Goal: Task Accomplishment & Management: Manage account settings

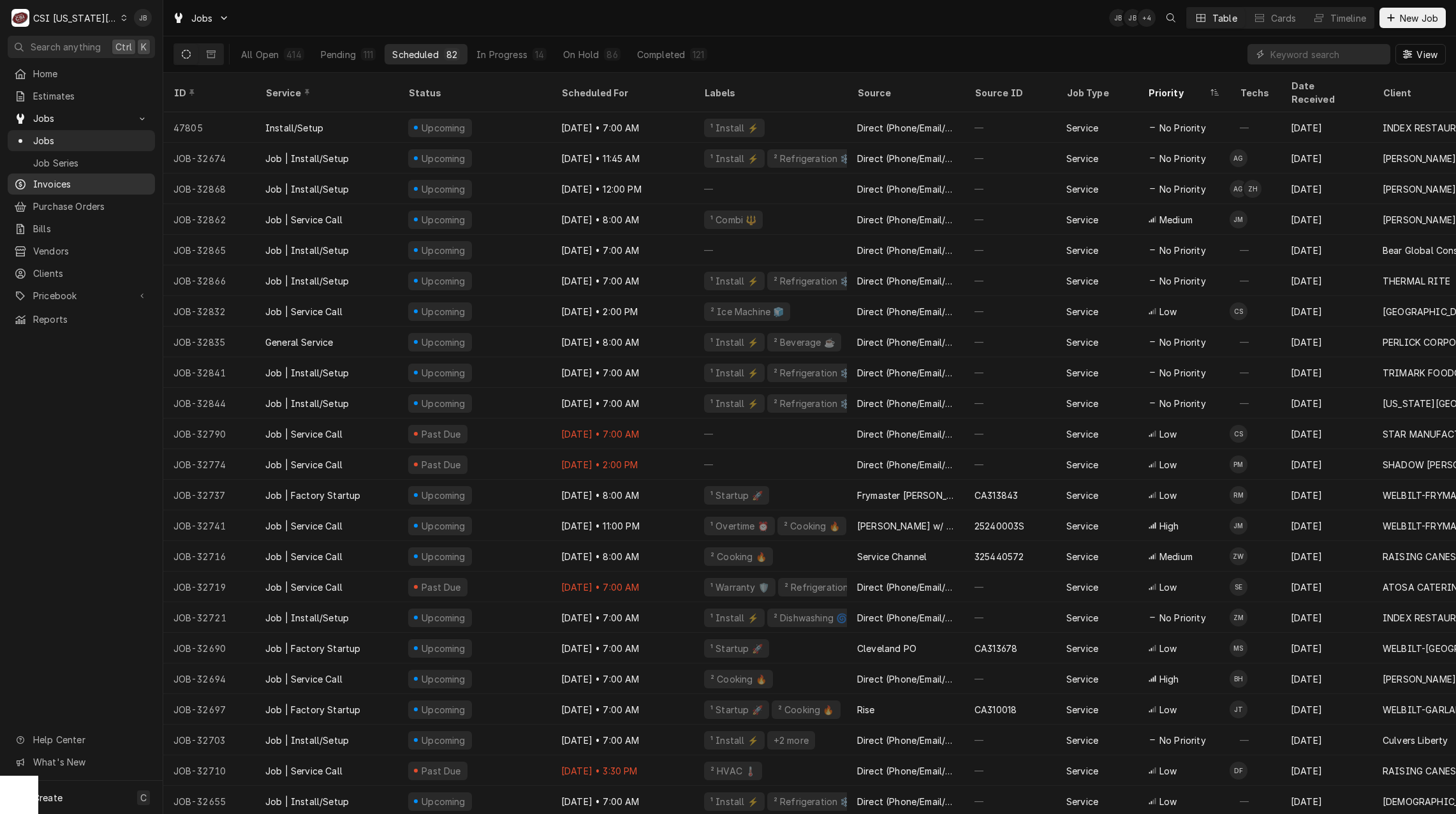
click at [76, 186] on div "Invoices" at bounding box center [81, 184] width 142 height 16
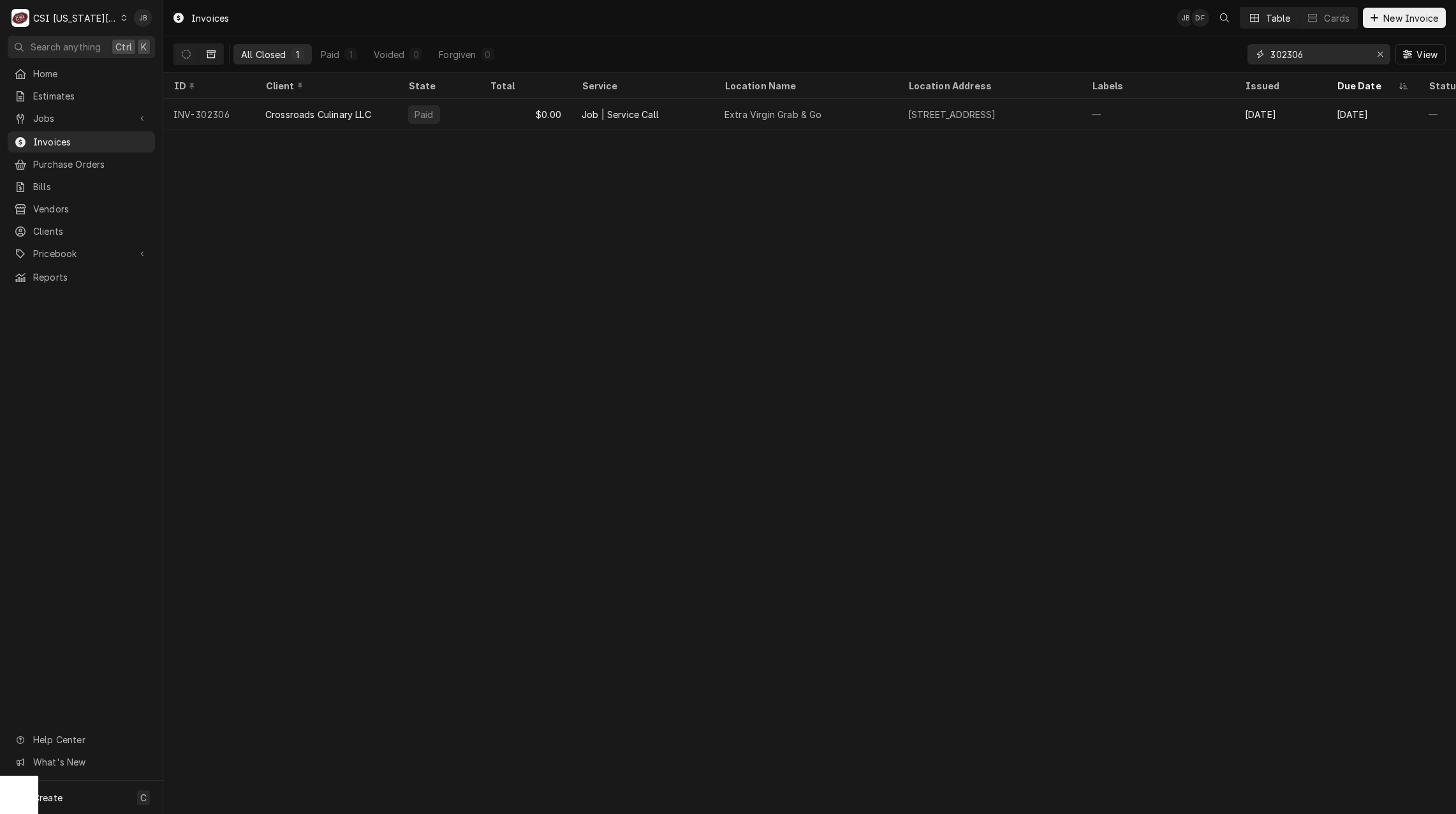
drag, startPoint x: 1314, startPoint y: 59, endPoint x: 1178, endPoint y: 46, distance: 136.6
click at [1178, 46] on div "All Closed 1 Paid 1 Voided 0 Forgiven 0 302306 View" at bounding box center [809, 54] width 1272 height 36
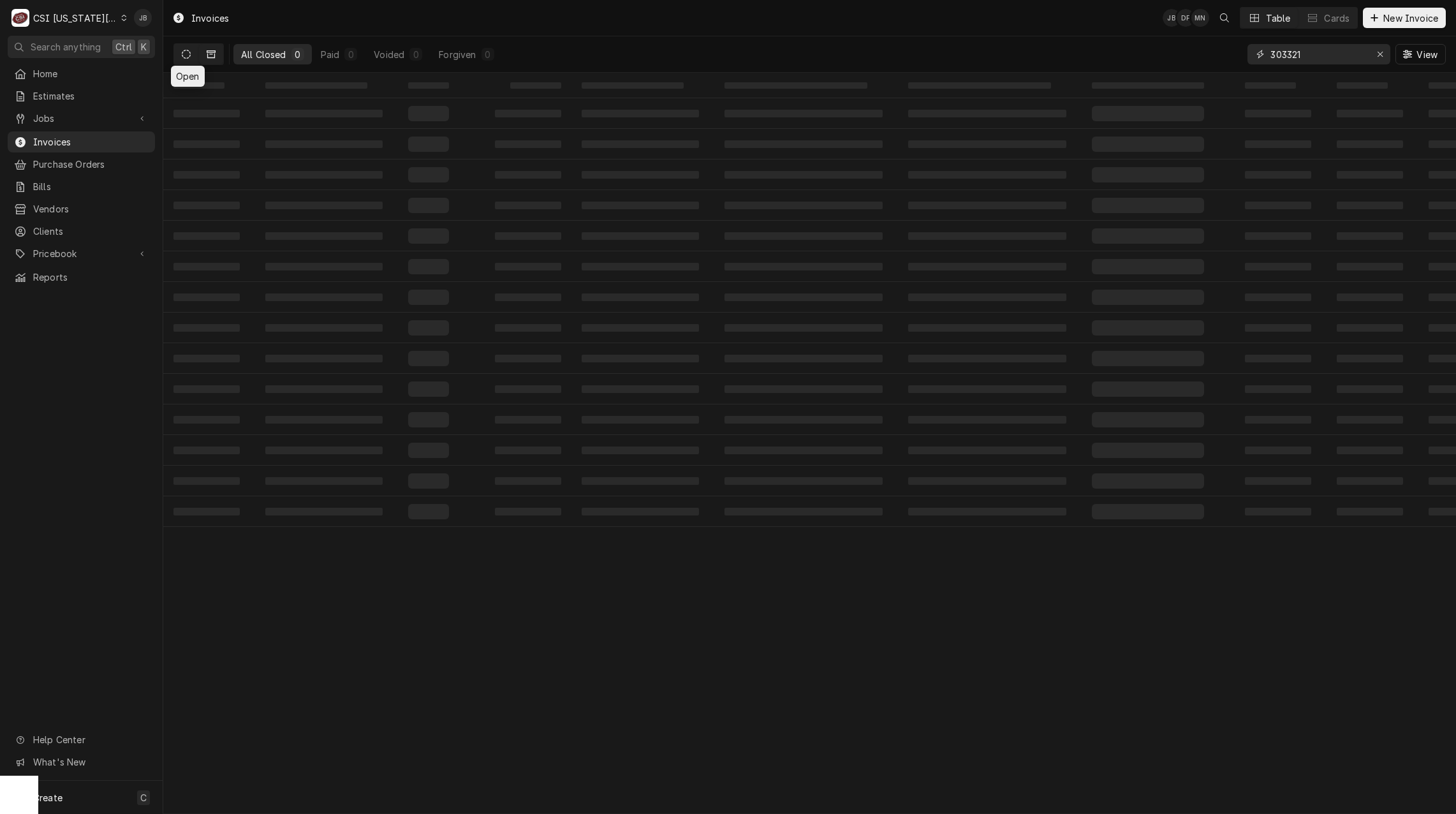
type input "303321"
click at [185, 58] on icon "Dynamic Content Wrapper" at bounding box center [186, 54] width 9 height 9
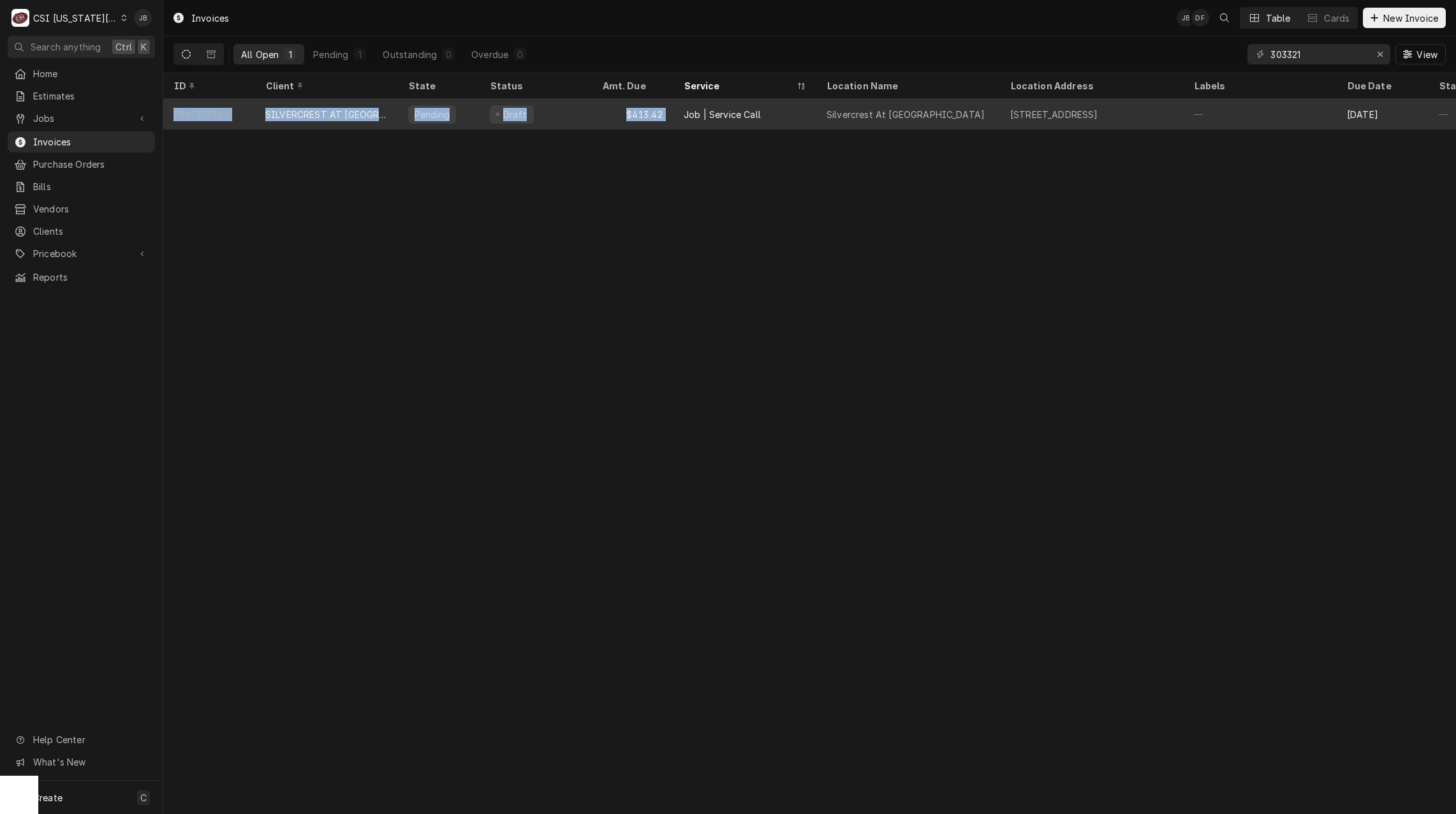
click at [681, 127] on tr "INV-303321 SILVERCREST AT COLLEGE VIEW Pending Draft $413.42 Job | Service Call…" at bounding box center [938, 114] width 1550 height 31
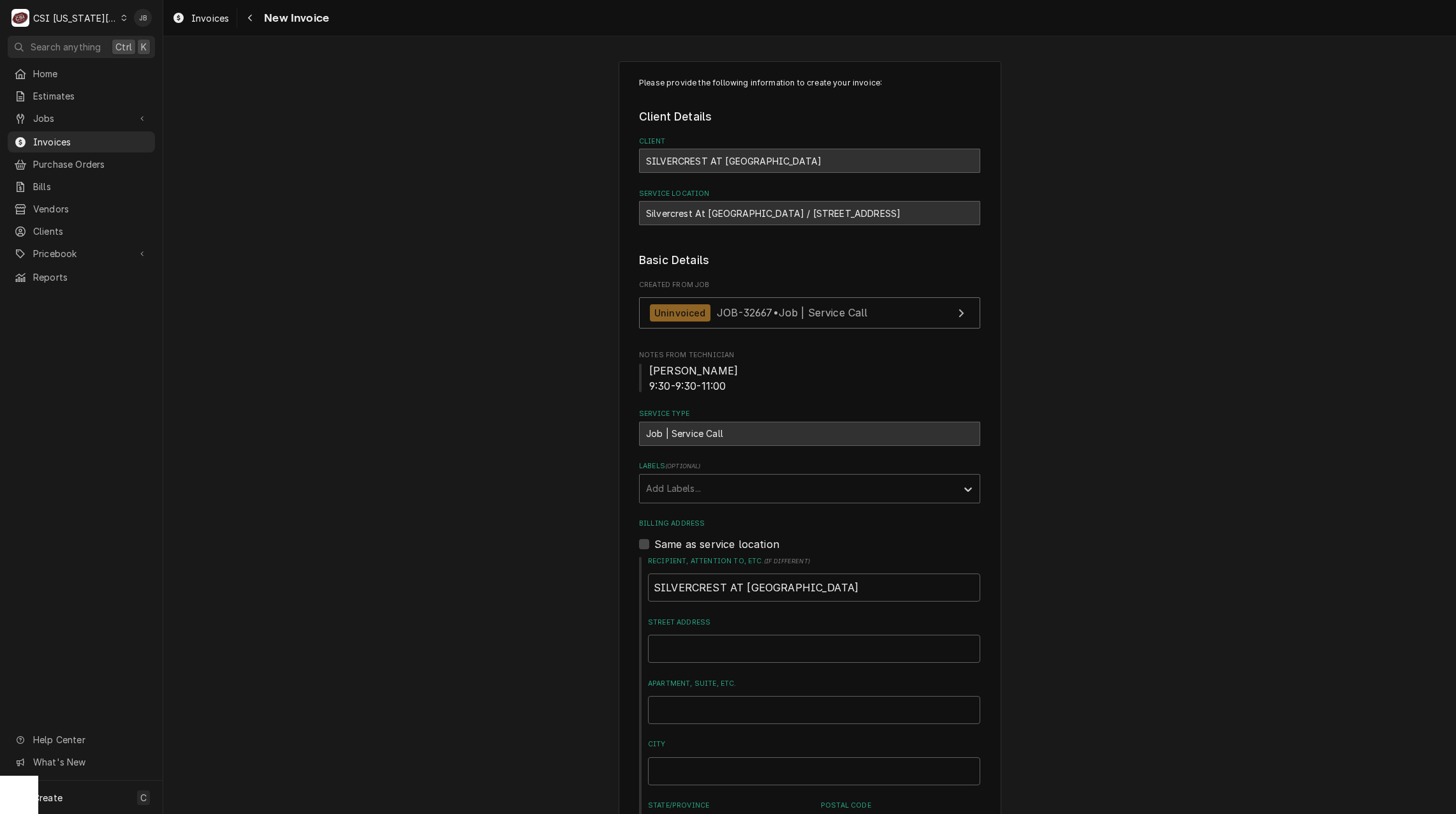
drag, startPoint x: 0, startPoint y: 0, endPoint x: 680, endPoint y: 126, distance: 691.6
drag, startPoint x: 680, startPoint y: 126, endPoint x: 508, endPoint y: 291, distance: 238.3
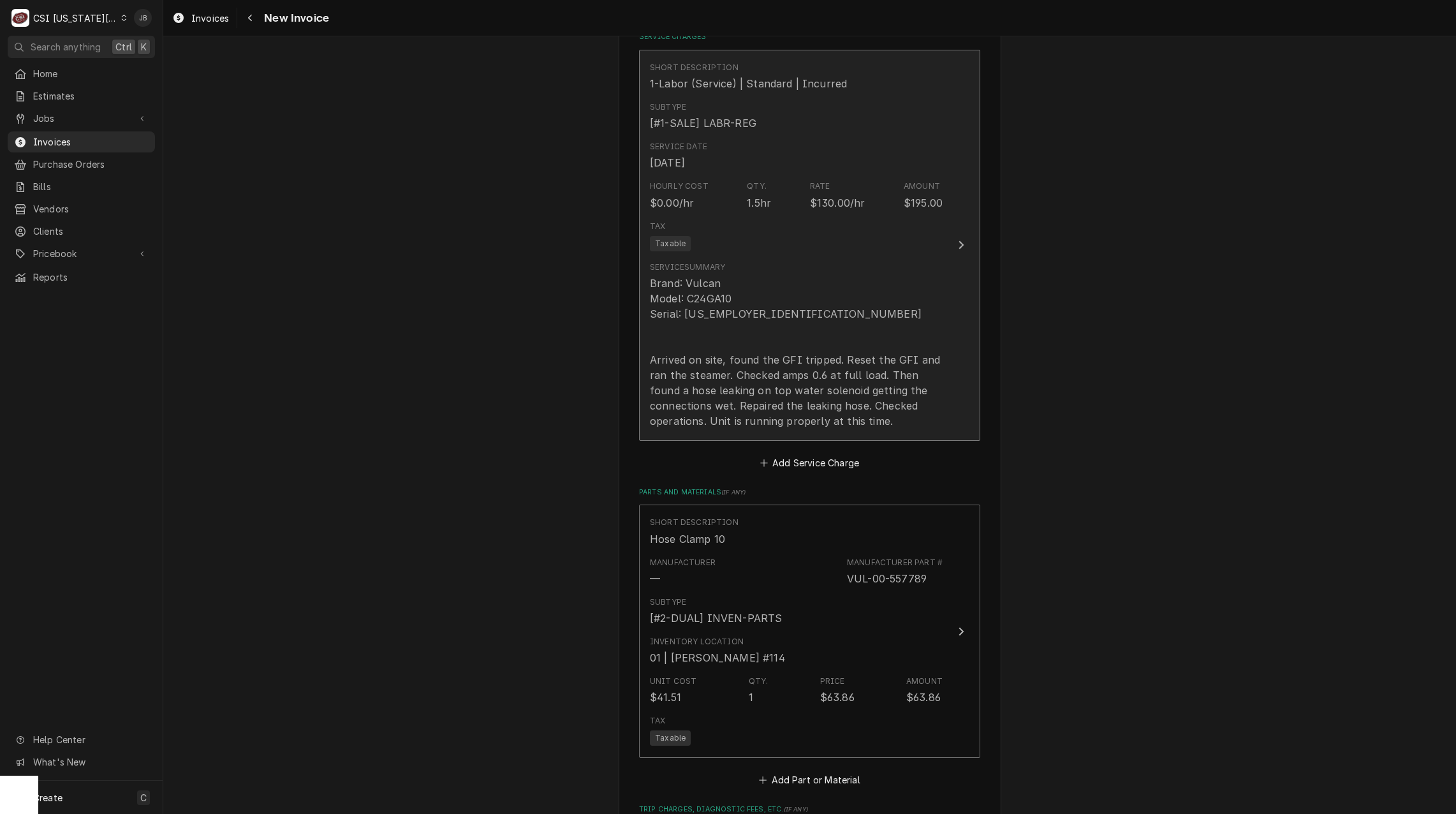
scroll to position [1148, 0]
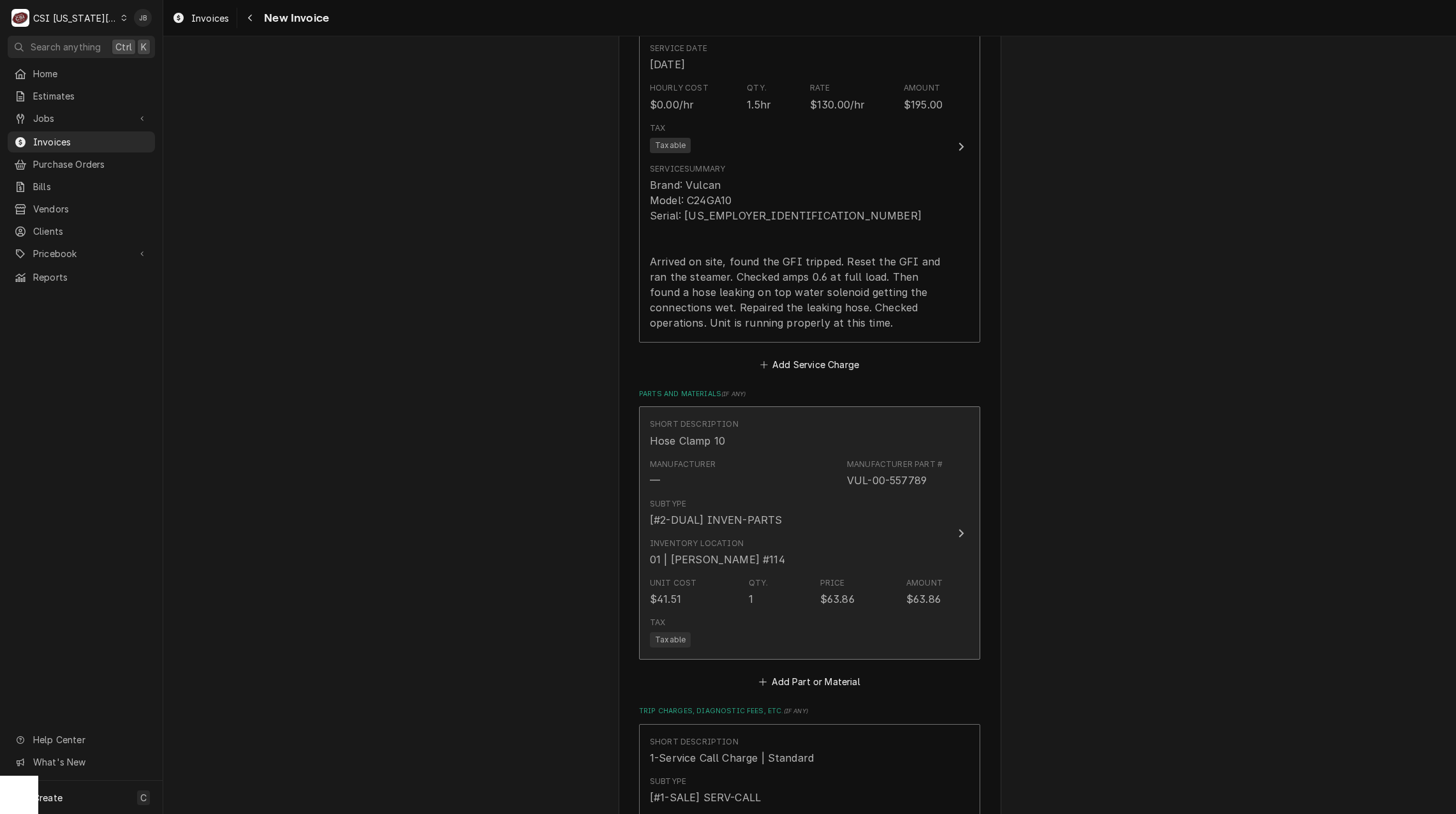
click at [753, 483] on div "Manufacturer — Manufacturer Part # VUL-00-557789" at bounding box center [796, 473] width 293 height 40
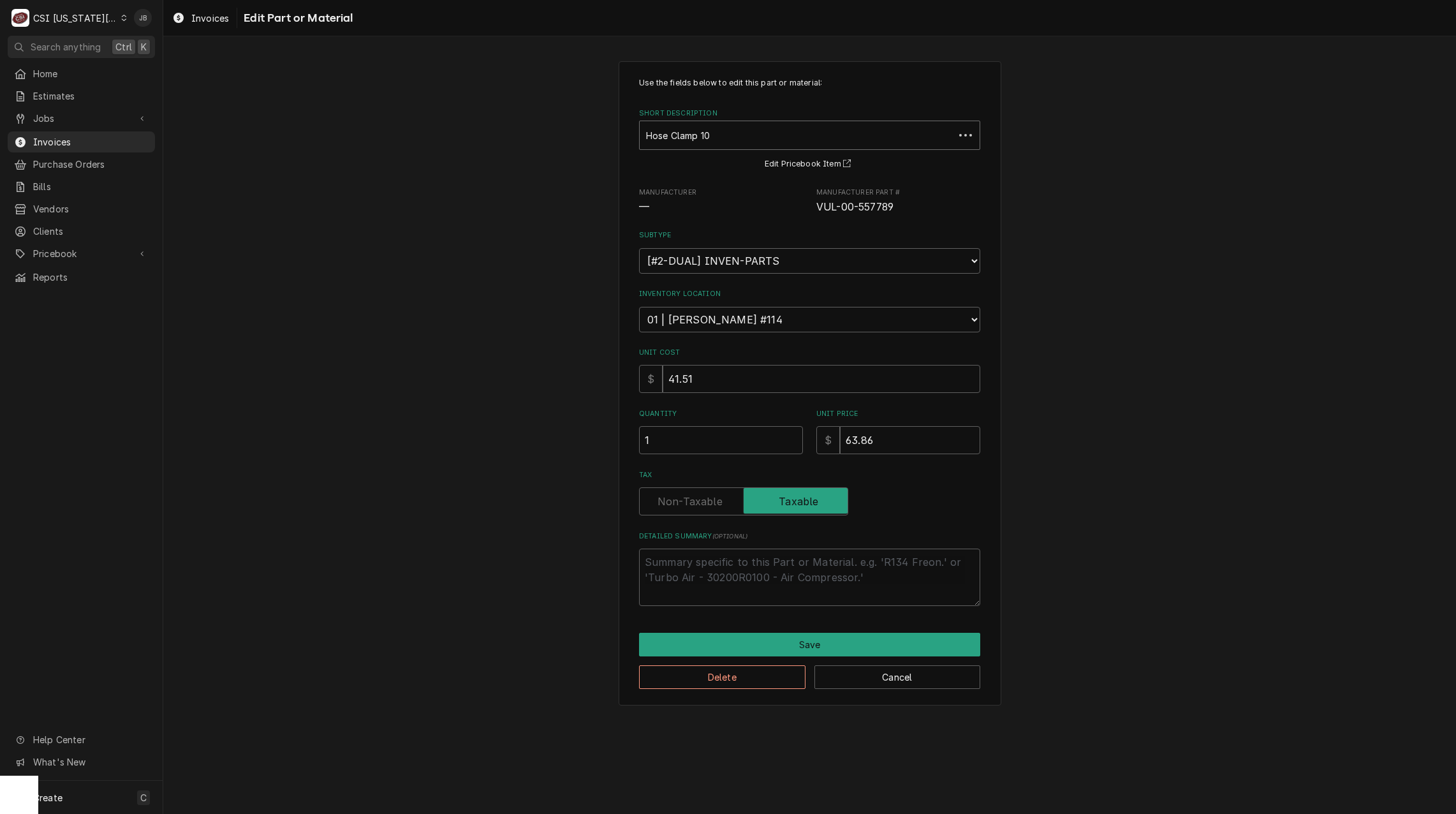
type textarea "x"
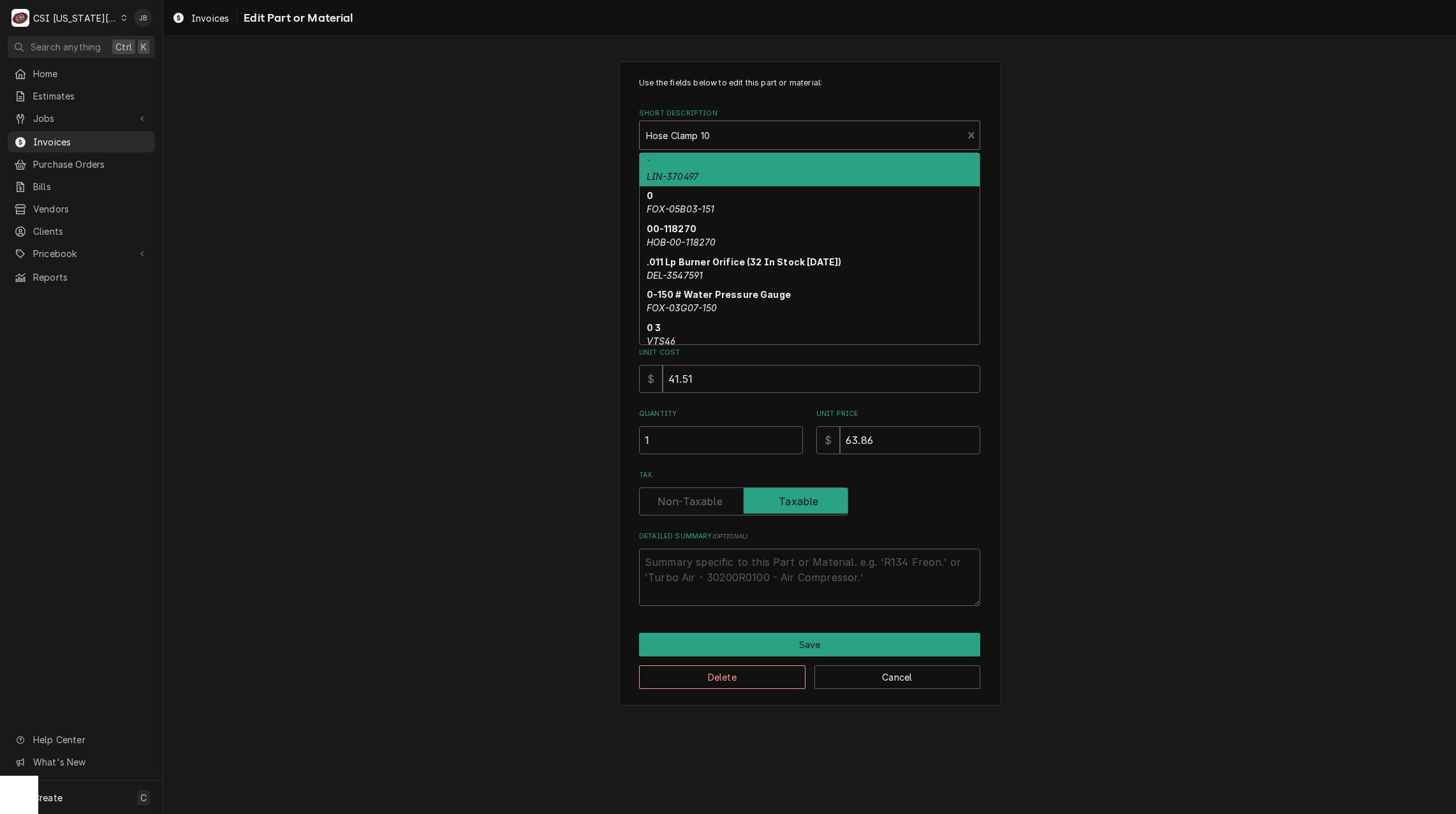
click at [702, 142] on div "Short Description" at bounding box center [800, 135] width 310 height 23
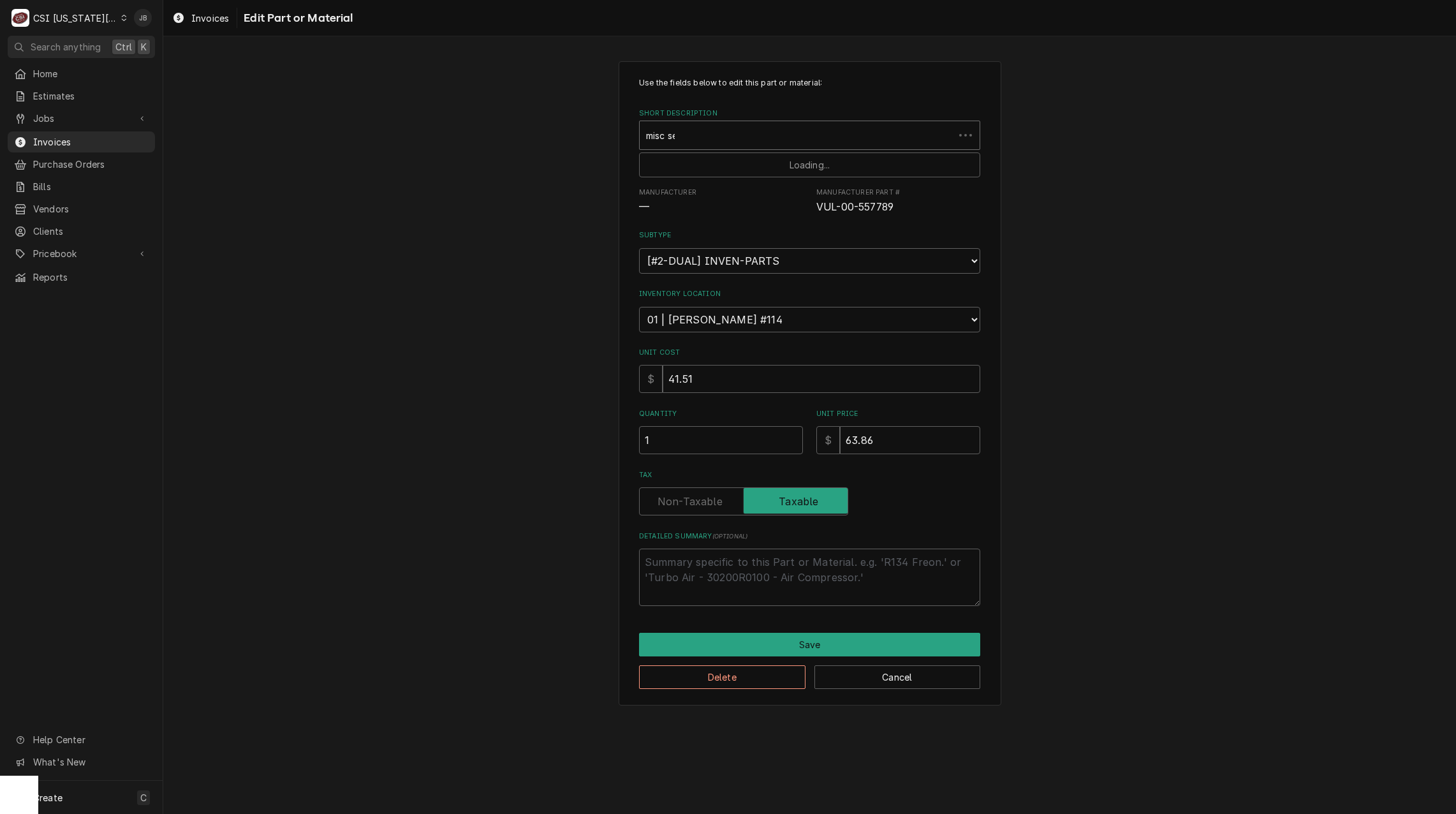
type input "misc ser"
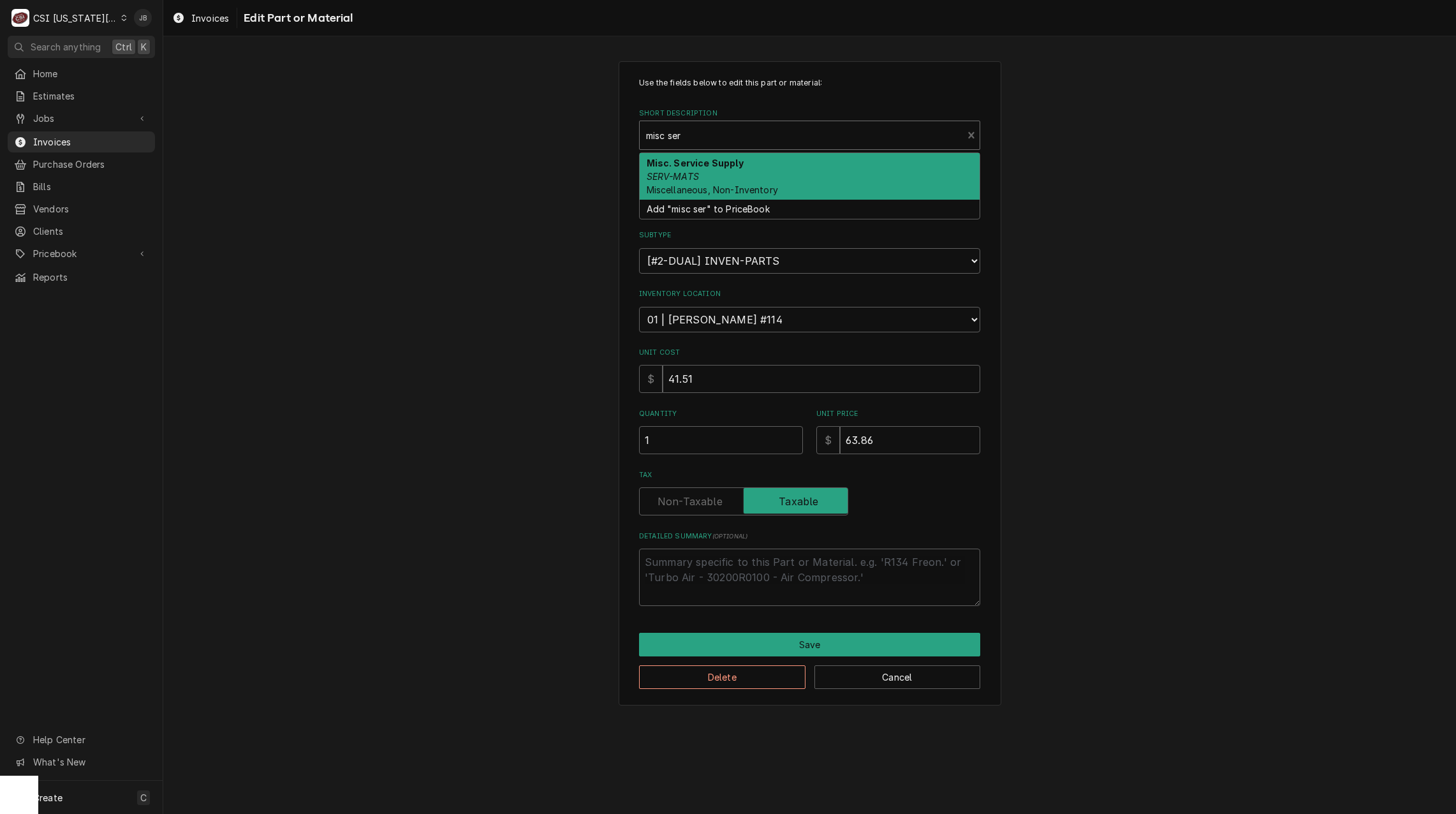
click at [680, 175] on em "SERV-MATS" at bounding box center [673, 176] width 53 height 11
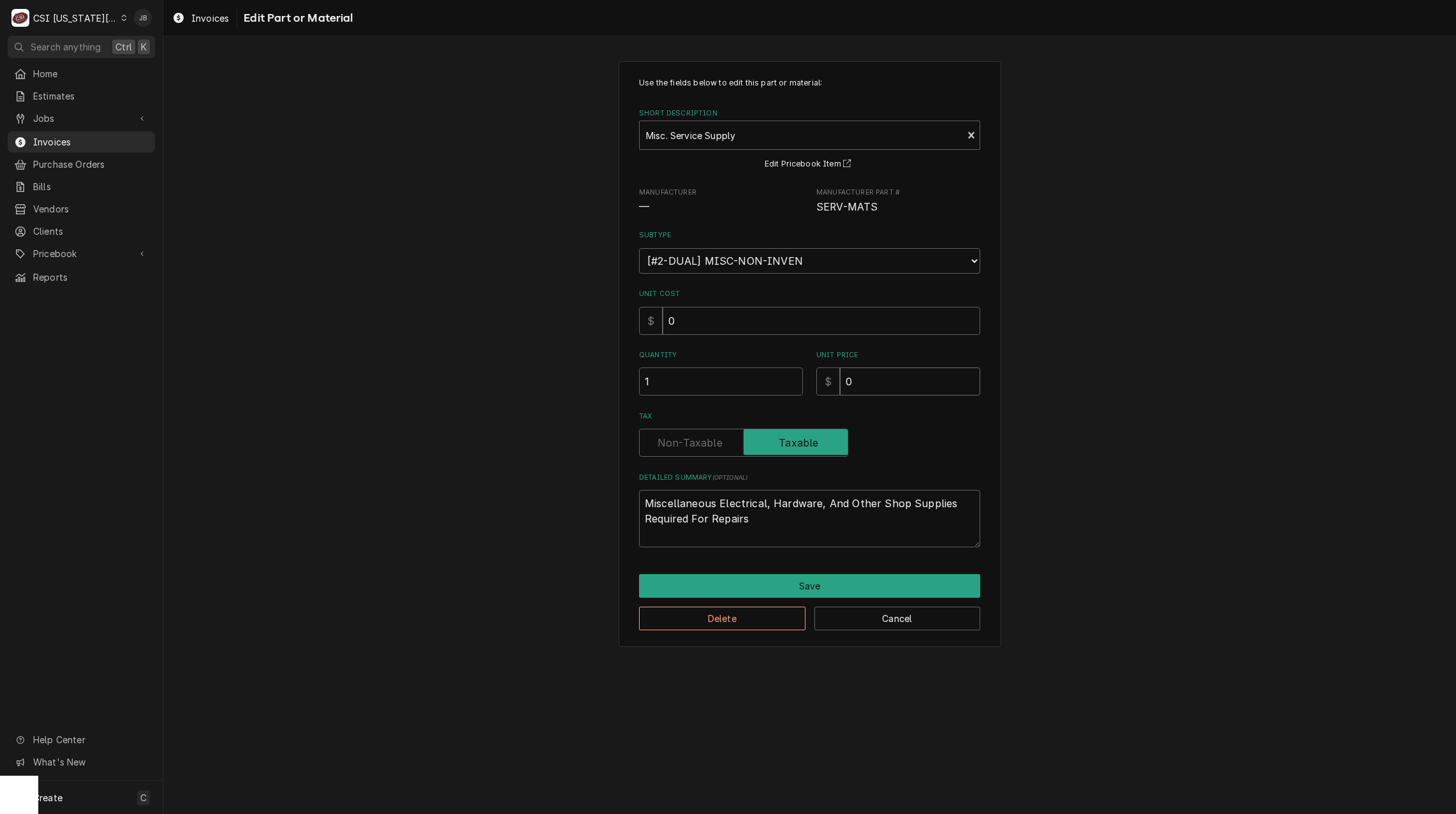
drag, startPoint x: 872, startPoint y: 383, endPoint x: 776, endPoint y: 389, distance: 96.2
click at [776, 389] on div "Quantity 1 Unit Price $ 0" at bounding box center [810, 372] width 341 height 45
type textarea "x"
type input "1"
type textarea "x"
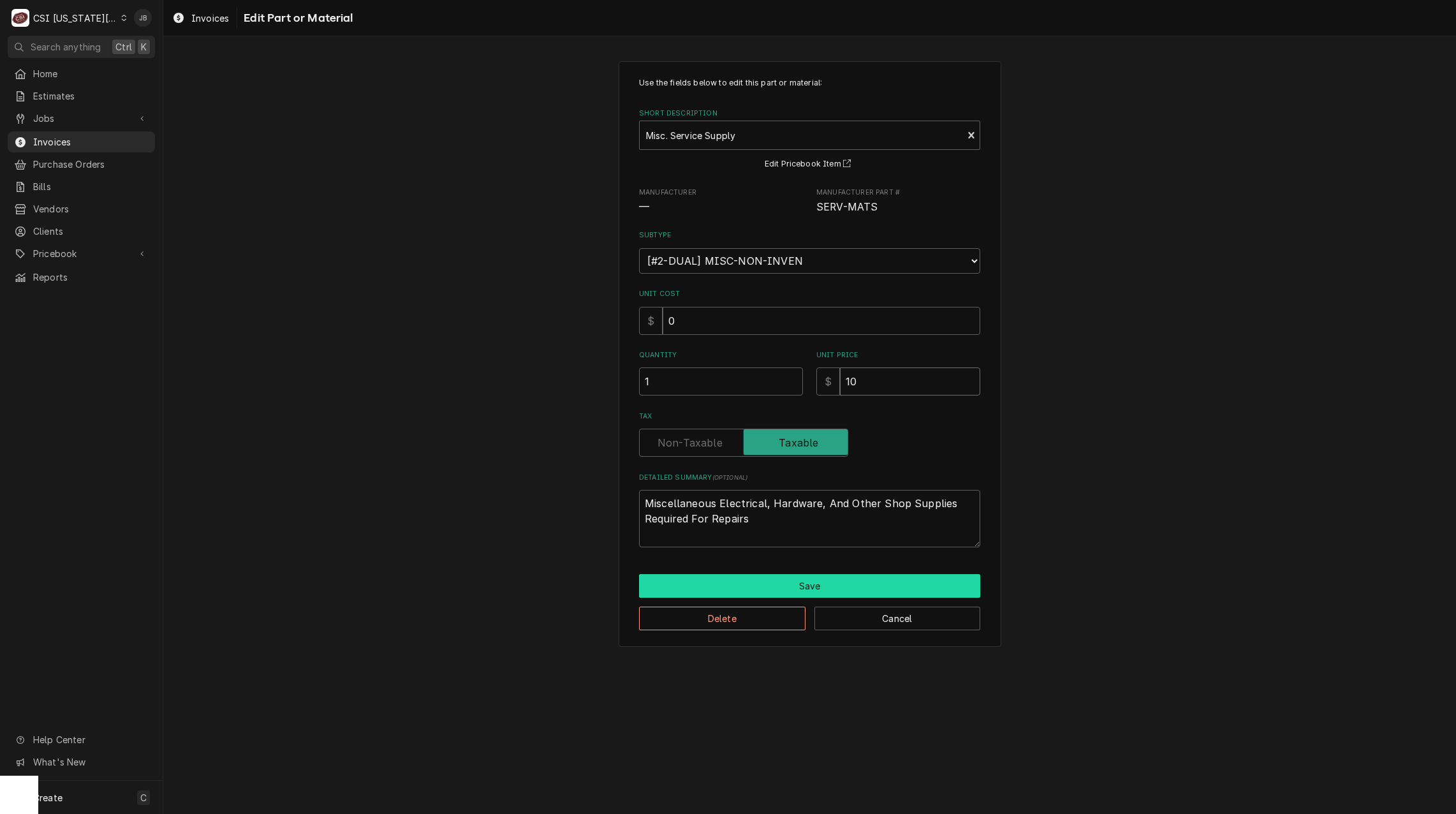
type input "10"
click at [763, 587] on button "Save" at bounding box center [810, 586] width 341 height 24
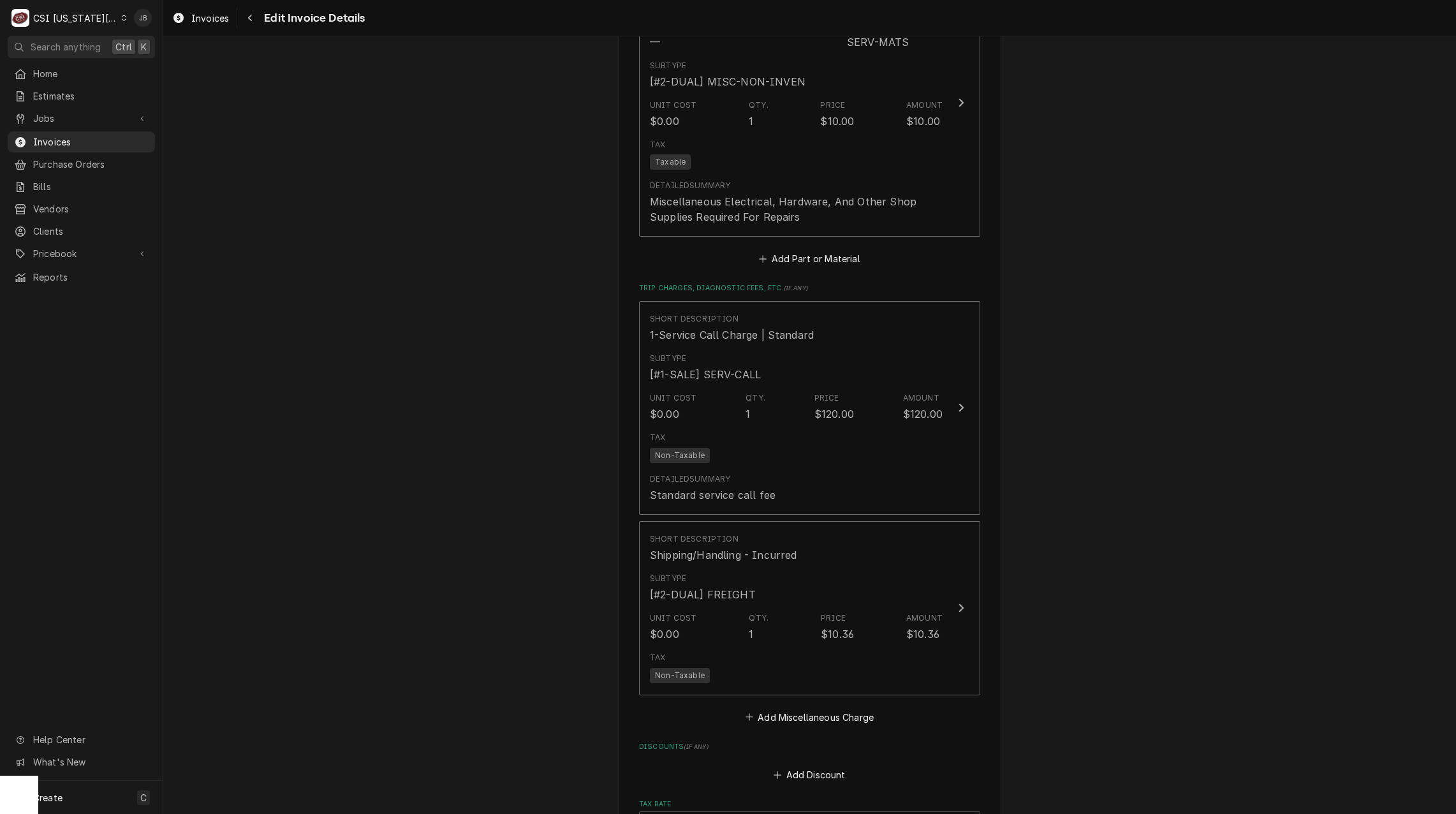
scroll to position [1874, 0]
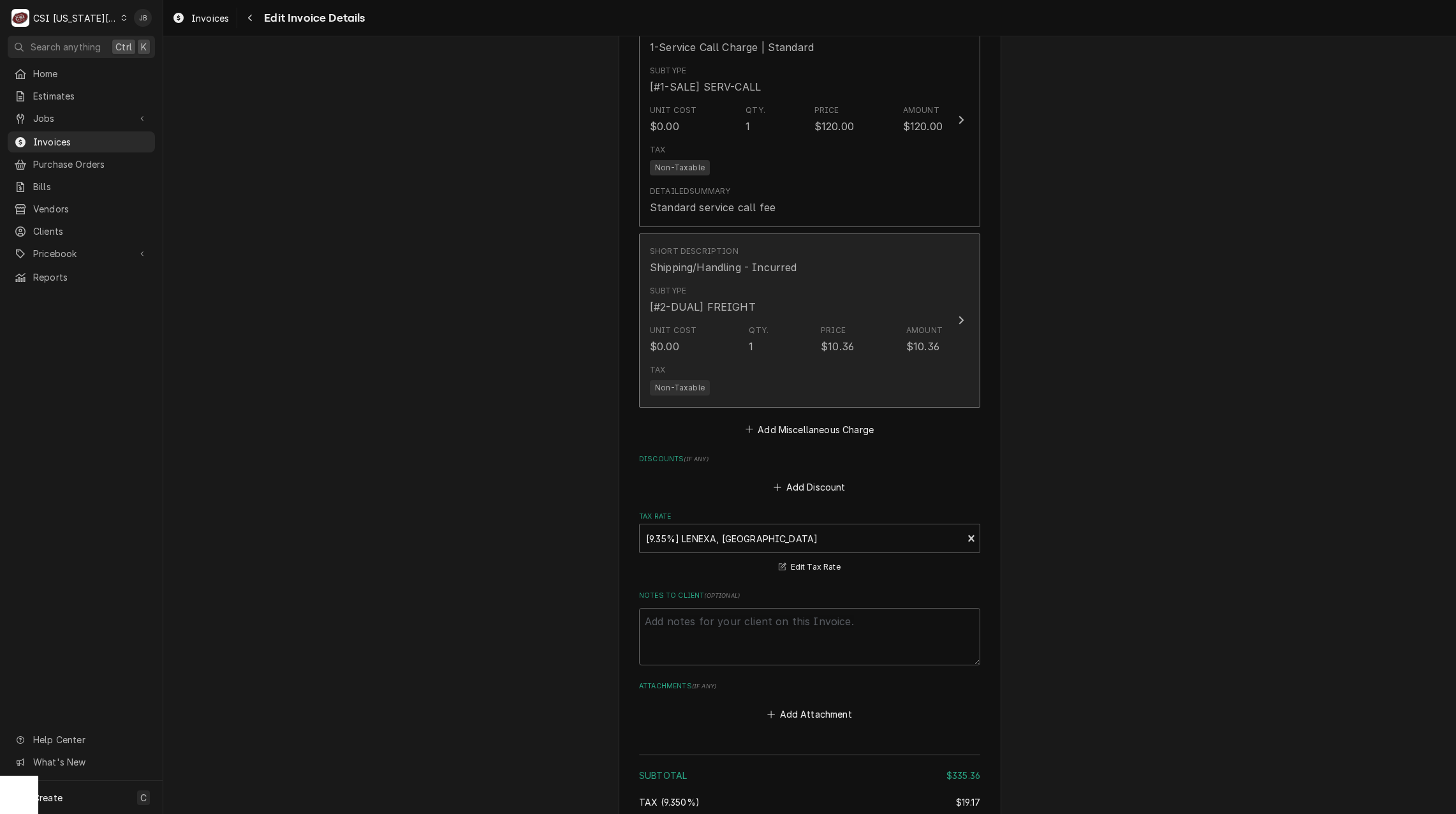
click at [835, 300] on div "Subtype [#2-DUAL] FREIGHT" at bounding box center [796, 300] width 293 height 40
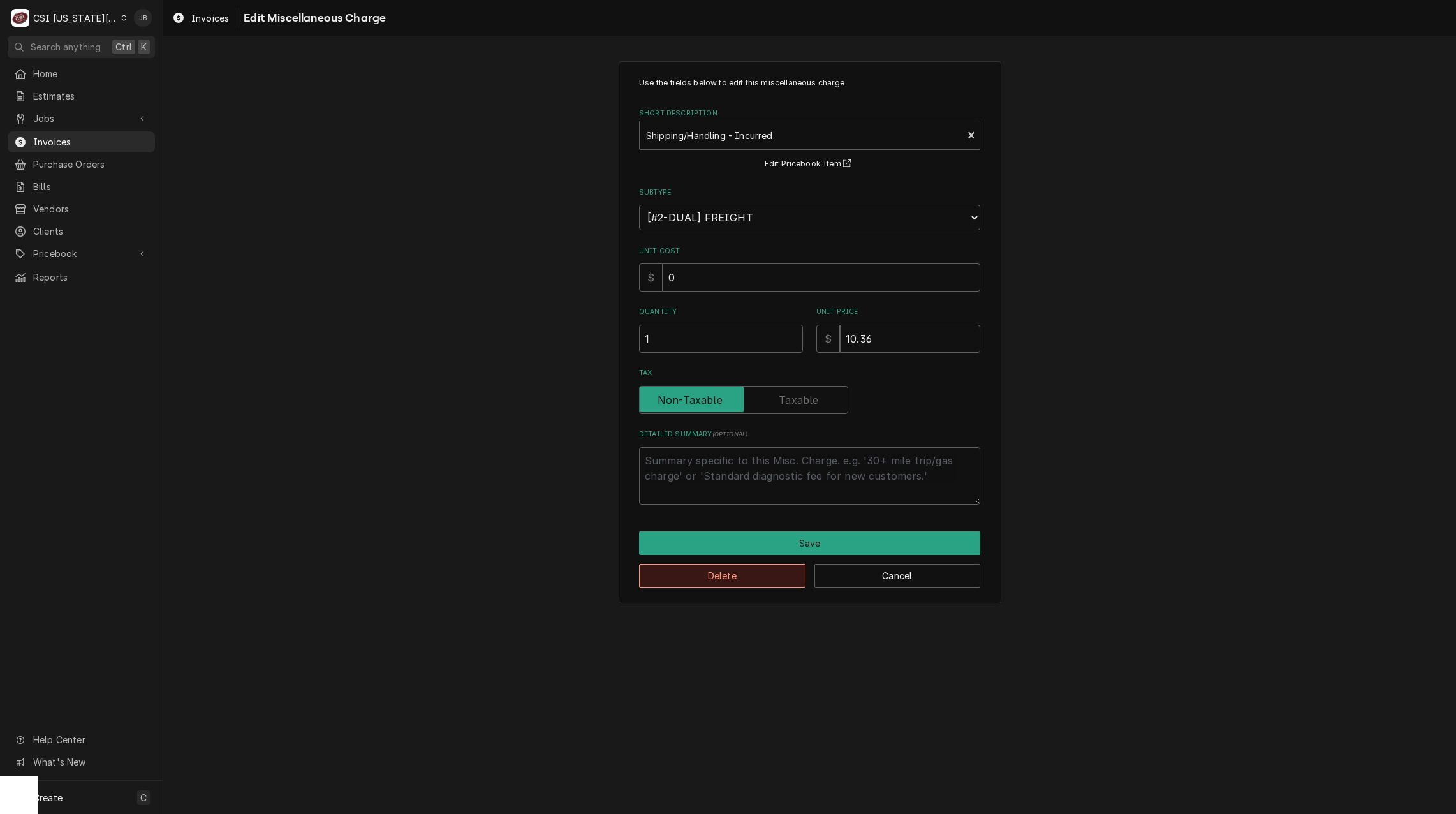
click at [694, 579] on button "Delete" at bounding box center [722, 576] width 166 height 24
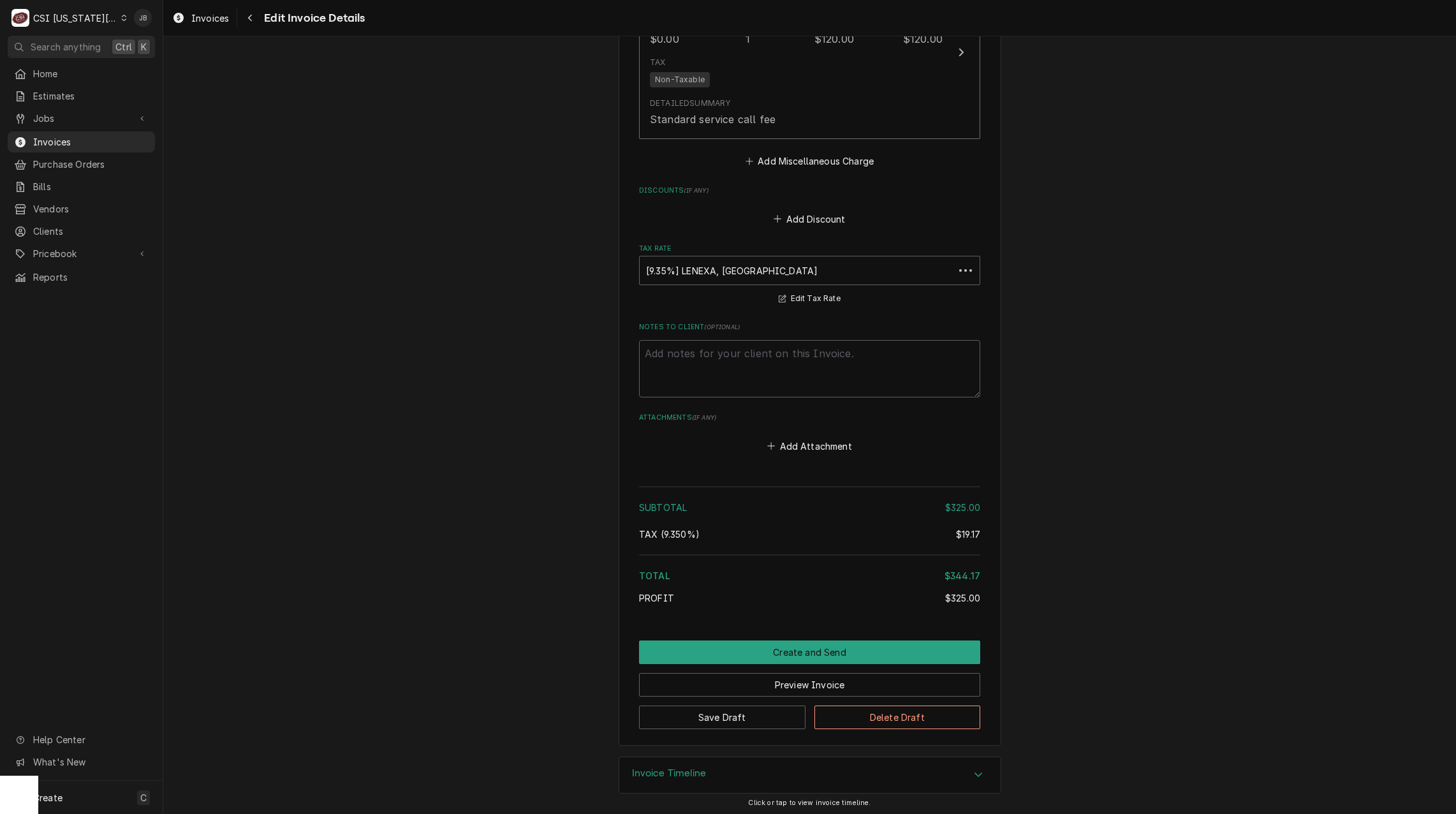
scroll to position [1961, 0]
click at [814, 656] on button "Create and Send" at bounding box center [810, 653] width 341 height 24
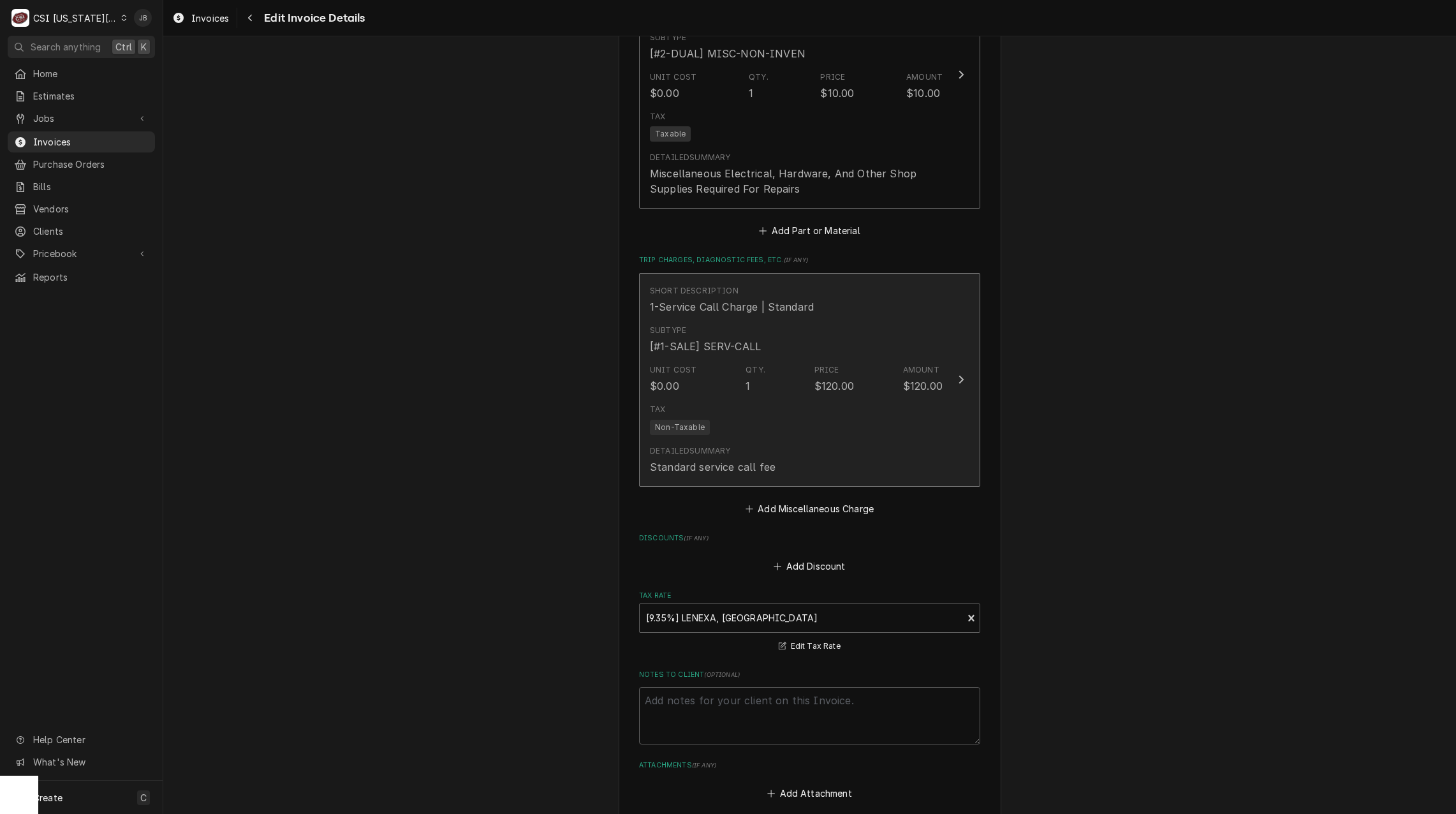
scroll to position [1478, 0]
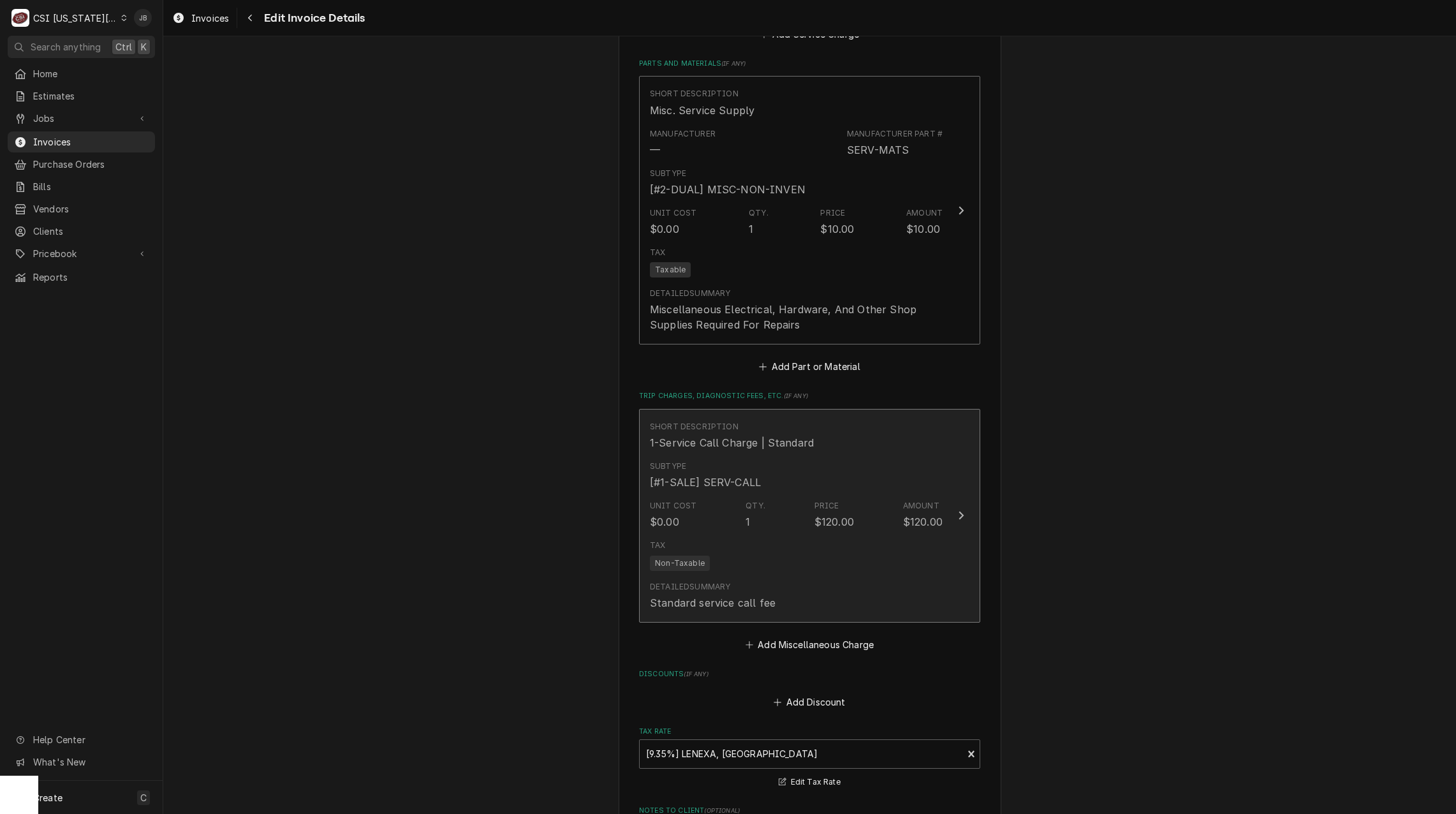
type textarea "x"
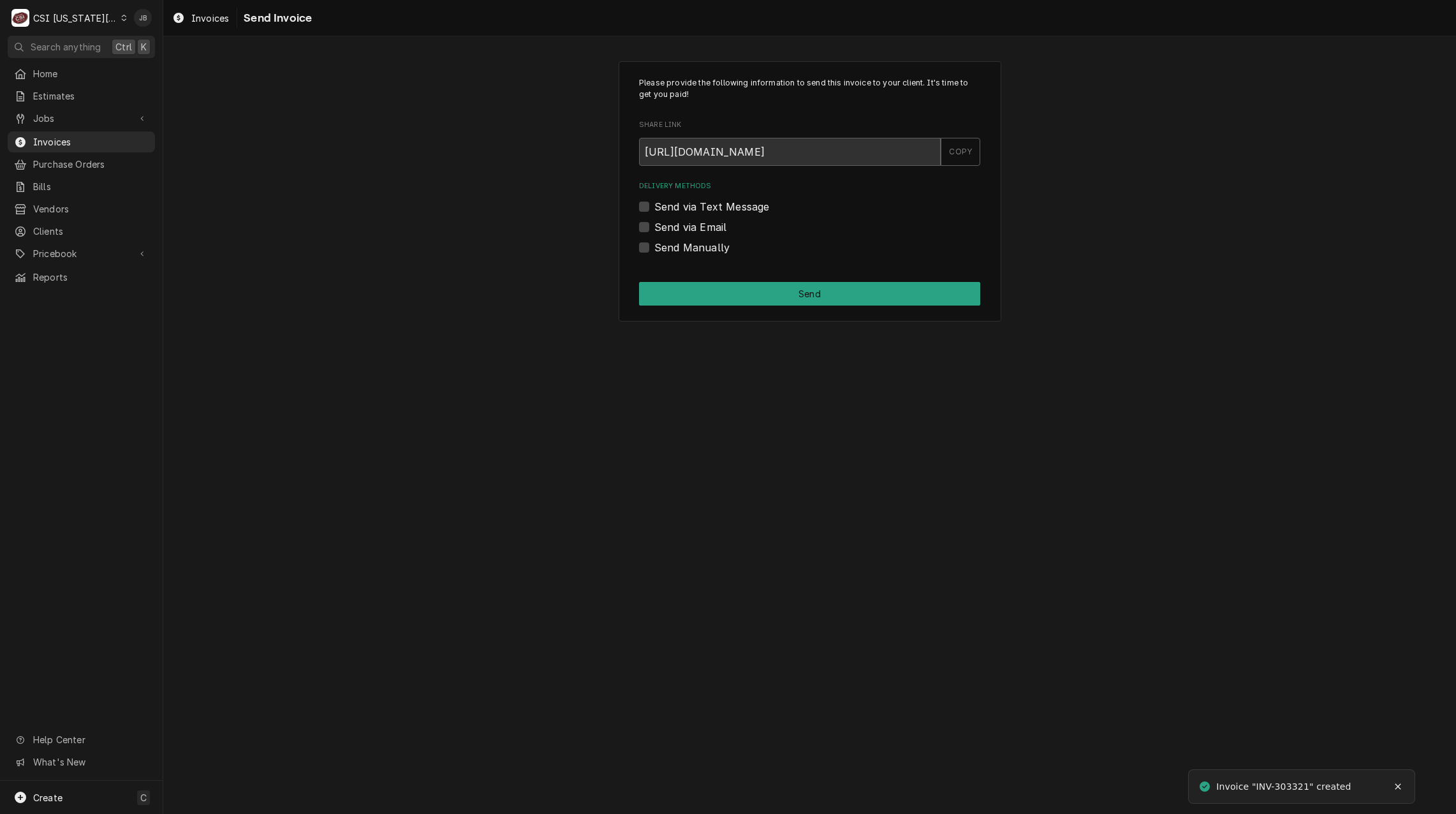
click at [719, 231] on label "Send via Email" at bounding box center [690, 227] width 72 height 15
click at [719, 231] on input "Send via Email" at bounding box center [825, 233] width 341 height 28
checkbox input "true"
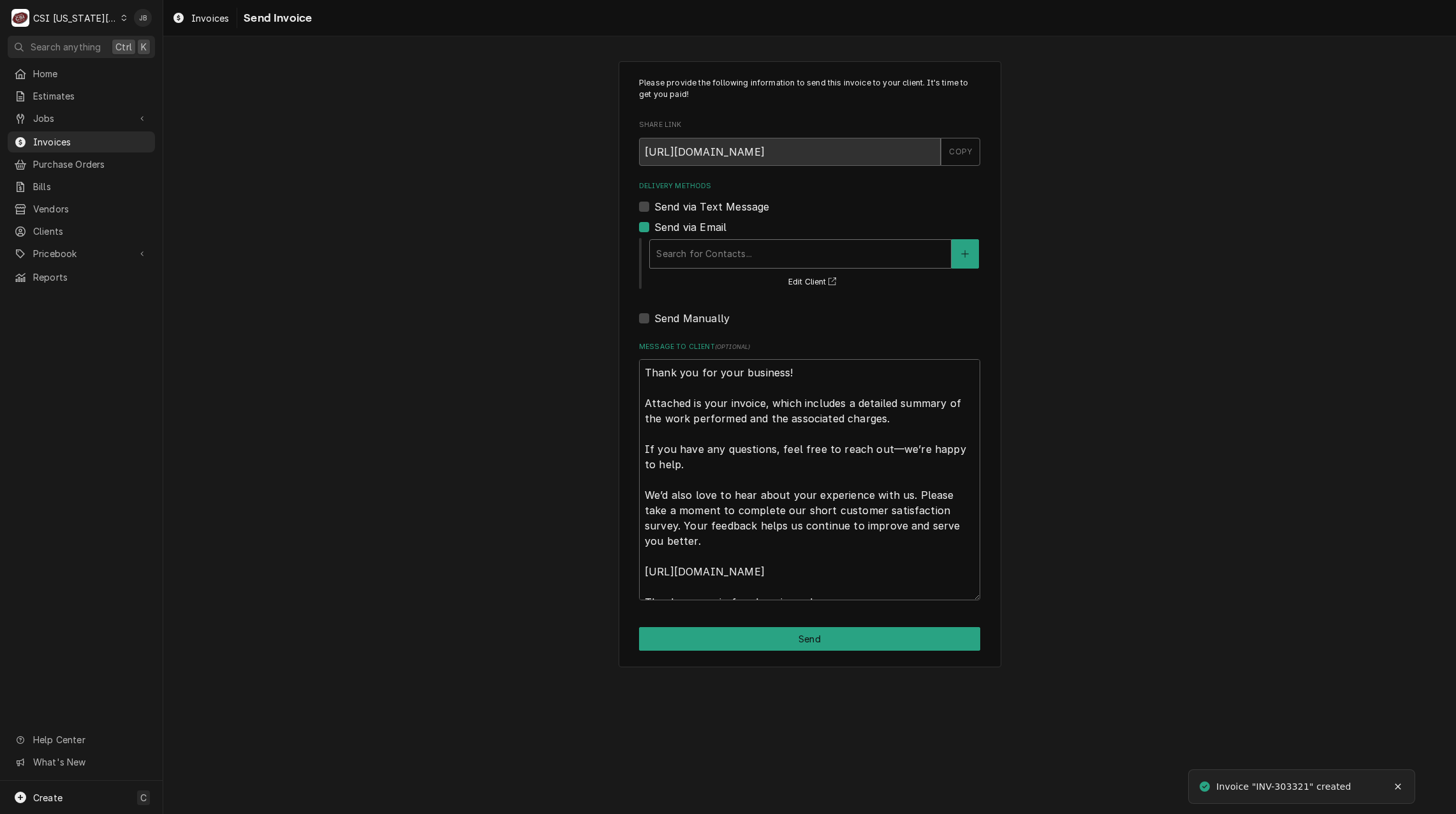
click at [712, 260] on div "Delivery Methods" at bounding box center [799, 253] width 288 height 23
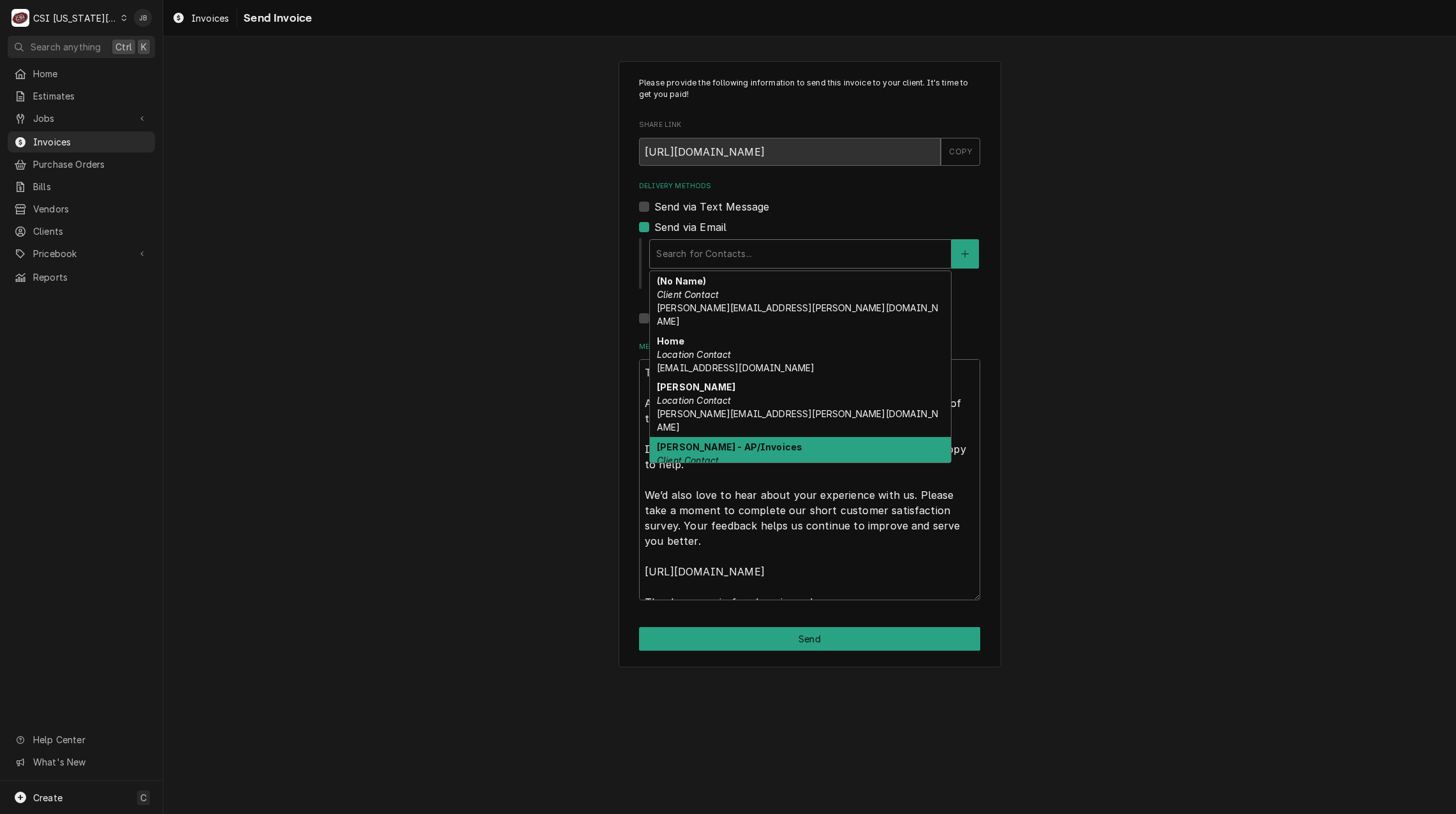
click at [782, 437] on div "Linda Beller - AP/Invoices Client Contact linda.beller@silvercrestcollegeview.c…" at bounding box center [800, 466] width 301 height 60
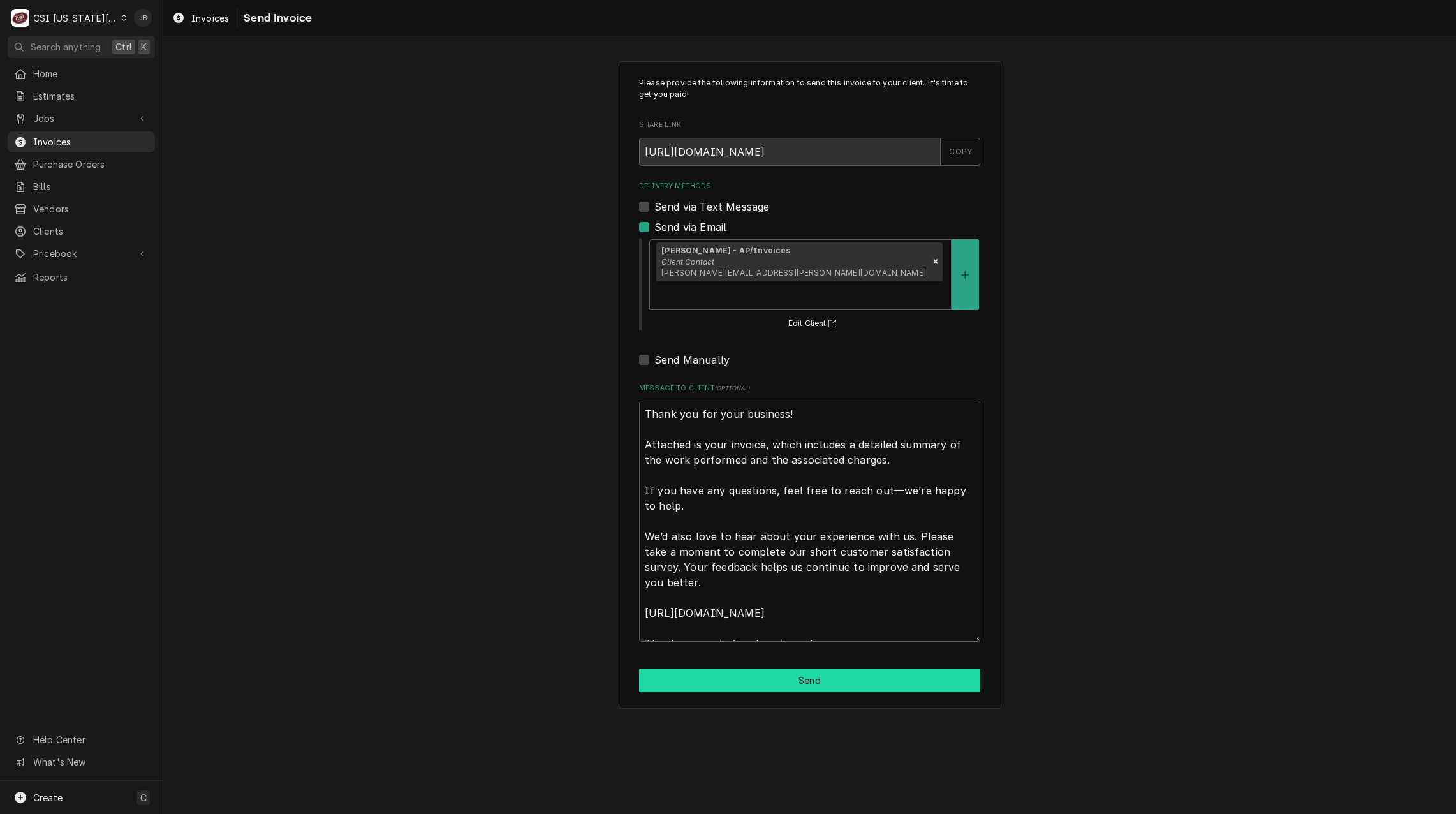
click at [751, 669] on button "Send" at bounding box center [810, 681] width 341 height 24
type textarea "x"
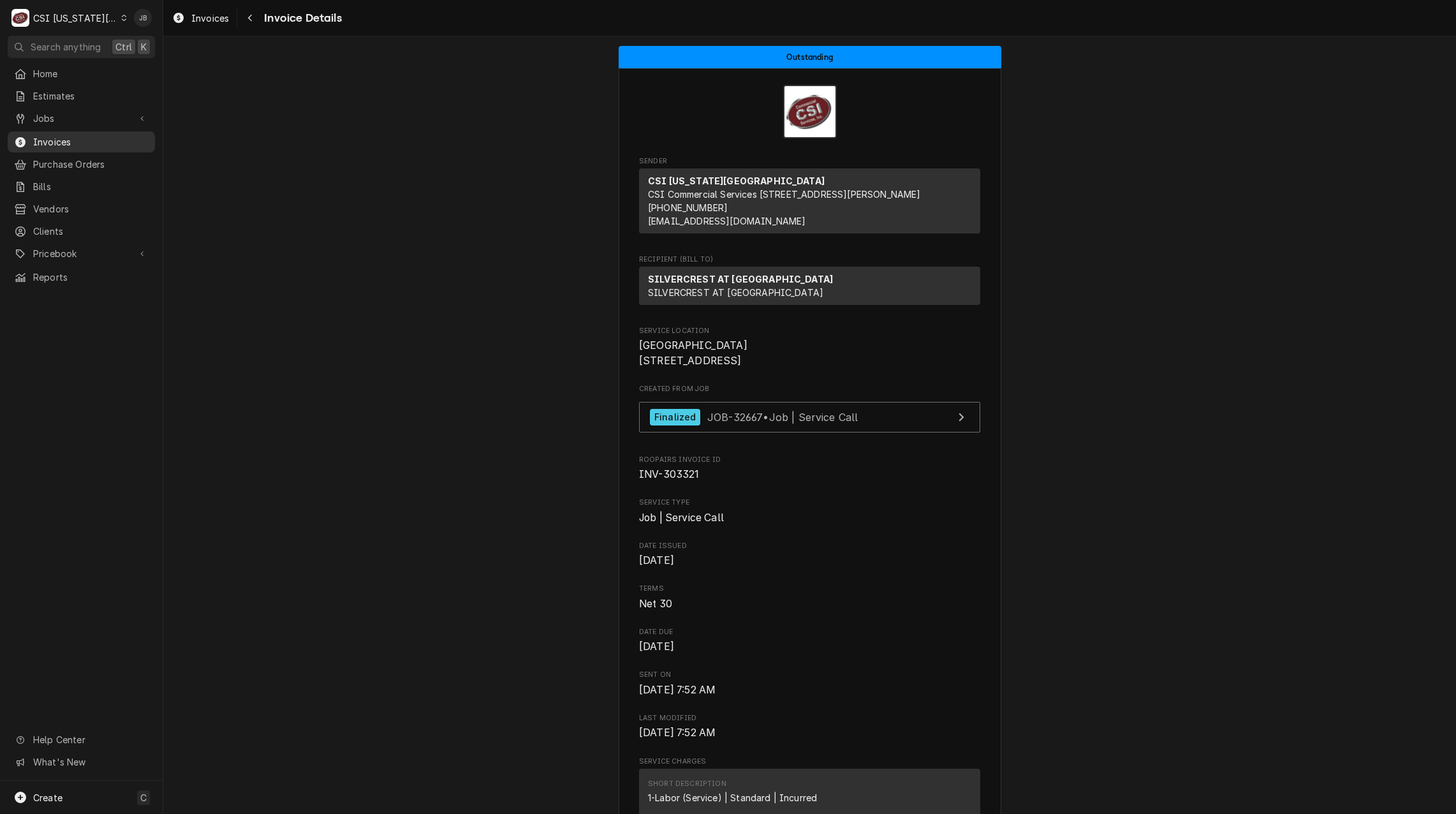
click at [42, 136] on span "Invoices" at bounding box center [91, 142] width 116 height 14
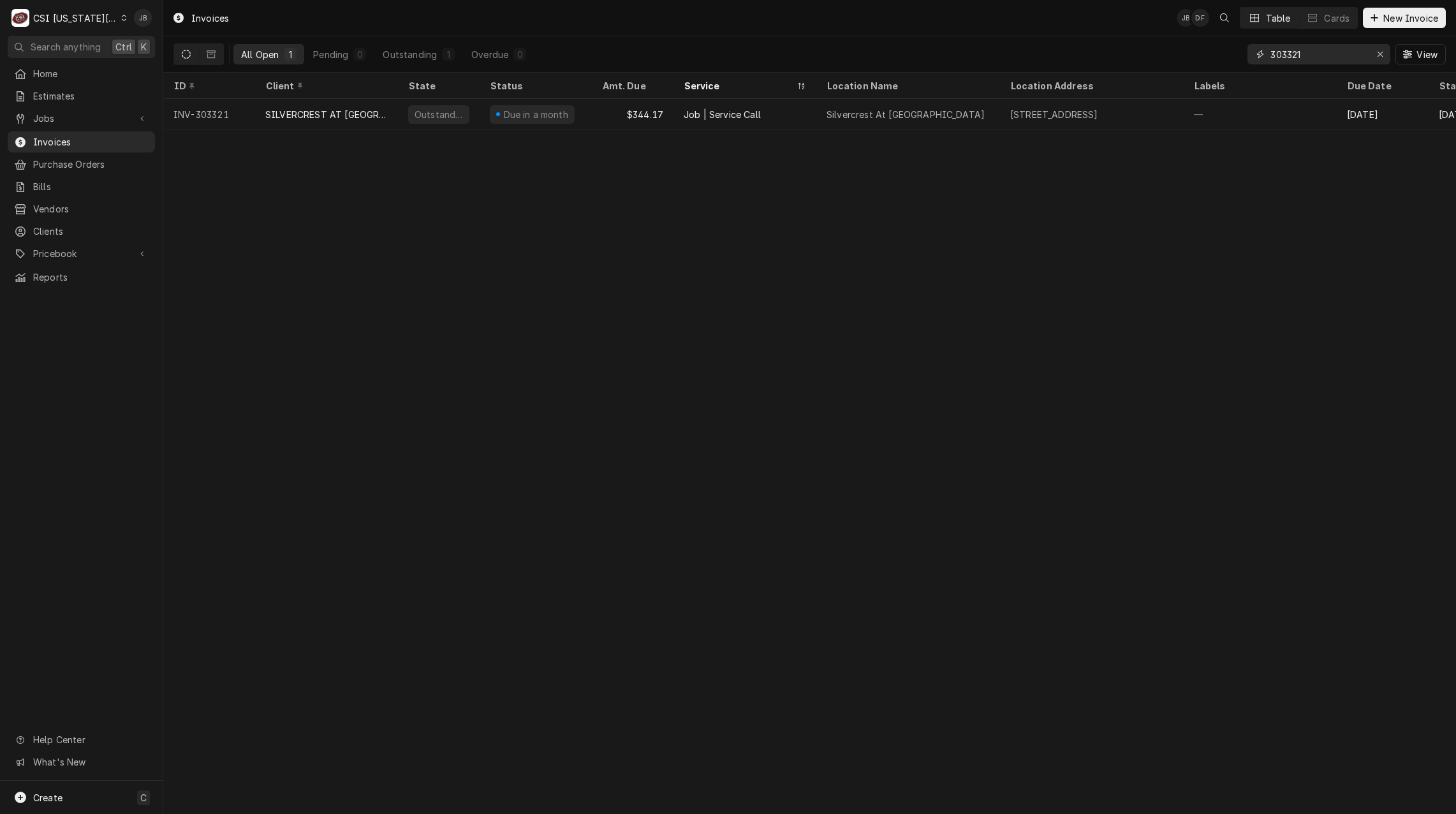
click at [1324, 57] on input "303321" at bounding box center [1318, 54] width 96 height 20
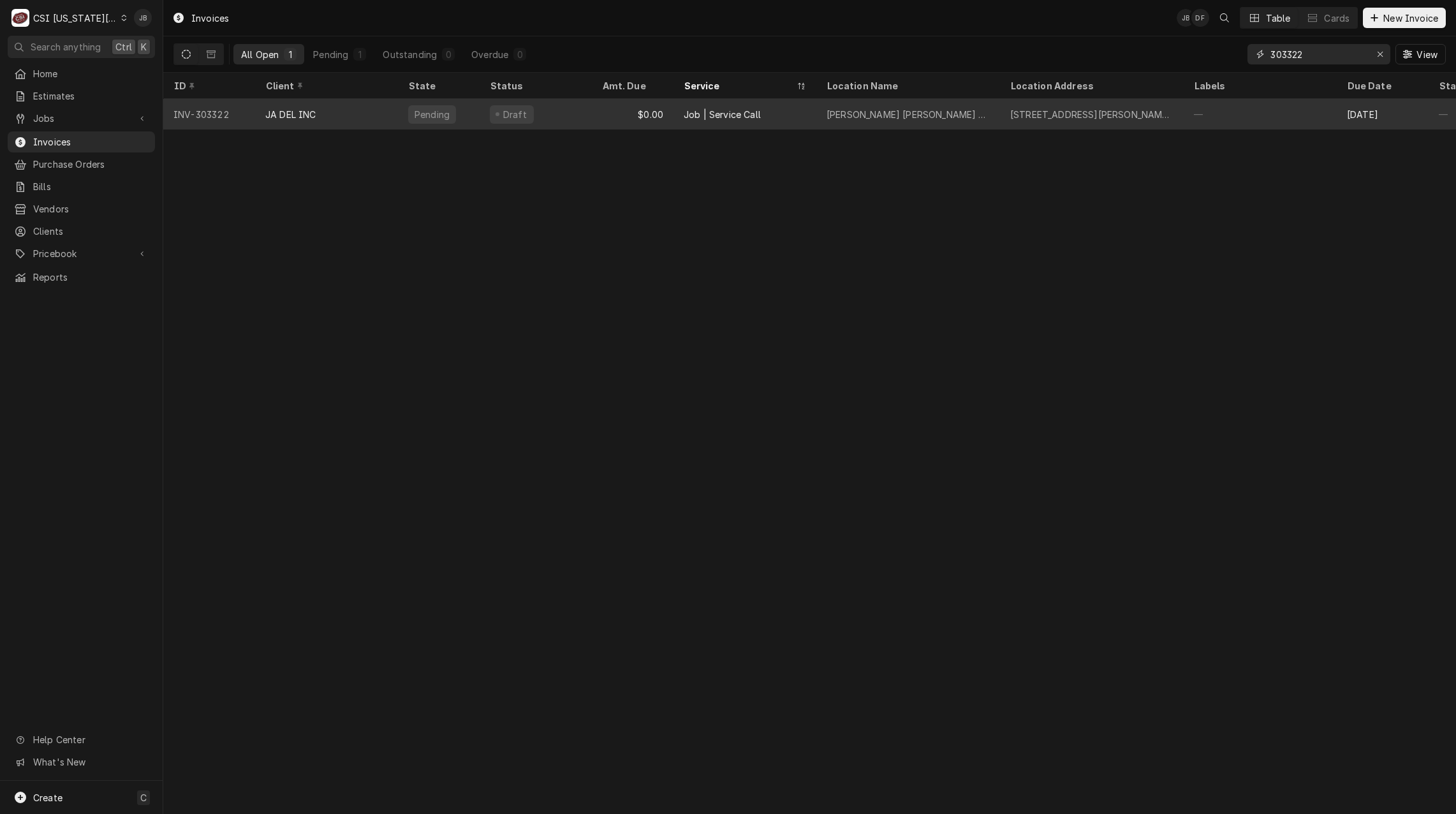
type input "303322"
click at [269, 114] on div "JA DEL INC" at bounding box center [291, 115] width 51 height 14
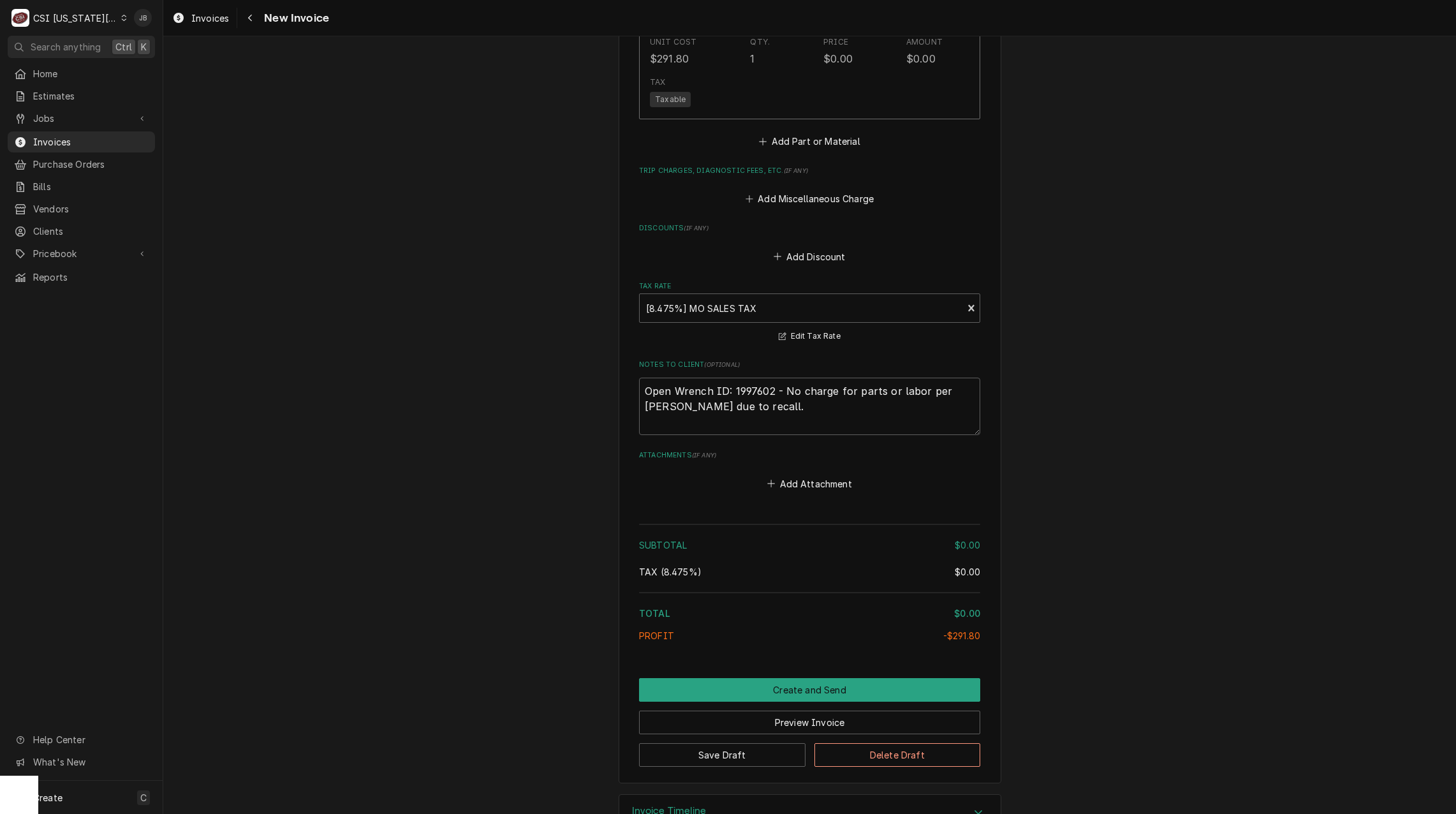
scroll to position [2165, 0]
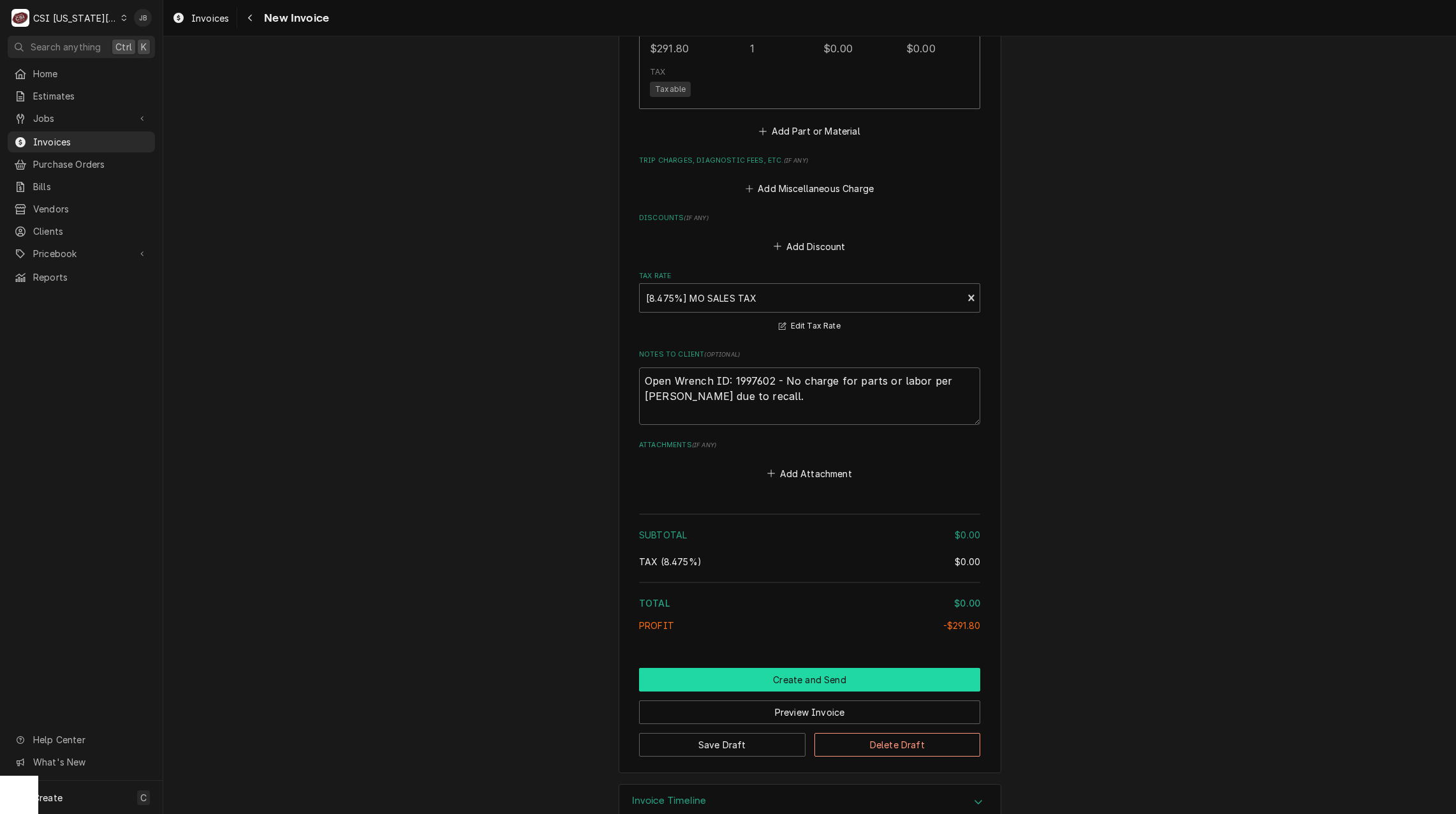
click at [745, 668] on button "Create and Send" at bounding box center [810, 680] width 341 height 24
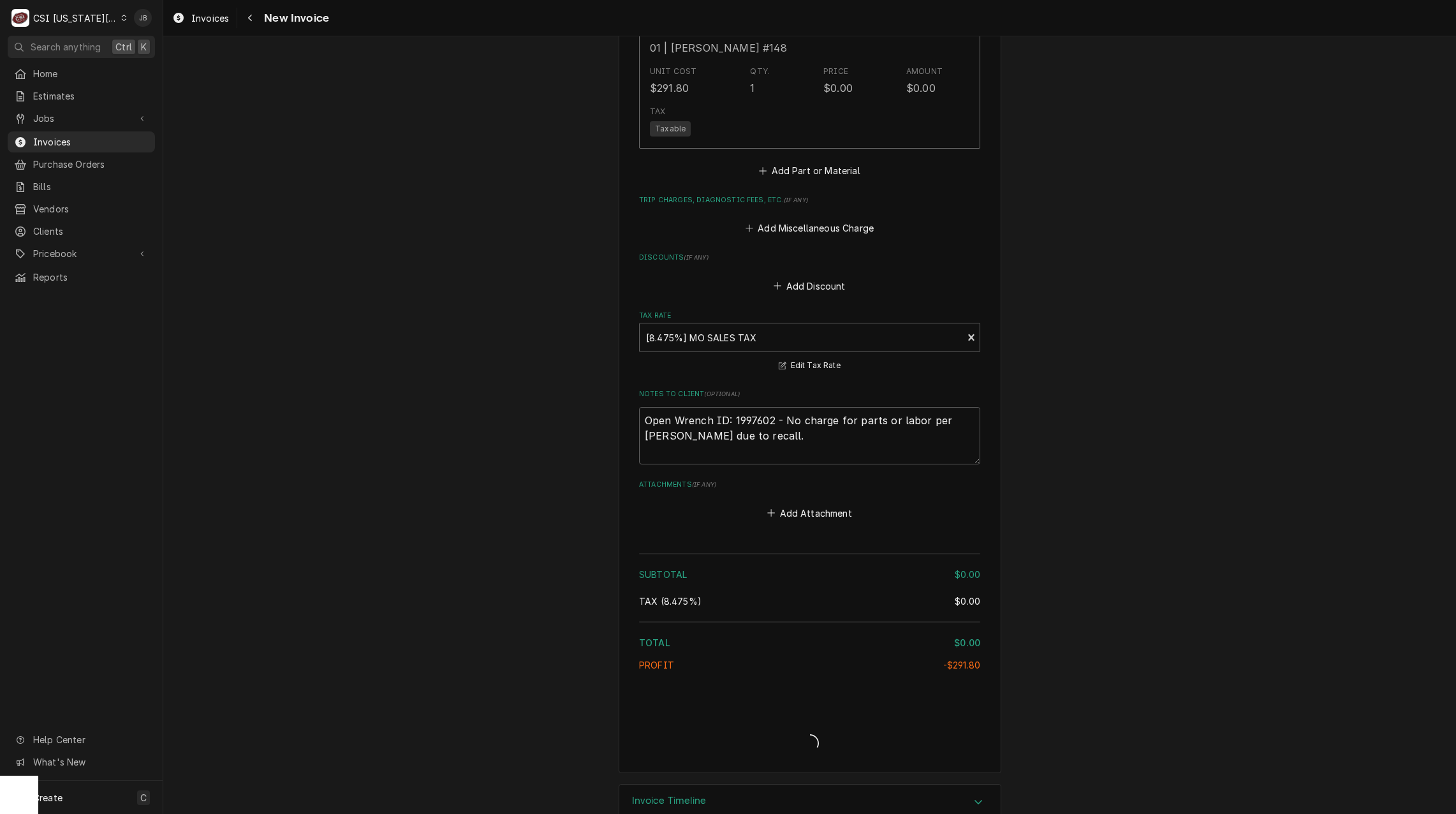
type textarea "x"
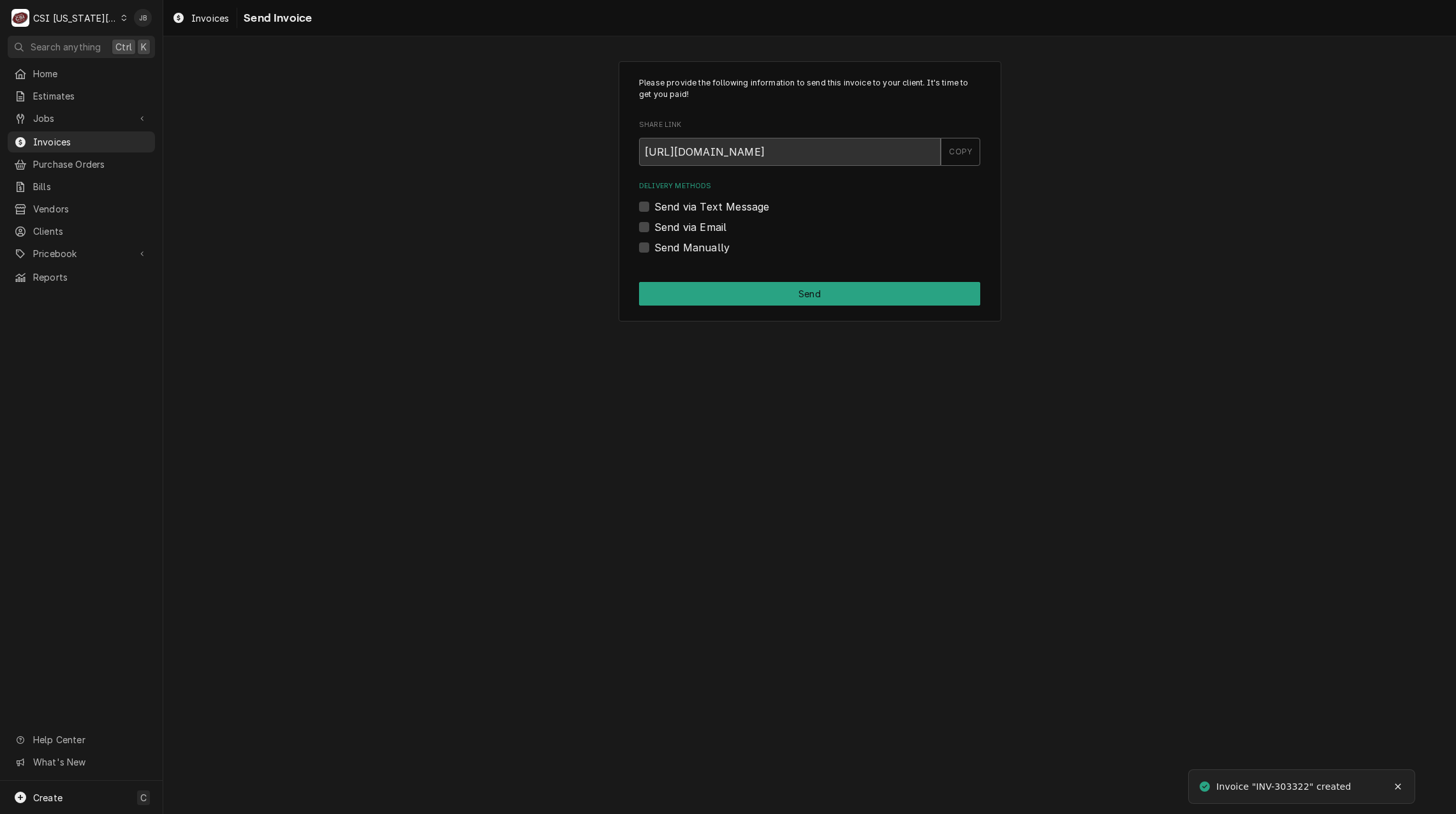
click at [674, 249] on label "Send Manually" at bounding box center [691, 247] width 76 height 15
click at [674, 249] on input "Send Manually" at bounding box center [825, 253] width 341 height 28
checkbox input "true"
click at [711, 301] on button "Send" at bounding box center [810, 294] width 341 height 24
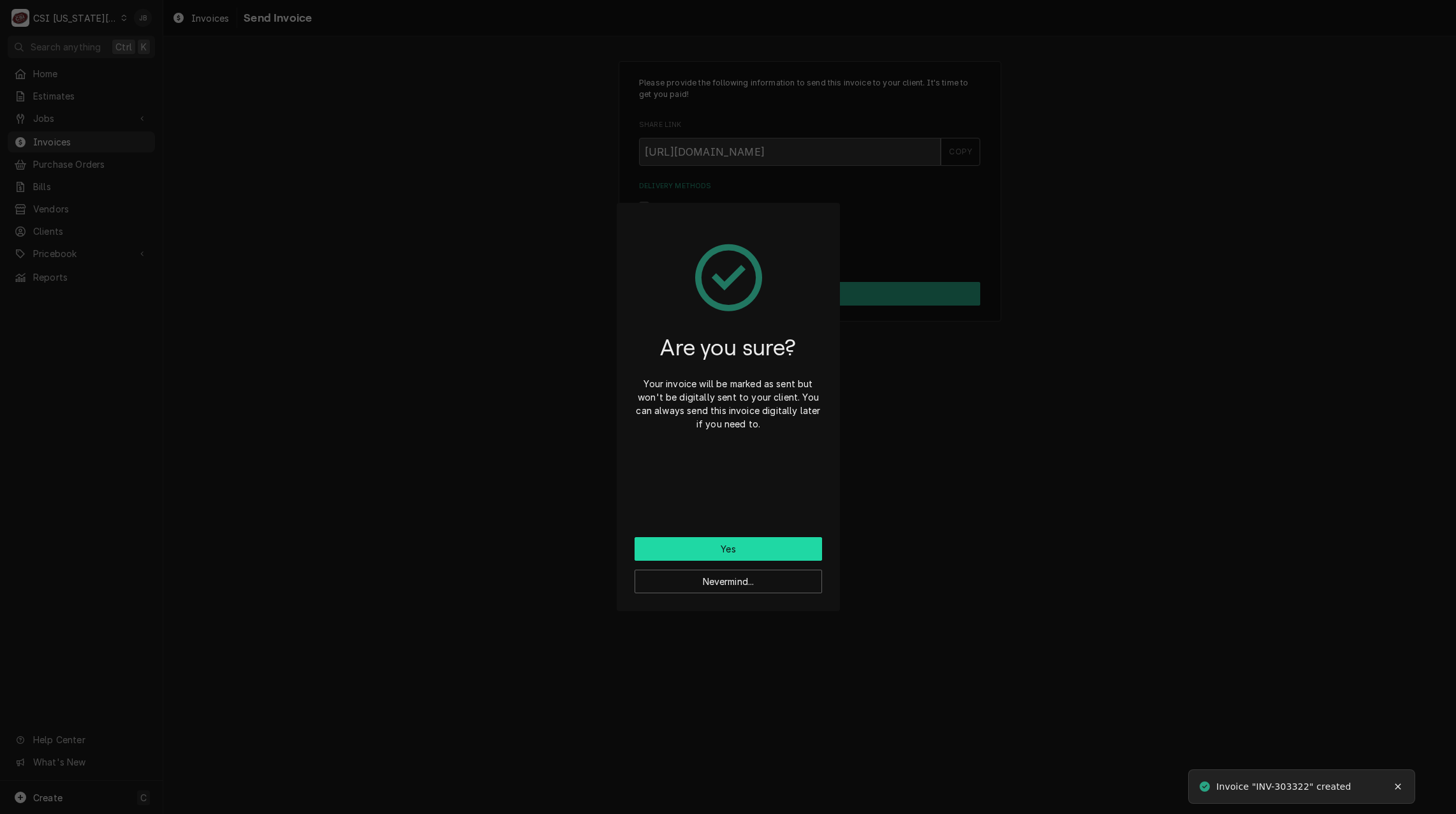
drag, startPoint x: 742, startPoint y: 550, endPoint x: 1056, endPoint y: 554, distance: 314.0
click at [744, 550] on button "Yes" at bounding box center [728, 549] width 188 height 24
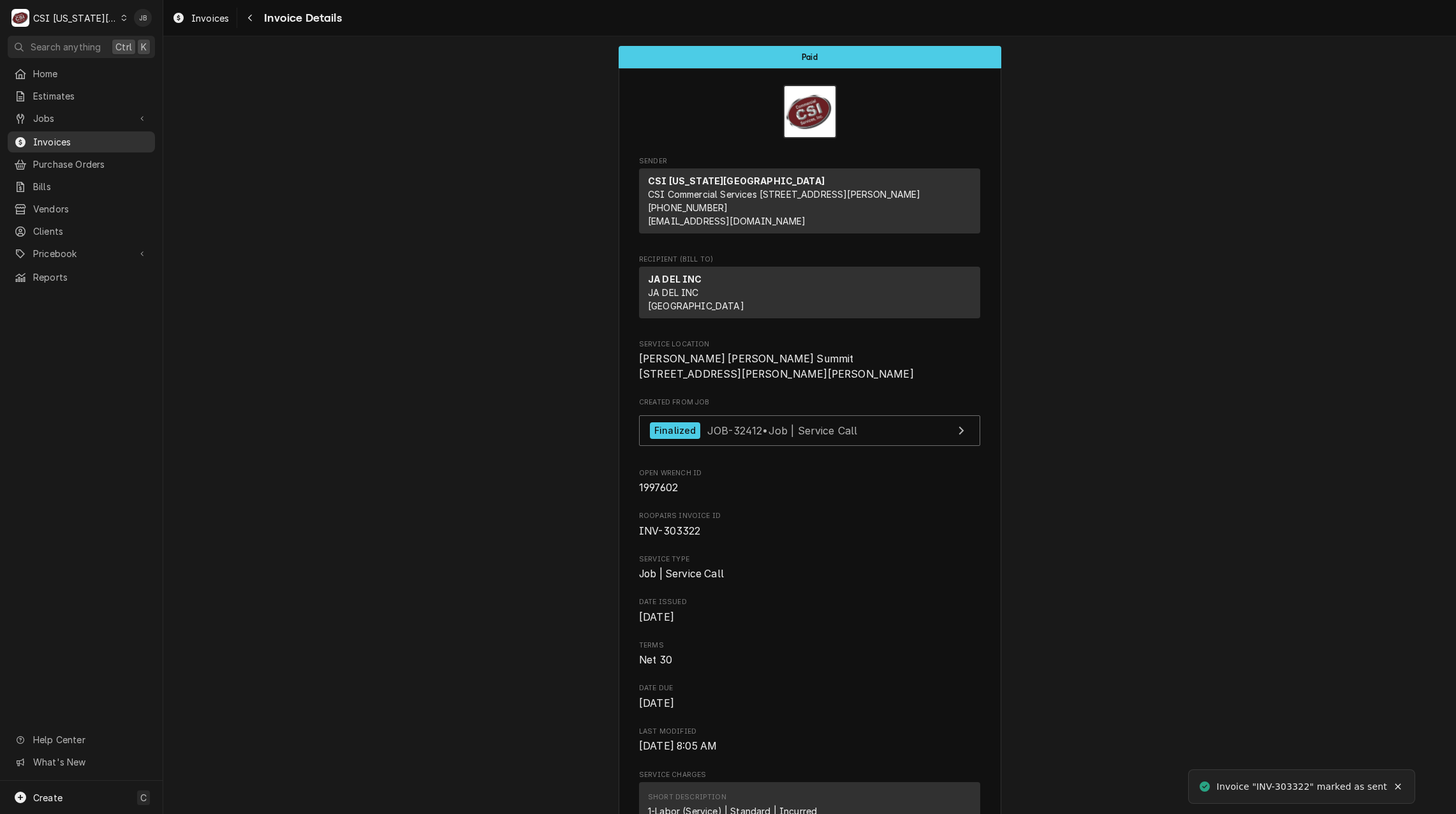
drag, startPoint x: 76, startPoint y: 135, endPoint x: 68, endPoint y: 133, distance: 8.2
click at [76, 135] on span "Invoices" at bounding box center [91, 142] width 116 height 14
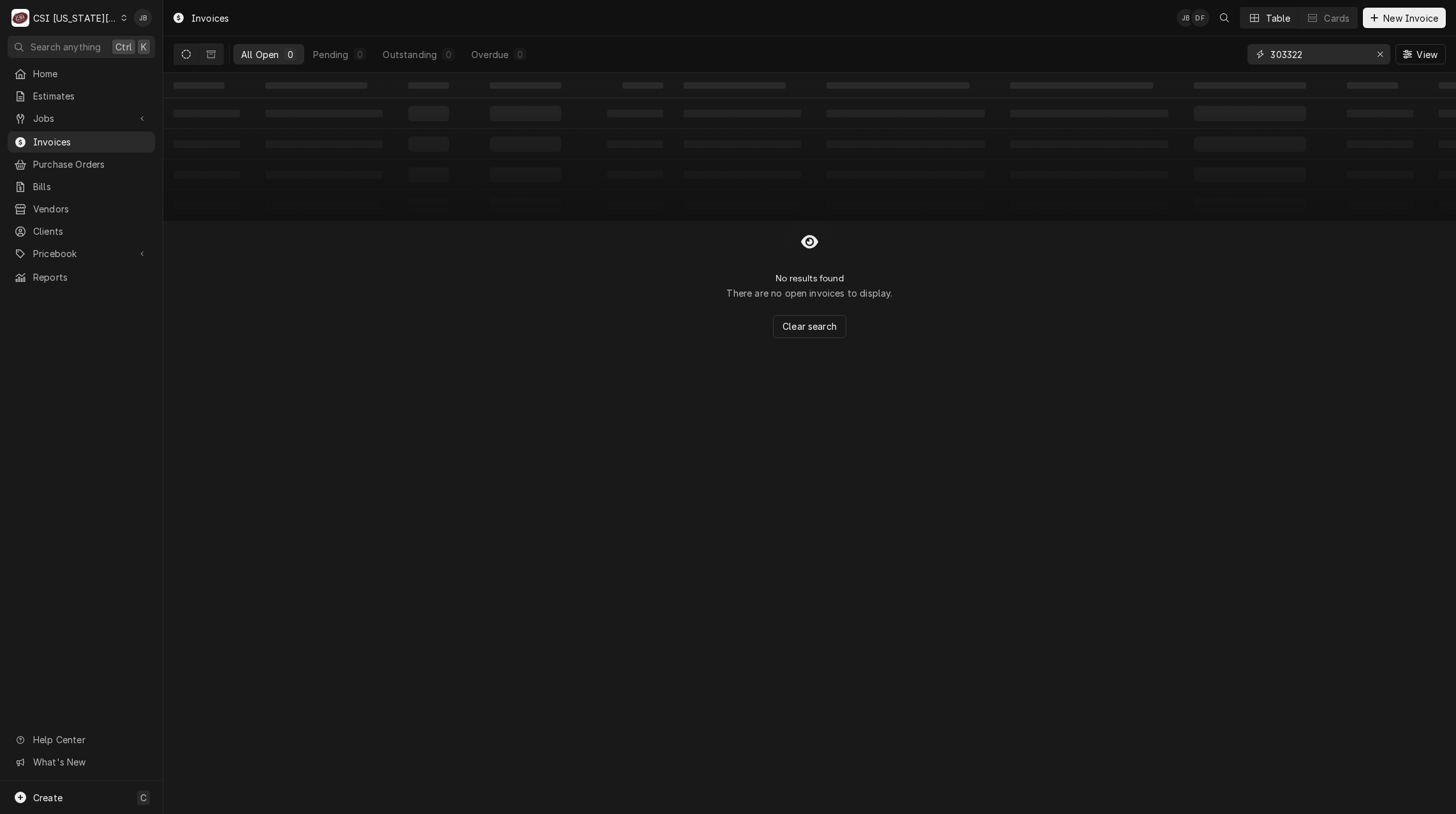
drag, startPoint x: 1317, startPoint y: 61, endPoint x: 1309, endPoint y: 58, distance: 8.5
click at [1315, 62] on input "303322" at bounding box center [1318, 54] width 96 height 20
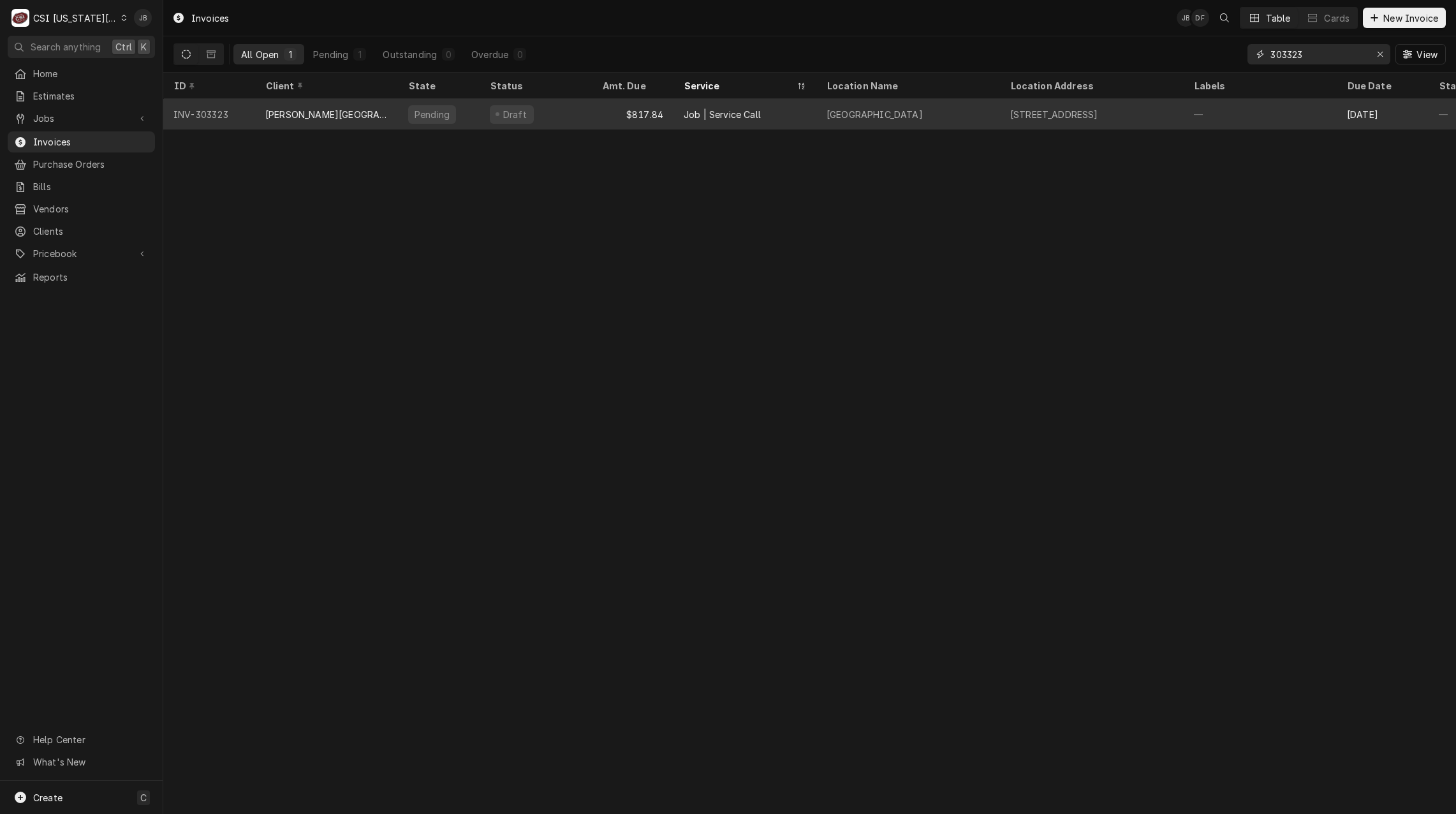
type input "303323"
click at [899, 112] on div "Pioneer Ridge Middle School" at bounding box center [874, 115] width 96 height 14
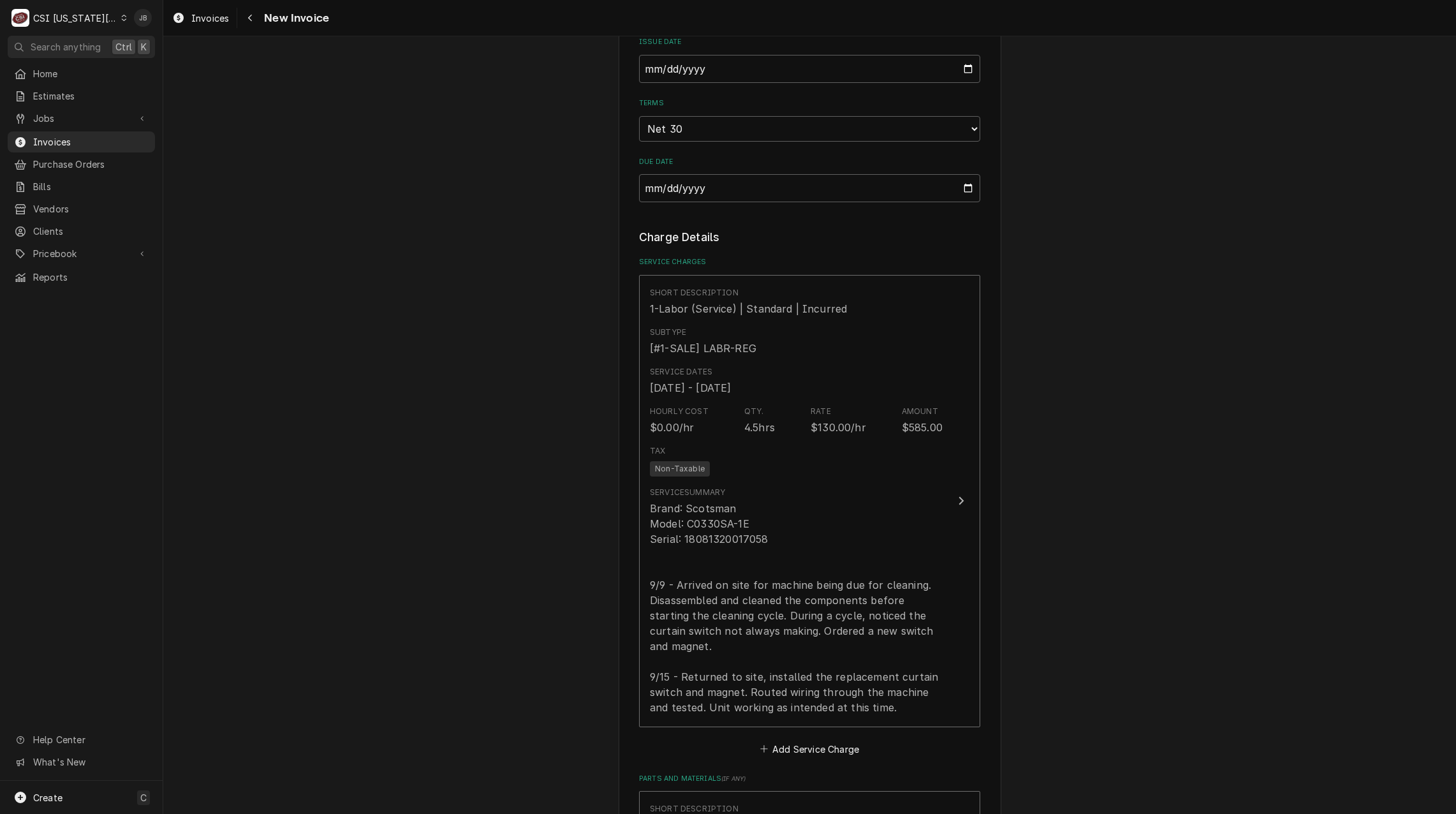
scroll to position [1275, 0]
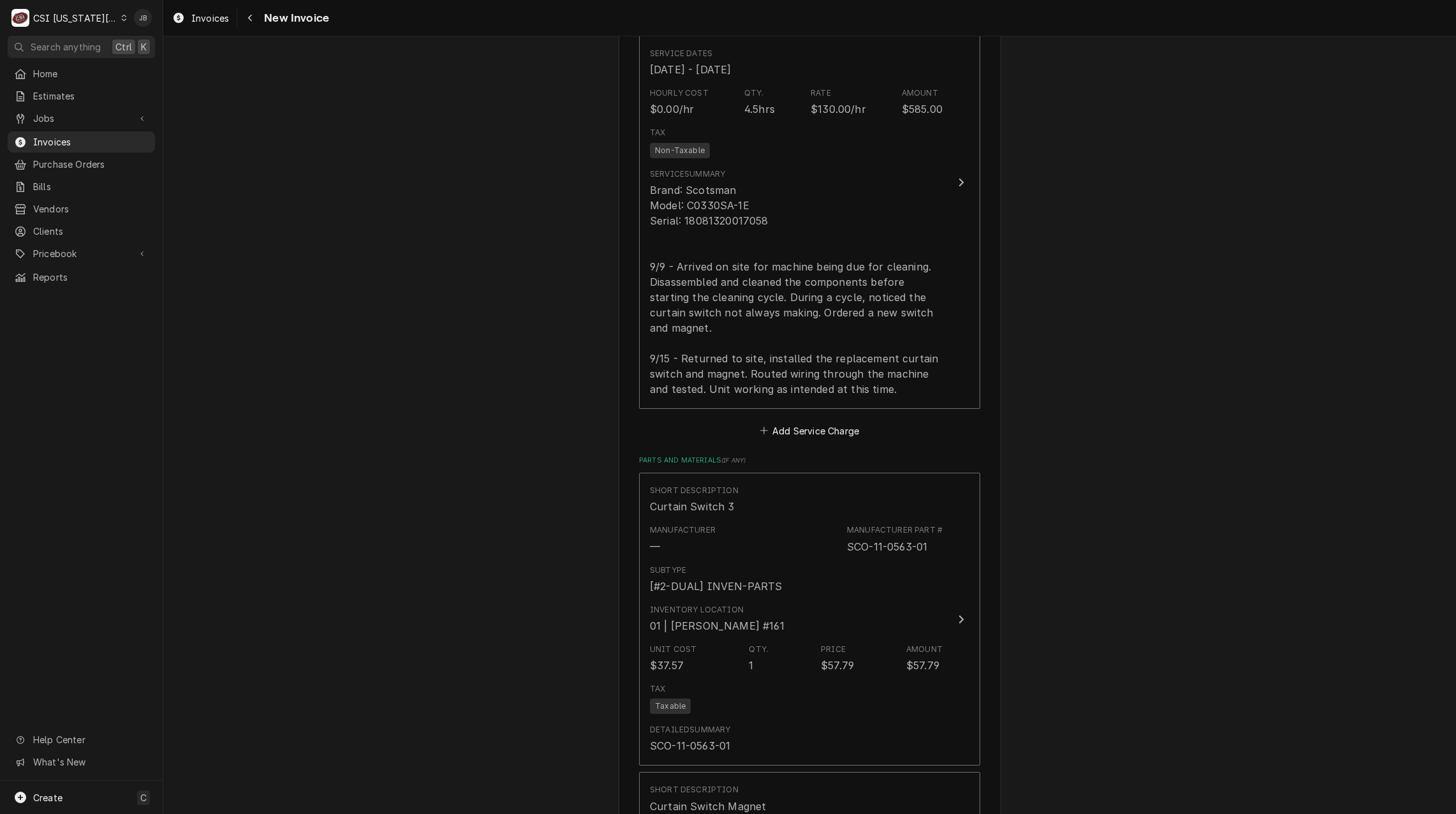
click at [1187, 335] on div "Please provide the following information to create your invoice: Client Details…" at bounding box center [809, 437] width 1292 height 3327
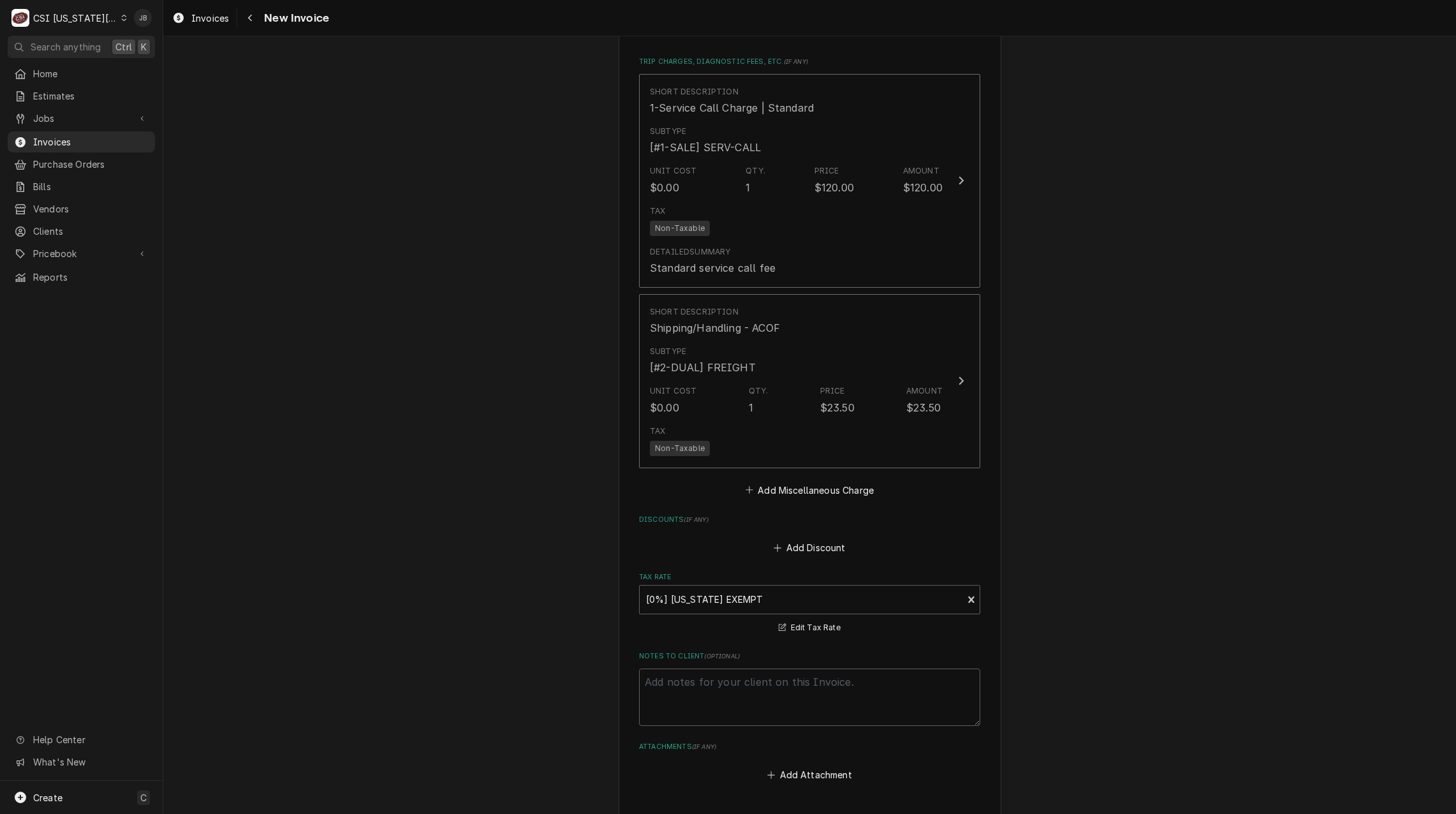
scroll to position [2614, 0]
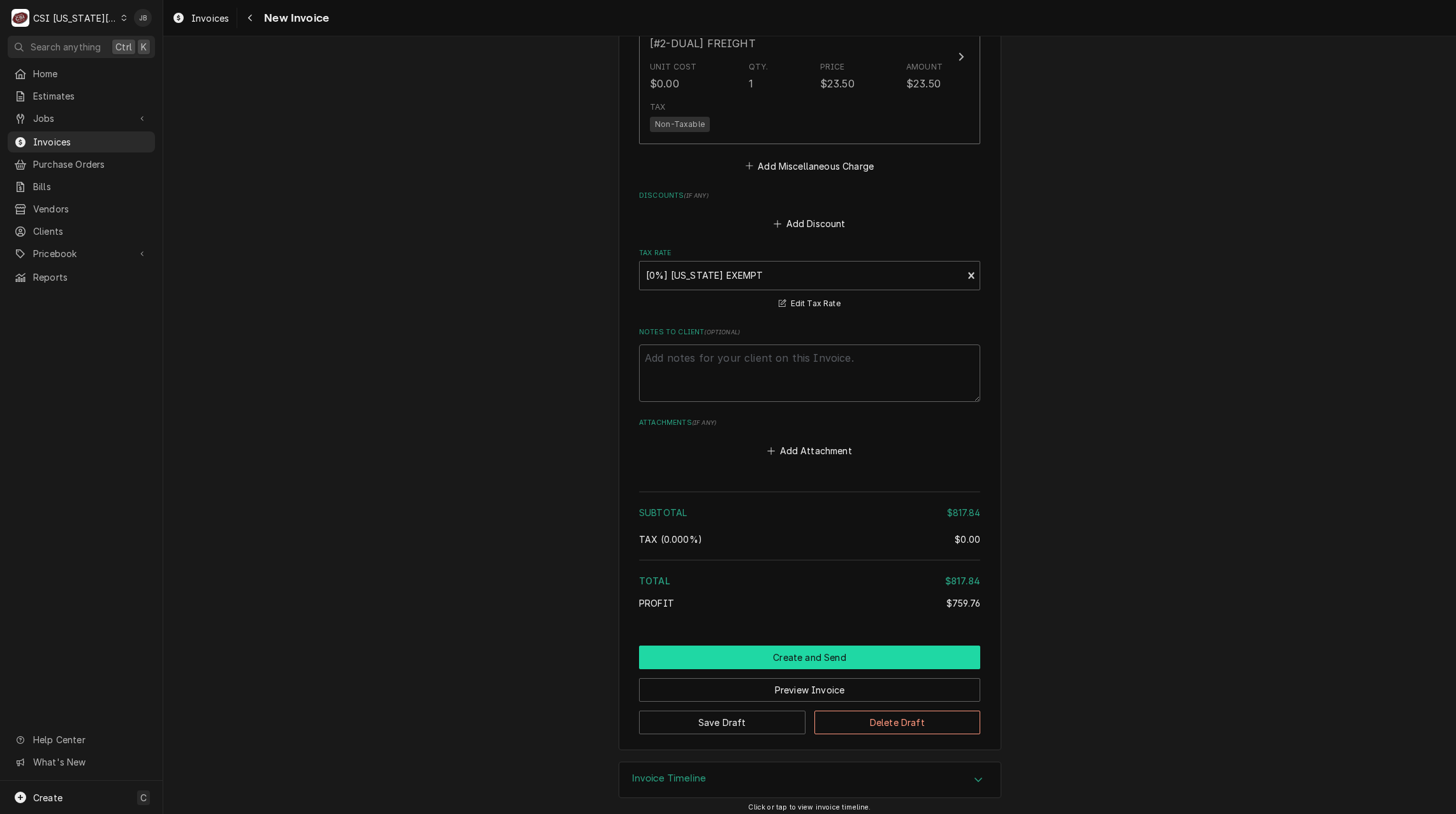
click at [817, 658] on button "Create and Send" at bounding box center [810, 658] width 341 height 24
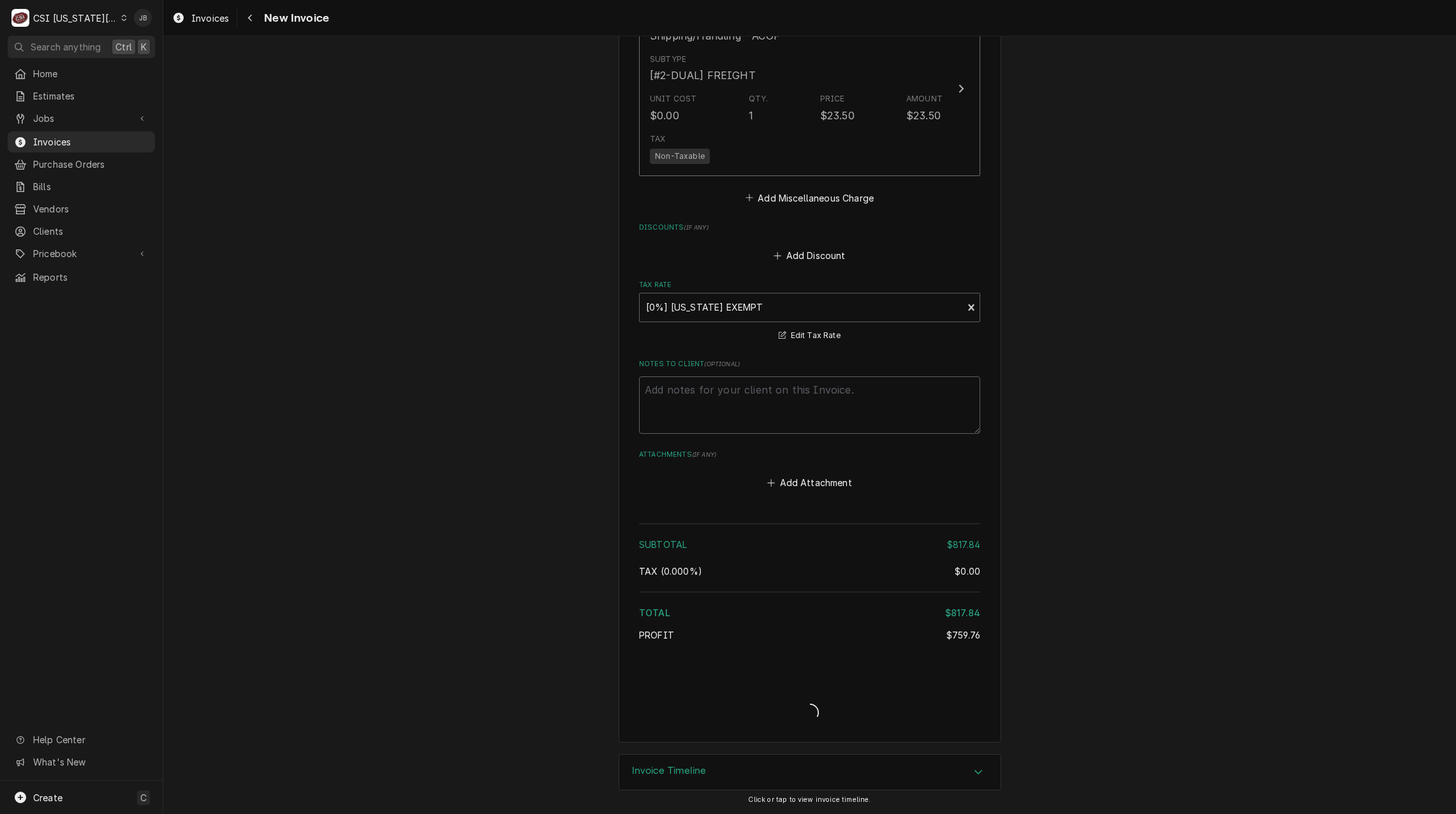
type textarea "x"
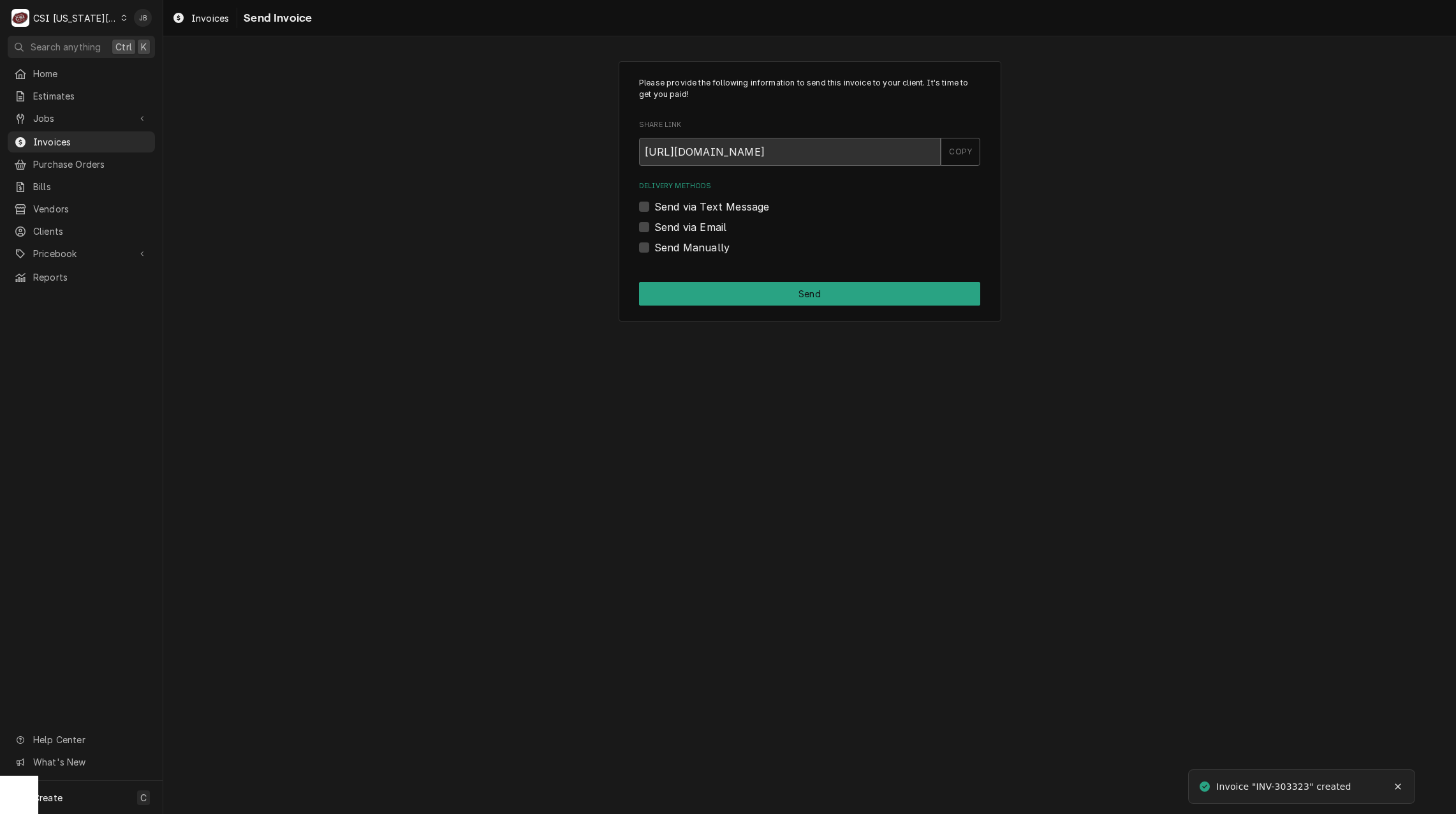
drag, startPoint x: 697, startPoint y: 218, endPoint x: 694, endPoint y: 230, distance: 12.4
click at [697, 221] on label "Send via Email" at bounding box center [690, 227] width 72 height 15
click at [697, 221] on input "Send via Email" at bounding box center [825, 233] width 341 height 28
checkbox input "true"
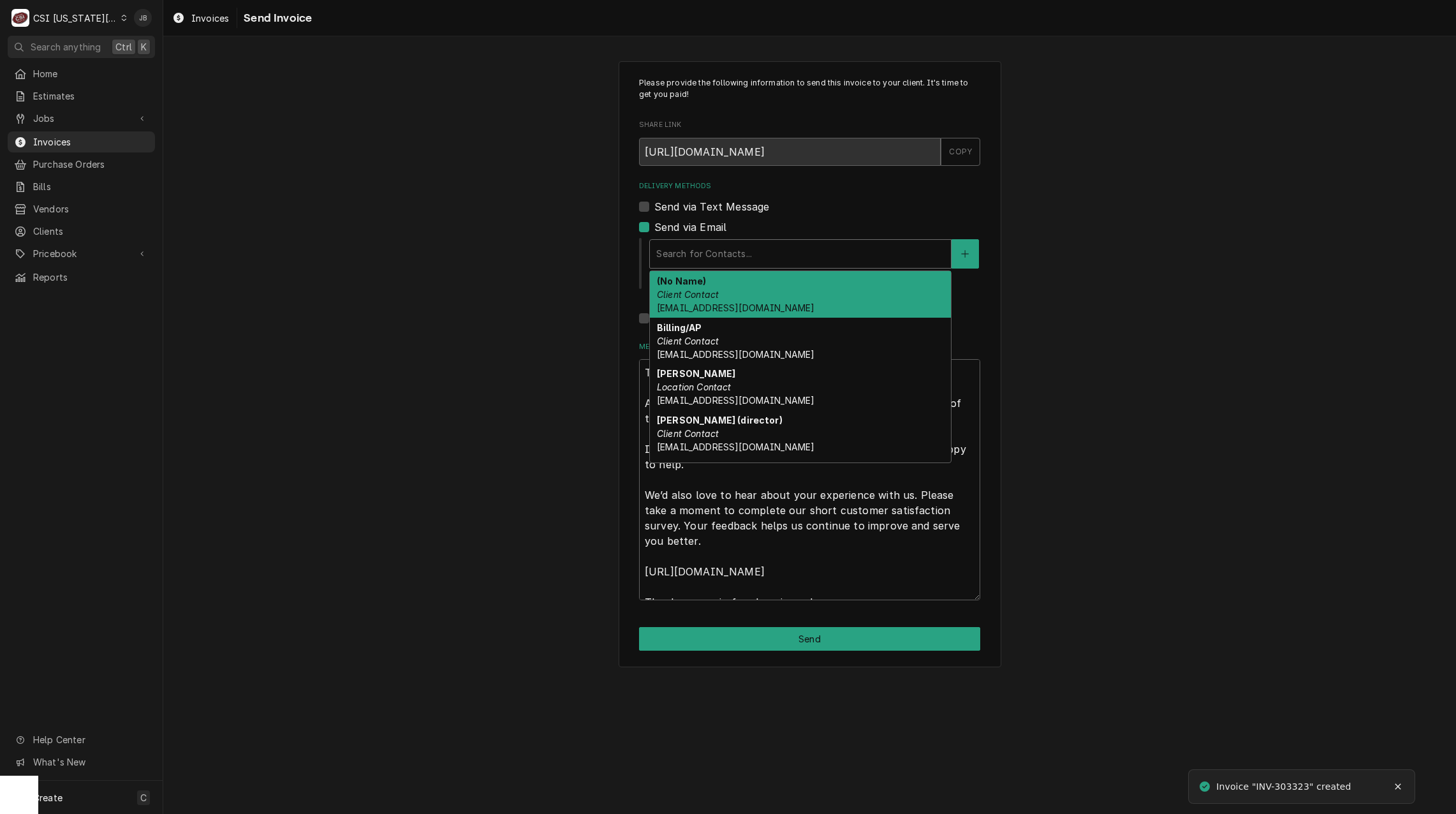
click at [716, 265] on div "Search for Contacts..." at bounding box center [800, 253] width 301 height 28
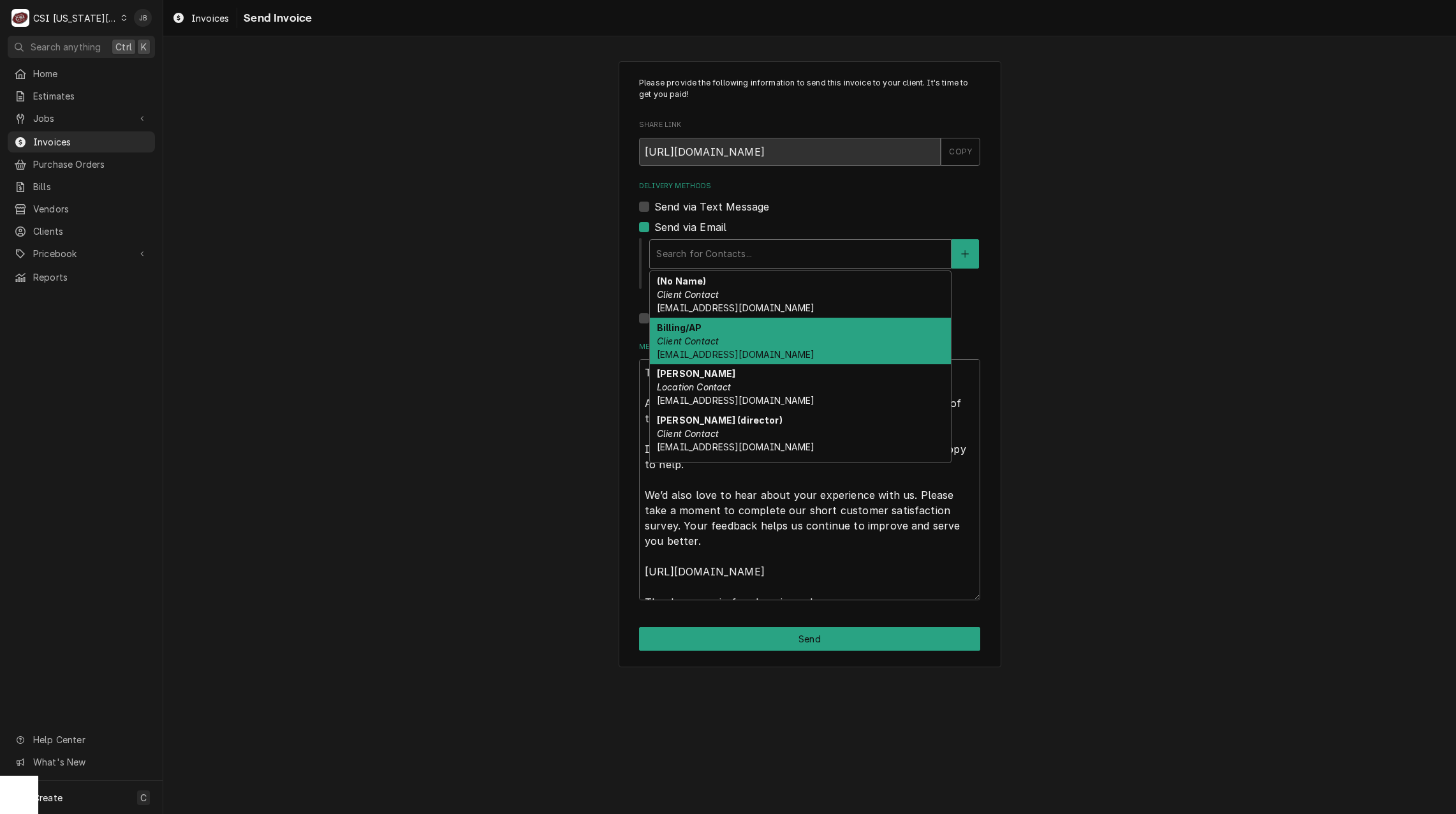
click at [766, 342] on div "Billing/AP Client Contact nutrition@usd231.com" at bounding box center [800, 341] width 301 height 47
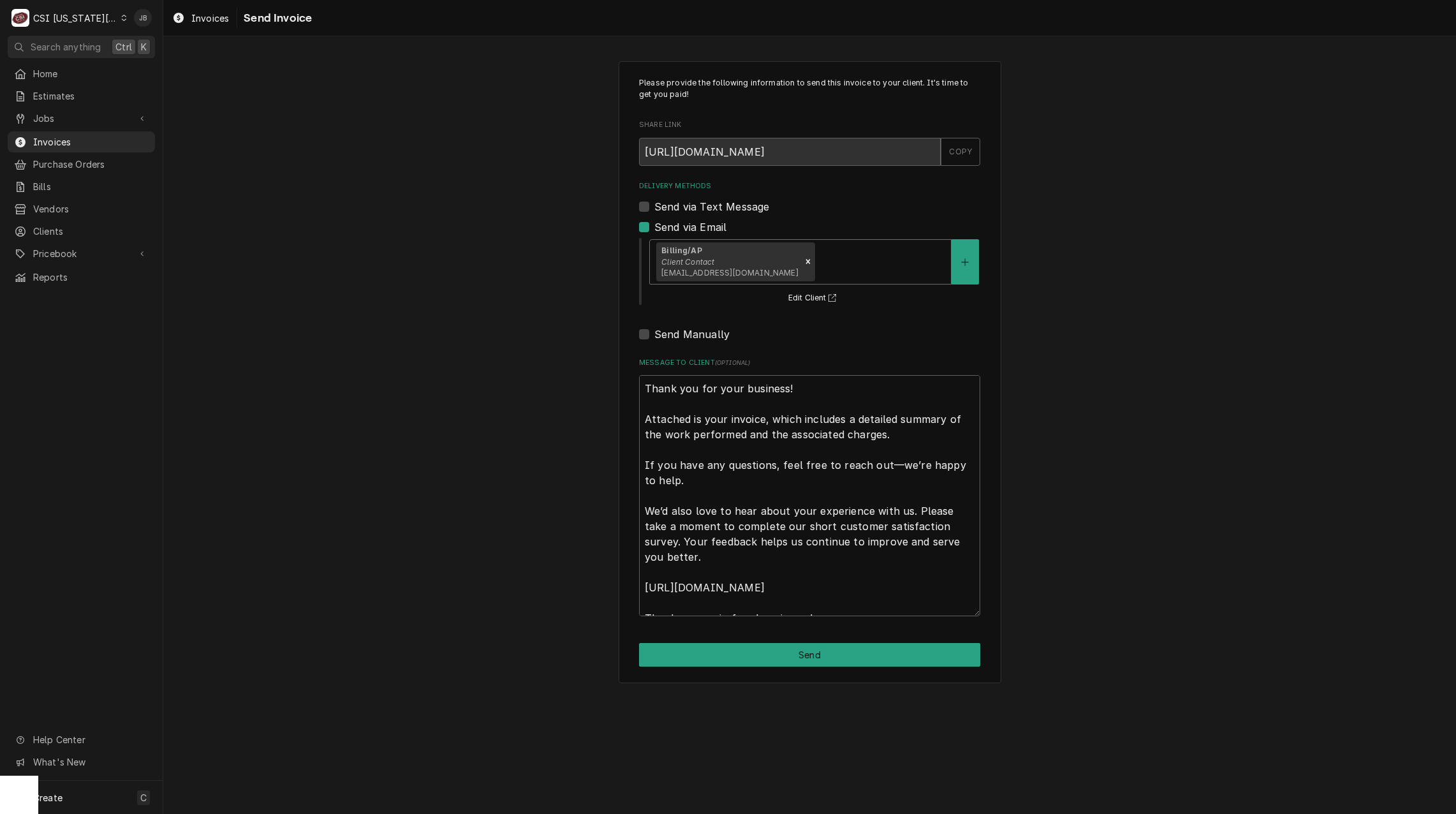
click at [753, 641] on div "Please provide the following information to send this invoice to your client. I…" at bounding box center [810, 372] width 382 height 622
click at [758, 669] on div "Please provide the following information to send this invoice to your client. I…" at bounding box center [810, 372] width 382 height 622
click at [765, 659] on button "Send" at bounding box center [810, 655] width 341 height 24
type textarea "x"
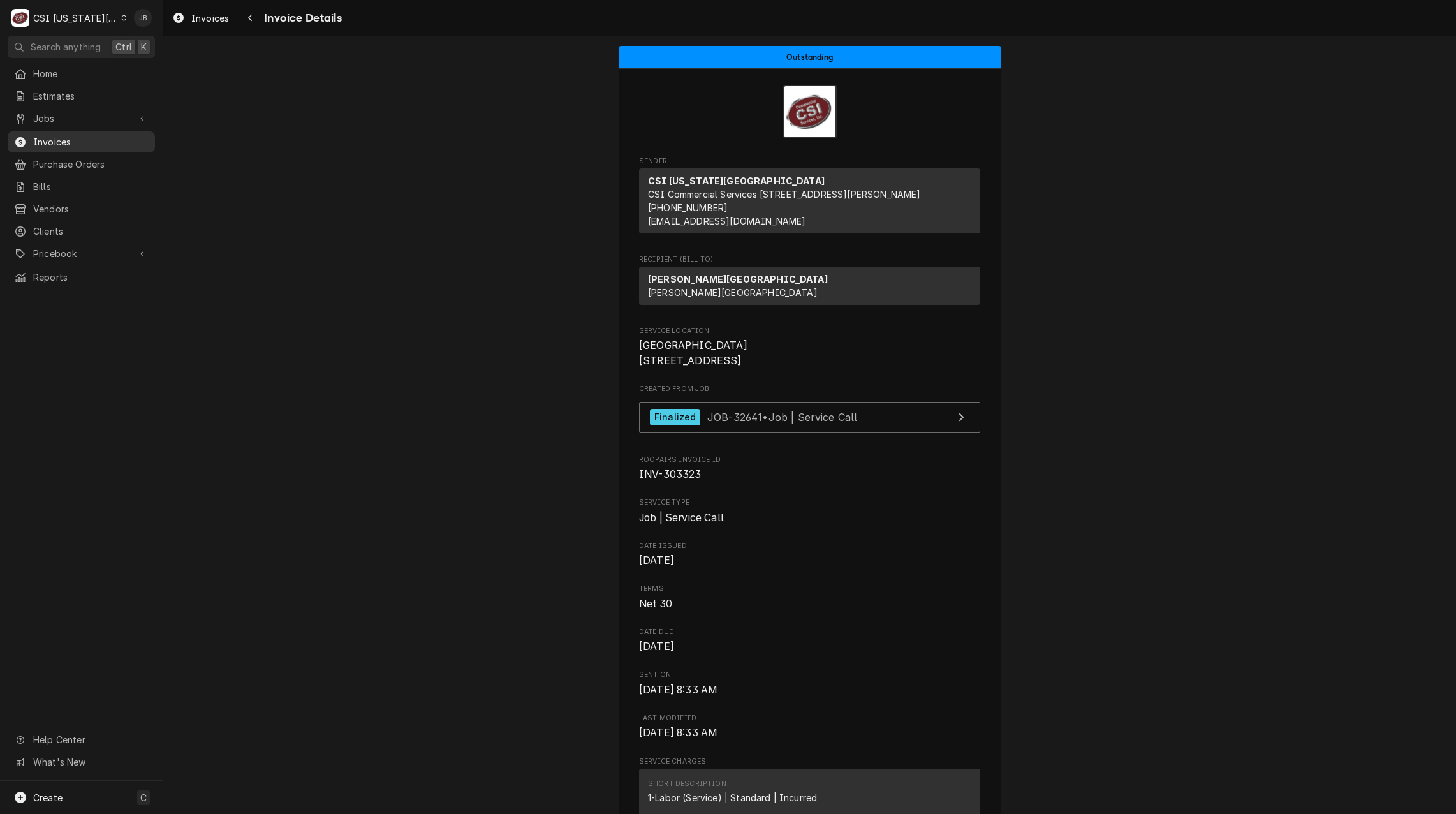
click at [89, 143] on span "Invoices" at bounding box center [91, 142] width 116 height 14
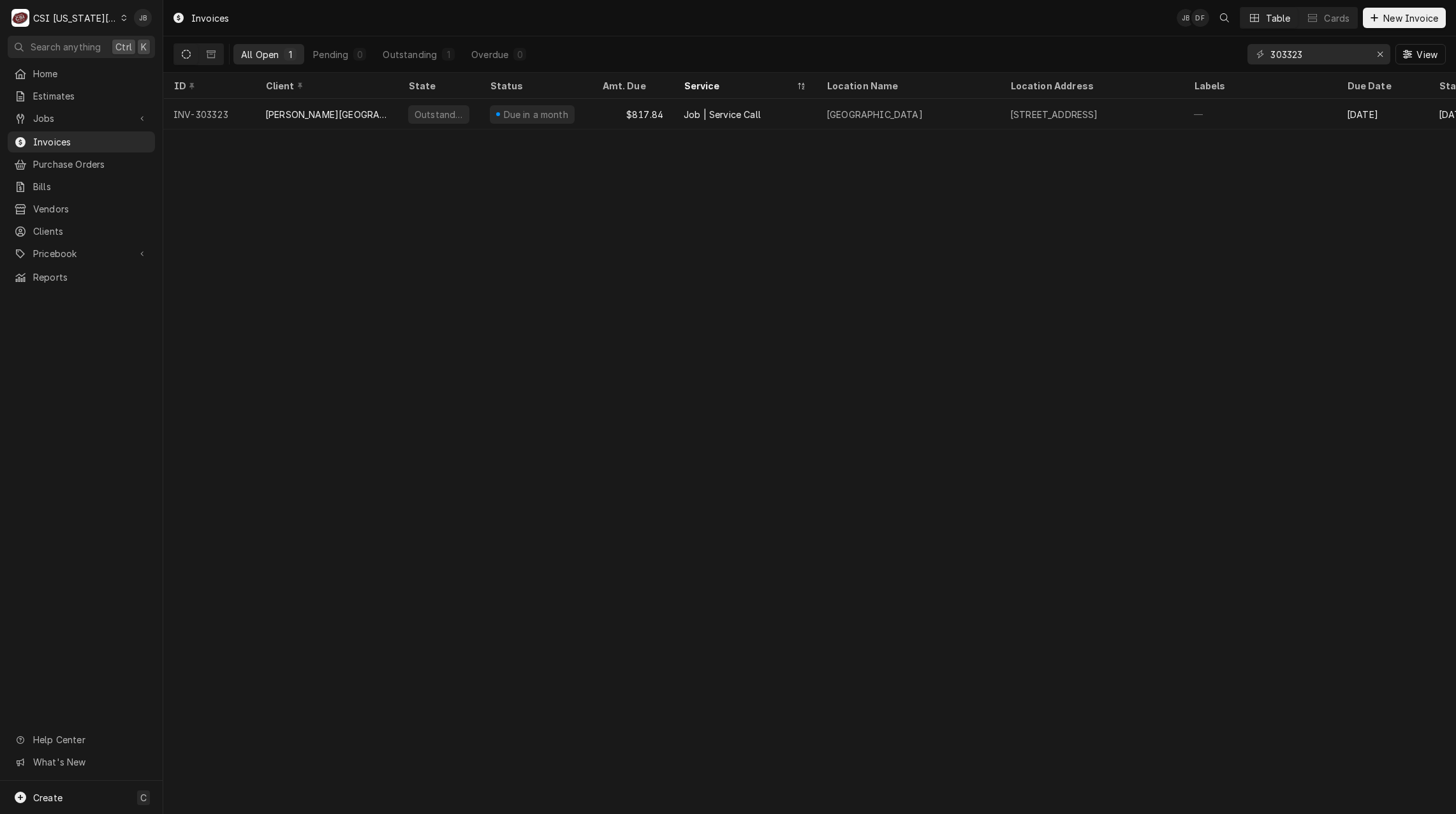
click at [1318, 66] on div "303323 View" at bounding box center [1346, 54] width 198 height 36
click at [1318, 58] on input "303323" at bounding box center [1318, 54] width 96 height 20
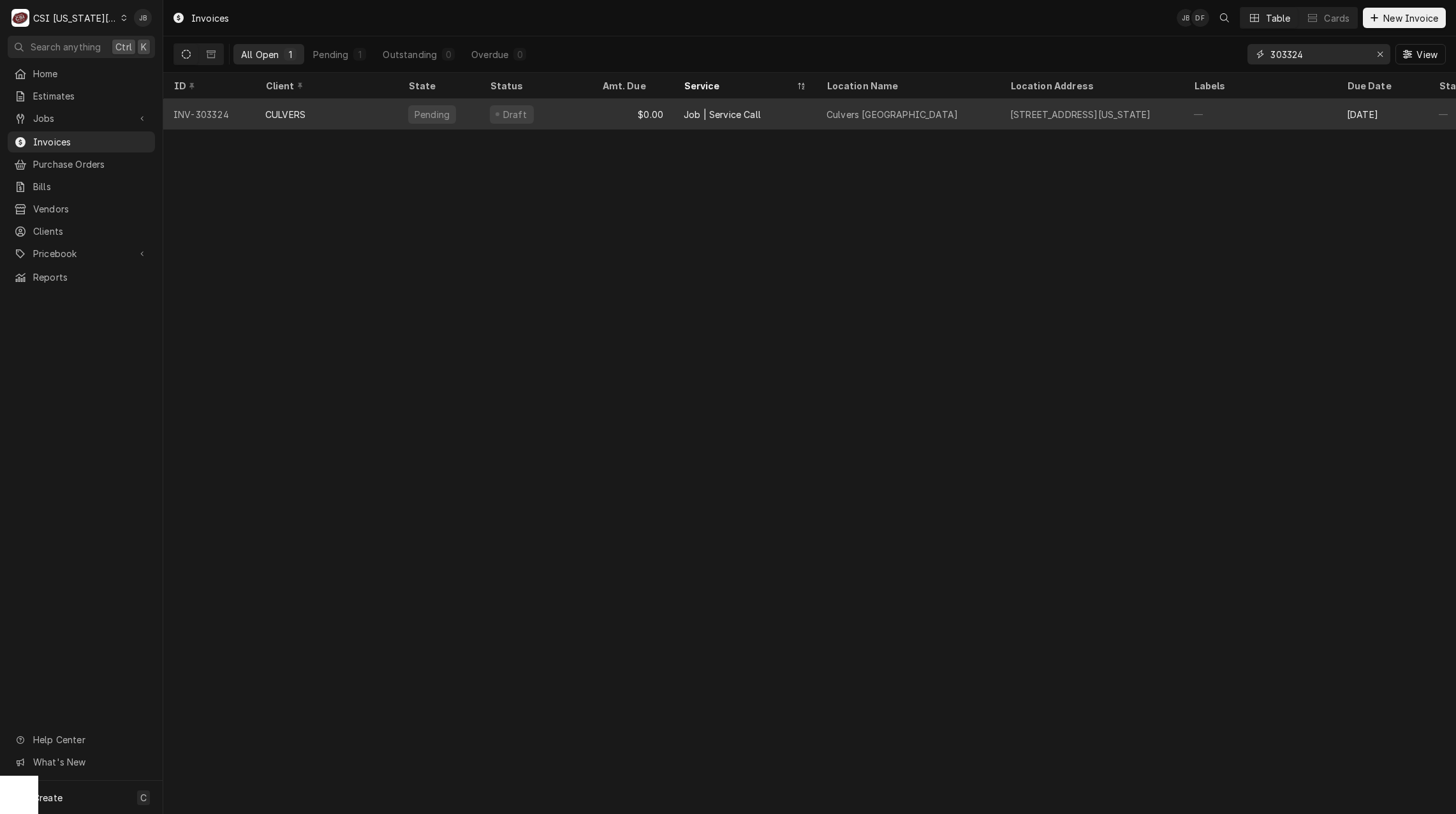
type input "303324"
click at [540, 117] on div "Draft" at bounding box center [535, 114] width 112 height 31
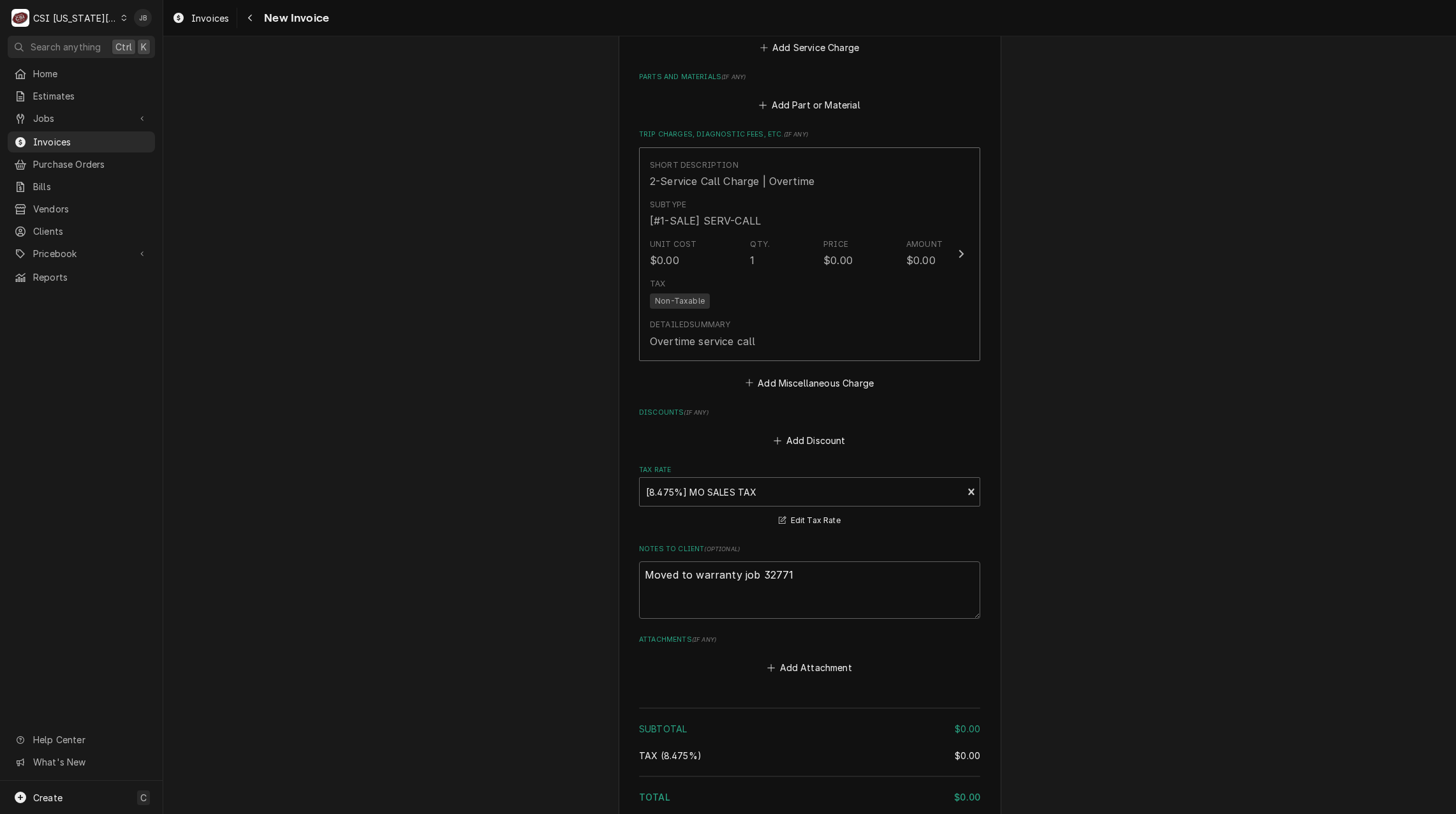
scroll to position [1659, 0]
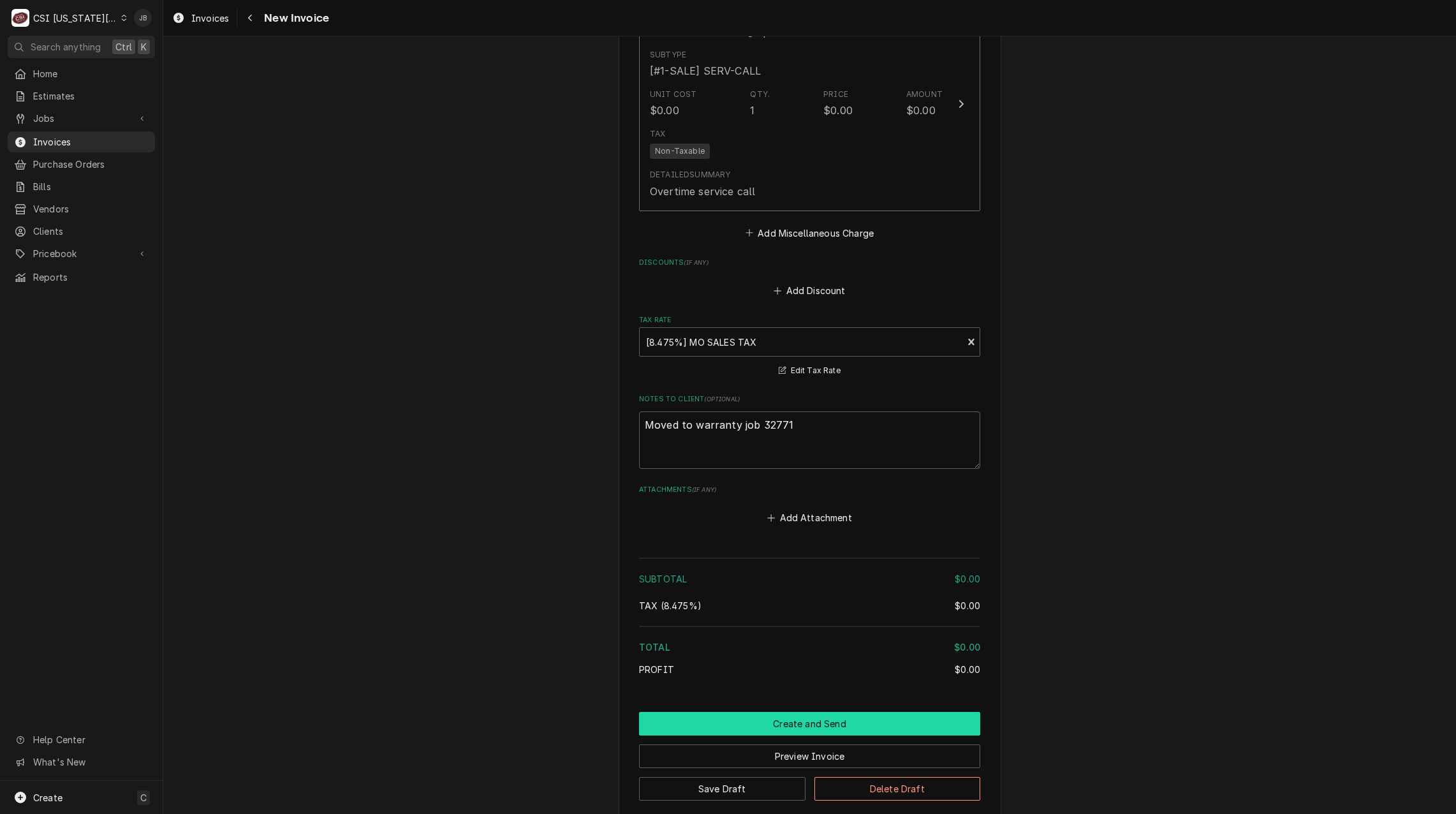
click at [827, 722] on button "Create and Send" at bounding box center [810, 724] width 341 height 24
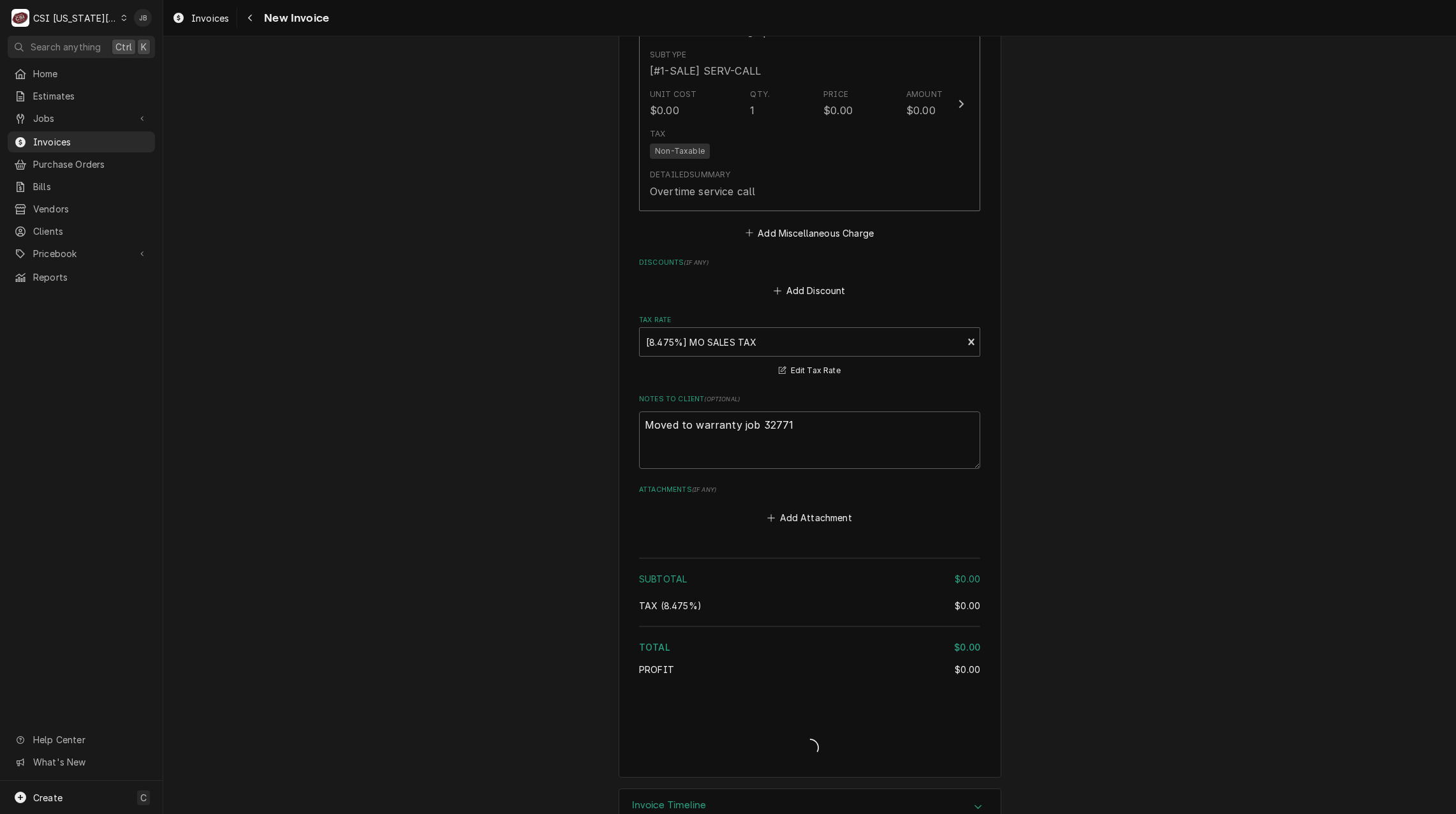
type textarea "x"
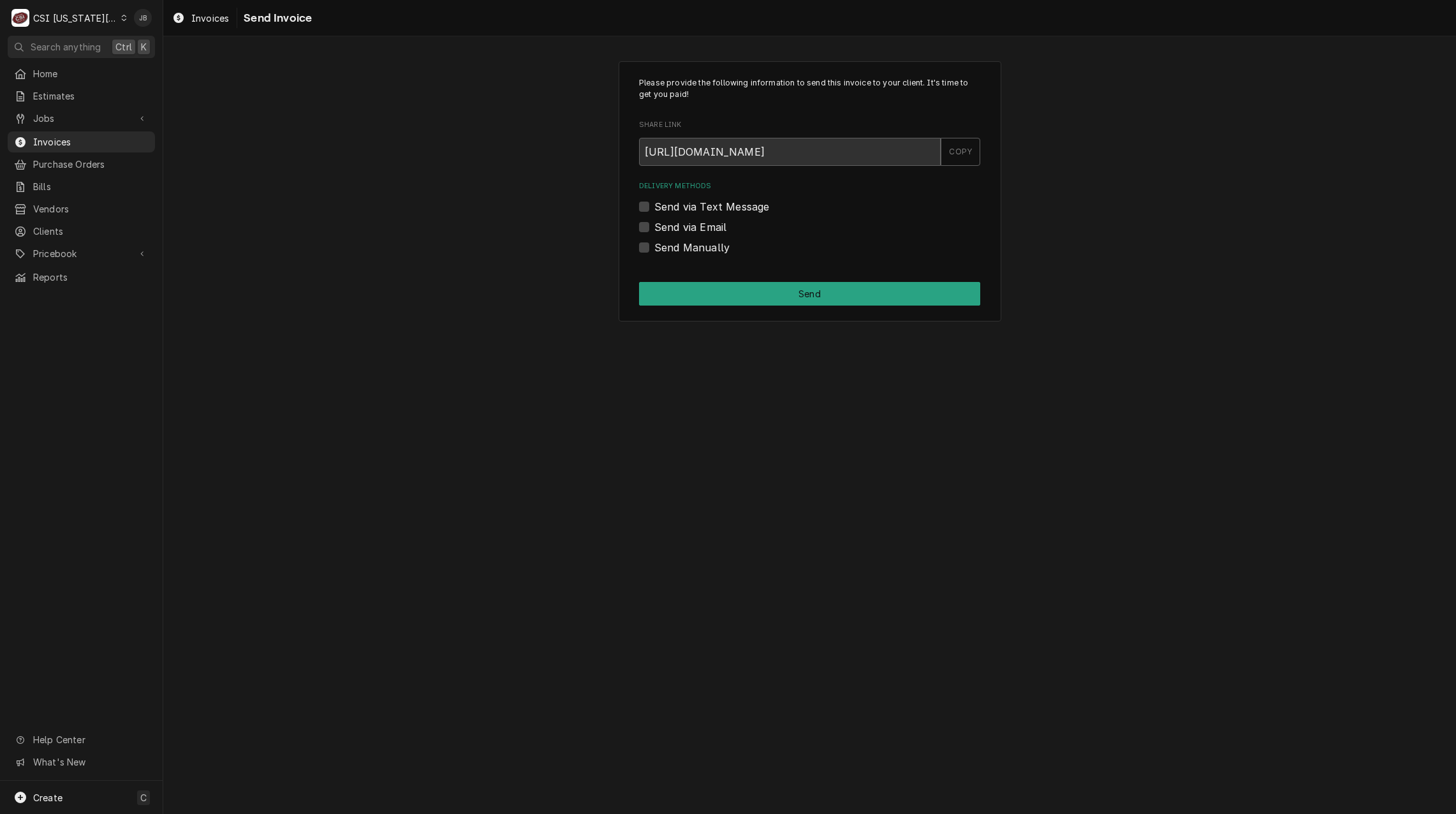
click at [716, 249] on label "Send Manually" at bounding box center [691, 247] width 76 height 15
click at [716, 249] on input "Send Manually" at bounding box center [825, 253] width 341 height 28
checkbox input "true"
click at [735, 294] on button "Send" at bounding box center [810, 294] width 341 height 24
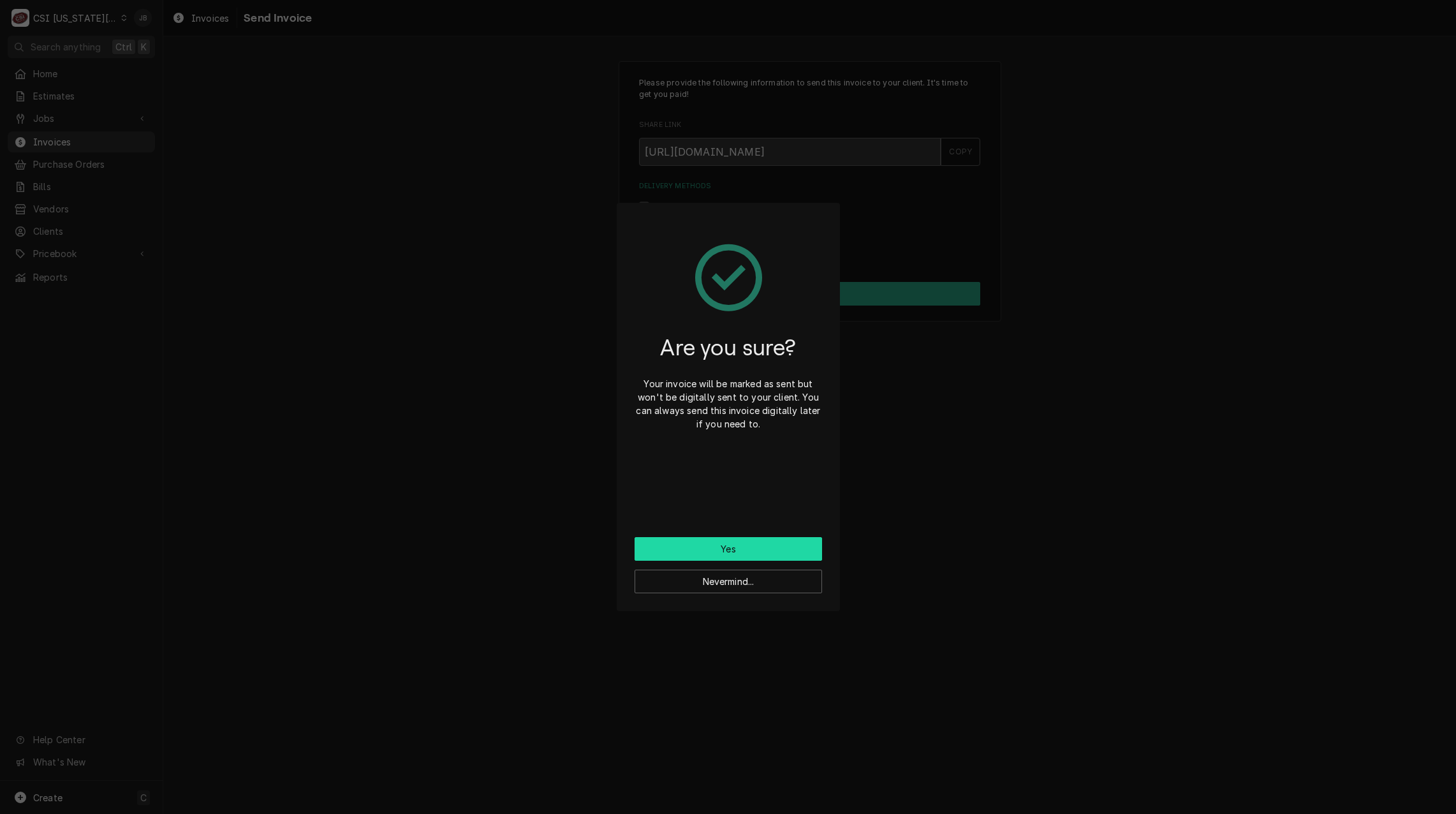
click at [731, 552] on button "Yes" at bounding box center [728, 549] width 188 height 24
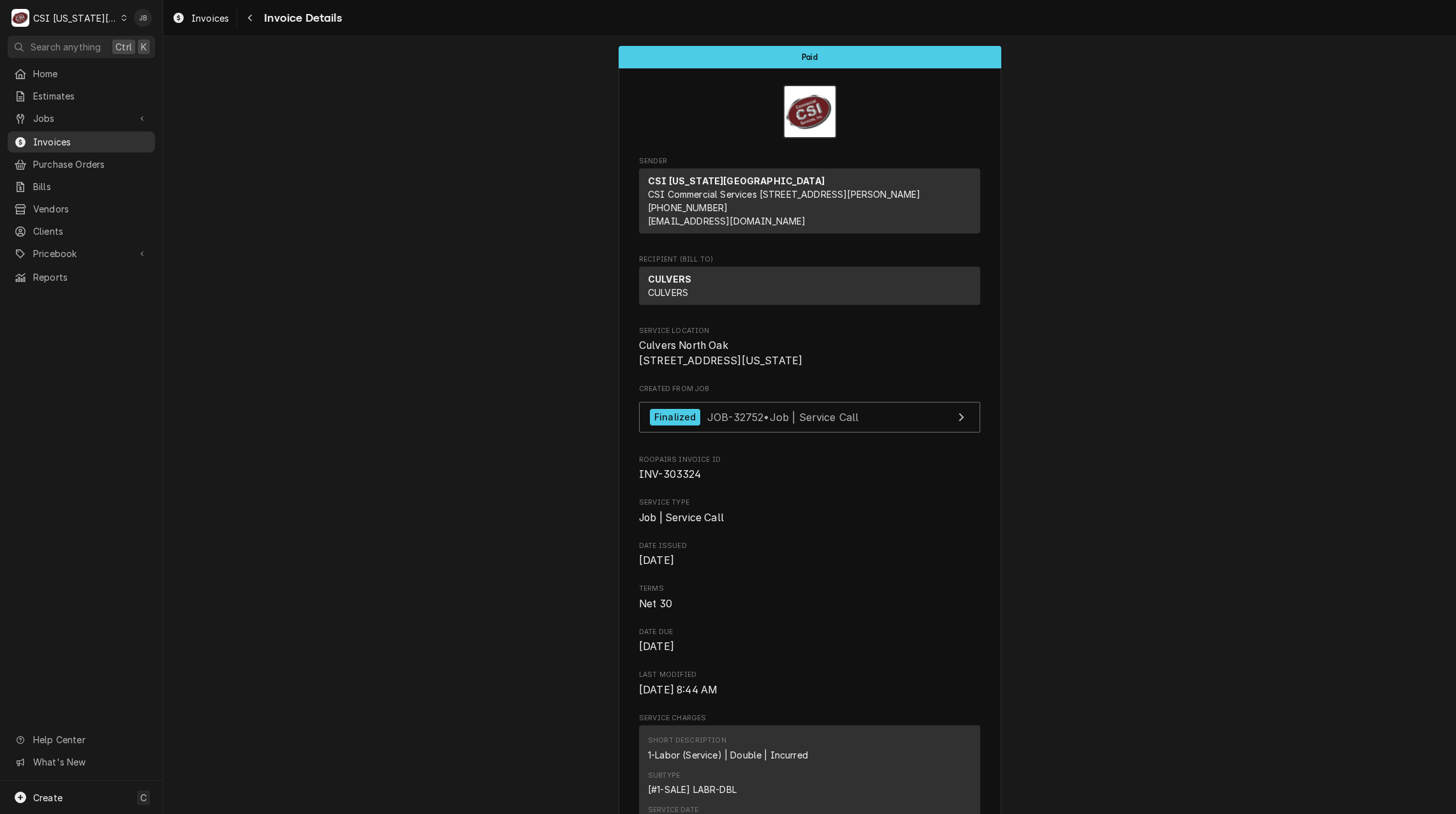
click at [103, 146] on link "Invoices" at bounding box center [81, 142] width 147 height 21
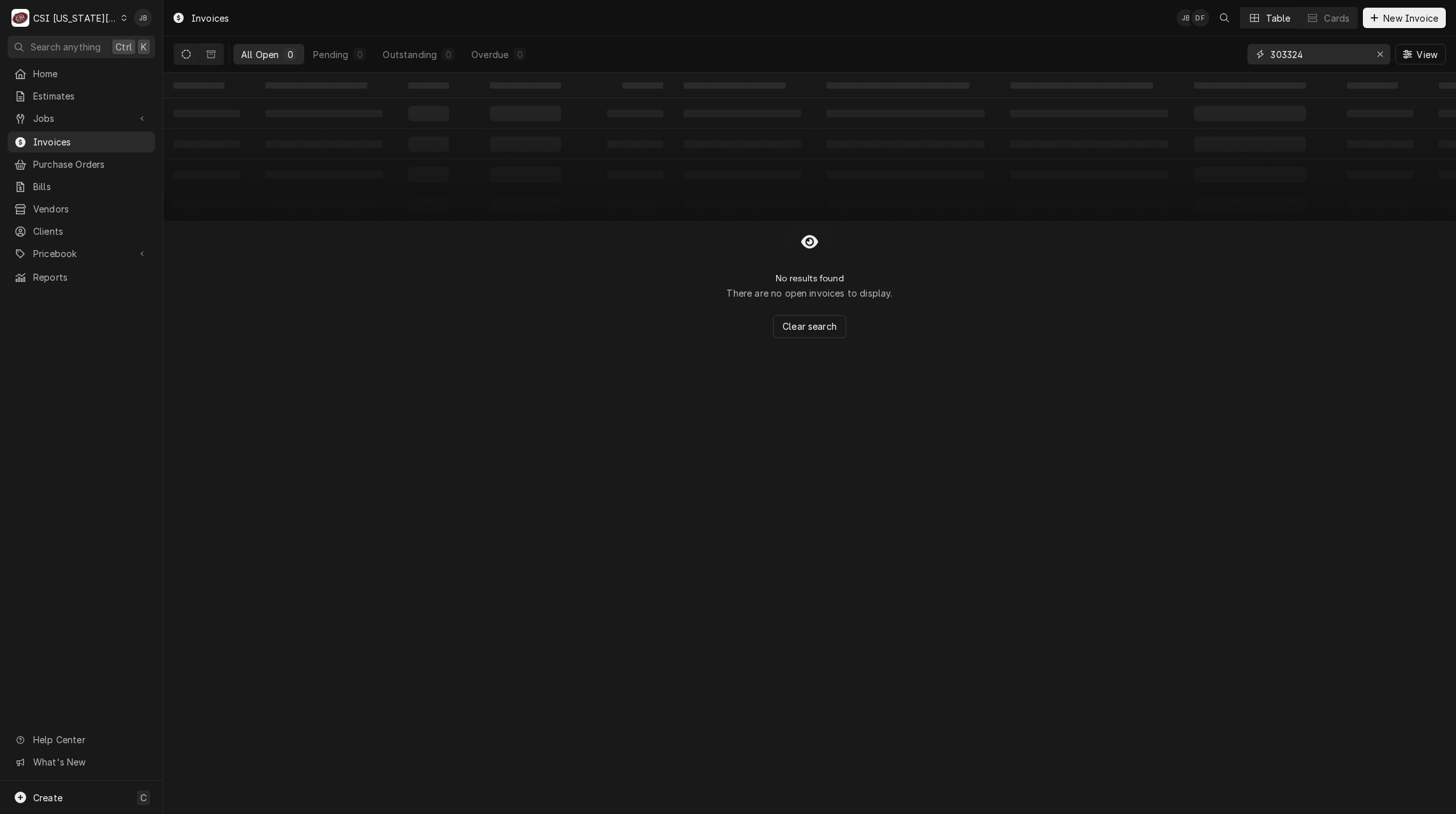
click at [1322, 48] on input "303324" at bounding box center [1318, 54] width 96 height 20
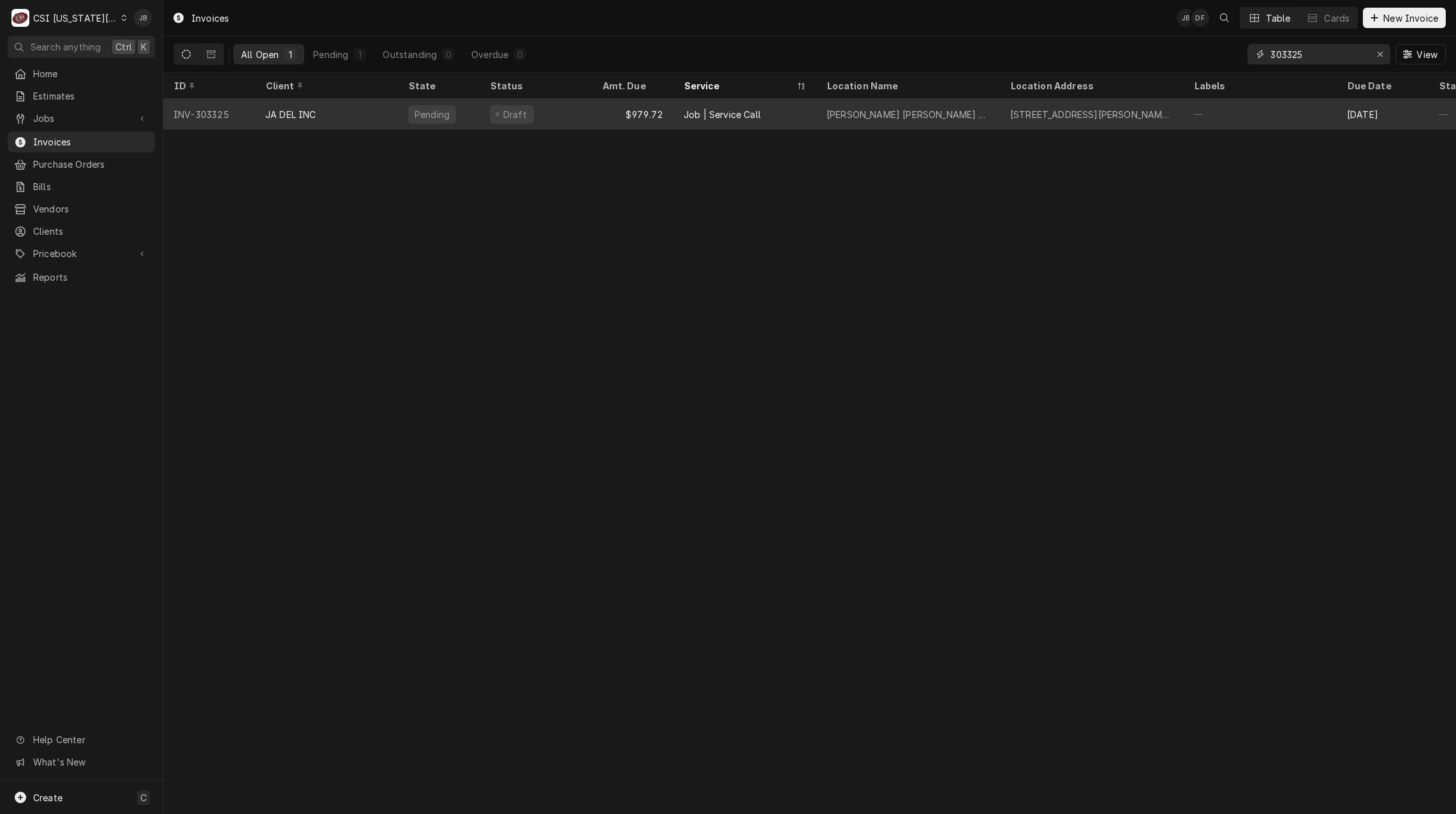
type input "303325"
click at [530, 116] on div "Draft" at bounding box center [535, 114] width 112 height 31
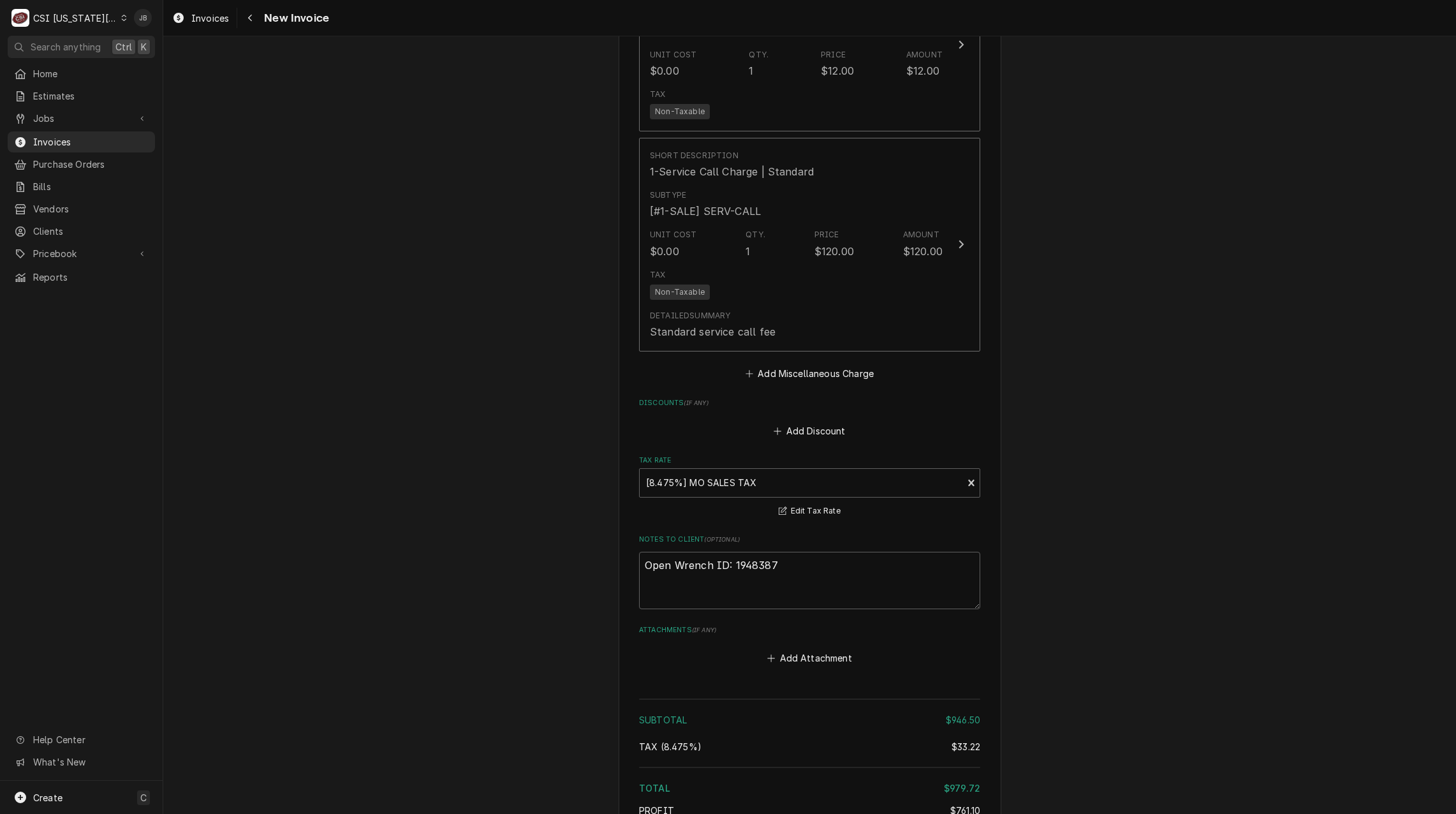
scroll to position [2443, 0]
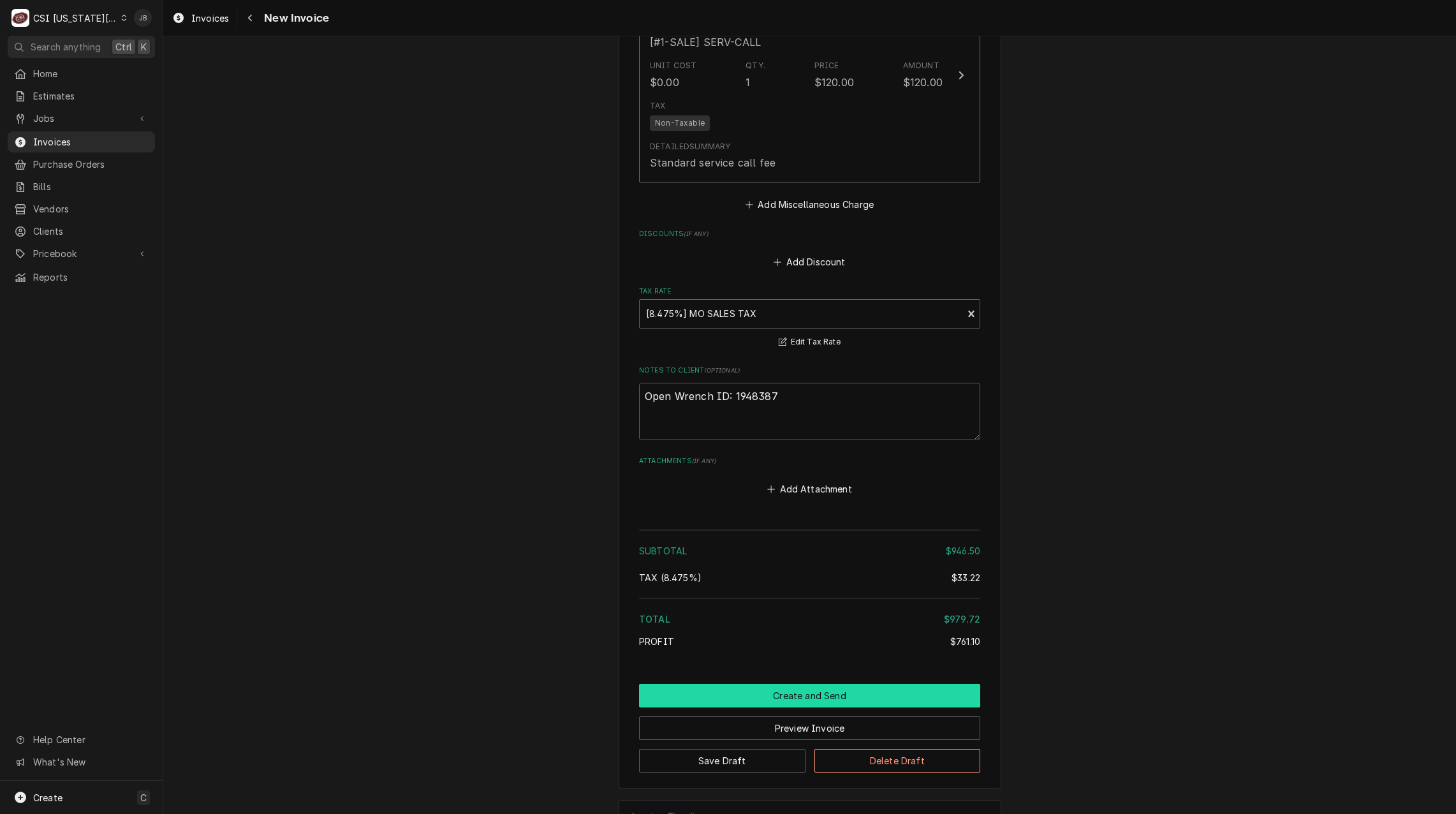
click at [773, 684] on button "Create and Send" at bounding box center [810, 696] width 341 height 24
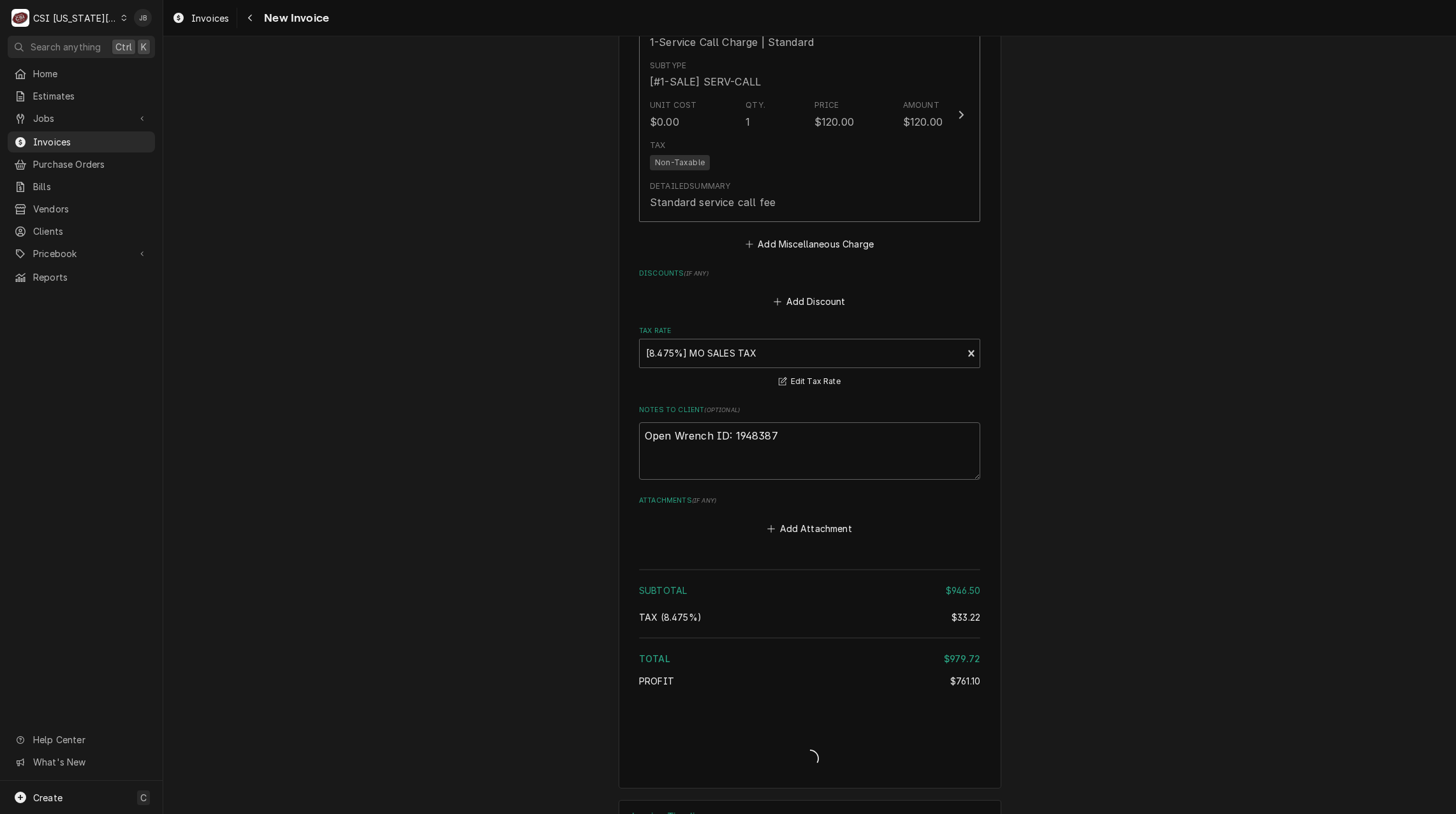
type textarea "x"
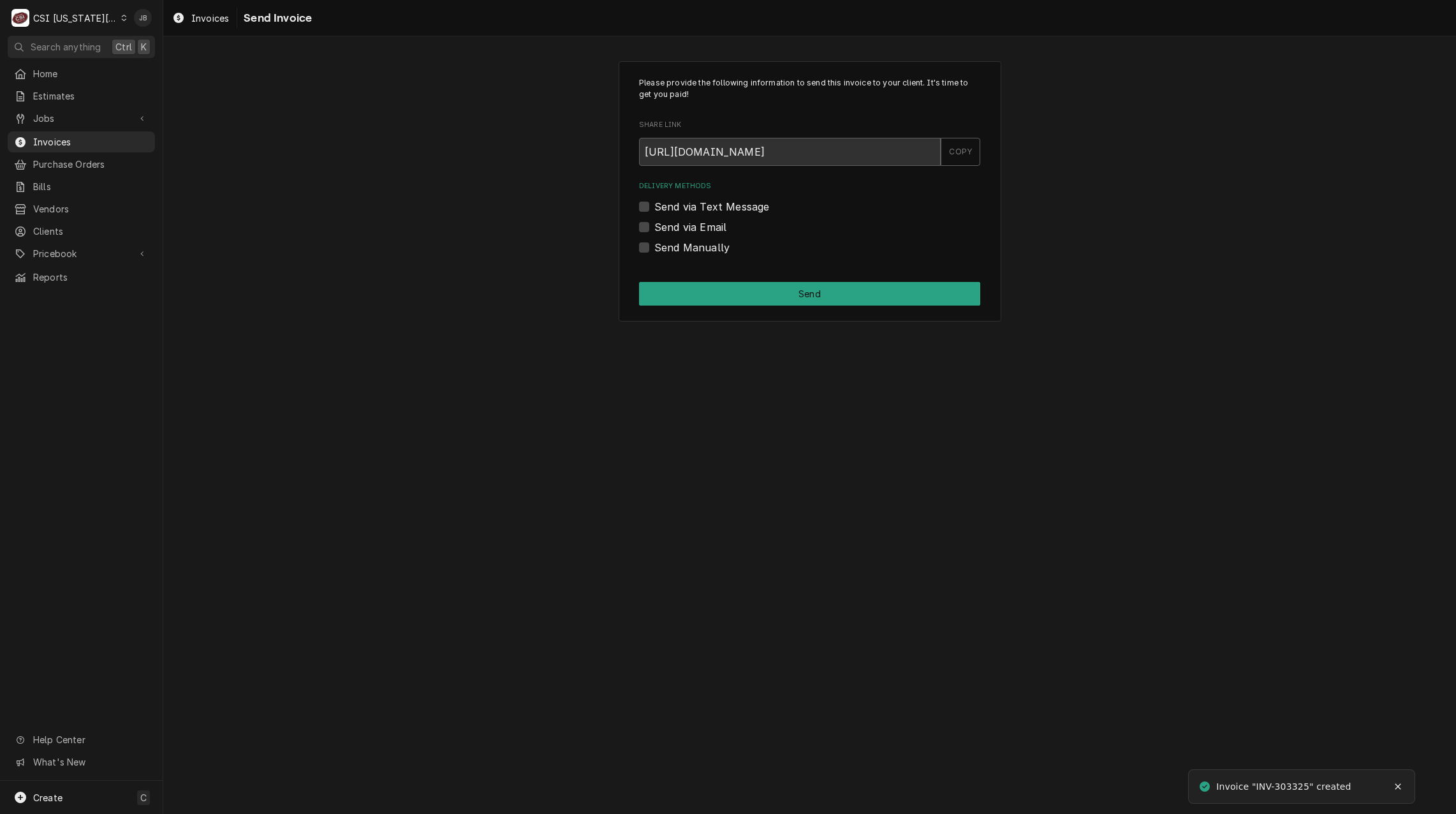
click at [669, 235] on div "Delivery Methods Send via Text Message Send via Email Send Manually" at bounding box center [810, 218] width 341 height 73
click at [712, 221] on label "Send via Email" at bounding box center [690, 227] width 72 height 15
click at [712, 221] on input "Send via Email" at bounding box center [825, 233] width 341 height 28
checkbox input "true"
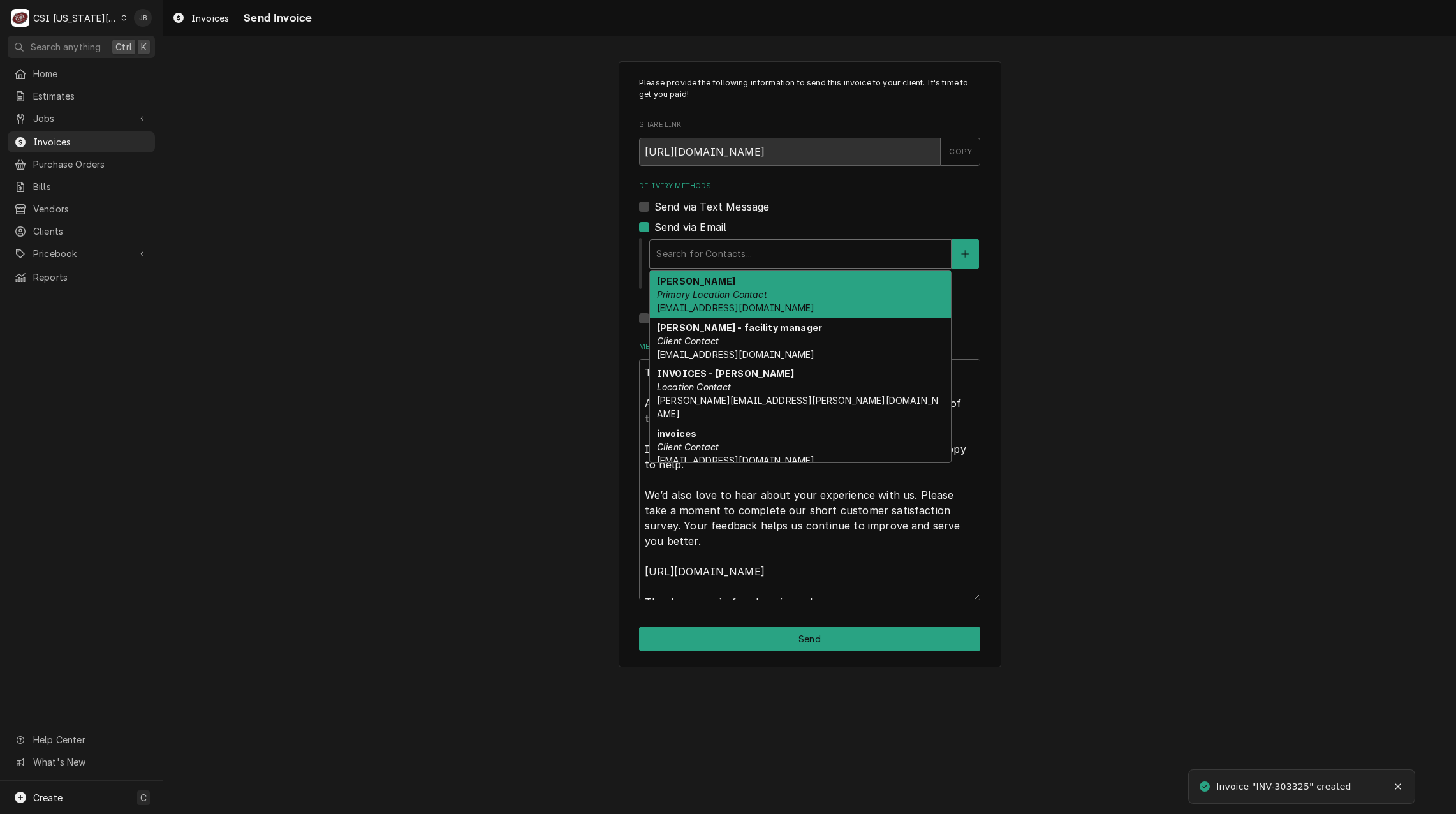
click at [723, 253] on div "Delivery Methods" at bounding box center [799, 253] width 288 height 23
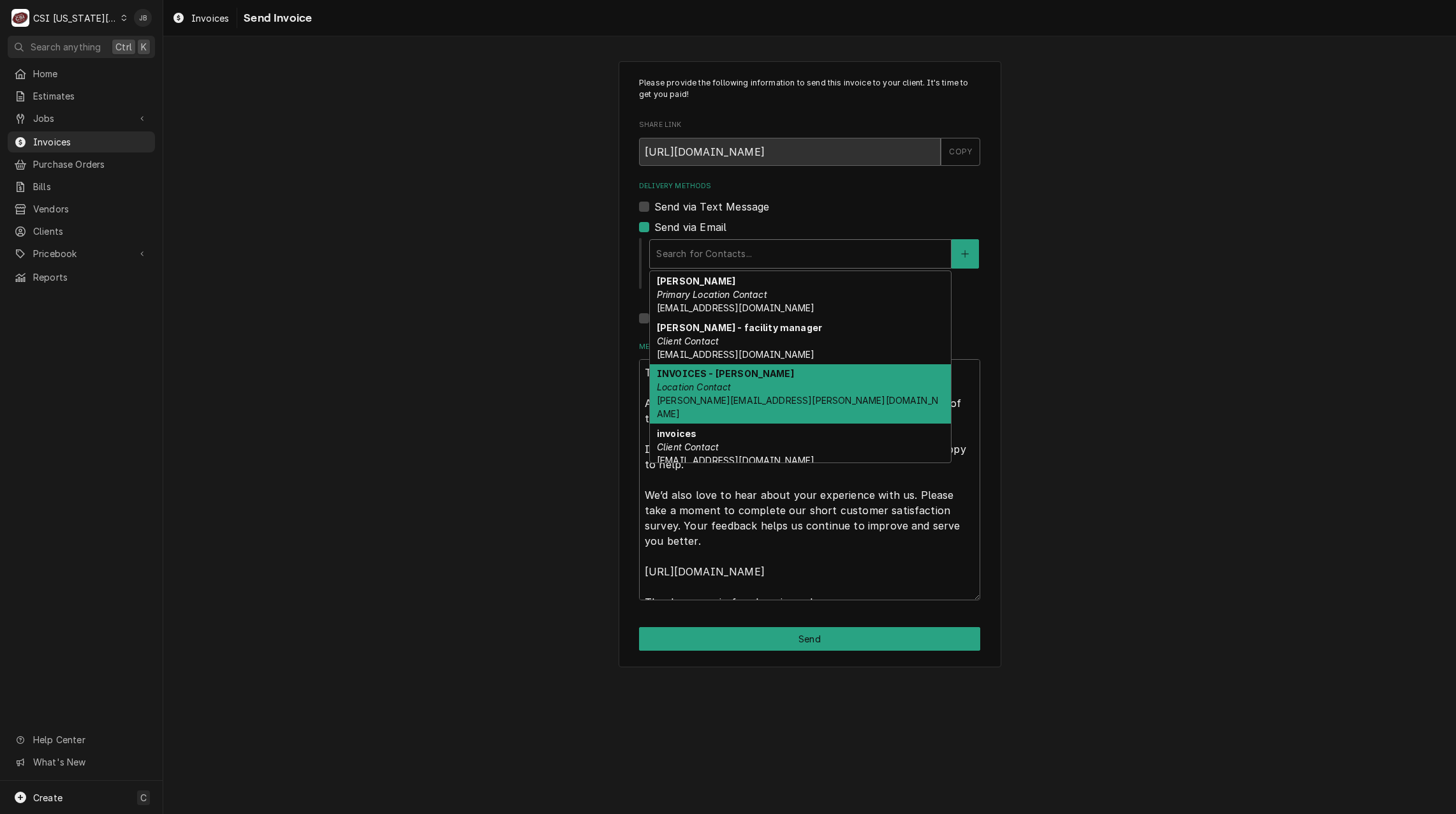
click at [844, 387] on div "INVOICES - [PERSON_NAME] Location Contact [PERSON_NAME][EMAIL_ADDRESS][PERSON_N…" at bounding box center [800, 394] width 301 height 60
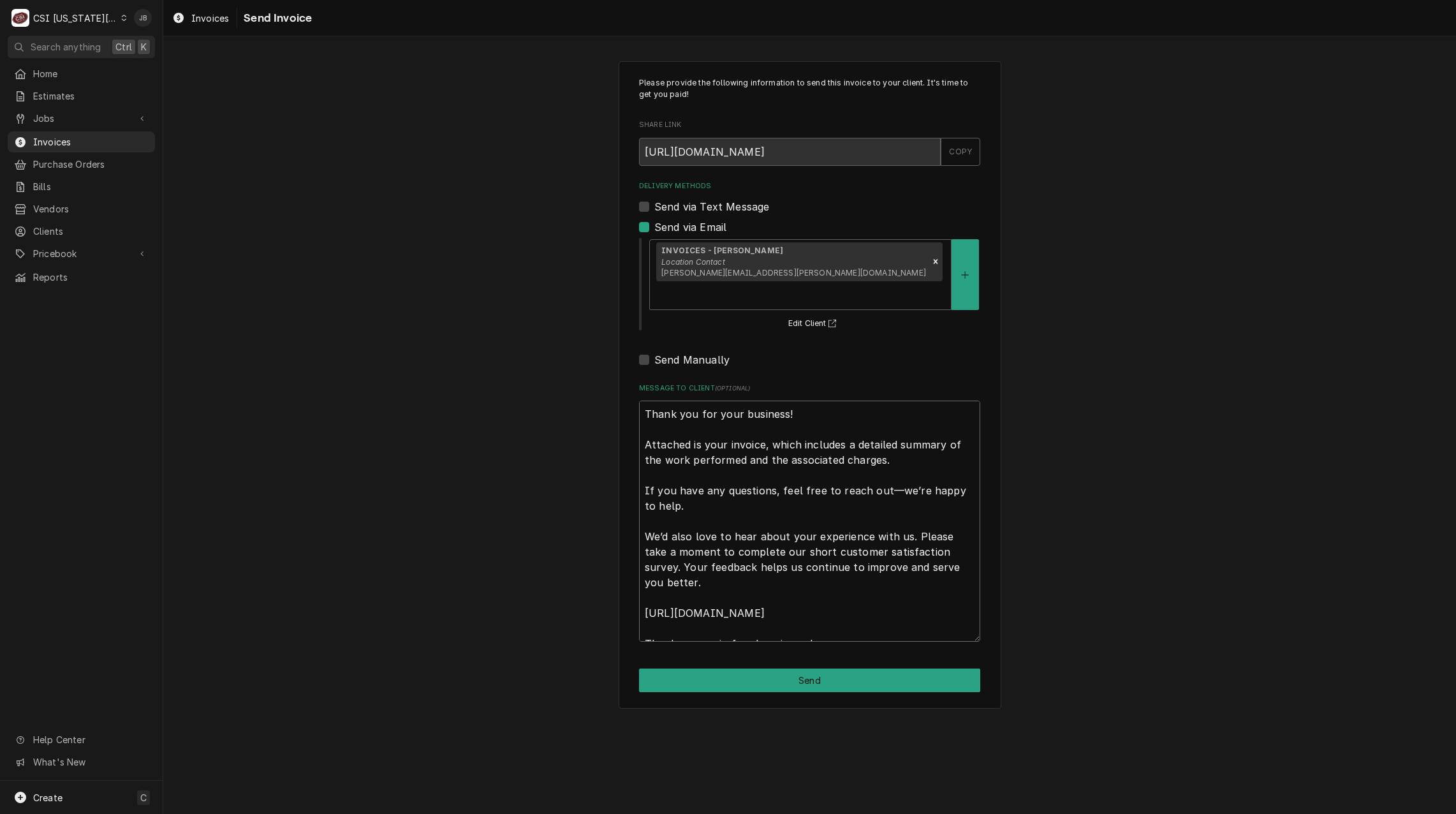
scroll to position [15, 0]
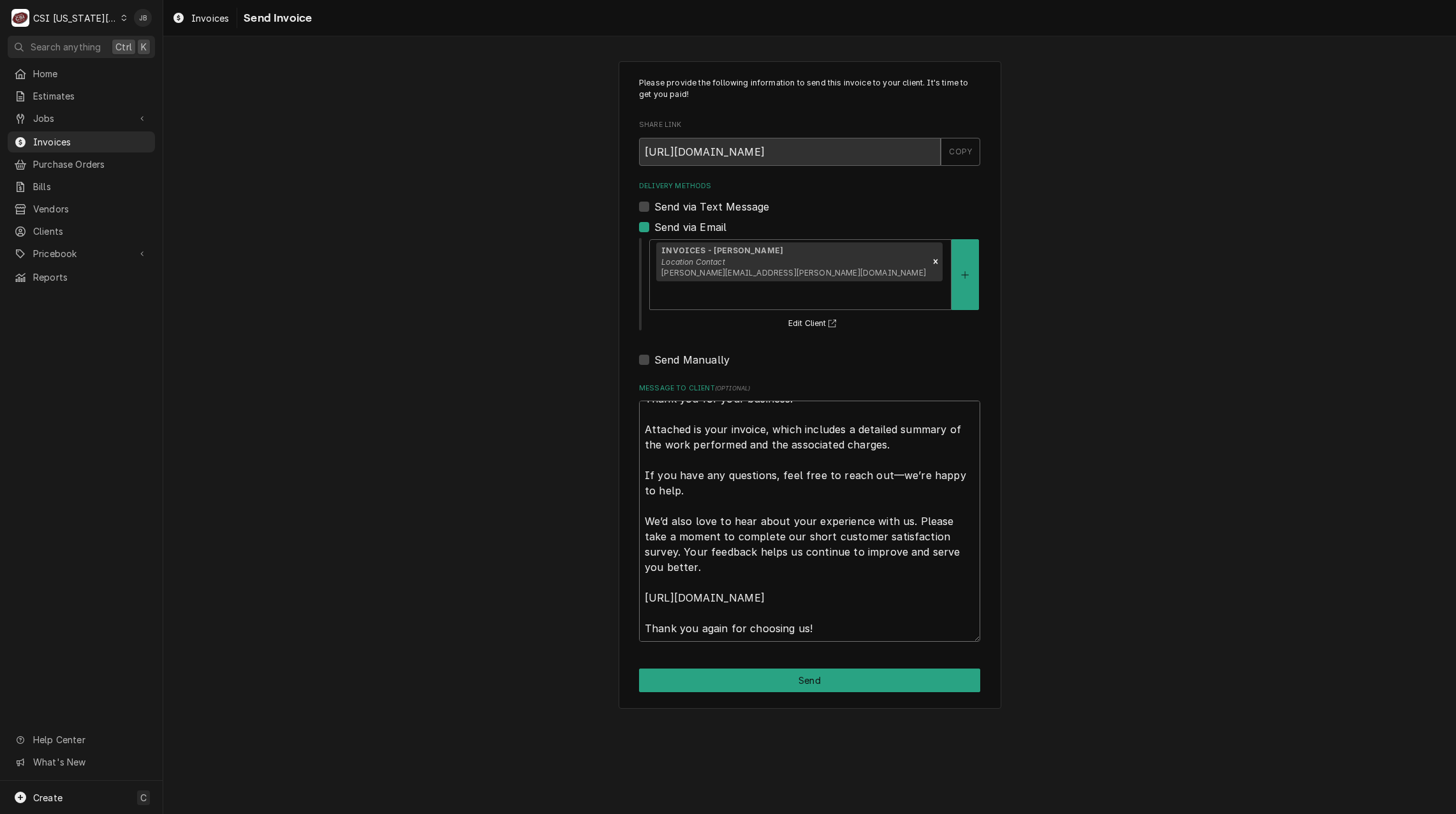
drag, startPoint x: 644, startPoint y: 389, endPoint x: 1370, endPoint y: 847, distance: 858.4
click at [1370, 813] on html "C CSI [US_STATE] City JB Search anything Ctrl K Home Estimates Jobs Jobs Job Se…" at bounding box center [728, 407] width 1456 height 814
type textarea "x"
type textarea "a"
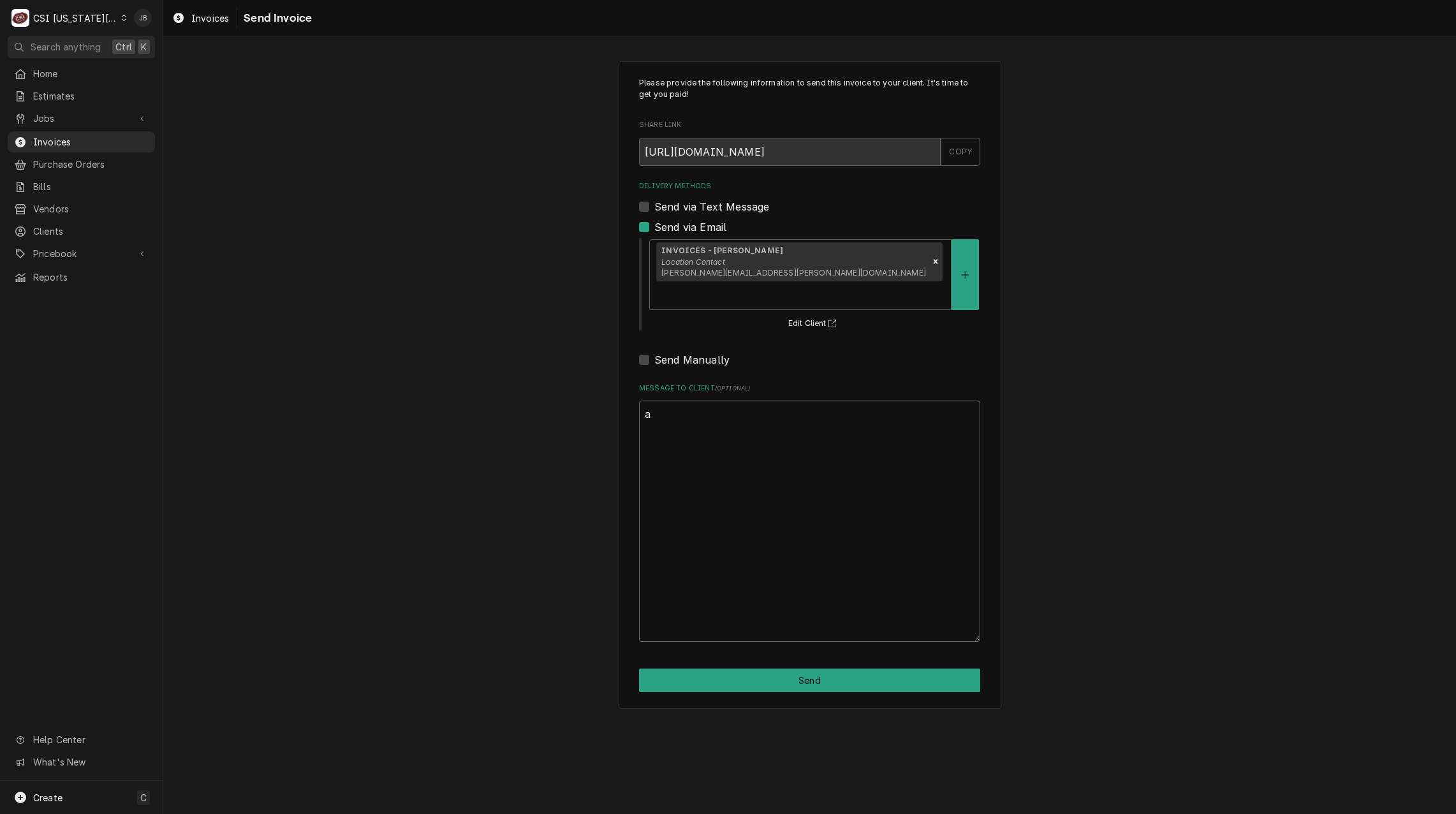
scroll to position [0, 0]
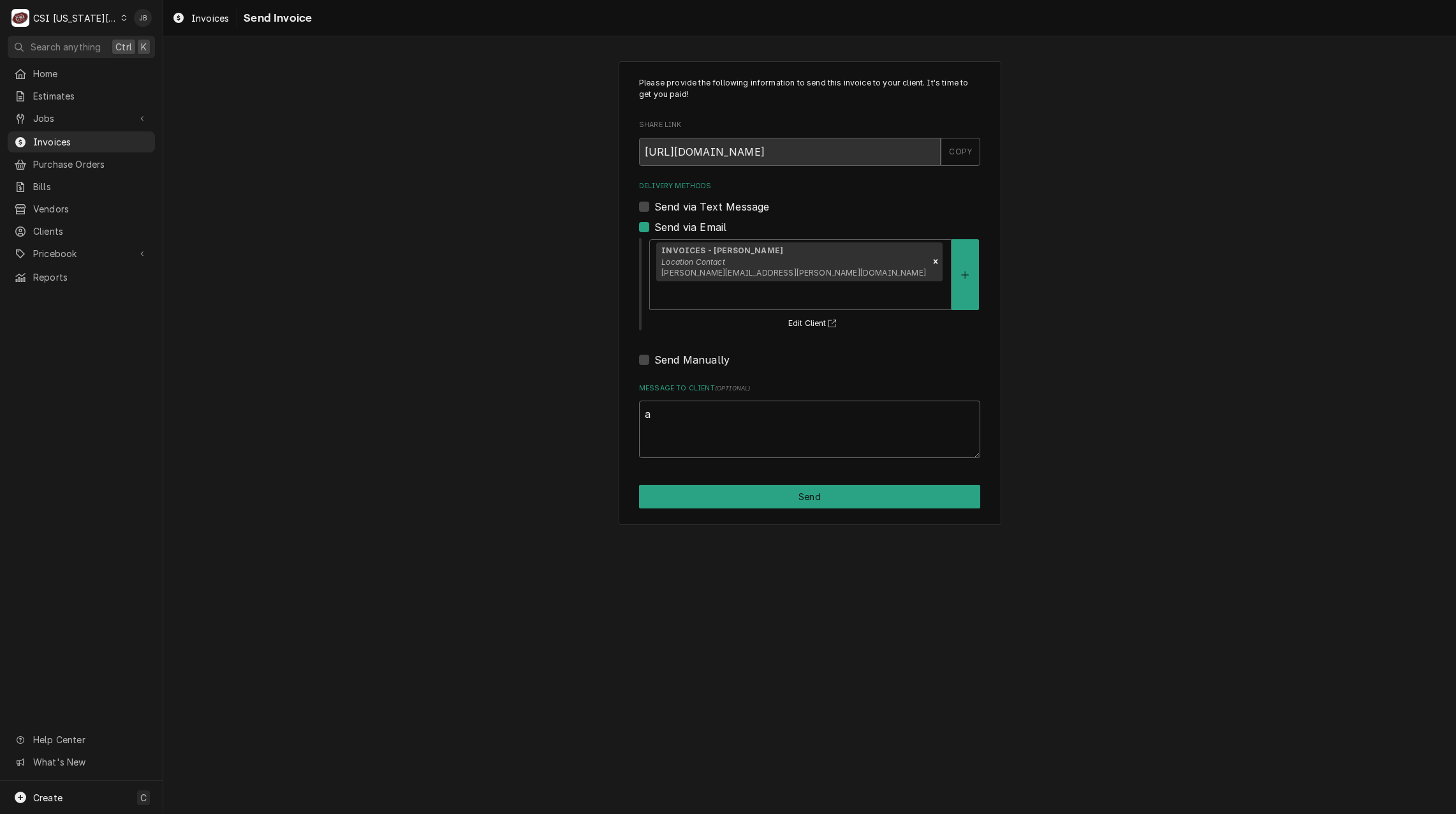
type textarea "x"
type textarea "ap"
type textarea "x"
type textarea "app"
type textarea "x"
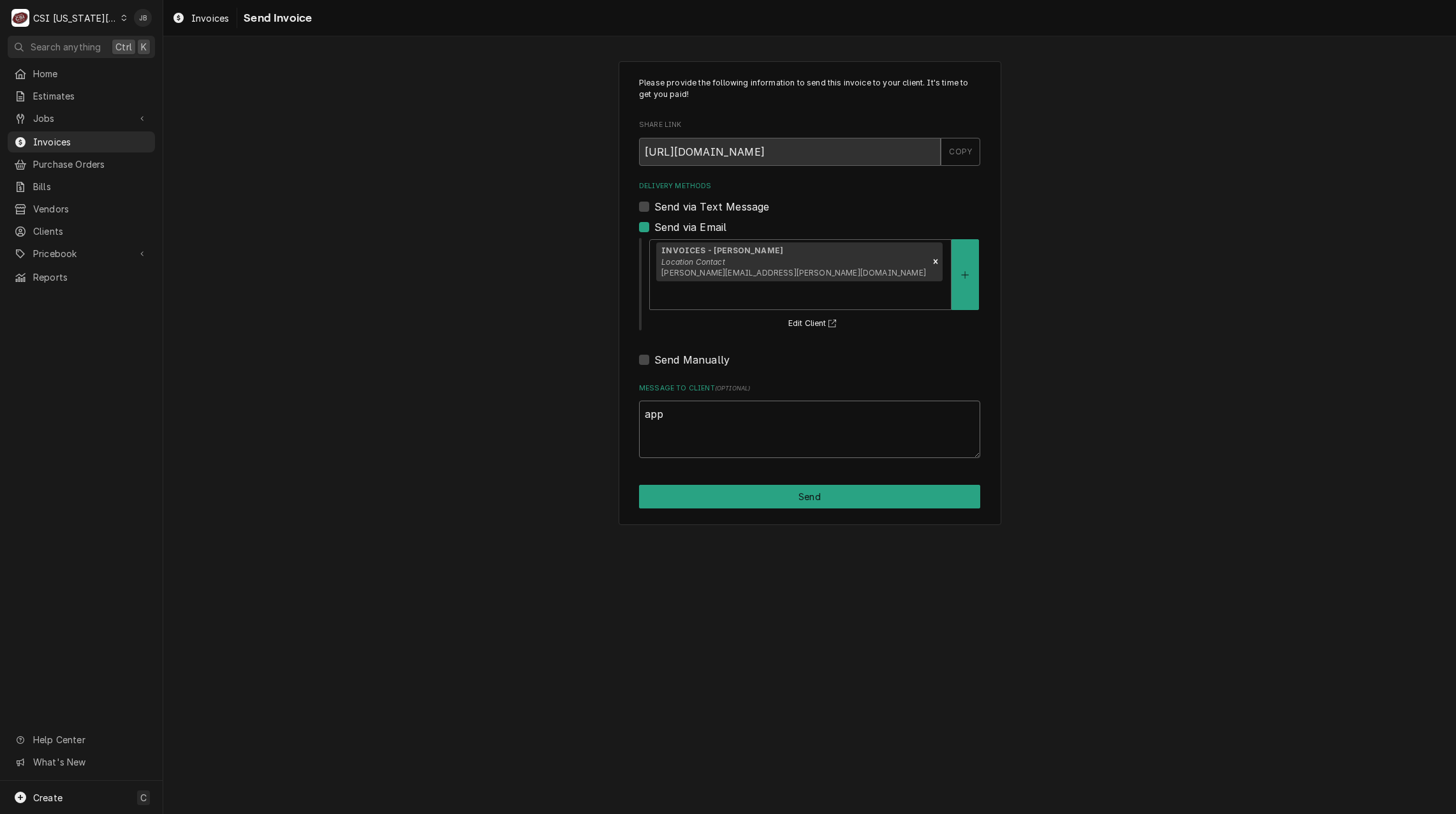
type textarea "appr"
type textarea "x"
type textarea "appro"
type textarea "x"
type textarea "approv"
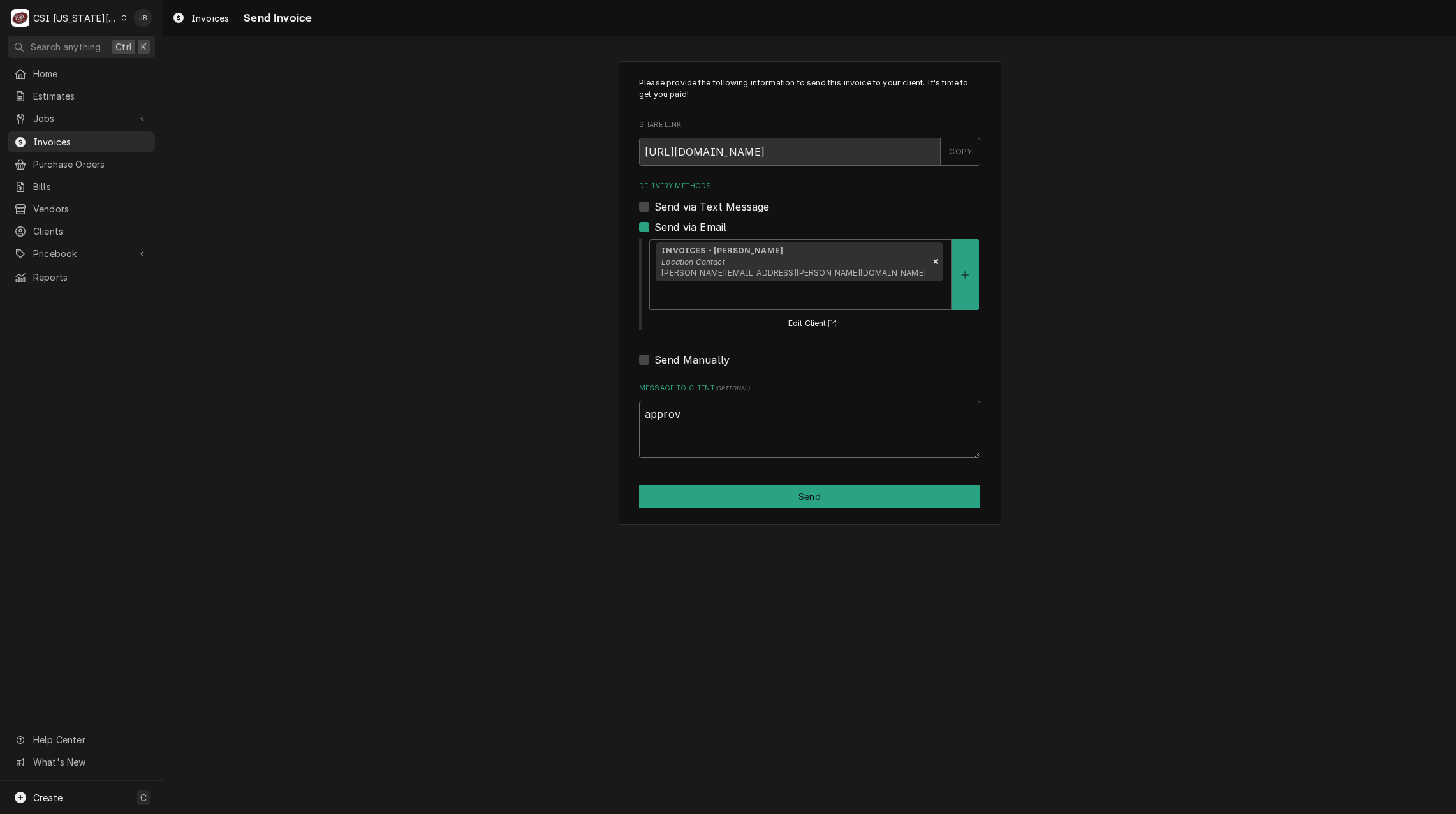
type textarea "x"
type textarea "approve"
type textarea "x"
type textarea "approved"
type textarea "x"
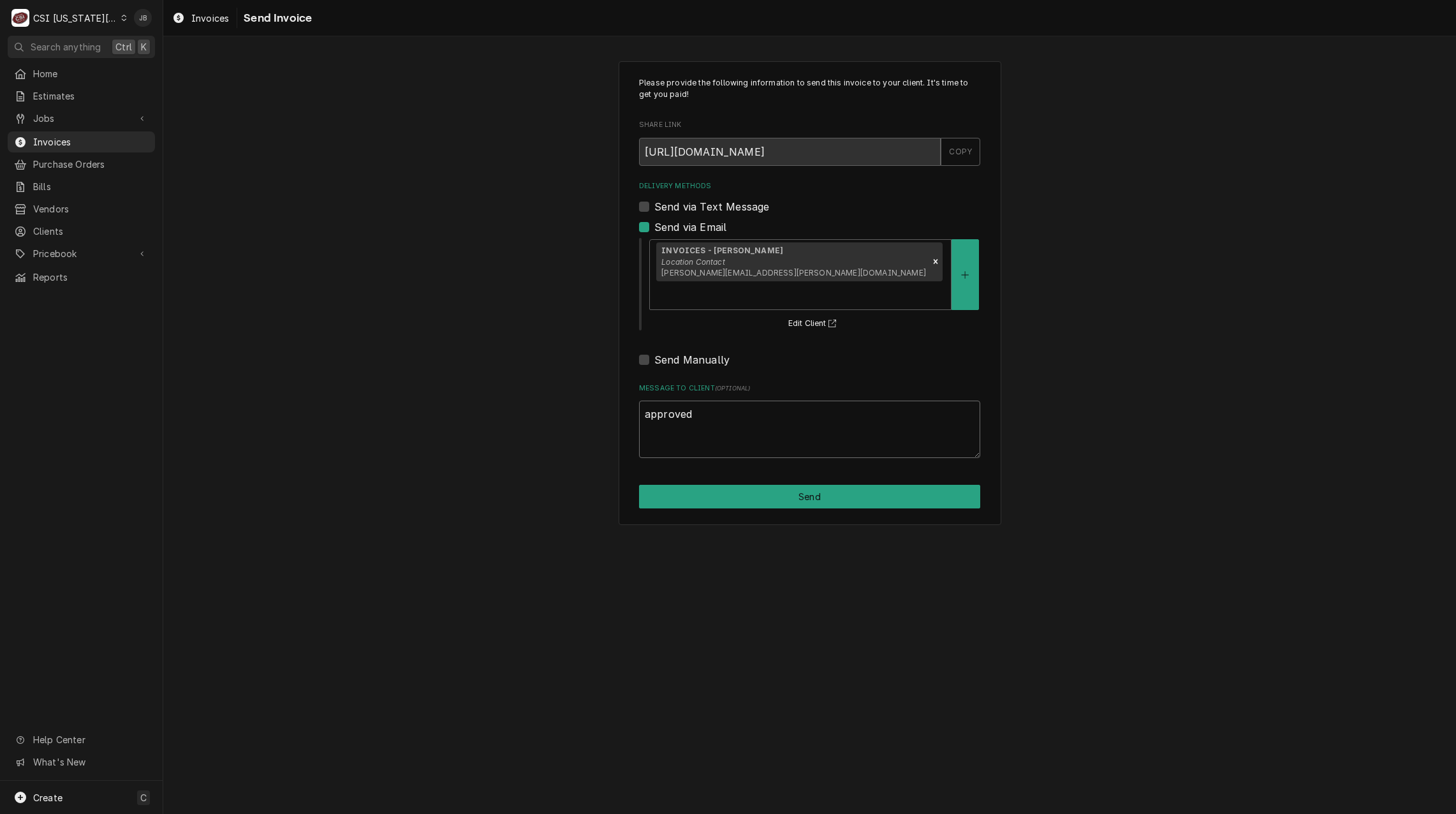
type textarea "approved"
click at [737, 459] on div "Please provide the following information to send this invoice to your client. I…" at bounding box center [810, 293] width 382 height 464
click at [707, 484] on button "Send" at bounding box center [810, 496] width 341 height 24
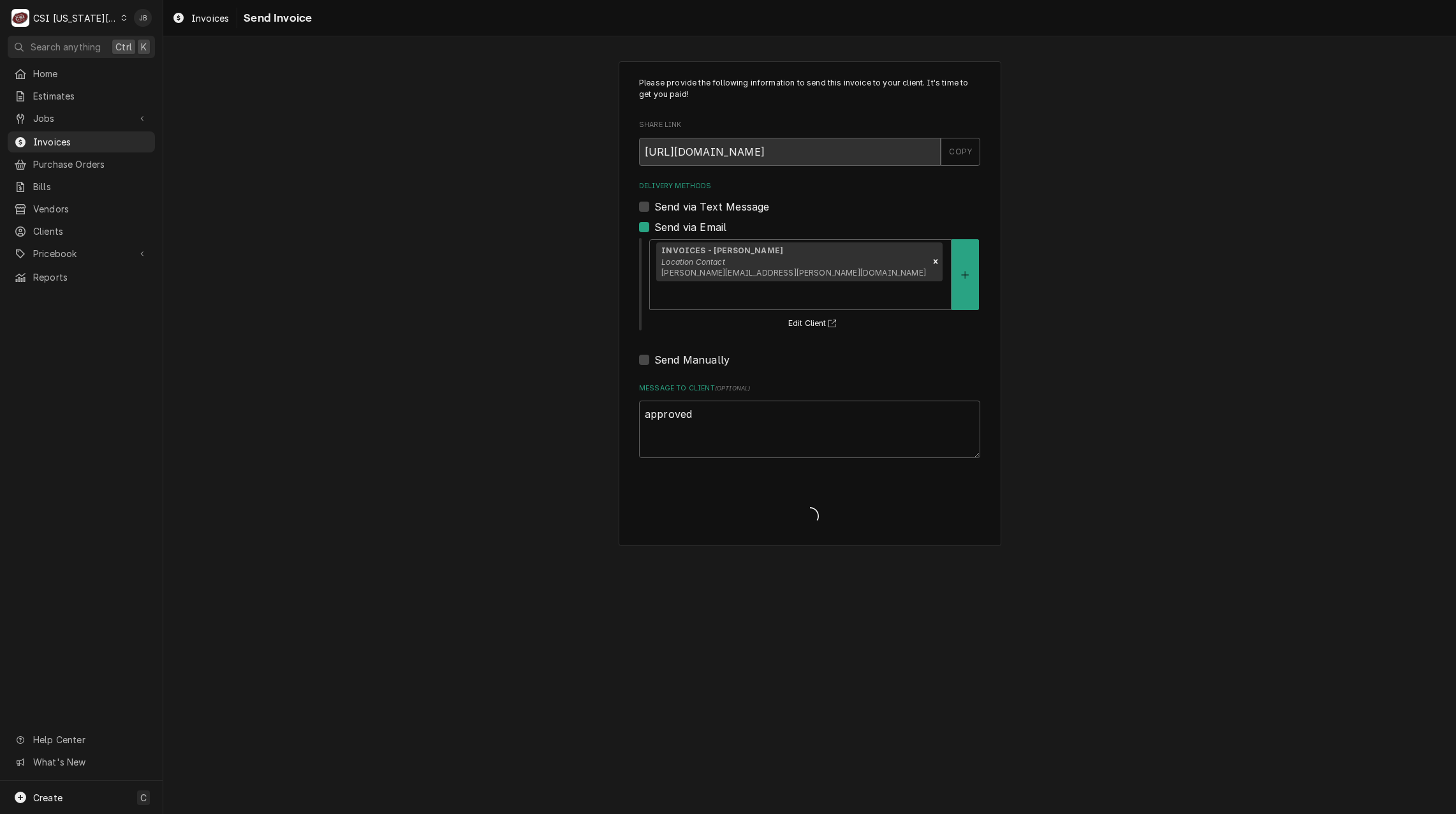
type textarea "x"
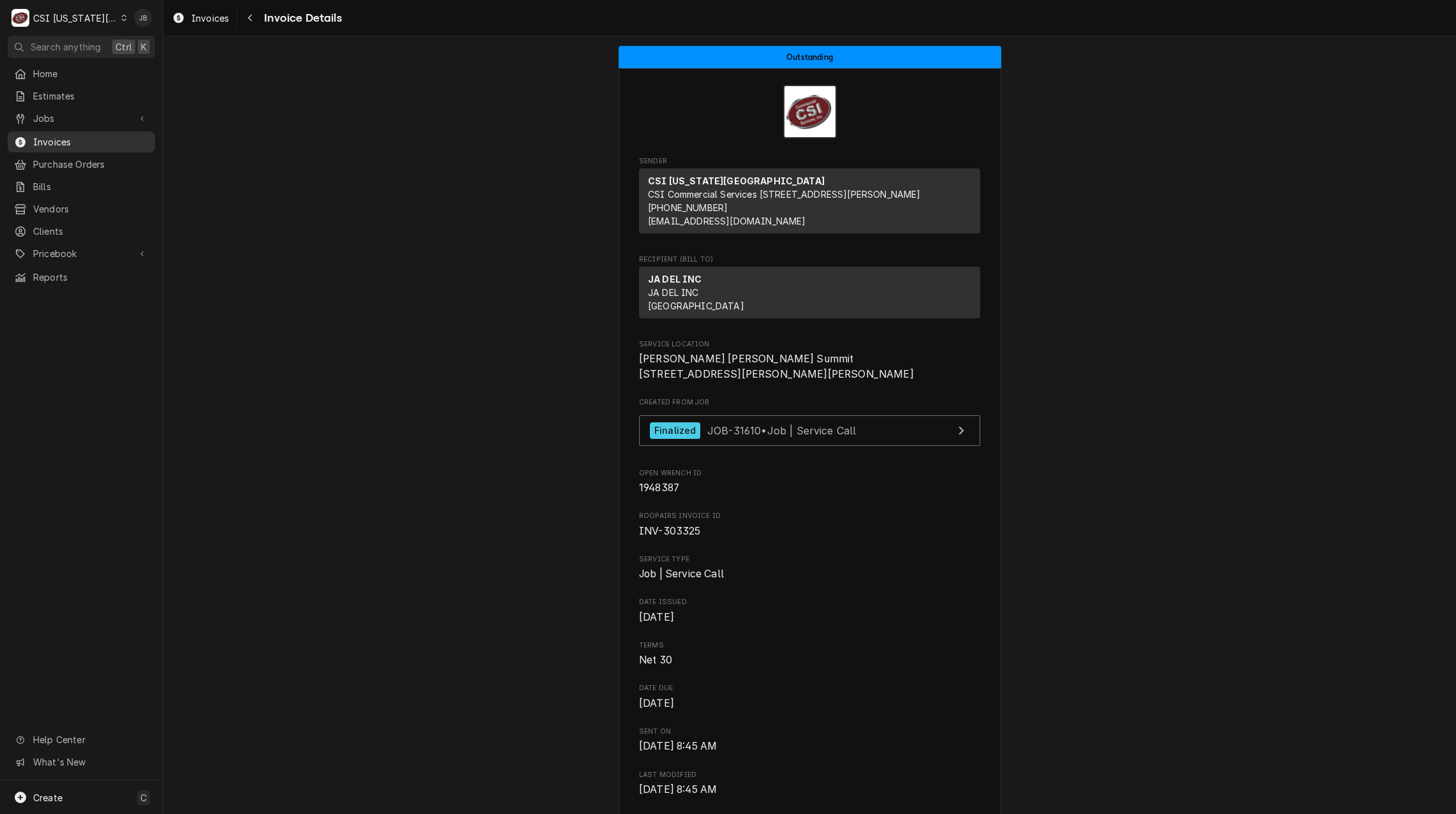
click at [104, 142] on span "Invoices" at bounding box center [91, 142] width 116 height 14
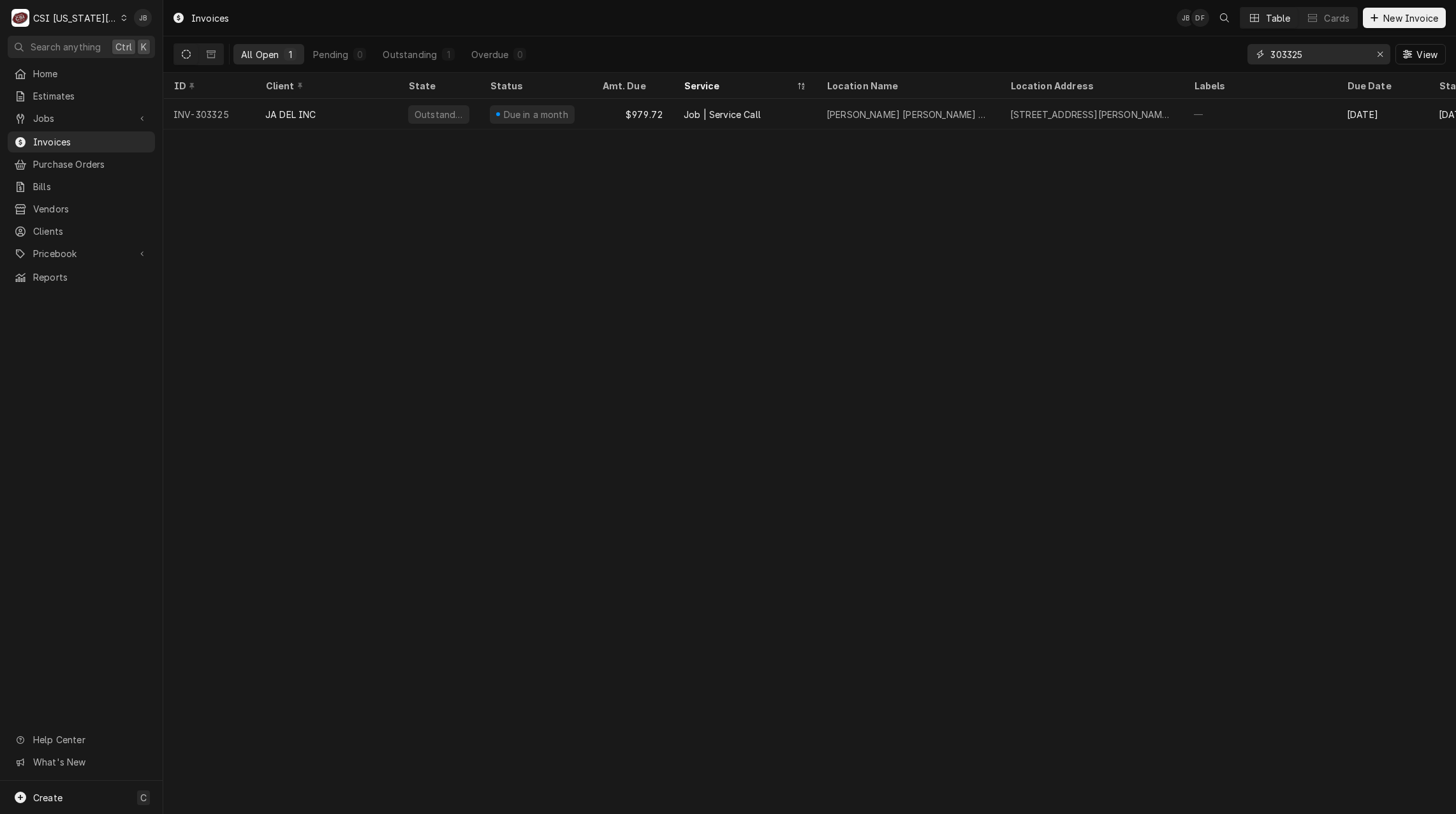
click at [1318, 53] on input "303325" at bounding box center [1318, 54] width 96 height 20
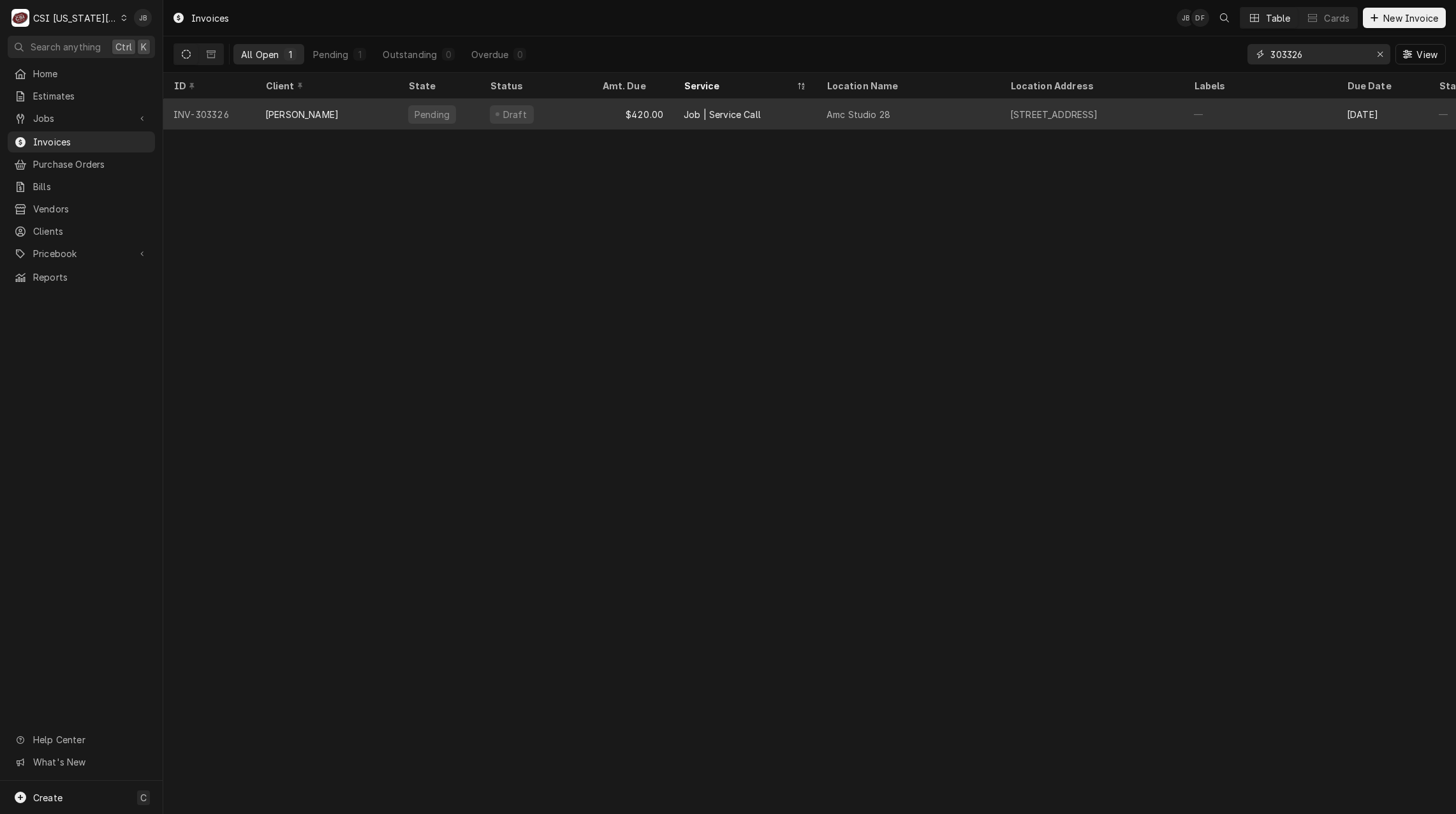
type input "303326"
click at [301, 117] on div "[PERSON_NAME]" at bounding box center [326, 114] width 143 height 31
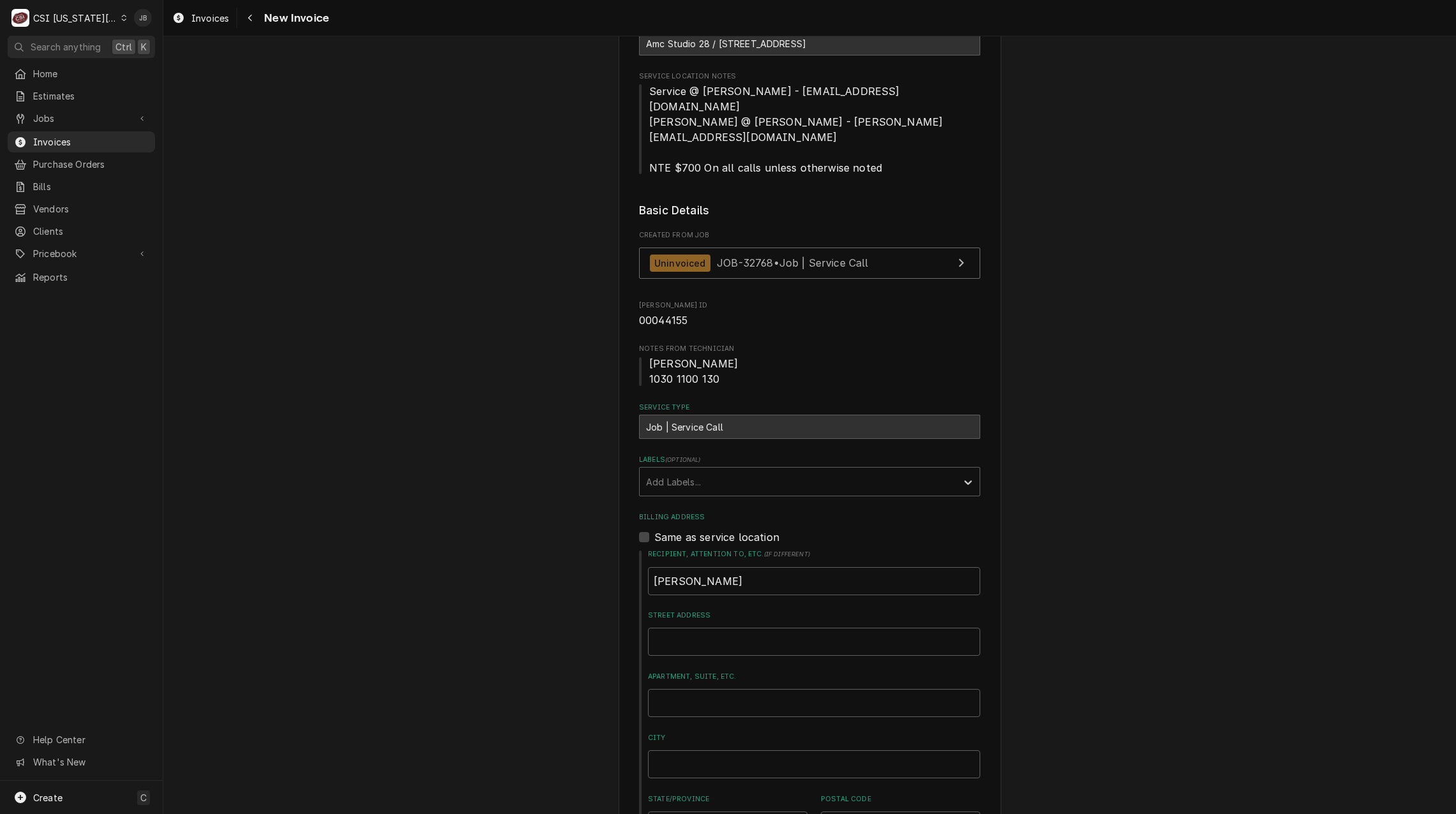
scroll to position [127, 0]
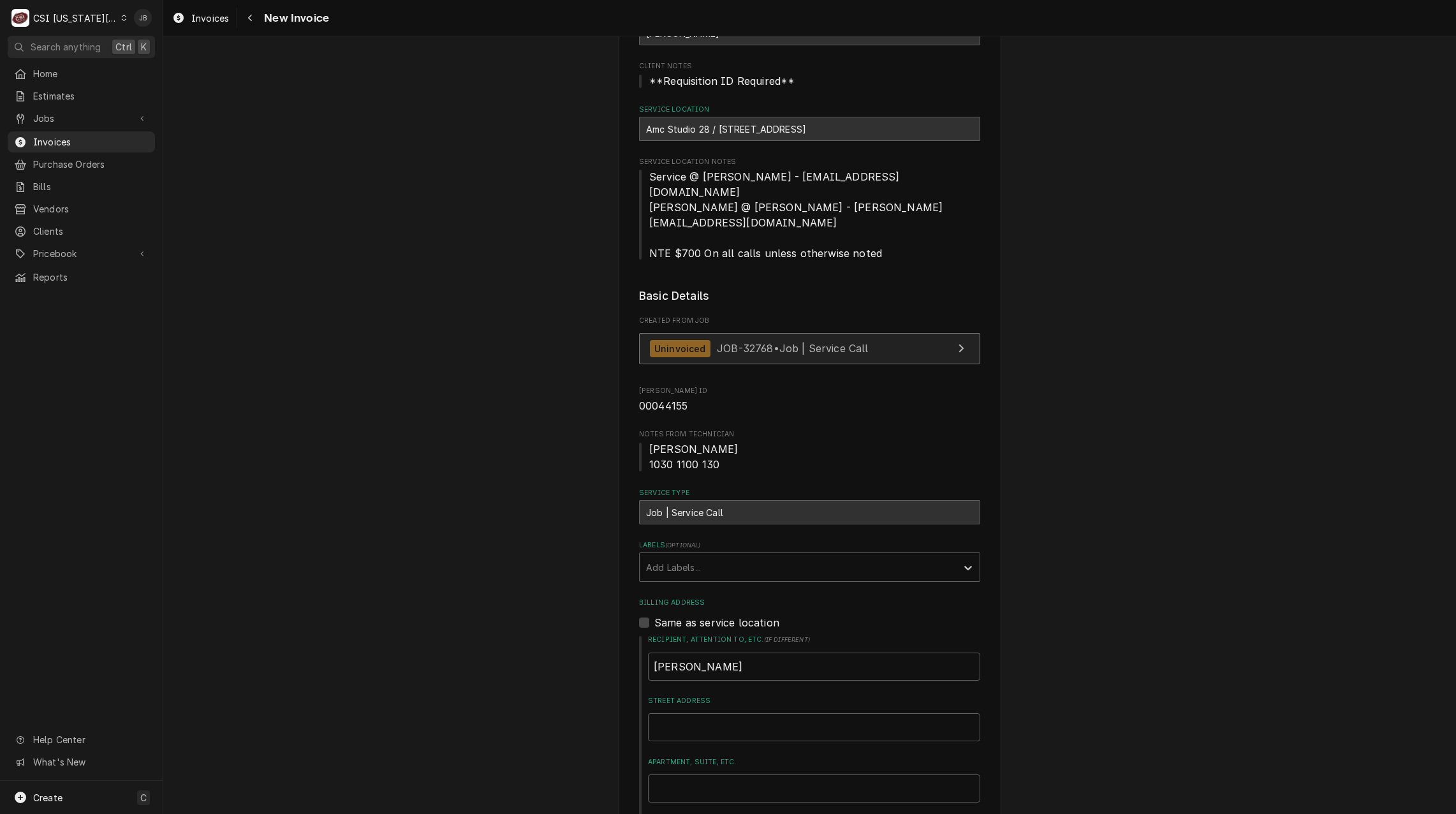
click at [764, 340] on div "Uninvoiced JOB-32768 • Job | Service Call" at bounding box center [759, 348] width 218 height 17
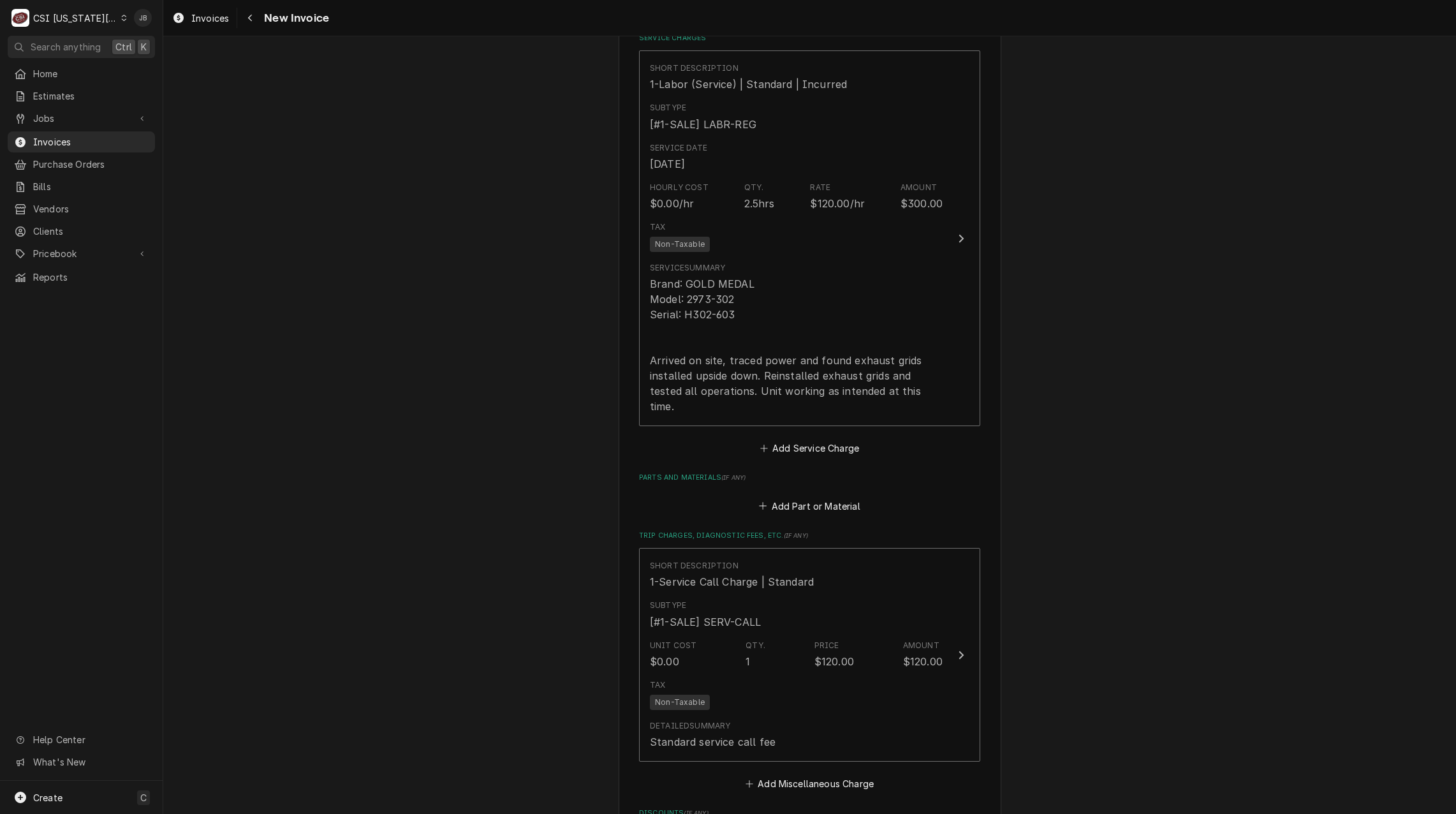
scroll to position [1148, 0]
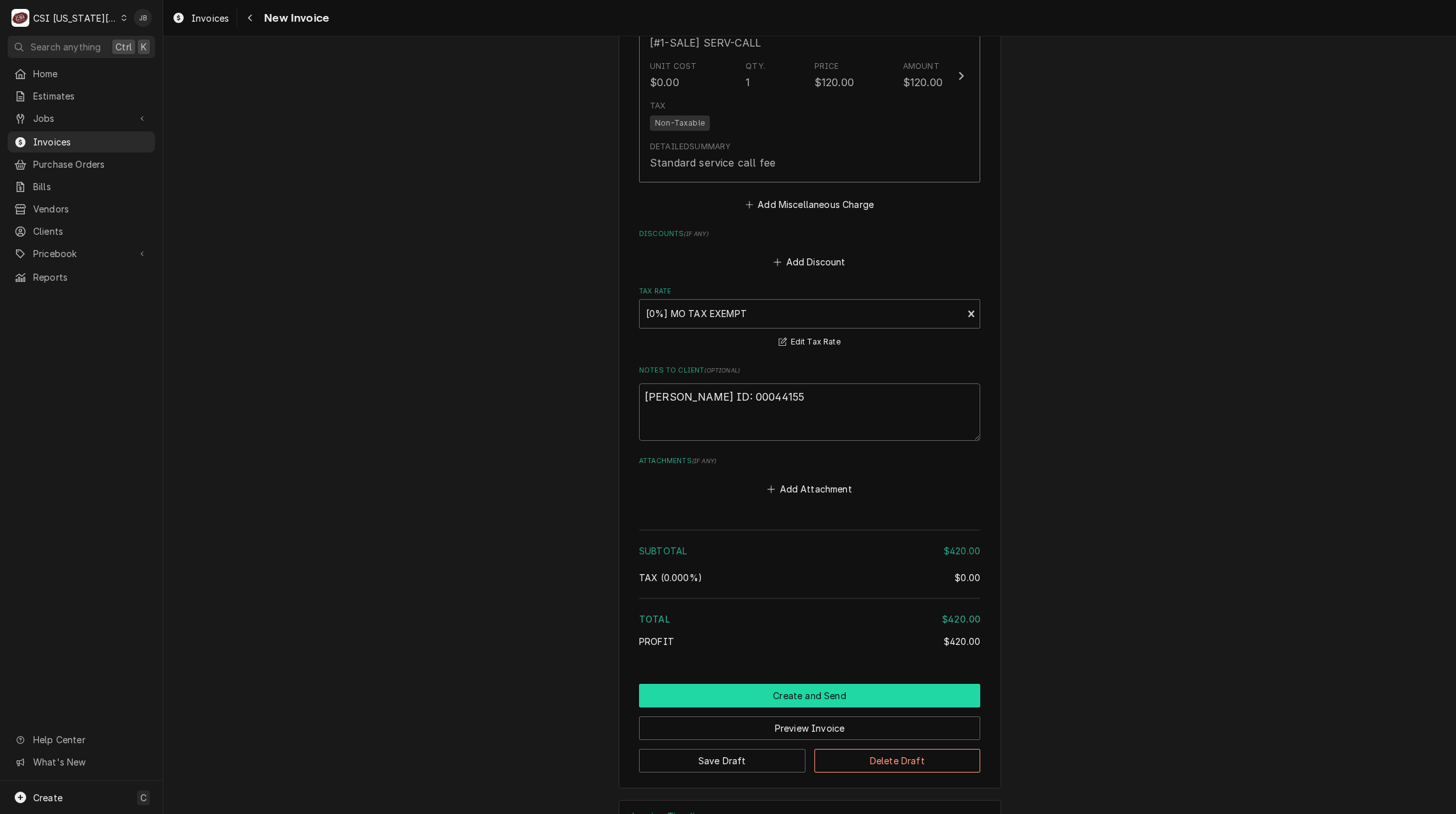
click at [750, 684] on button "Create and Send" at bounding box center [810, 696] width 341 height 24
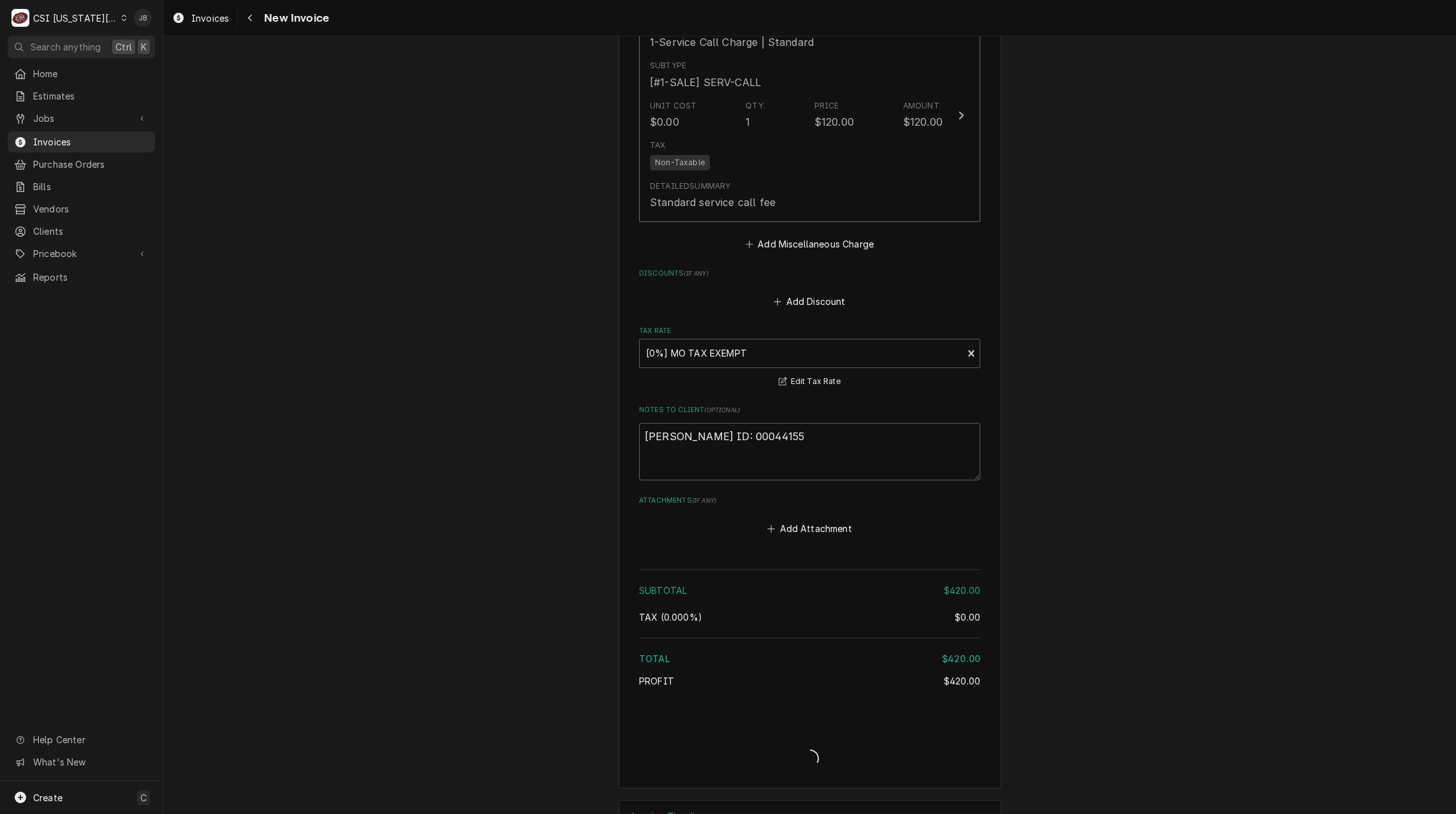
type textarea "x"
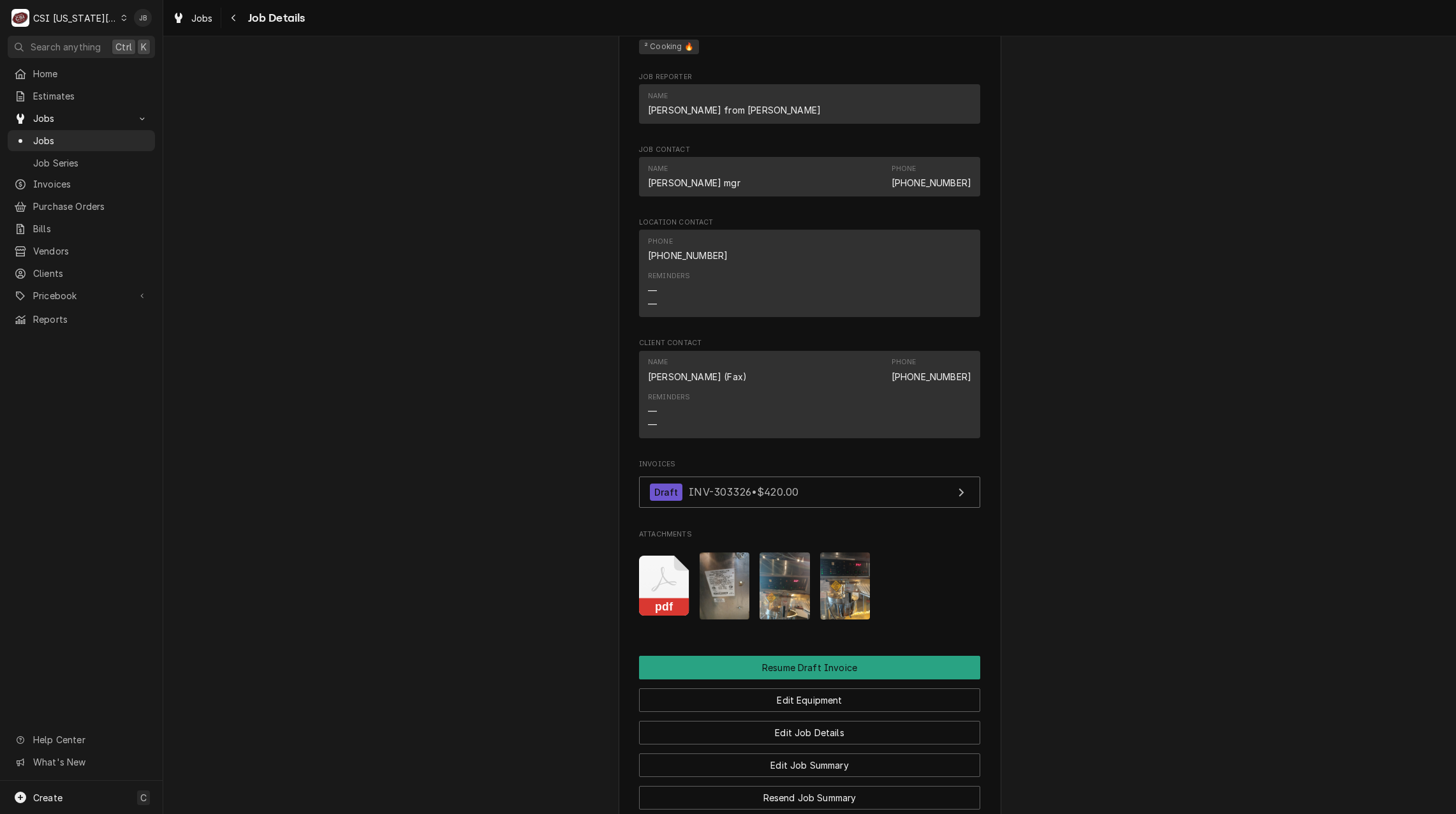
scroll to position [1148, 0]
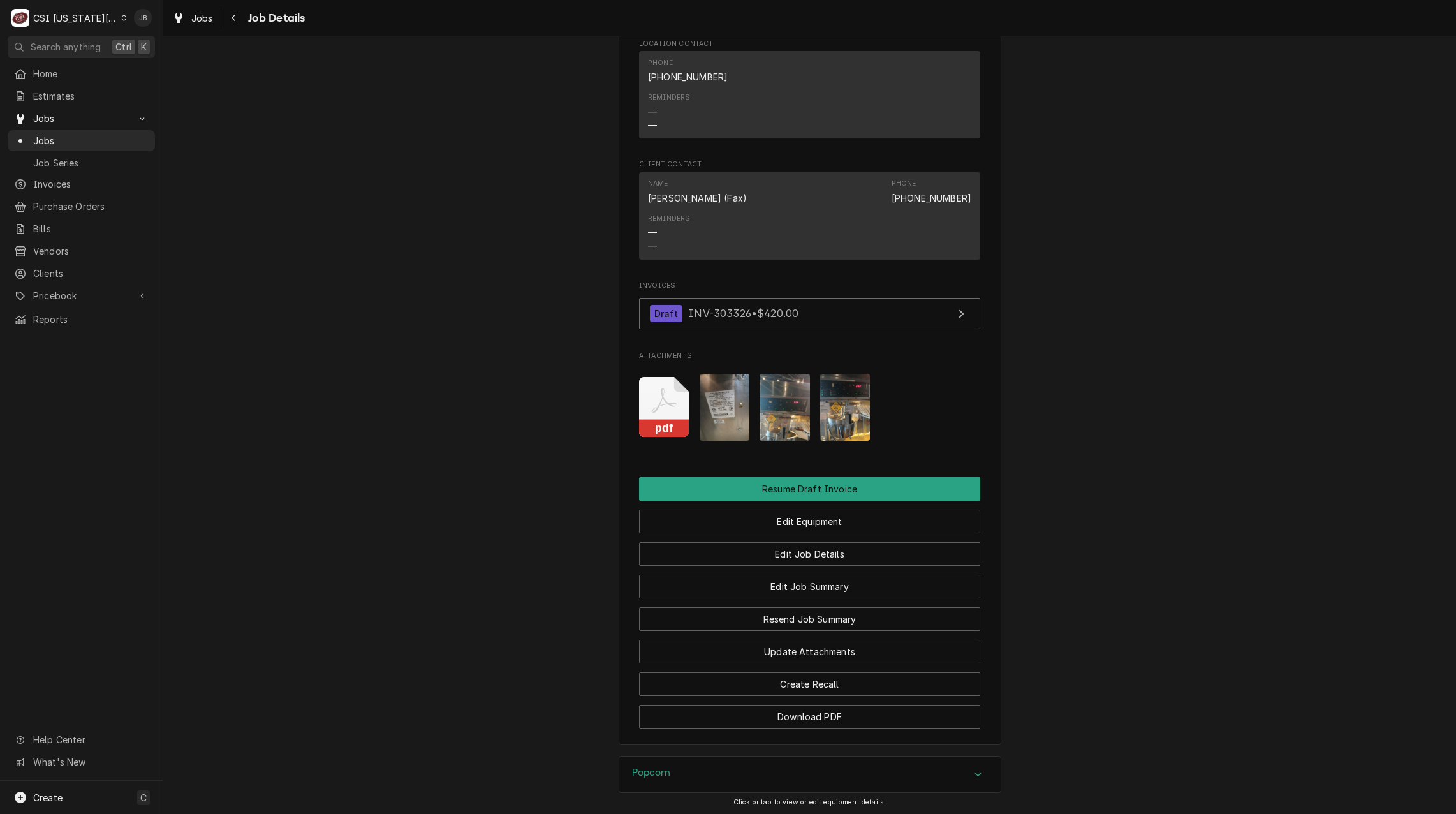
click at [737, 415] on img "Attachments" at bounding box center [724, 407] width 50 height 67
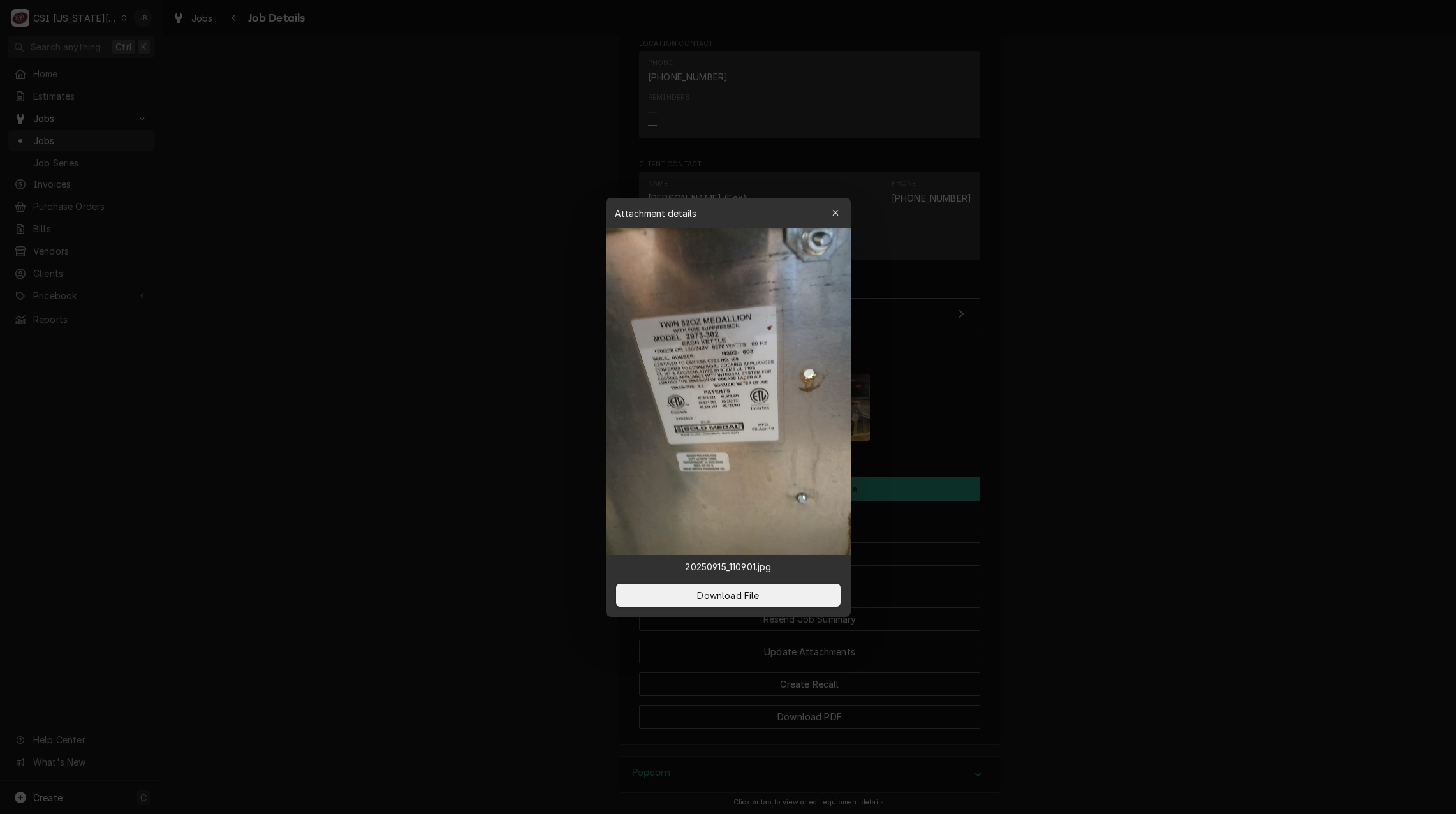
drag, startPoint x: 1054, startPoint y: 391, endPoint x: 949, endPoint y: 391, distance: 105.0
click at [1055, 391] on div at bounding box center [728, 407] width 1456 height 814
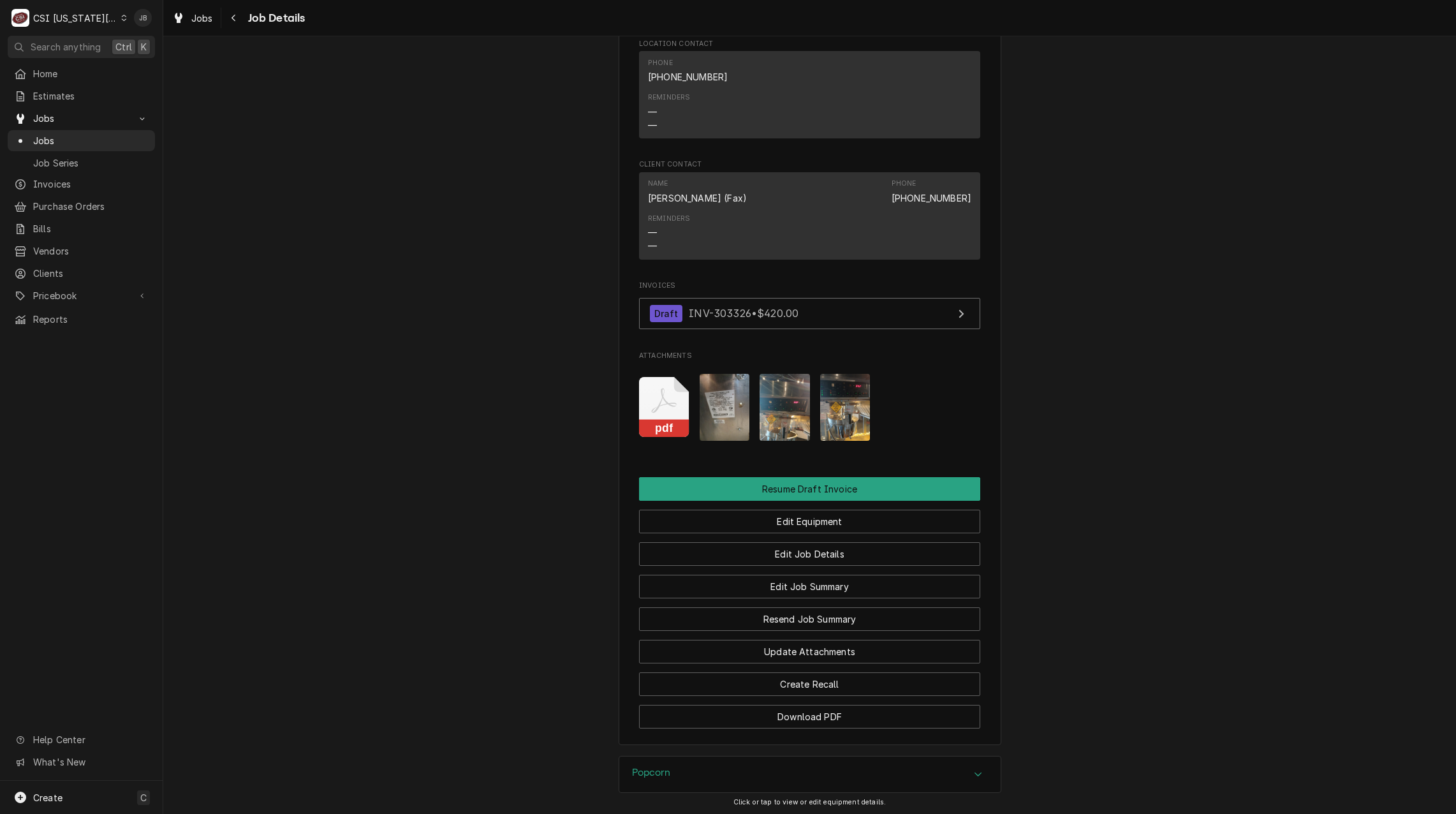
click at [759, 400] on img "Attachments" at bounding box center [784, 407] width 50 height 67
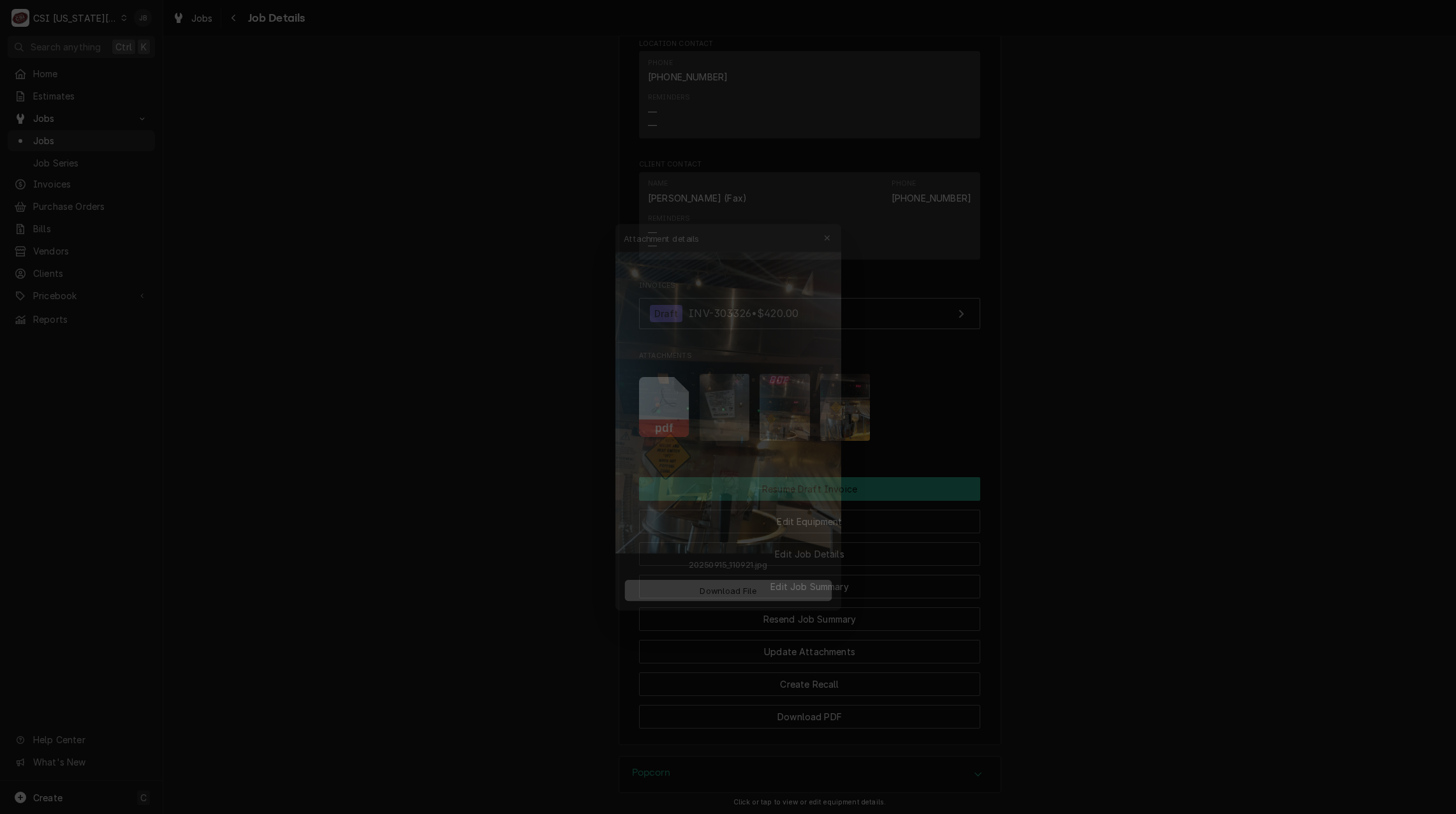
click at [974, 394] on div at bounding box center [728, 407] width 1456 height 814
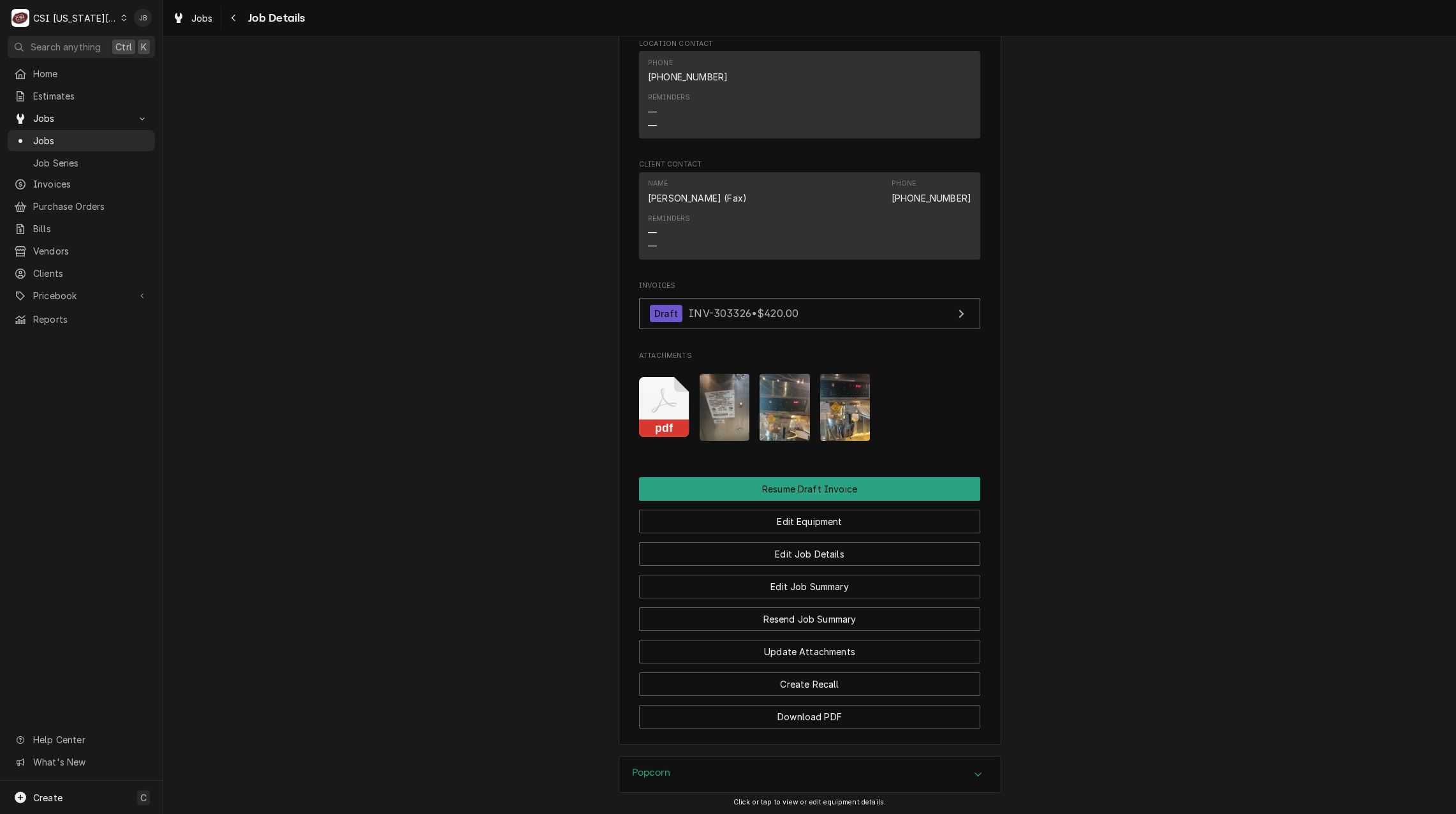
click at [858, 406] on img "Attachments" at bounding box center [844, 407] width 50 height 67
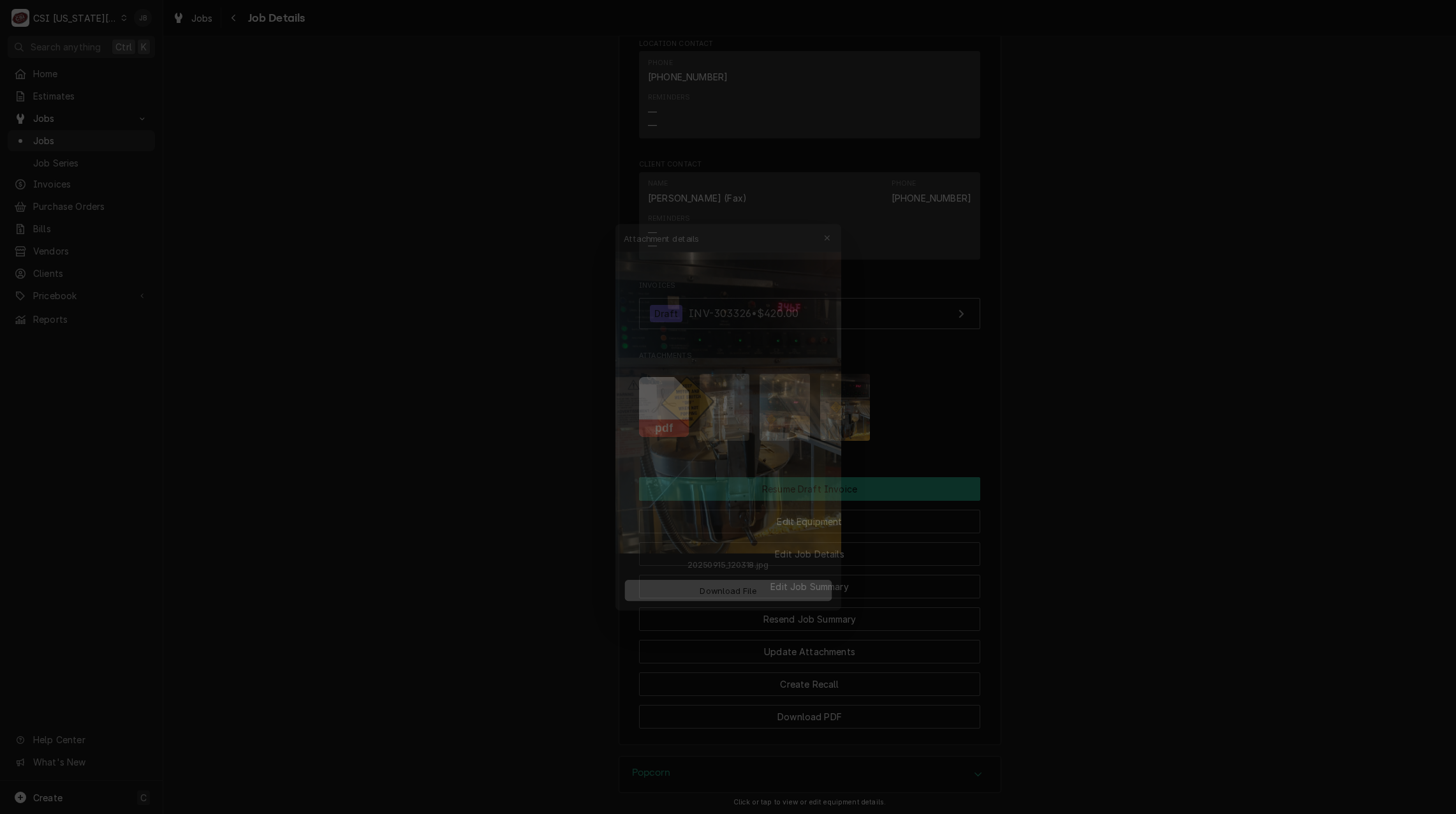
click at [1036, 404] on div at bounding box center [728, 407] width 1456 height 814
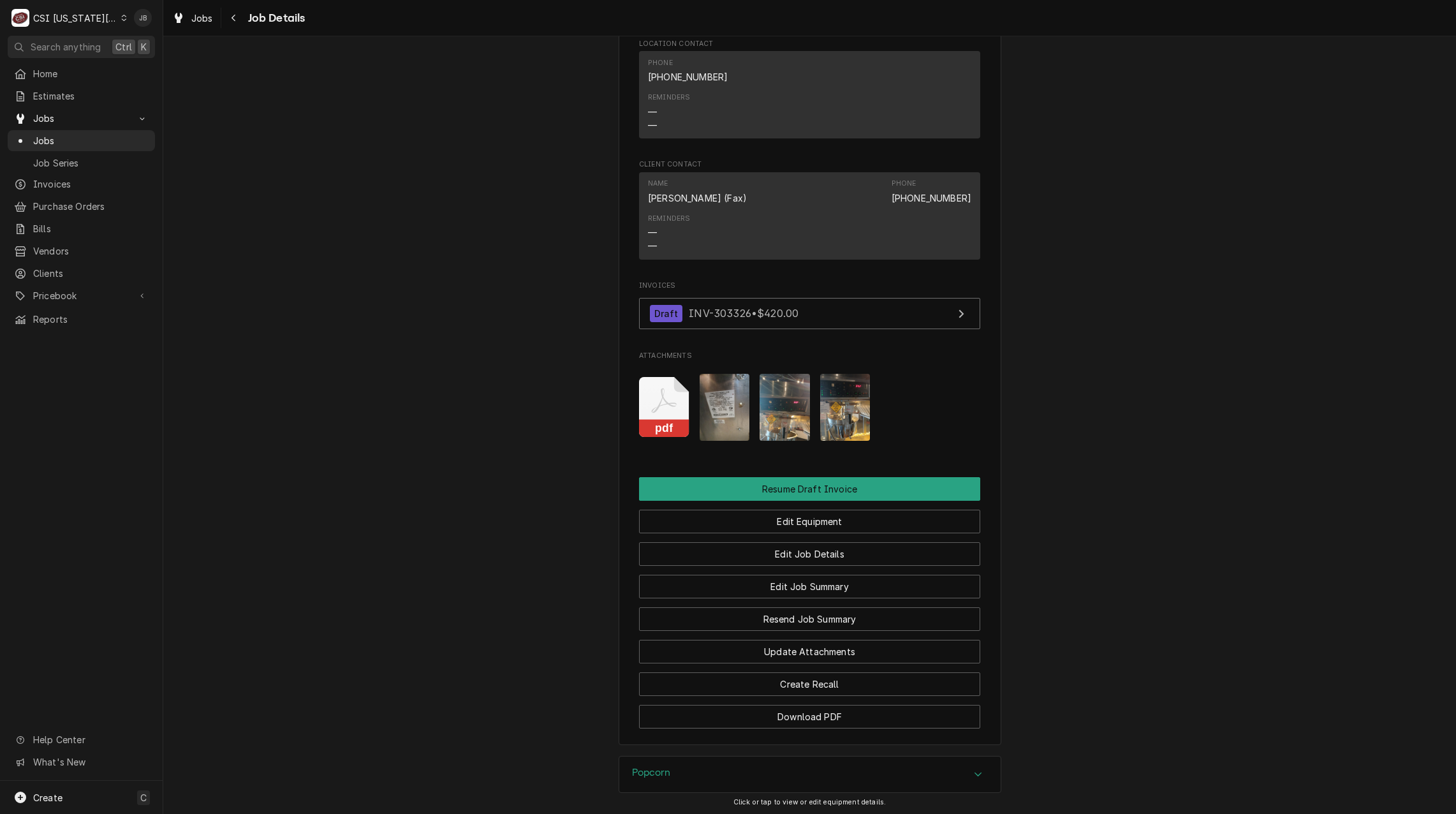
click at [770, 404] on img "Attachments" at bounding box center [784, 407] width 50 height 67
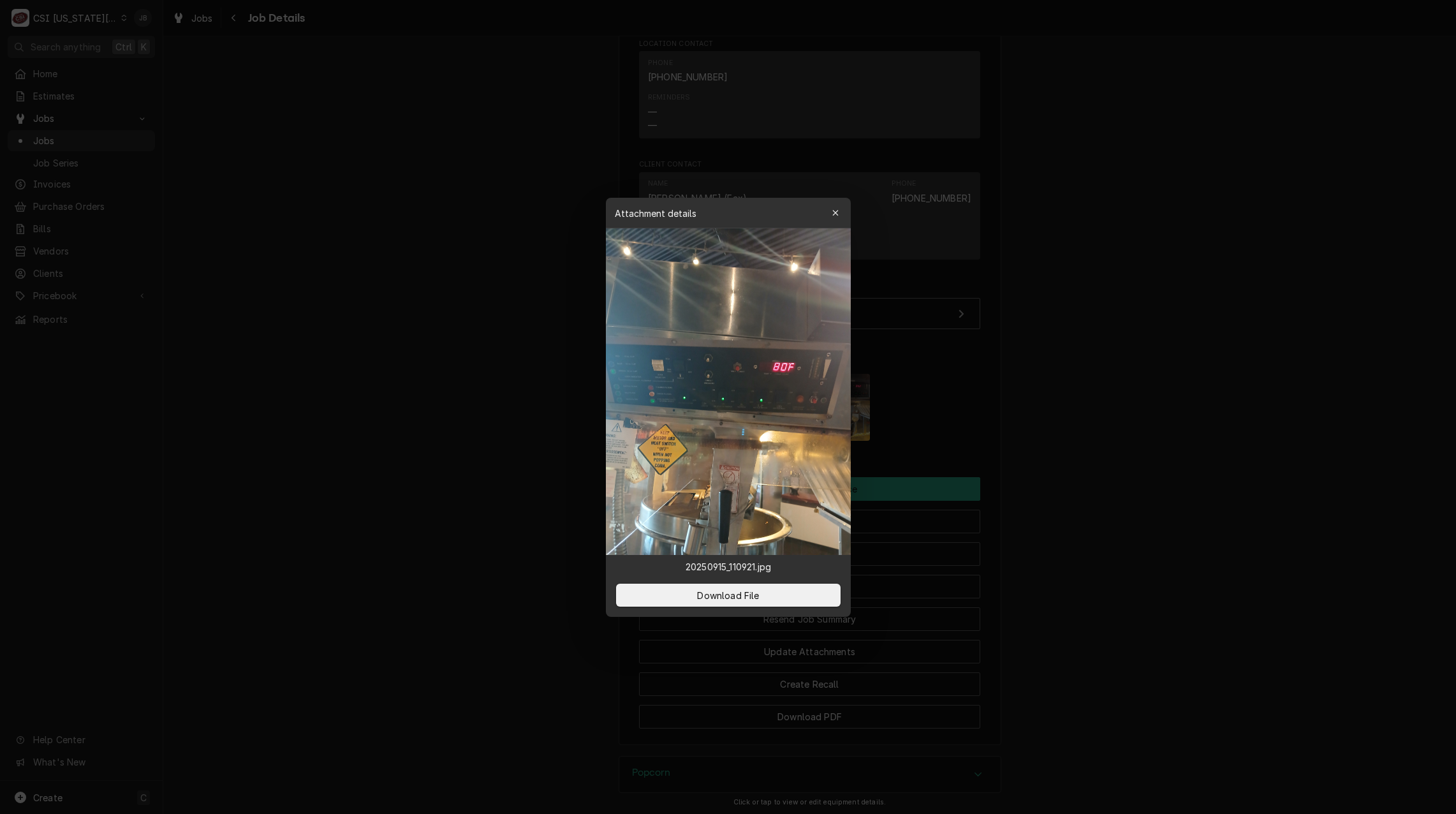
click at [1108, 404] on div at bounding box center [728, 407] width 1456 height 814
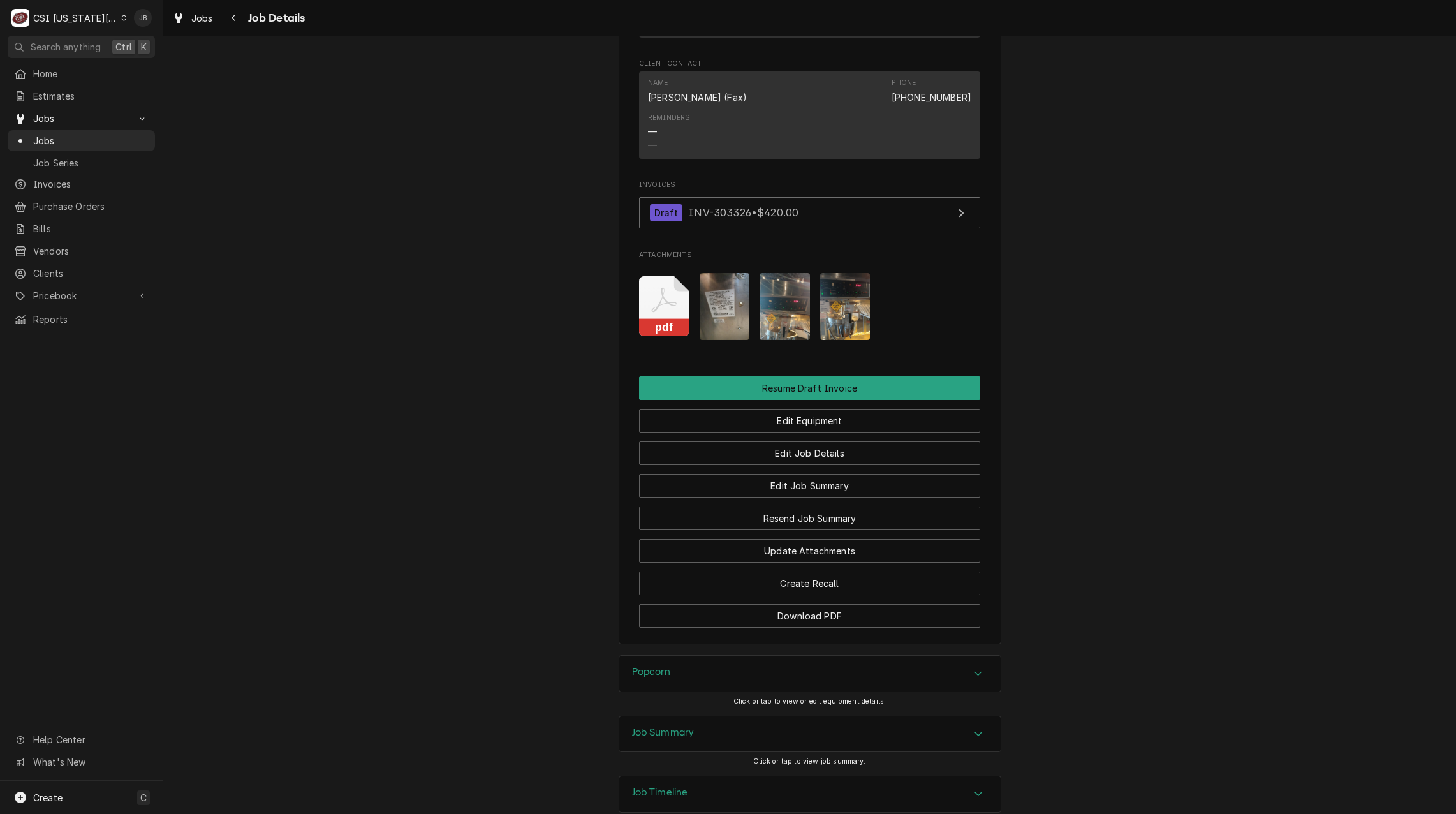
scroll to position [1331, 0]
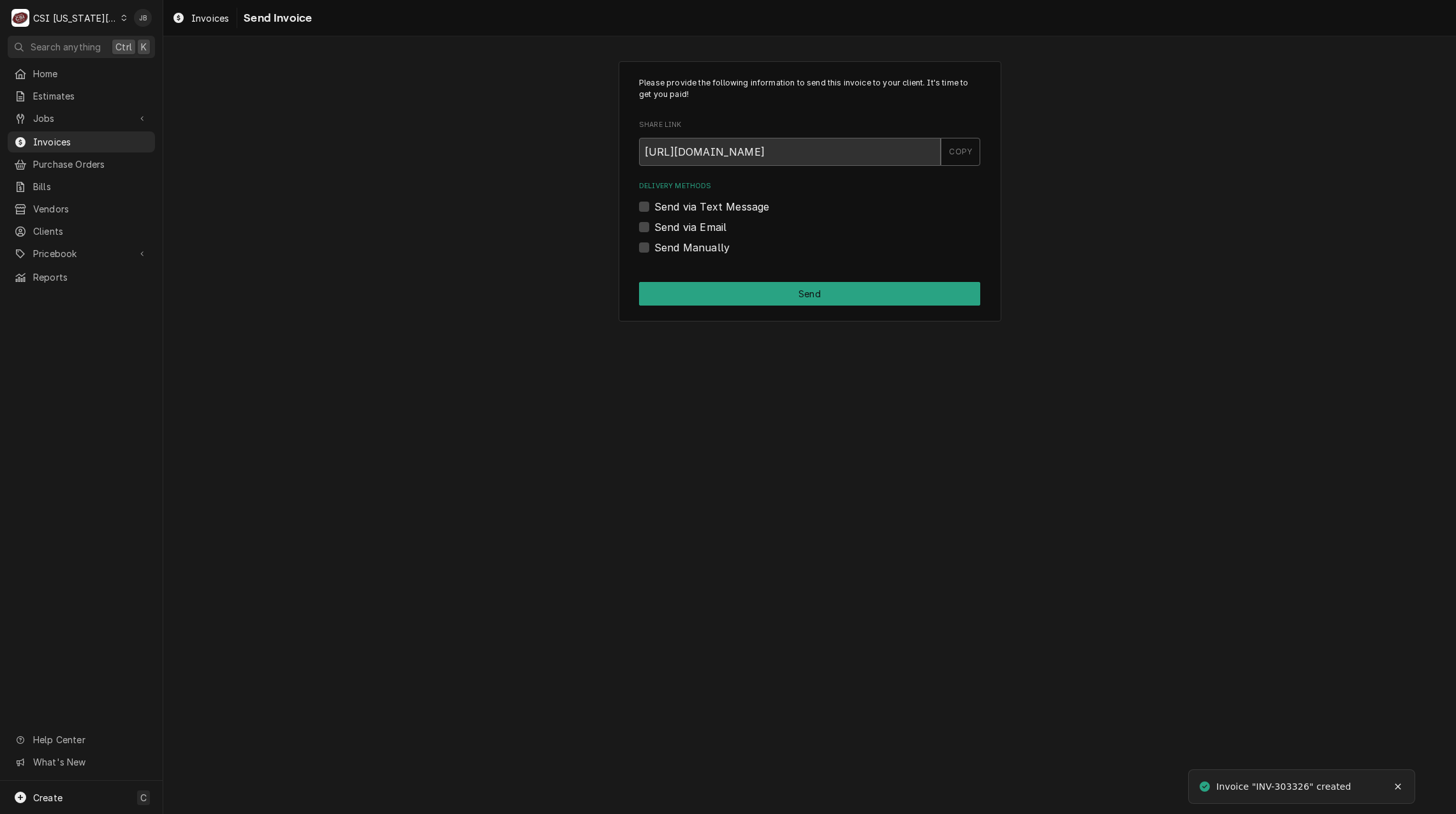
click at [681, 257] on div "Please provide the following information to send this invoice to your client. I…" at bounding box center [810, 191] width 382 height 261
click at [700, 244] on label "Send Manually" at bounding box center [691, 247] width 76 height 15
click at [700, 244] on input "Send Manually" at bounding box center [825, 253] width 341 height 28
click at [677, 247] on label "Send Manually" at bounding box center [691, 247] width 76 height 15
click at [677, 247] on input "Send Manually" at bounding box center [825, 253] width 341 height 28
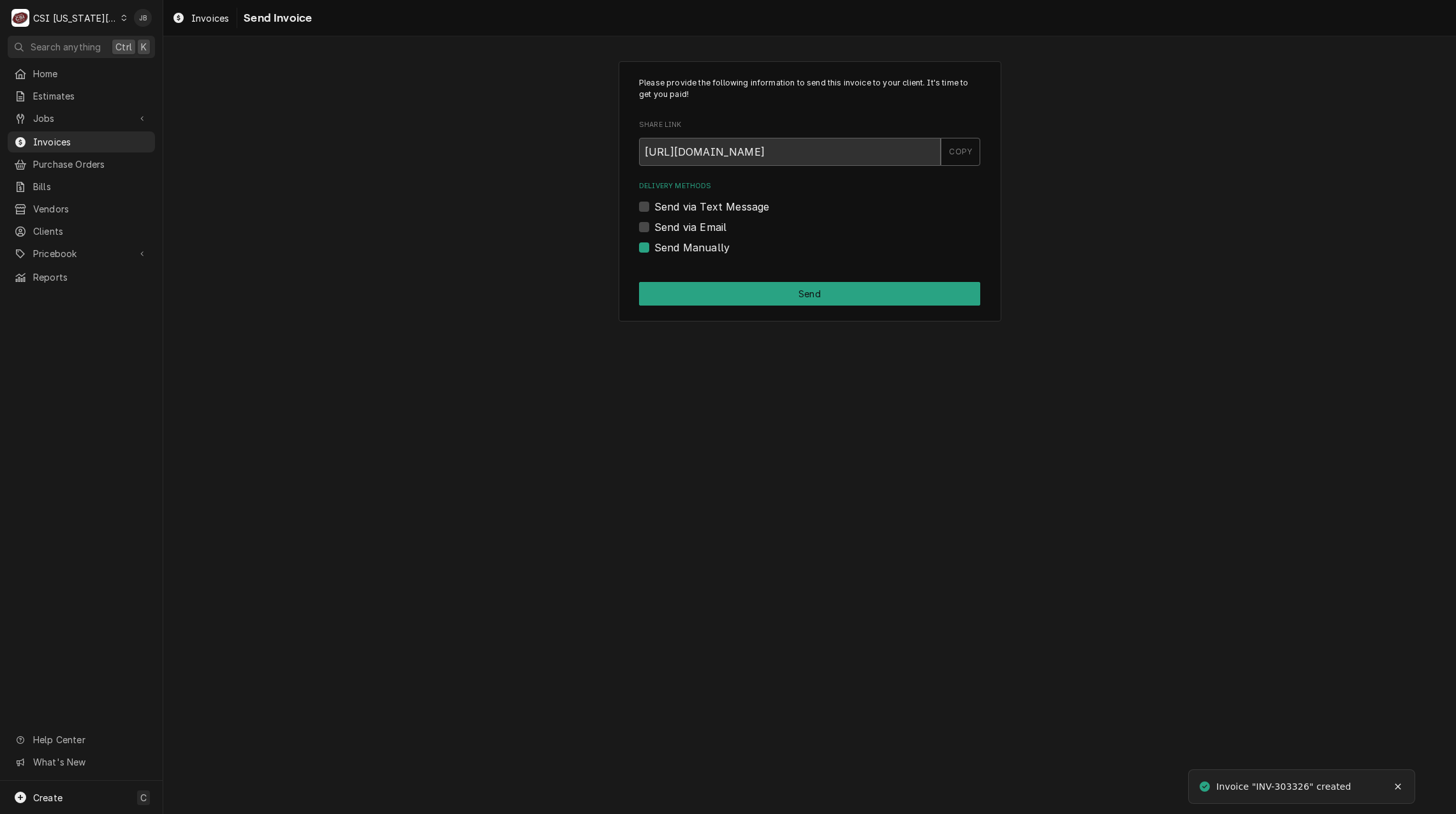
checkbox input "false"
click at [677, 222] on label "Send via Email" at bounding box center [690, 227] width 72 height 15
click at [677, 222] on input "Send via Email" at bounding box center [825, 233] width 341 height 28
checkbox input "true"
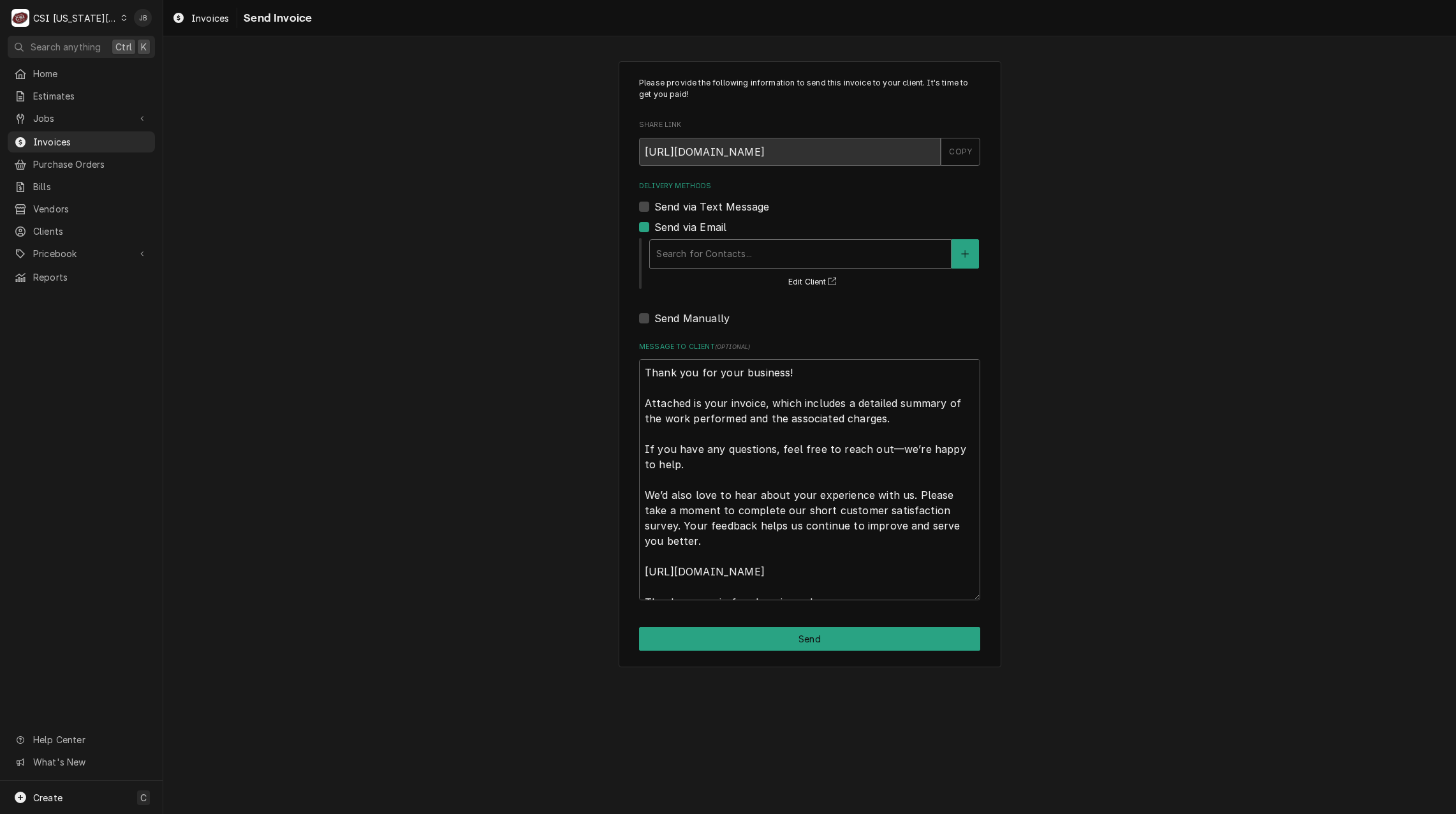
click at [712, 242] on div "Delivery Methods" at bounding box center [799, 253] width 288 height 23
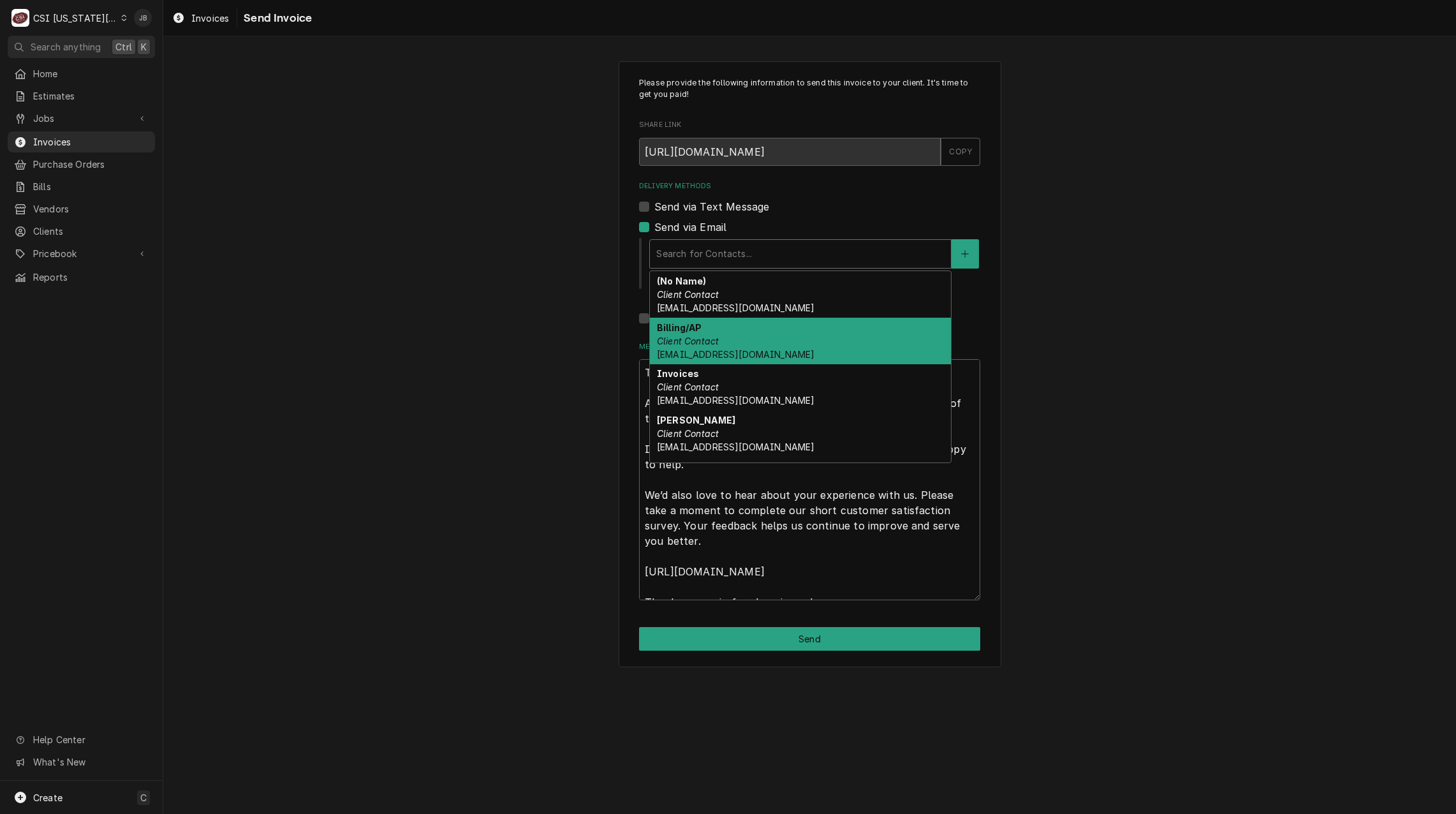
click at [730, 324] on div "Billing/AP Client Contact invoiceservice@viviancompany.com" at bounding box center [800, 341] width 301 height 47
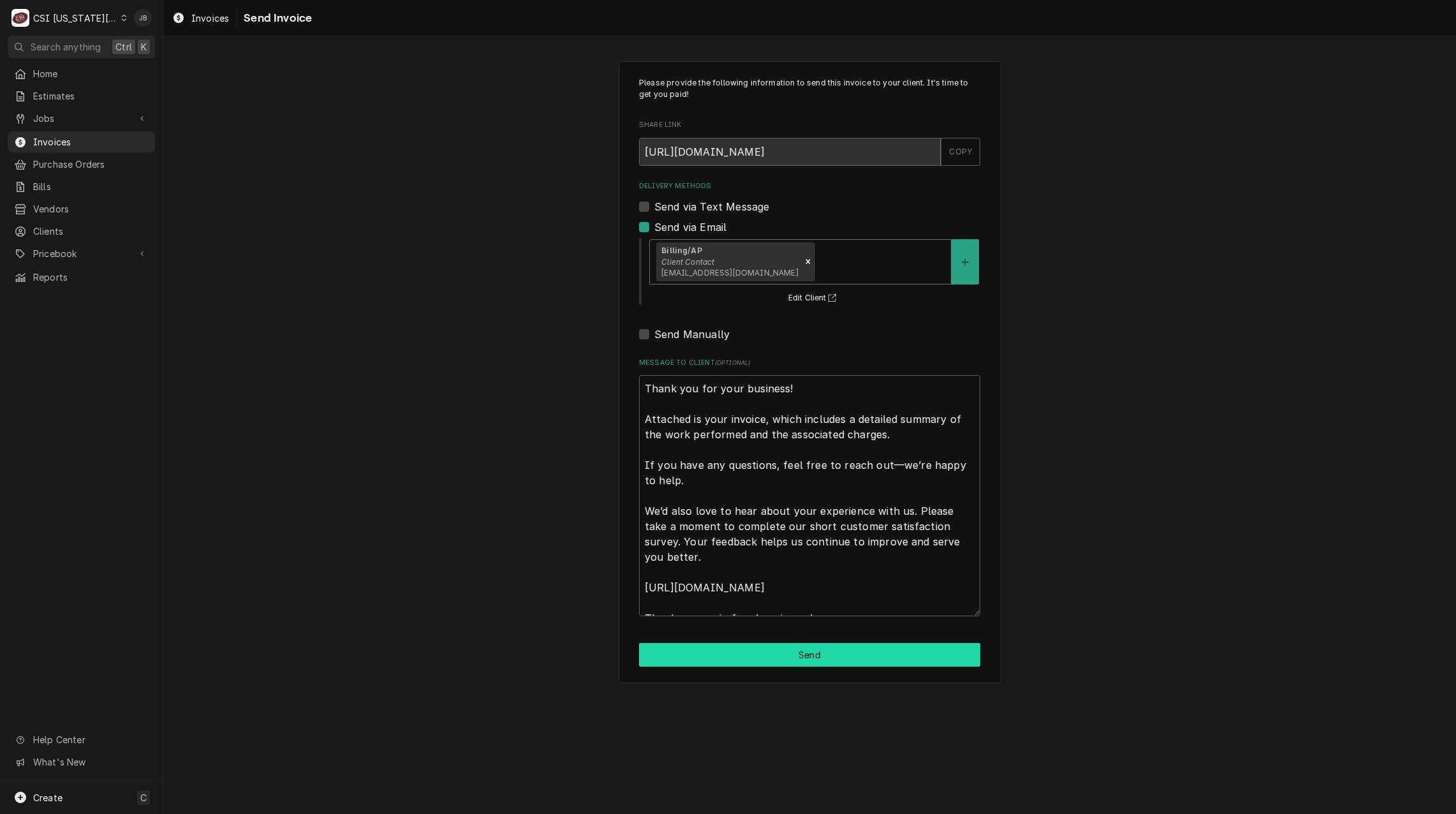
click at [744, 656] on button "Send" at bounding box center [810, 655] width 341 height 24
type textarea "x"
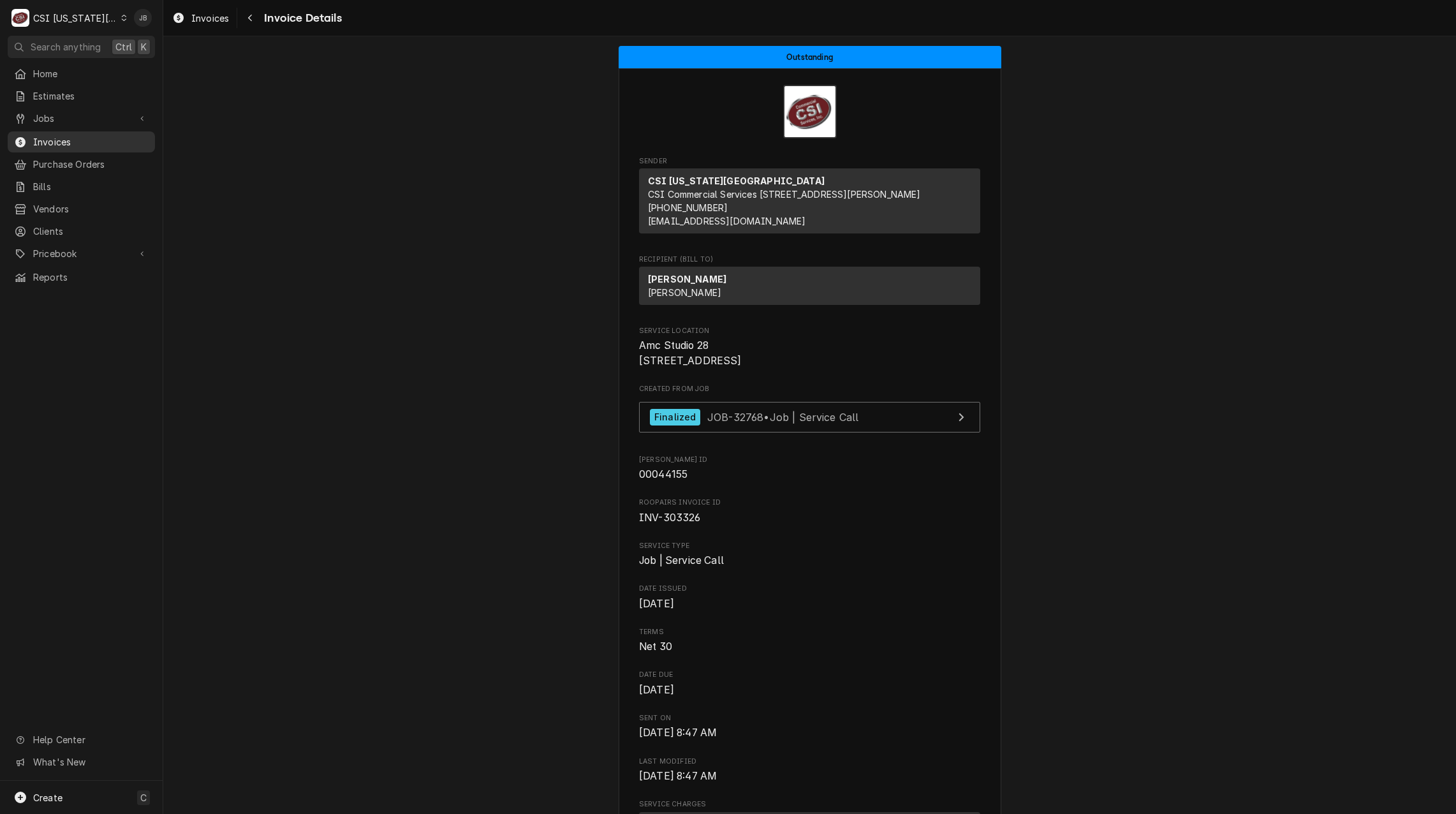
click at [42, 144] on div "Invoices" at bounding box center [81, 142] width 142 height 16
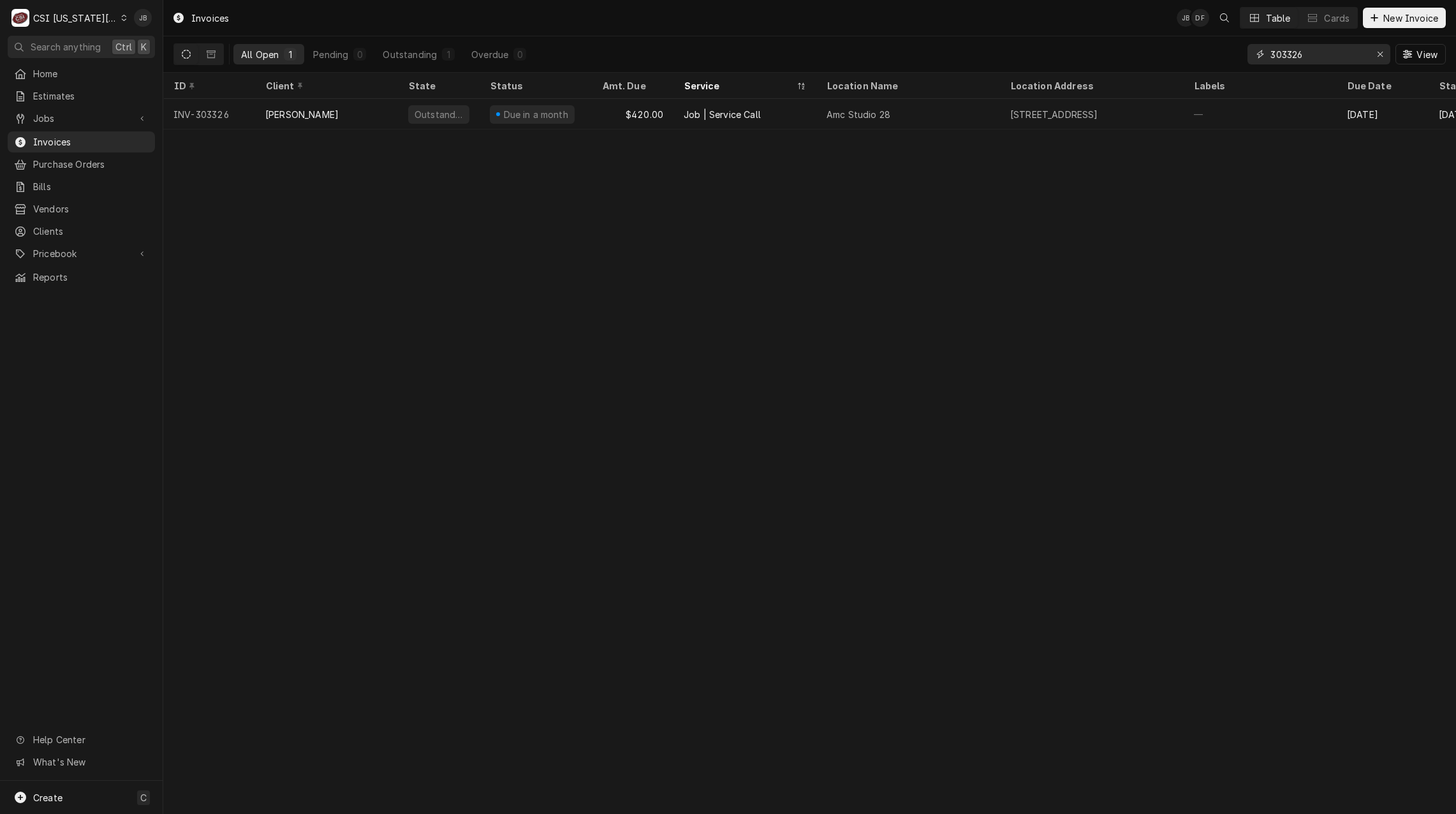
click at [1332, 50] on input "303326" at bounding box center [1318, 54] width 96 height 20
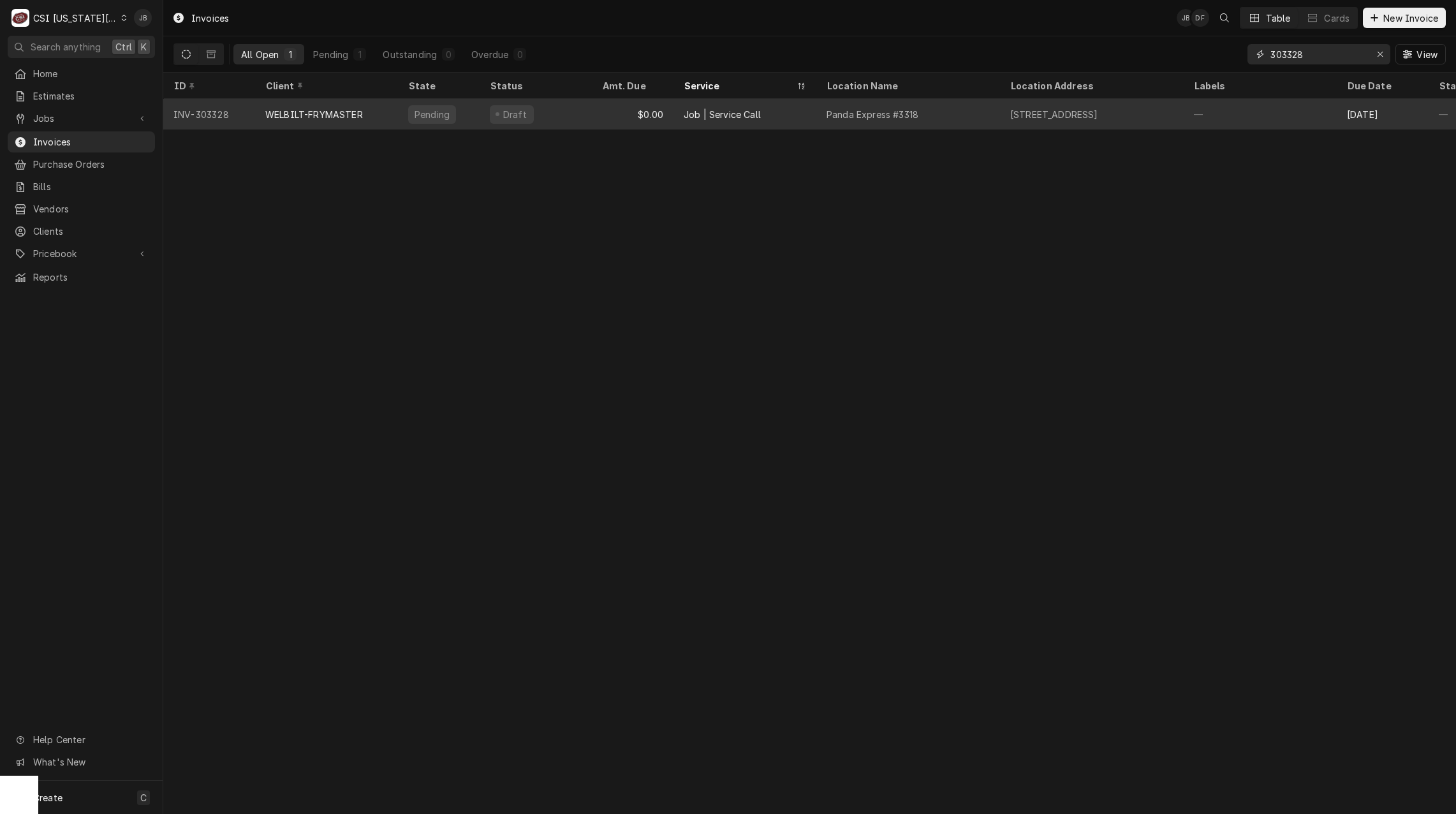
type input "303328"
click at [385, 117] on div "WELBILT-FRYMASTER" at bounding box center [326, 114] width 143 height 31
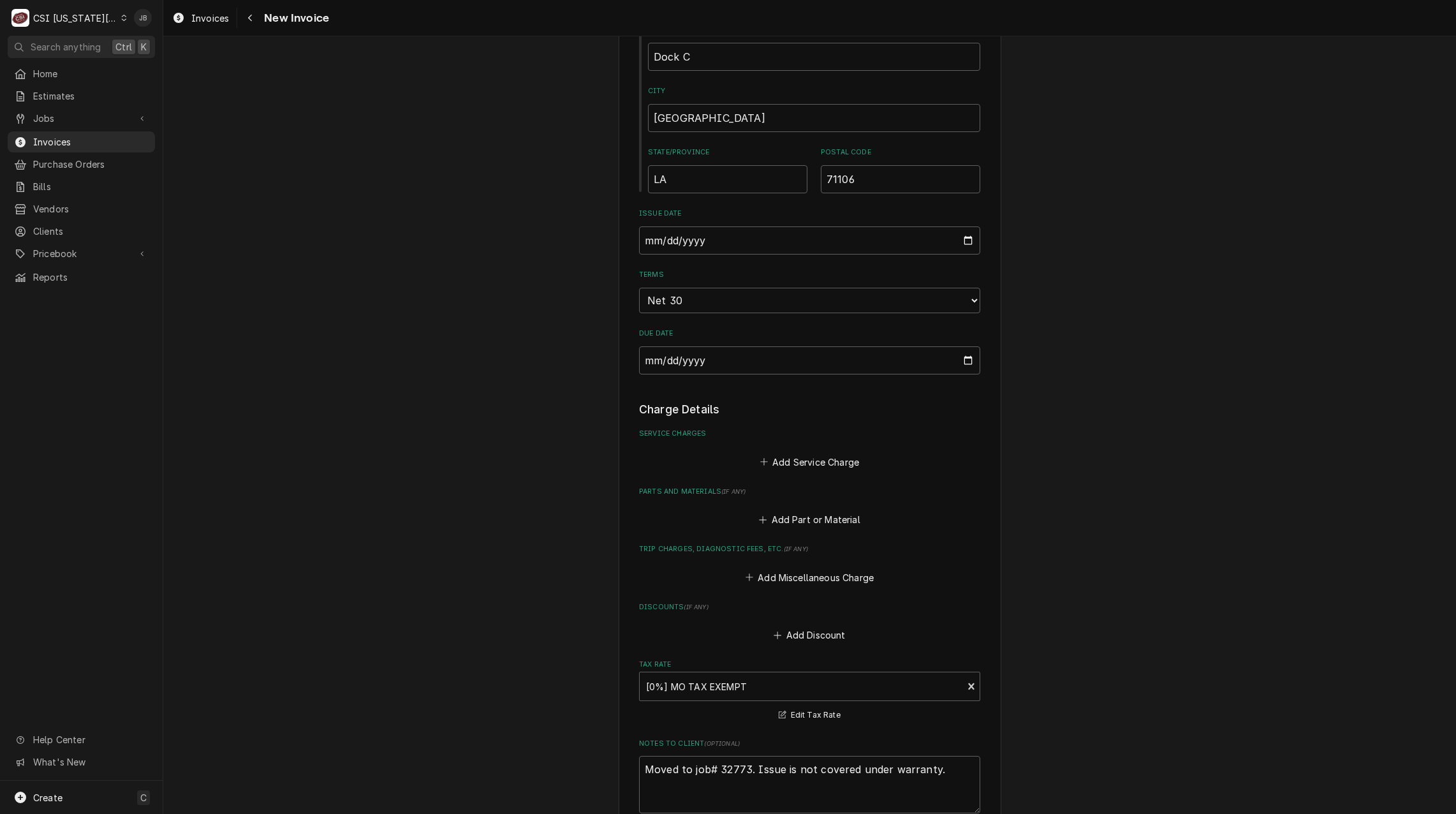
scroll to position [1682, 0]
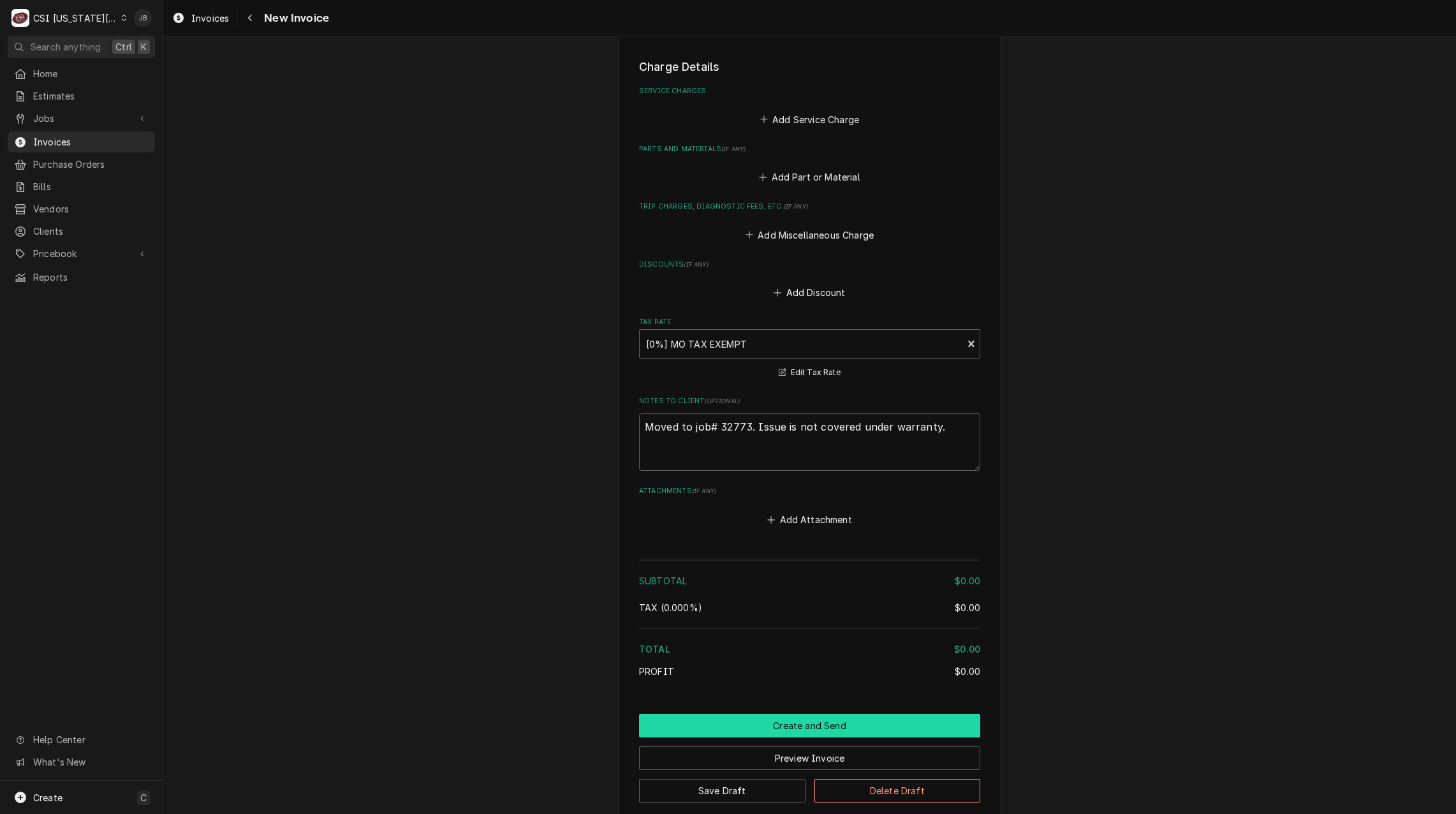
click at [738, 714] on button "Create and Send" at bounding box center [810, 726] width 341 height 24
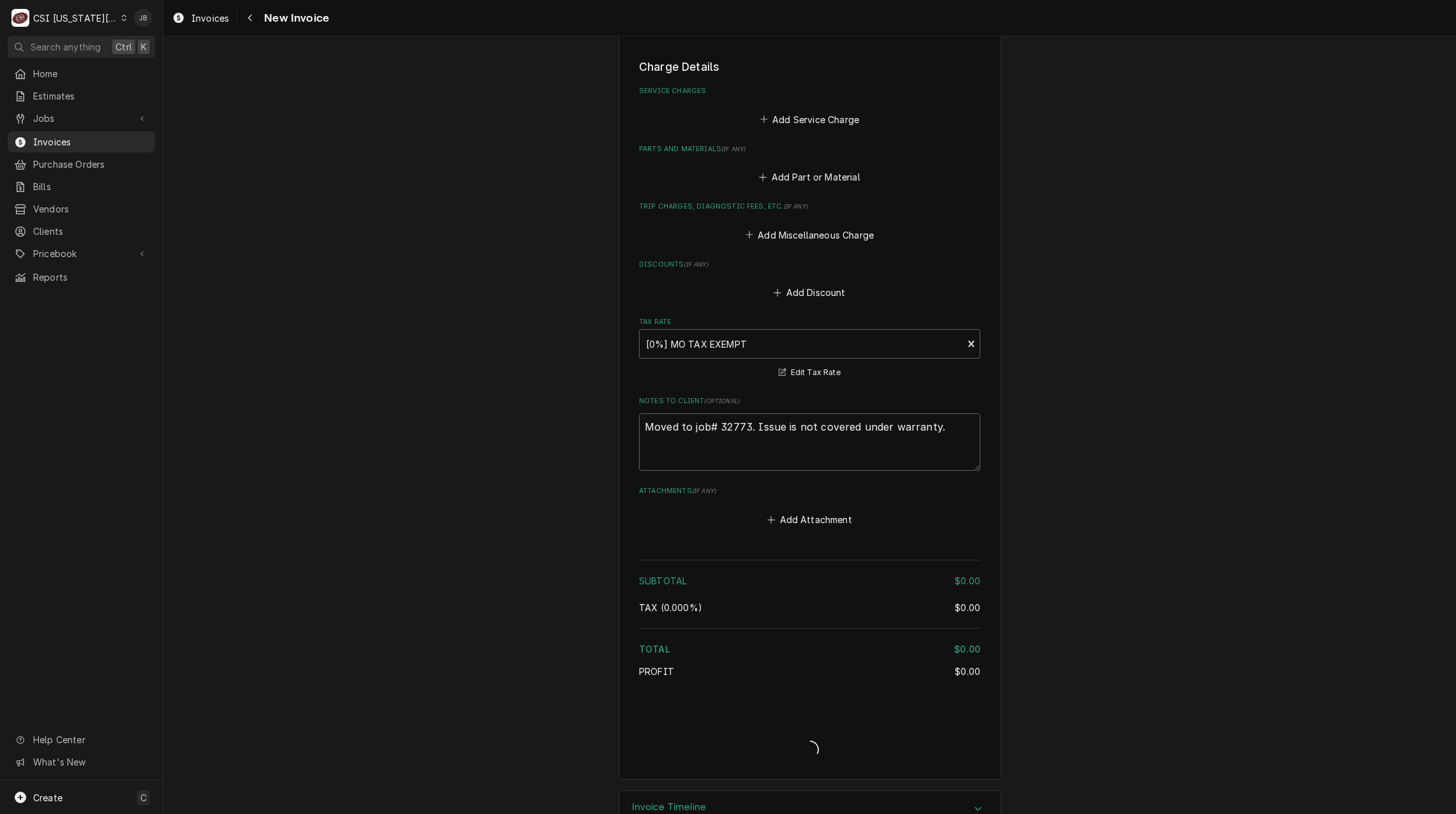
scroll to position [1642, 0]
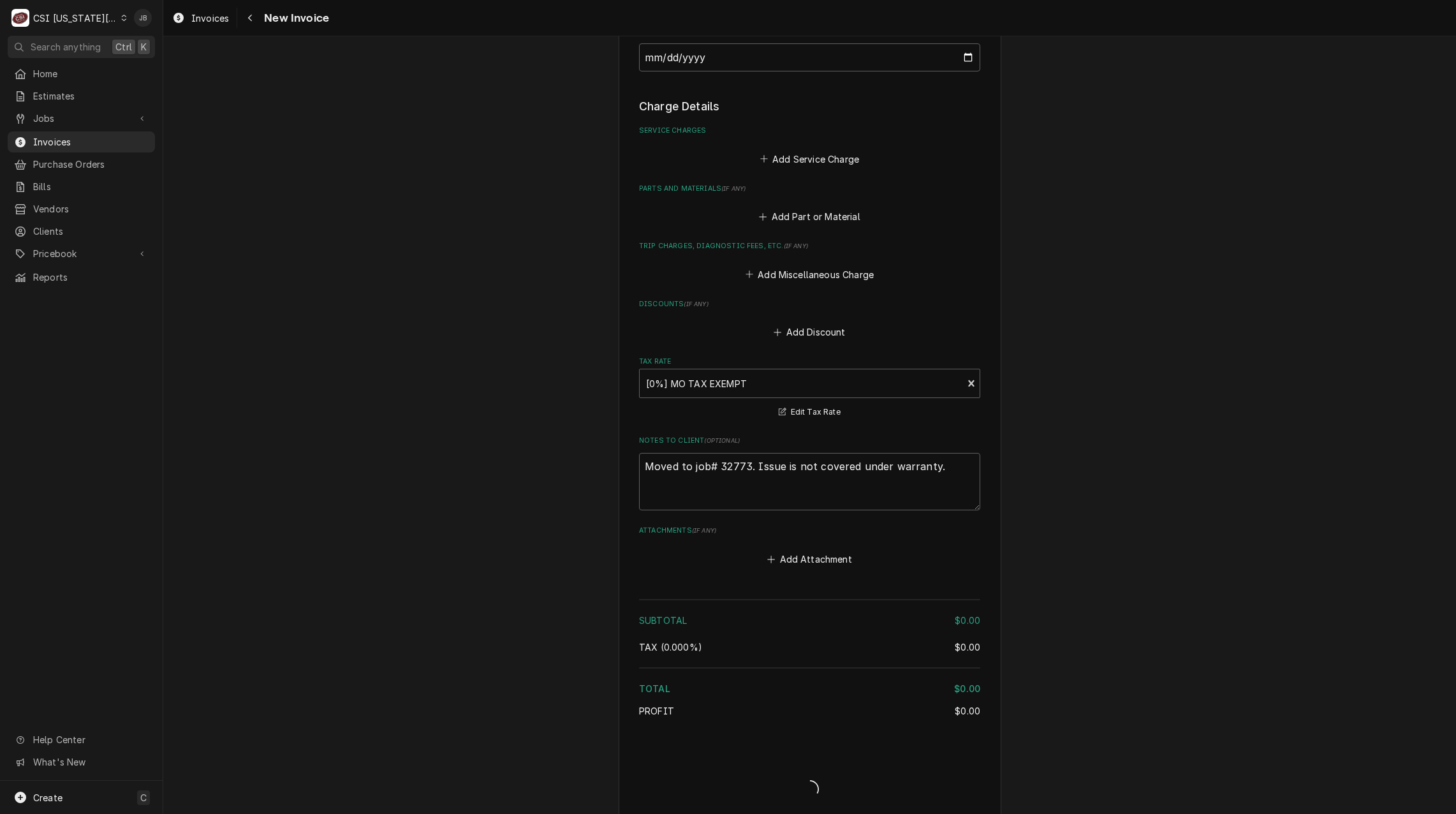
type textarea "x"
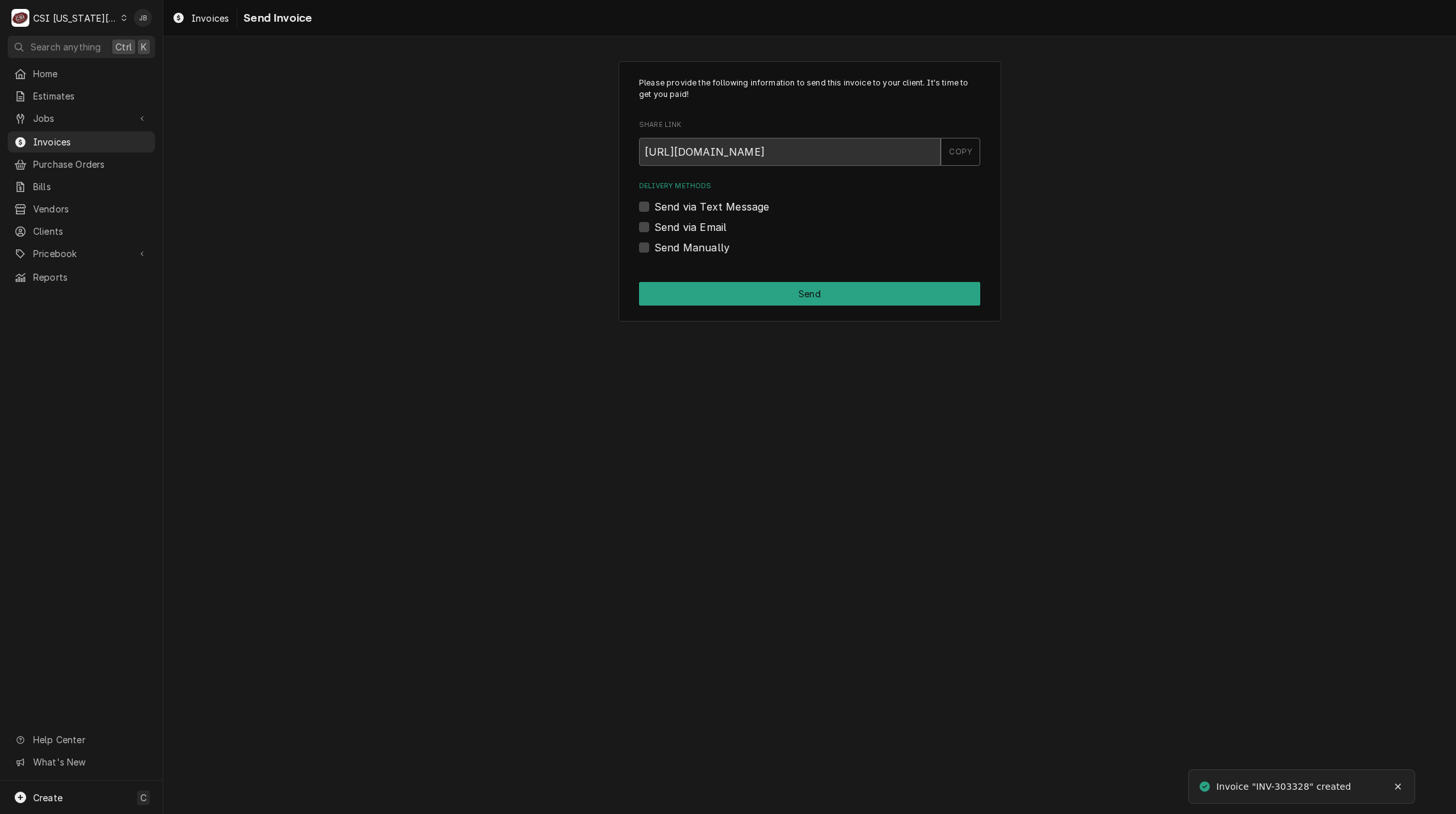
click at [653, 244] on div "Send Manually" at bounding box center [810, 247] width 341 height 15
click at [689, 254] on label "Send Manually" at bounding box center [691, 247] width 76 height 15
click at [689, 254] on input "Send Manually" at bounding box center [825, 253] width 341 height 28
checkbox input "true"
click at [708, 301] on button "Send" at bounding box center [810, 294] width 341 height 24
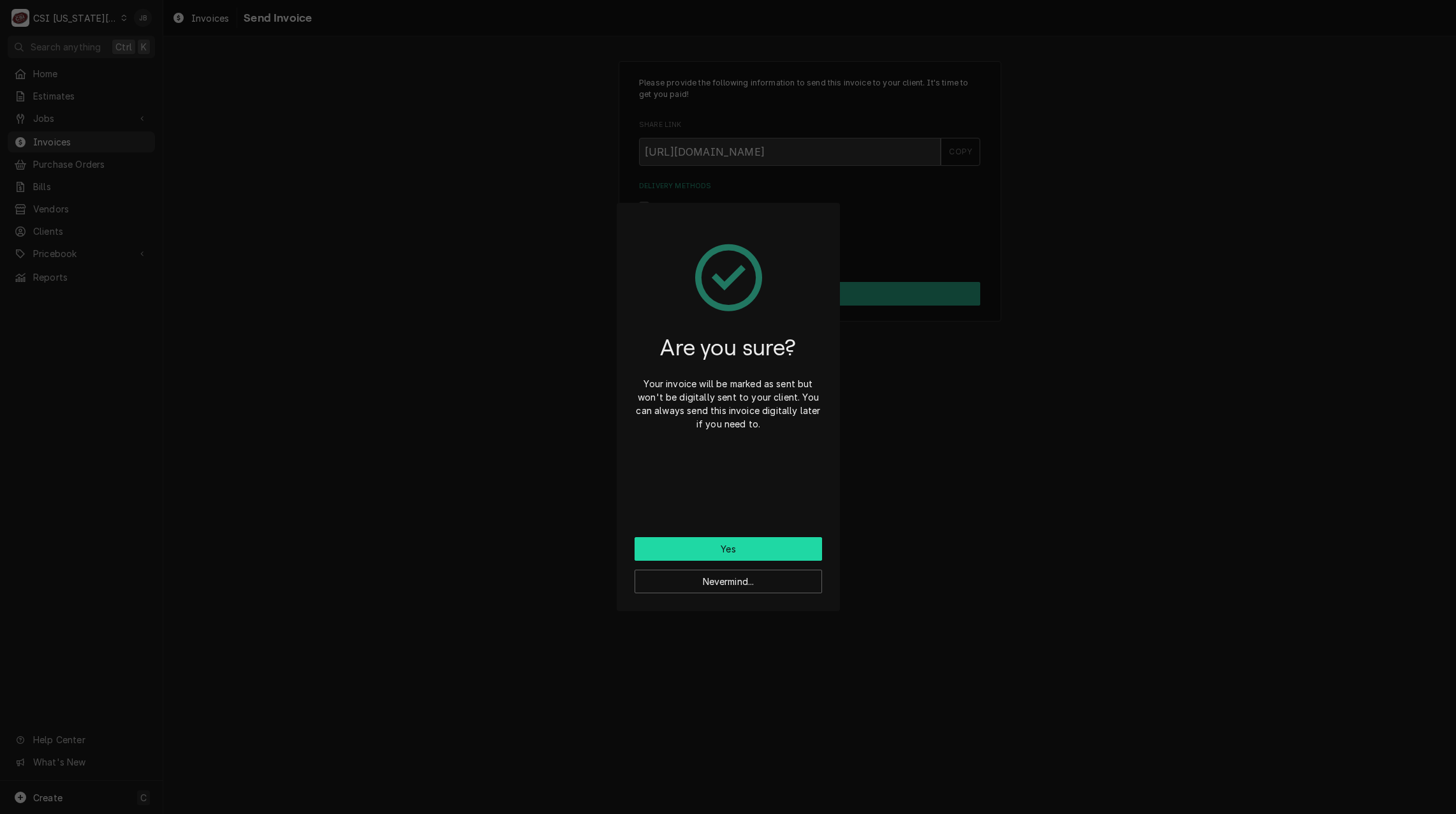
click at [688, 545] on button "Yes" at bounding box center [728, 549] width 188 height 24
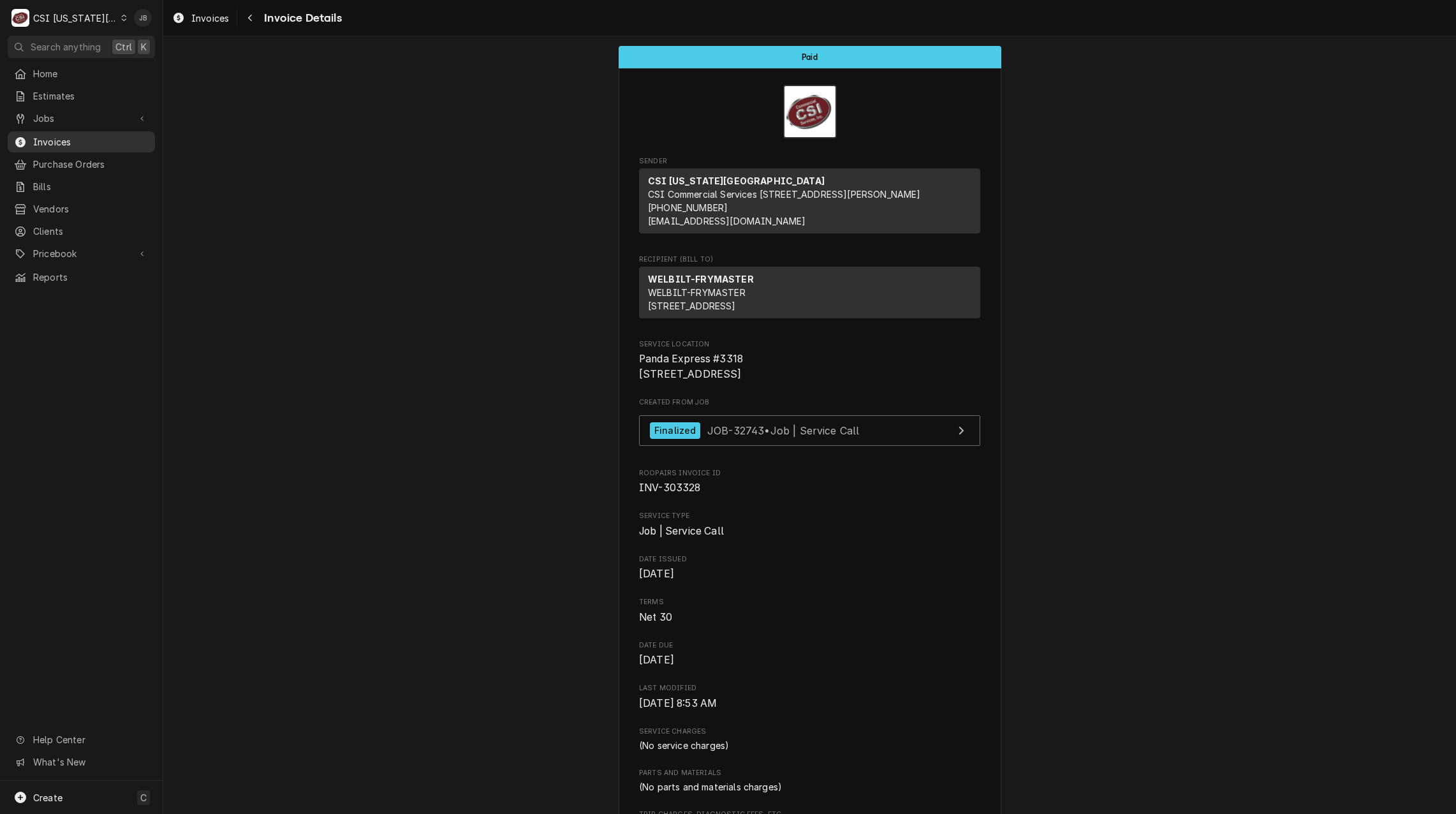
click at [109, 136] on span "Invoices" at bounding box center [91, 142] width 116 height 14
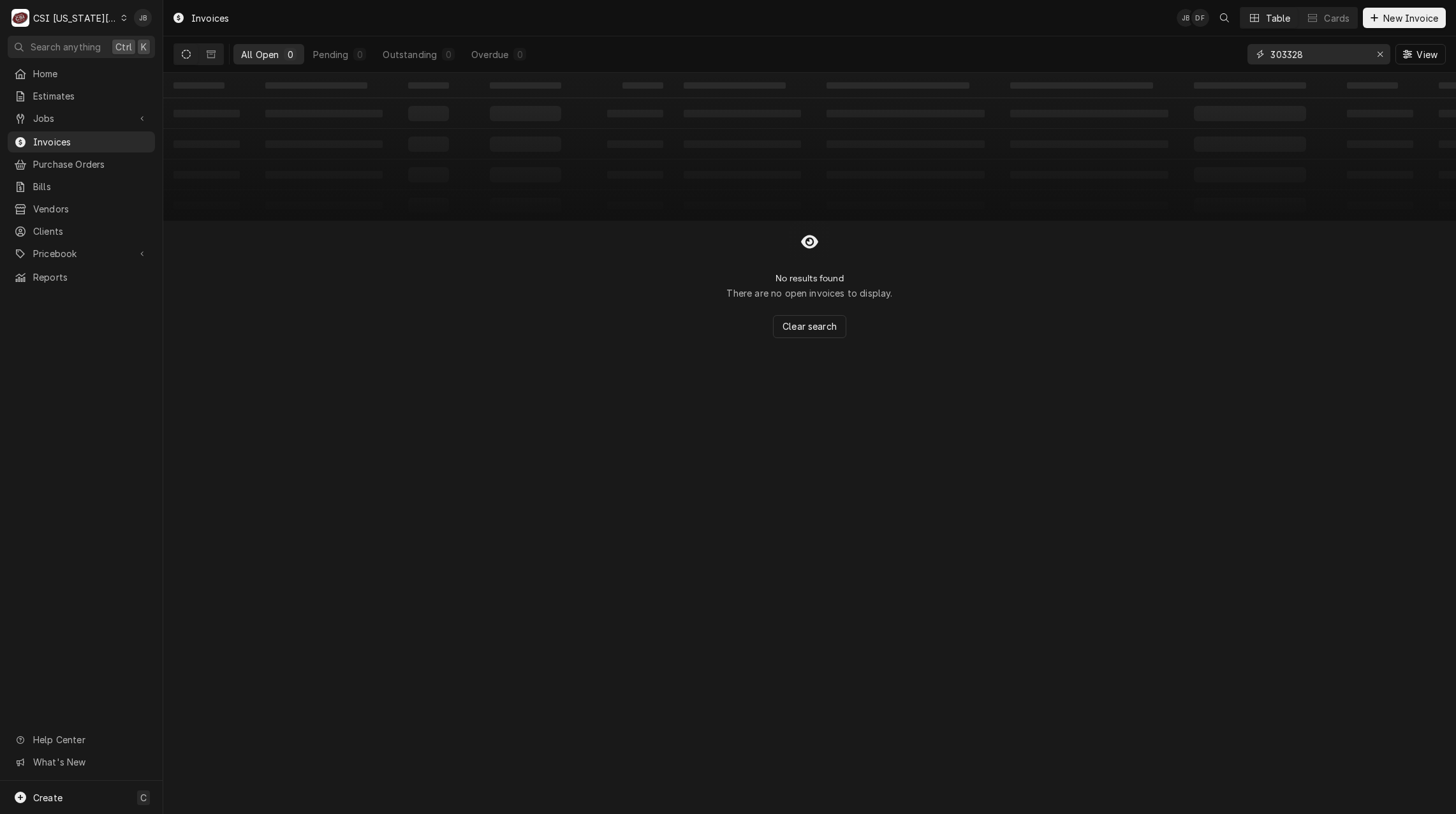
click at [1326, 52] on input "303328" at bounding box center [1318, 54] width 96 height 20
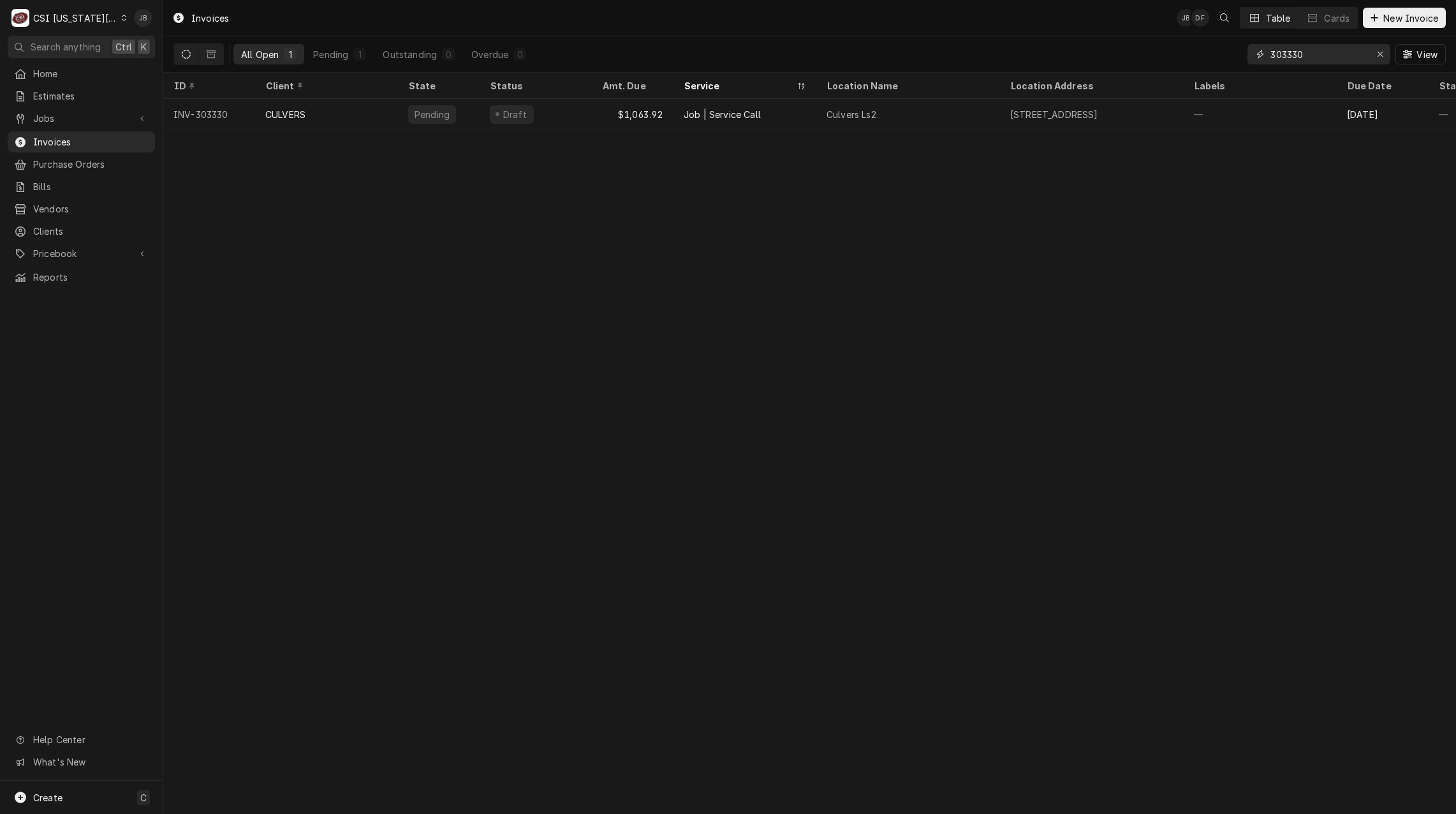
type input "303330"
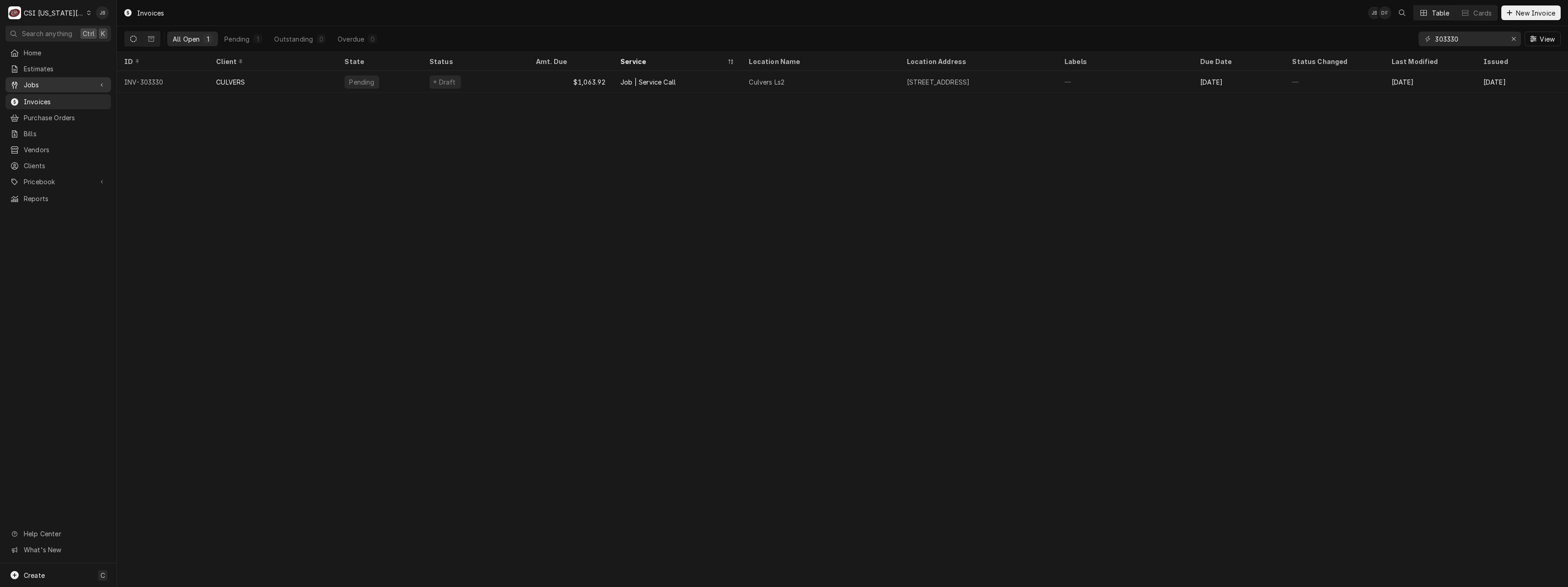
drag, startPoint x: 37, startPoint y: 81, endPoint x: 41, endPoint y: 82, distance: 4.1
click at [37, 81] on span "Jobs" at bounding box center [58, 85] width 69 height 10
click at [51, 98] on span "Jobs" at bounding box center [65, 101] width 83 height 10
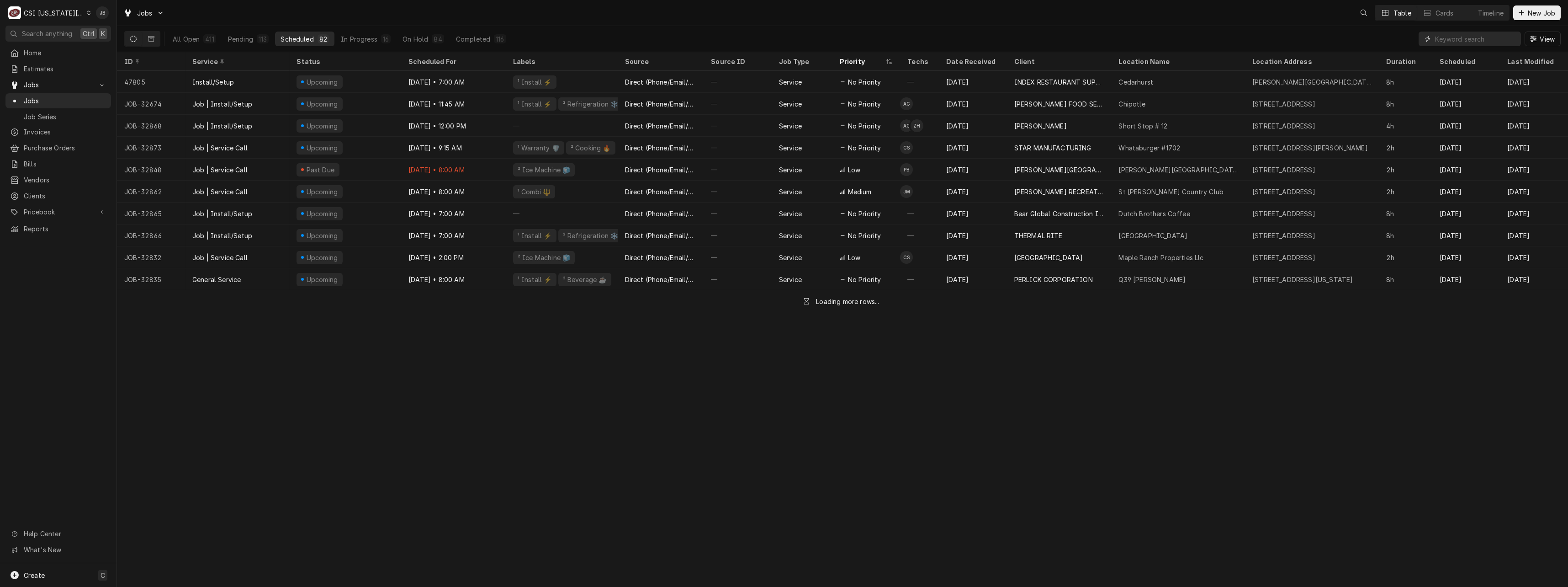
click at [1464, 40] on input "Dynamic Content Wrapper" at bounding box center [1476, 39] width 82 height 15
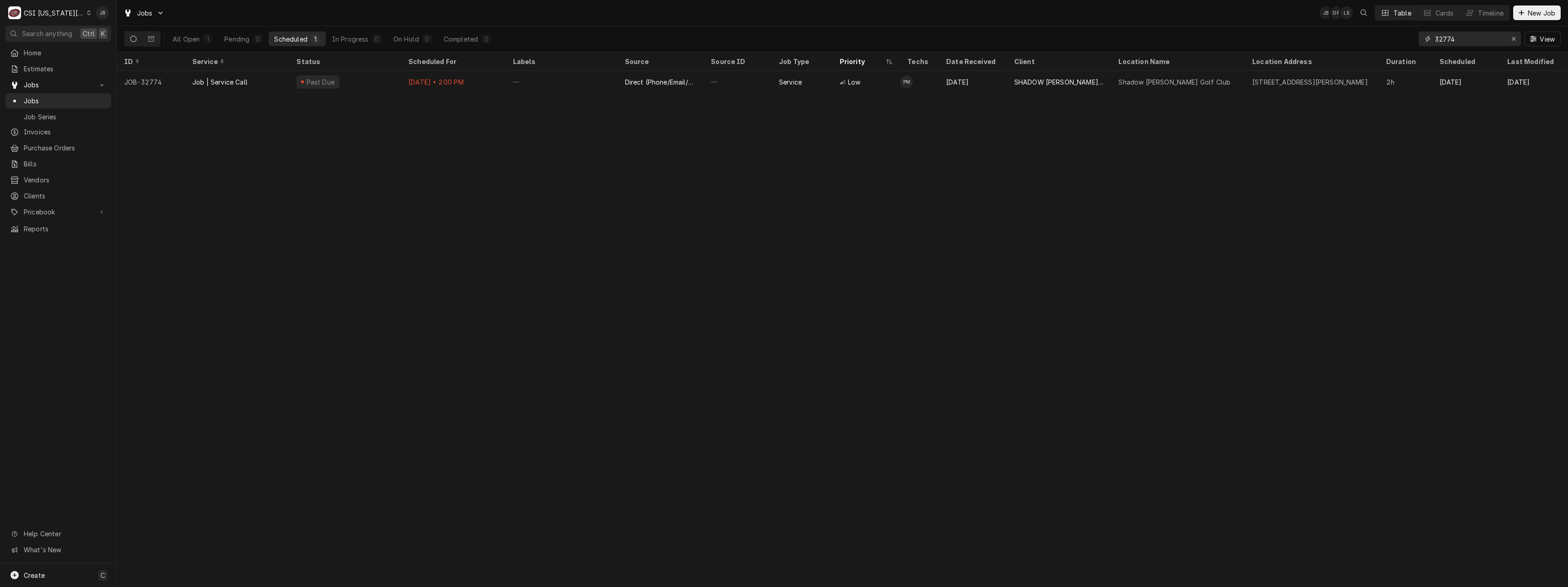
click at [1449, 39] on input "32774" at bounding box center [1469, 39] width 69 height 15
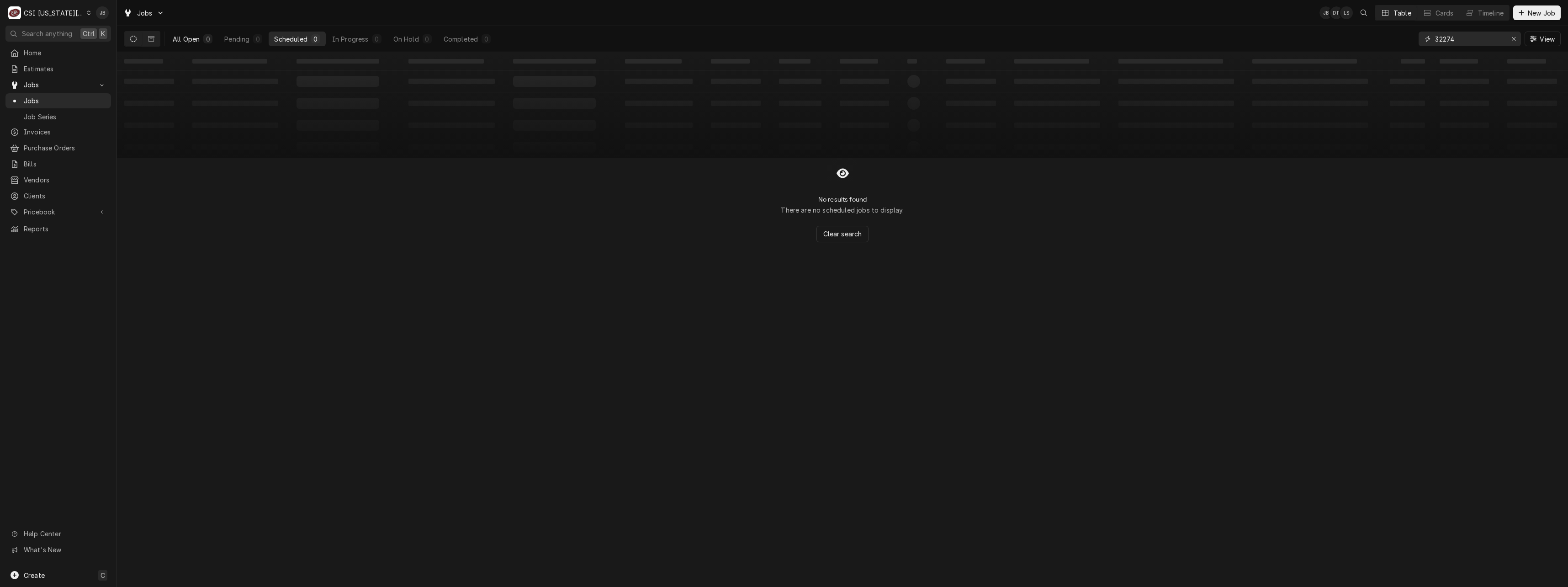
type input "32274"
click at [195, 34] on button "All Open 0" at bounding box center [192, 39] width 51 height 15
click at [1463, 33] on input "32274" at bounding box center [1469, 39] width 69 height 15
click at [146, 40] on button "Dynamic Content Wrapper" at bounding box center [151, 39] width 18 height 15
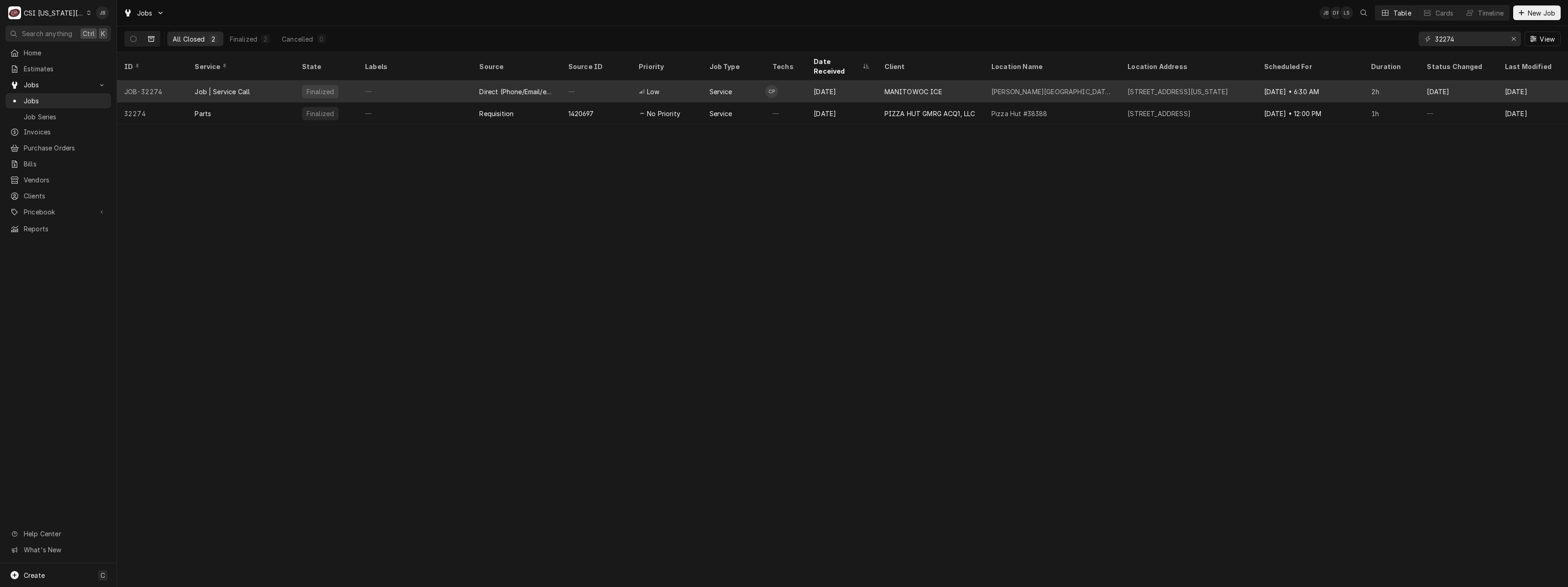
click at [201, 80] on div "Job | Service Call" at bounding box center [241, 91] width 107 height 22
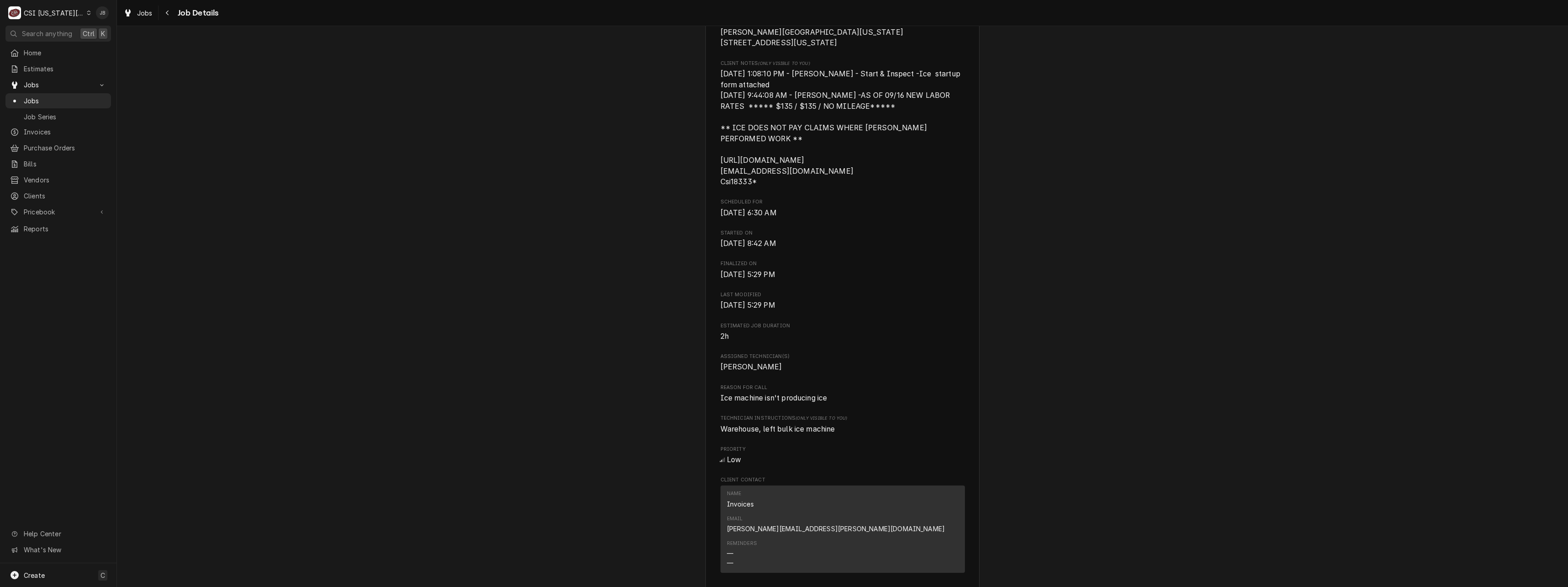
scroll to position [503, 0]
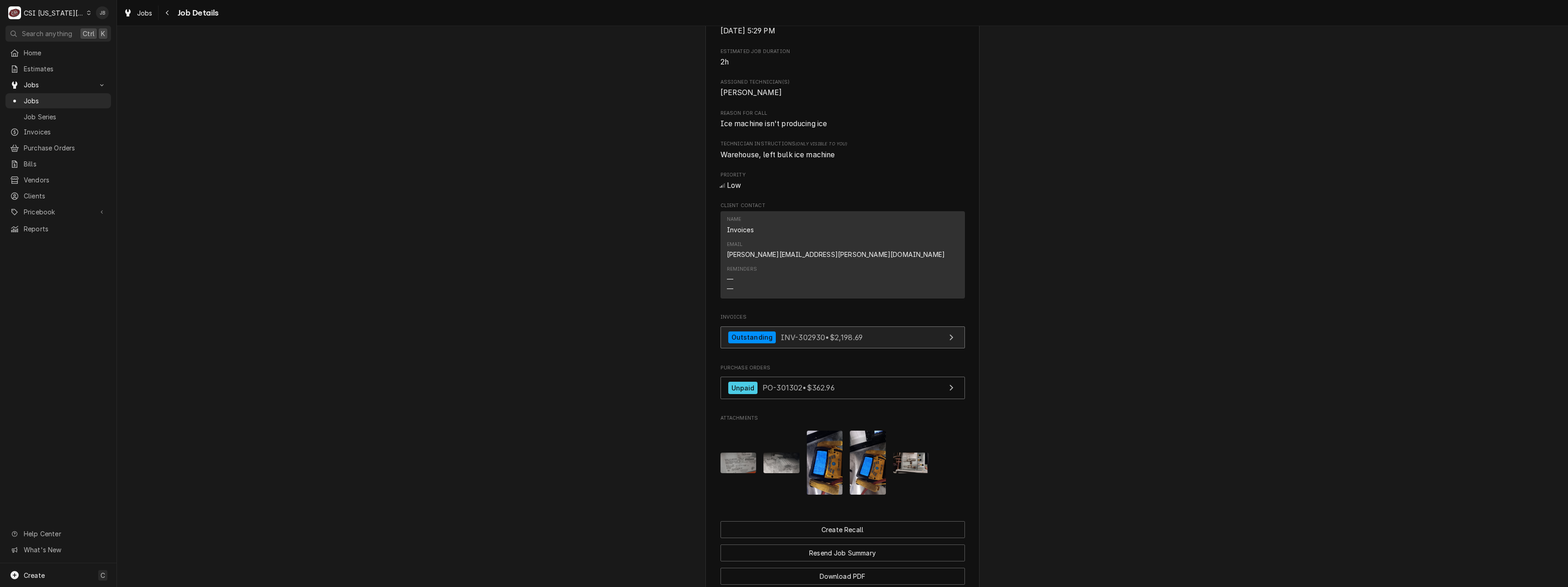
click at [805, 332] on span "INV-302930 • $2,198.69" at bounding box center [822, 337] width 82 height 9
click at [782, 383] on span "PO-301302 • $362.96" at bounding box center [799, 387] width 72 height 9
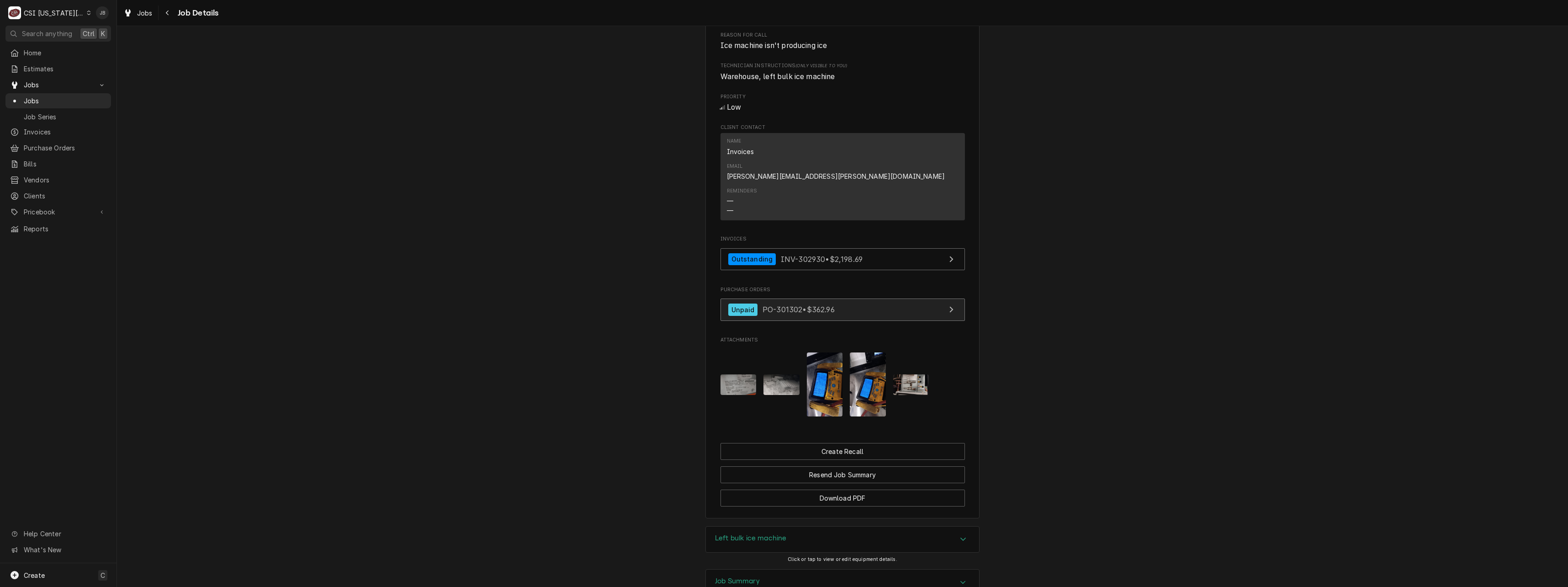
scroll to position [679, 0]
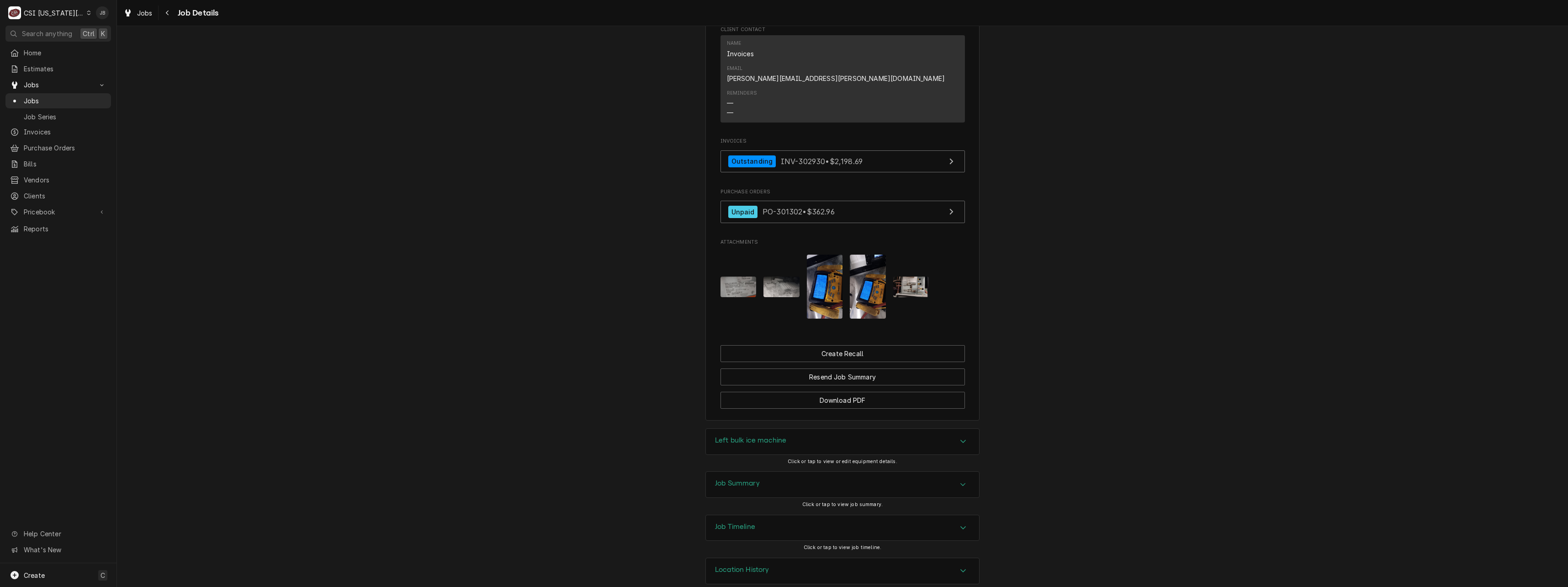
click at [766, 276] on img "Attachments" at bounding box center [781, 286] width 36 height 20
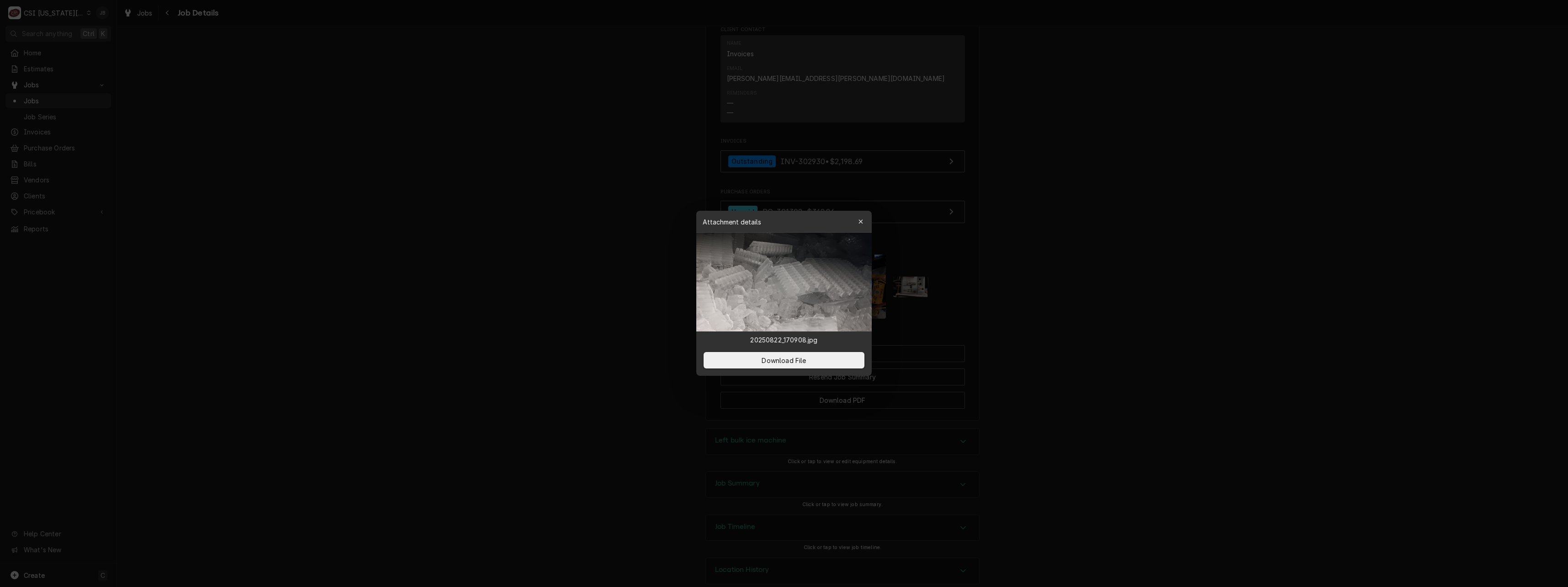
click at [574, 303] on div at bounding box center [784, 294] width 1568 height 587
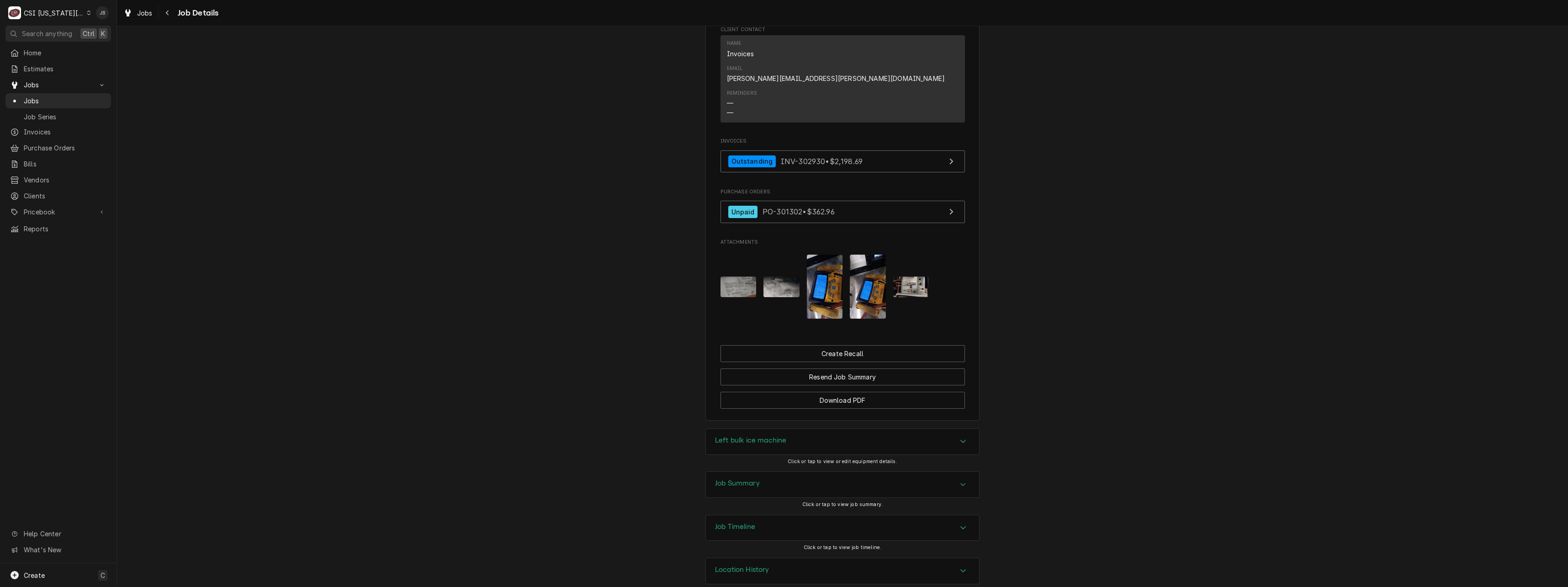
click at [726, 276] on img "Attachments" at bounding box center [738, 286] width 36 height 20
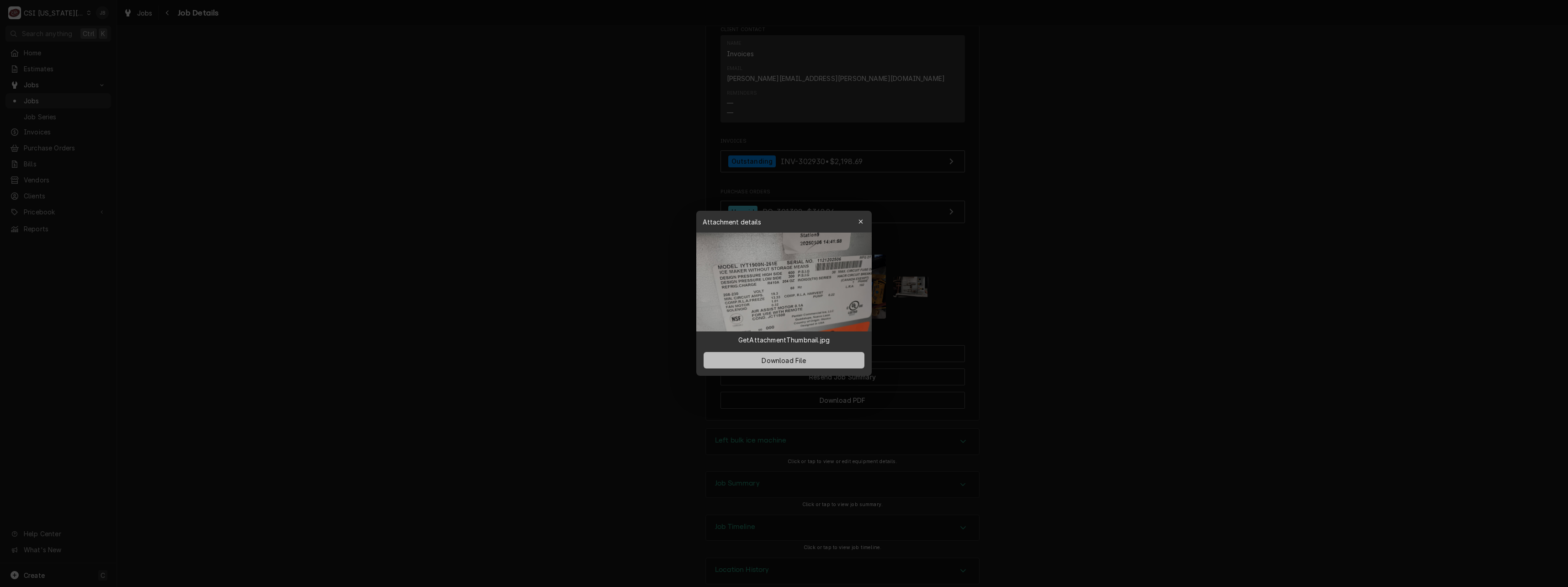
click at [766, 363] on span "Download File" at bounding box center [783, 360] width 48 height 10
click at [1076, 170] on div at bounding box center [784, 294] width 1568 height 587
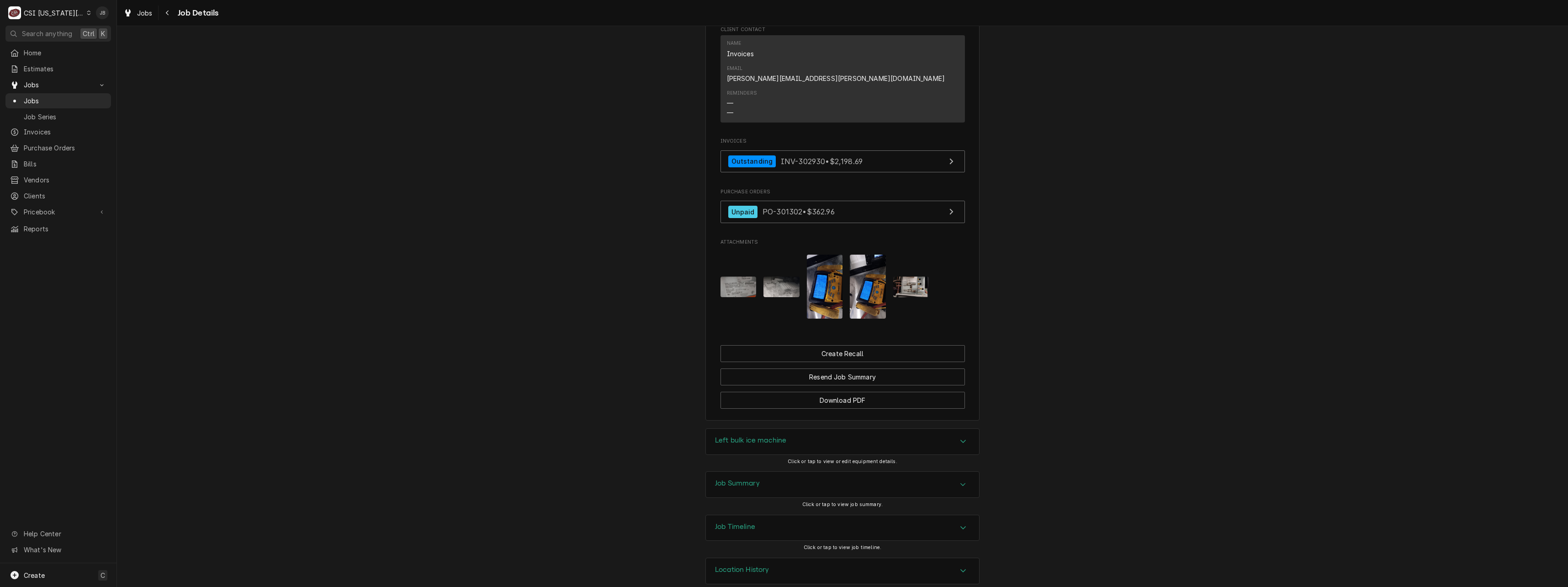
click at [767, 436] on h3 "Left bulk ice machine" at bounding box center [751, 440] width 71 height 9
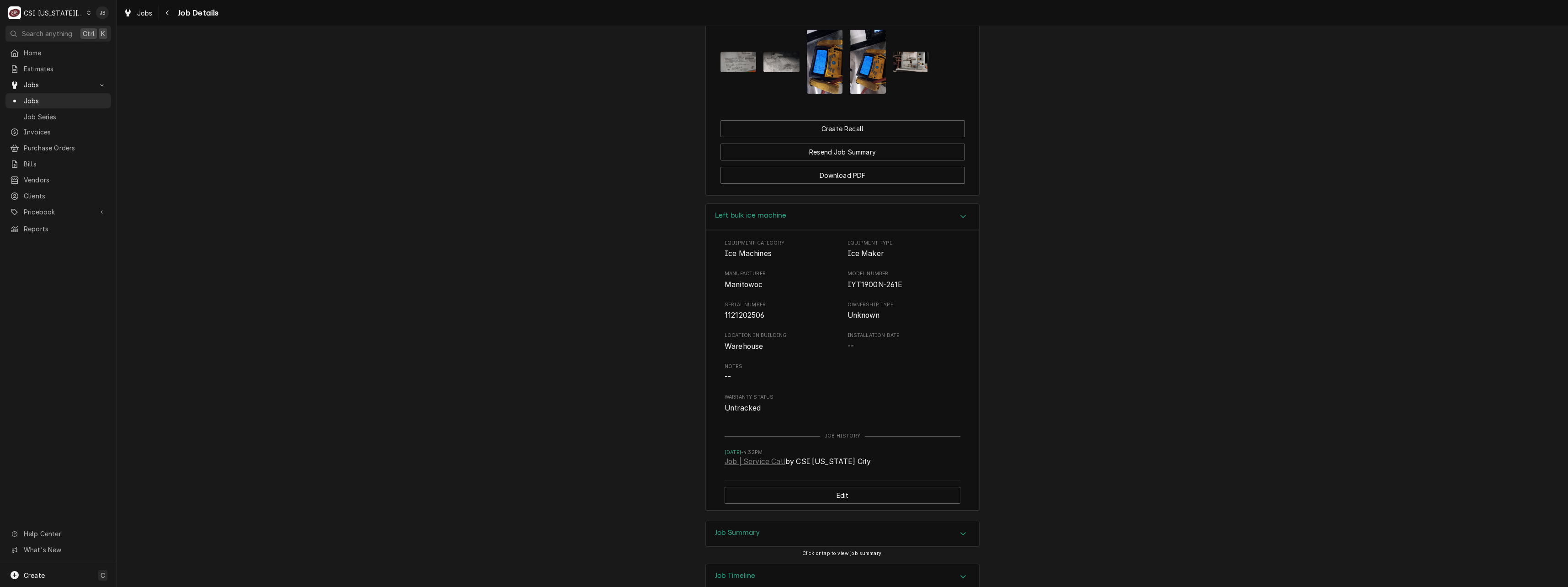
scroll to position [907, 0]
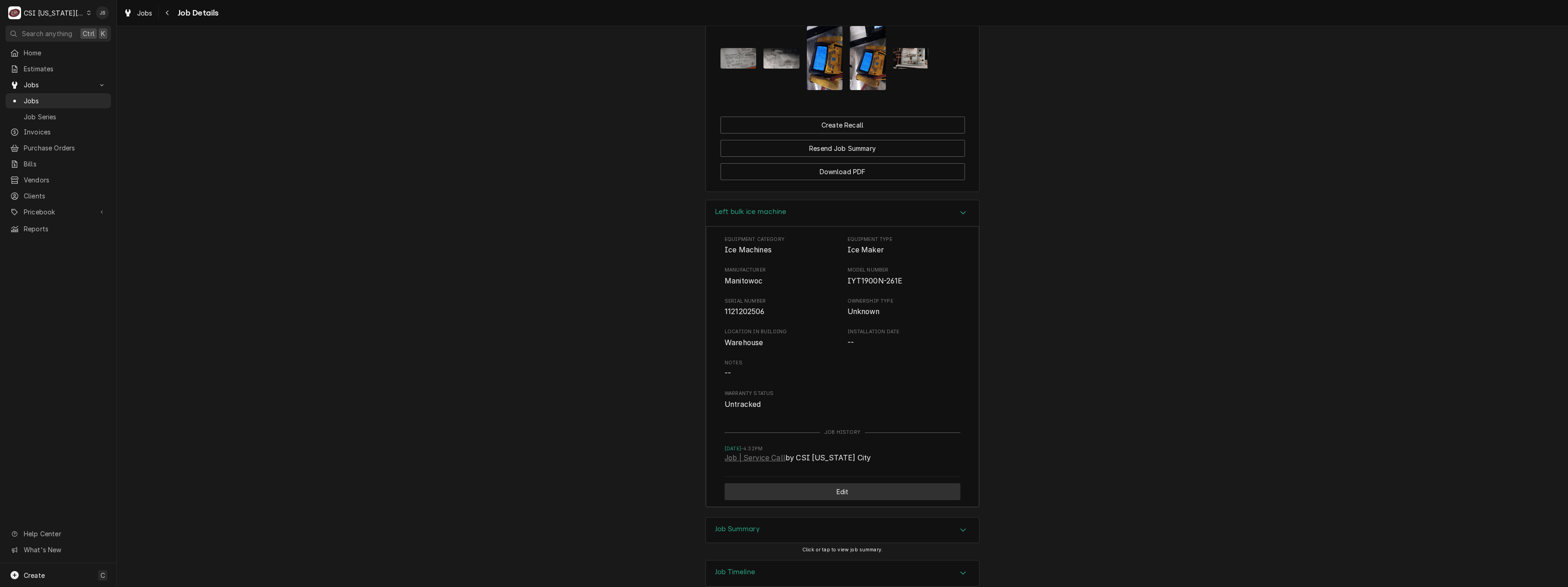
click at [827, 483] on button "Edit" at bounding box center [842, 491] width 236 height 17
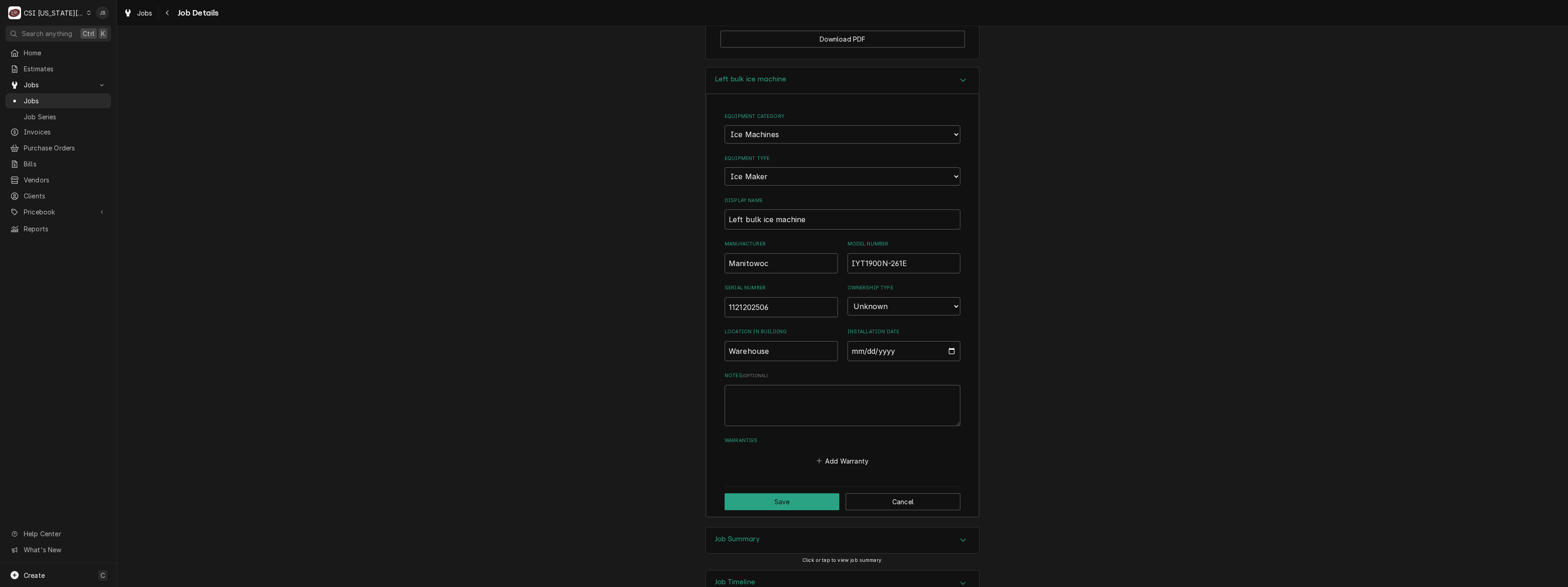
scroll to position [1044, 0]
click at [949, 336] on input "Installation Date" at bounding box center [904, 346] width 113 height 20
type input "2025-03-17"
click at [733, 367] on div "Notes ( optional )" at bounding box center [842, 394] width 236 height 54
click at [742, 380] on textarea "Notes ( optional )" at bounding box center [842, 401] width 236 height 41
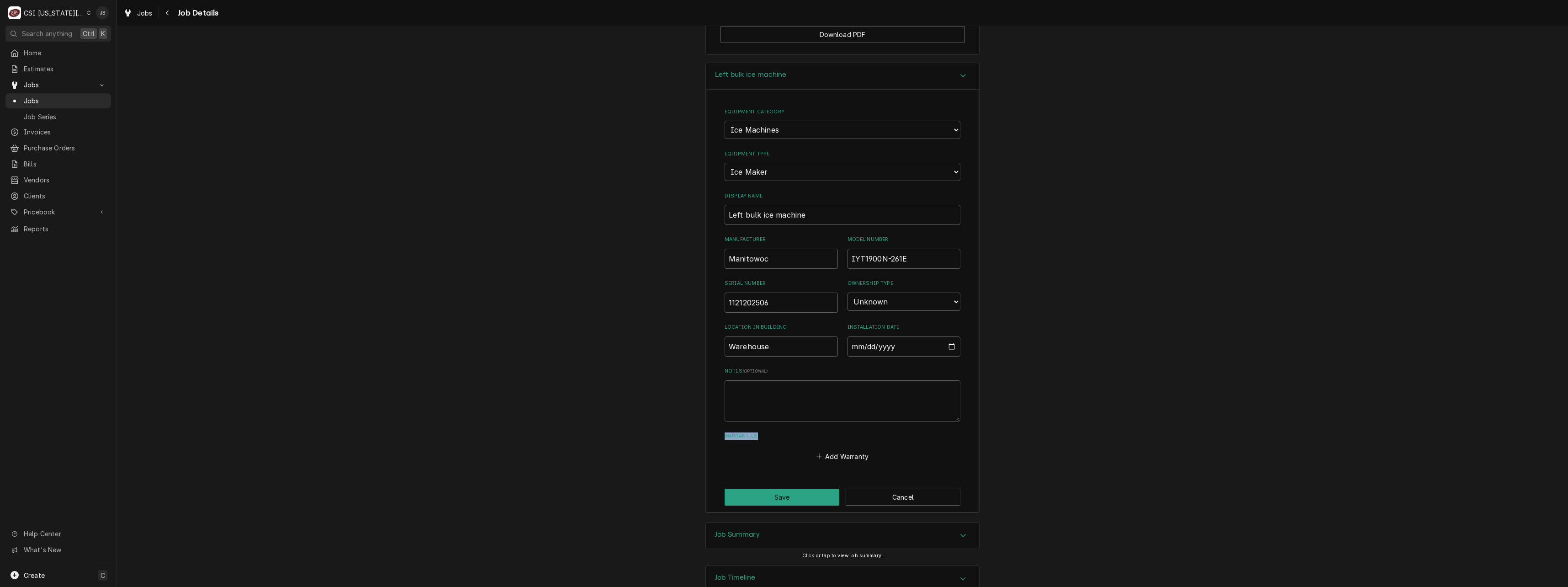
drag, startPoint x: 758, startPoint y: 423, endPoint x: 722, endPoint y: 420, distance: 36.1
click at [724, 432] on label "Warranties" at bounding box center [842, 436] width 236 height 7
drag, startPoint x: 722, startPoint y: 420, endPoint x: 802, endPoint y: 432, distance: 80.9
click at [802, 445] on div "Add Warranty" at bounding box center [842, 454] width 236 height 18
drag, startPoint x: 785, startPoint y: 432, endPoint x: 707, endPoint y: 424, distance: 78.4
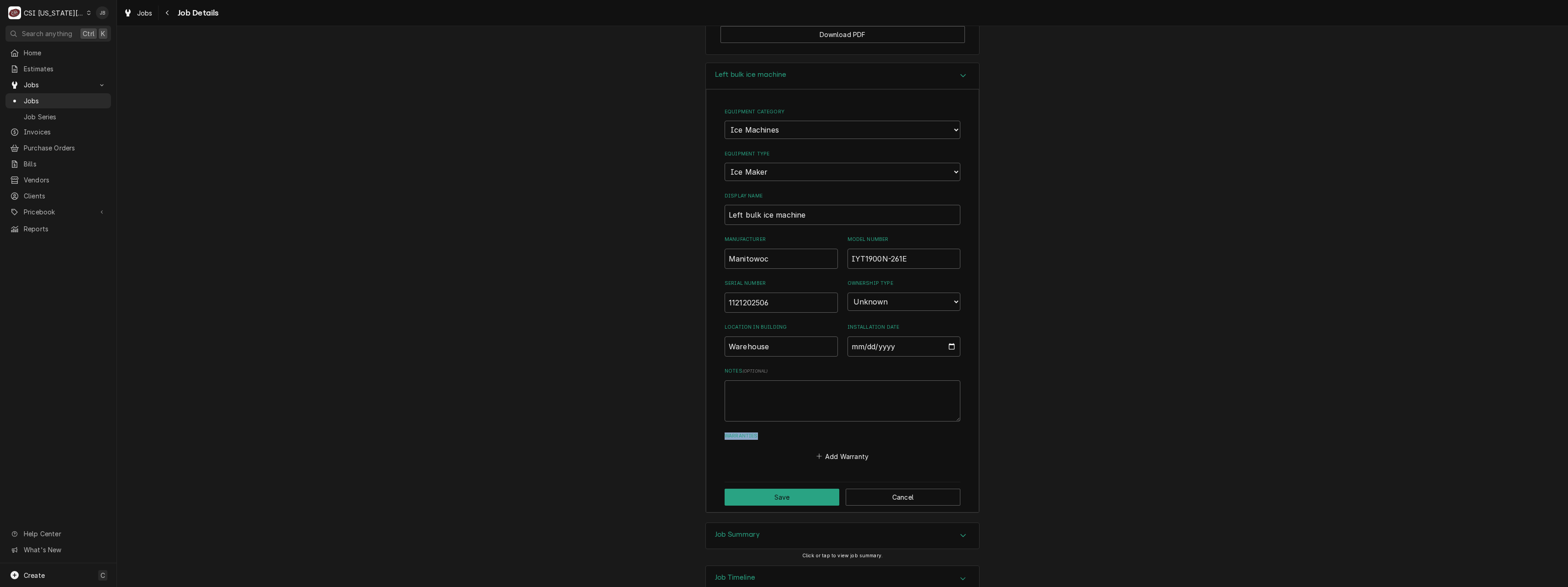
click at [707, 424] on div "Equipment Category Choose equipment category... Cooking Equipment Fryers Ice Ma…" at bounding box center [842, 300] width 273 height 423
drag, startPoint x: 707, startPoint y: 424, endPoint x: 706, endPoint y: 440, distance: 16.0
click at [706, 440] on div "Equipment Category Choose equipment category... Cooking Equipment Fryers Ice Ma…" at bounding box center [842, 300] width 273 height 423
drag, startPoint x: 783, startPoint y: 426, endPoint x: 723, endPoint y: 411, distance: 61.8
click at [724, 411] on div "Equipment Category Choose equipment category... Cooking Equipment Fryers Ice Ma…" at bounding box center [842, 280] width 236 height 364
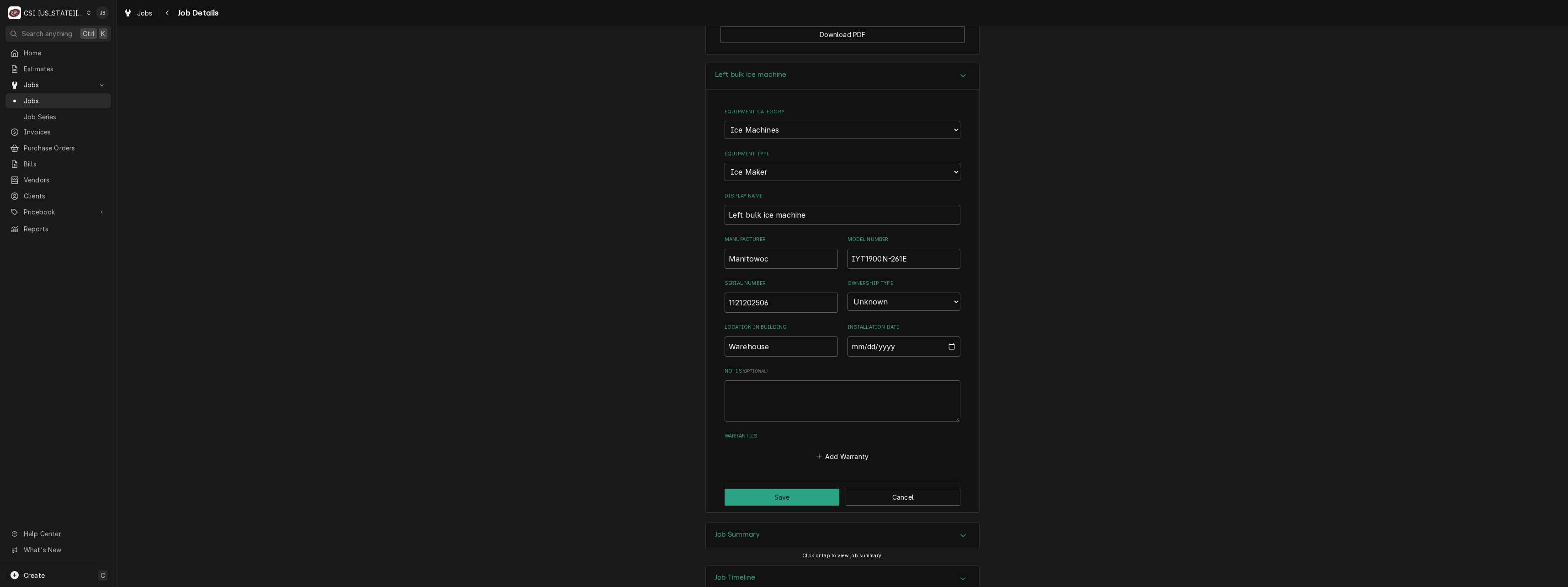
drag, startPoint x: 723, startPoint y: 411, endPoint x: 753, endPoint y: 445, distance: 45.3
click at [753, 445] on div "Add Warranty" at bounding box center [842, 454] width 236 height 18
click at [836, 450] on button "Add Warranty" at bounding box center [842, 456] width 55 height 13
click at [754, 464] on input "Name" at bounding box center [842, 474] width 217 height 20
type textarea "x"
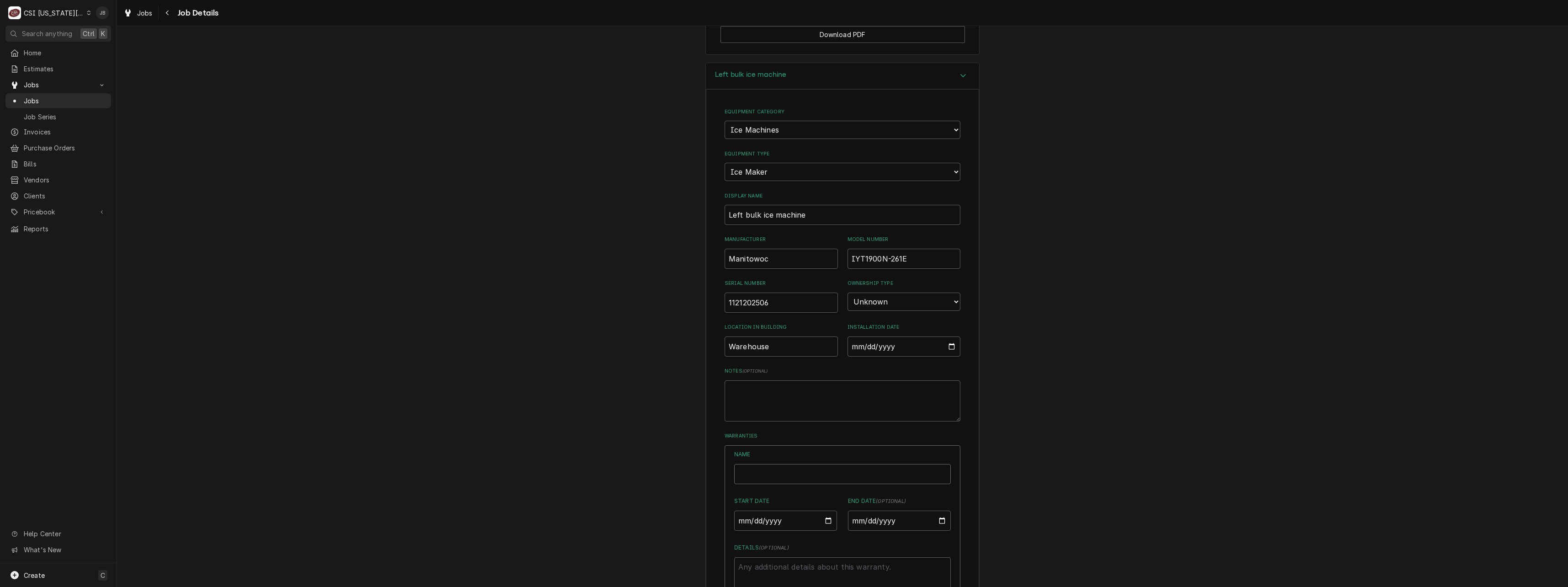
type input "P"
type textarea "x"
type input "Pa"
type textarea "x"
type input "Par"
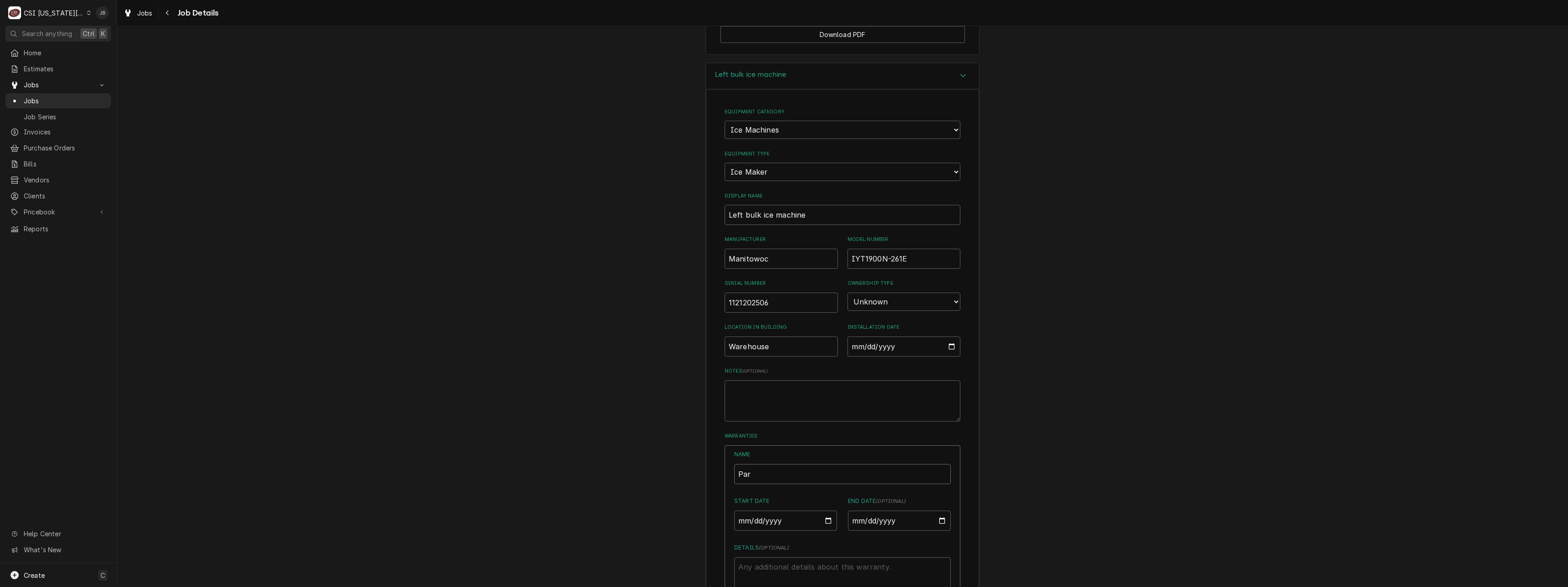
type textarea "x"
type input "Part"
type textarea "x"
type input "Parts"
type textarea "x"
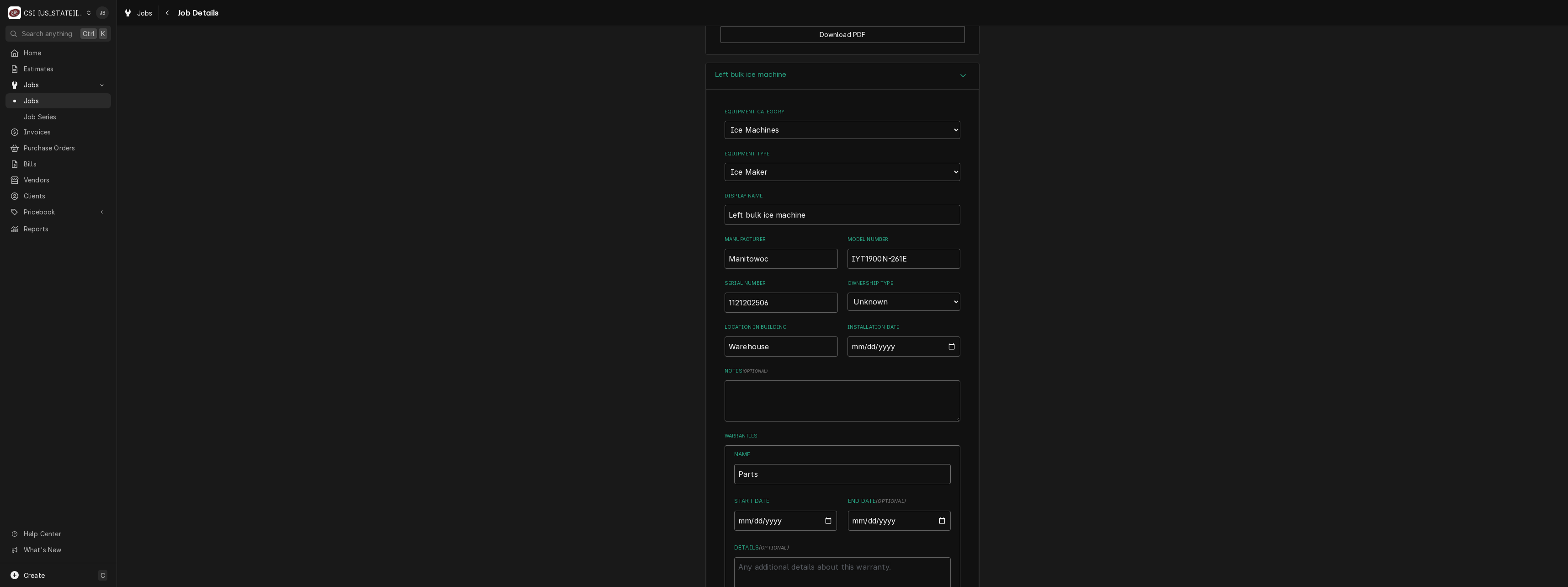
type input "Parts"
type textarea "x"
type input "Parts a"
type textarea "x"
type input "Parts an"
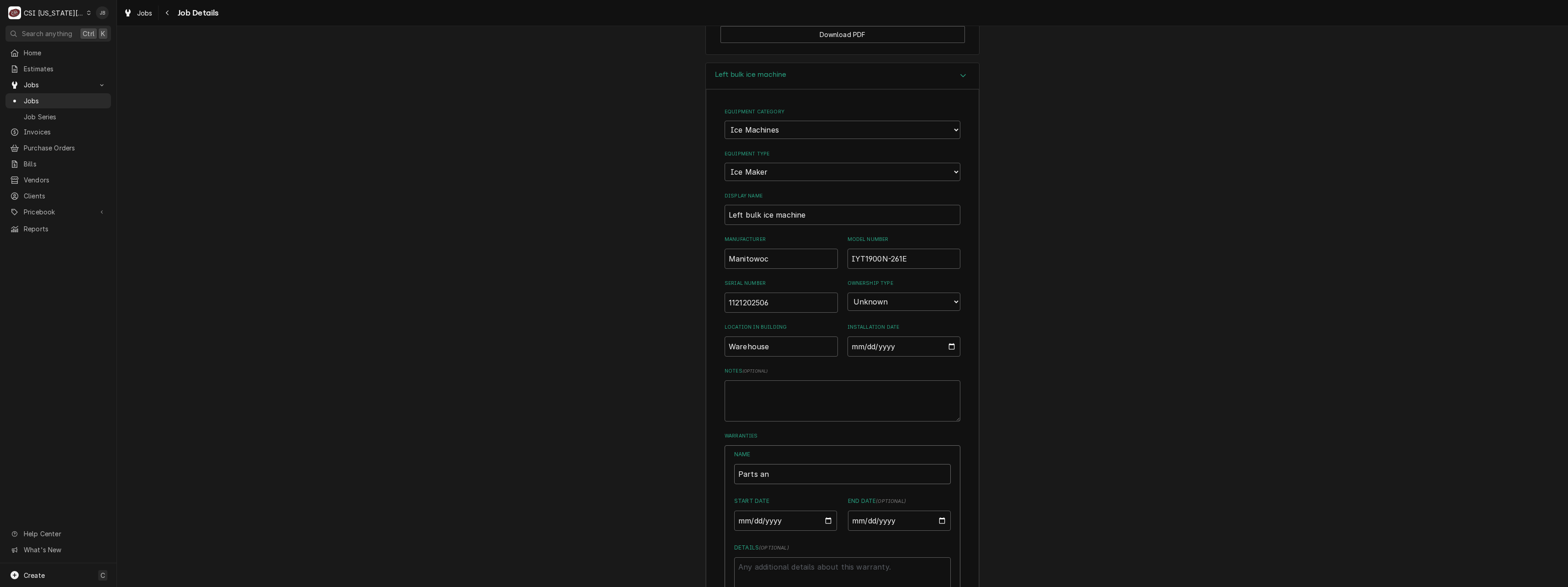
type textarea "x"
type input "Parts and"
type textarea "x"
type input "Parts and"
type textarea "x"
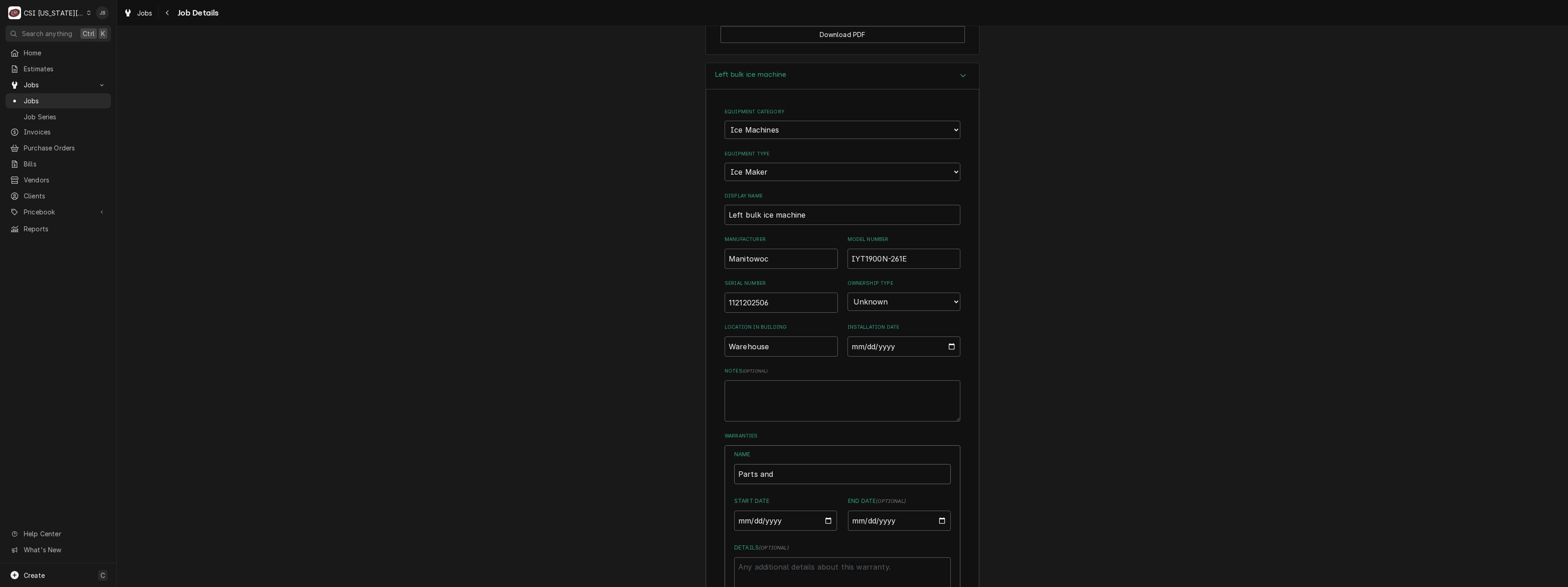
type input "Parts and L"
type textarea "x"
type input "Parts and La"
type textarea "x"
type input "Parts and Lab"
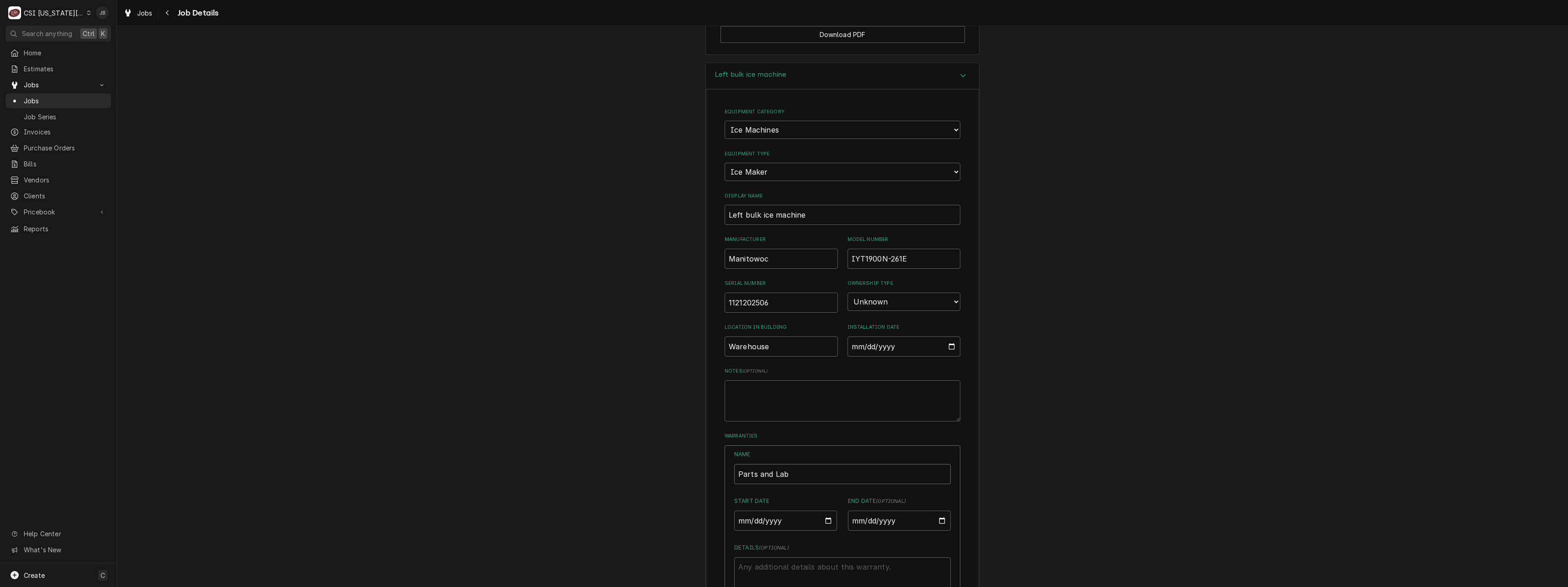
type textarea "x"
type input "Parts and Labo"
type textarea "x"
type input "Parts and Labor"
click at [824, 510] on input "Start Date" at bounding box center [785, 520] width 103 height 20
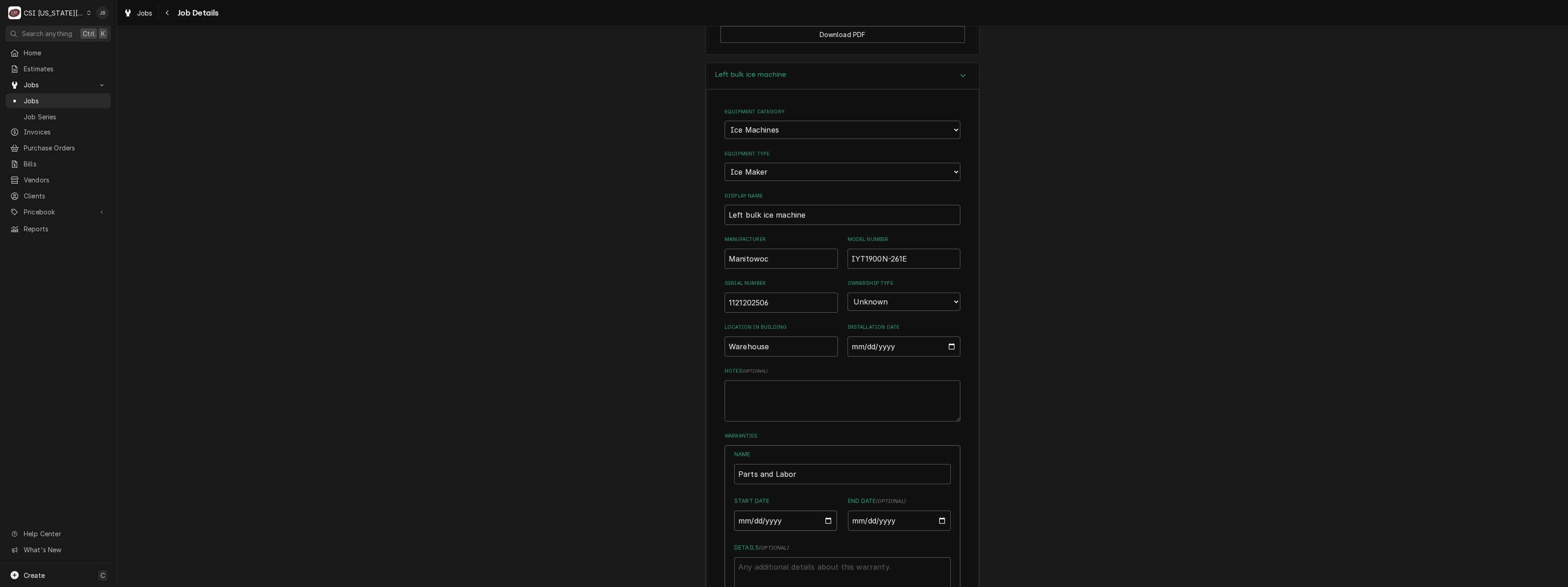
type textarea "x"
type input "2025-03-17"
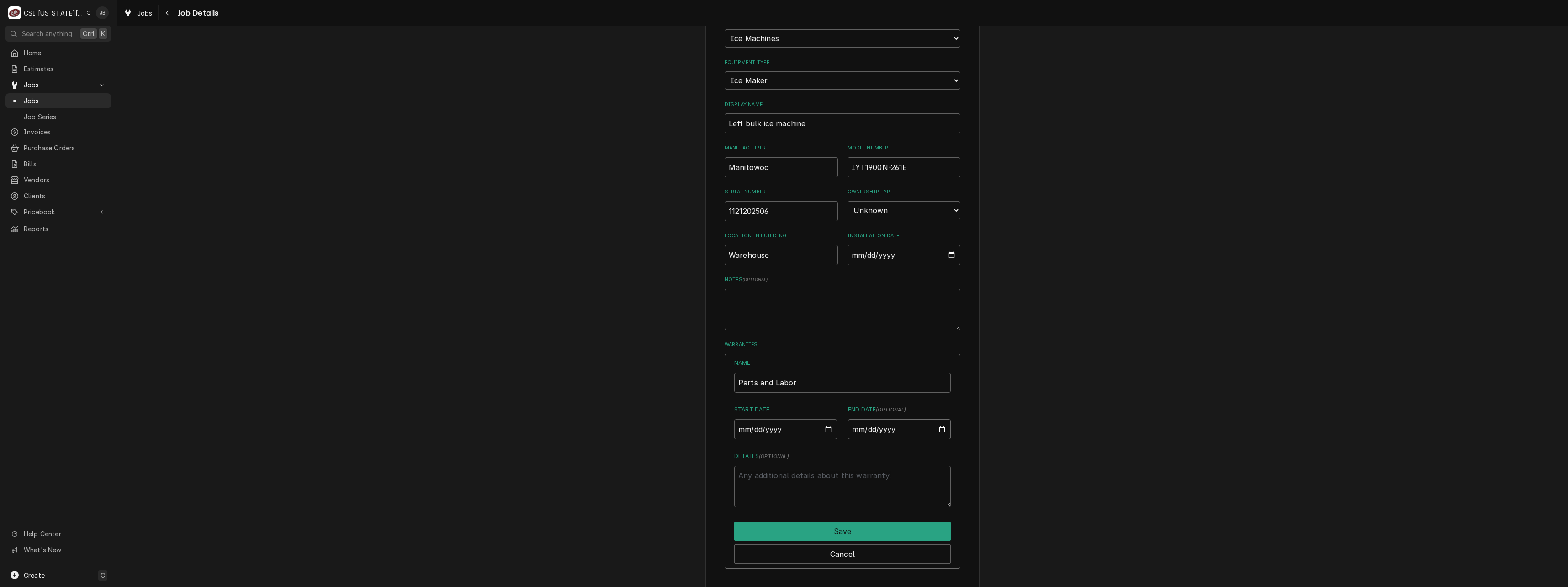
click at [902, 419] on input "End Date ( optional )" at bounding box center [899, 429] width 103 height 20
click at [936, 419] on input "End Date ( optional )" at bounding box center [899, 429] width 103 height 20
type textarea "x"
type input "2028-03-16"
click at [843, 521] on button "Save" at bounding box center [842, 531] width 217 height 19
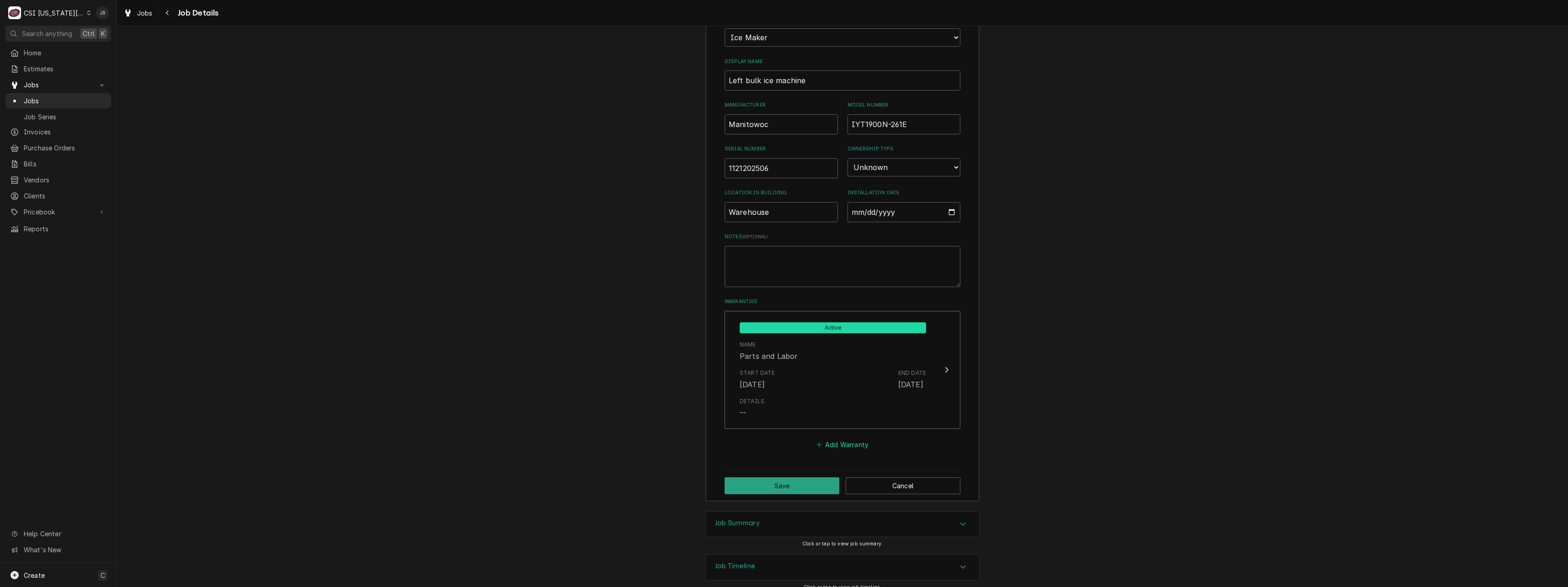
scroll to position [1218, 0]
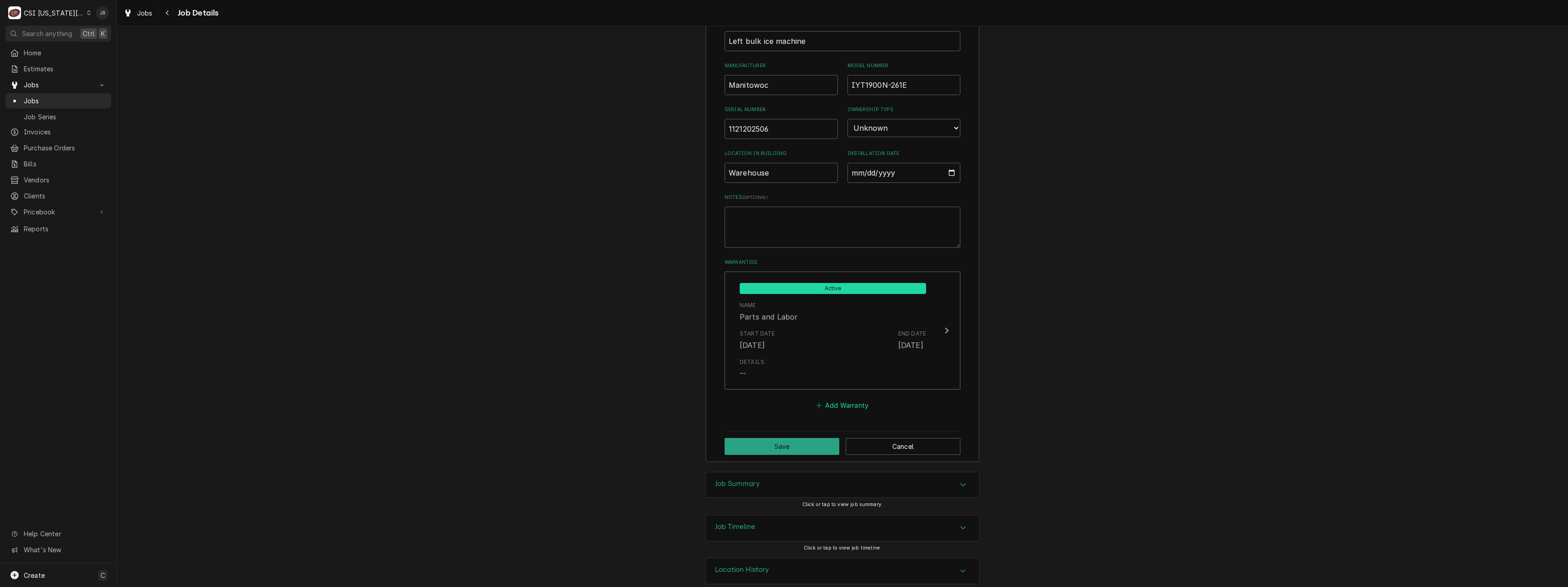
click at [838, 399] on button "Add Warranty" at bounding box center [842, 405] width 55 height 13
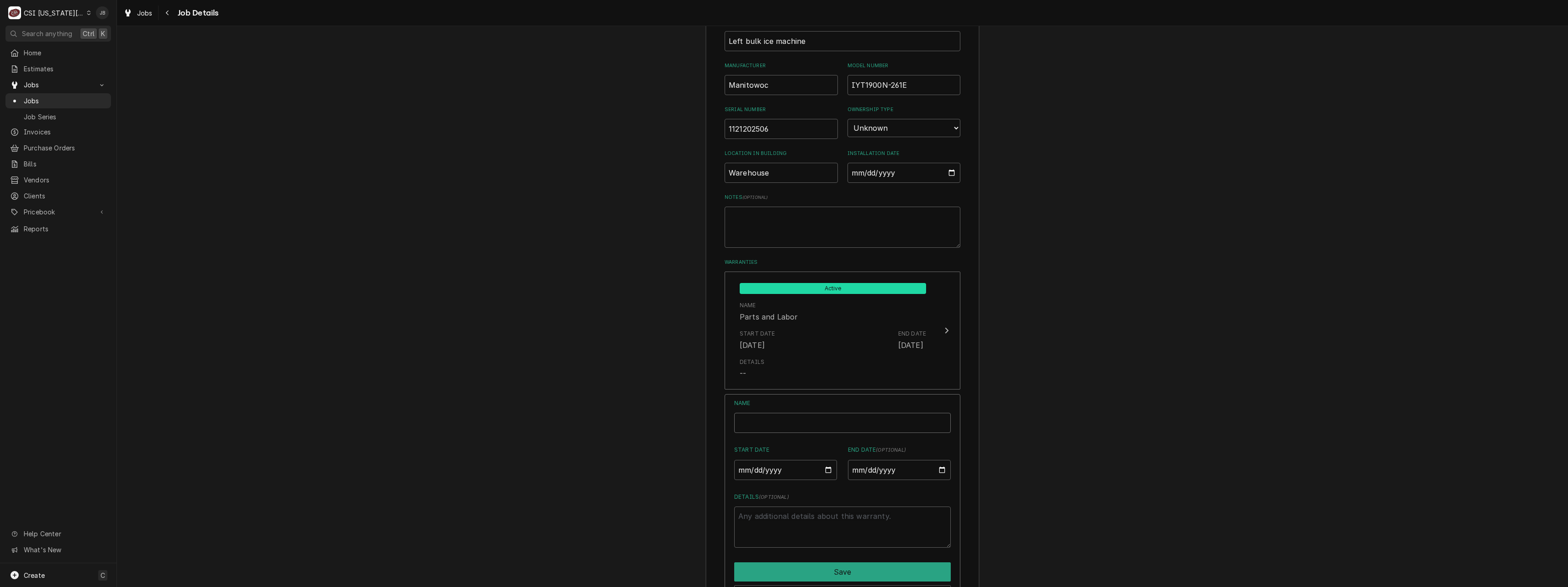
click at [759, 413] on input "Name" at bounding box center [842, 423] width 217 height 20
type textarea "x"
type input "C"
type textarea "x"
type input "Co"
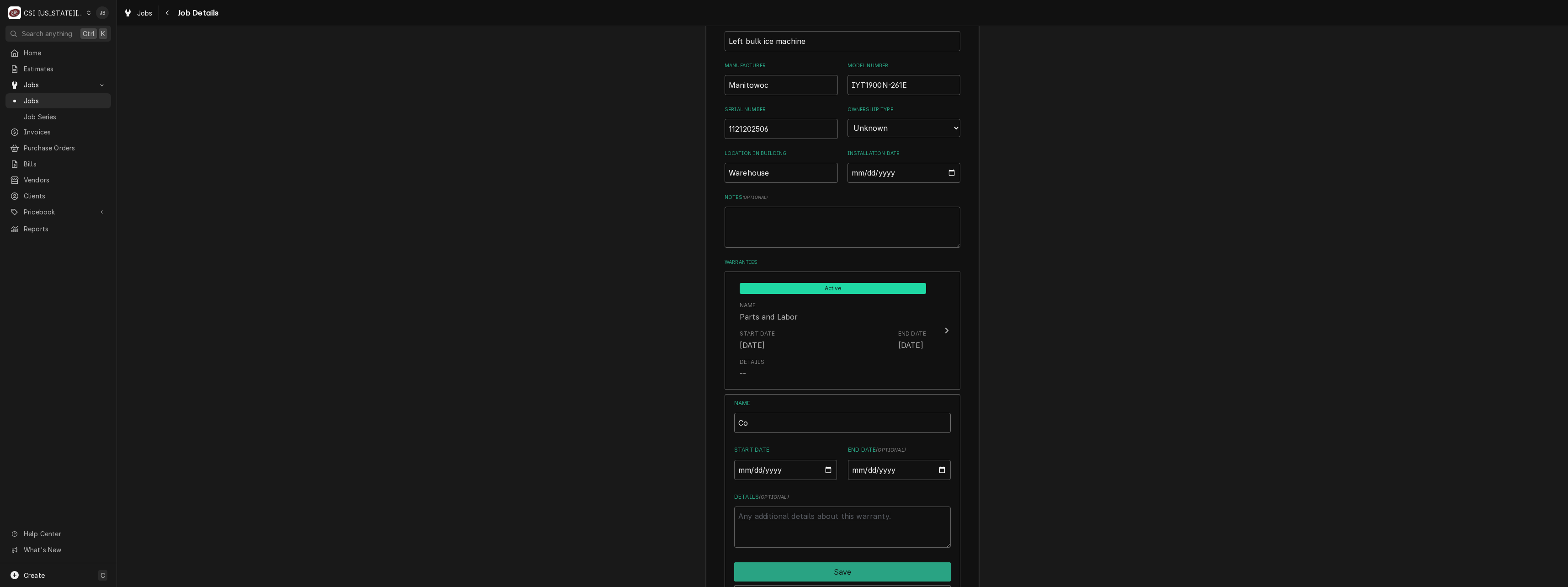
type textarea "x"
type input "Com"
type textarea "x"
type input "Comp"
type textarea "x"
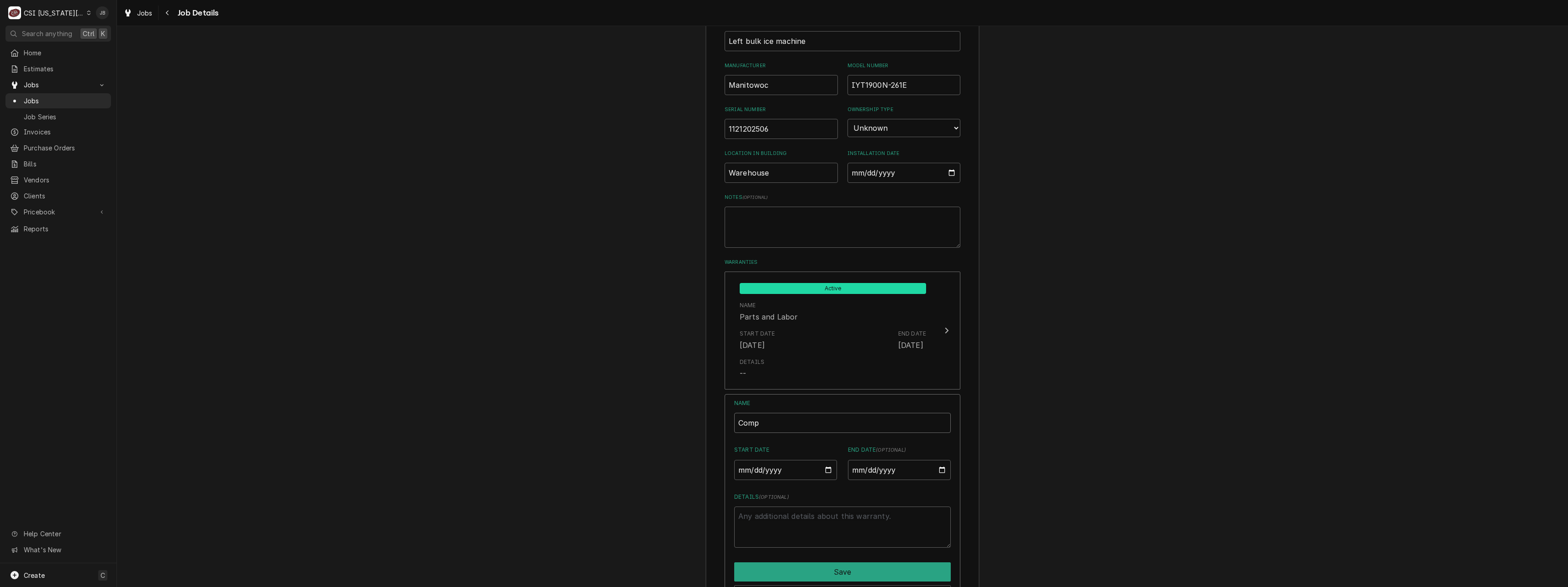
type input "Compr"
type textarea "x"
type input "Compre"
type textarea "x"
type input "Compres"
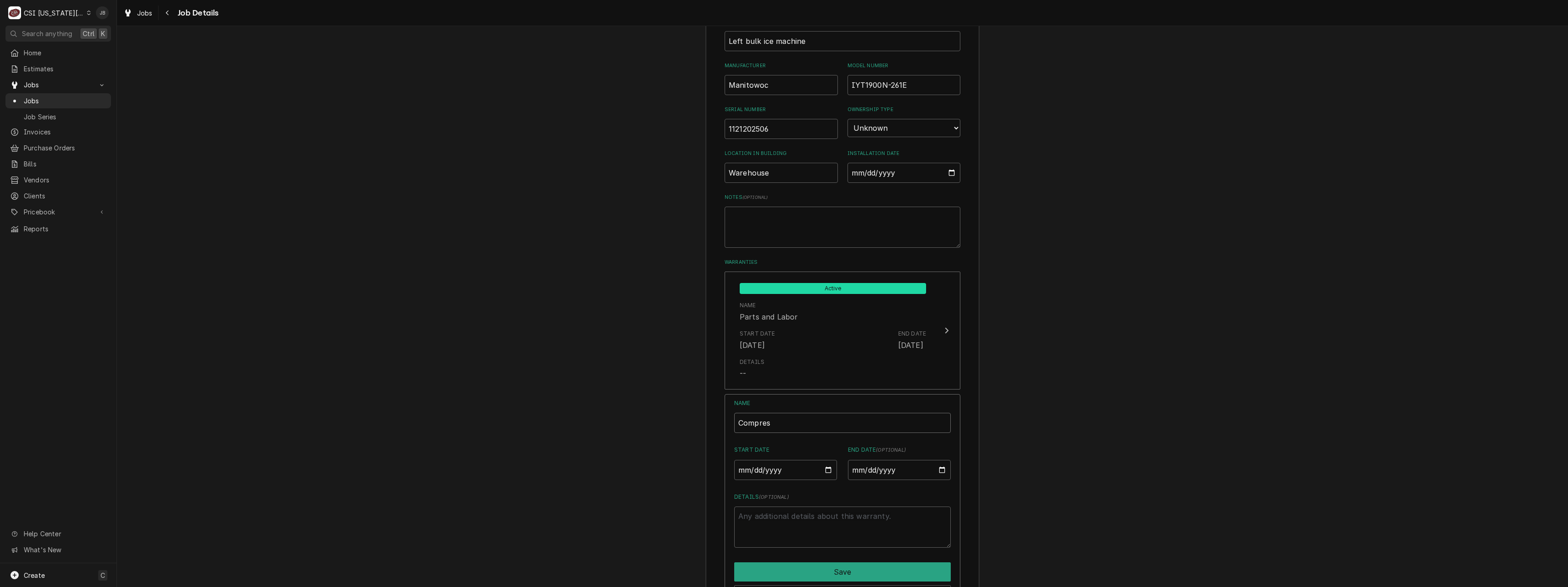
type textarea "x"
type input "Compress"
type textarea "x"
type input "Compresso"
type textarea "x"
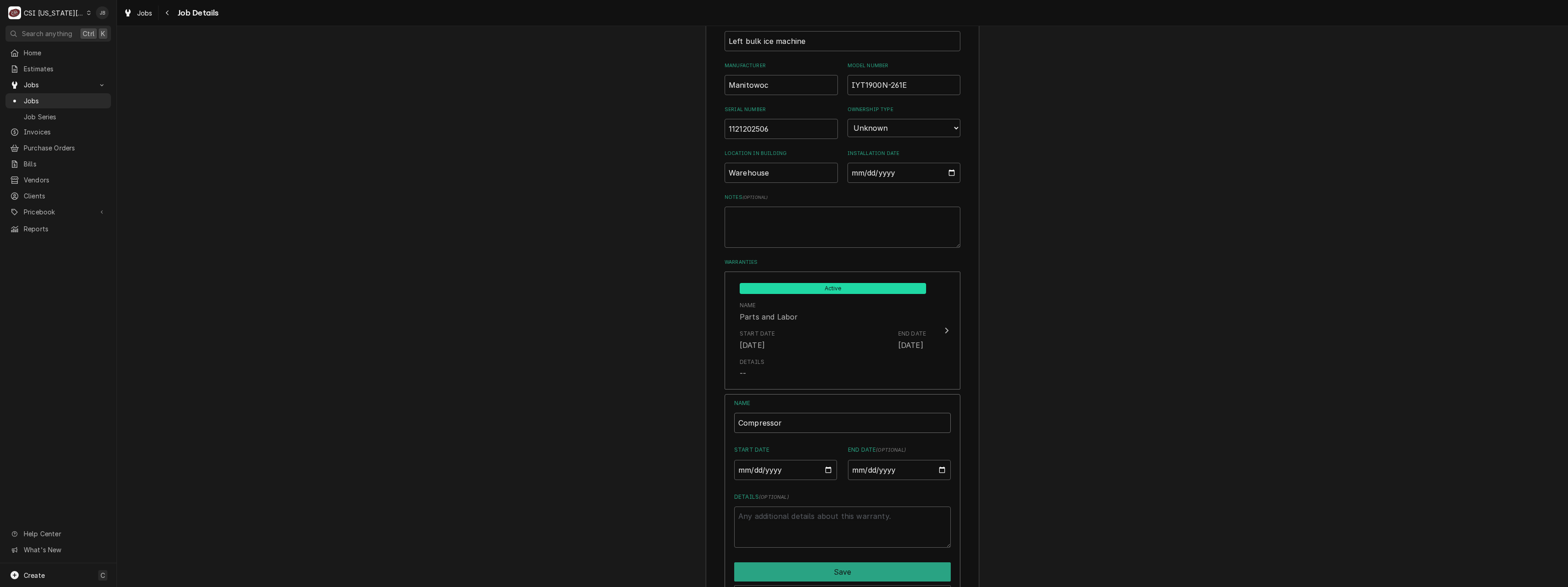
type input "Compressor"
click at [824, 460] on input "Start Date" at bounding box center [785, 469] width 103 height 20
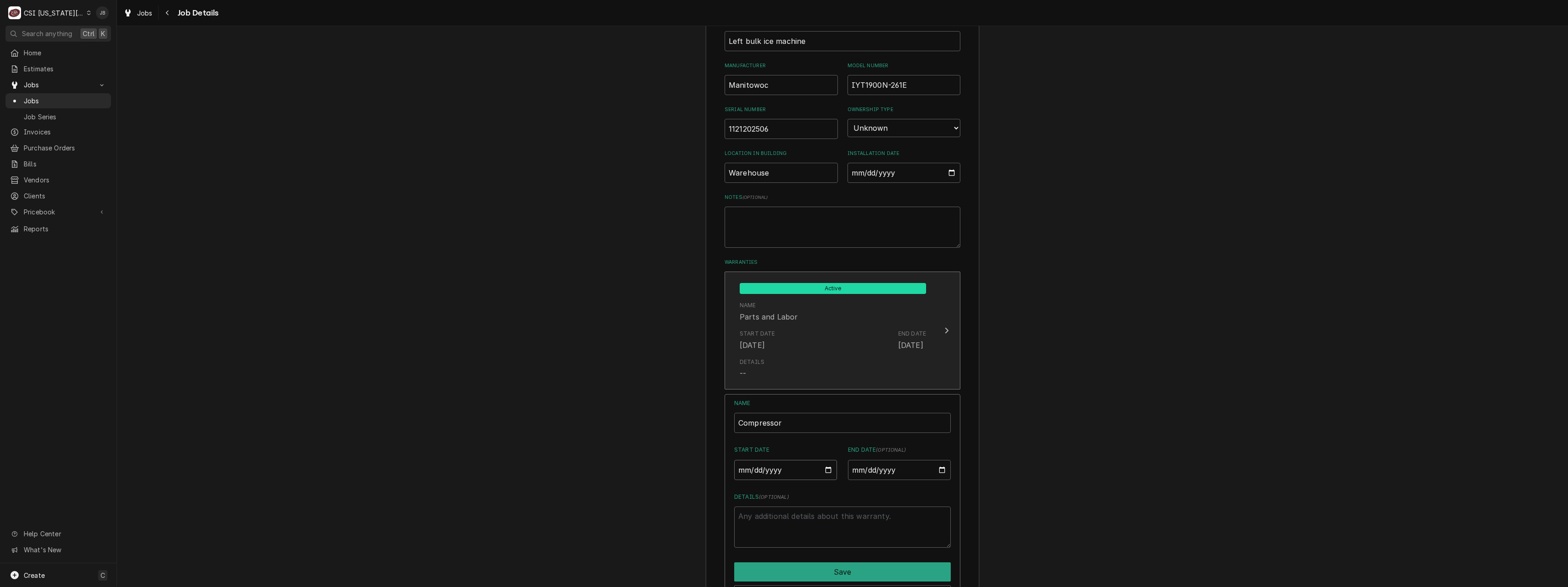
type textarea "x"
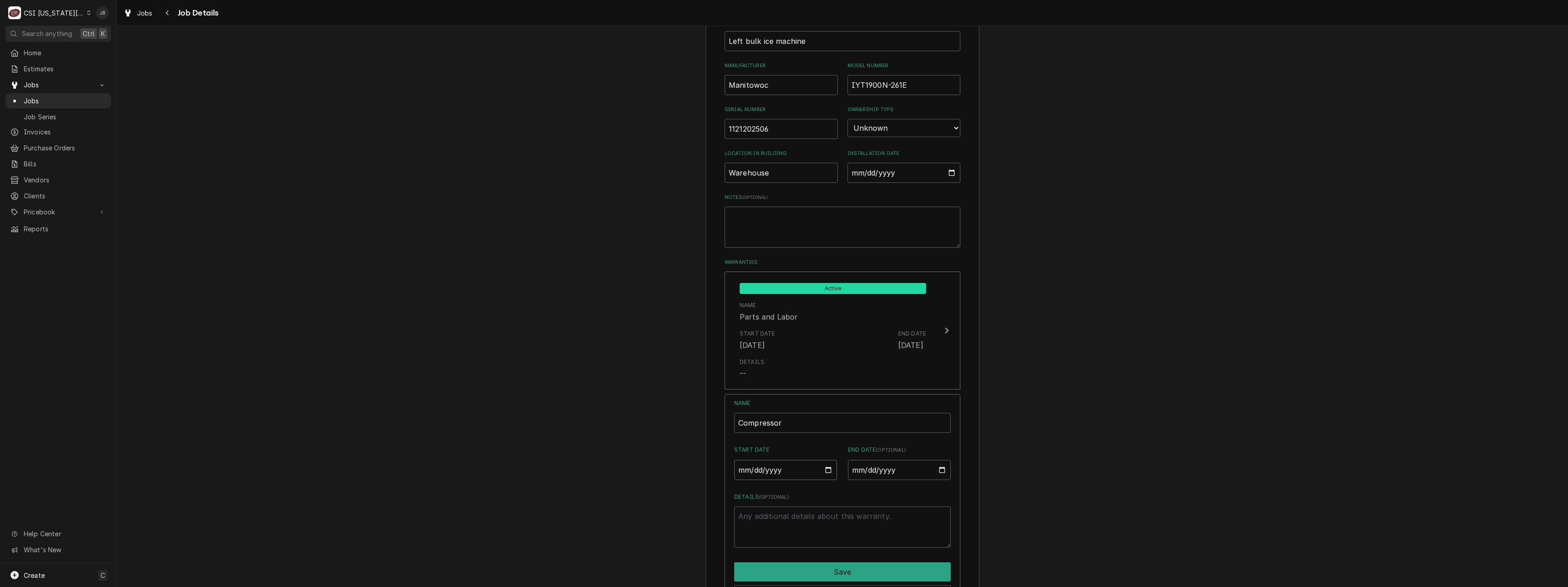
type input "2025-03-17"
click at [911, 460] on input "End Date ( optional )" at bounding box center [899, 469] width 103 height 20
click at [939, 460] on input "End Date ( optional )" at bounding box center [899, 469] width 103 height 20
type textarea "x"
type input "2030-03-19"
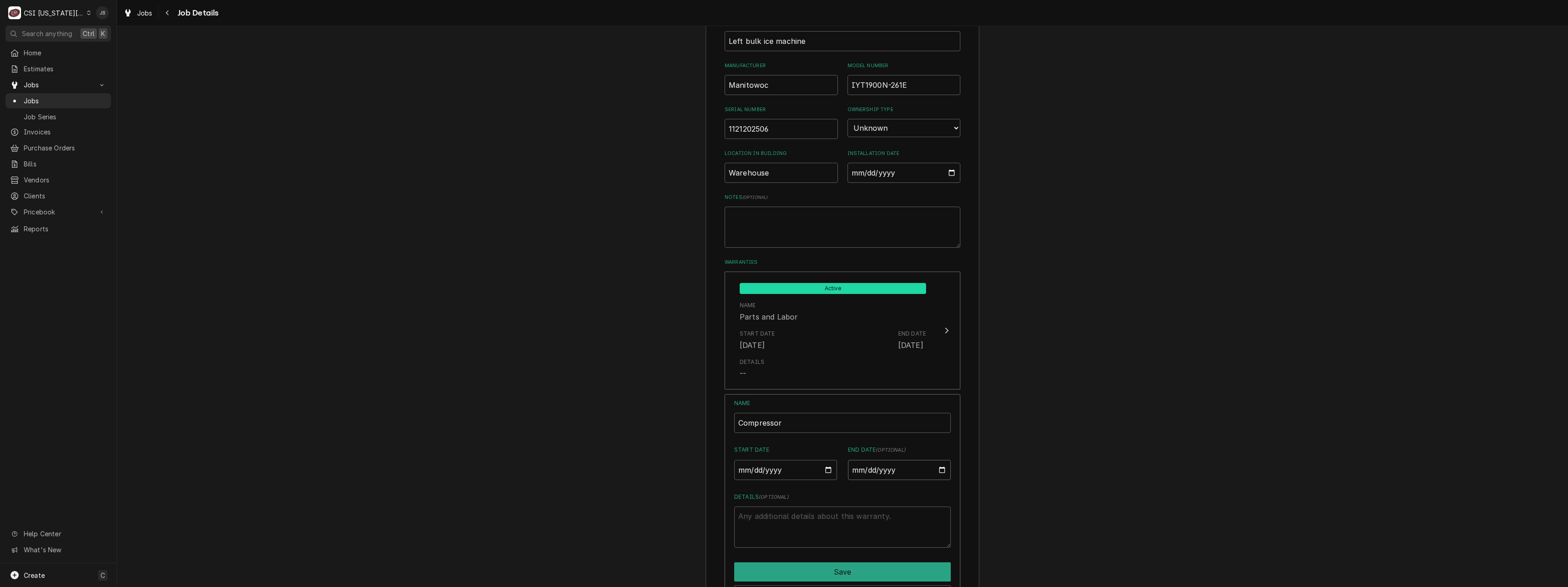
type textarea "x"
type input "2030-03-16"
click at [824, 562] on button "Save" at bounding box center [842, 572] width 217 height 19
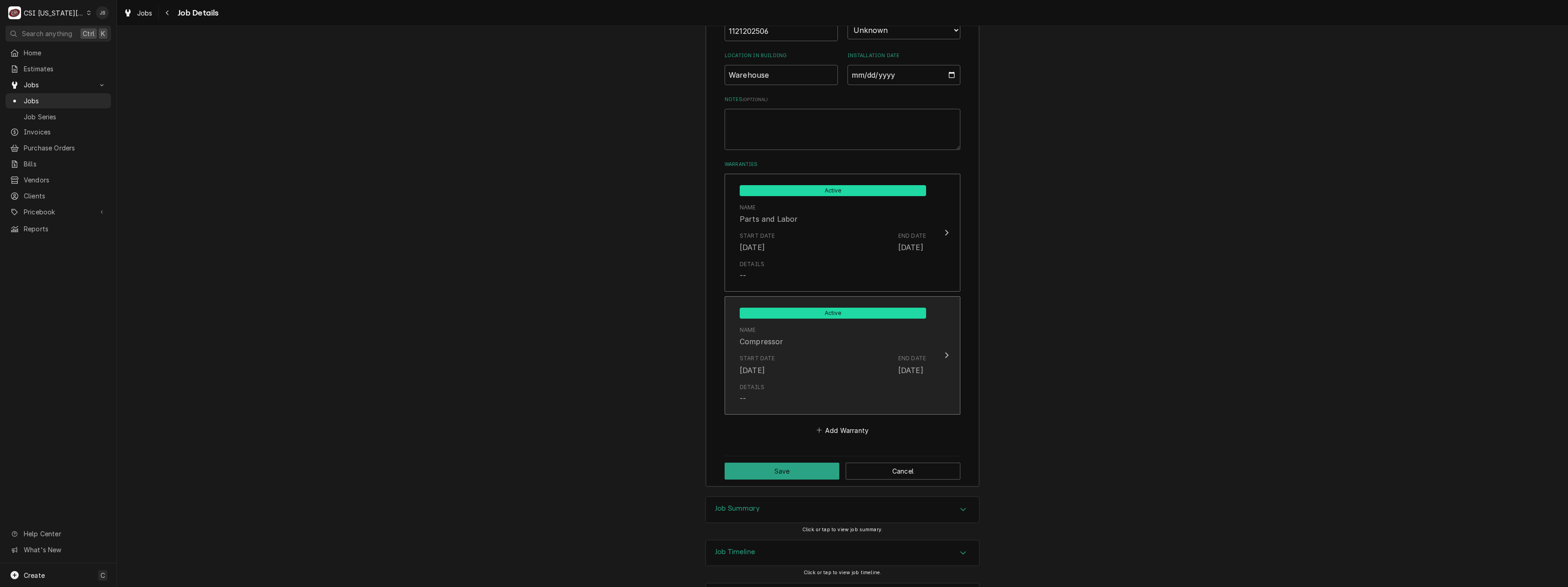
scroll to position [1341, 0]
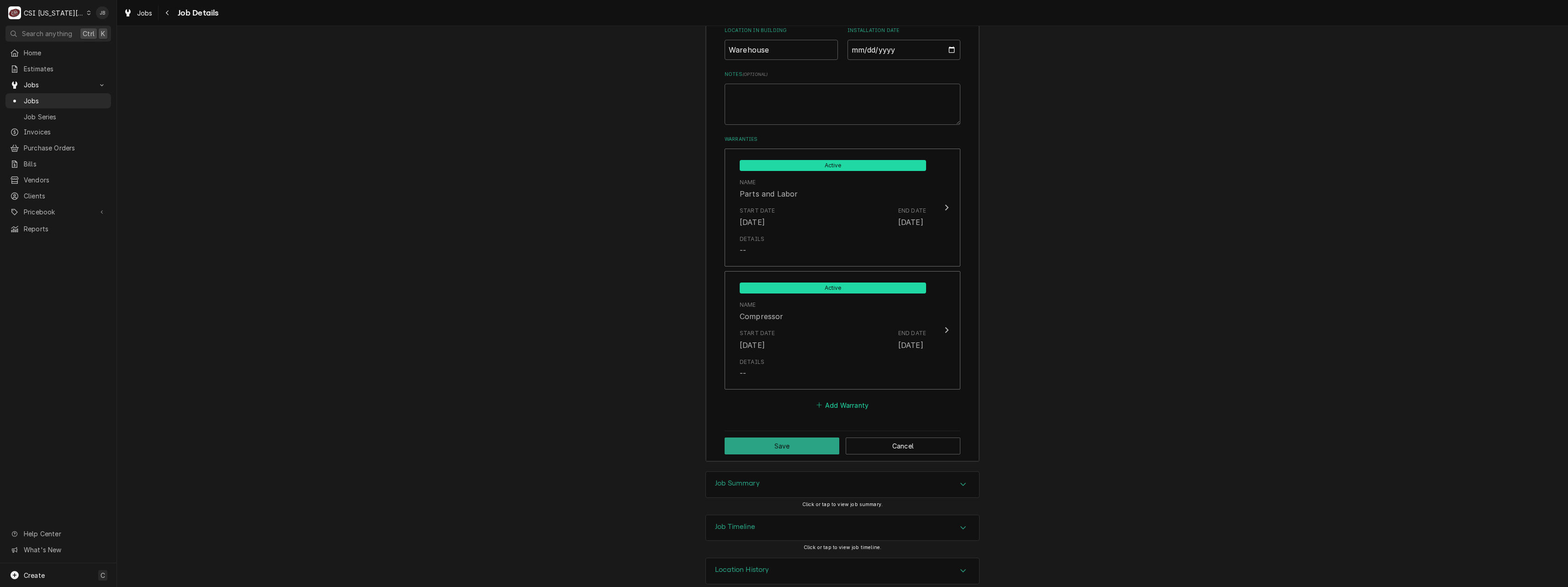
click at [841, 399] on button "Add Warranty" at bounding box center [842, 405] width 55 height 13
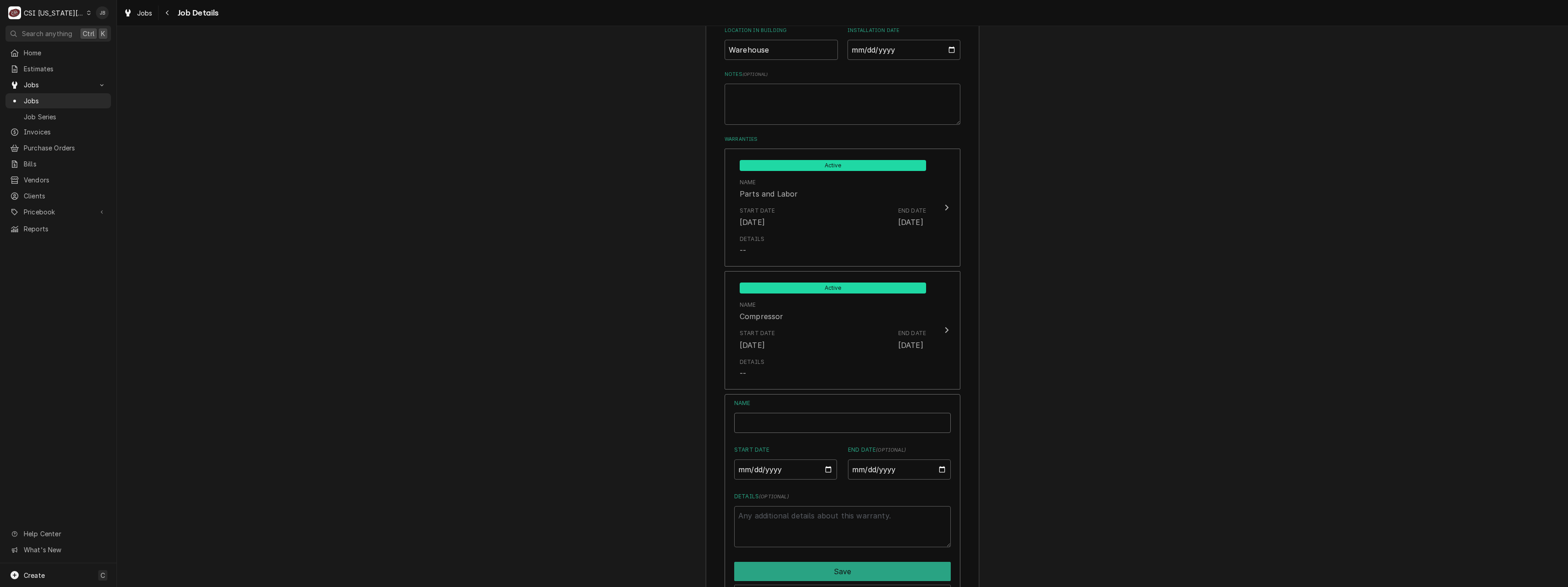
click at [766, 413] on input "Name" at bounding box center [842, 423] width 217 height 20
type textarea "x"
type input "E"
type textarea "x"
type input "Ev"
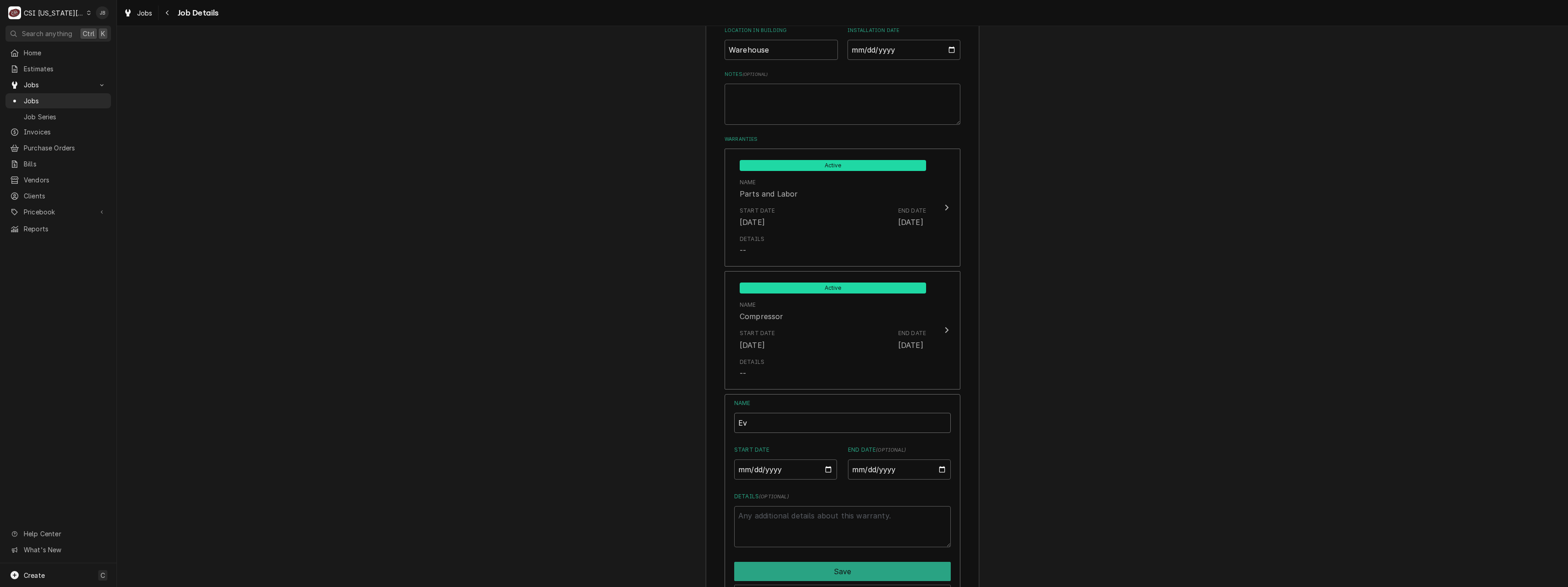
type textarea "x"
type input "Eva"
type textarea "x"
type input "Evap"
type textarea "x"
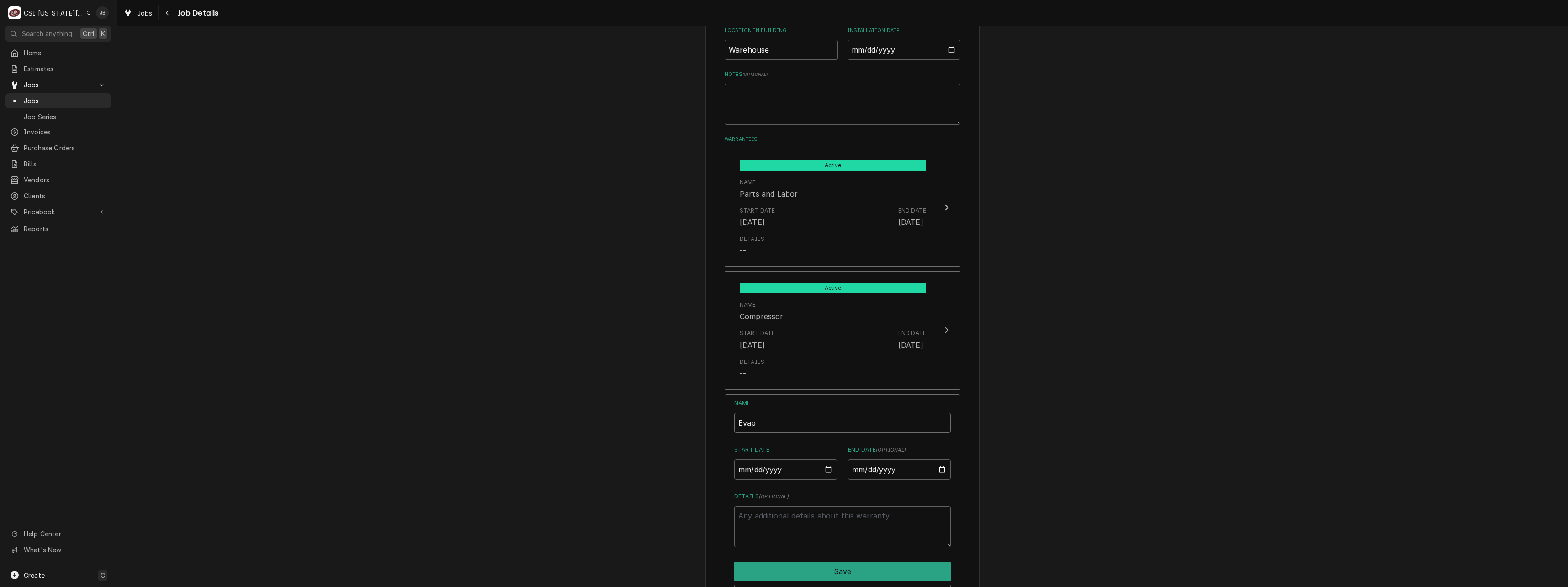
type input "Evapo"
type textarea "x"
type input "Evapor"
type textarea "x"
type input "Evapora"
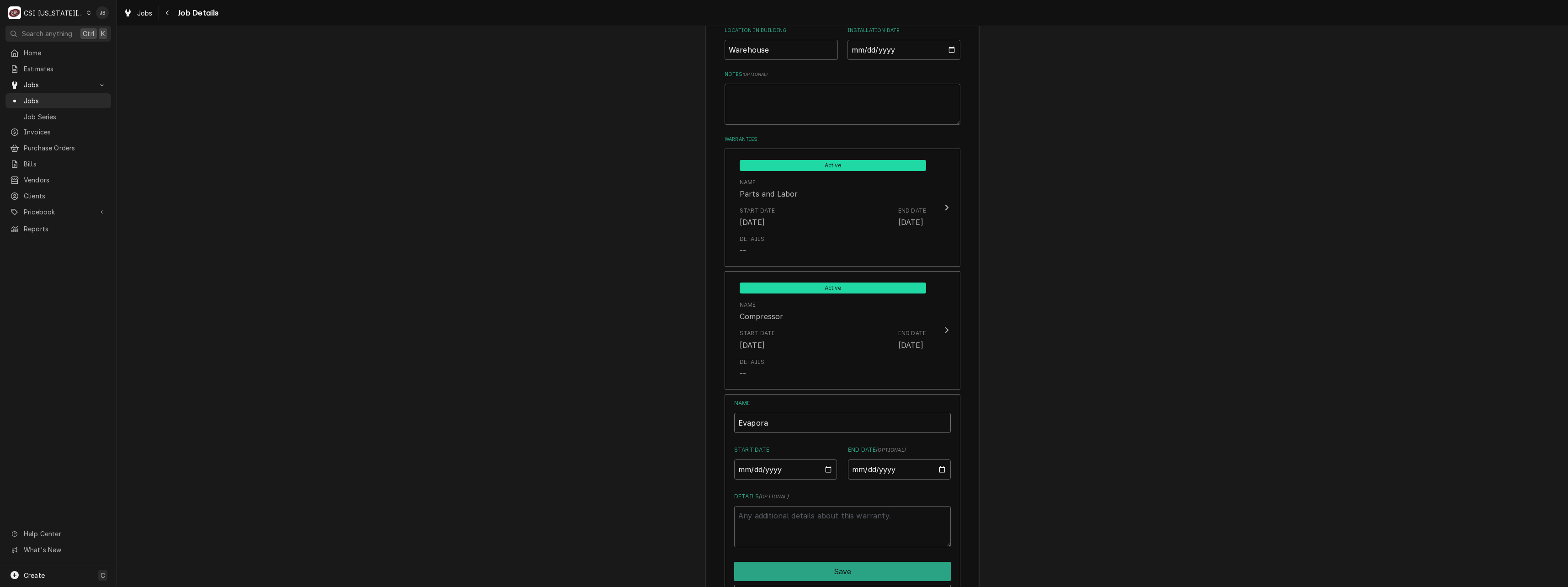
type textarea "x"
type input "Evaporat"
type textarea "x"
type input "Evaporato"
type textarea "x"
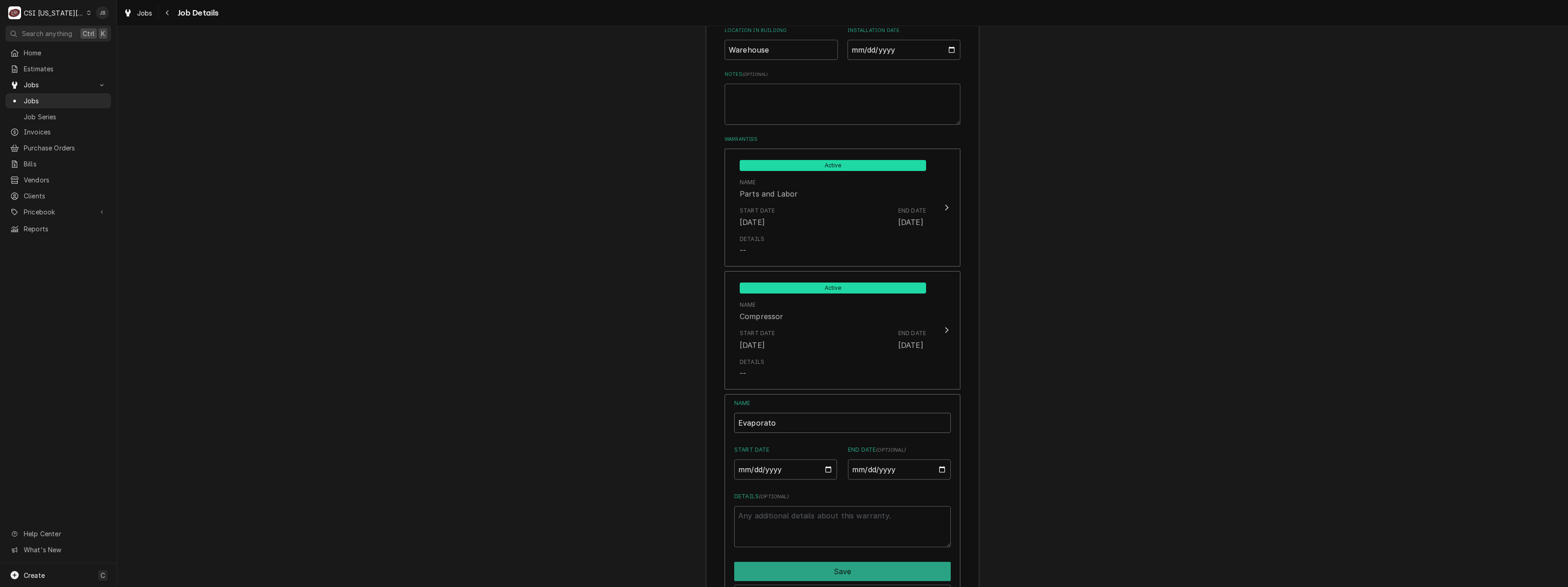
type input "Evaporator"
type textarea "x"
type input "Evaporator"
type textarea "x"
type input "Evaporator o"
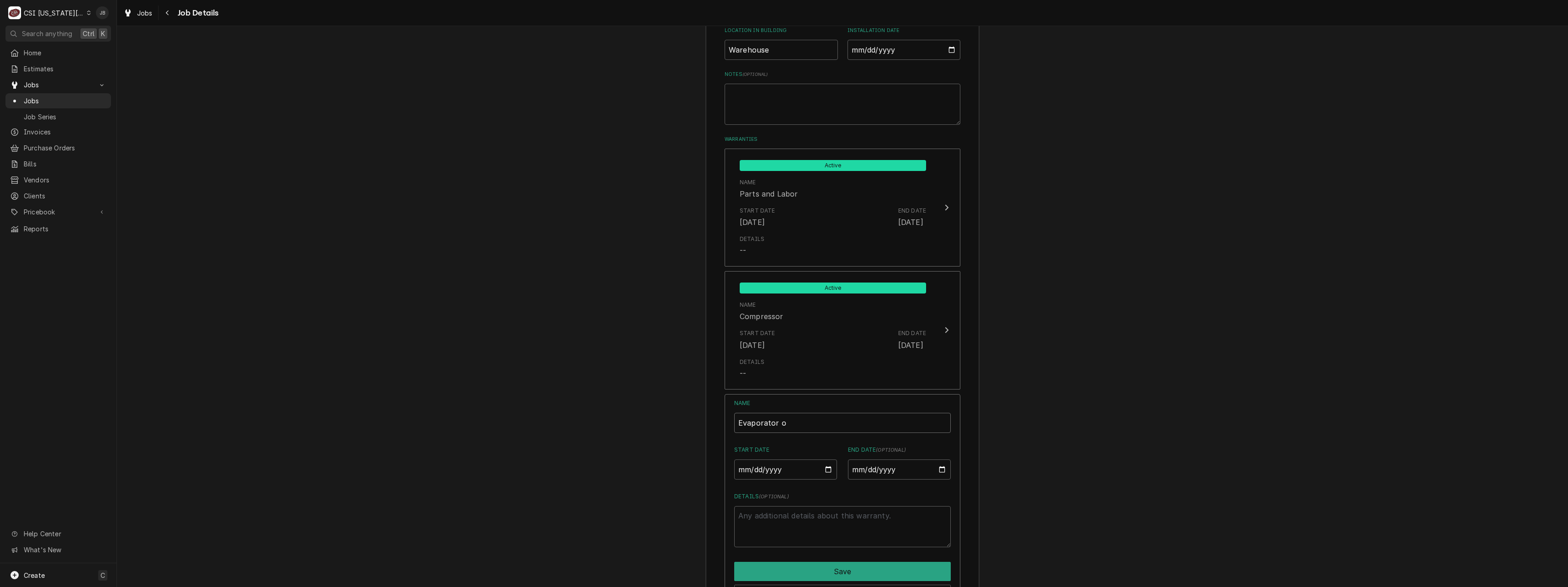
type textarea "x"
type input "Evaporator on"
type textarea "x"
type input "Evaporator onl"
type textarea "x"
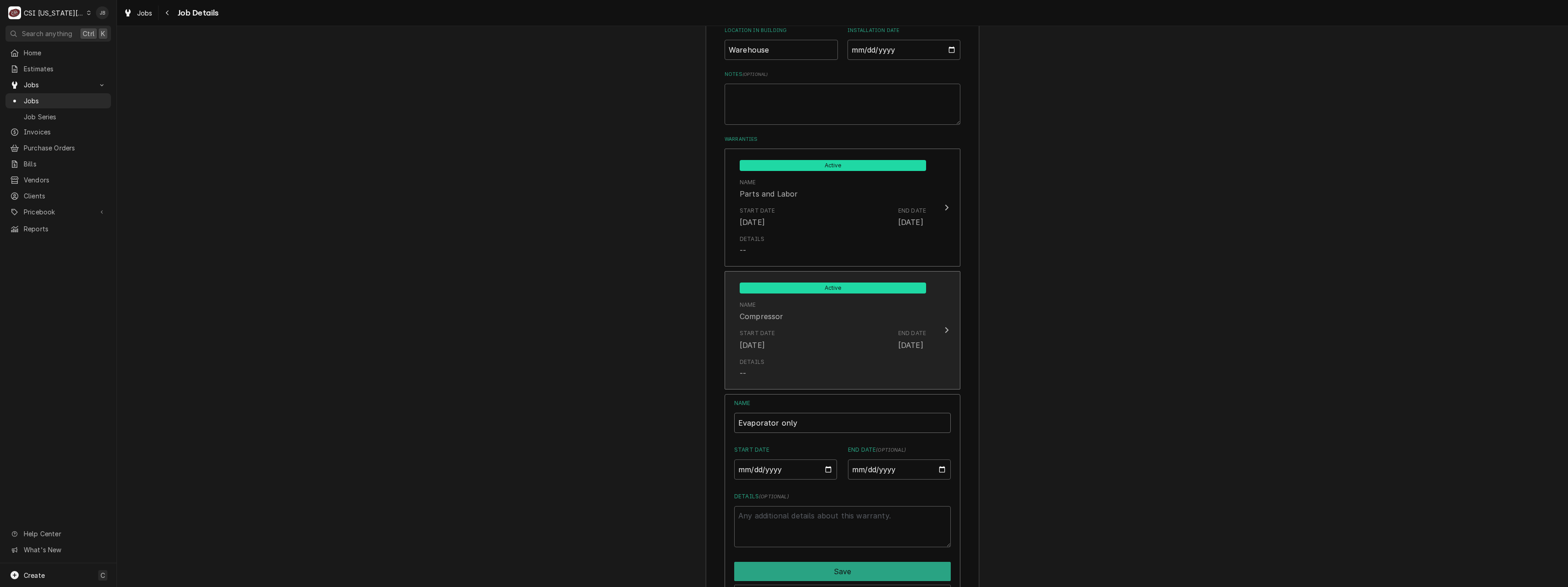
type input "Evaporator only"
click at [827, 325] on div "Start Date Mar 17, 2025 End Date Mar 16, 2030" at bounding box center [833, 339] width 186 height 29
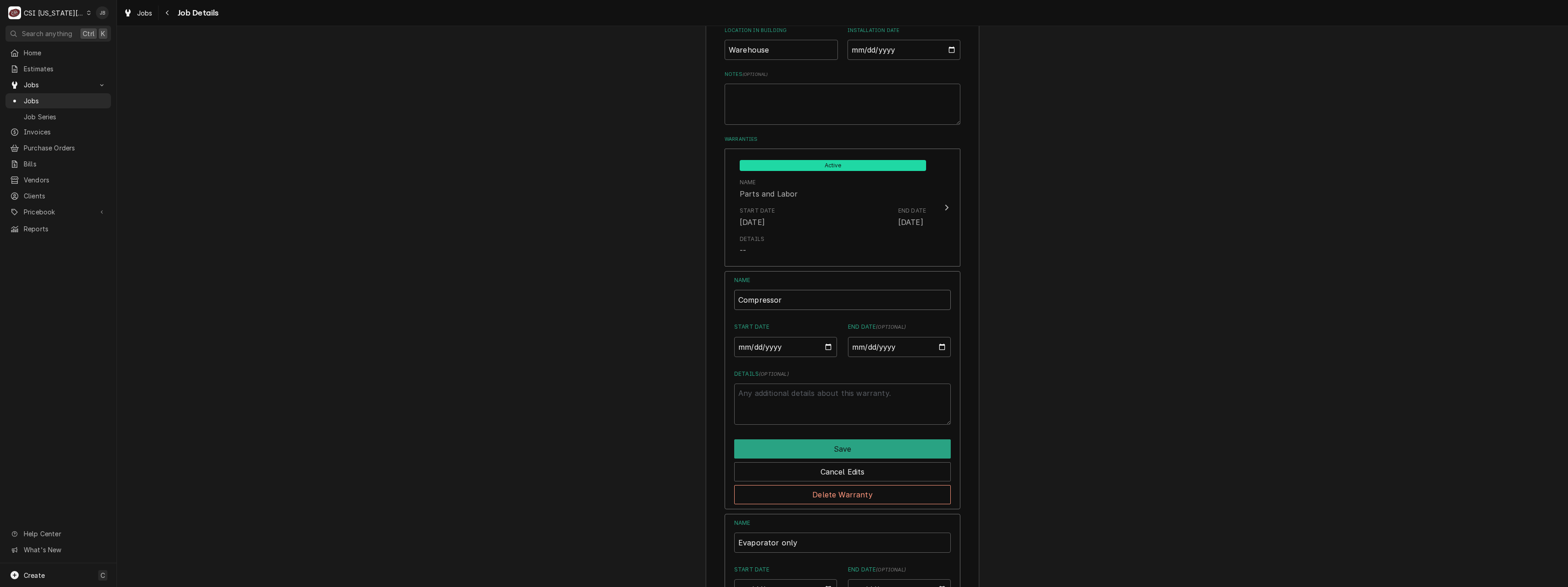
click at [789, 290] on input "Compressor" at bounding box center [842, 300] width 217 height 20
type textarea "x"
type input "Compressor"
type textarea "x"
type input "Compressor o"
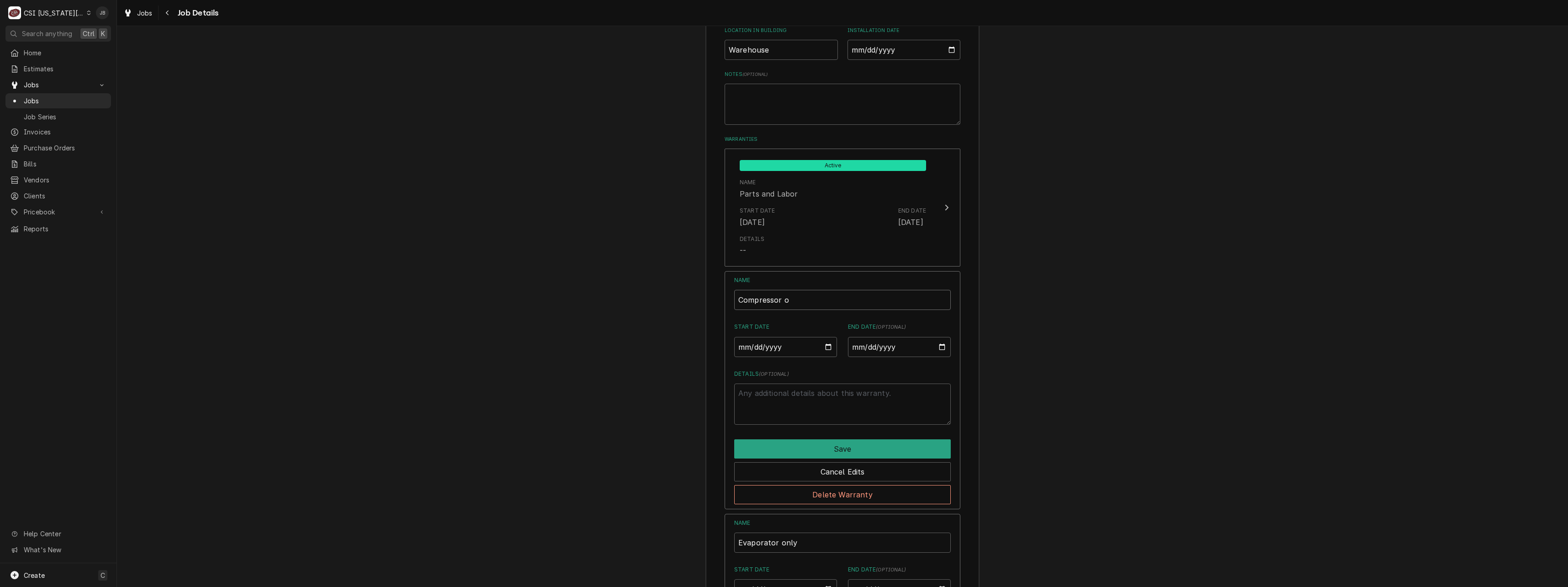
type textarea "x"
type input "Compressor on"
type textarea "x"
type input "Compressor onl"
type textarea "x"
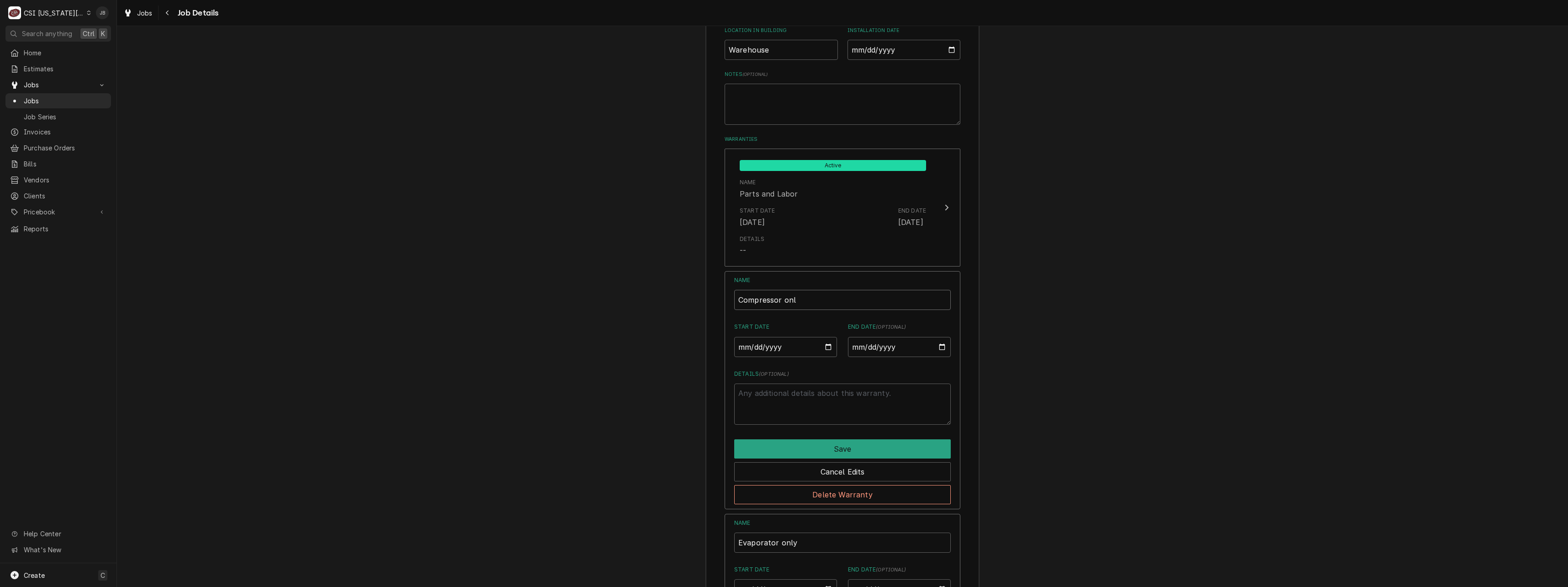
type input "Compressor only"
click at [787, 290] on input "Compressor only" at bounding box center [842, 300] width 217 height 20
type textarea "x"
type input "Compressor nly"
type textarea "x"
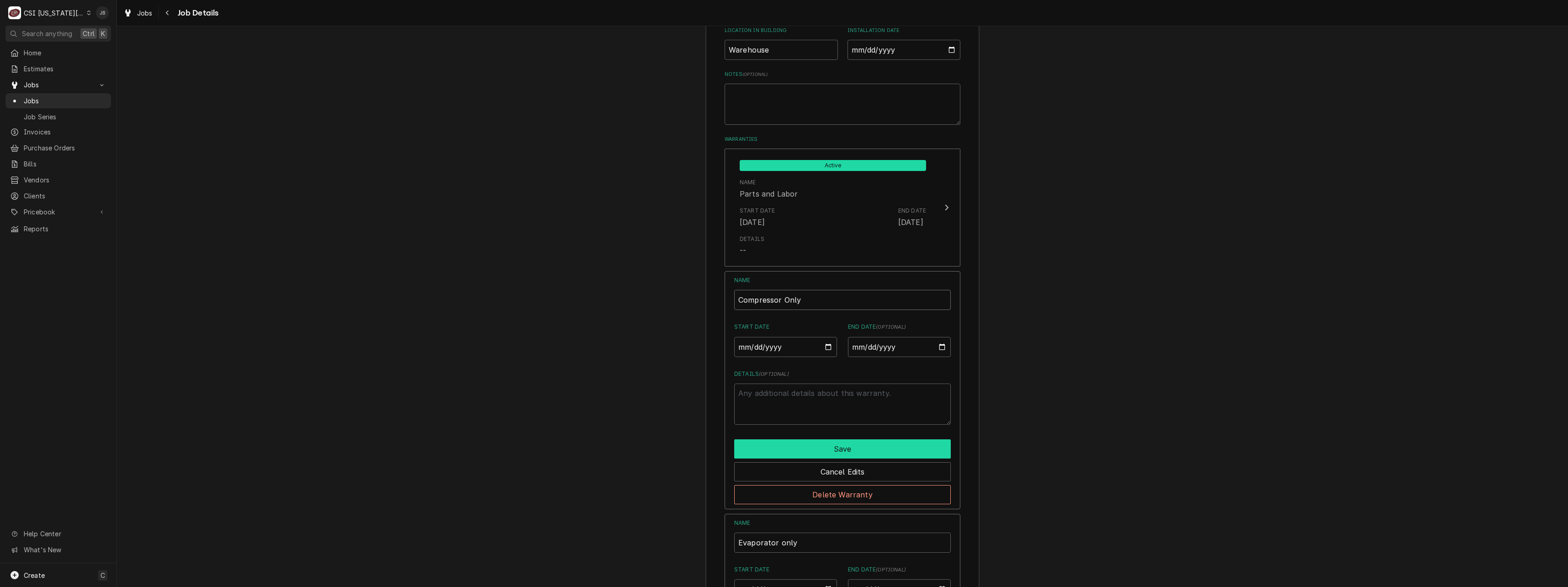
type input "Compressor Only"
click at [831, 439] on button "Save" at bounding box center [842, 449] width 217 height 19
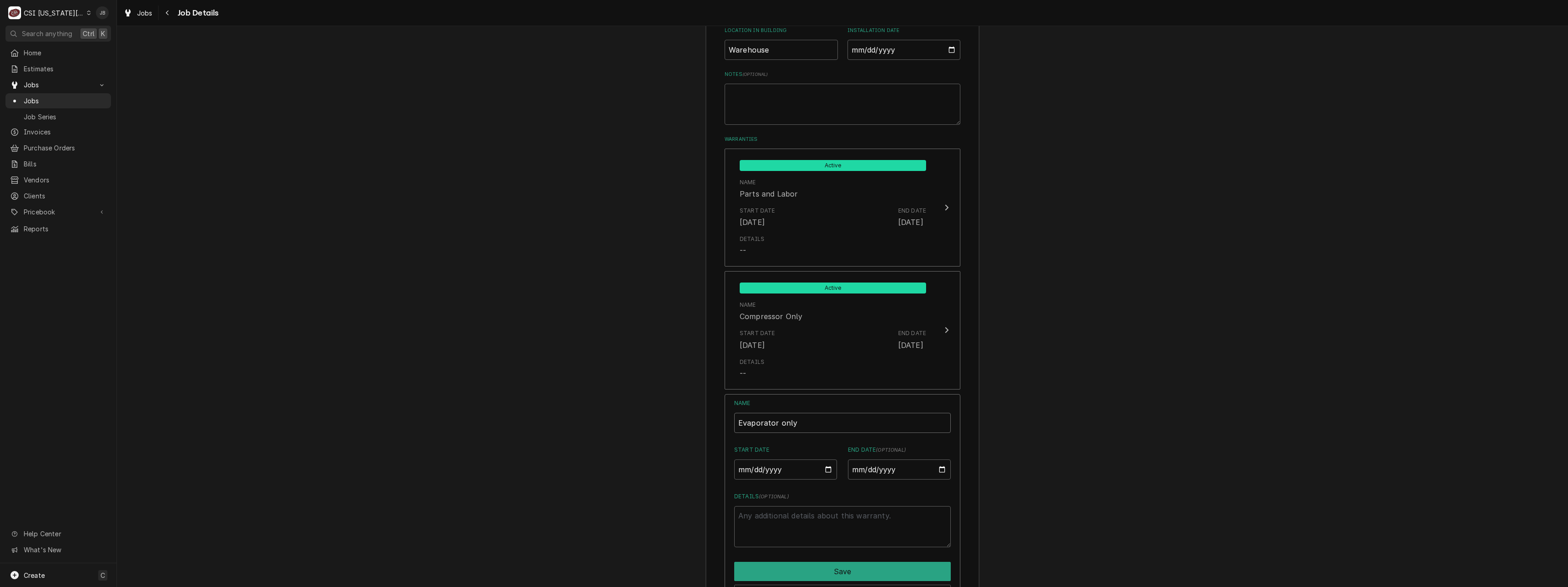
click at [778, 413] on input "Evaporator only" at bounding box center [842, 423] width 217 height 20
type textarea "x"
type input "Evaporator nly"
type textarea "x"
type input "Evaporator Only"
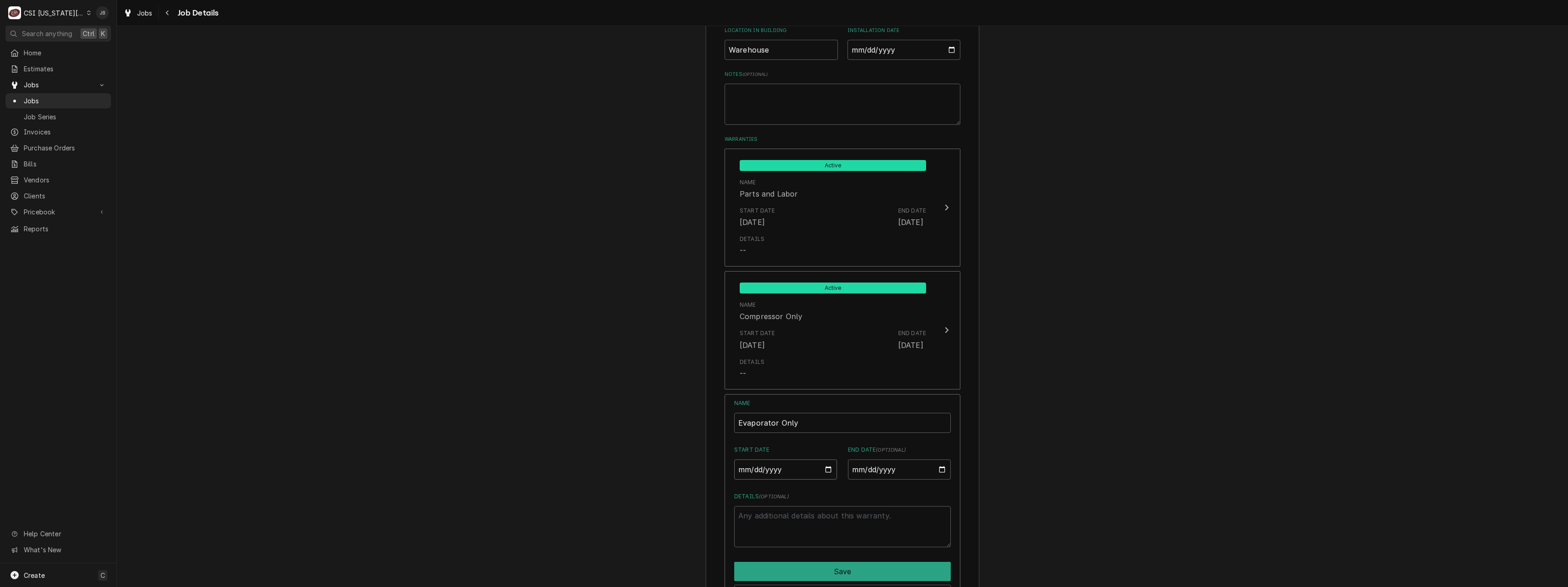
click at [822, 459] on input "Start Date" at bounding box center [785, 469] width 103 height 20
type textarea "x"
type input "2025-03-17"
click at [905, 459] on input "End Date ( optional )" at bounding box center [899, 469] width 103 height 20
click at [929, 459] on input "End Date ( optional )" at bounding box center [899, 469] width 103 height 20
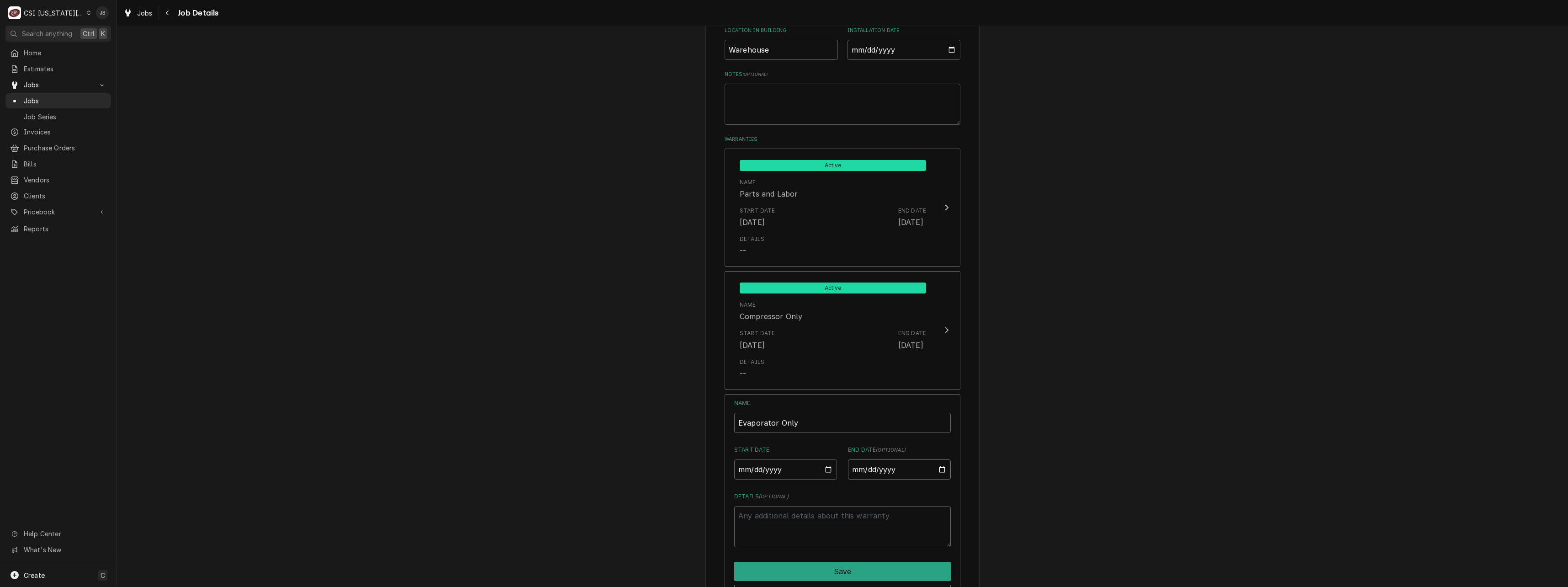
click at [937, 459] on input "End Date ( optional )" at bounding box center [899, 469] width 103 height 20
type textarea "x"
type input "2030-03-19"
type textarea "x"
type input "2030-03-16"
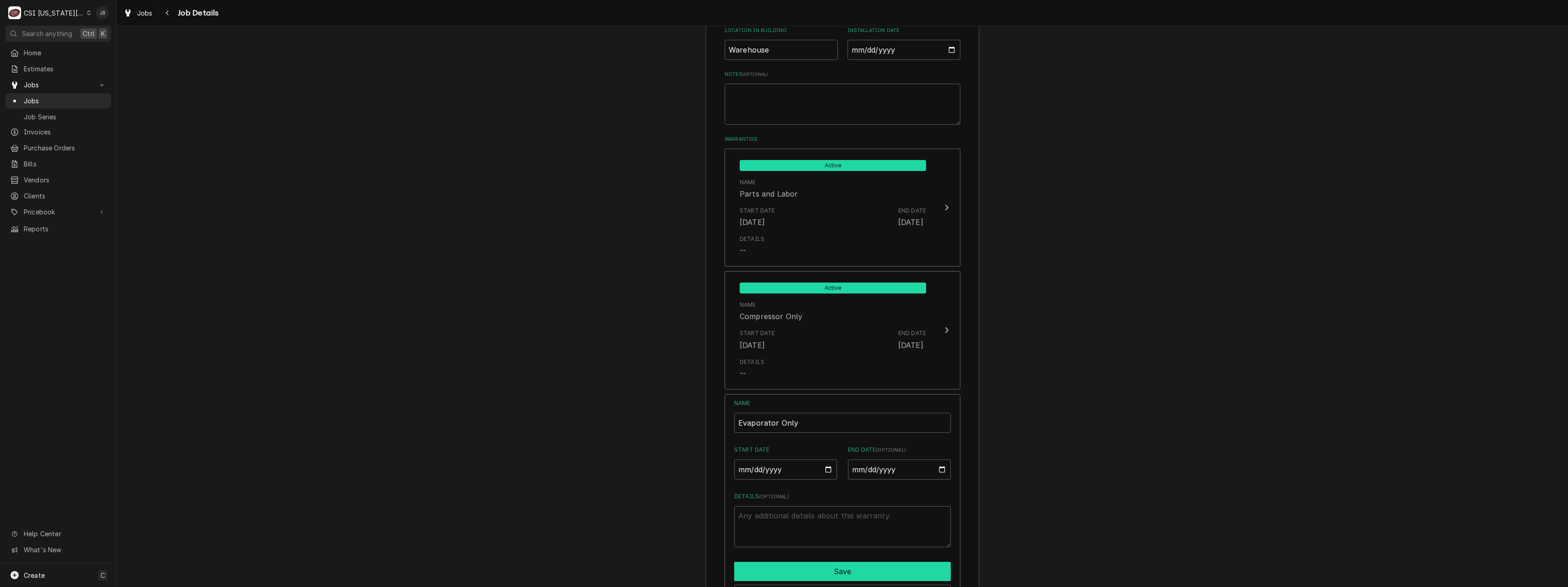
click at [826, 561] on button "Save" at bounding box center [842, 571] width 217 height 19
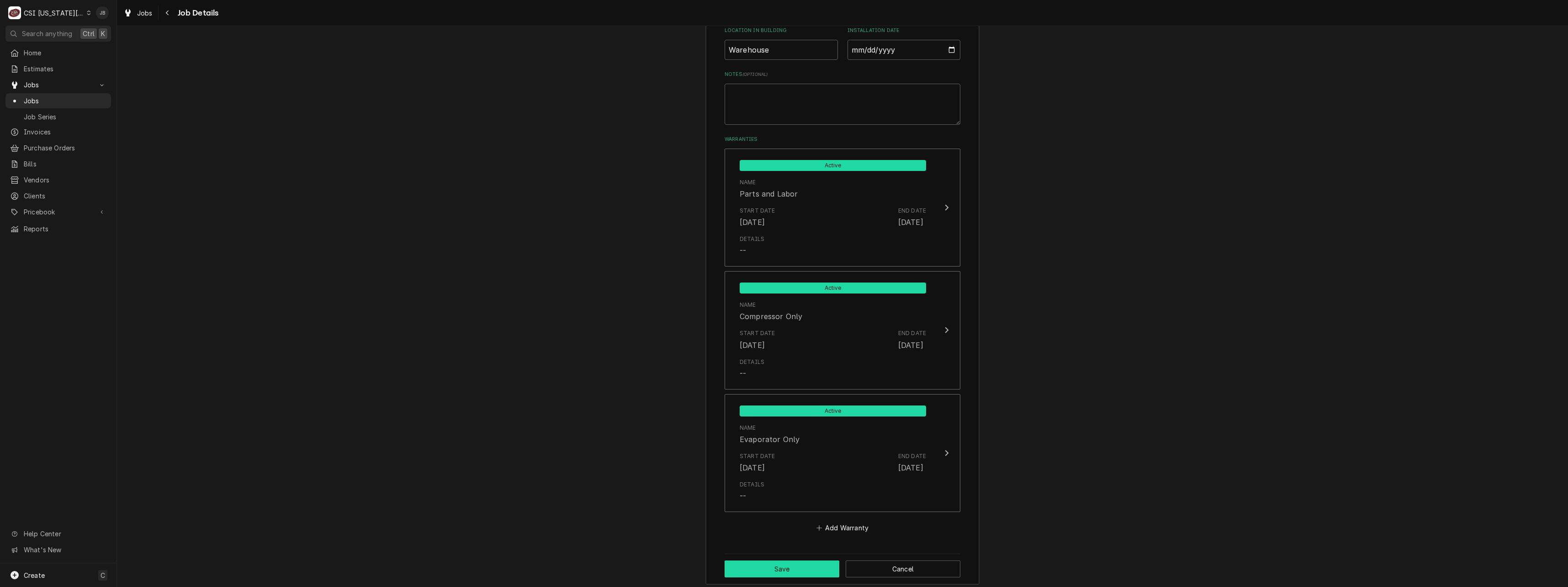
click at [794, 560] on button "Save" at bounding box center [782, 569] width 114 height 17
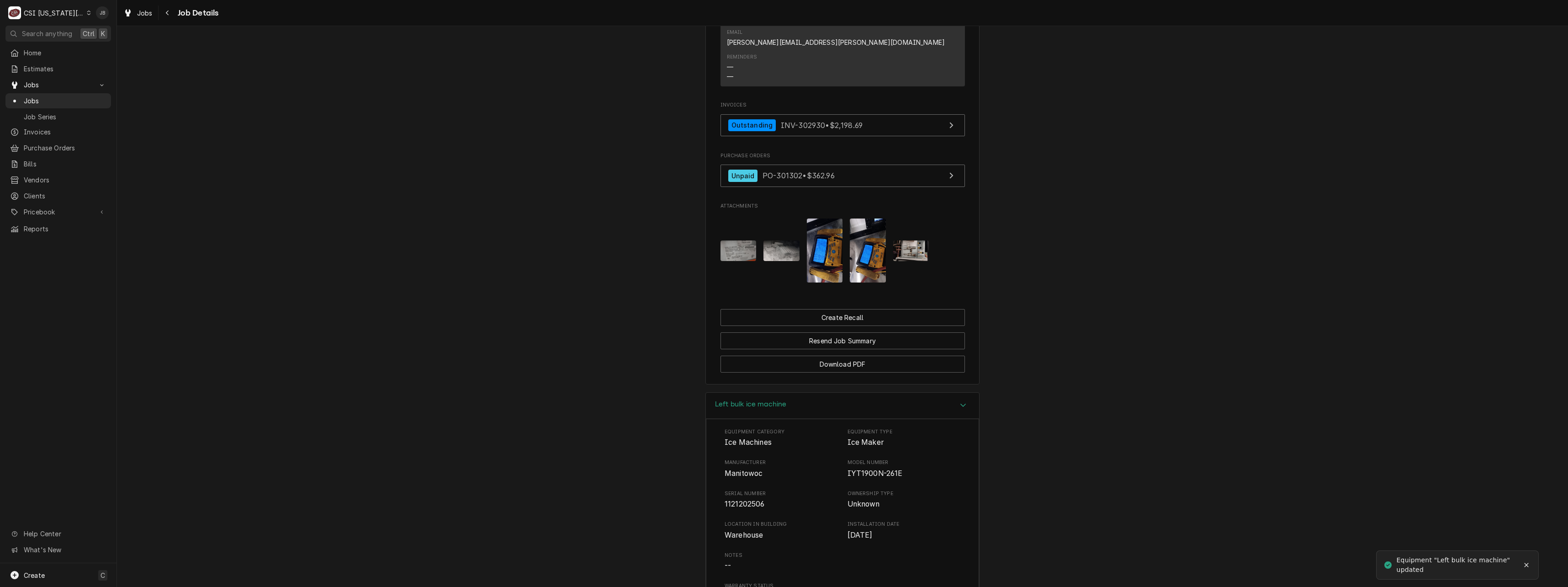
scroll to position [585, 0]
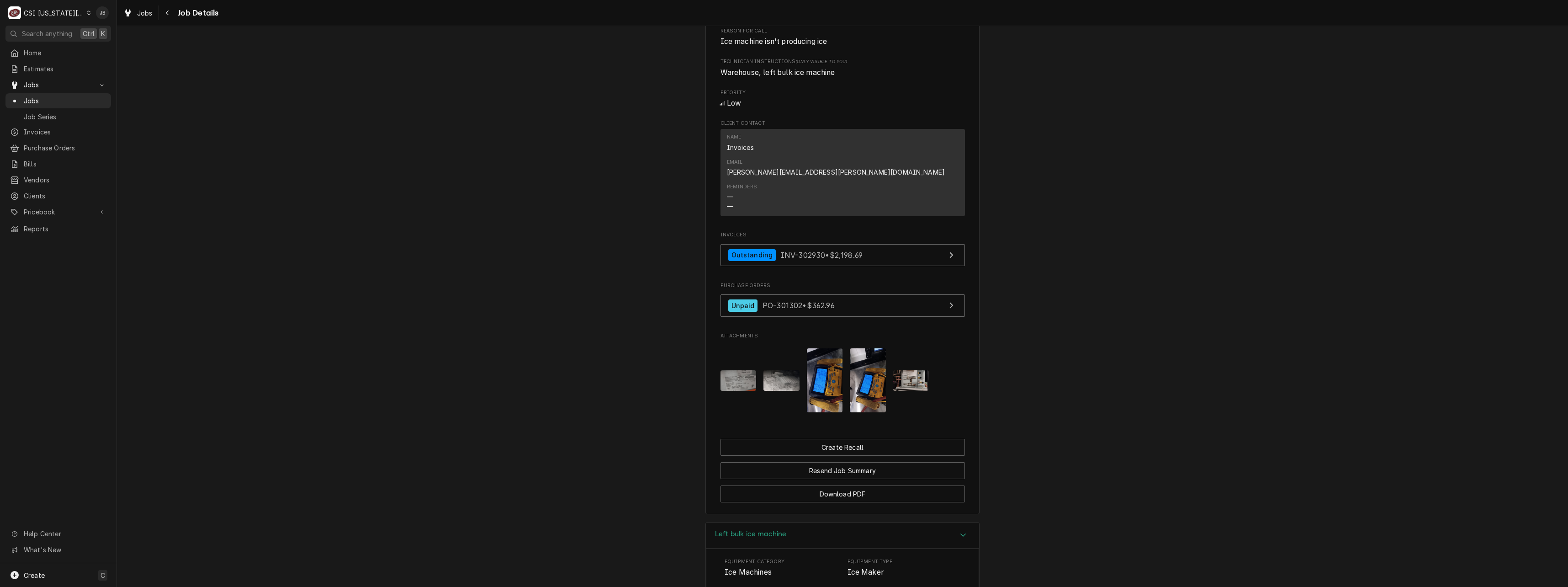
click at [909, 370] on img "Attachments" at bounding box center [911, 380] width 36 height 20
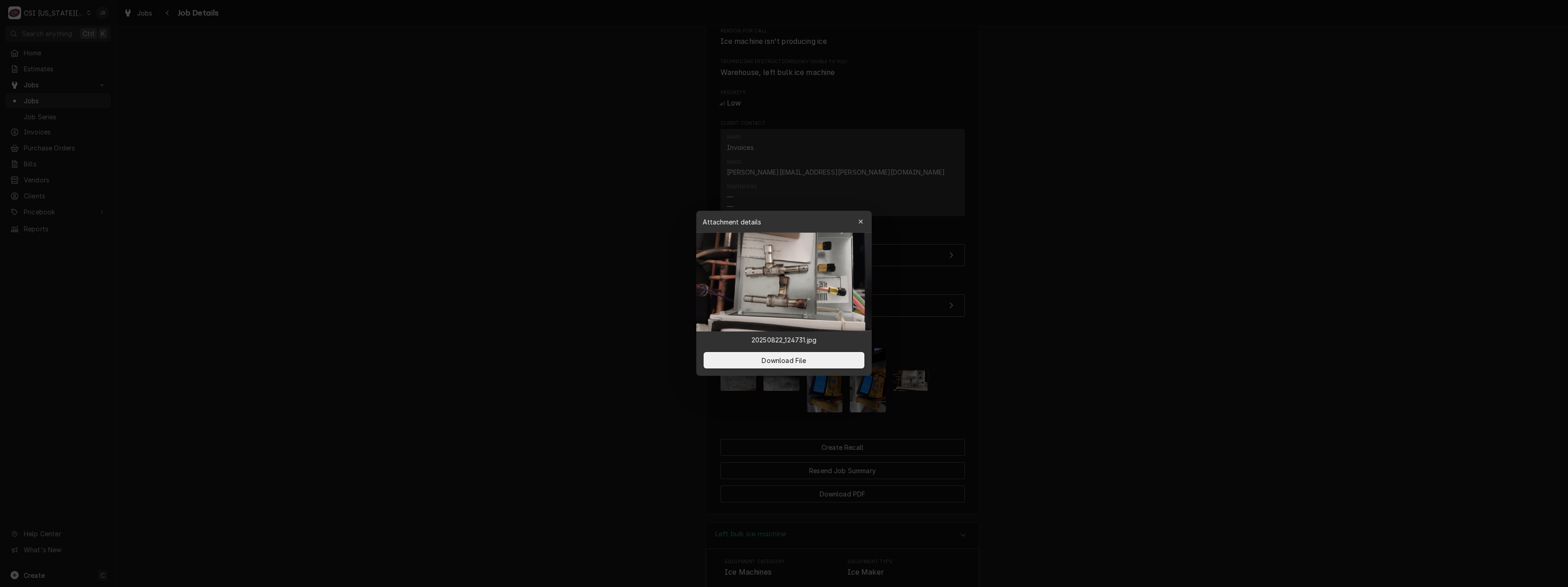
click at [977, 357] on div at bounding box center [784, 294] width 1568 height 587
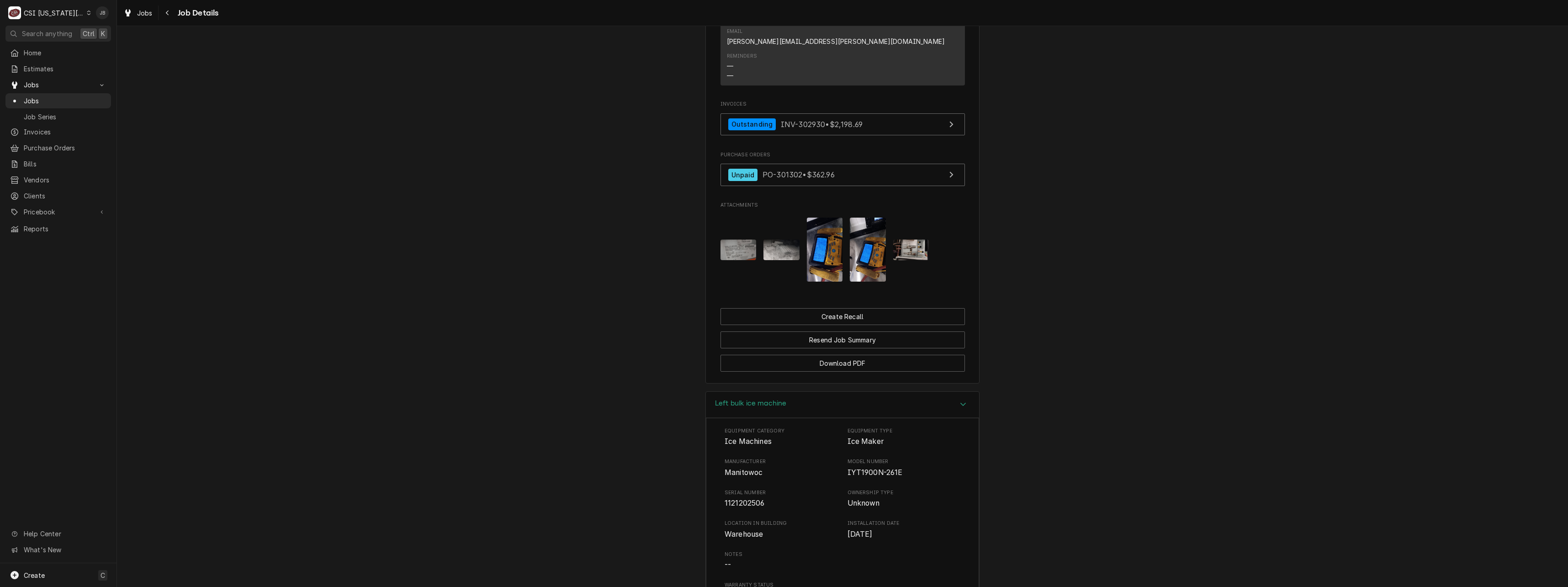
scroll to position [768, 0]
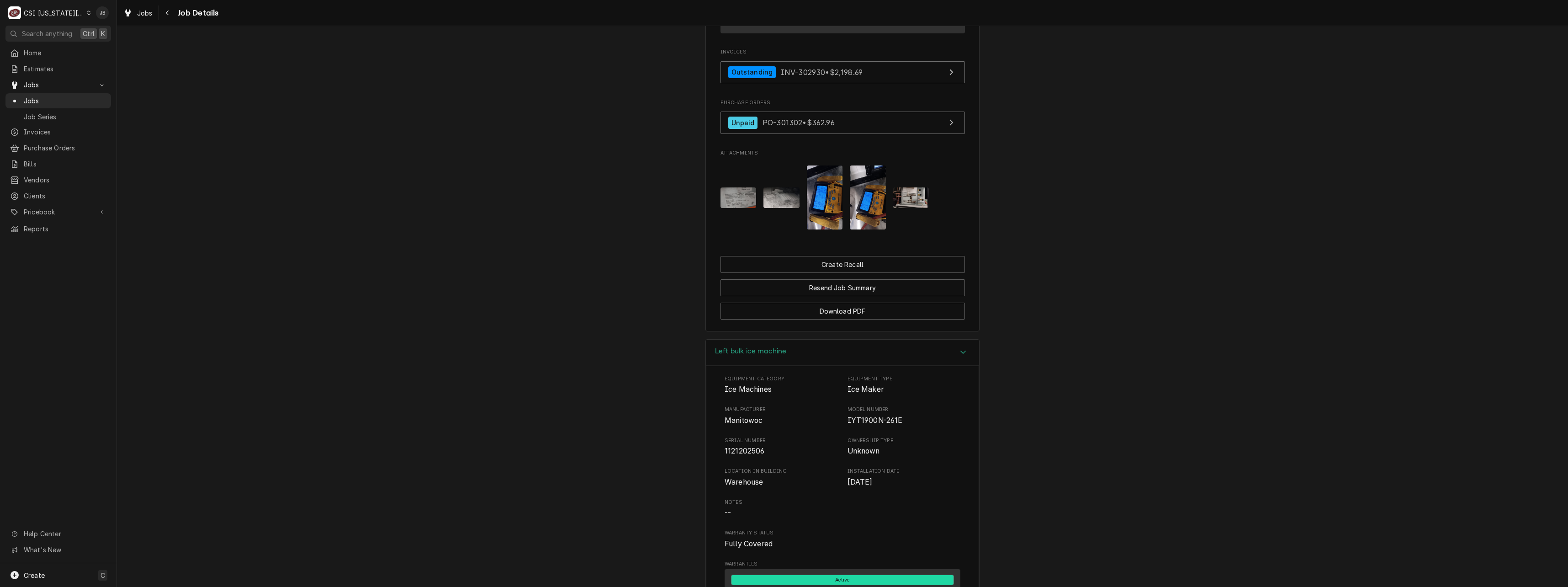
click at [781, 188] on img "Attachments" at bounding box center [781, 197] width 36 height 20
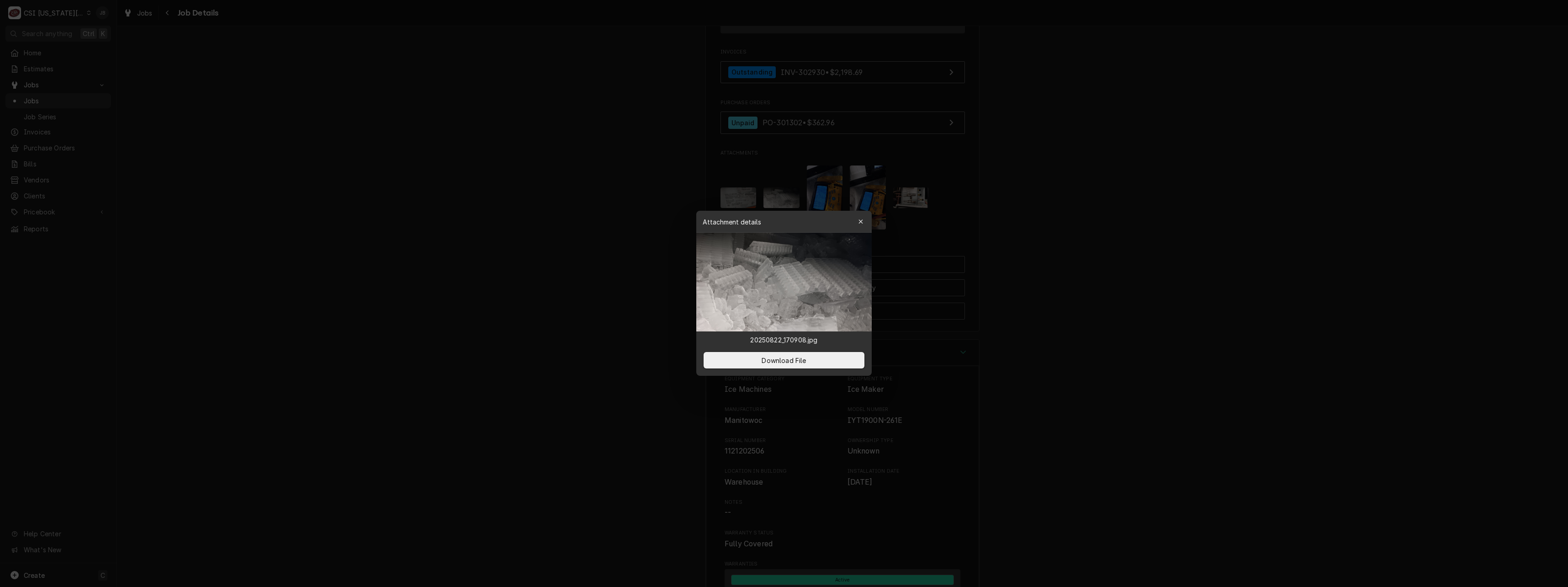
click at [579, 225] on div at bounding box center [784, 294] width 1568 height 587
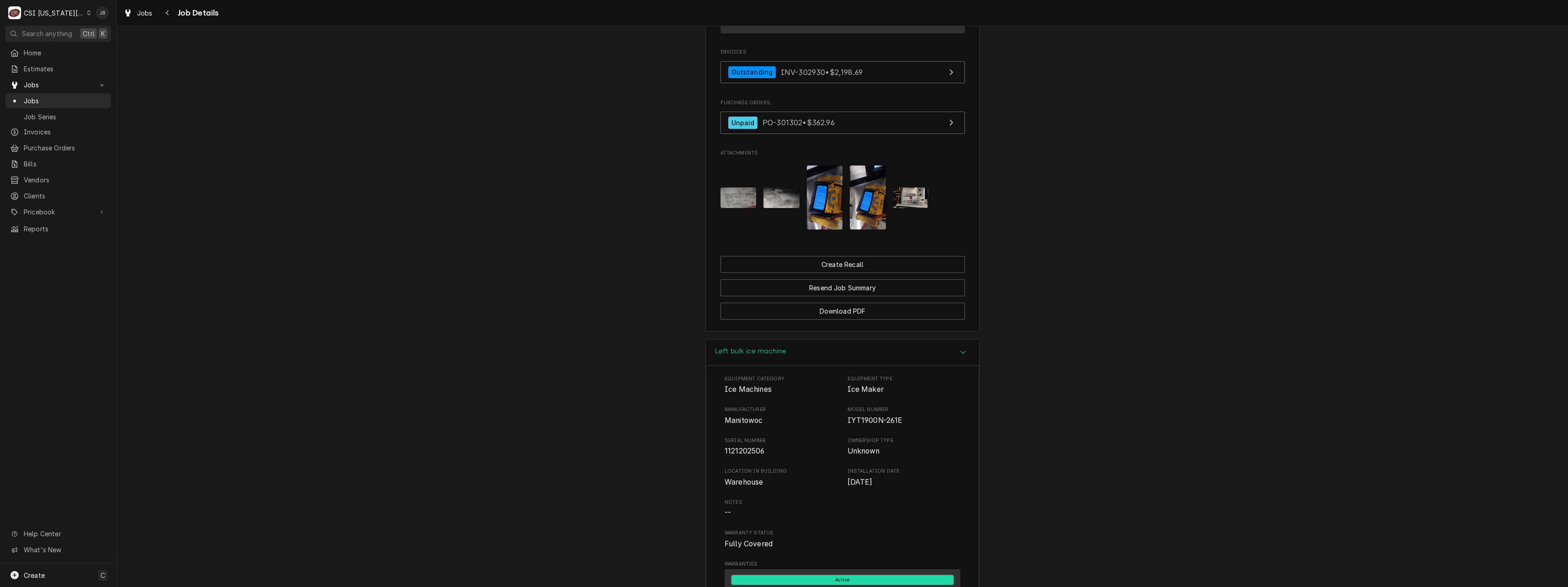
click at [825, 185] on img "Attachments" at bounding box center [825, 197] width 36 height 64
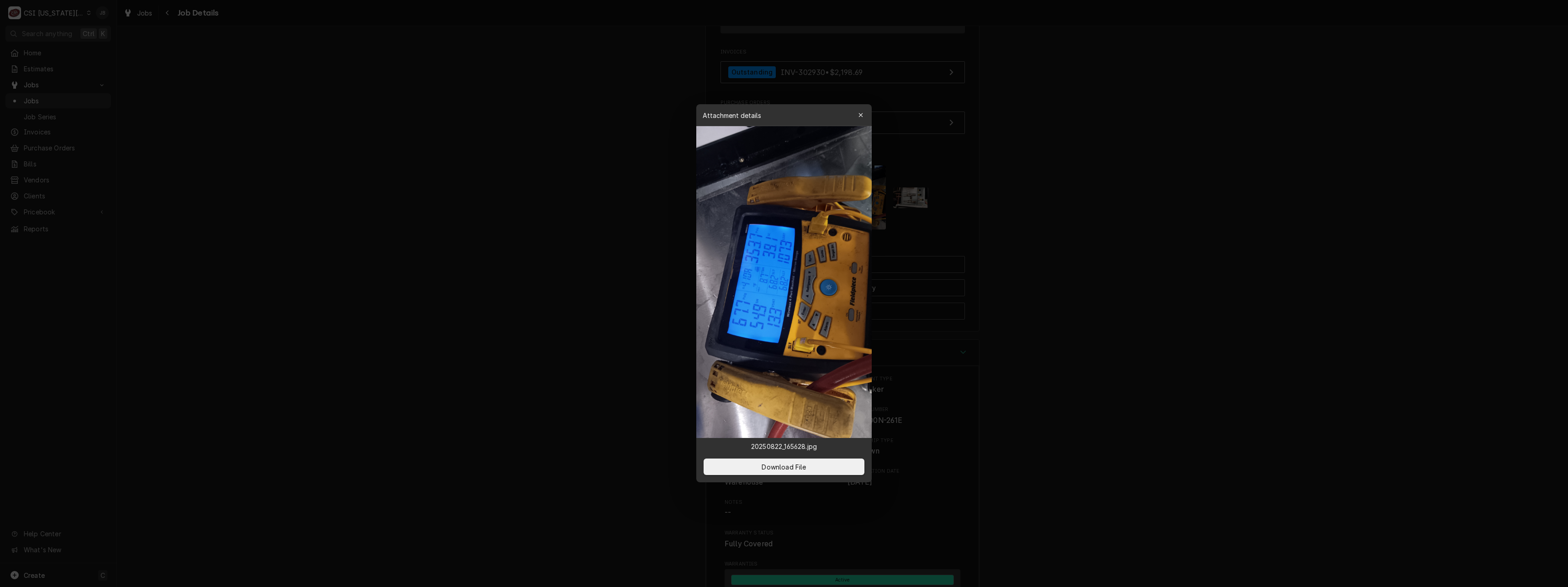
click at [1053, 202] on div at bounding box center [784, 294] width 1568 height 587
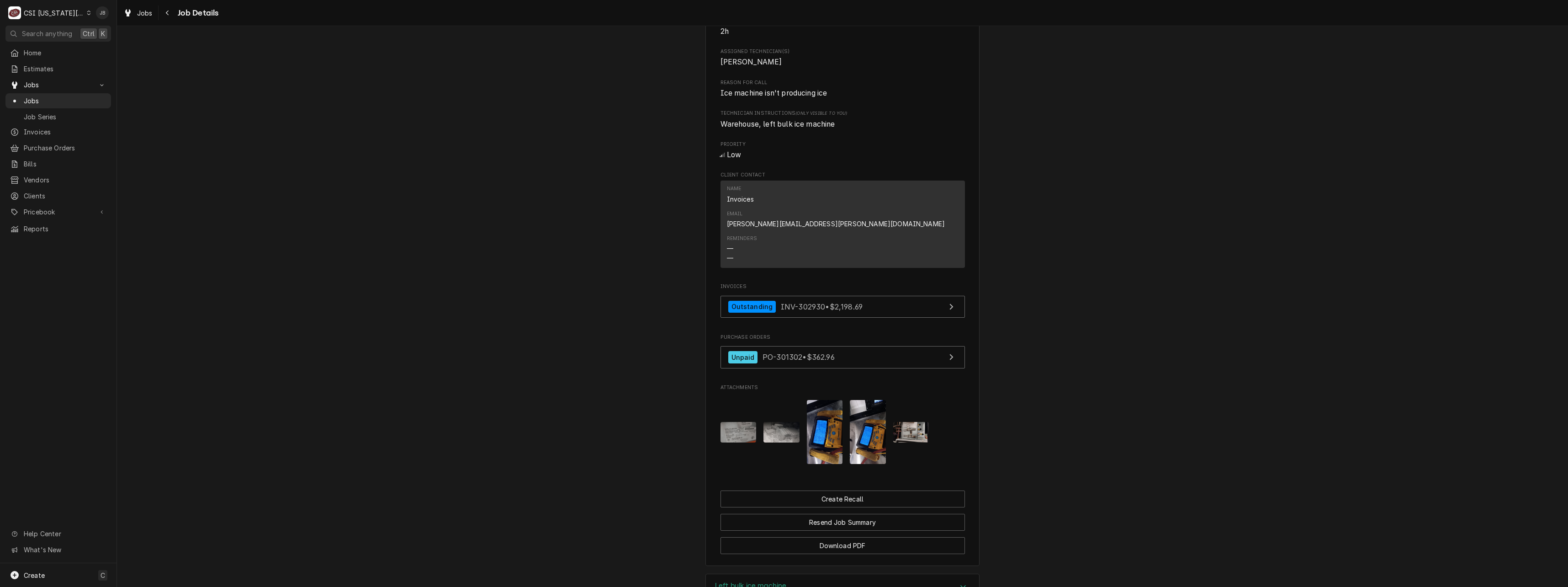
scroll to position [540, 0]
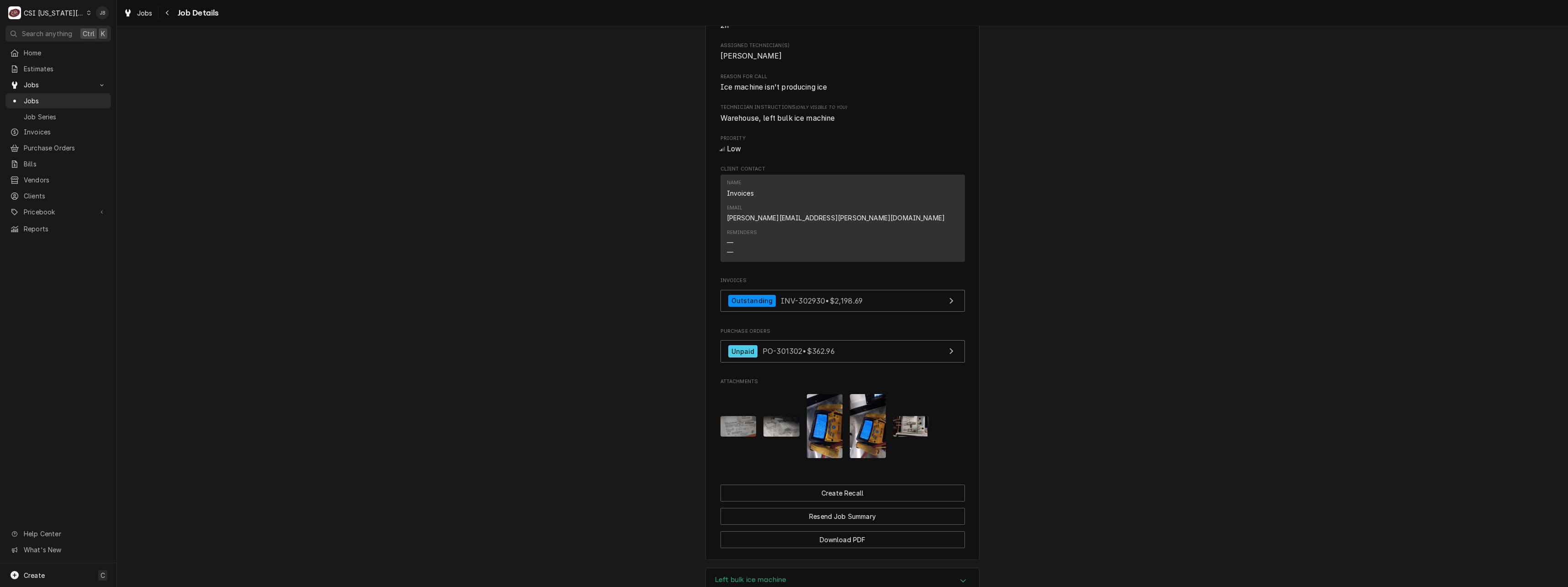
click at [915, 416] on img "Attachments" at bounding box center [911, 426] width 36 height 20
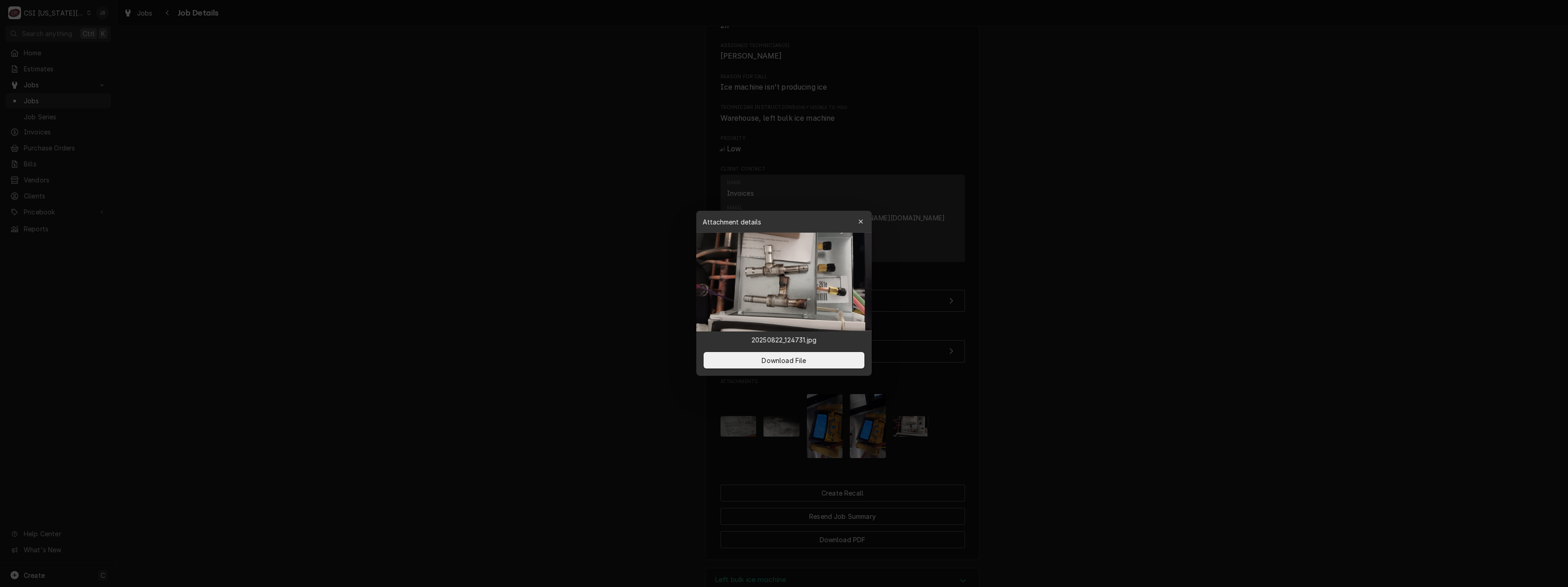
click at [1160, 387] on div at bounding box center [784, 294] width 1568 height 587
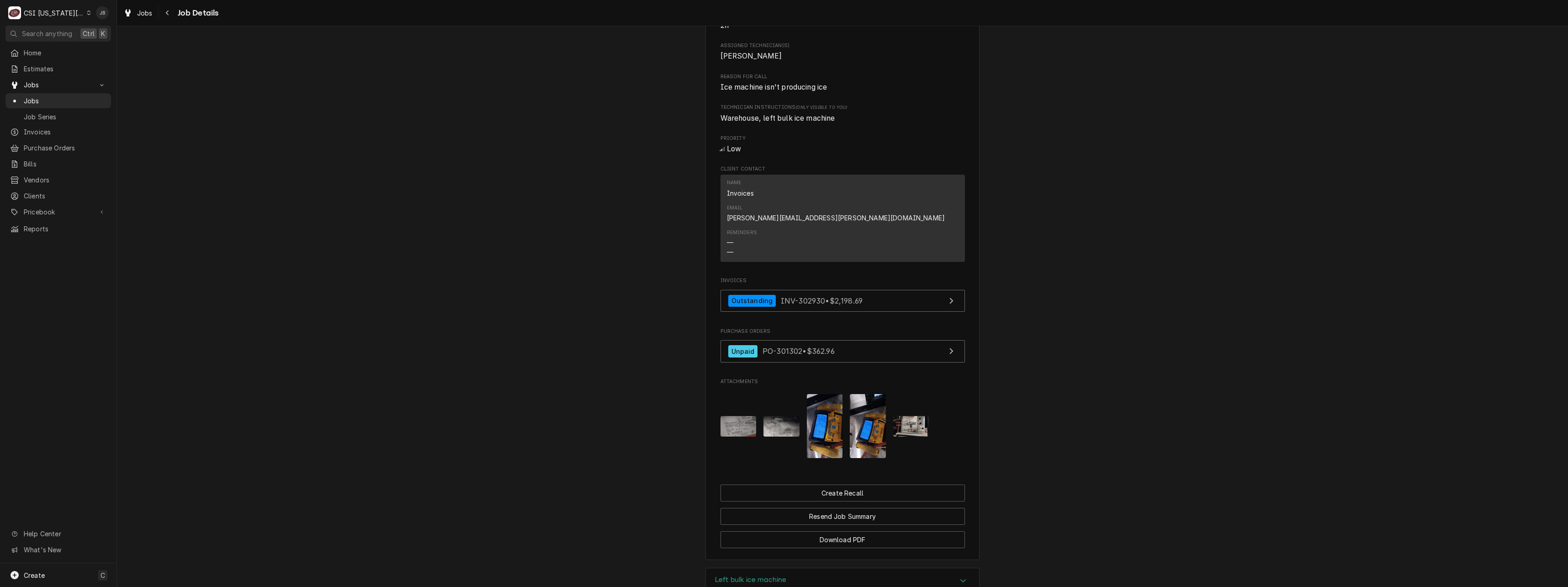
click at [850, 417] on img "Attachments" at bounding box center [867, 426] width 36 height 64
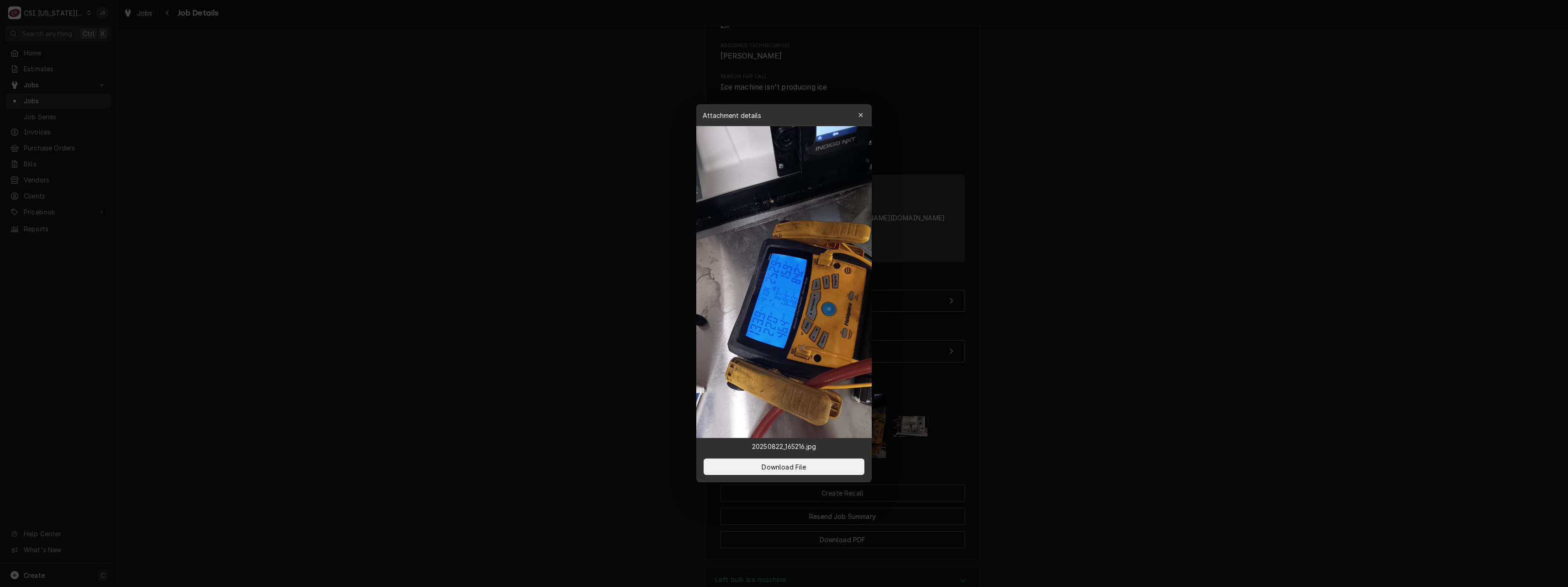
click at [625, 399] on div at bounding box center [784, 294] width 1568 height 587
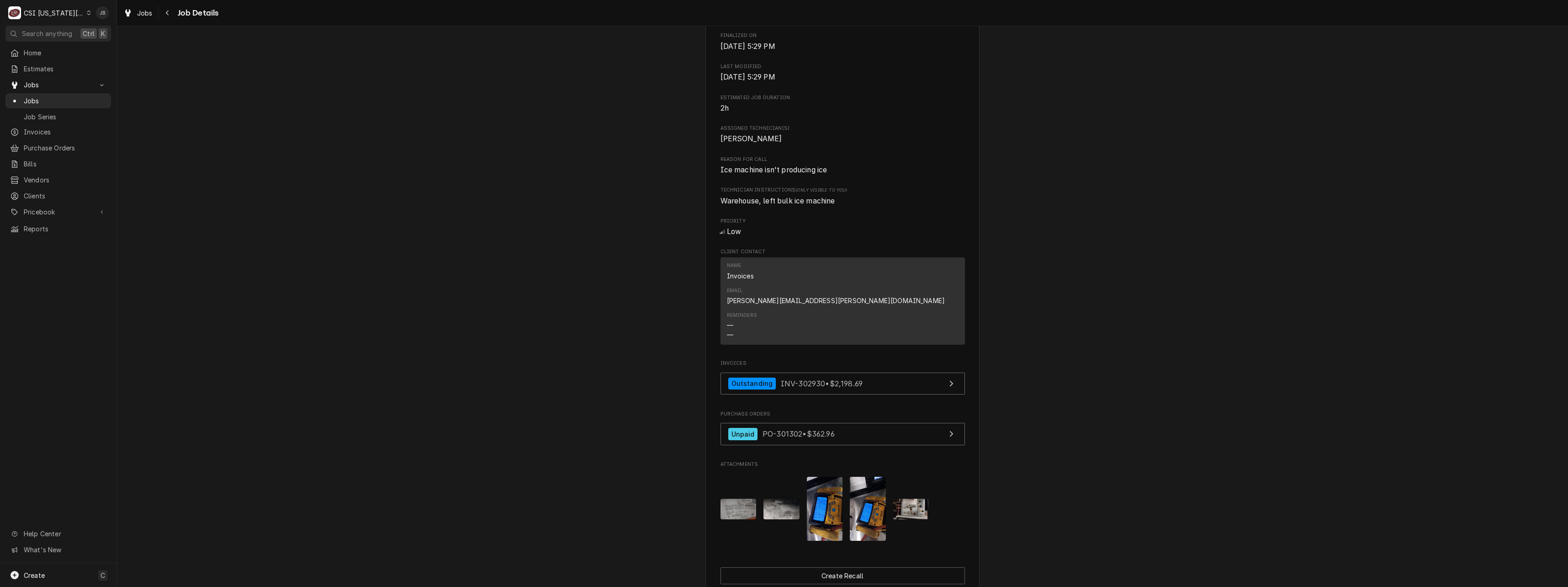
scroll to position [311, 0]
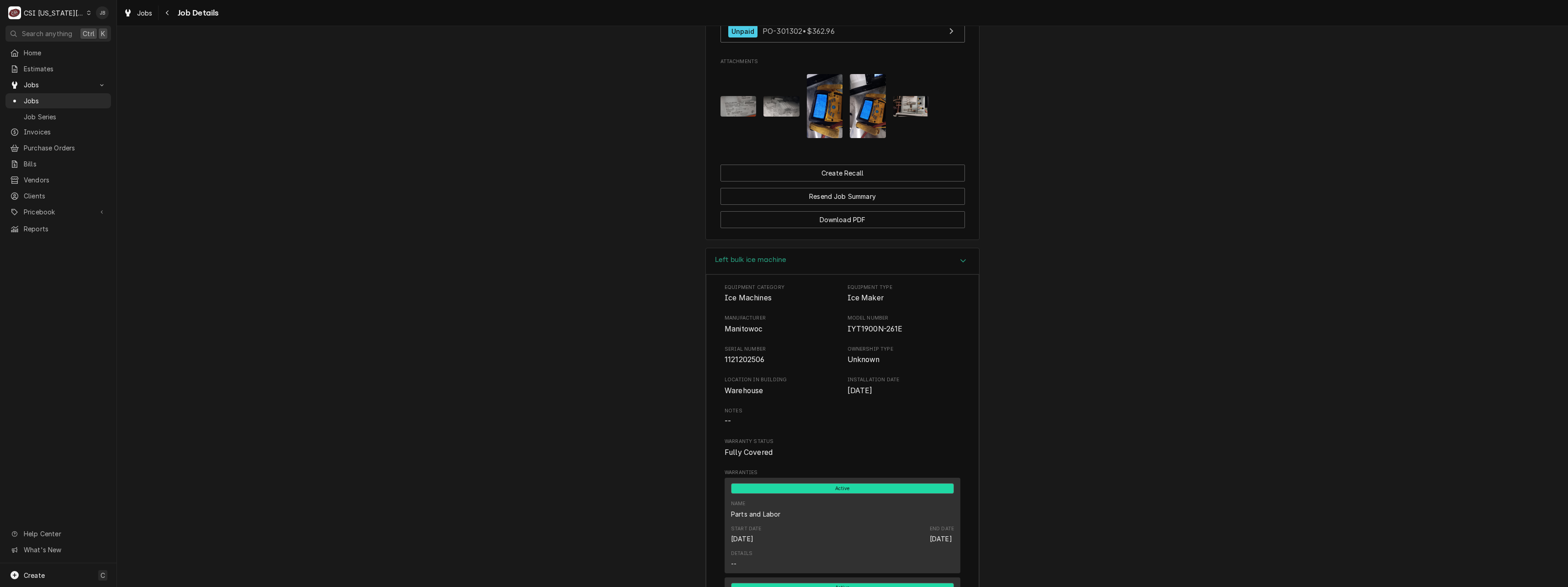
click at [772, 256] on h3 "Left bulk ice machine" at bounding box center [751, 260] width 71 height 9
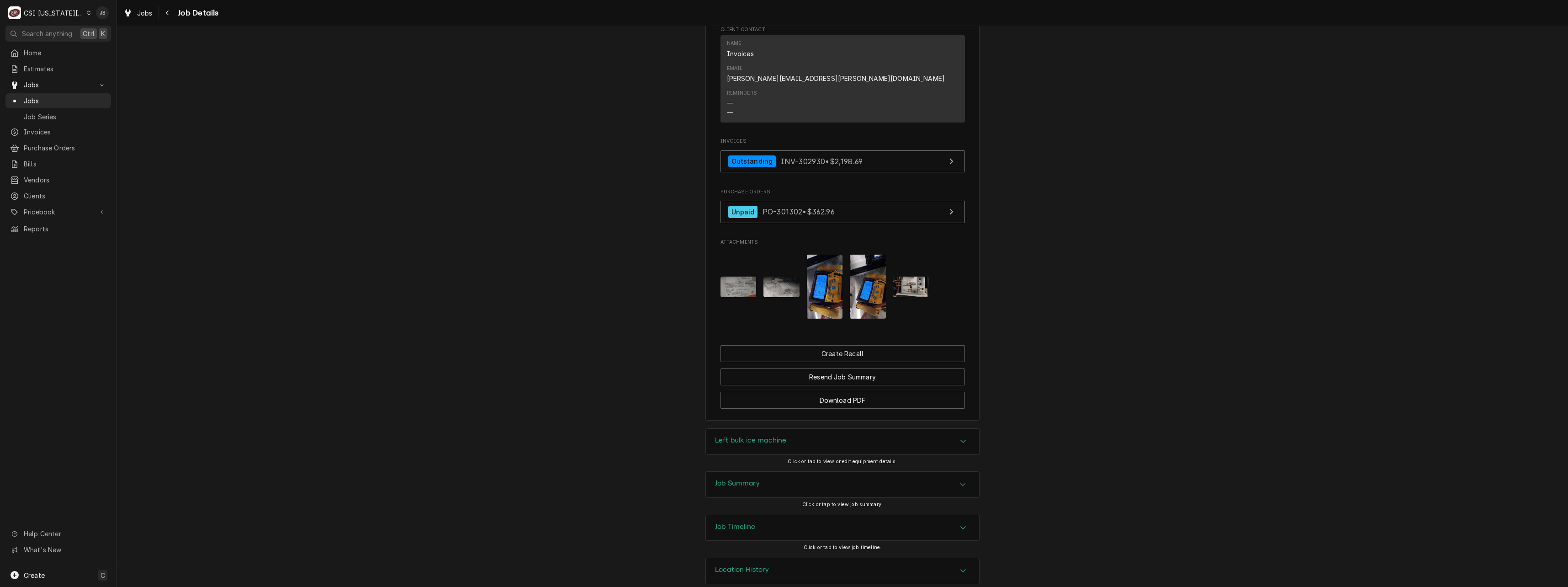
click at [758, 515] on div "Job Timeline" at bounding box center [842, 528] width 273 height 26
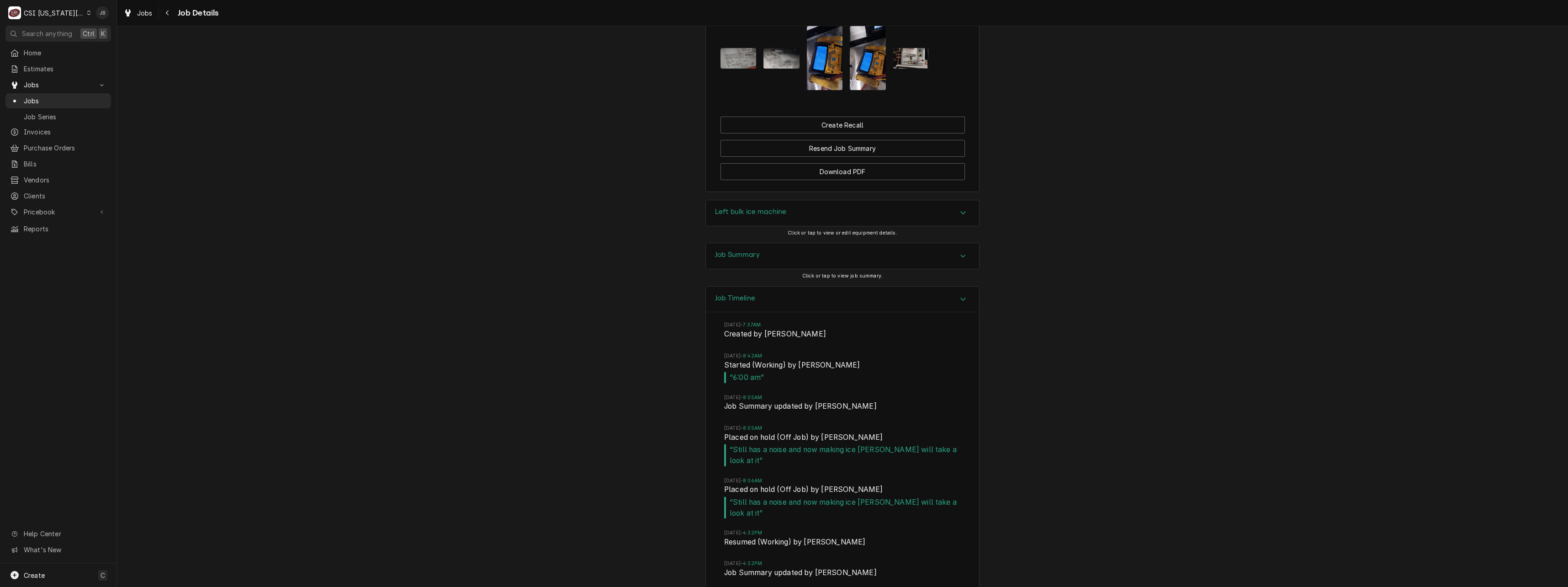
scroll to position [1011, 0]
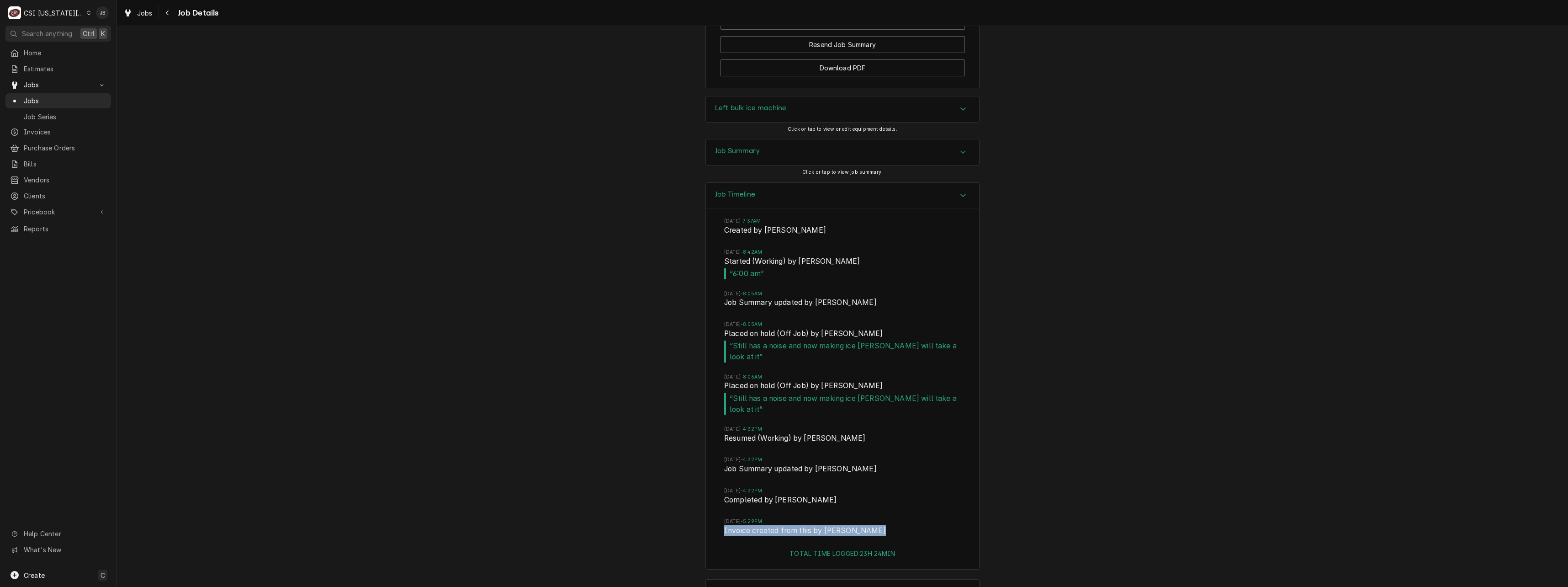
drag, startPoint x: 722, startPoint y: 495, endPoint x: 878, endPoint y: 493, distance: 156.0
click at [878, 525] on span "Invoice created from this by Philip Potter" at bounding box center [842, 531] width 237 height 13
drag, startPoint x: 878, startPoint y: 493, endPoint x: 852, endPoint y: 474, distance: 32.2
click at [852, 487] on li "Wed, Aug 27, 2025 - 4:32PM Completed by Philip Potter" at bounding box center [842, 502] width 237 height 30
drag, startPoint x: 807, startPoint y: 465, endPoint x: 703, endPoint y: 471, distance: 104.2
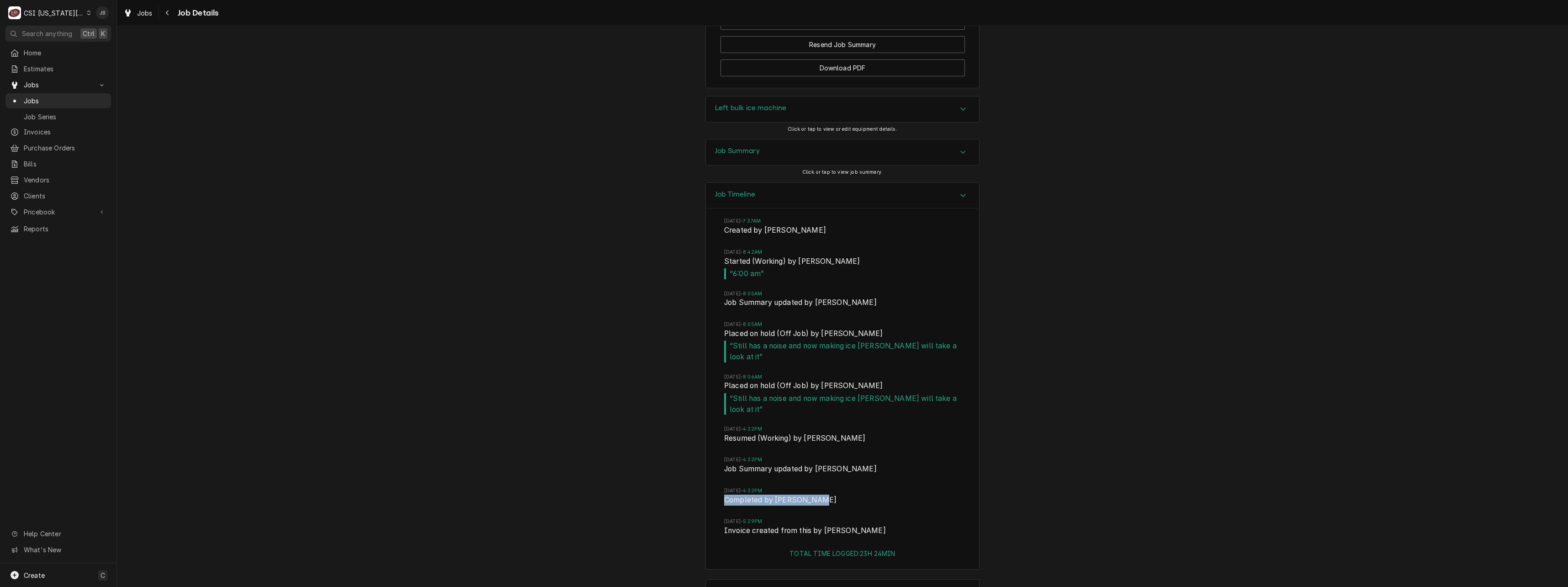
click at [706, 471] on div "Fri, Aug 22, 2025 - 7:37AM Created by Lindy Springer Fri, Aug 22, 2025 - 8:42AM…" at bounding box center [842, 378] width 273 height 340
drag, startPoint x: 703, startPoint y: 471, endPoint x: 679, endPoint y: 476, distance: 24.5
click at [679, 476] on div "Job Timeline Fri, Aug 22, 2025 - 7:37AM Created by Lindy Springer Fri, Aug 22, …" at bounding box center [842, 381] width 1451 height 397
drag, startPoint x: 719, startPoint y: 468, endPoint x: 833, endPoint y: 463, distance: 114.1
click at [833, 463] on div "Fri, Aug 22, 2025 - 7:37AM Created by Lindy Springer Fri, Aug 22, 2025 - 8:42AM…" at bounding box center [842, 378] width 273 height 340
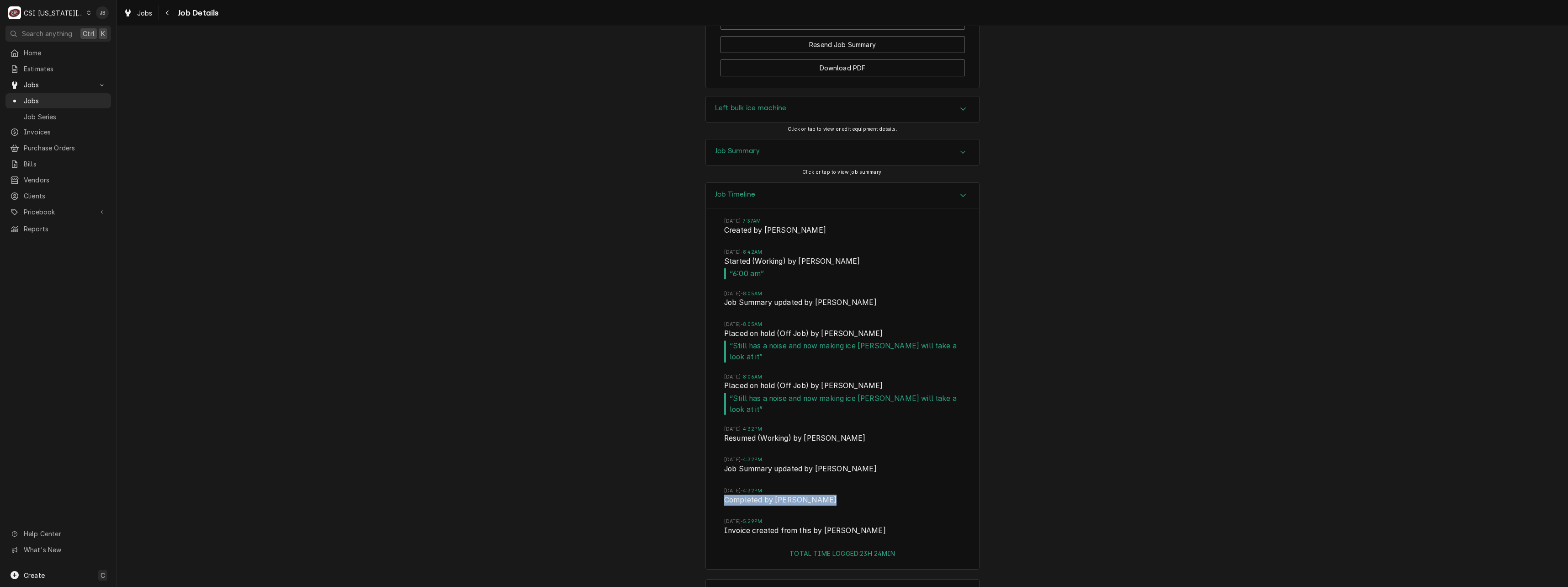
drag, startPoint x: 833, startPoint y: 463, endPoint x: 673, endPoint y: 465, distance: 160.0
click at [666, 468] on div "Job Timeline Fri, Aug 22, 2025 - 7:37AM Created by Lindy Springer Fri, Aug 22, …" at bounding box center [842, 381] width 1451 height 397
drag, startPoint x: 738, startPoint y: 405, endPoint x: 848, endPoint y: 406, distance: 110.0
click at [848, 433] on span "Resumed (Working) by Philip Potter" at bounding box center [842, 439] width 237 height 13
click at [685, 420] on div "Job Timeline Fri, Aug 22, 2025 - 7:37AM Created by Lindy Springer Fri, Aug 22, …" at bounding box center [842, 381] width 1451 height 397
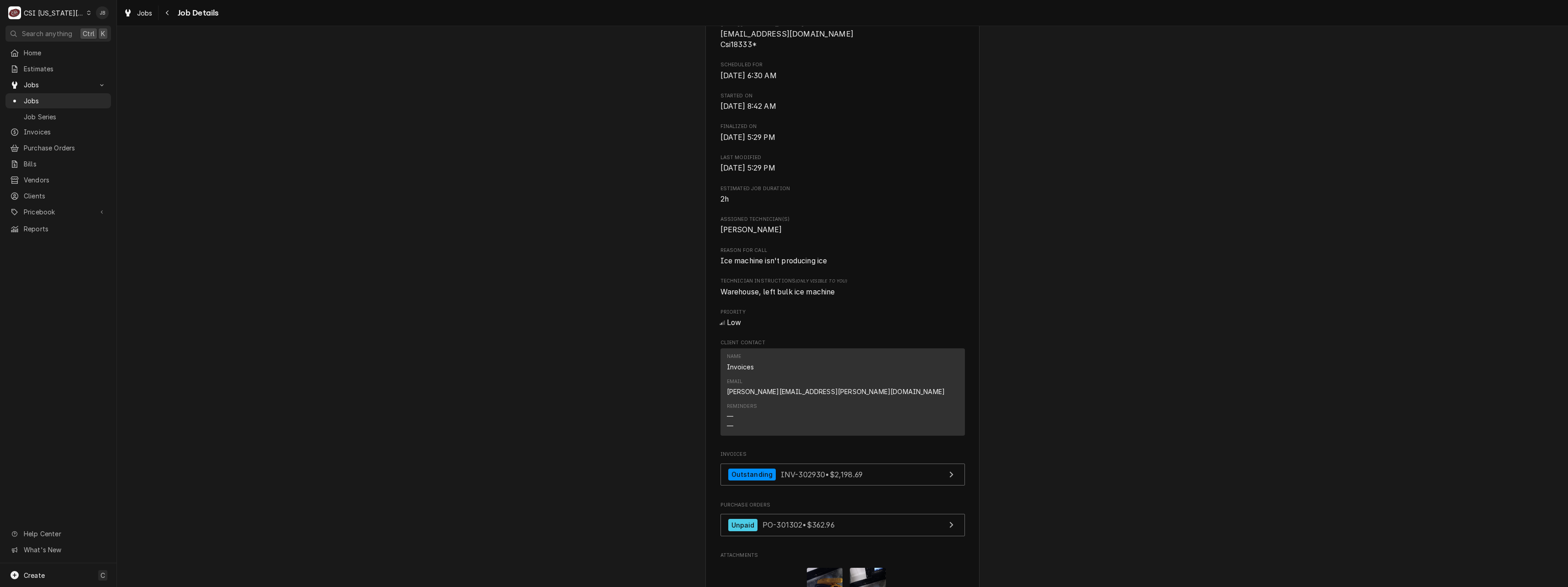
scroll to position [640, 0]
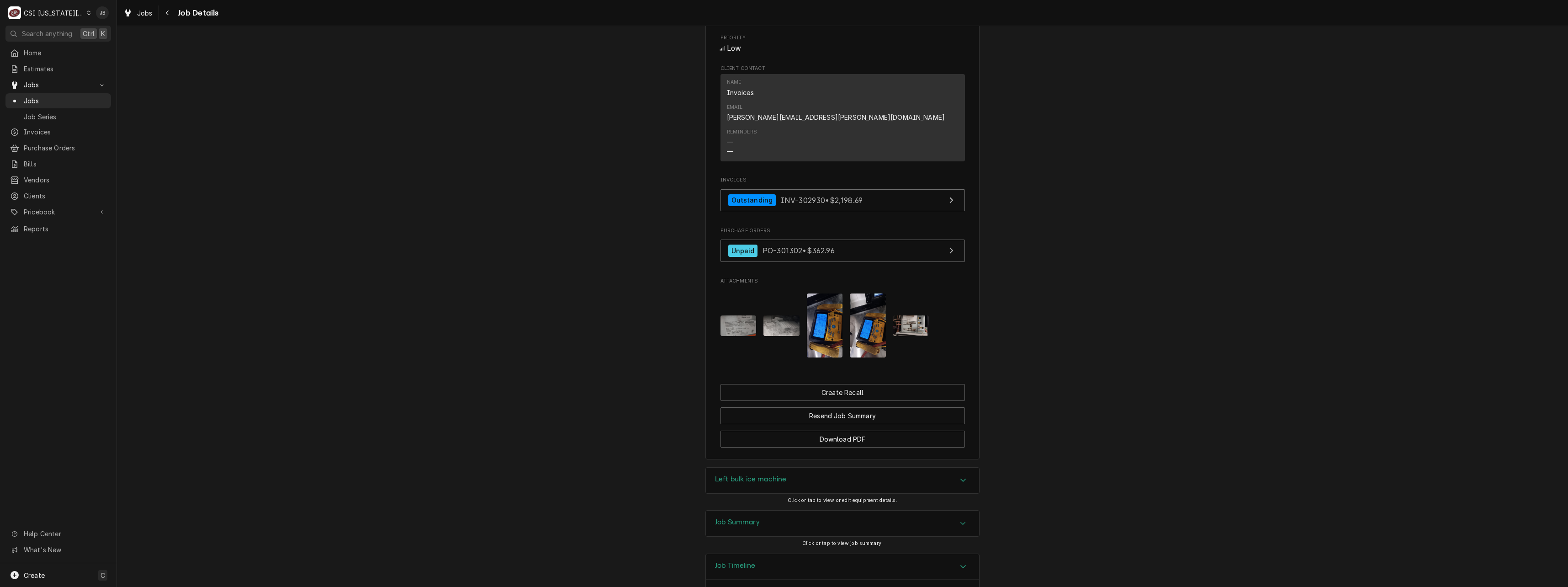
drag, startPoint x: 768, startPoint y: 508, endPoint x: 772, endPoint y: 446, distance: 62.1
click at [768, 510] on div "Job Summary" at bounding box center [842, 523] width 273 height 26
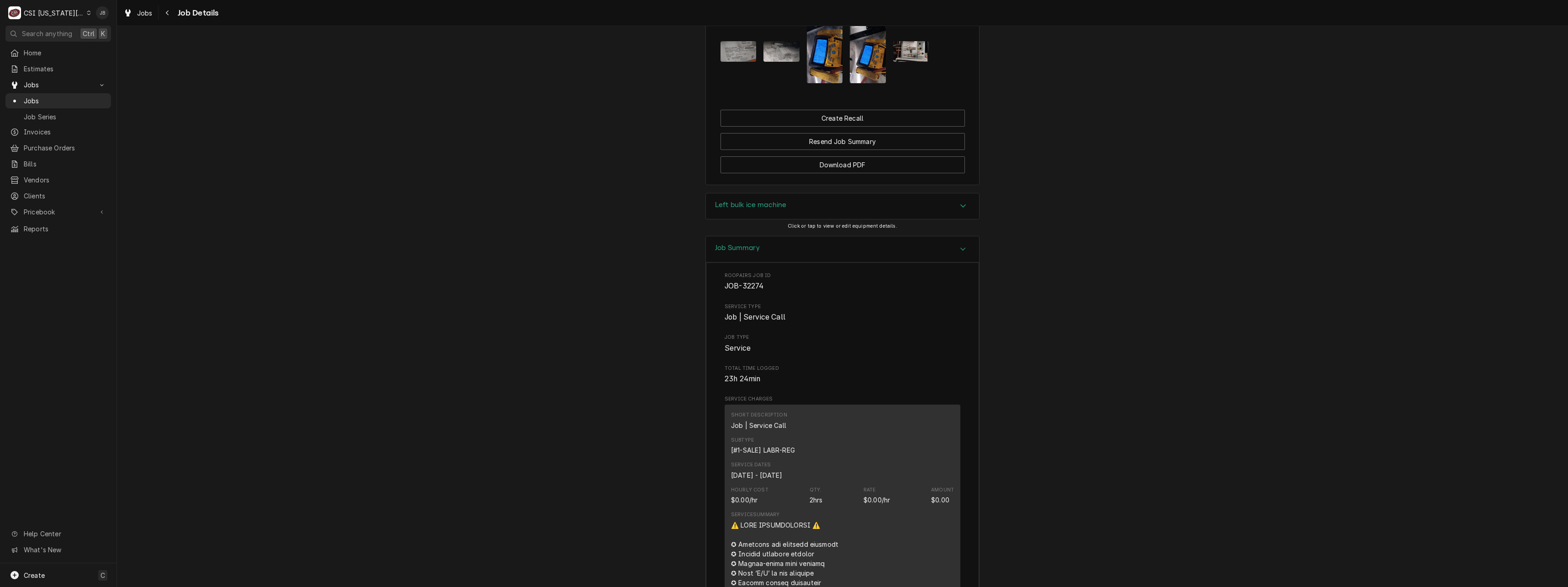
scroll to position [731, 0]
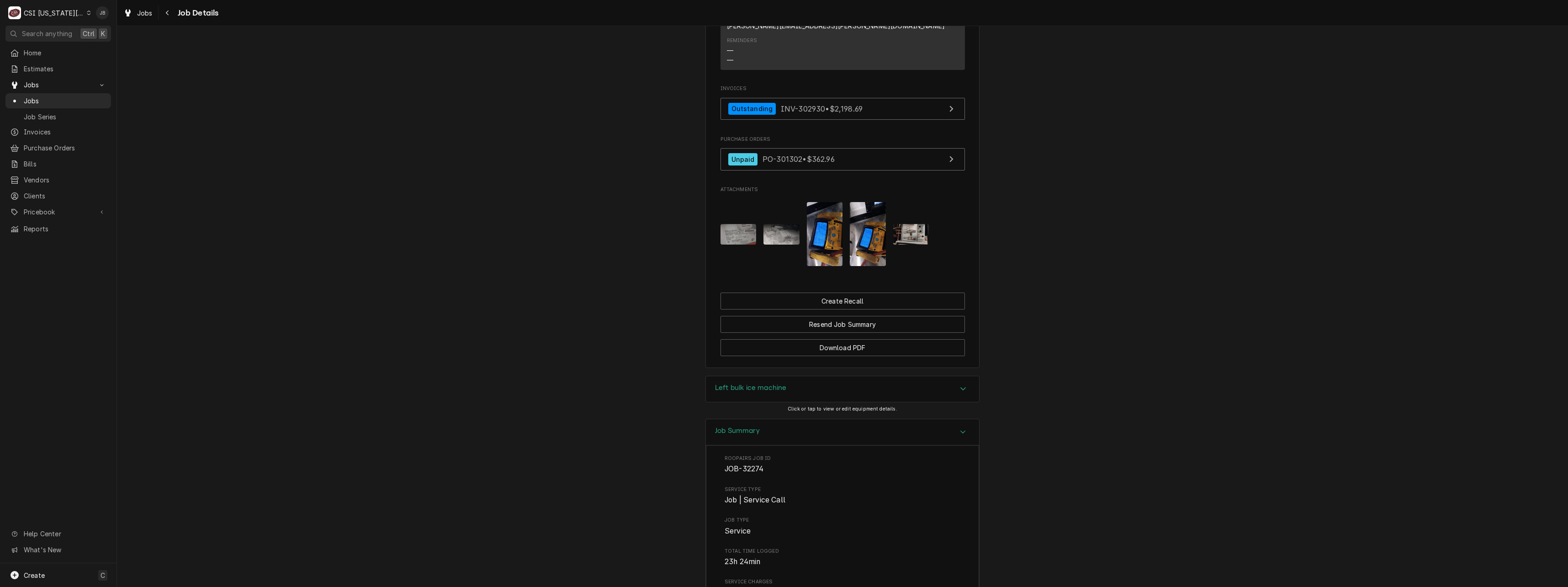
click at [785, 419] on div "Job Summary" at bounding box center [842, 432] width 273 height 26
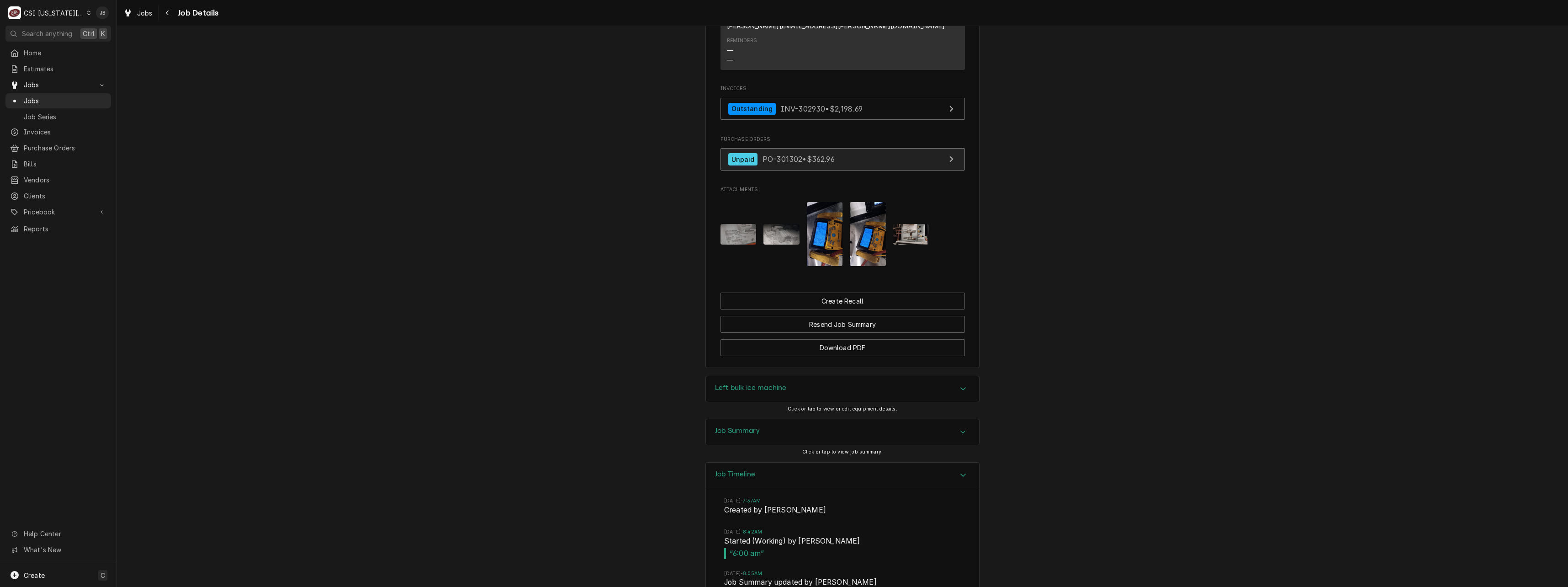
click at [821, 155] on span "PO-301302 • $362.96" at bounding box center [799, 159] width 72 height 9
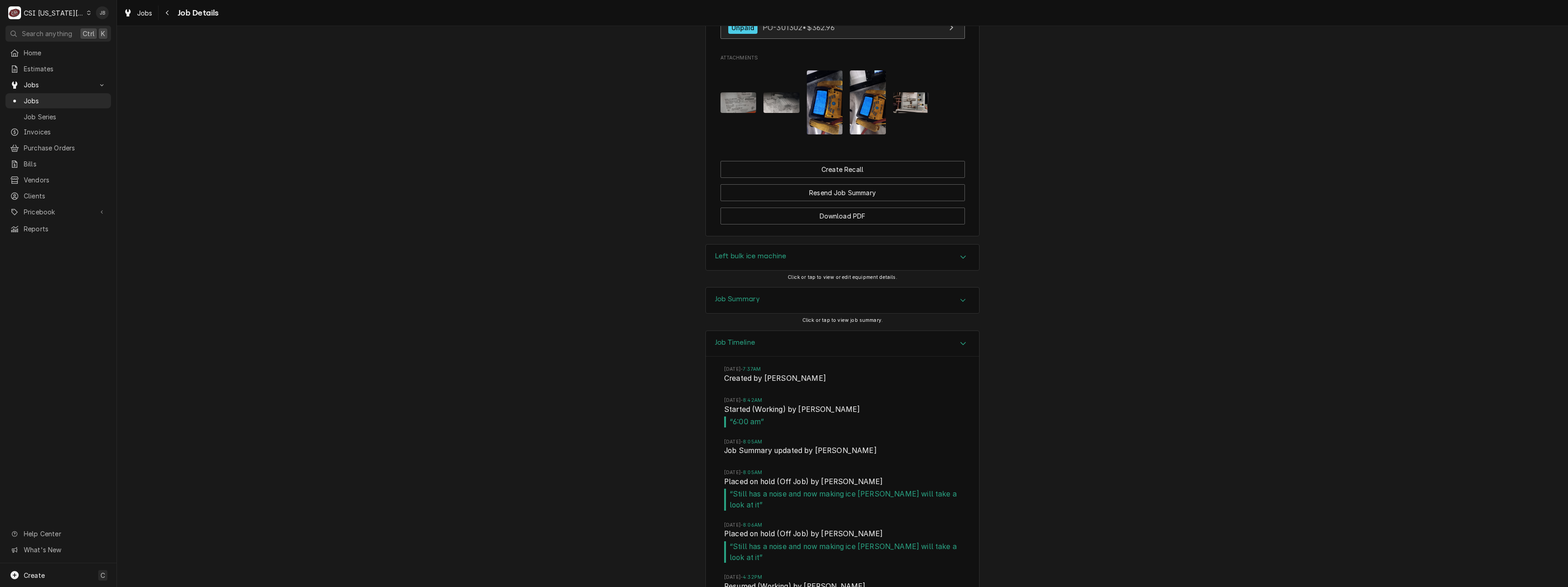
scroll to position [1005, 0]
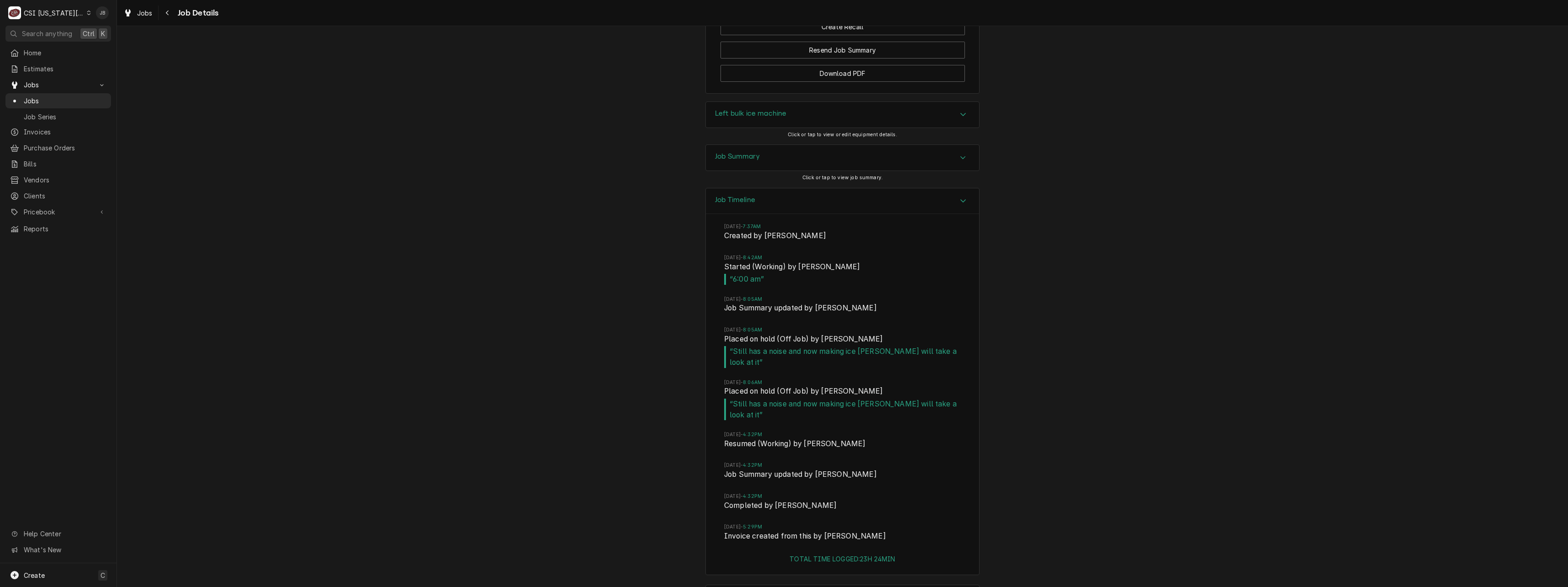
click at [767, 191] on div "Job Timeline" at bounding box center [842, 201] width 273 height 26
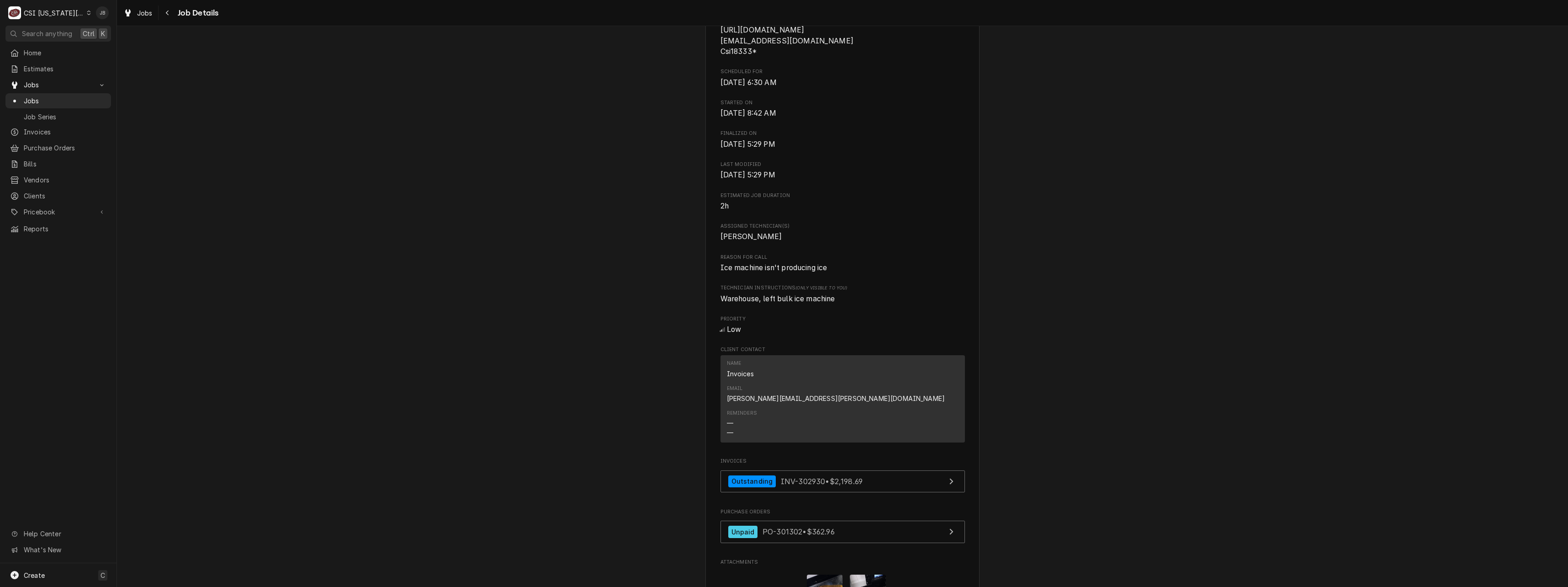
scroll to position [130, 0]
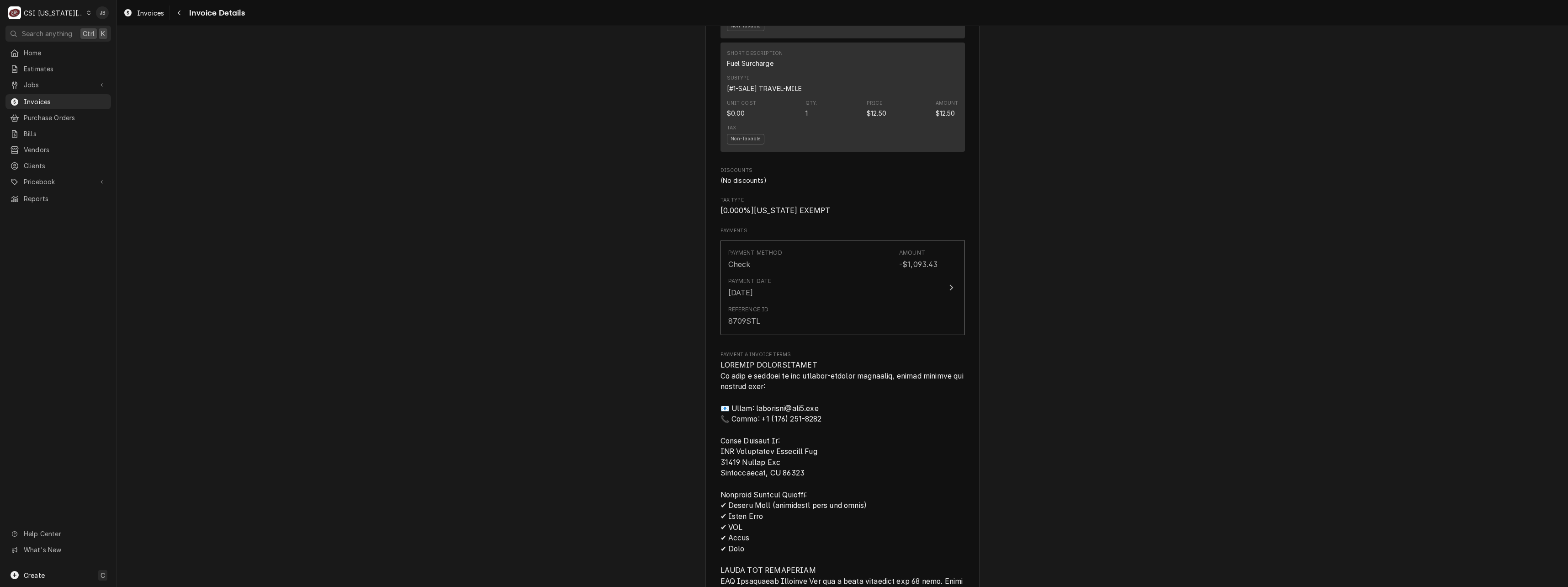
scroll to position [1600, 0]
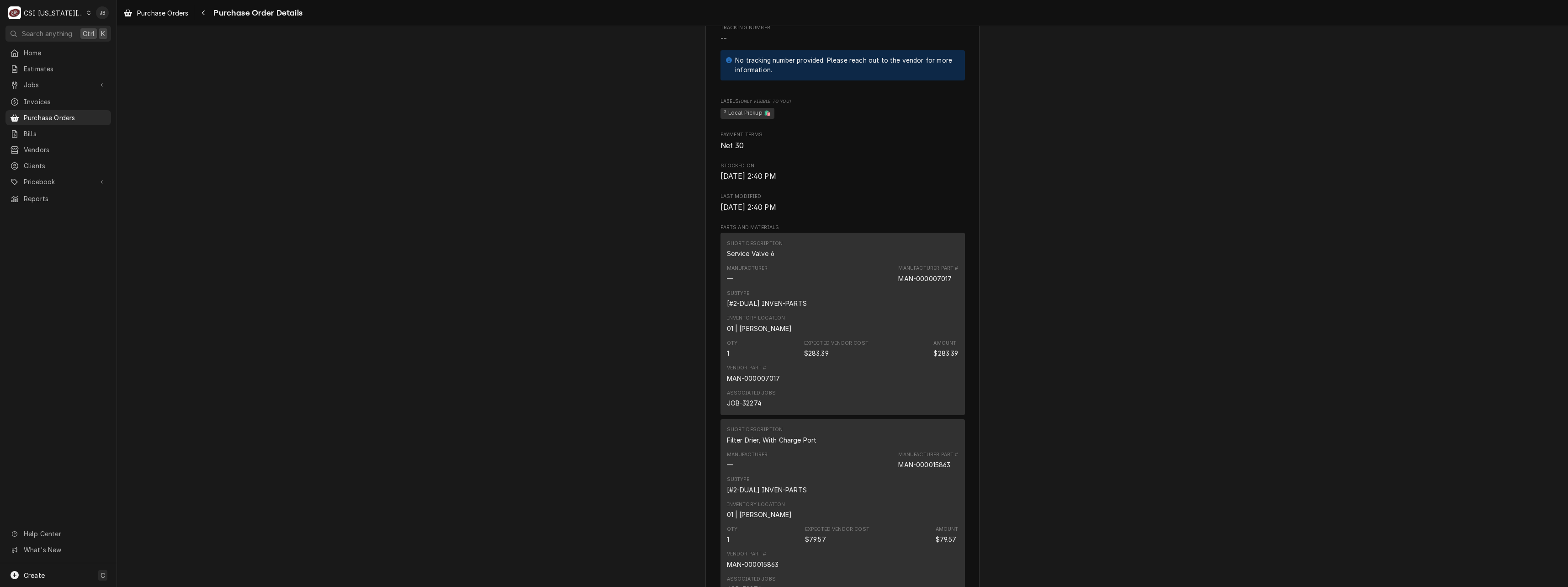
scroll to position [549, 0]
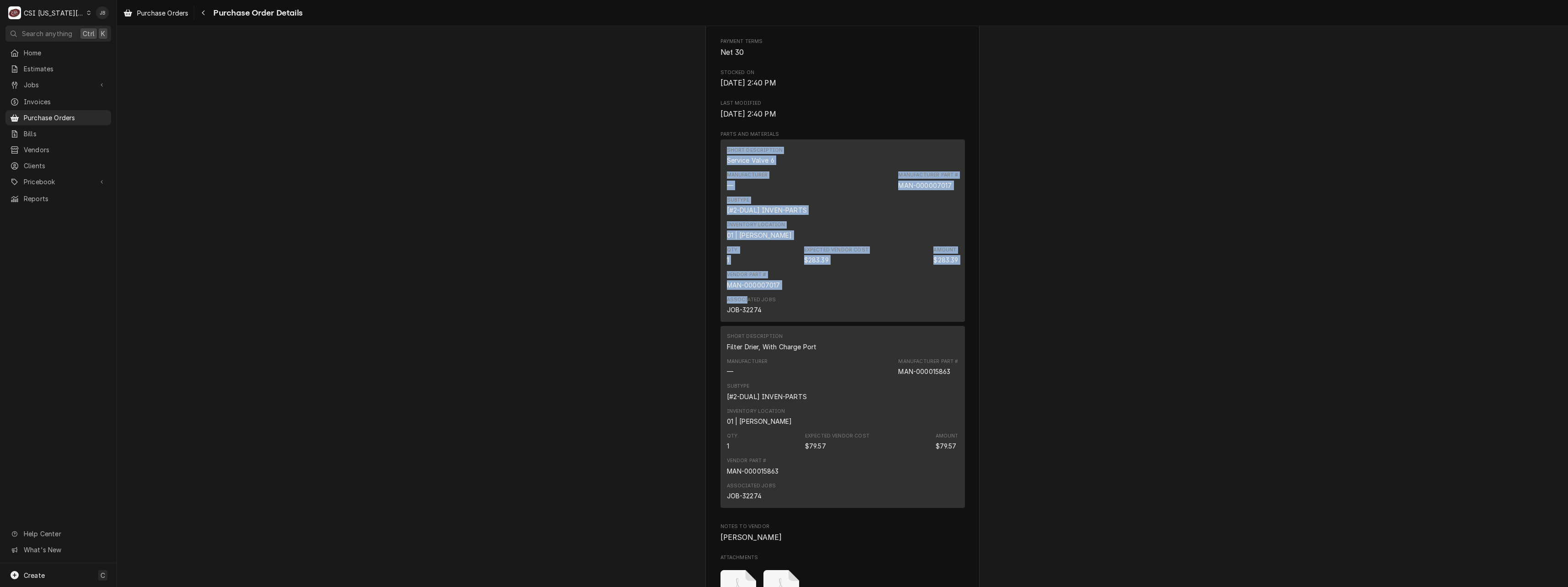
drag, startPoint x: 741, startPoint y: 311, endPoint x: 639, endPoint y: 175, distance: 170.0
click at [639, 175] on div "Unpaid Vendor KEY REFRIGERATION SUPPLY KEY REFRIGERATION SUPPLY [STREET_ADDRESS…" at bounding box center [842, 186] width 1451 height 1418
drag, startPoint x: 639, startPoint y: 175, endPoint x: 517, endPoint y: 221, distance: 130.4
click at [519, 221] on div "Unpaid Vendor KEY REFRIGERATION SUPPLY KEY REFRIGERATION SUPPLY [STREET_ADDRESS…" at bounding box center [842, 186] width 1451 height 1418
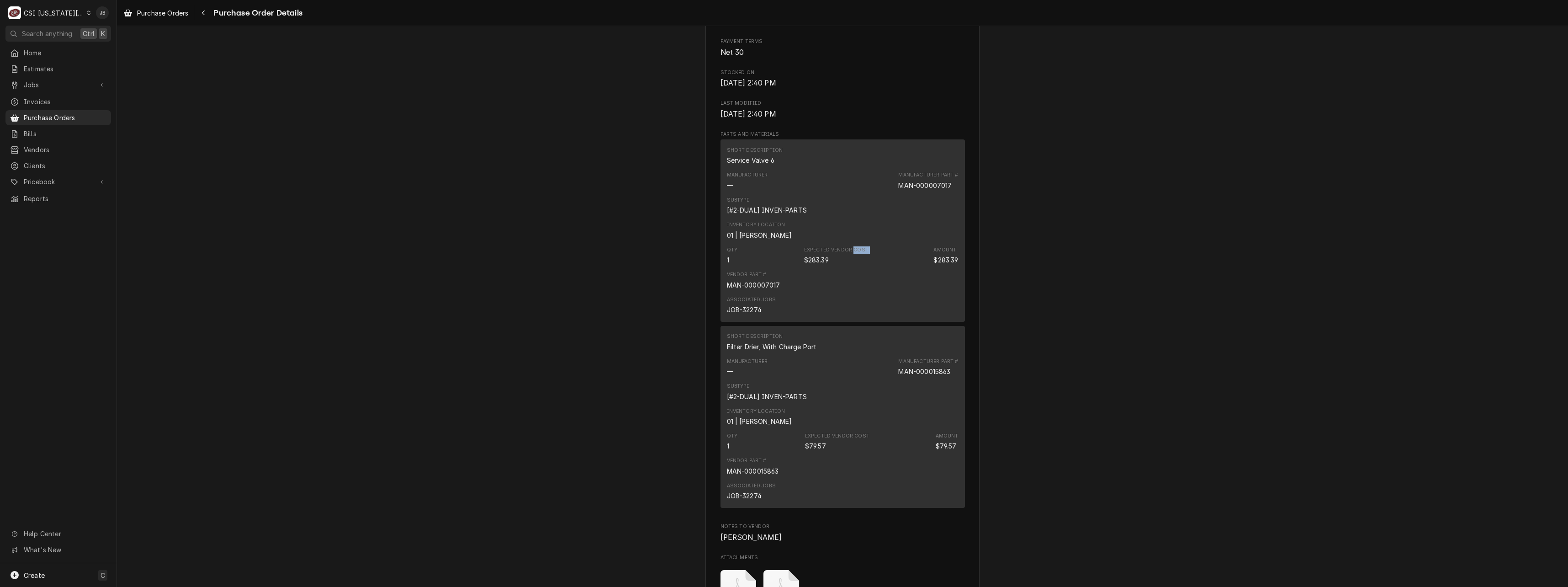
drag, startPoint x: 794, startPoint y: 288, endPoint x: 852, endPoint y: 286, distance: 58.0
click at [852, 268] on div "Qty. 1 Expected Vendor Cost $283.39 Amount $283.39" at bounding box center [842, 255] width 232 height 25
drag, startPoint x: 852, startPoint y: 286, endPoint x: 838, endPoint y: 306, distance: 24.4
click at [841, 292] on div "Vendor Part # MAN-000007017" at bounding box center [842, 280] width 232 height 25
drag, startPoint x: 836, startPoint y: 300, endPoint x: 783, endPoint y: 299, distance: 53.0
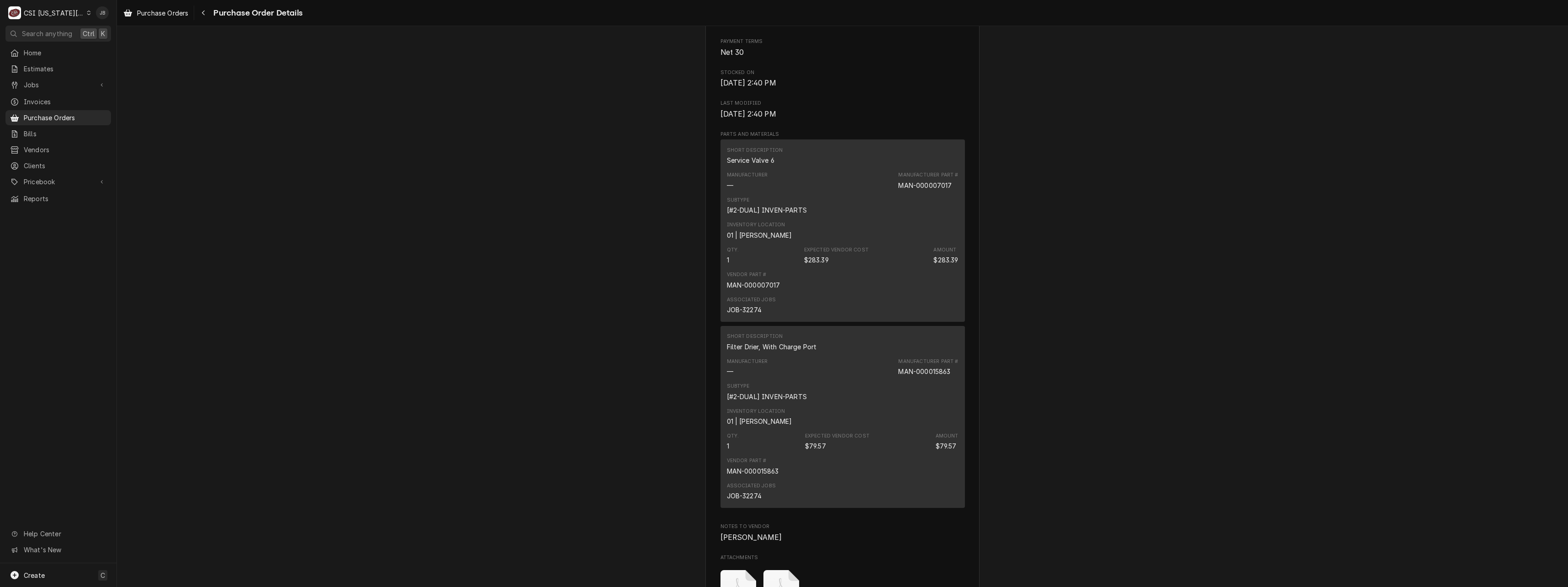
click at [783, 292] on div "Vendor Part # MAN-000007017" at bounding box center [842, 280] width 232 height 25
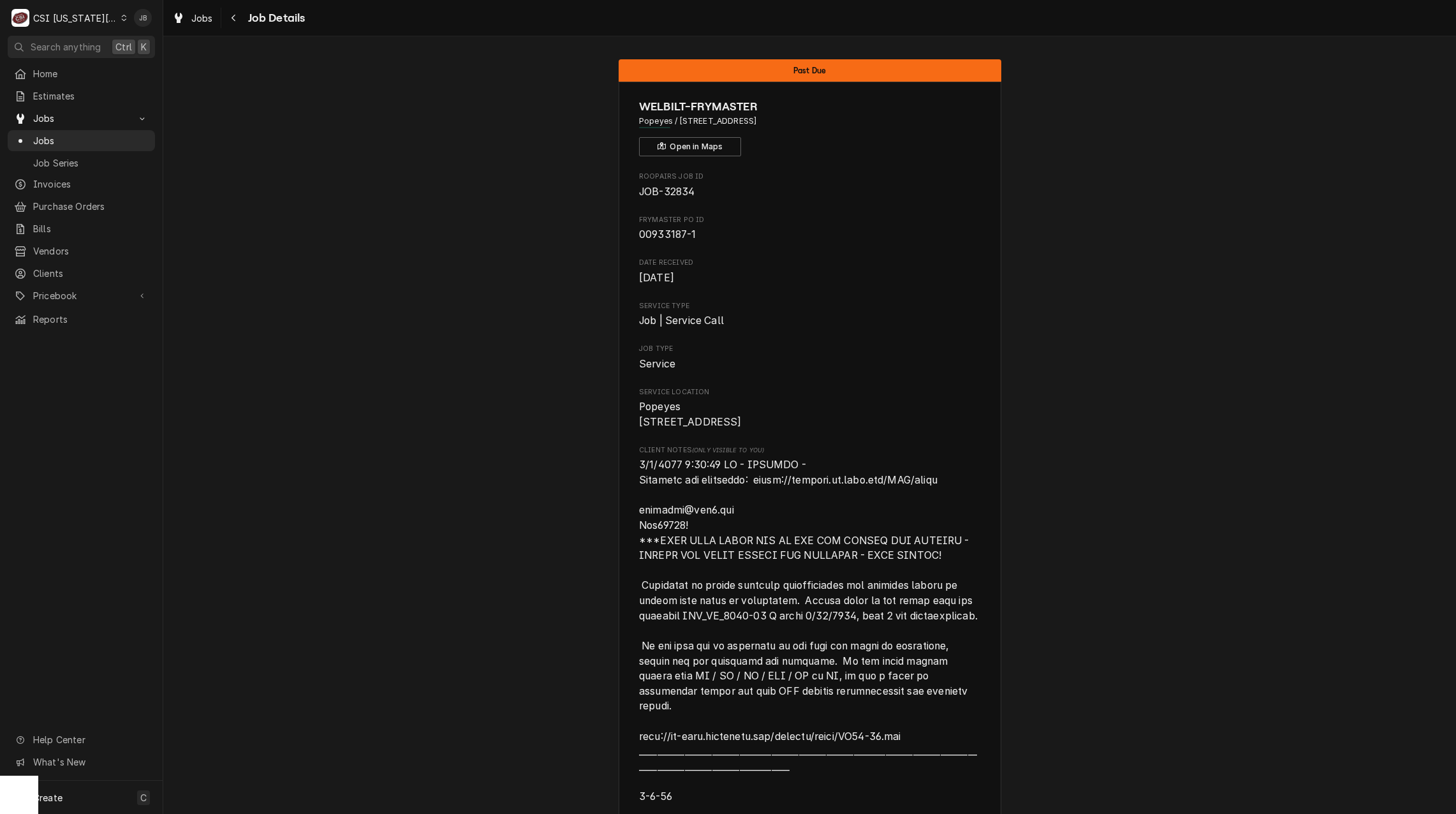
scroll to position [382, 0]
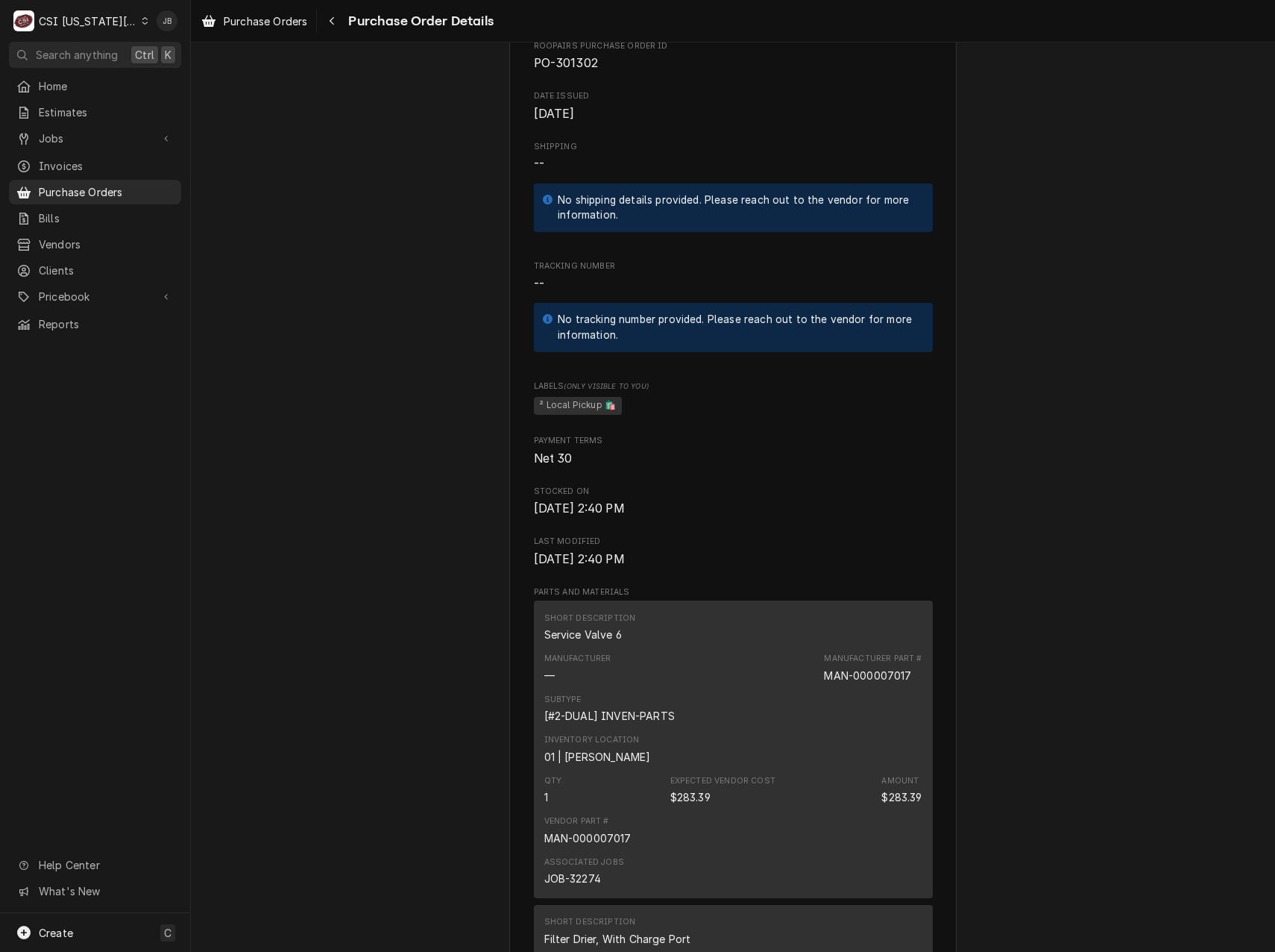
scroll to position [821, 0]
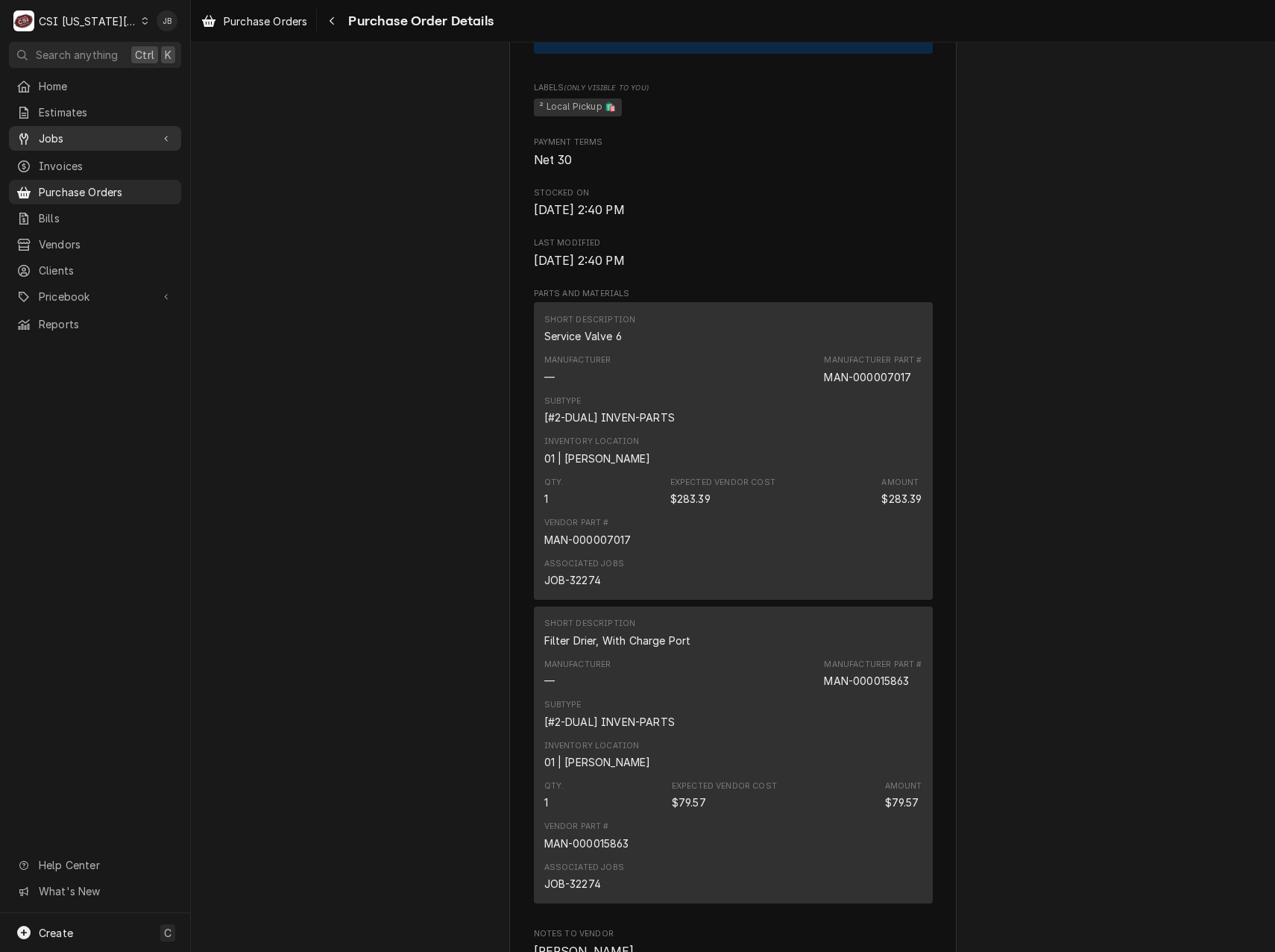
click at [92, 130] on span "Jobs" at bounding box center [94, 138] width 112 height 16
click at [88, 157] on span "Jobs" at bounding box center [106, 165] width 135 height 16
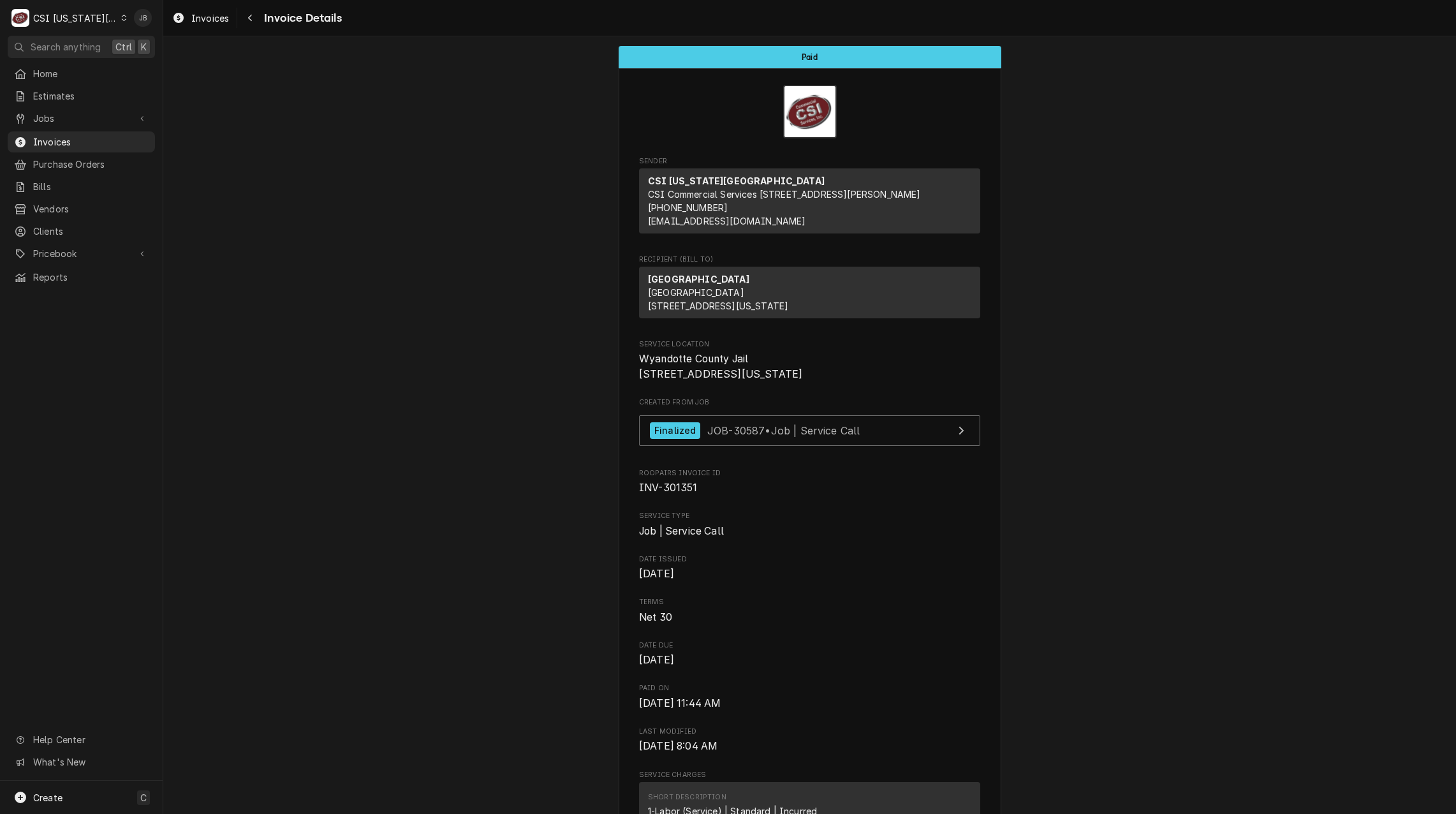
scroll to position [1020, 0]
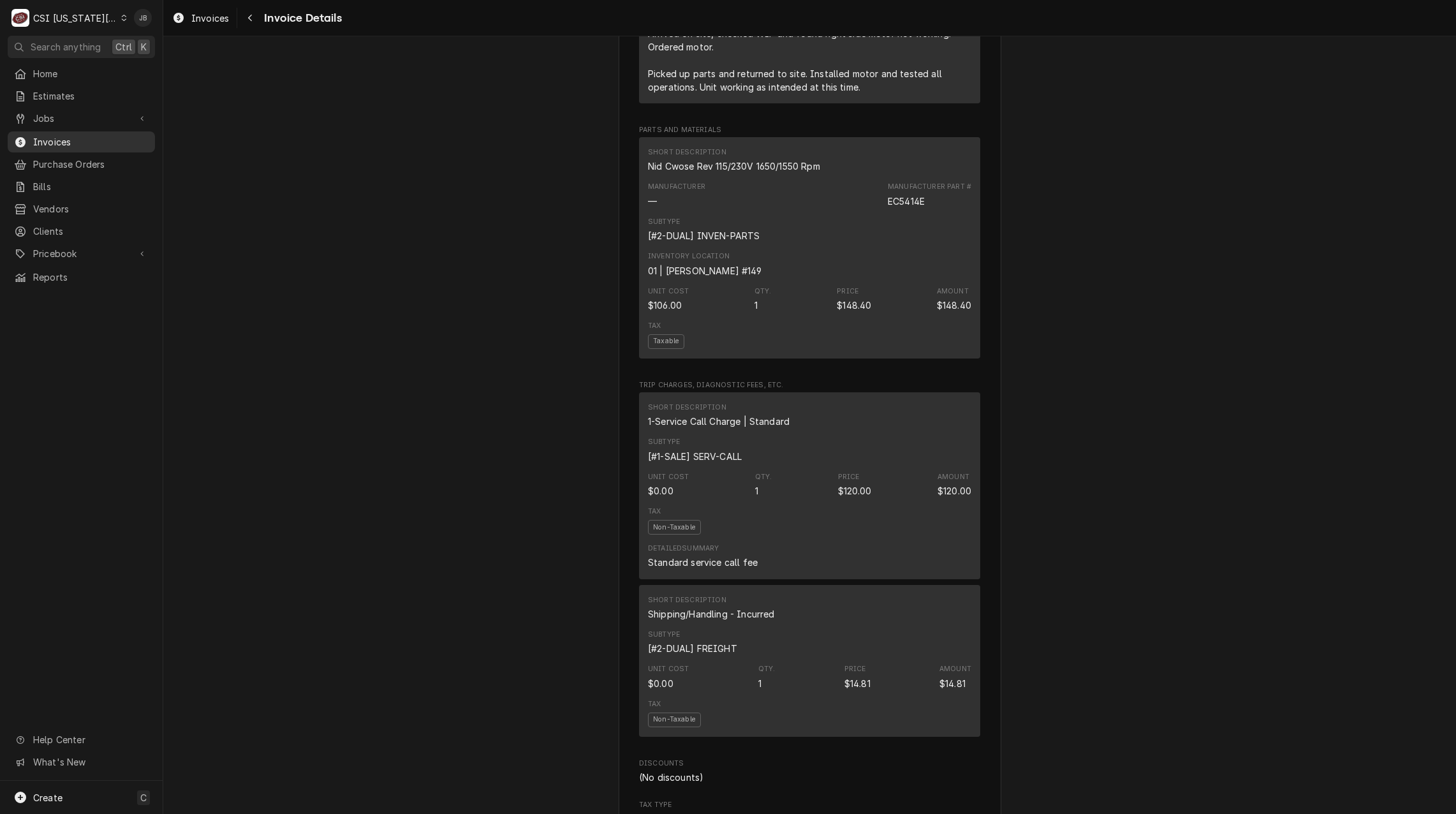
drag, startPoint x: 73, startPoint y: 140, endPoint x: 47, endPoint y: 141, distance: 26.0
click at [72, 142] on span "Invoices" at bounding box center [91, 142] width 116 height 14
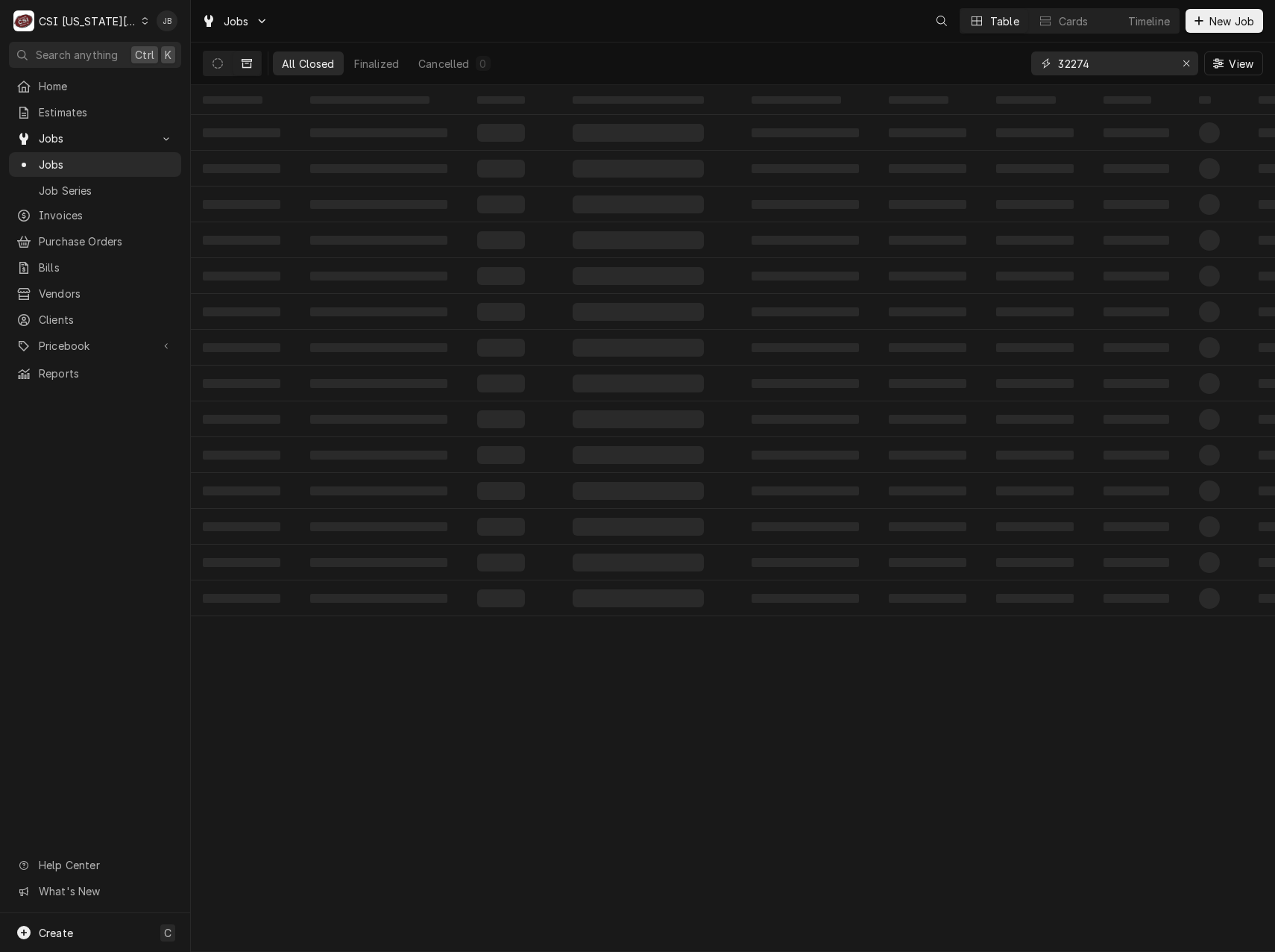
click at [1123, 66] on input "32274" at bounding box center [1114, 64] width 112 height 24
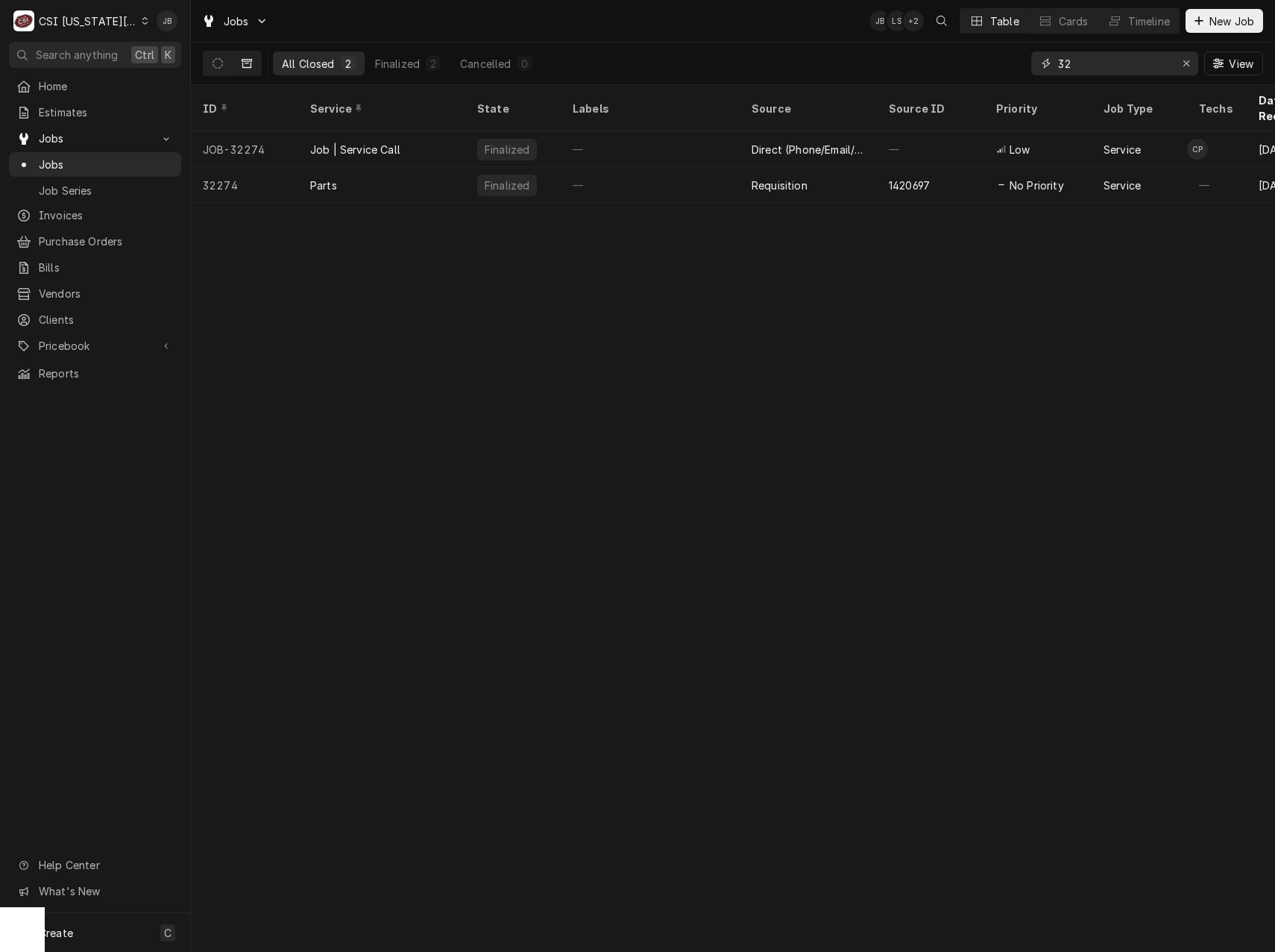
type input "3"
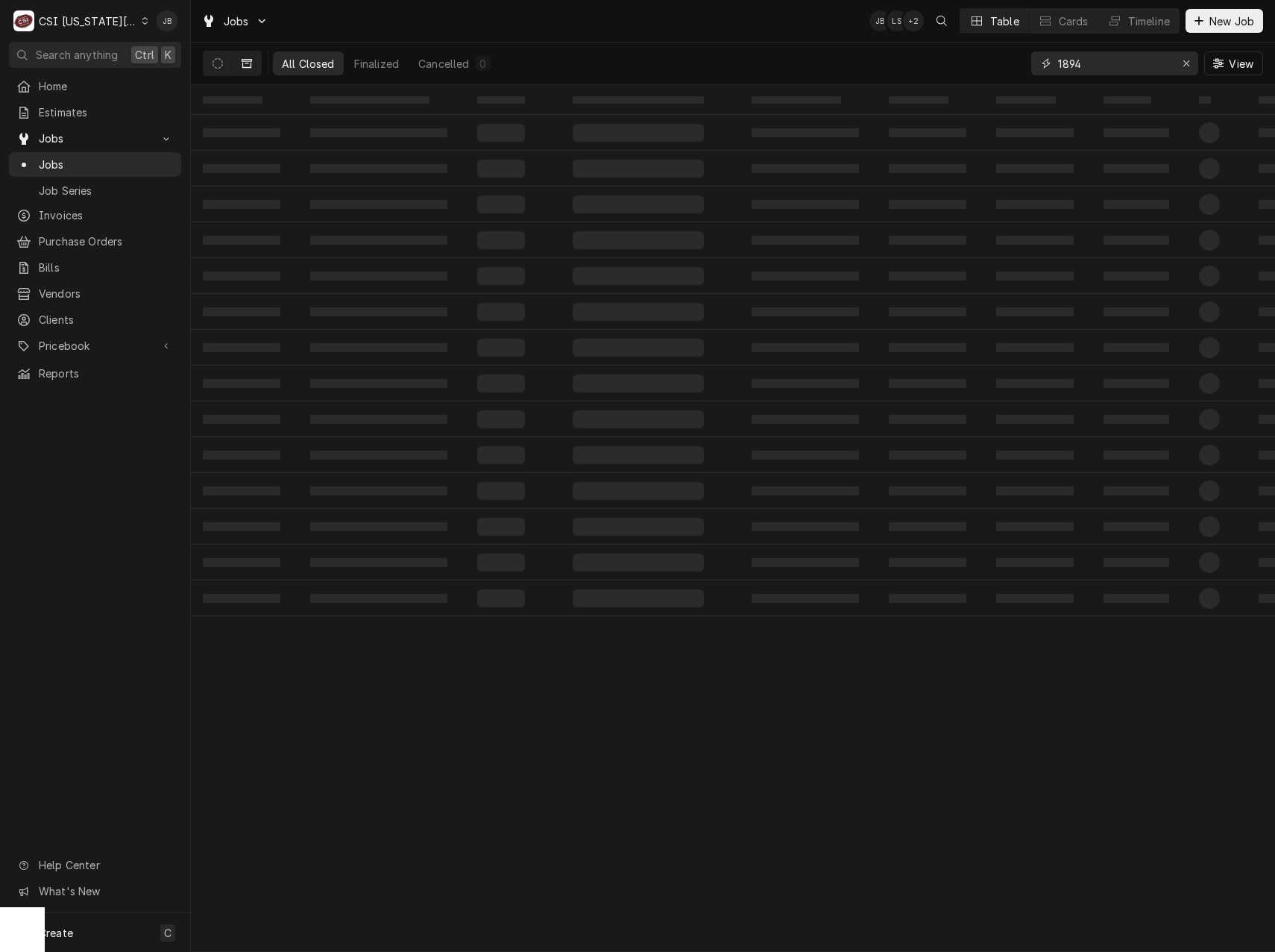
click at [1062, 64] on input "1894" at bounding box center [1114, 64] width 112 height 24
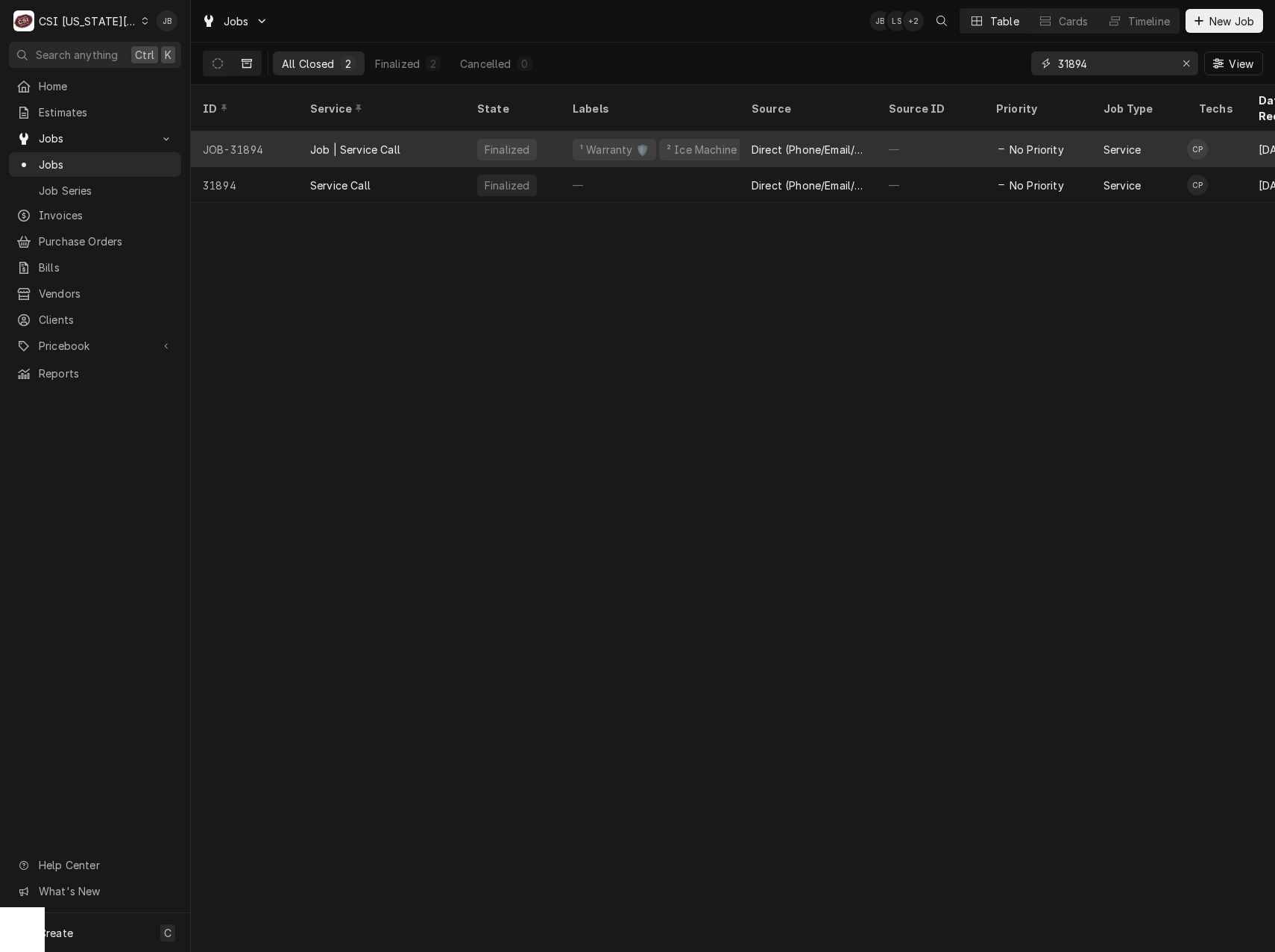
type input "31894"
click at [339, 142] on div "Job | Service Call" at bounding box center [355, 150] width 90 height 16
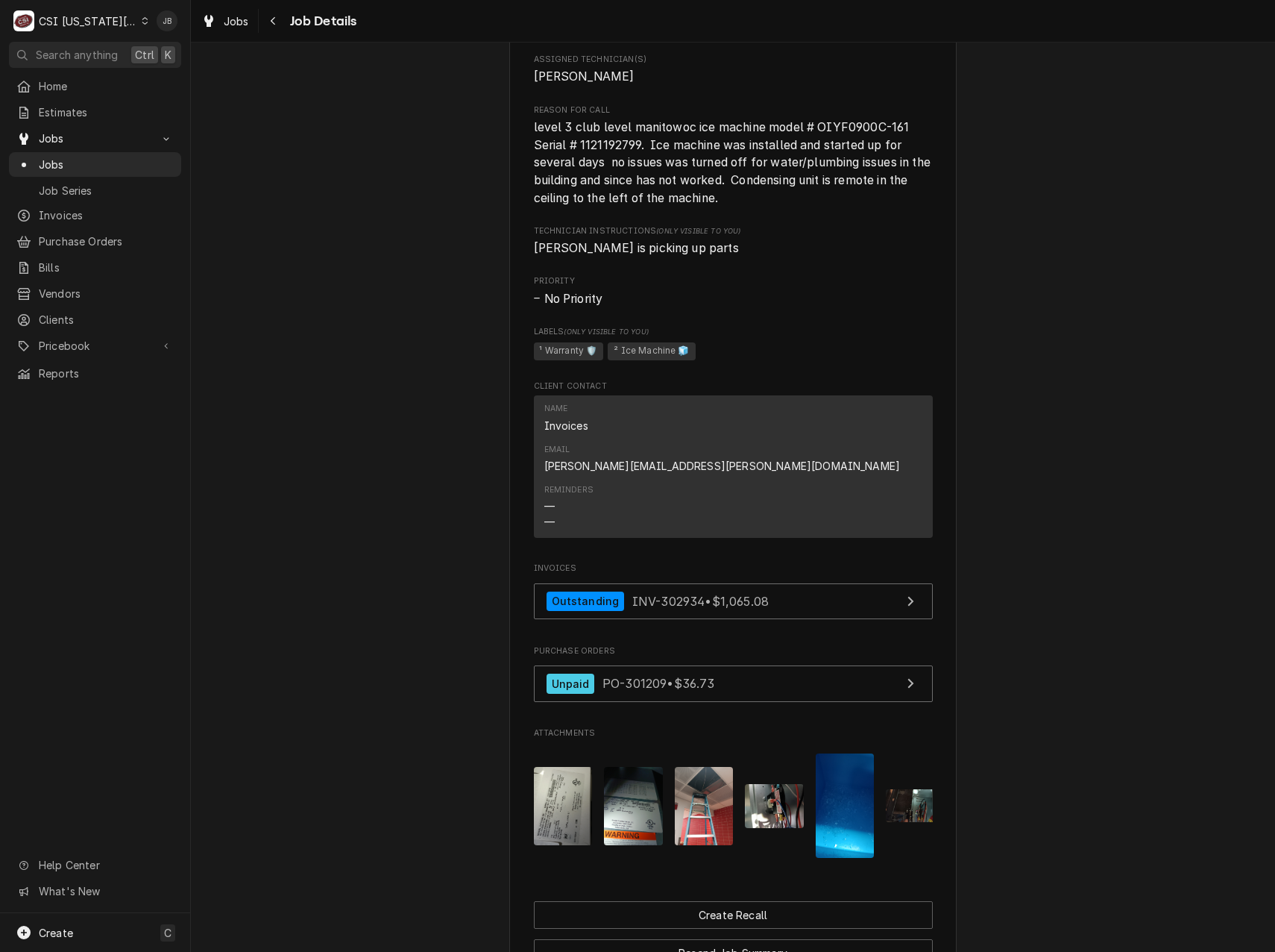
scroll to position [970, 0]
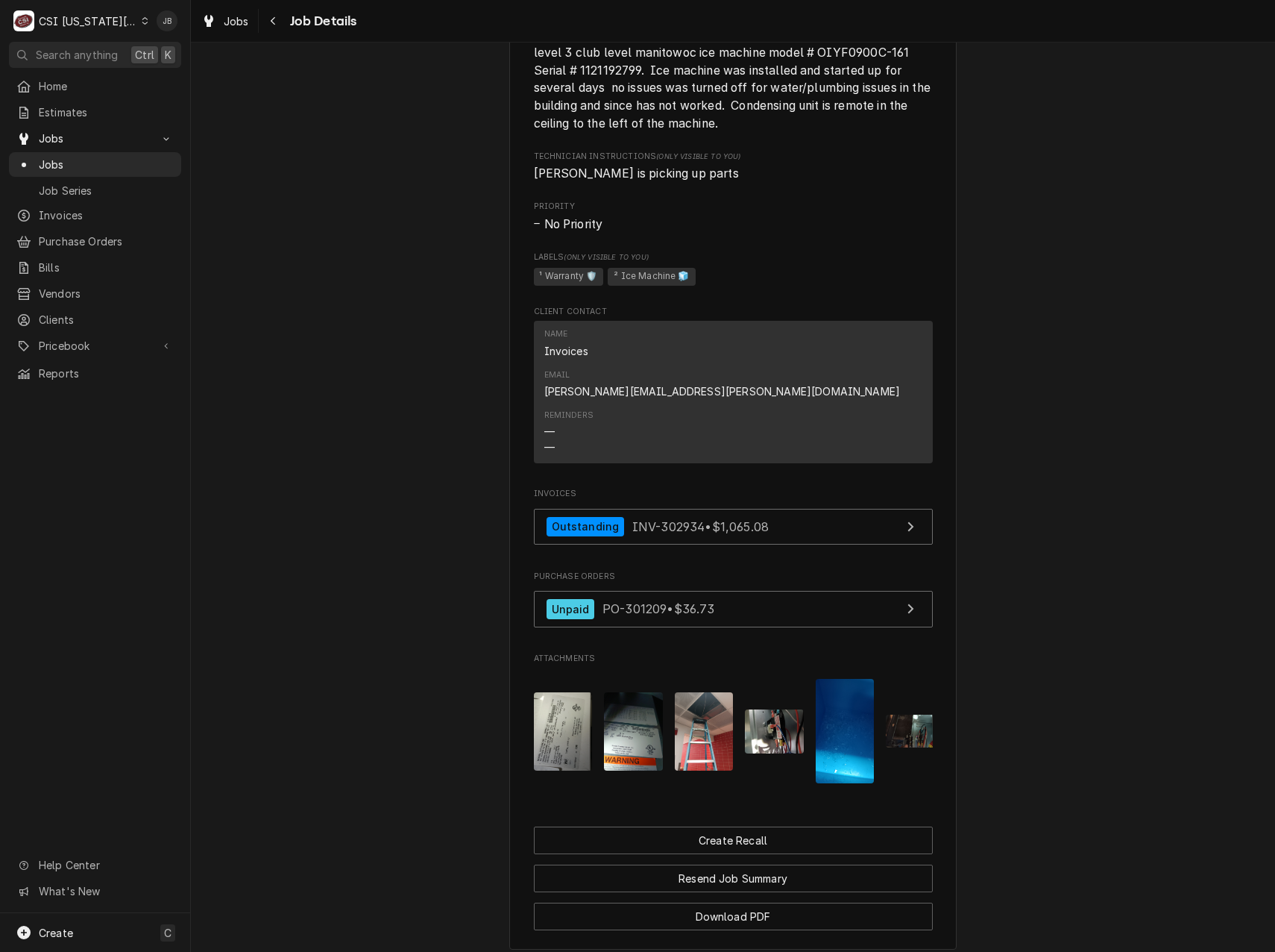
click at [563, 709] on img "Attachments" at bounding box center [562, 731] width 59 height 79
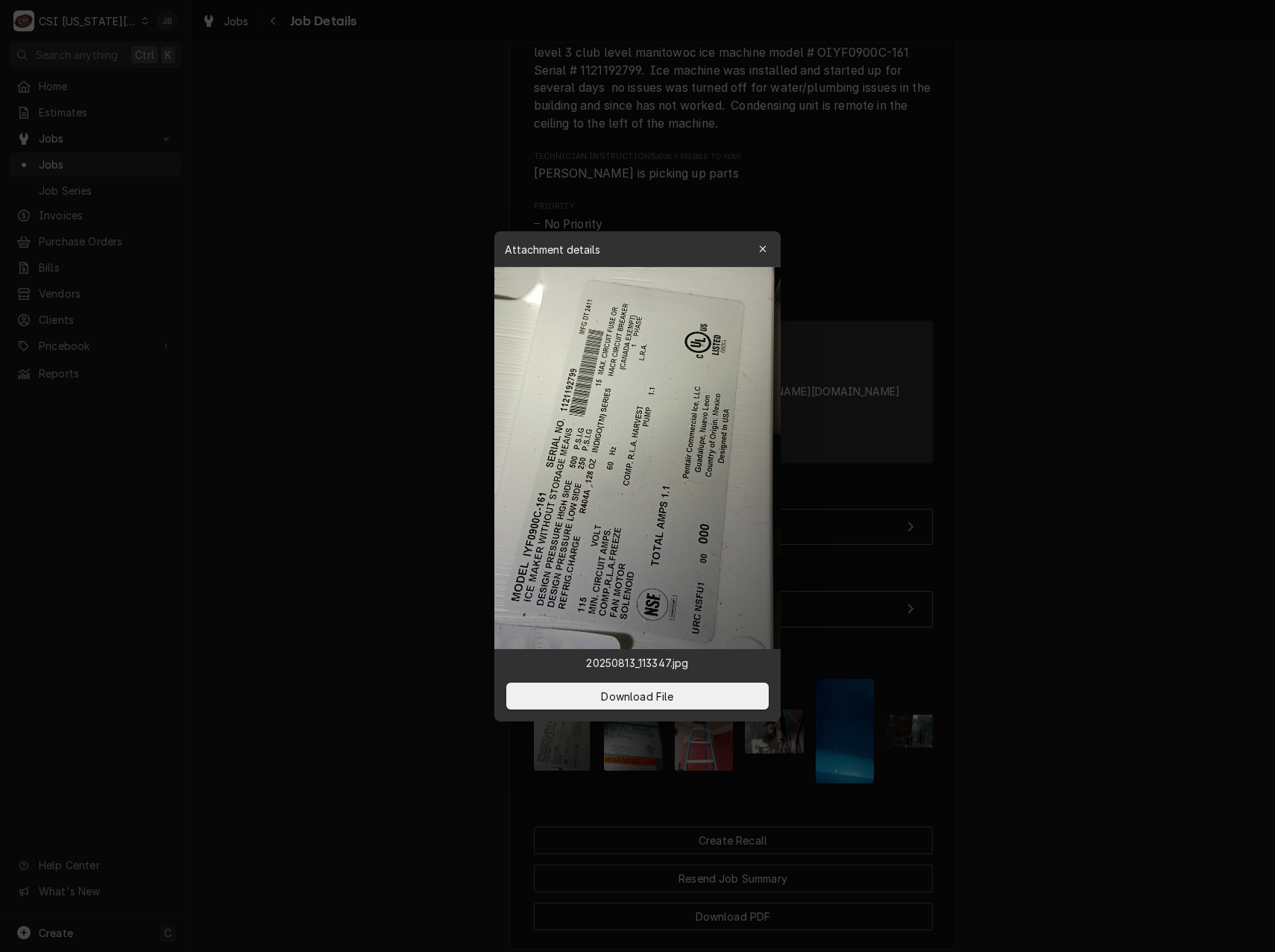
click at [392, 550] on div at bounding box center [637, 476] width 1275 height 952
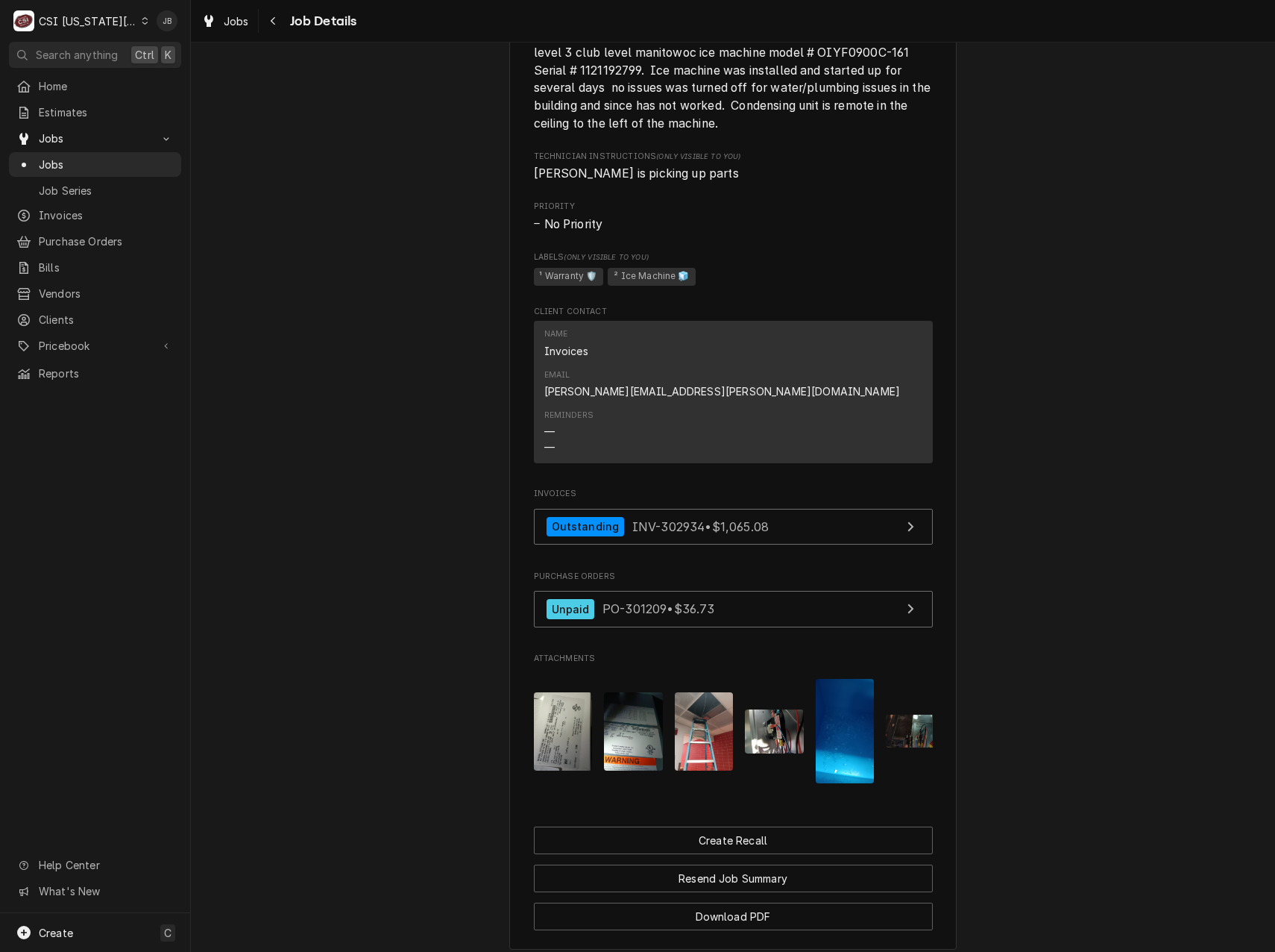
click at [642, 718] on img "Attachments" at bounding box center [633, 731] width 59 height 79
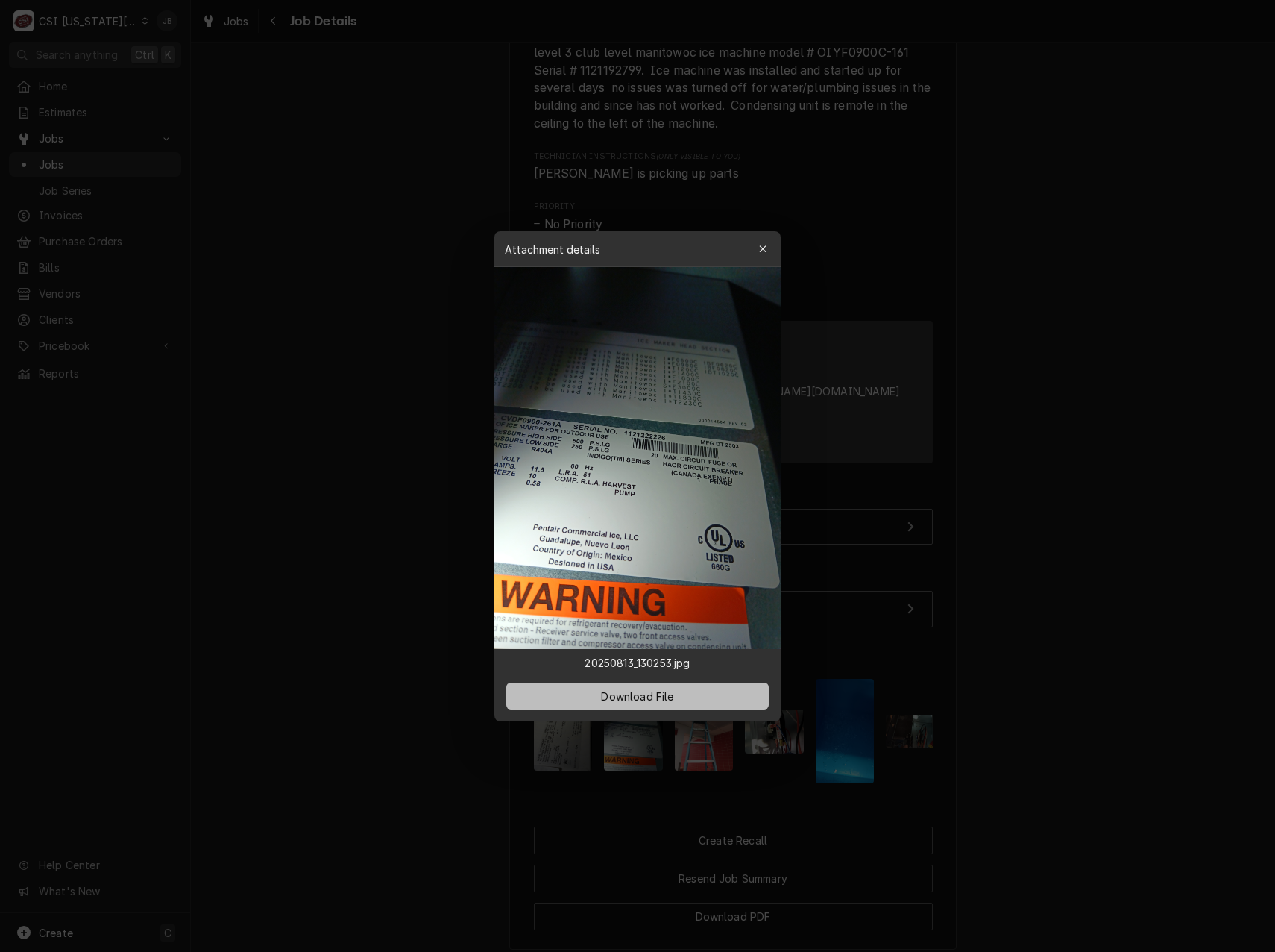
click at [605, 693] on span "Download File" at bounding box center [637, 696] width 79 height 16
drag, startPoint x: 302, startPoint y: 498, endPoint x: 337, endPoint y: 501, distance: 35.1
click at [302, 498] on div at bounding box center [637, 476] width 1275 height 952
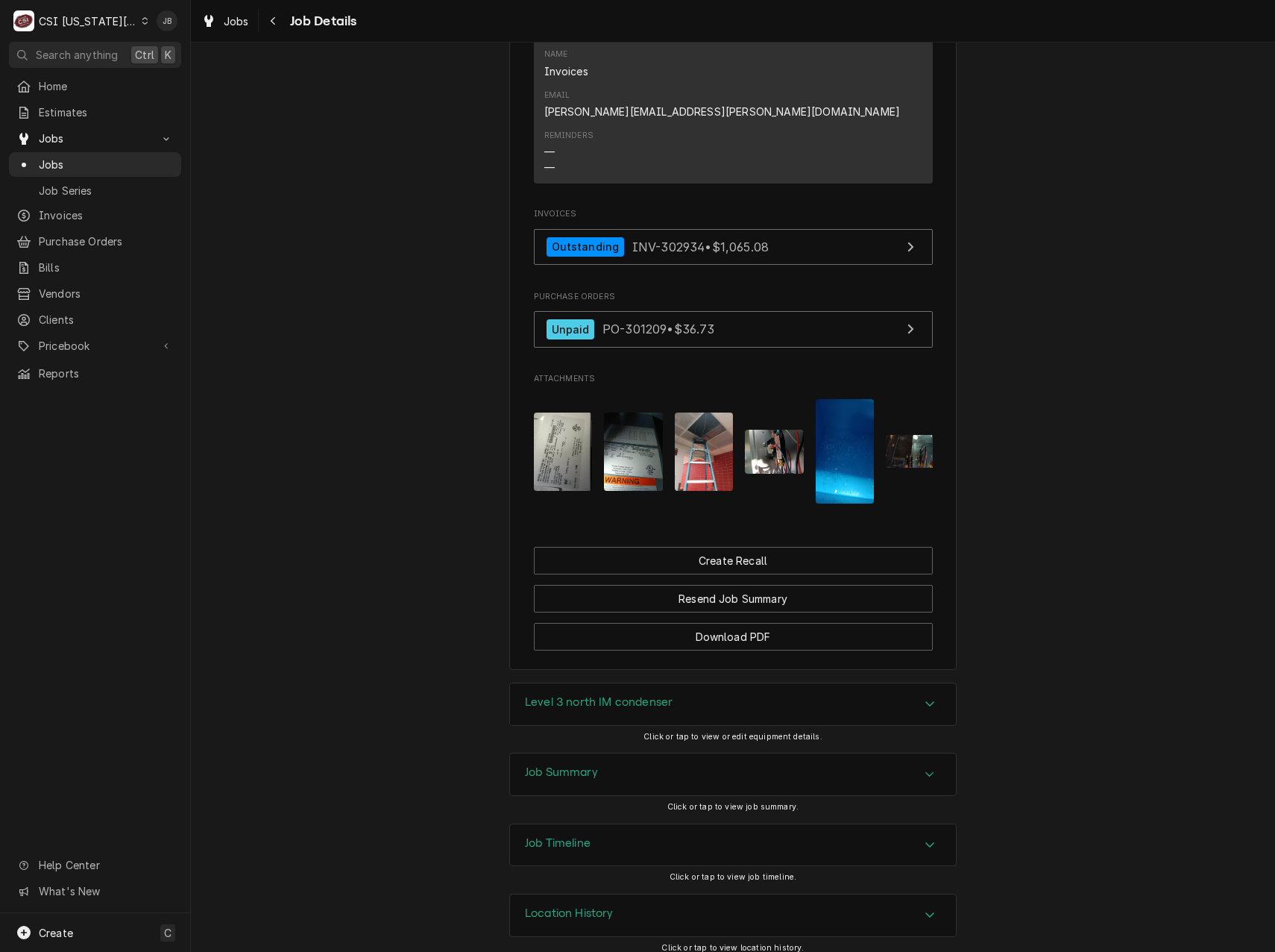
scroll to position [1250, 0]
click at [634, 696] on h3 "Level 3 north IM condenser" at bounding box center [598, 702] width 148 height 14
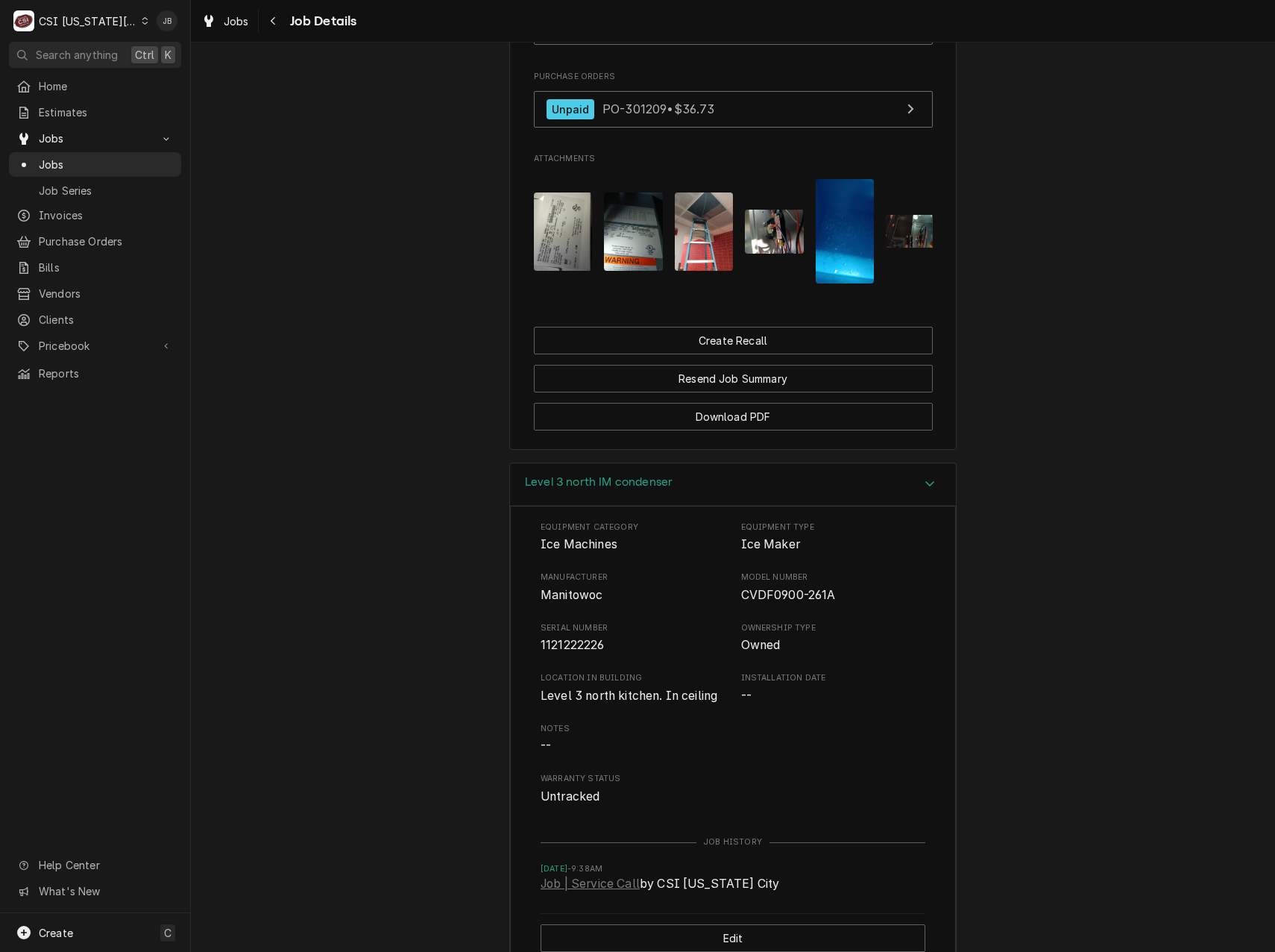
scroll to position [1474, 0]
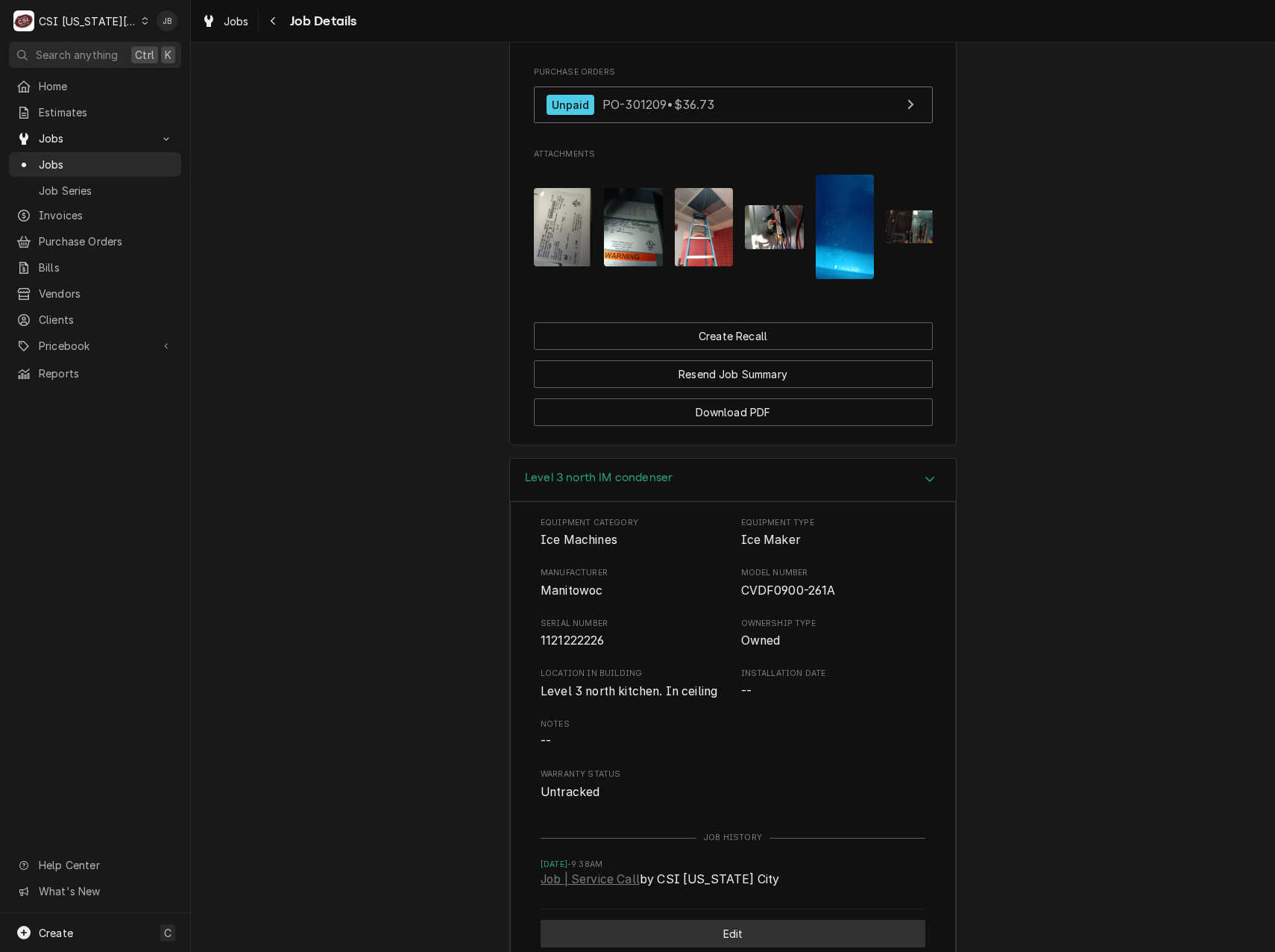
click at [698, 919] on button "Edit" at bounding box center [732, 933] width 385 height 28
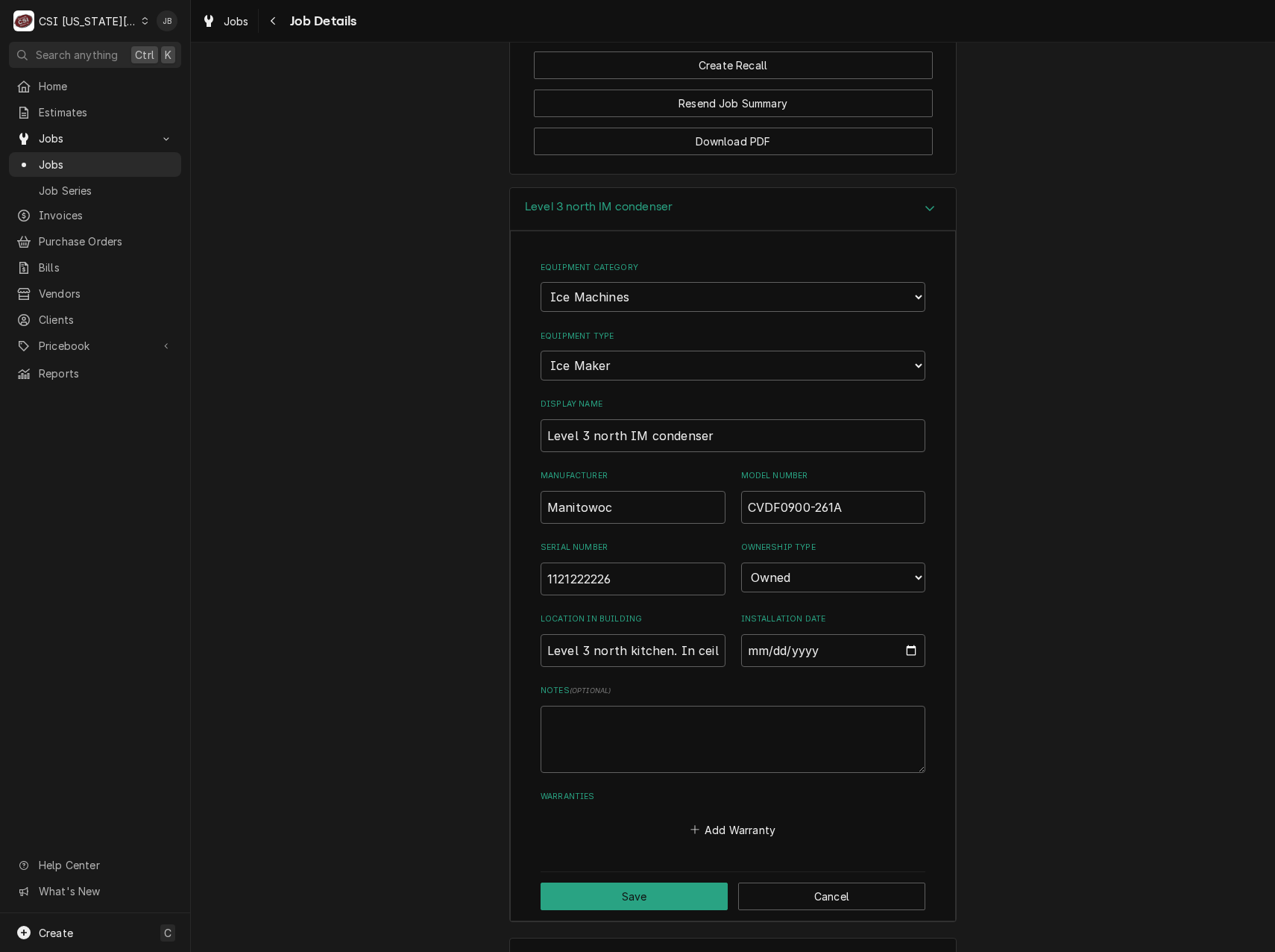
scroll to position [1772, 0]
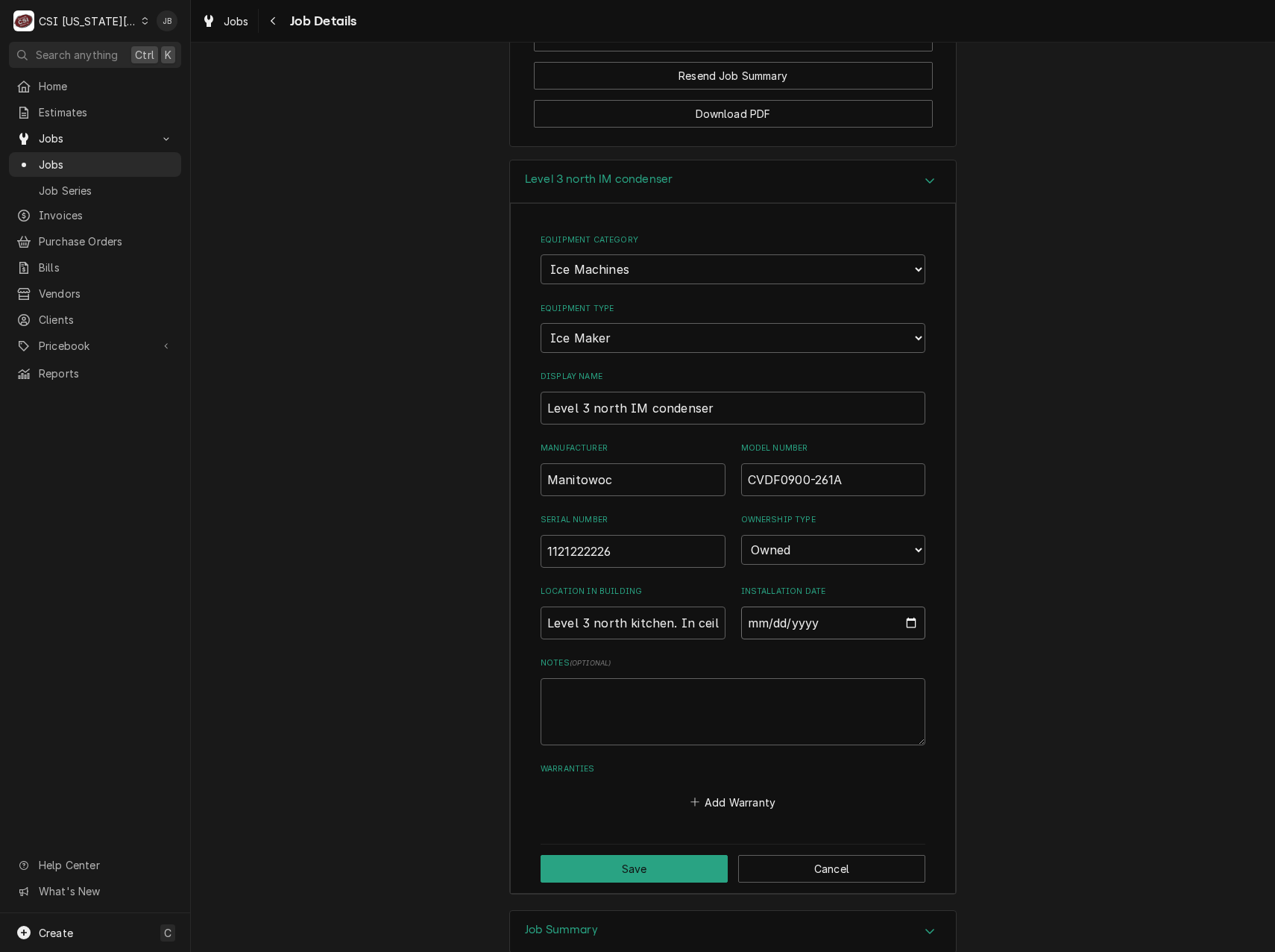
click at [907, 615] on input "Installation Date" at bounding box center [834, 622] width 185 height 33
type input "2025-05-27"
click at [908, 617] on input "2025-05-27" at bounding box center [834, 622] width 185 height 33
drag, startPoint x: 620, startPoint y: 708, endPoint x: 640, endPoint y: 726, distance: 26.9
click at [620, 708] on textarea "Notes ( optional )" at bounding box center [732, 712] width 385 height 68
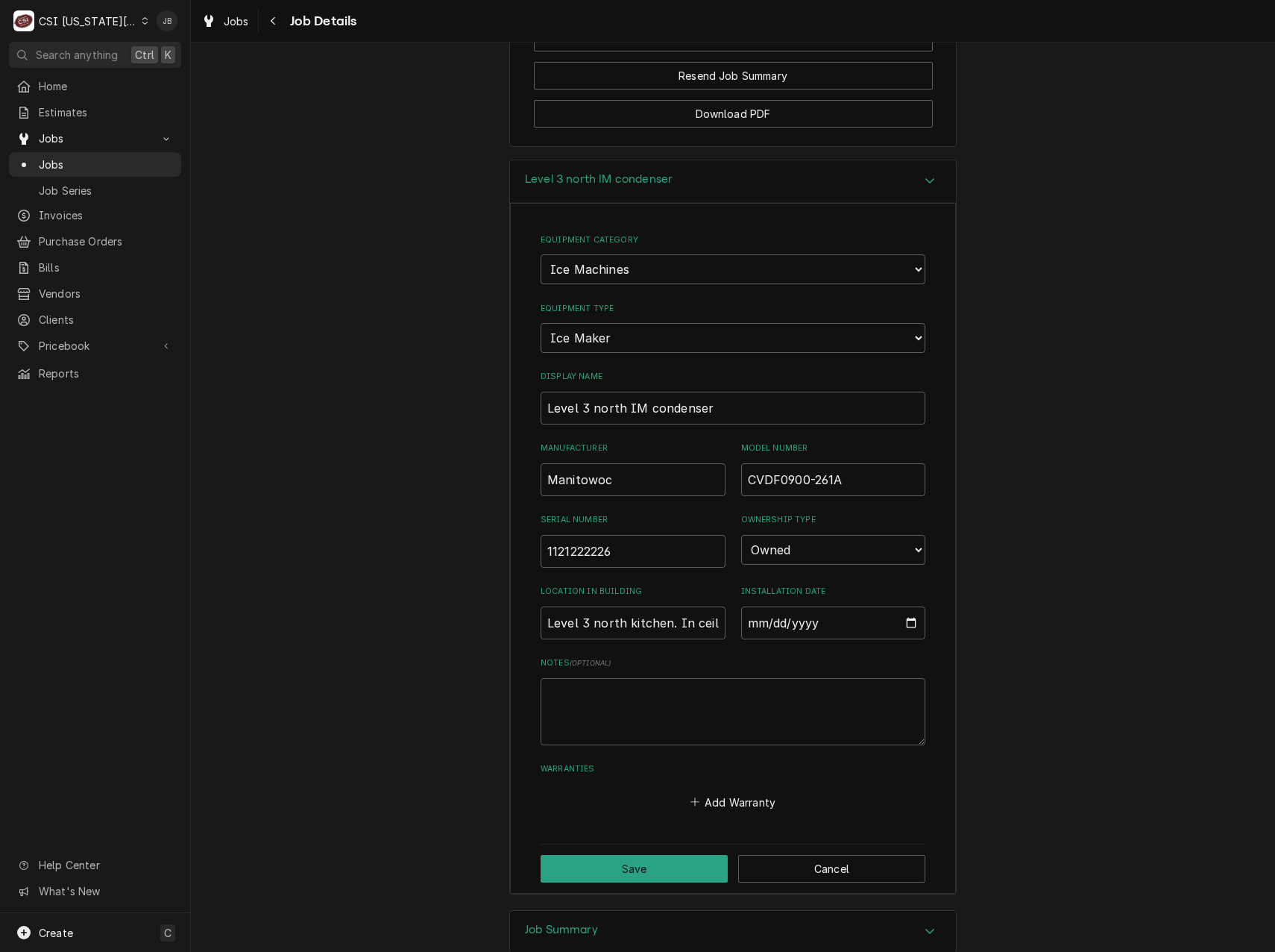
drag, startPoint x: 1036, startPoint y: 776, endPoint x: 896, endPoint y: 776, distance: 140.0
click at [1036, 776] on div "Level 3 north IM condenser Equipment Category Choose equipment category... Cook…" at bounding box center [732, 535] width 1084 height 750
click at [735, 794] on button "Add Warranty" at bounding box center [732, 801] width 90 height 21
click at [641, 801] on div "Name" at bounding box center [733, 820] width 354 height 56
click at [622, 836] on div "Name Start Date End Date ( optional ) Details ( optional )" at bounding box center [733, 913] width 354 height 242
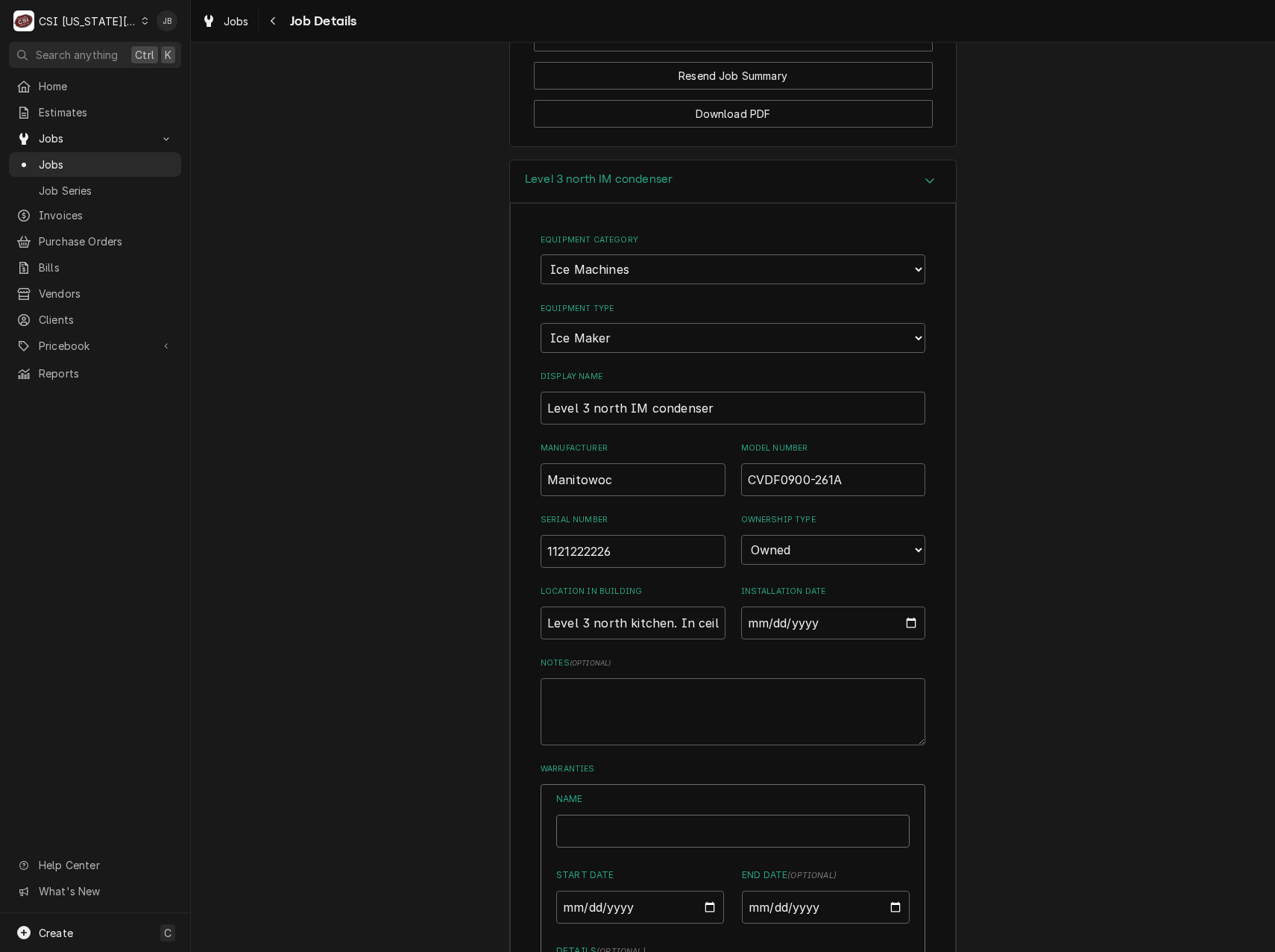
type textarea "x"
type input "P"
type textarea "x"
type input "Pa"
type textarea "x"
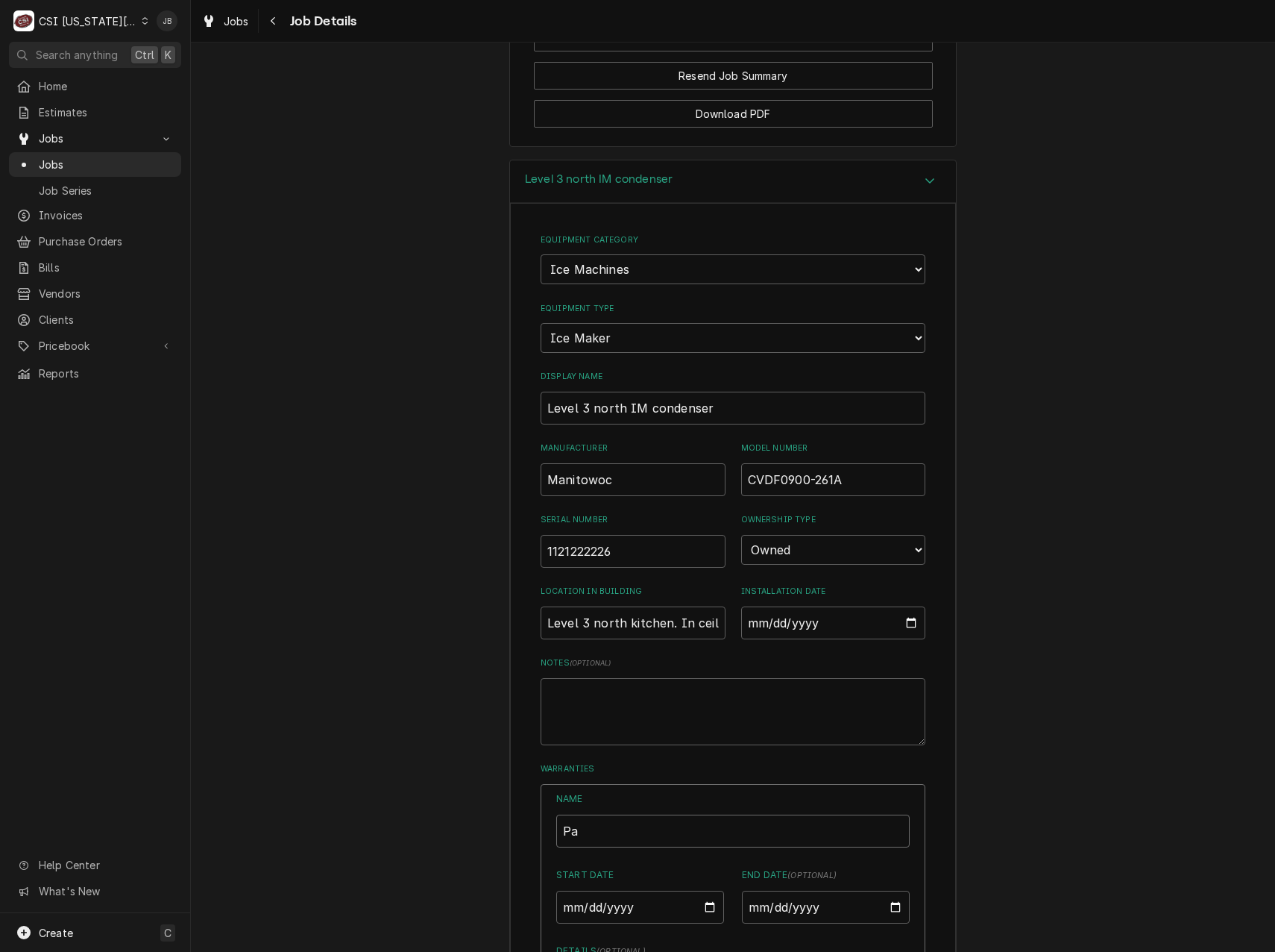
type input "Par"
type textarea "x"
type input "Part"
type textarea "x"
type input "Parts"
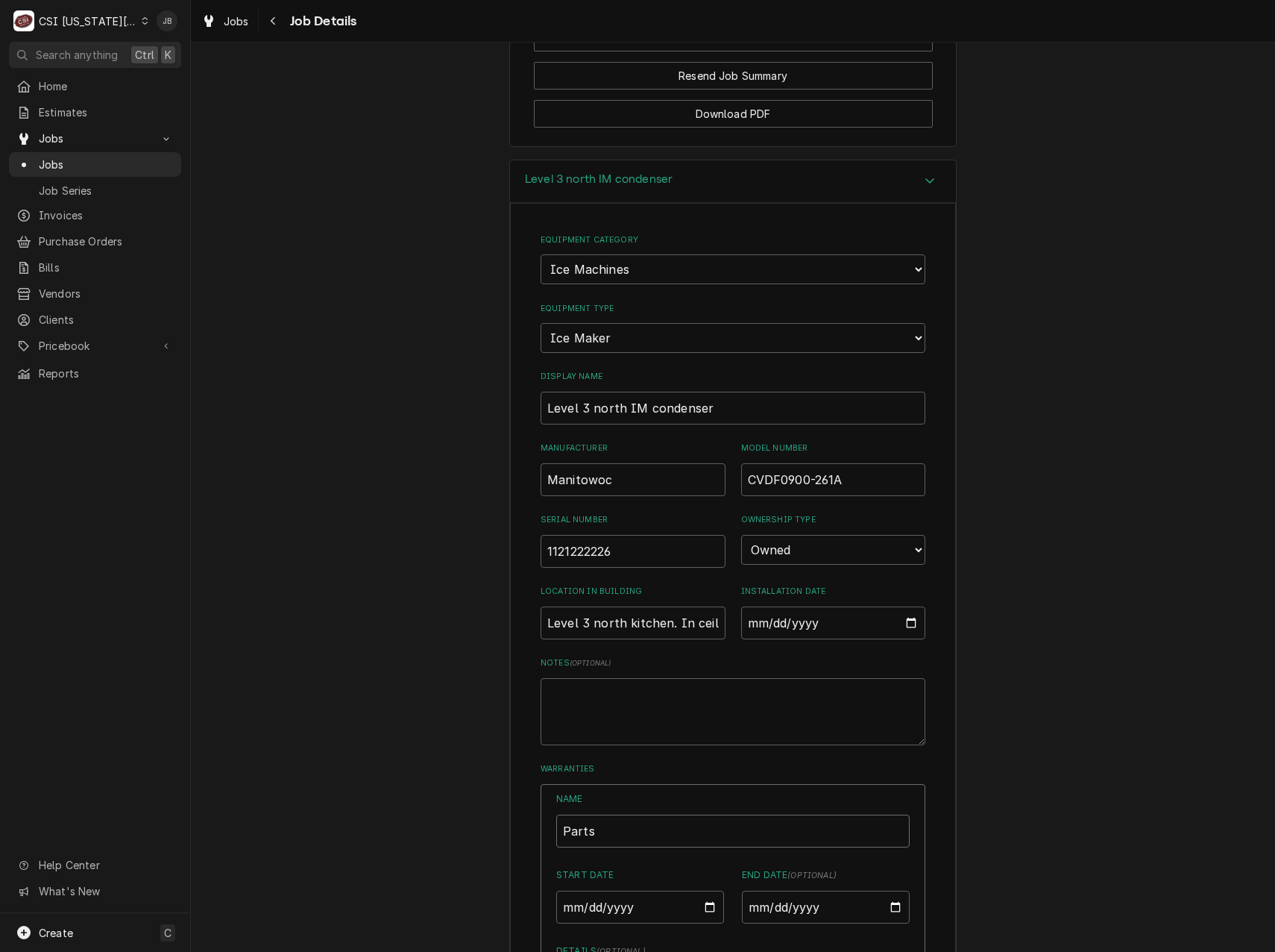
type textarea "x"
type input "Parts"
type textarea "x"
type input "Parts a"
type textarea "x"
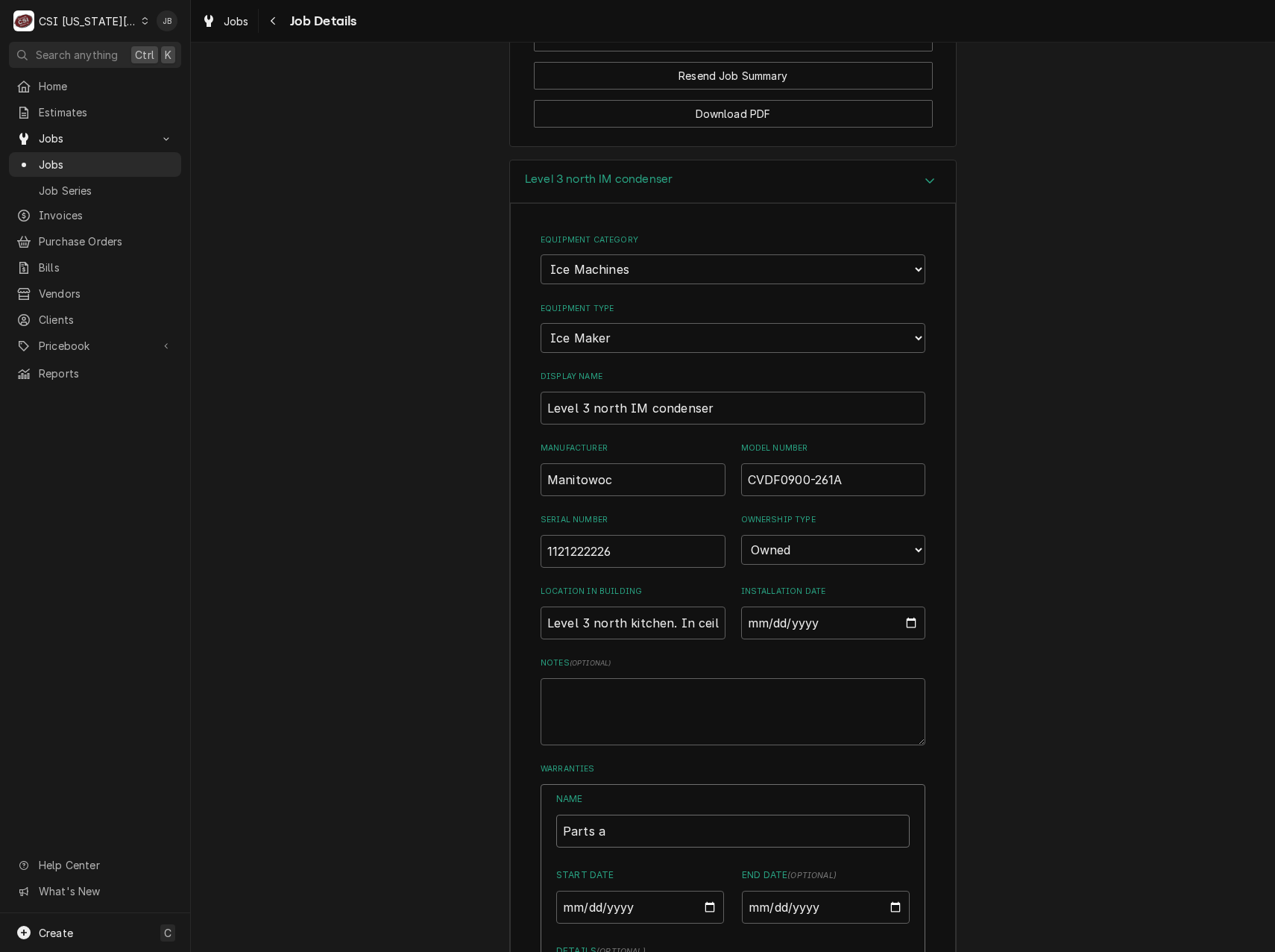
type input "Parts an"
type textarea "x"
type input "Parts and"
type textarea "x"
type input "Parts and"
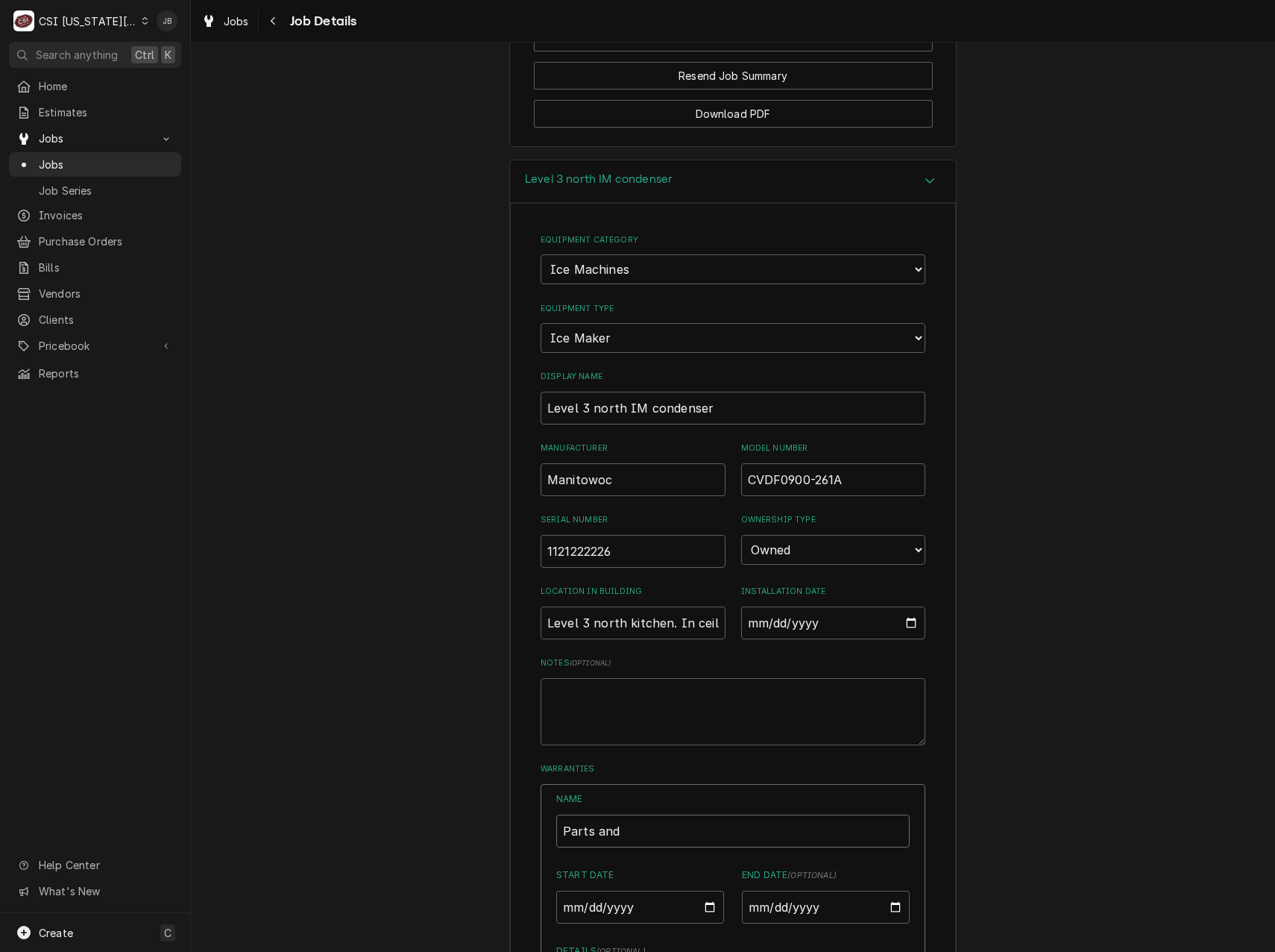
type textarea "x"
type input "Parts and L"
type textarea "x"
type input "Parts and La"
type textarea "x"
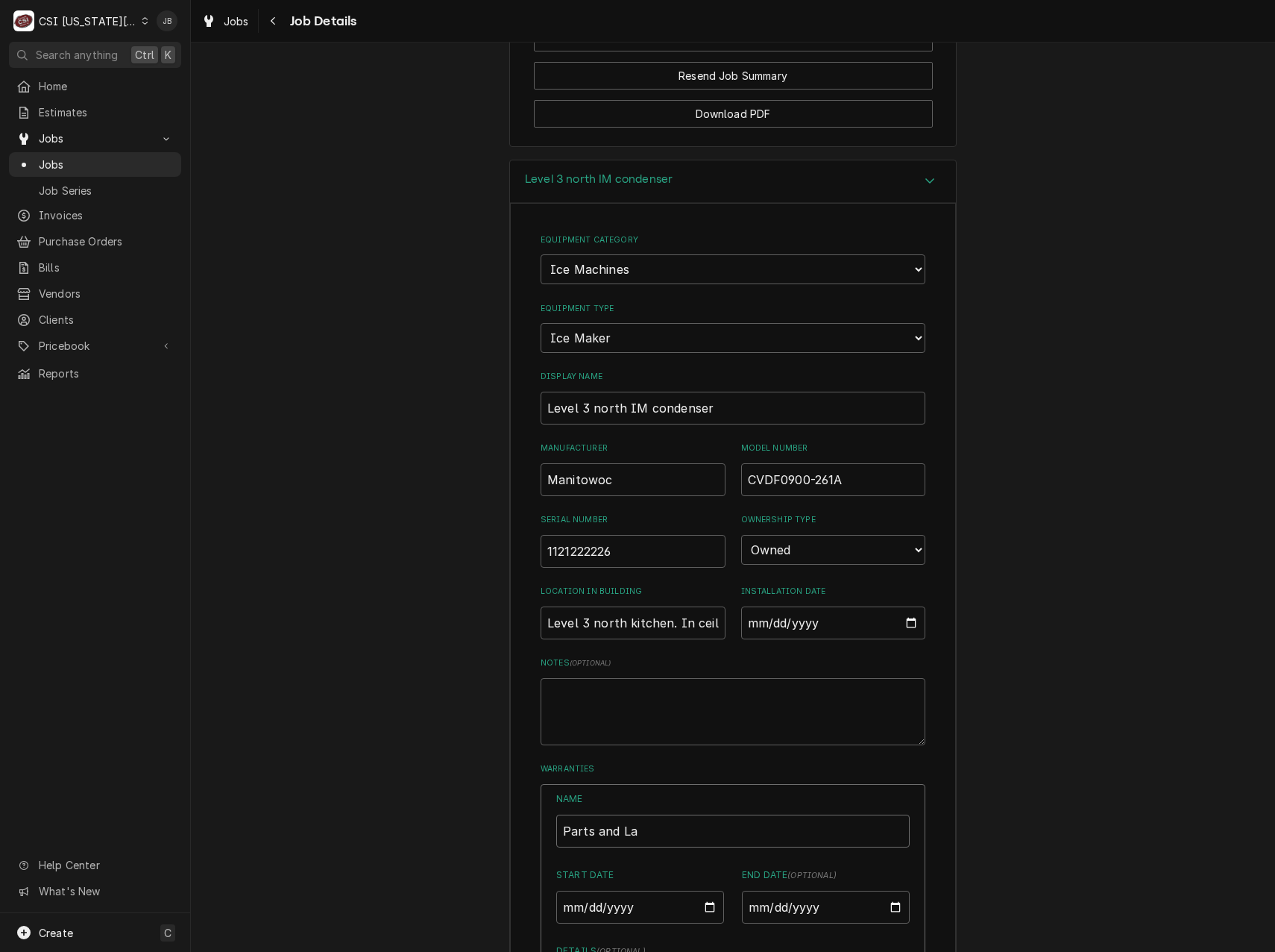
type input "Parts and Lab"
type textarea "x"
type input "Parts and Labo"
type textarea "x"
type input "Parts and Labor"
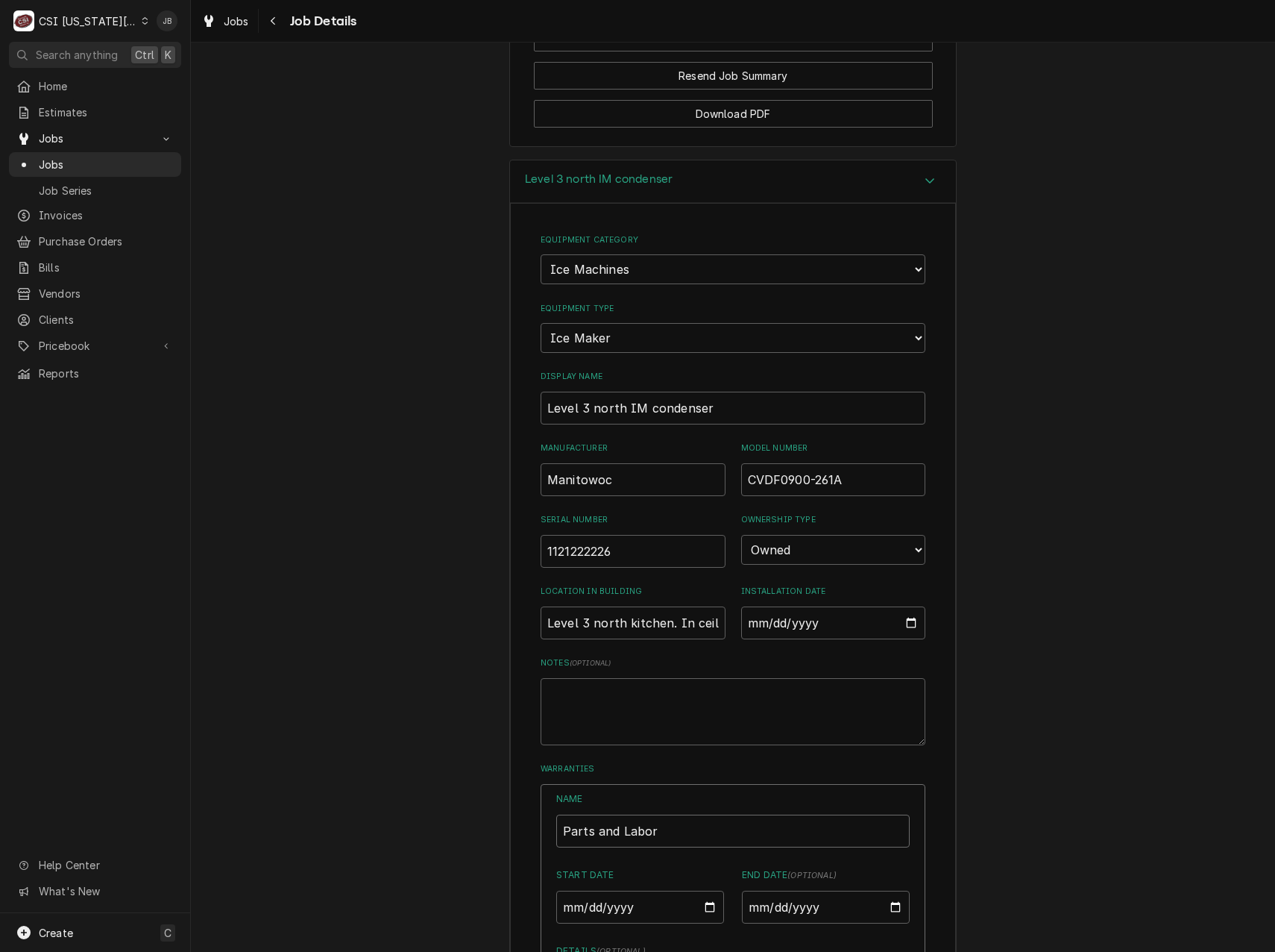
click at [596, 827] on input "Parts and Labor" at bounding box center [733, 831] width 354 height 33
type textarea "x"
type input "Parts nd Labor"
type textarea "x"
type input "Parts and Labor"
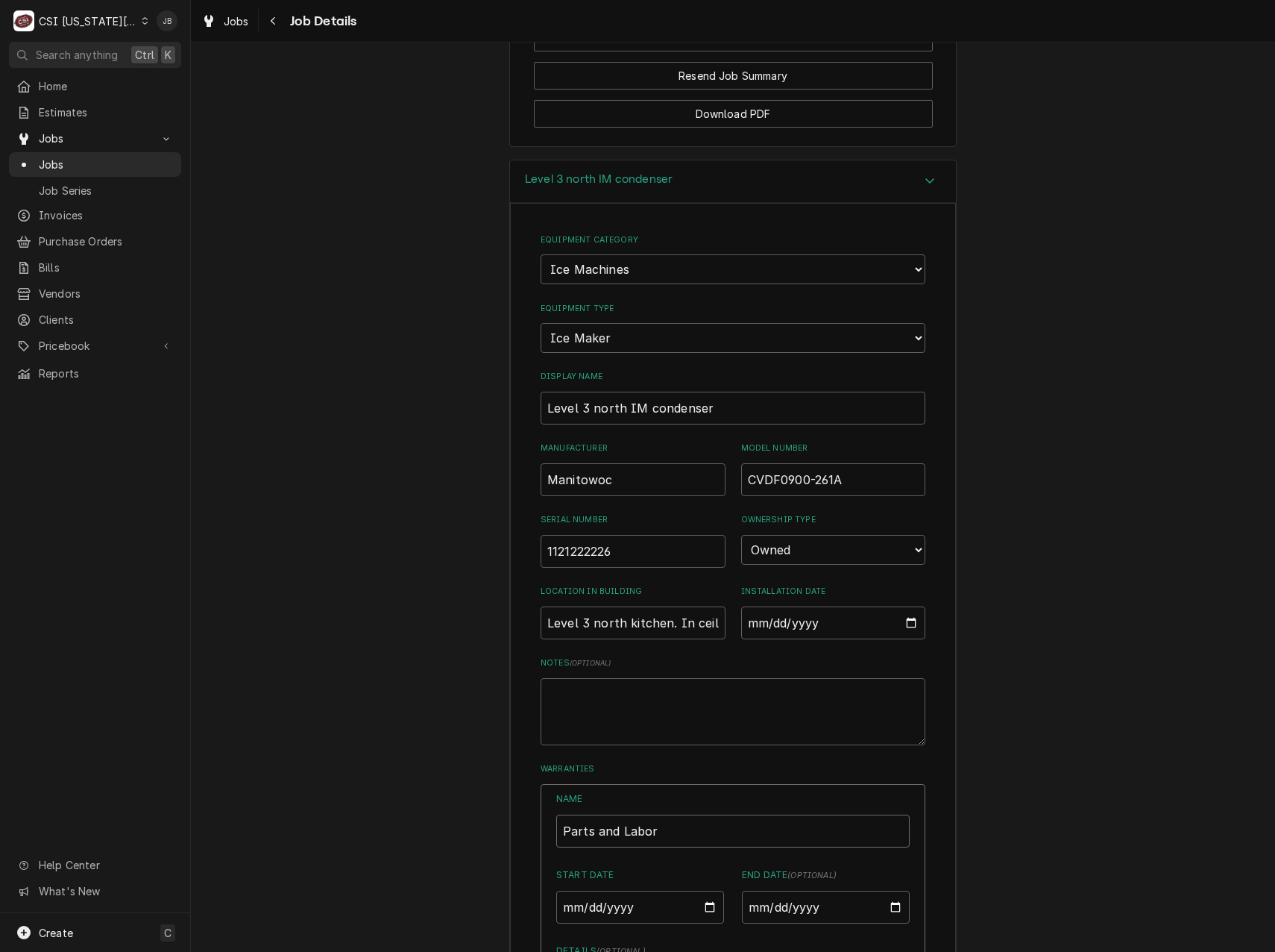
type textarea "x"
type input "Parts nd Labor"
type textarea "x"
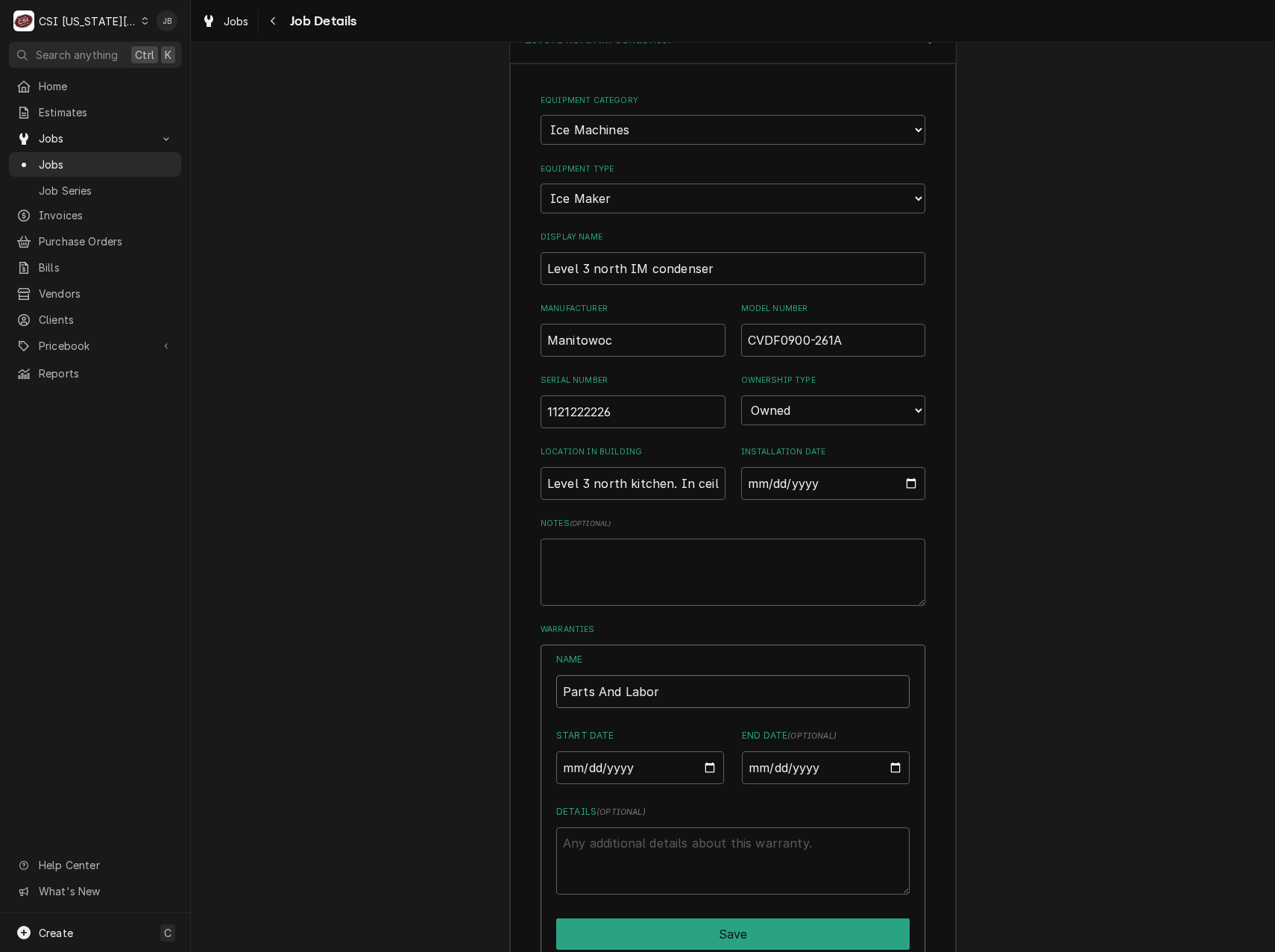
scroll to position [1922, 0]
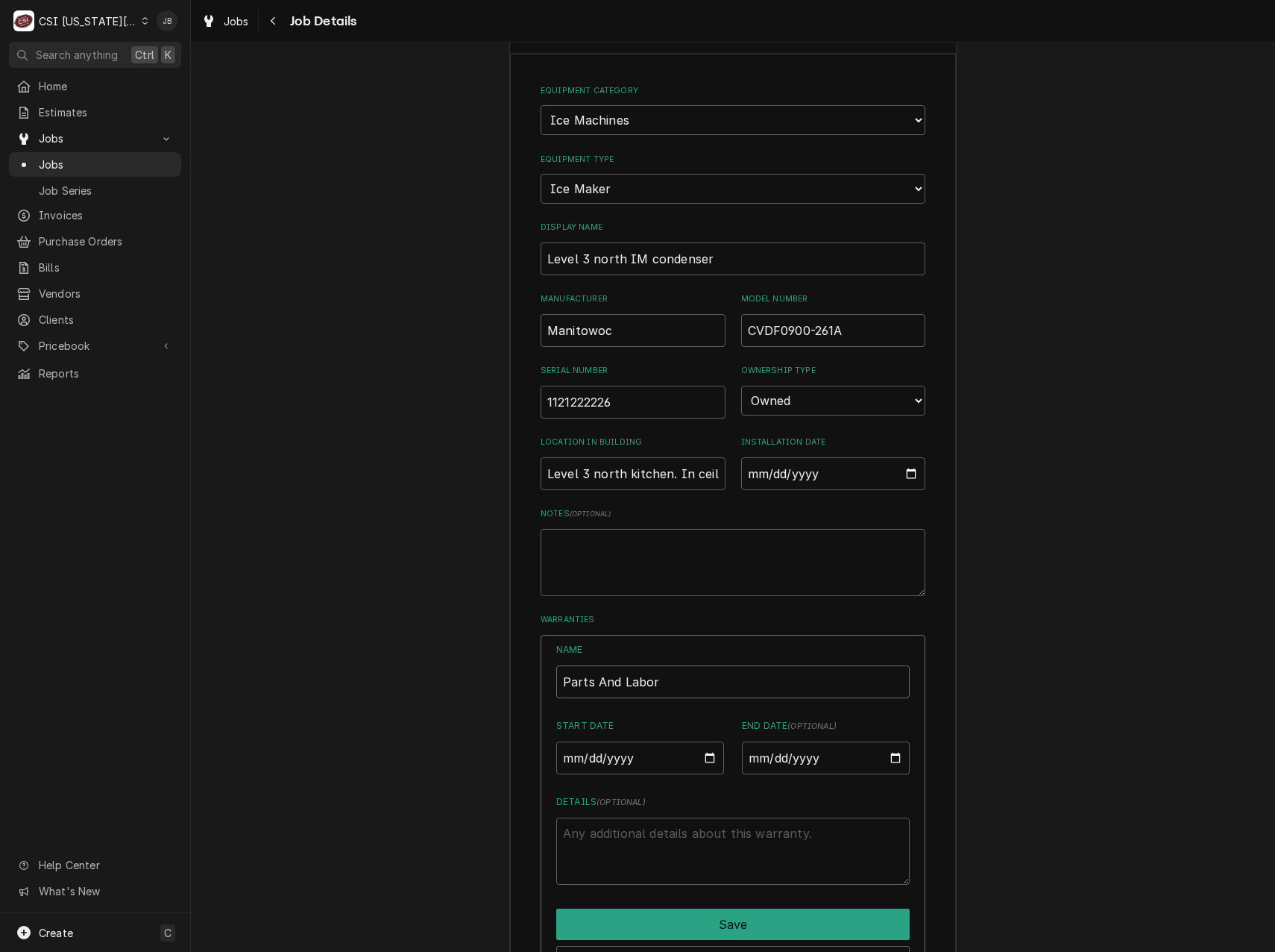
type input "Parts And Labor"
click at [697, 748] on input "Start Date" at bounding box center [640, 757] width 168 height 33
type textarea "x"
type input "2025-05-27"
click at [821, 741] on input "End Date ( optional )" at bounding box center [826, 757] width 168 height 33
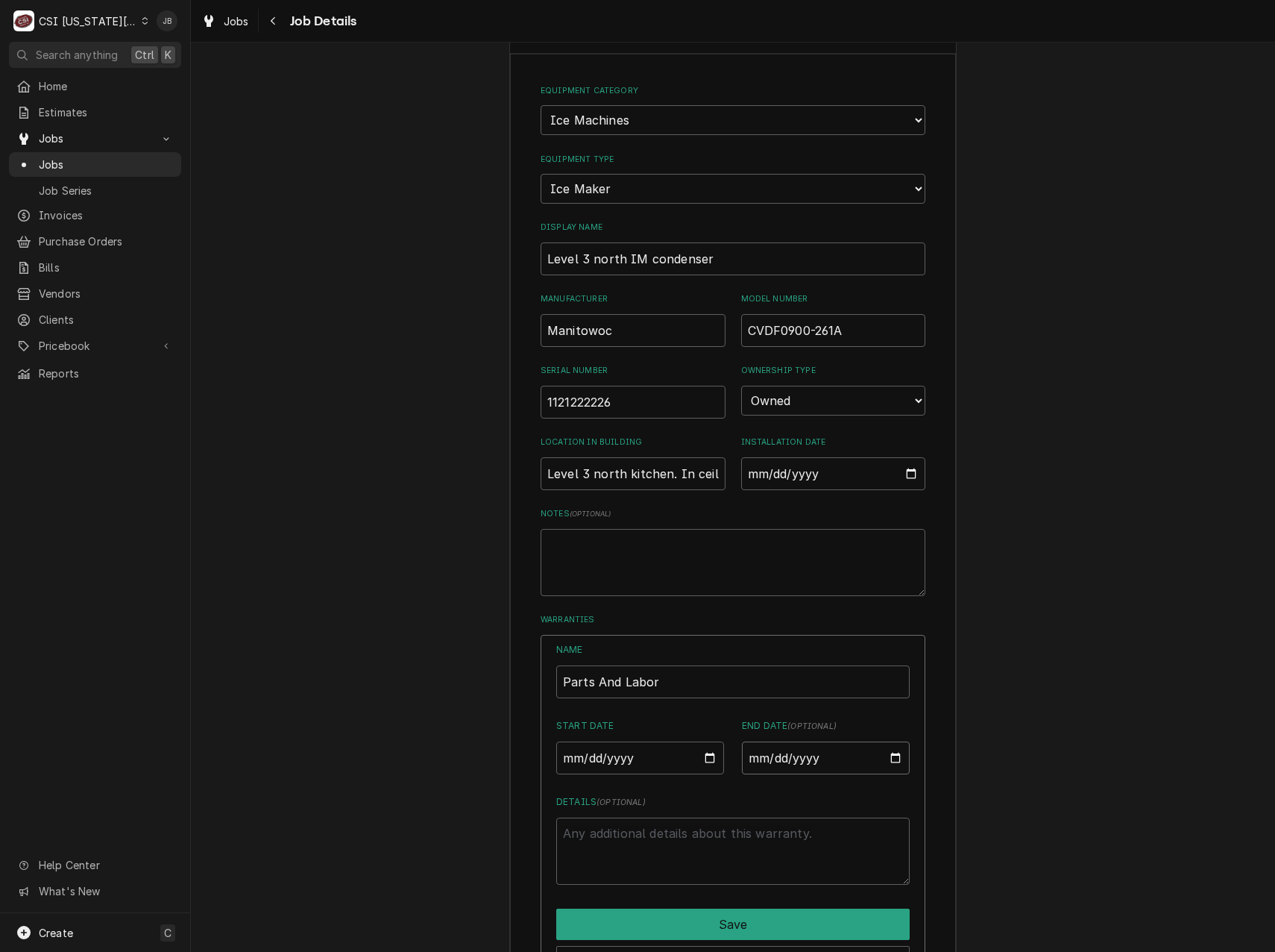
click at [889, 743] on input "End Date ( optional )" at bounding box center [826, 757] width 168 height 33
type textarea "x"
type input "2028-05-19"
type textarea "x"
type input "2028-05-26"
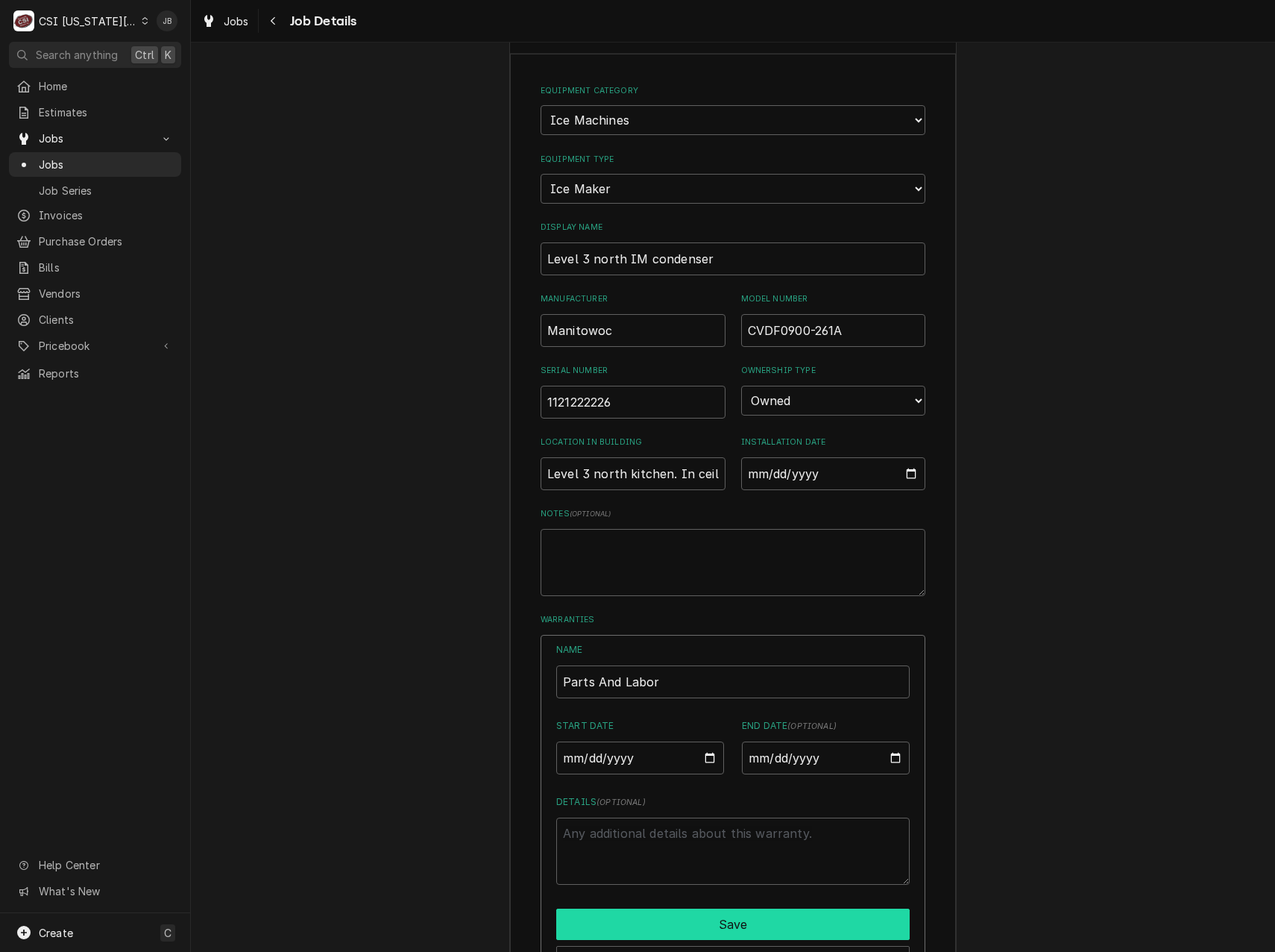
click at [705, 914] on button "Save" at bounding box center [733, 924] width 354 height 32
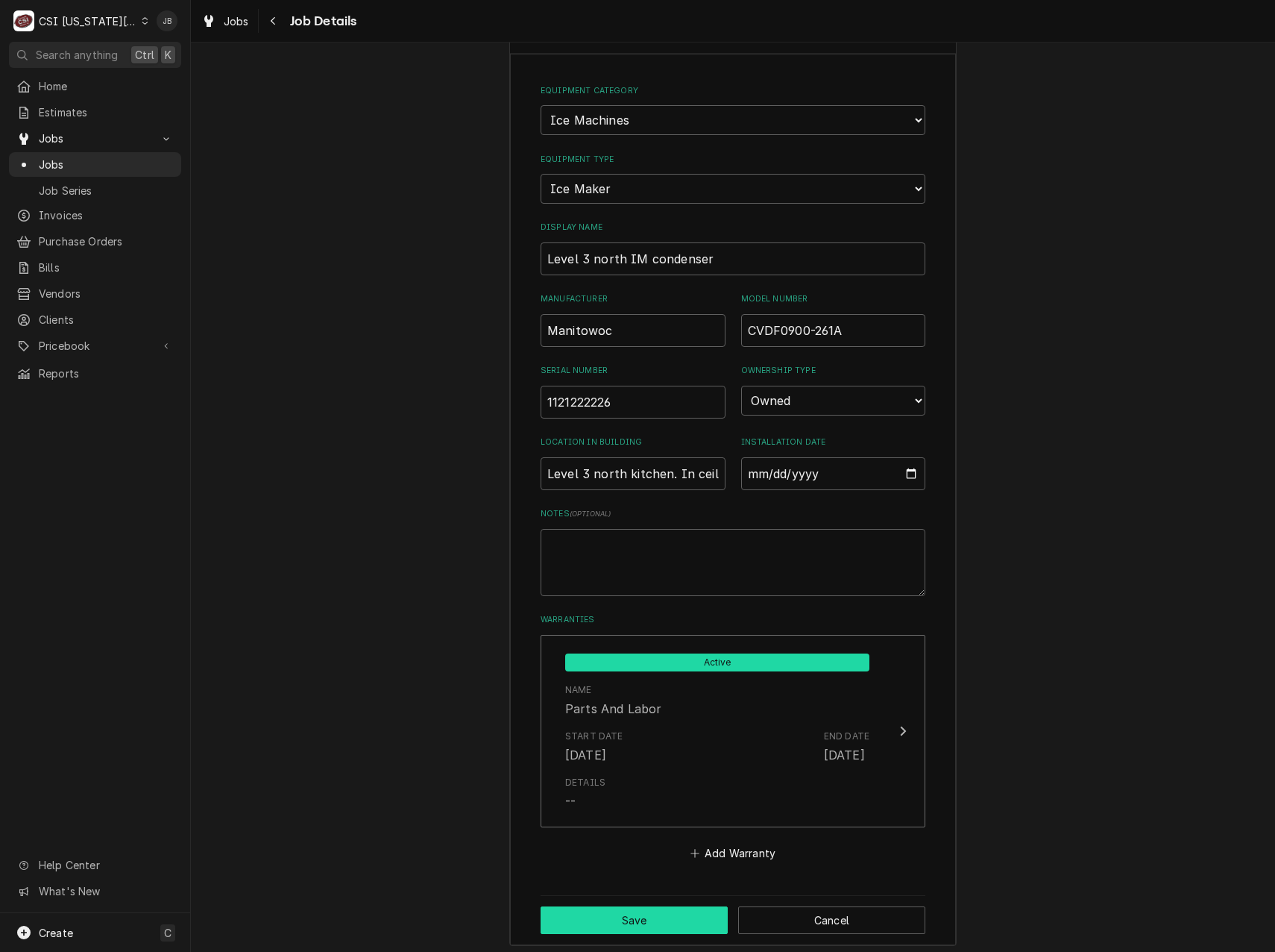
click at [627, 910] on button "Save" at bounding box center [634, 920] width 187 height 28
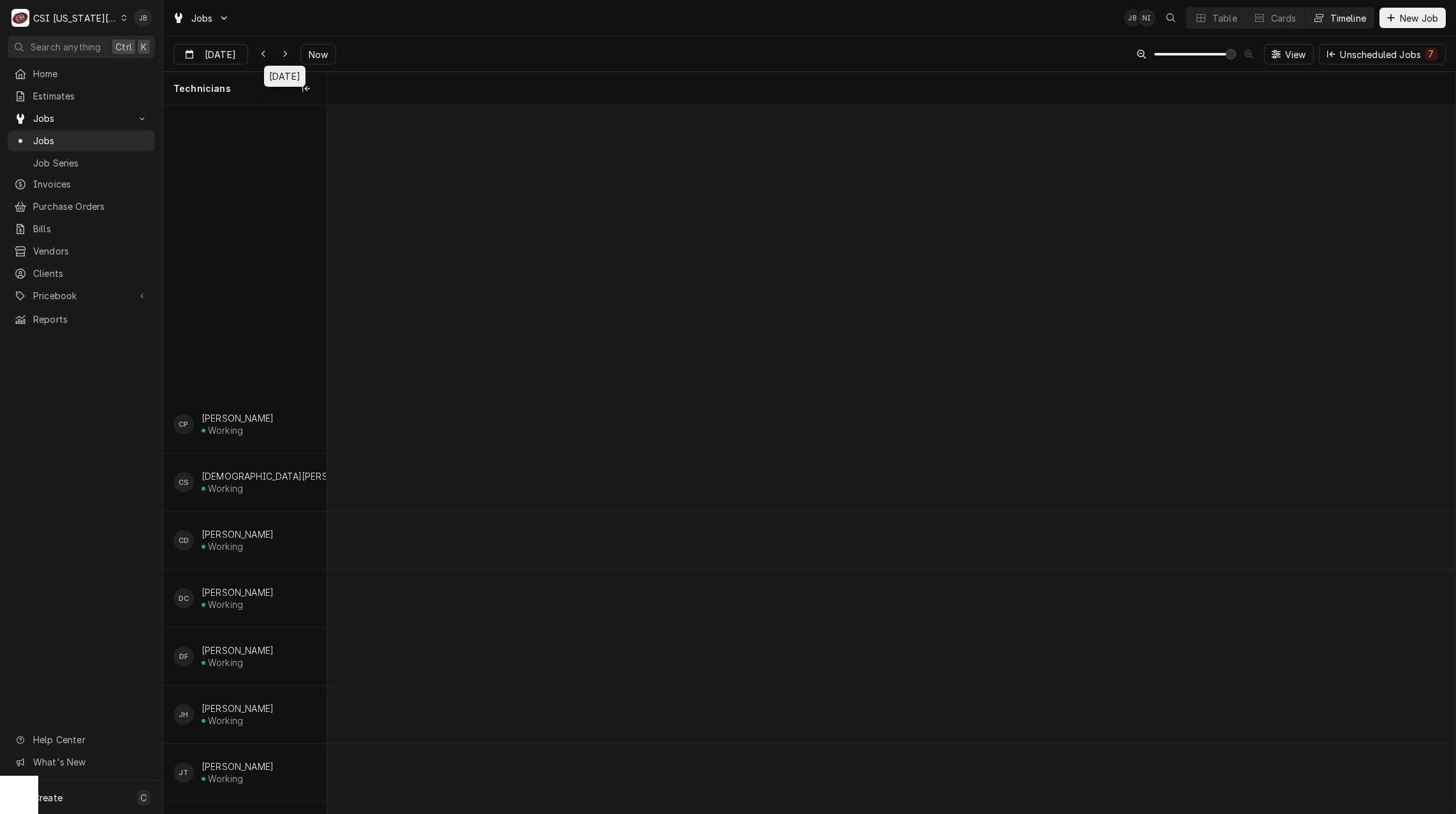
scroll to position [0, 24596]
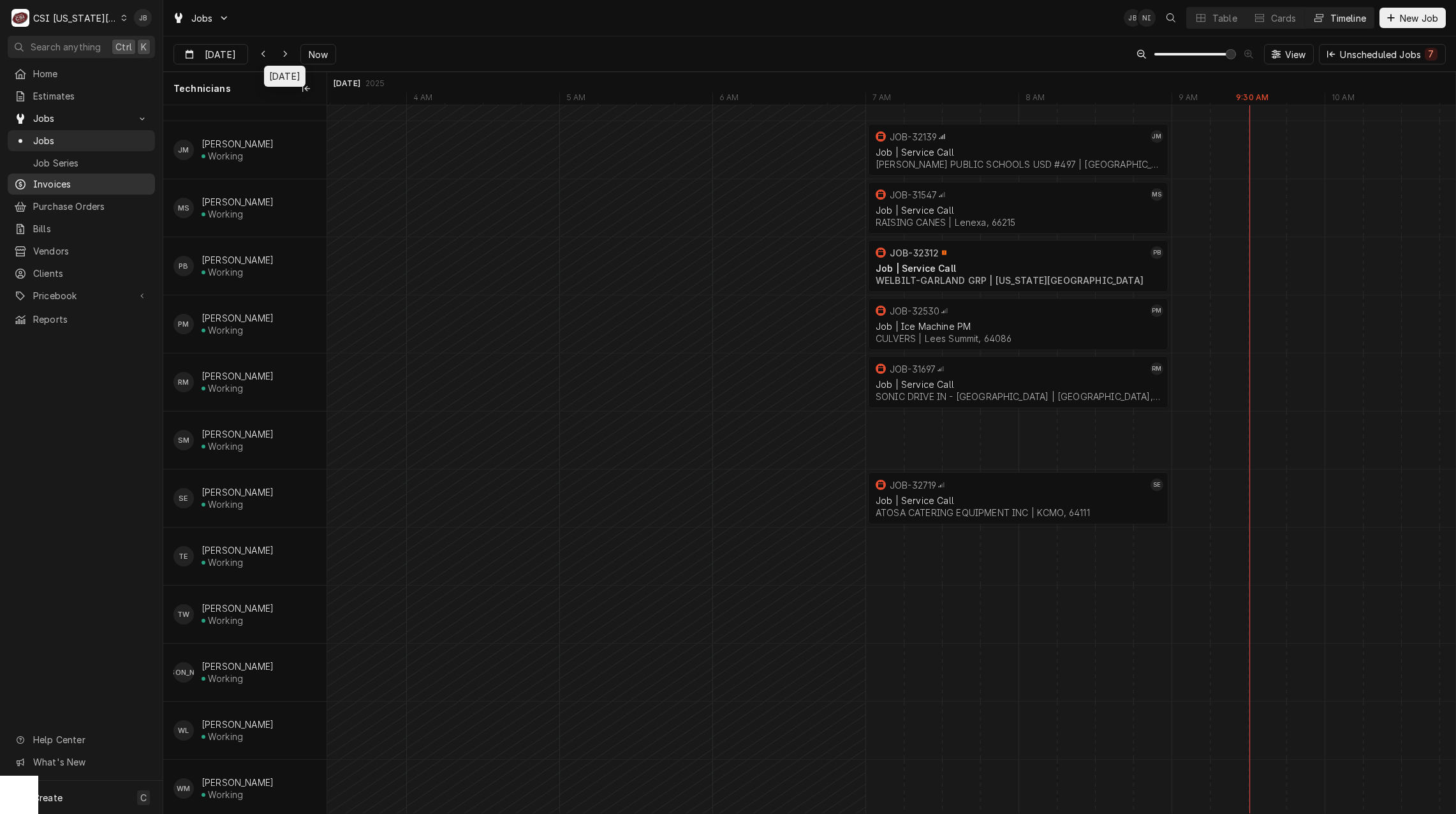
click at [58, 180] on span "Invoices" at bounding box center [91, 184] width 116 height 14
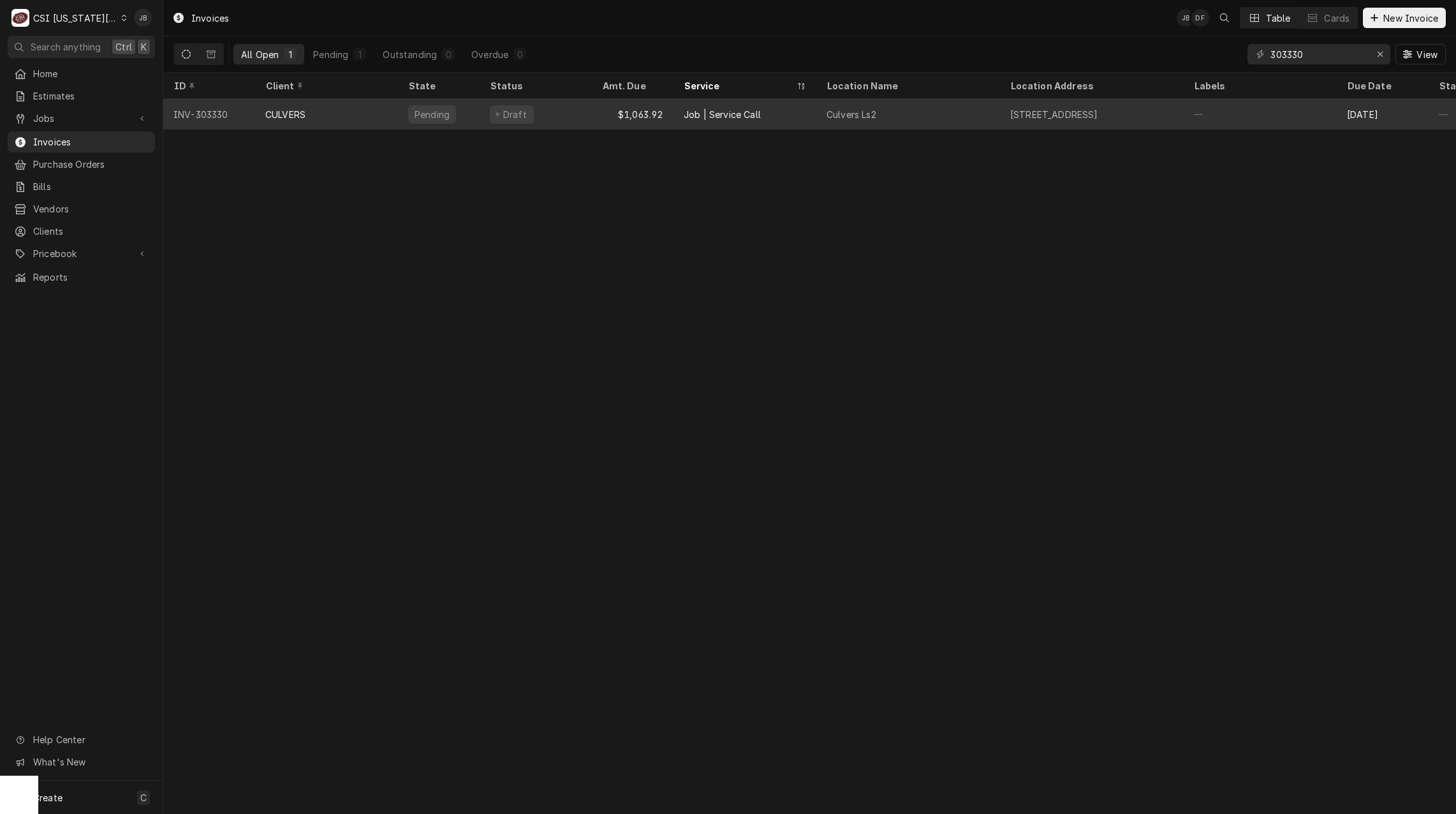
click at [772, 116] on div "Job | Service Call" at bounding box center [745, 114] width 143 height 31
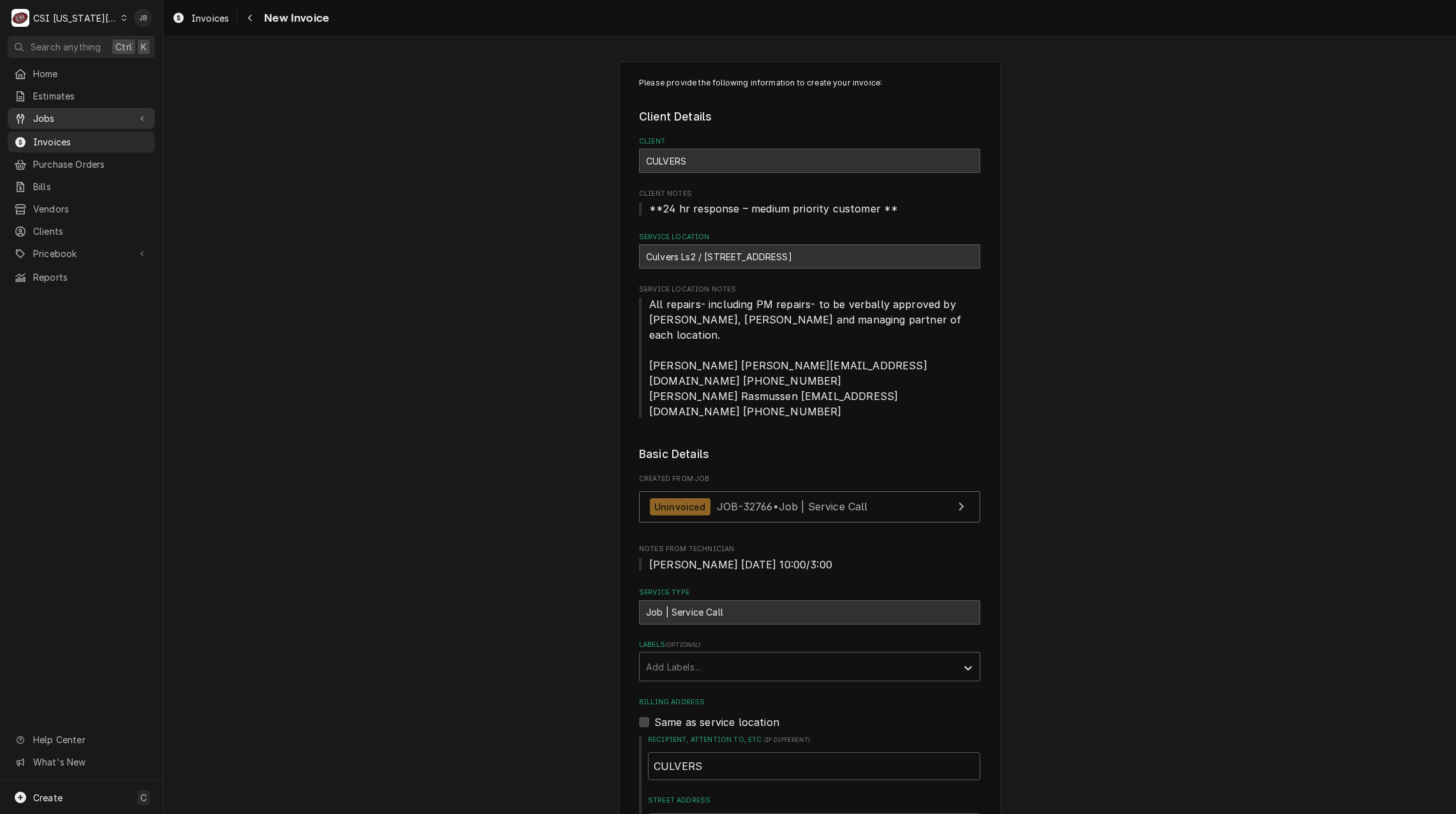
click at [63, 116] on span "Jobs" at bounding box center [81, 118] width 96 height 14
click at [71, 138] on span "Jobs" at bounding box center [91, 141] width 116 height 14
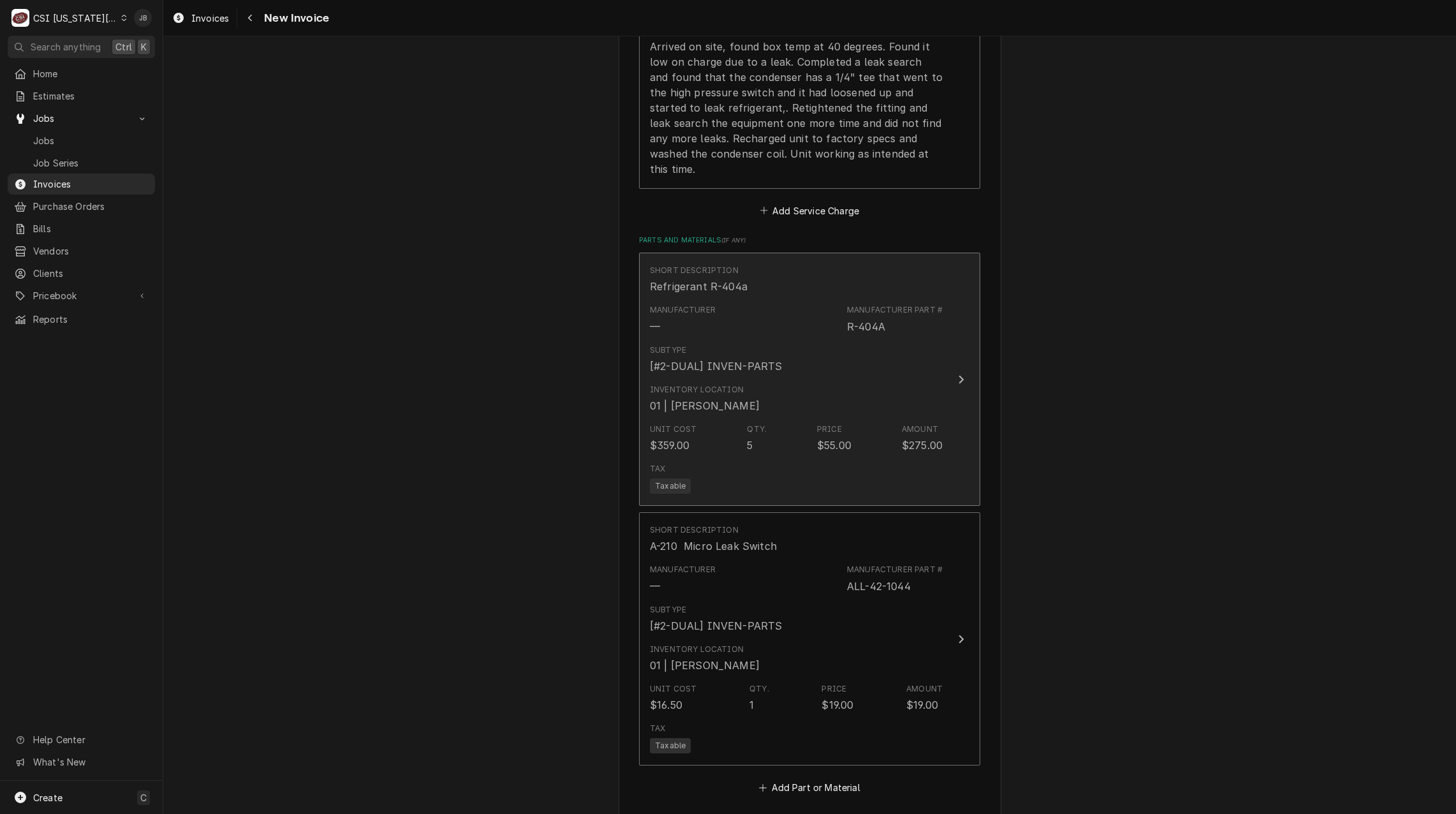
scroll to position [1594, 0]
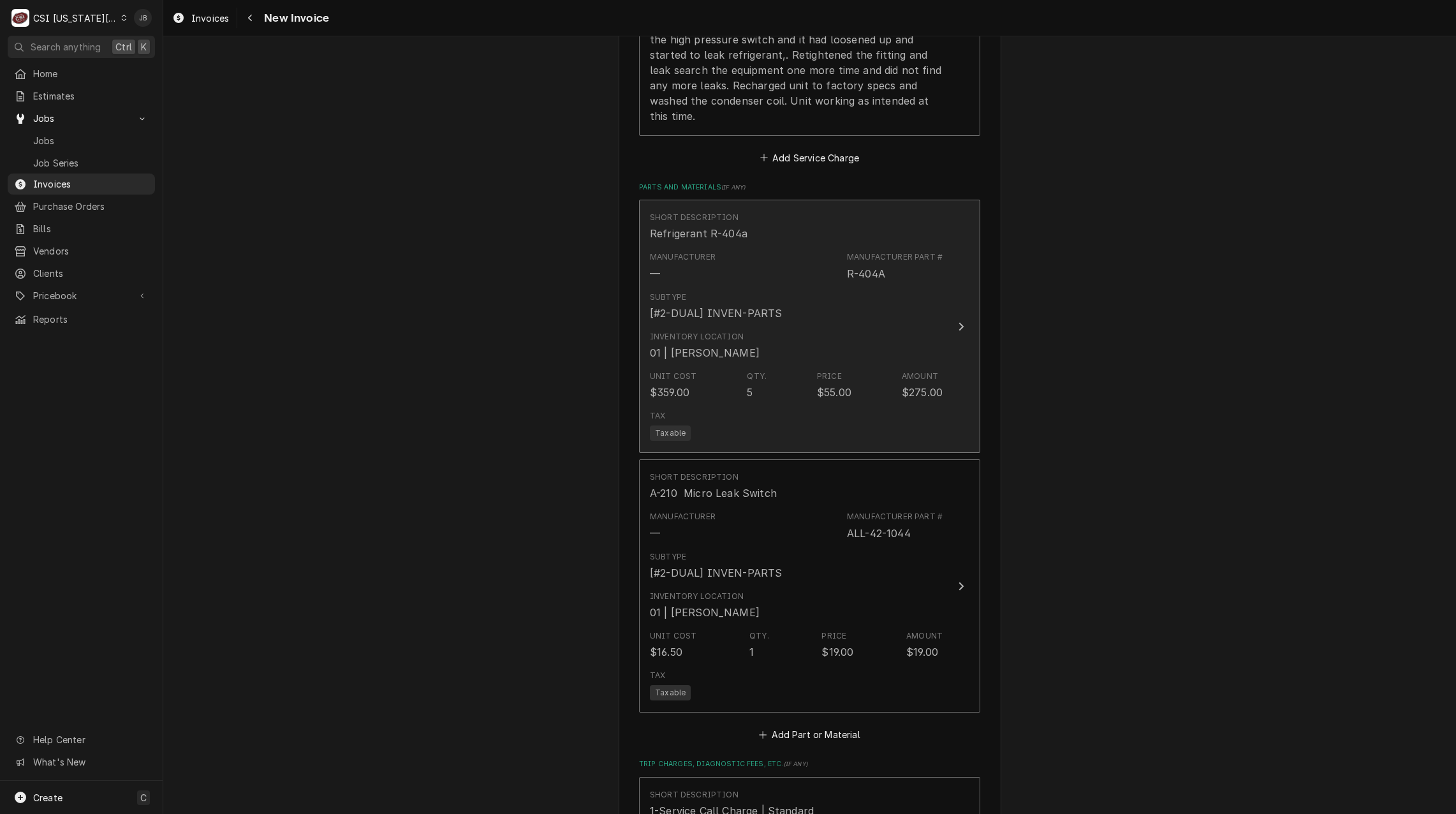
click at [750, 345] on div "01 | CHARLES PENDERGRASS" at bounding box center [704, 353] width 110 height 15
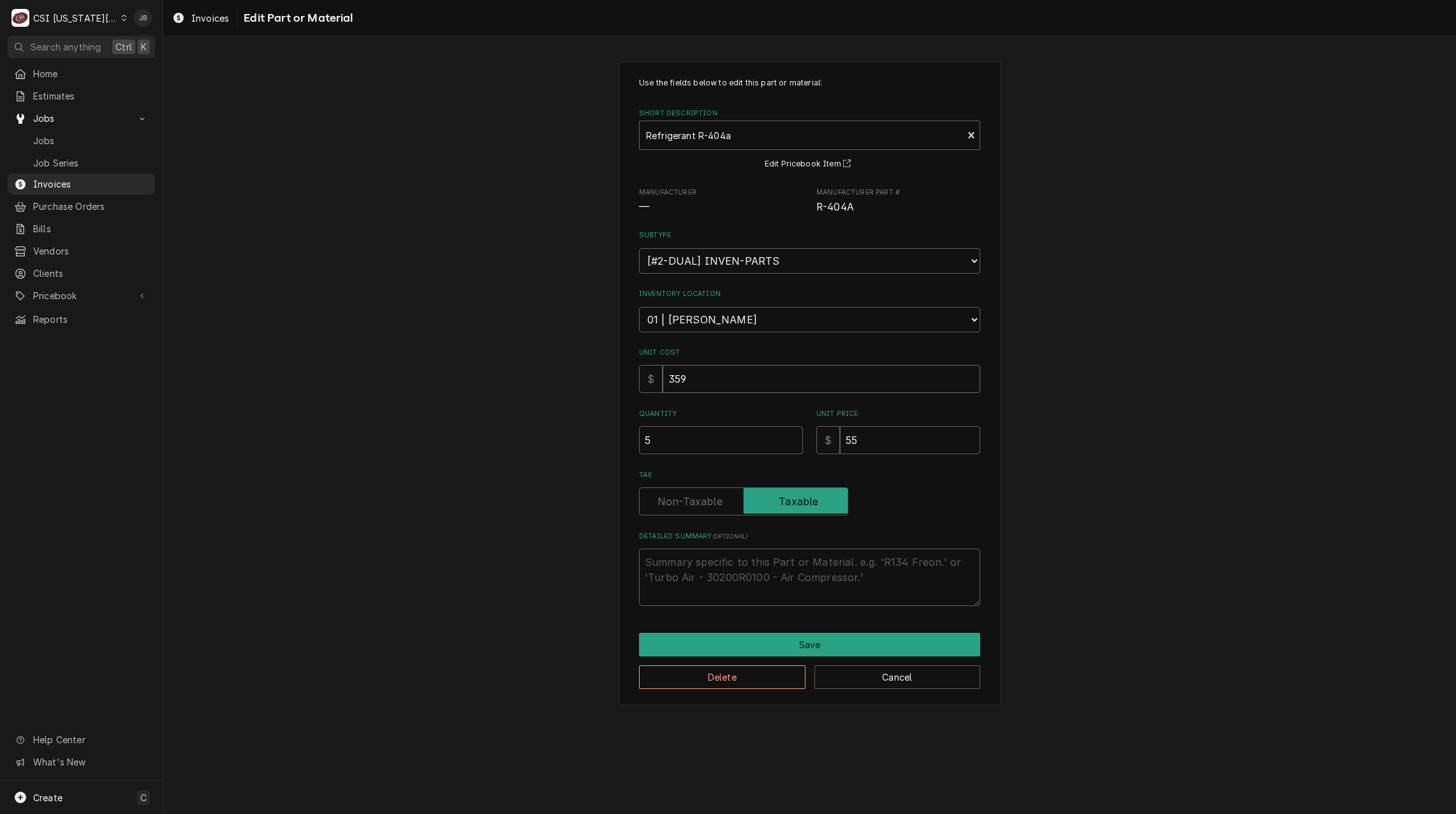
drag, startPoint x: 512, startPoint y: 372, endPoint x: 328, endPoint y: 332, distance: 188.3
click at [415, 357] on div "Use the fields below to edit this part or material: Short Description Refrigera…" at bounding box center [809, 383] width 1292 height 666
type textarea "x"
type input "1"
type textarea "x"
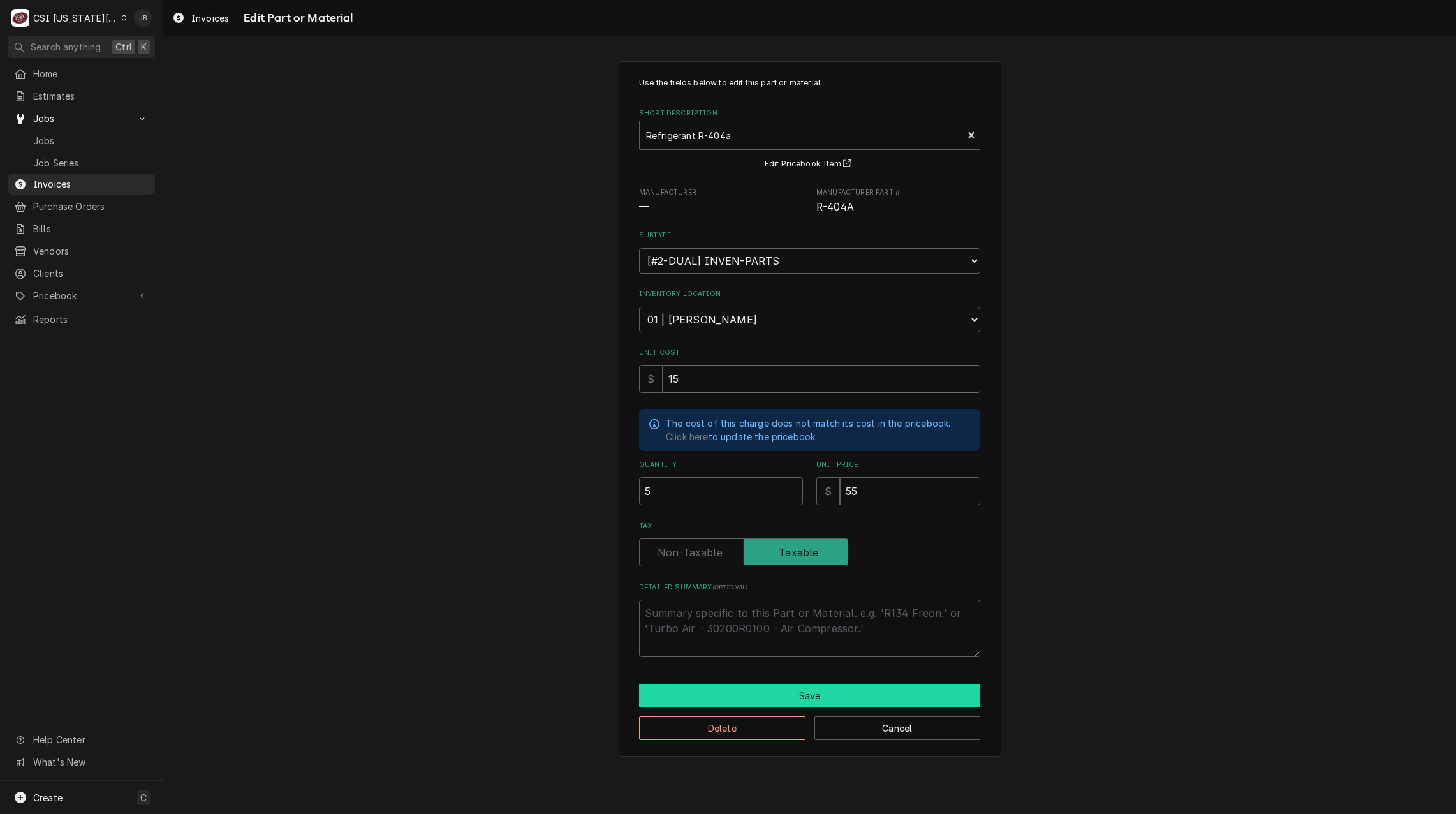
type input "15"
click at [792, 699] on button "Save" at bounding box center [810, 696] width 341 height 24
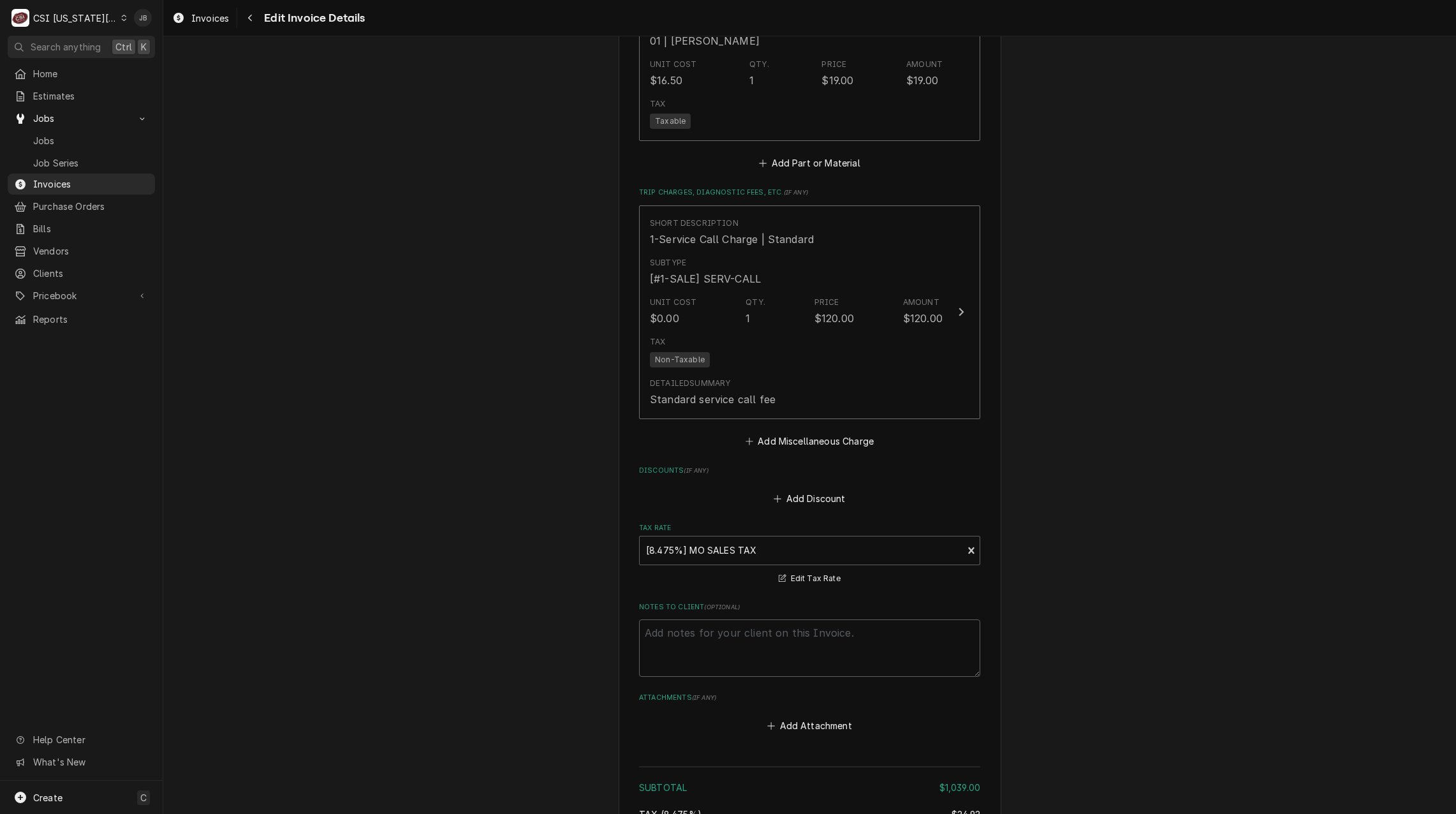
scroll to position [2320, 0]
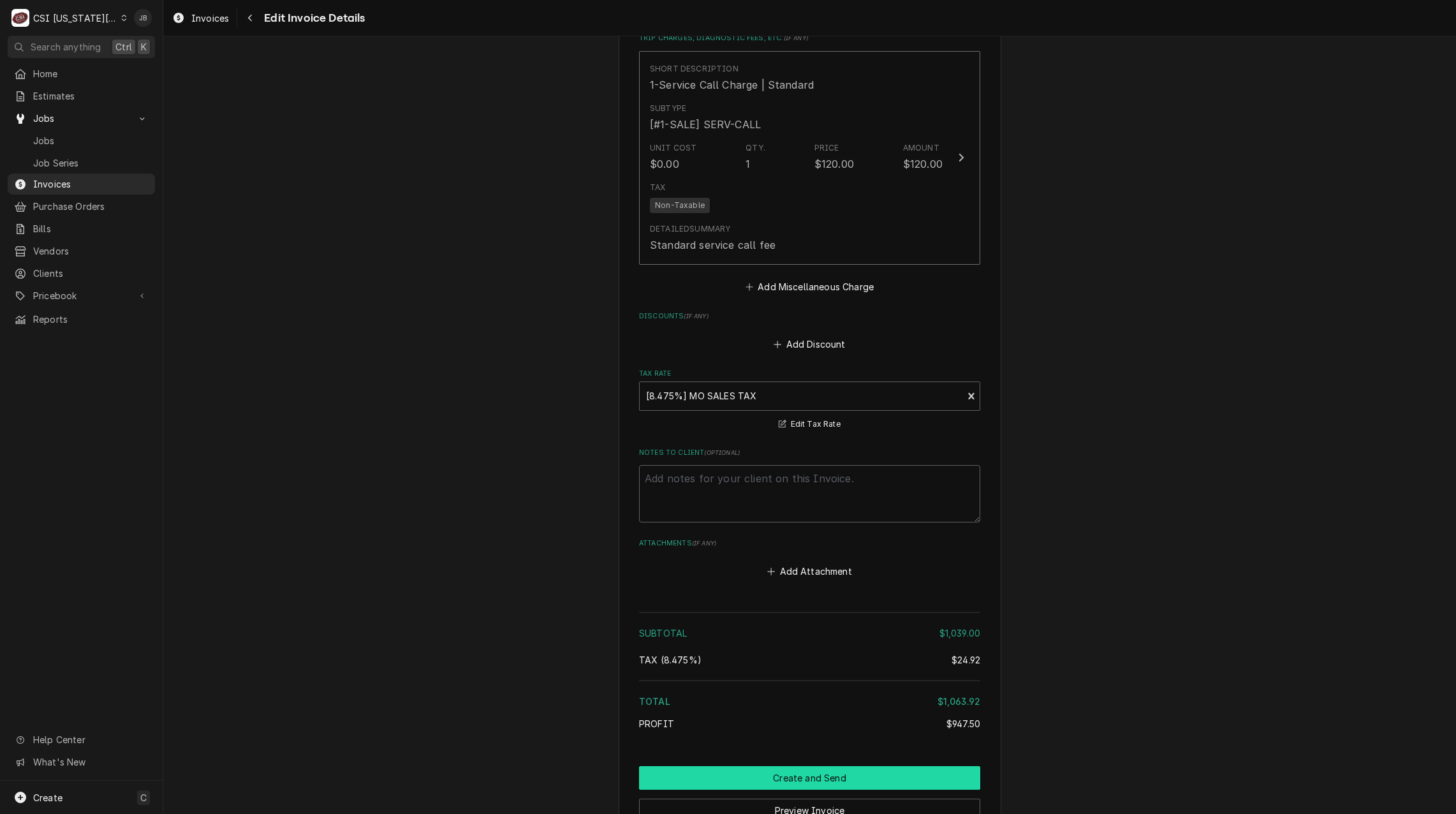
click at [758, 766] on button "Create and Send" at bounding box center [810, 777] width 341 height 24
type textarea "x"
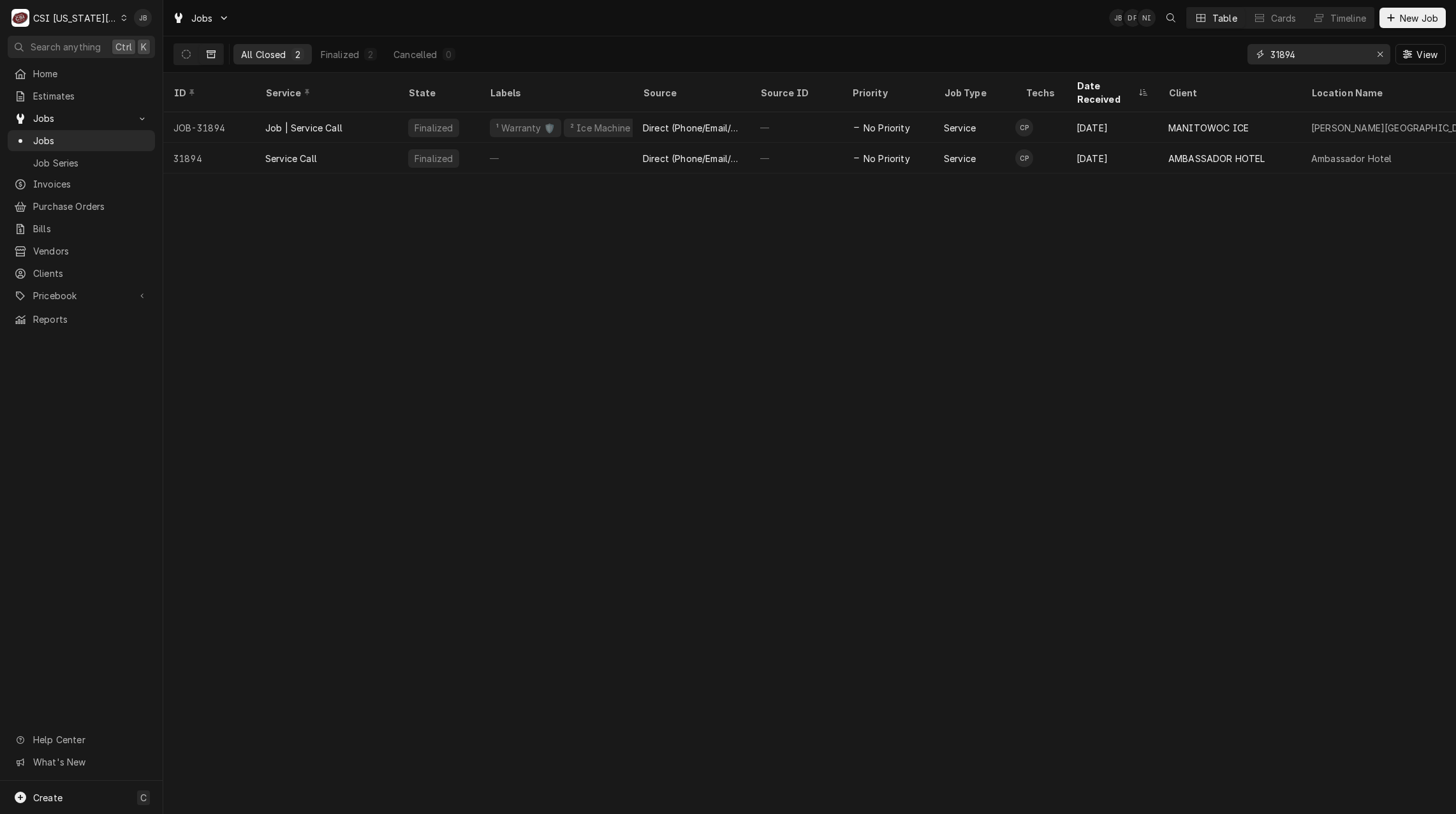
drag, startPoint x: 1320, startPoint y: 58, endPoint x: 1178, endPoint y: 58, distance: 142.0
click at [1180, 58] on div "All Closed 2 Finalized 2 Cancelled 0 31894 View" at bounding box center [809, 54] width 1272 height 36
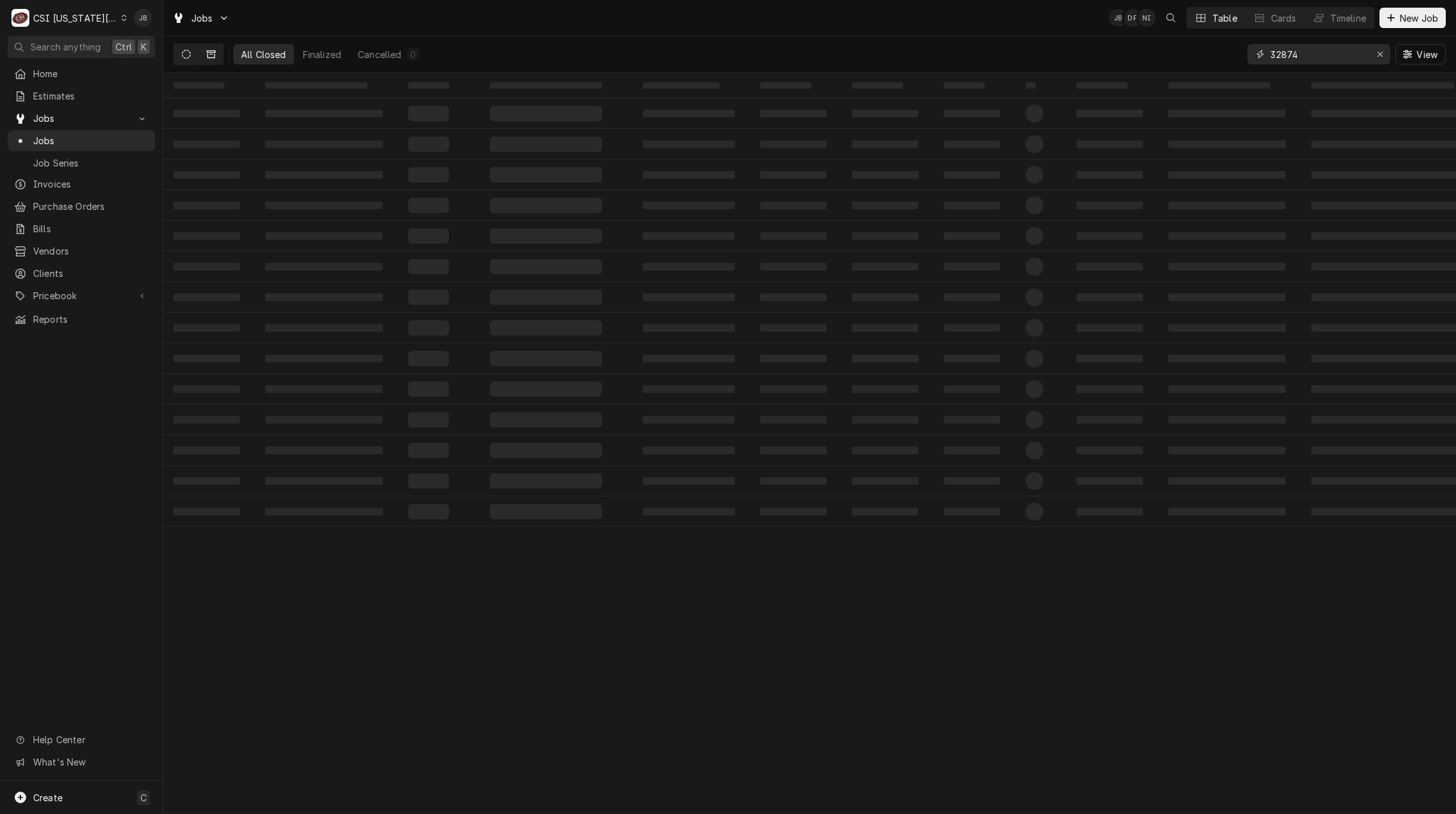
type input "32874"
click at [188, 54] on icon "Dynamic Content Wrapper" at bounding box center [186, 54] width 9 height 9
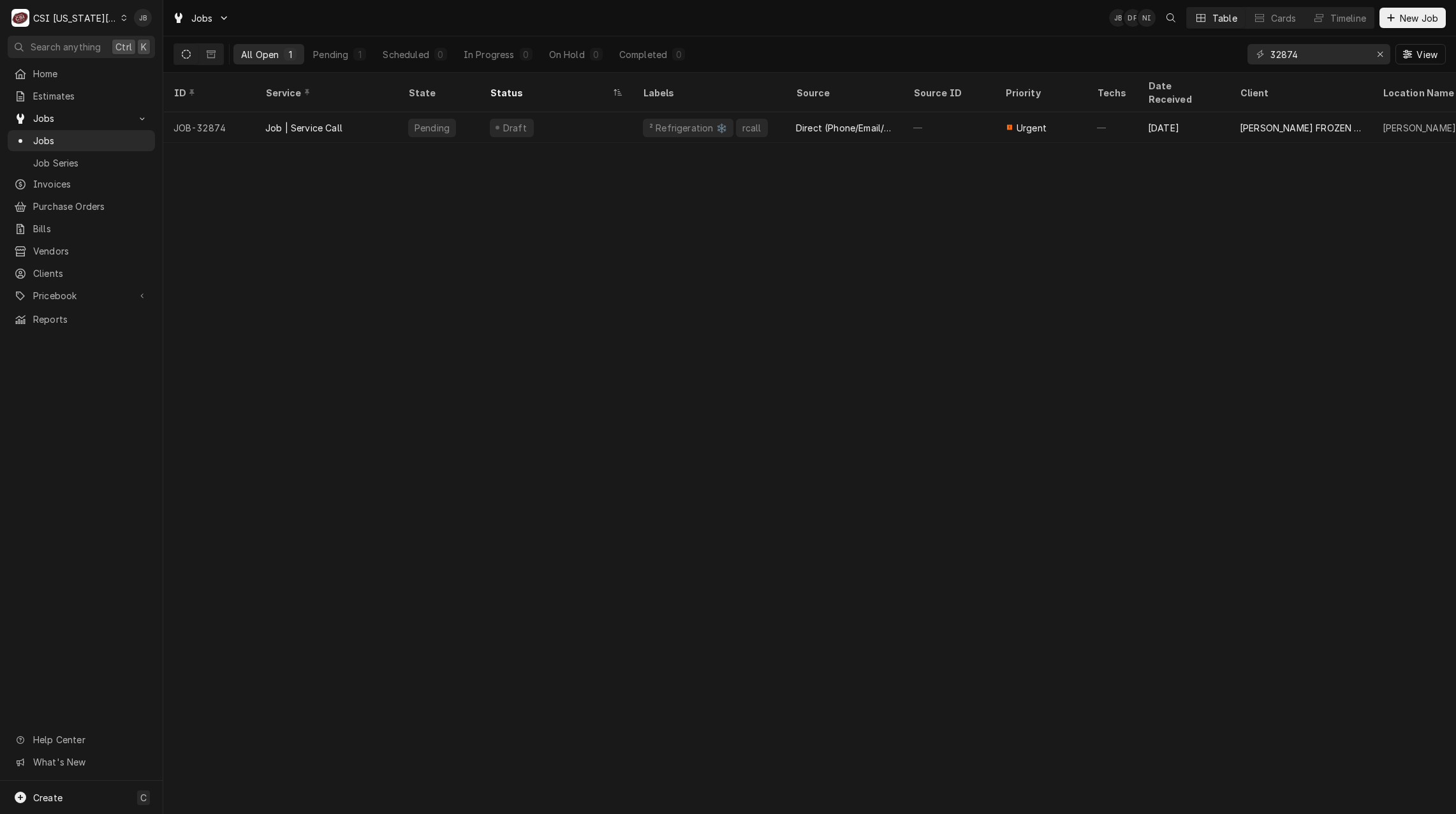
drag, startPoint x: 849, startPoint y: 18, endPoint x: 838, endPoint y: 30, distance: 16.3
click at [850, 17] on div "Jobs JB DF NI Table Cards Timeline New Job" at bounding box center [809, 18] width 1292 height 36
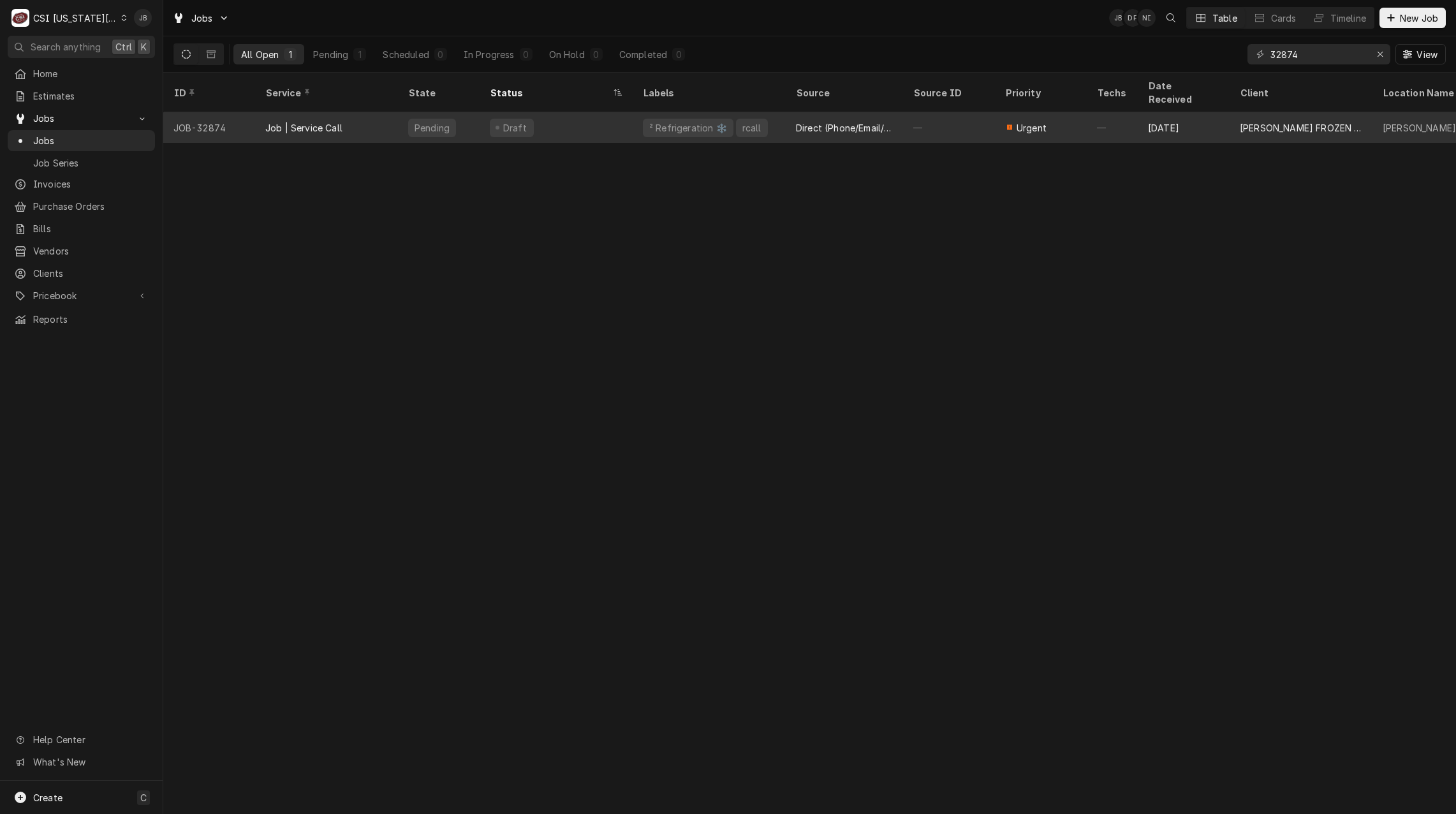
click at [704, 122] on div "² Refrigeration ❄️" at bounding box center [688, 128] width 81 height 14
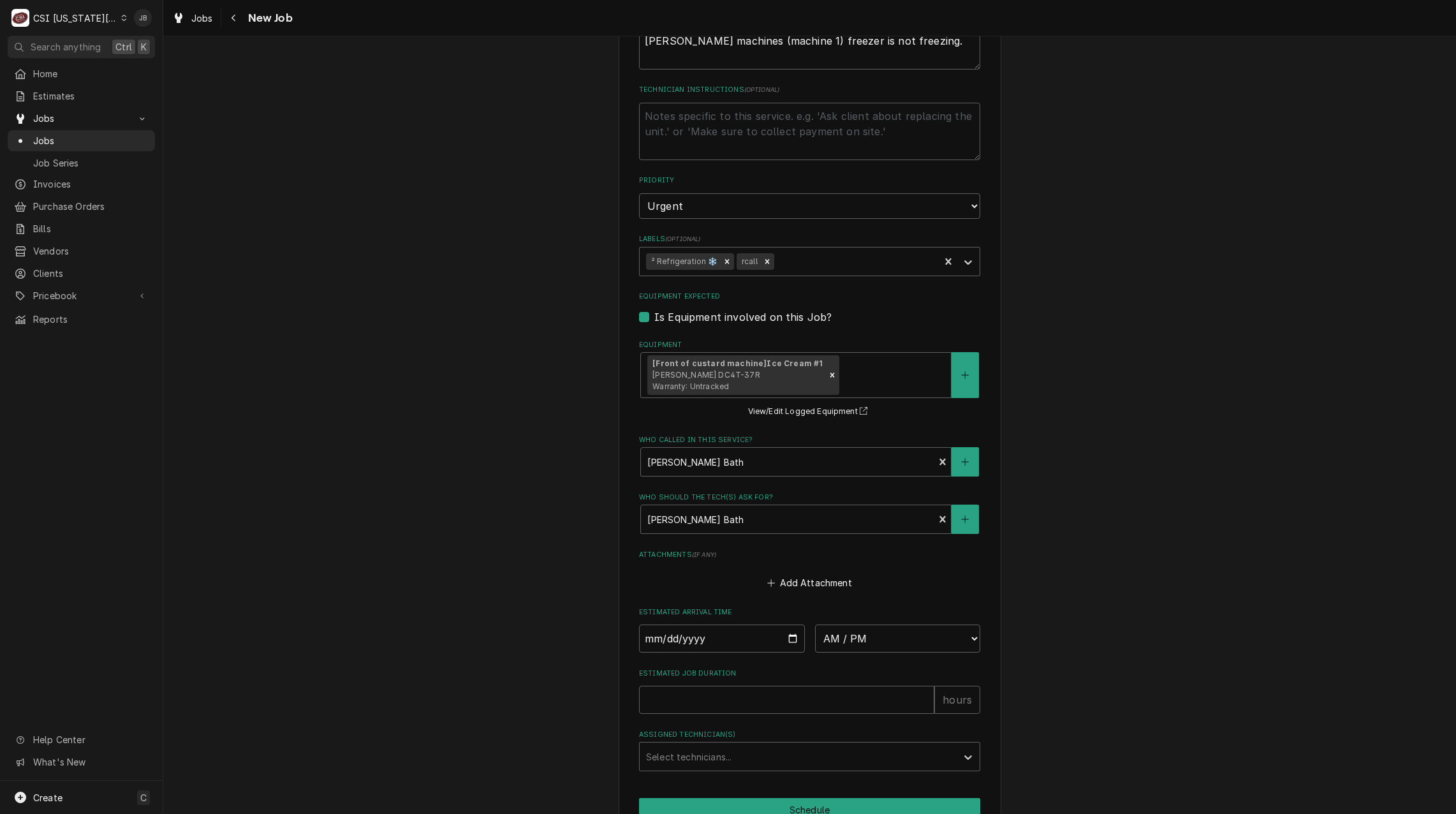
scroll to position [769, 0]
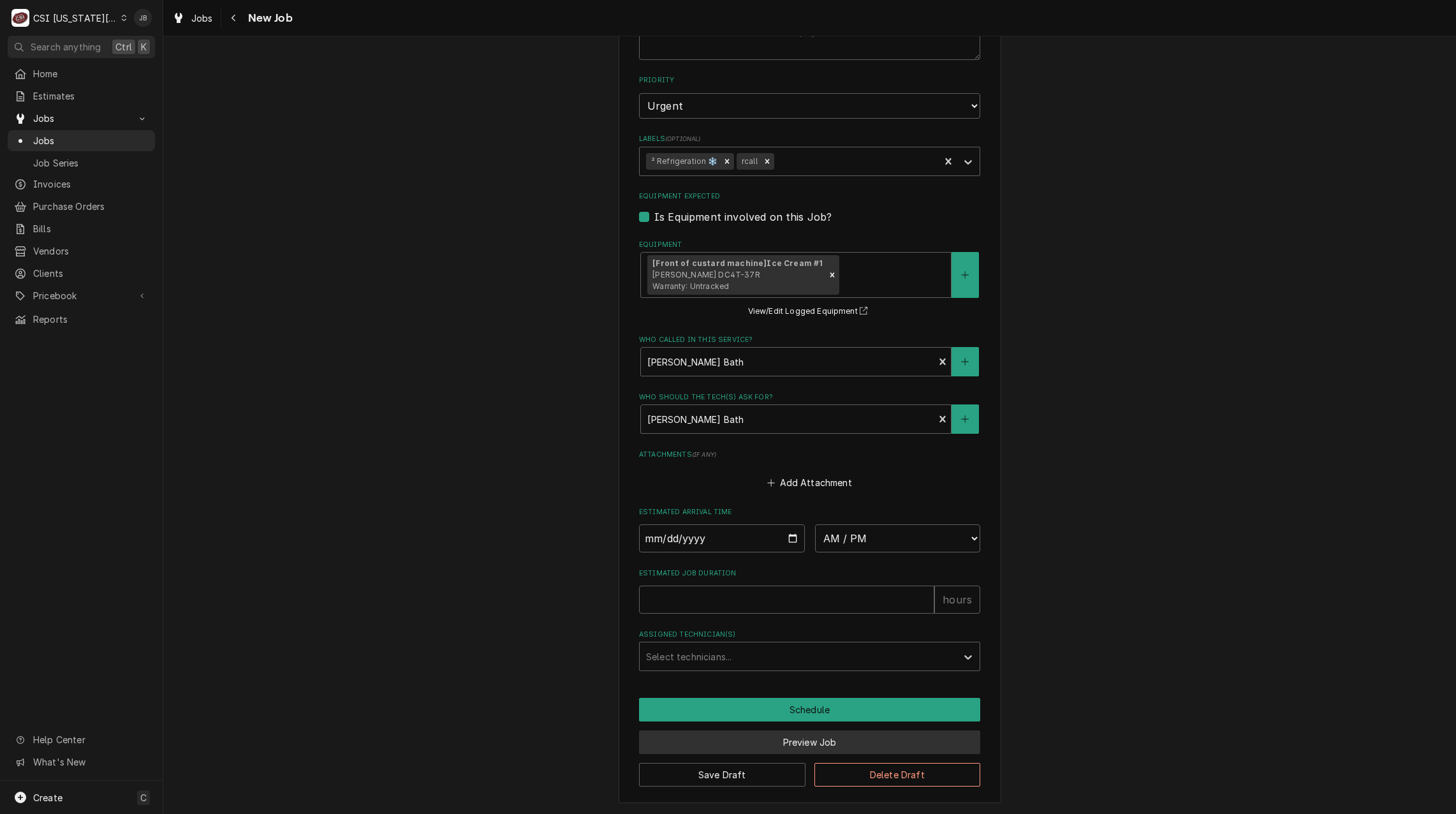
click at [759, 748] on button "Preview Job" at bounding box center [810, 742] width 341 height 24
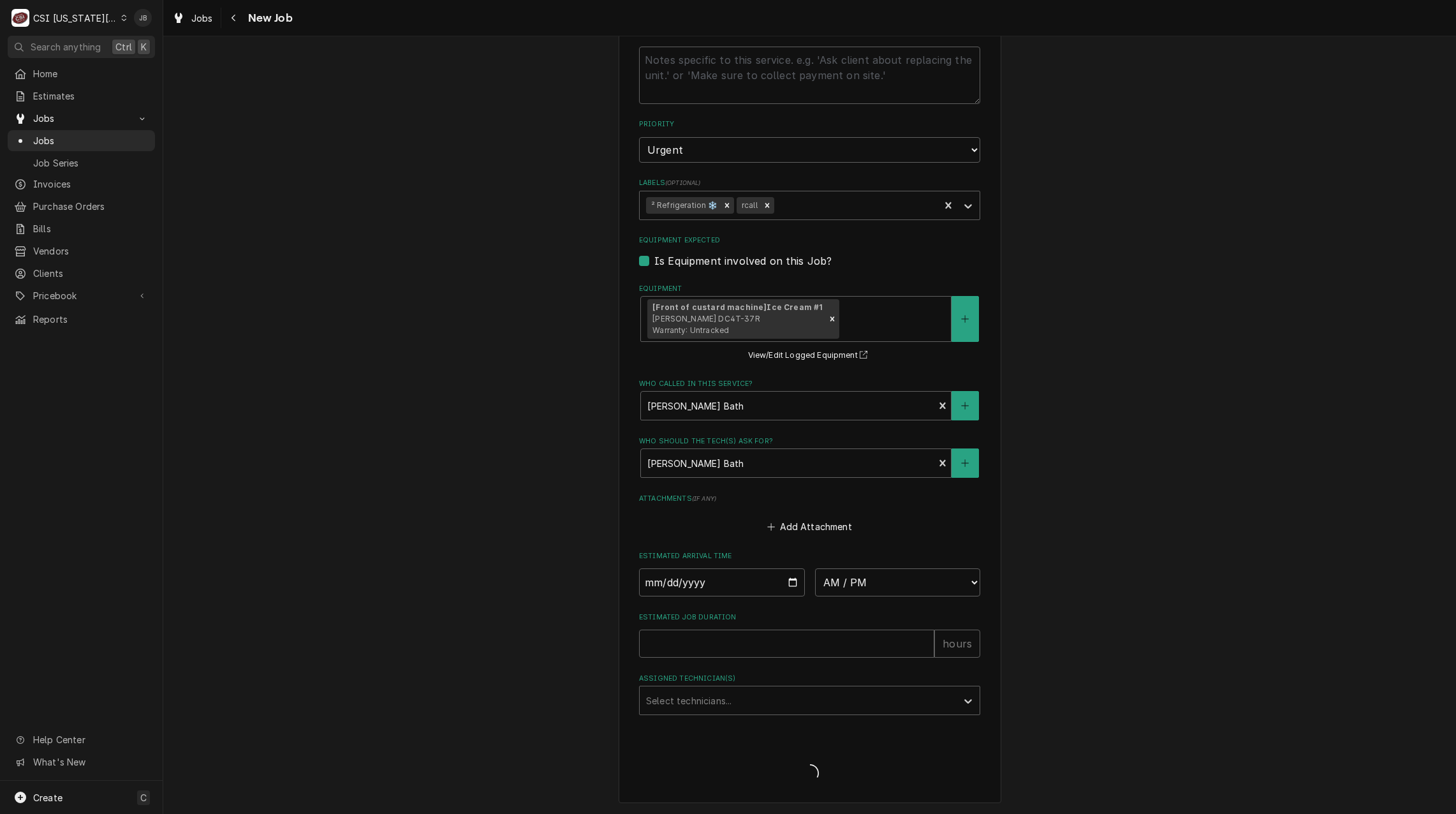
type textarea "x"
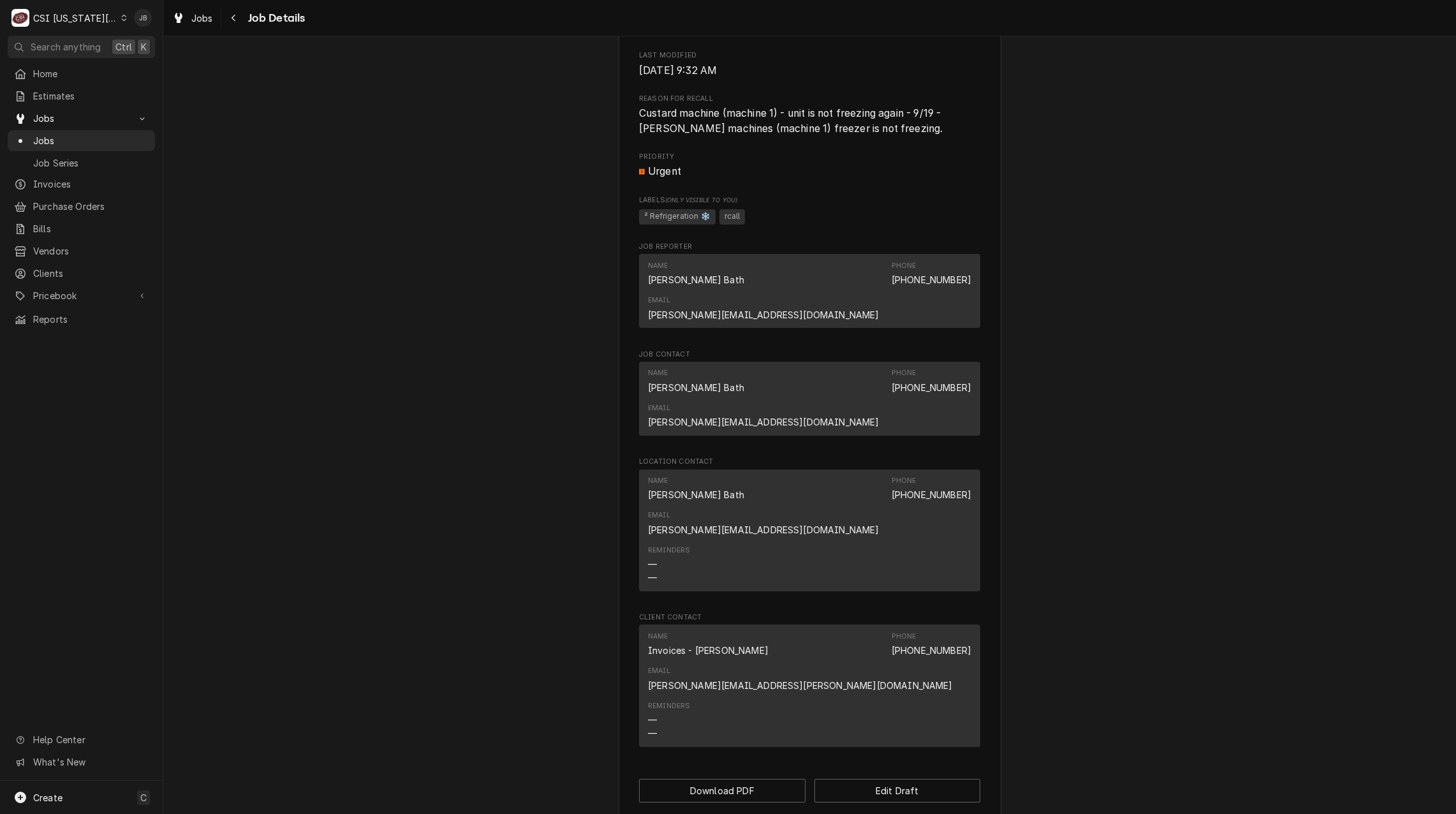
scroll to position [643, 0]
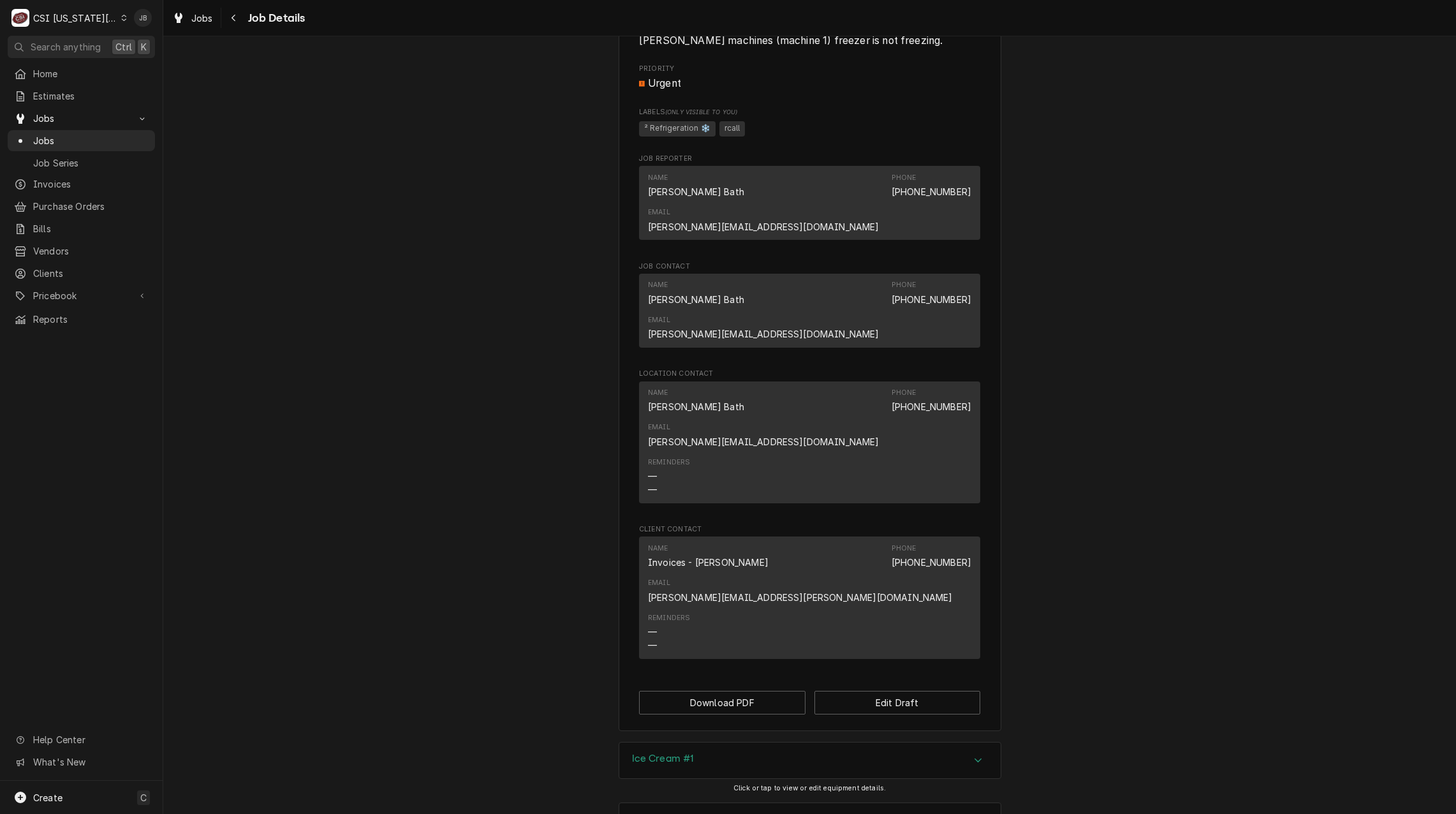
click at [681, 803] on div "Job Timeline" at bounding box center [810, 821] width 381 height 36
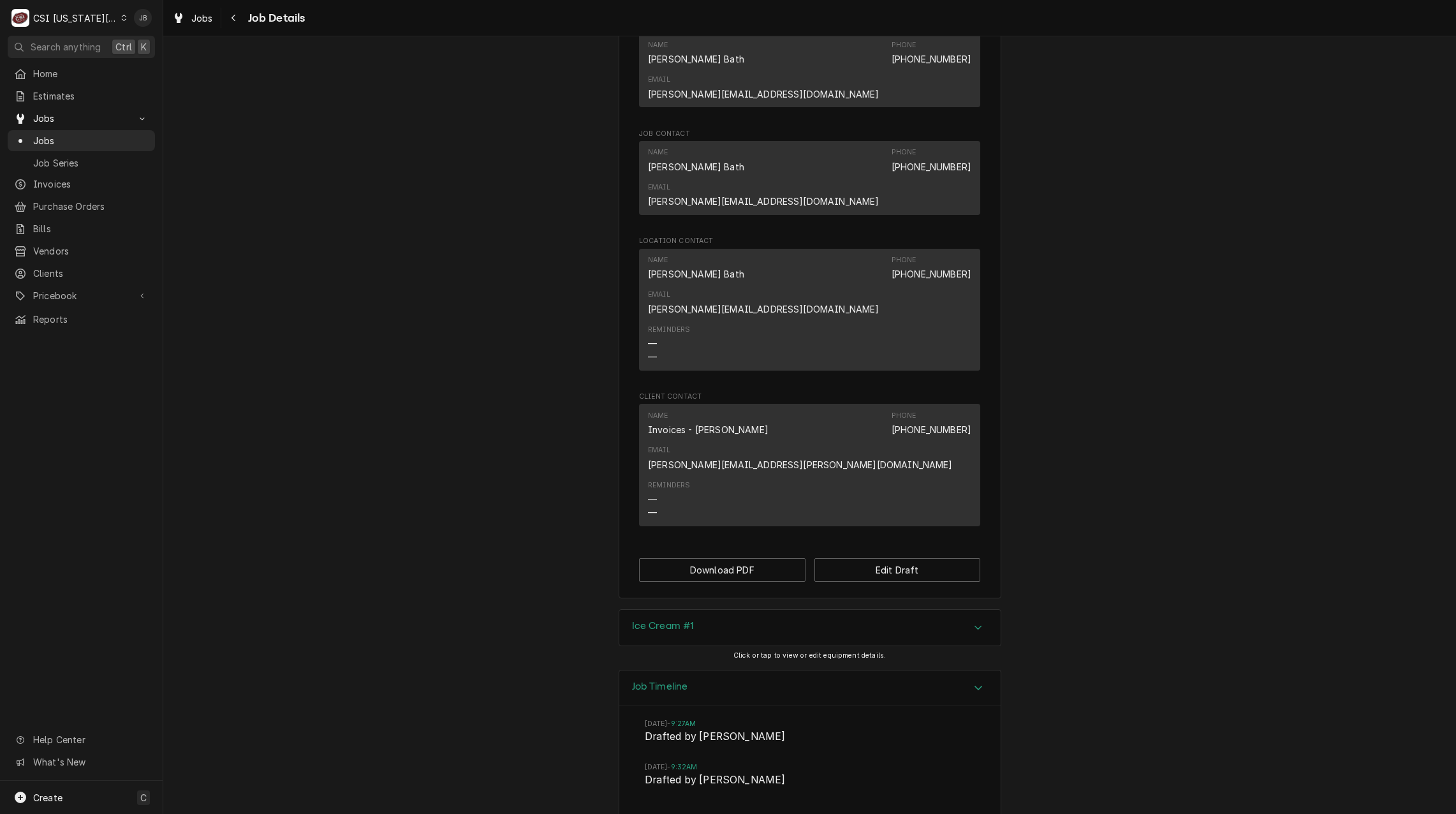
scroll to position [777, 0]
click at [680, 608] on div "Ice Cream #1 Click or tap to view or edit equipment details." at bounding box center [810, 638] width 382 height 60
click at [688, 619] on h3 "Ice Cream #1" at bounding box center [663, 625] width 62 height 12
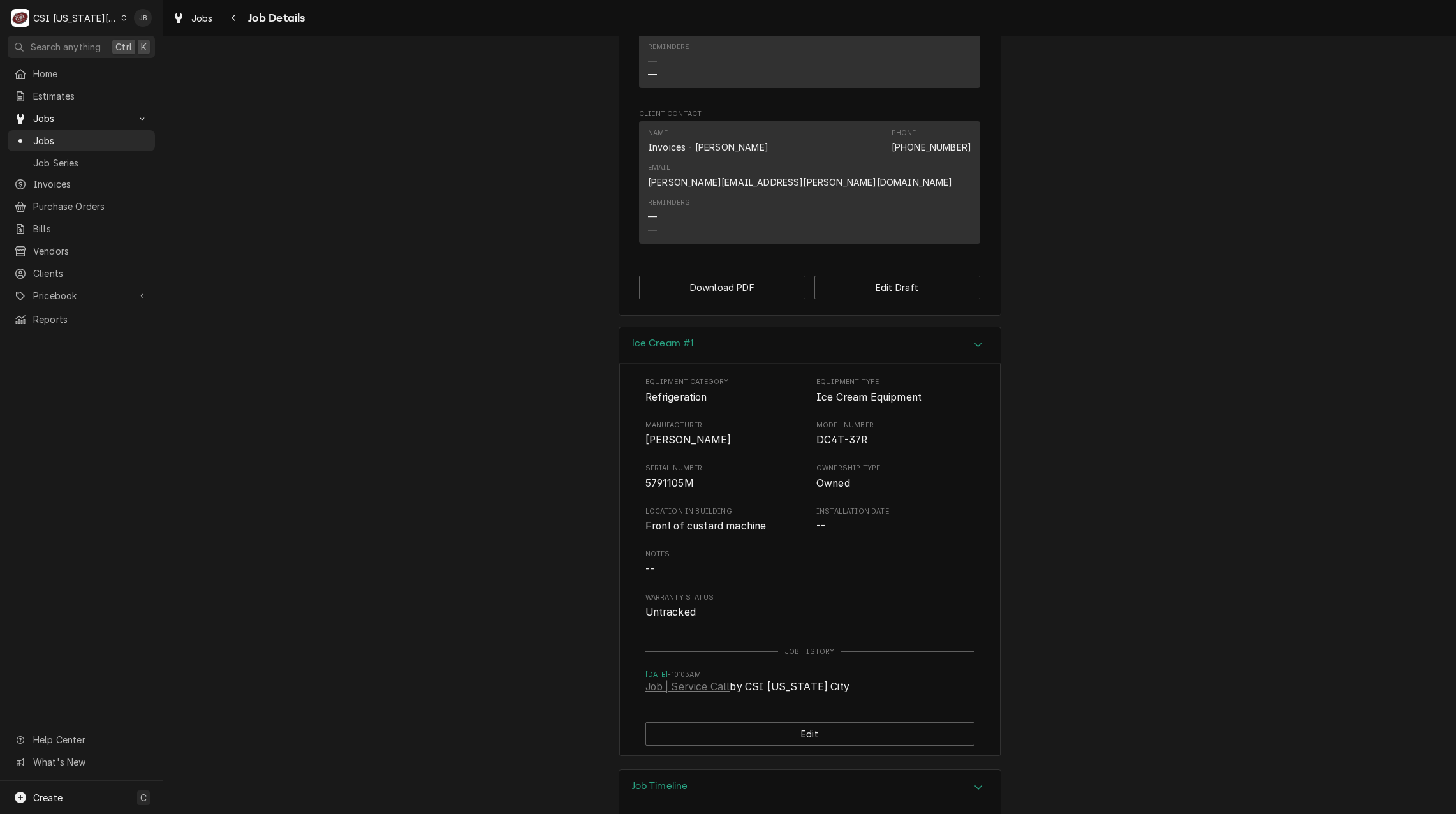
scroll to position [776, 0]
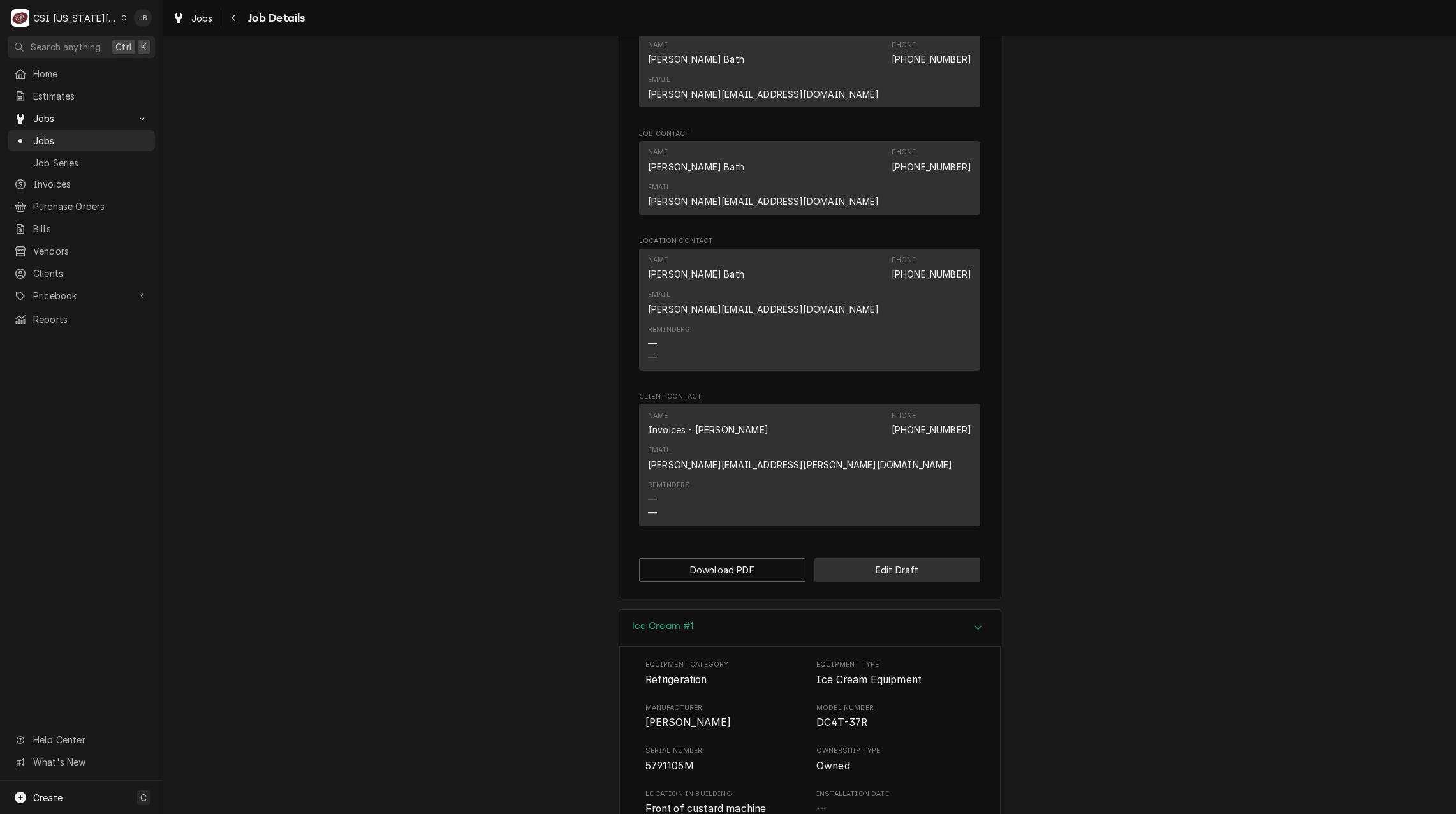
click at [898, 558] on button "Edit Draft" at bounding box center [897, 570] width 166 height 24
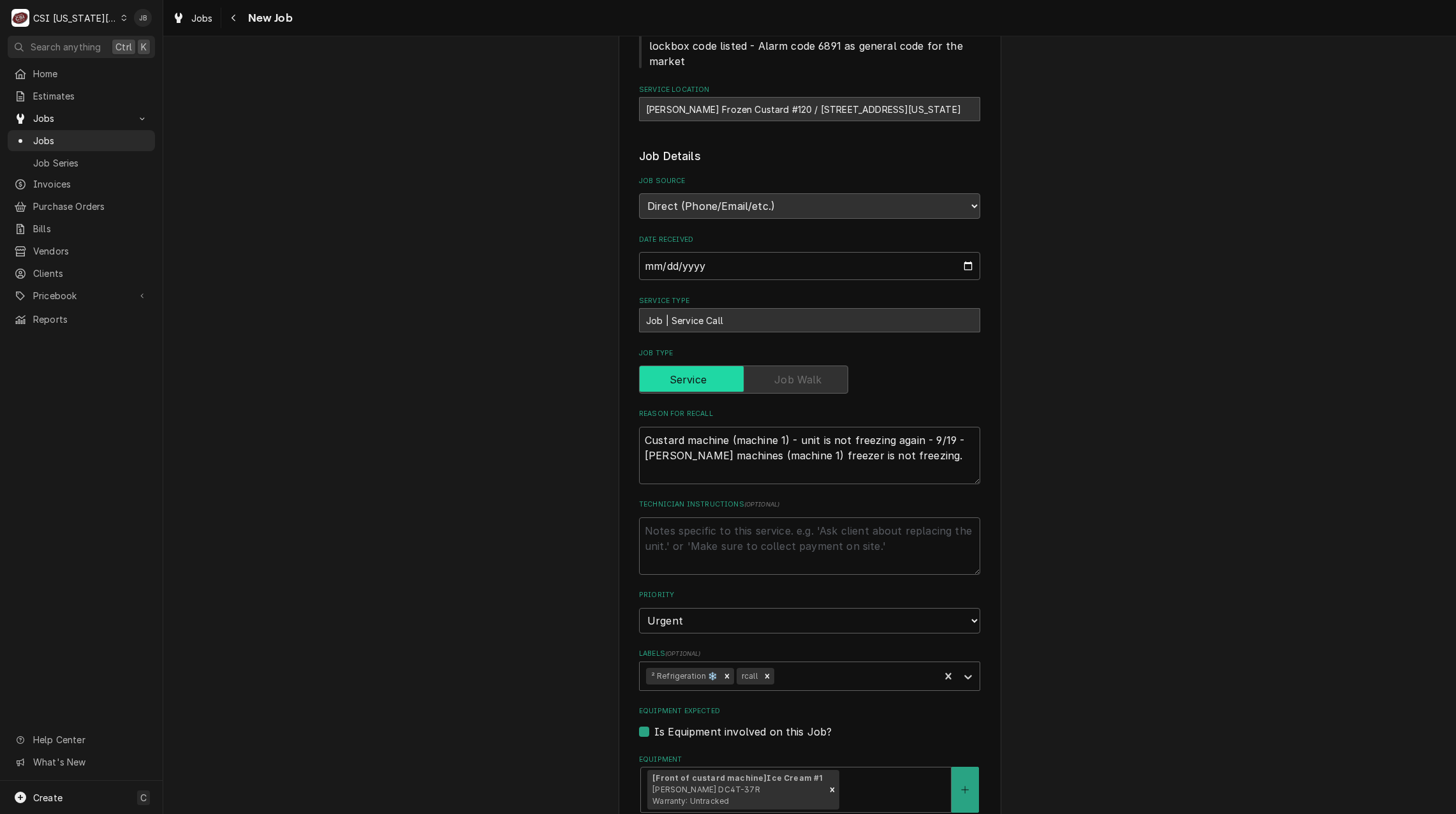
scroll to position [255, 0]
click at [763, 675] on icon "Remove rcall" at bounding box center [767, 676] width 9 height 9
click at [771, 675] on div "Labels" at bounding box center [834, 675] width 196 height 23
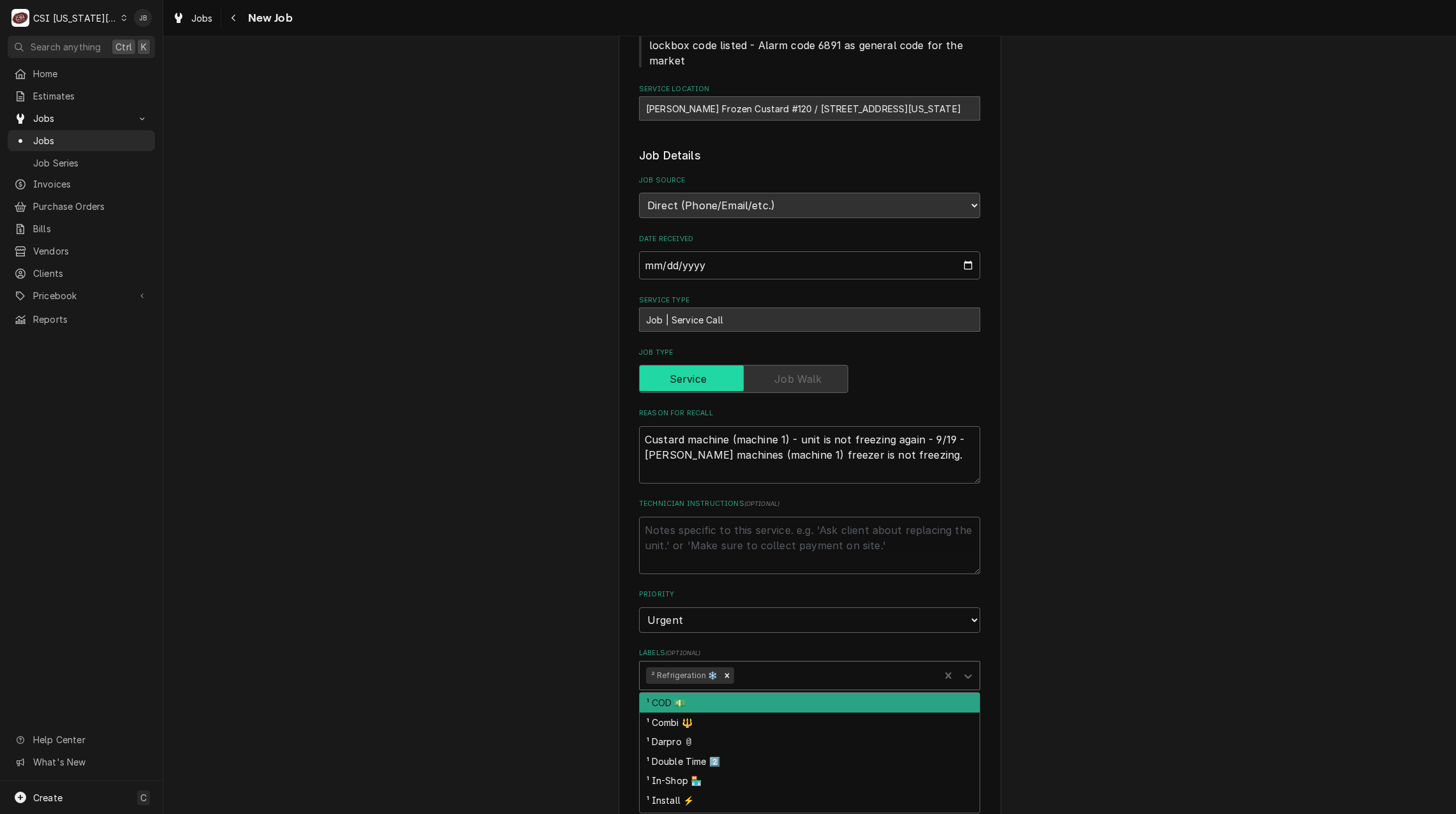
type textarea "x"
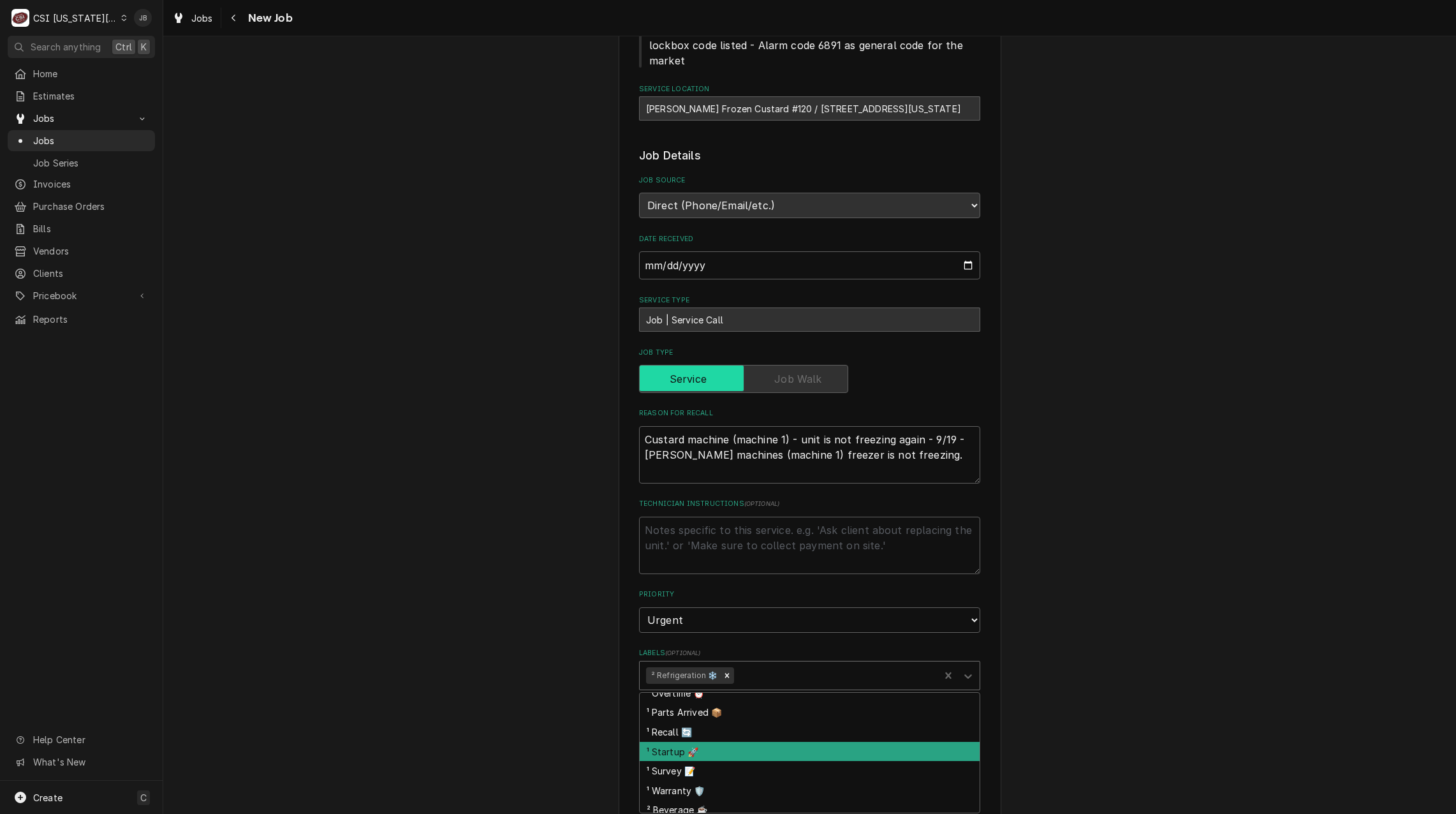
scroll to position [127, 0]
type input "r"
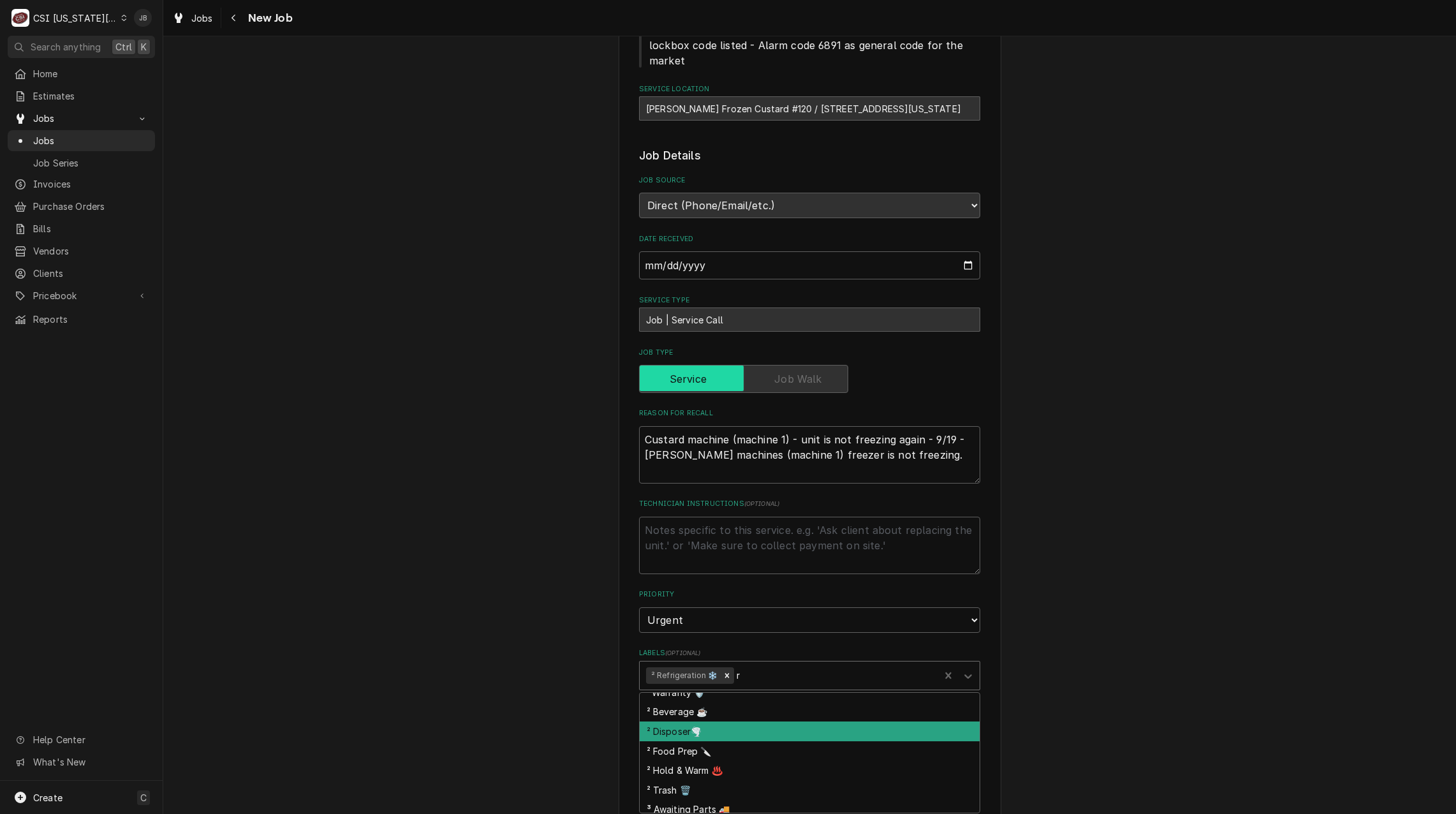
scroll to position [0, 0]
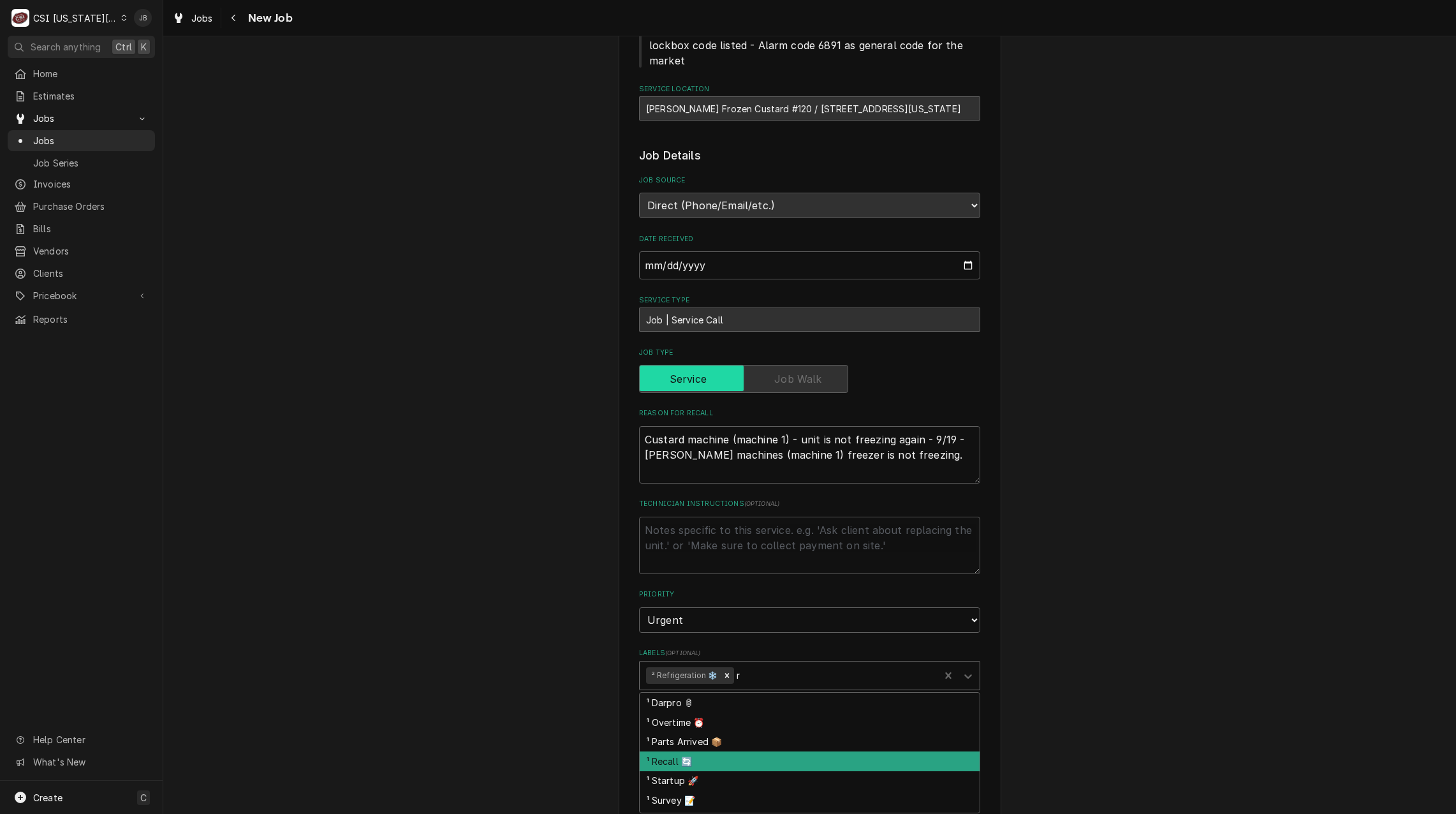
click at [646, 760] on div "¹ Recall 🔄" at bounding box center [810, 760] width 340 height 20
type textarea "x"
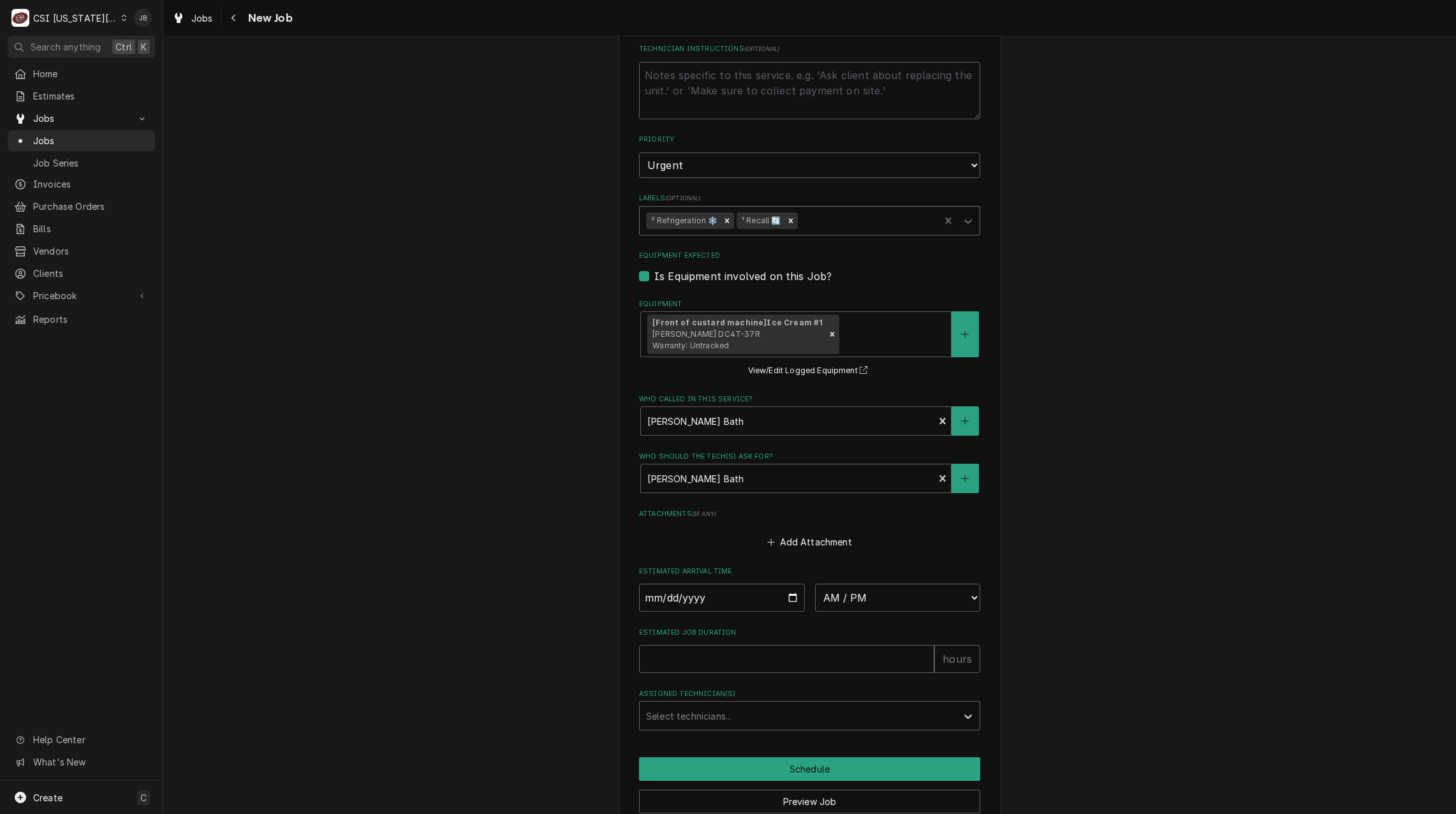
scroll to position [769, 0]
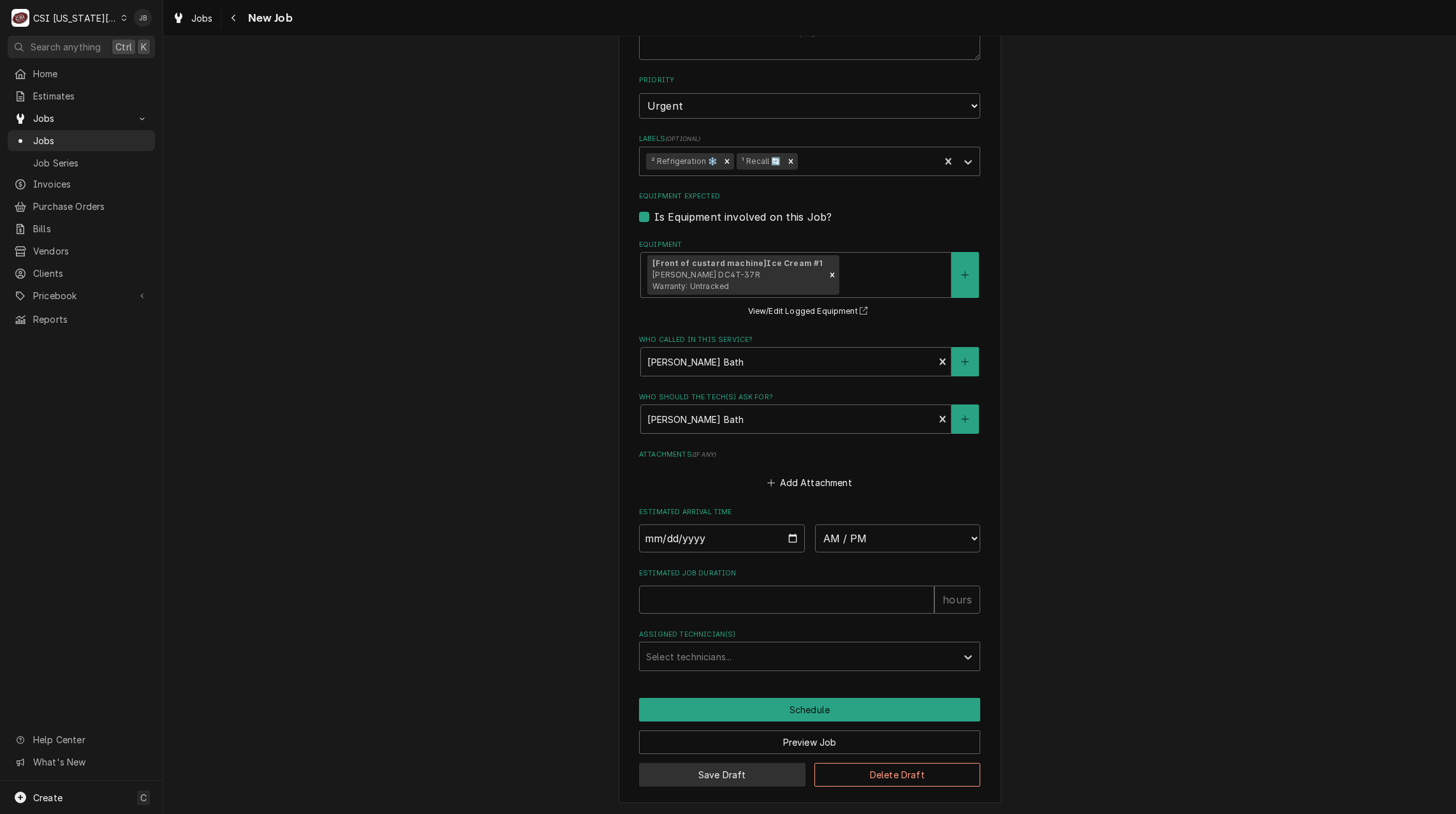
click at [694, 776] on button "Save Draft" at bounding box center [722, 775] width 166 height 24
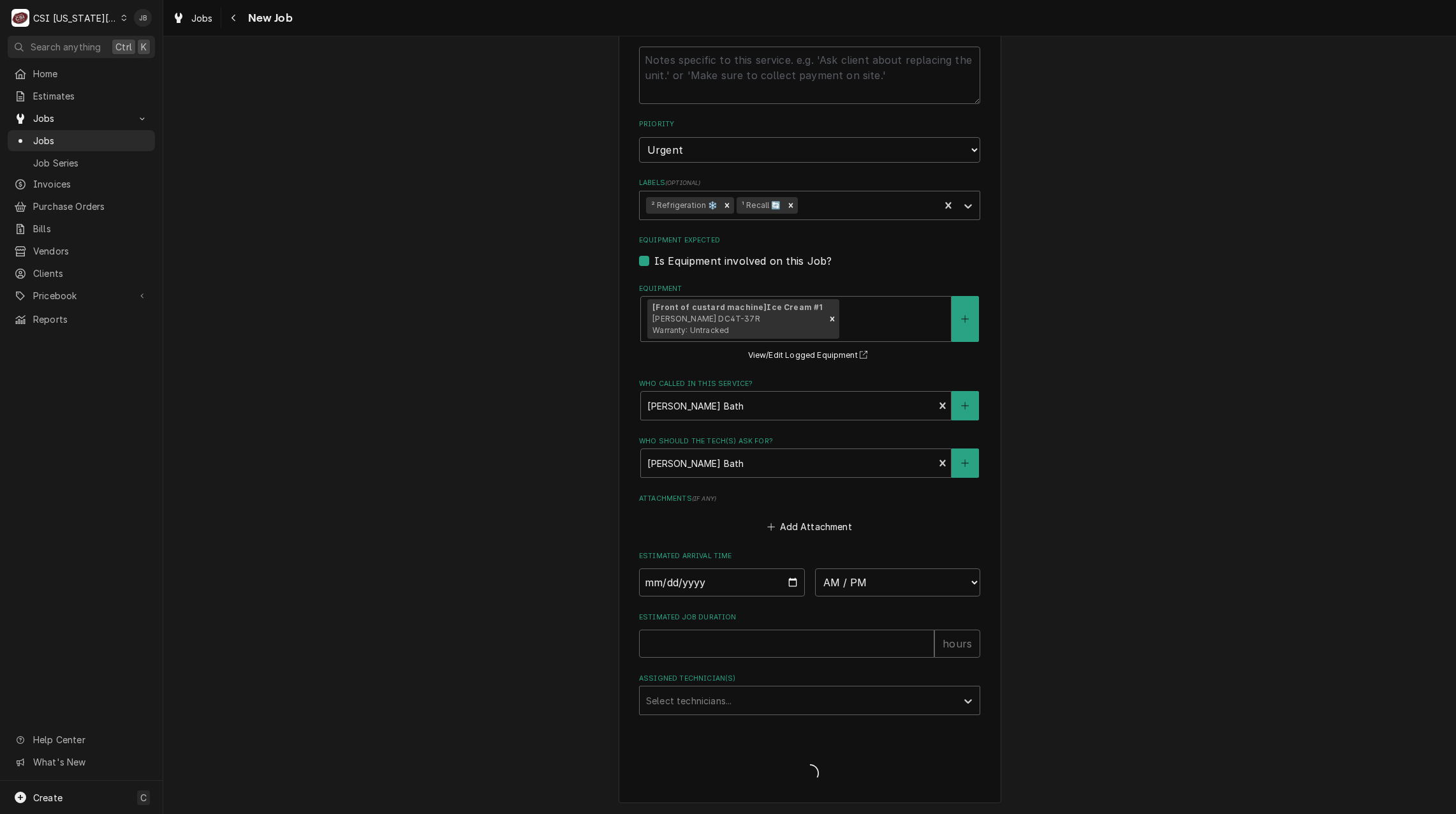
type textarea "x"
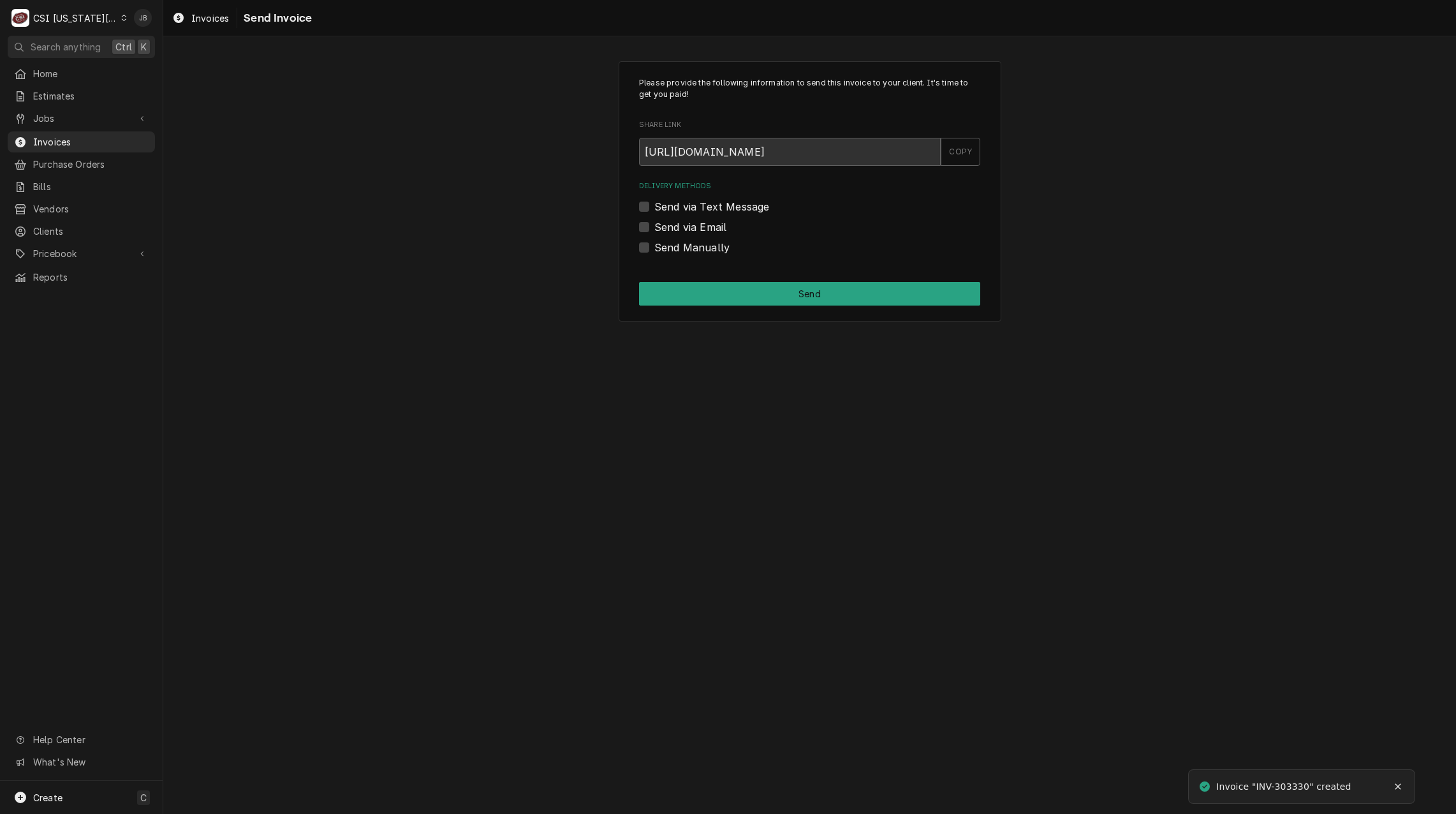
click at [709, 220] on label "Send via Email" at bounding box center [690, 227] width 72 height 15
click at [709, 220] on input "Send via Email" at bounding box center [825, 233] width 341 height 28
checkbox input "true"
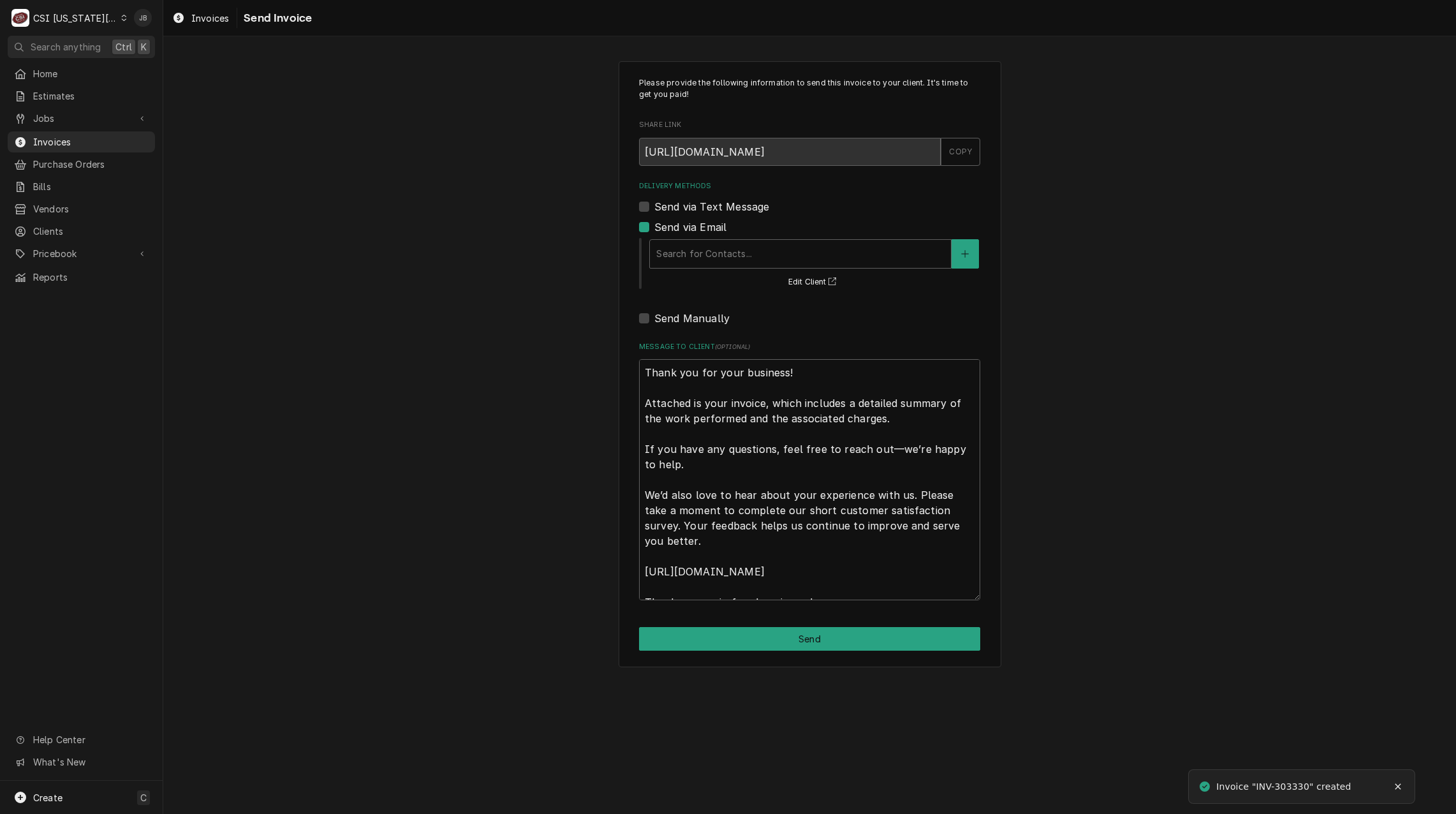
click at [707, 271] on div "Search for Contacts... Edit Client" at bounding box center [814, 263] width 332 height 53
click at [705, 254] on div "Delivery Methods" at bounding box center [799, 253] width 288 height 23
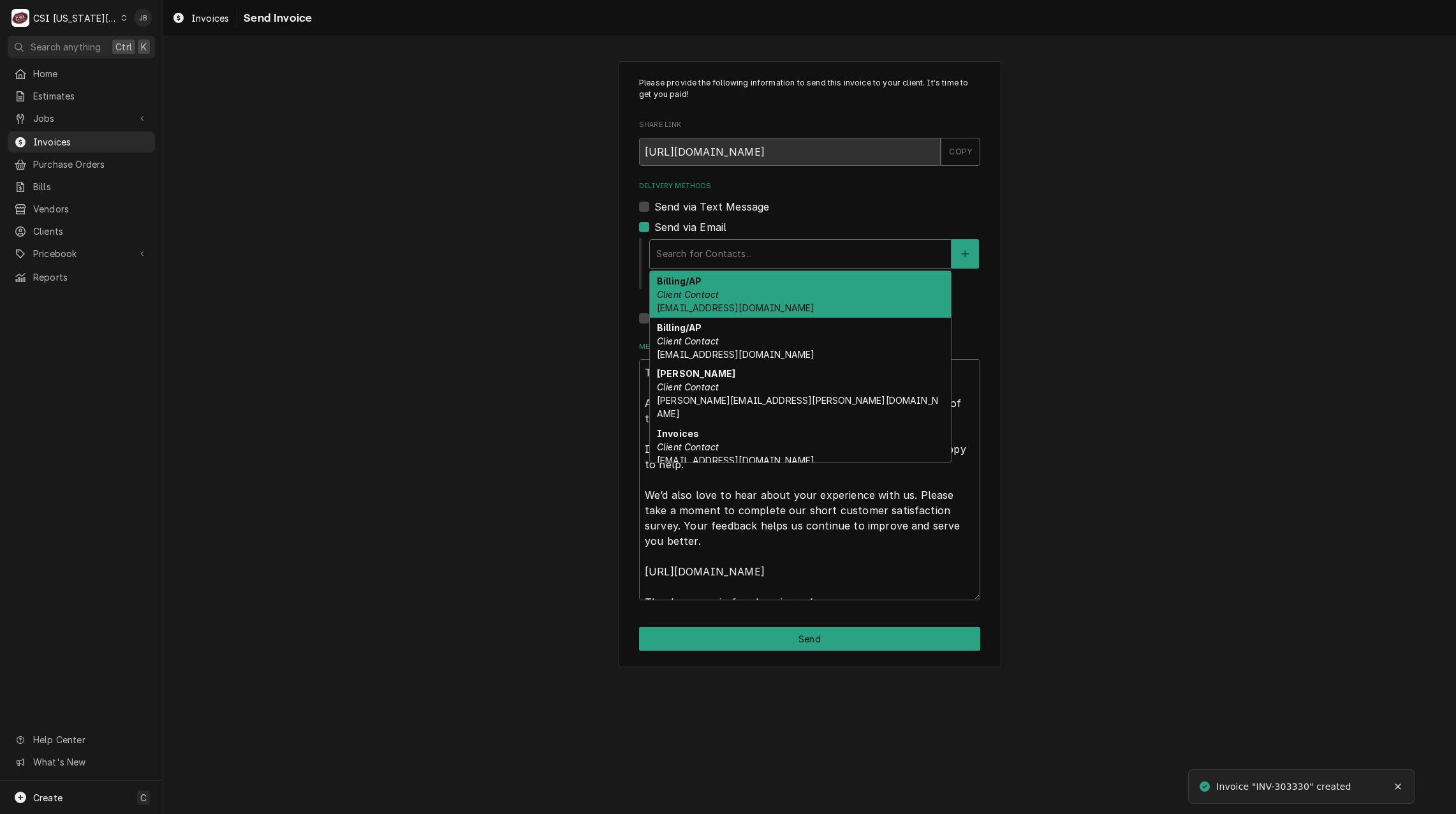
click at [737, 296] on div "Billing/AP Client Contact accounting@mphdining.com" at bounding box center [800, 294] width 301 height 47
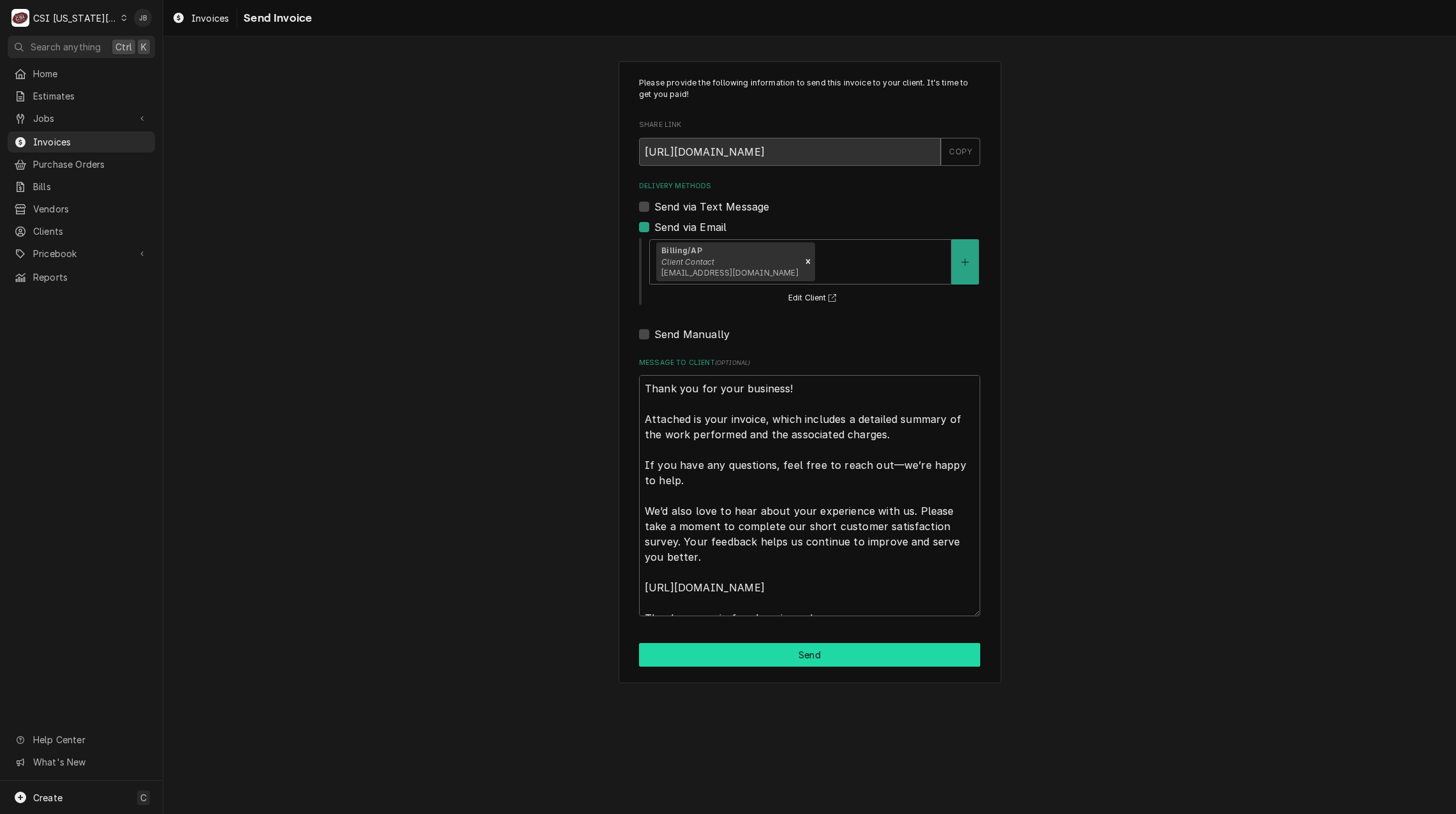
click at [694, 655] on button "Send" at bounding box center [810, 655] width 341 height 24
type textarea "x"
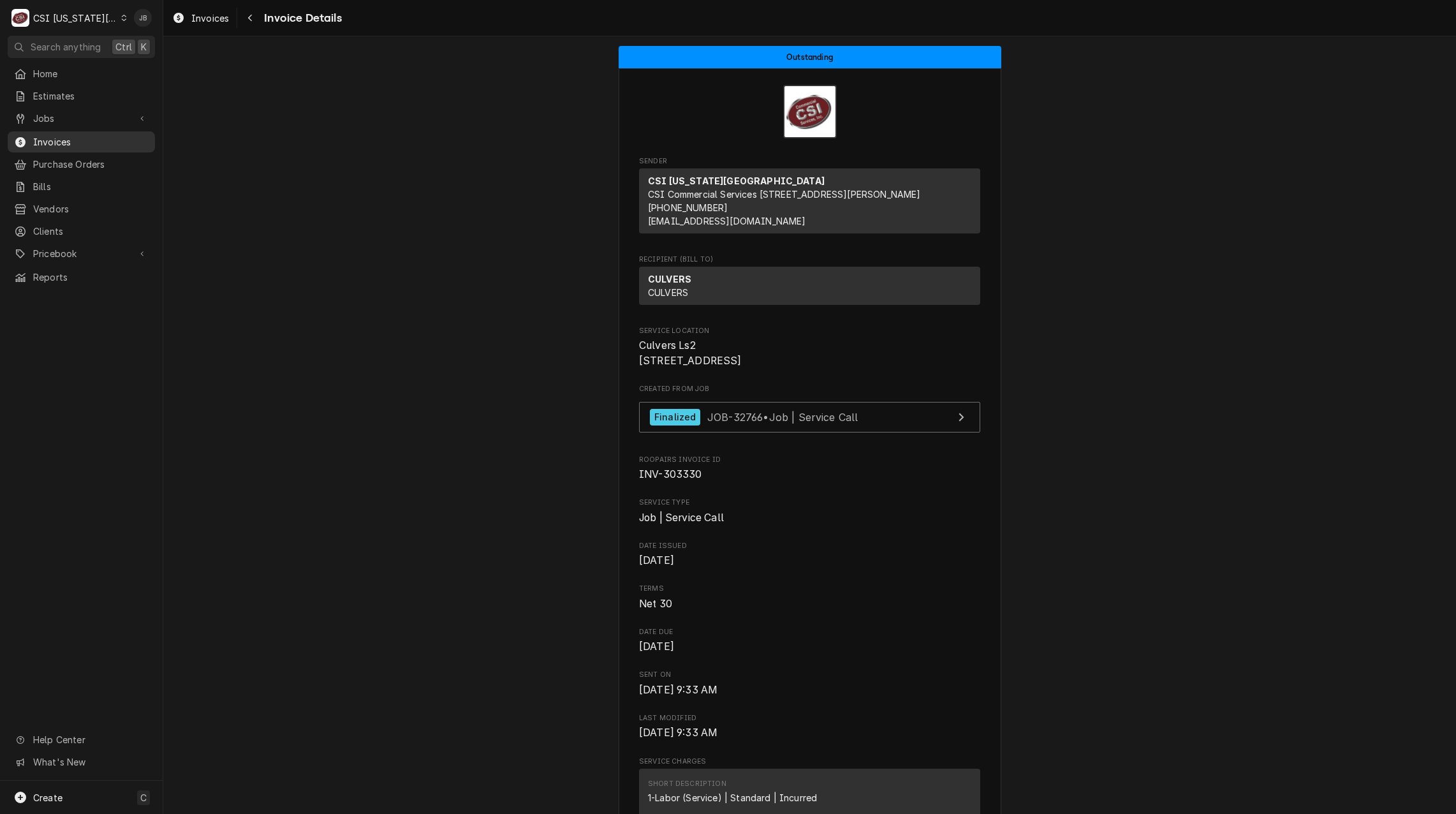
click at [86, 138] on span "Invoices" at bounding box center [91, 142] width 116 height 14
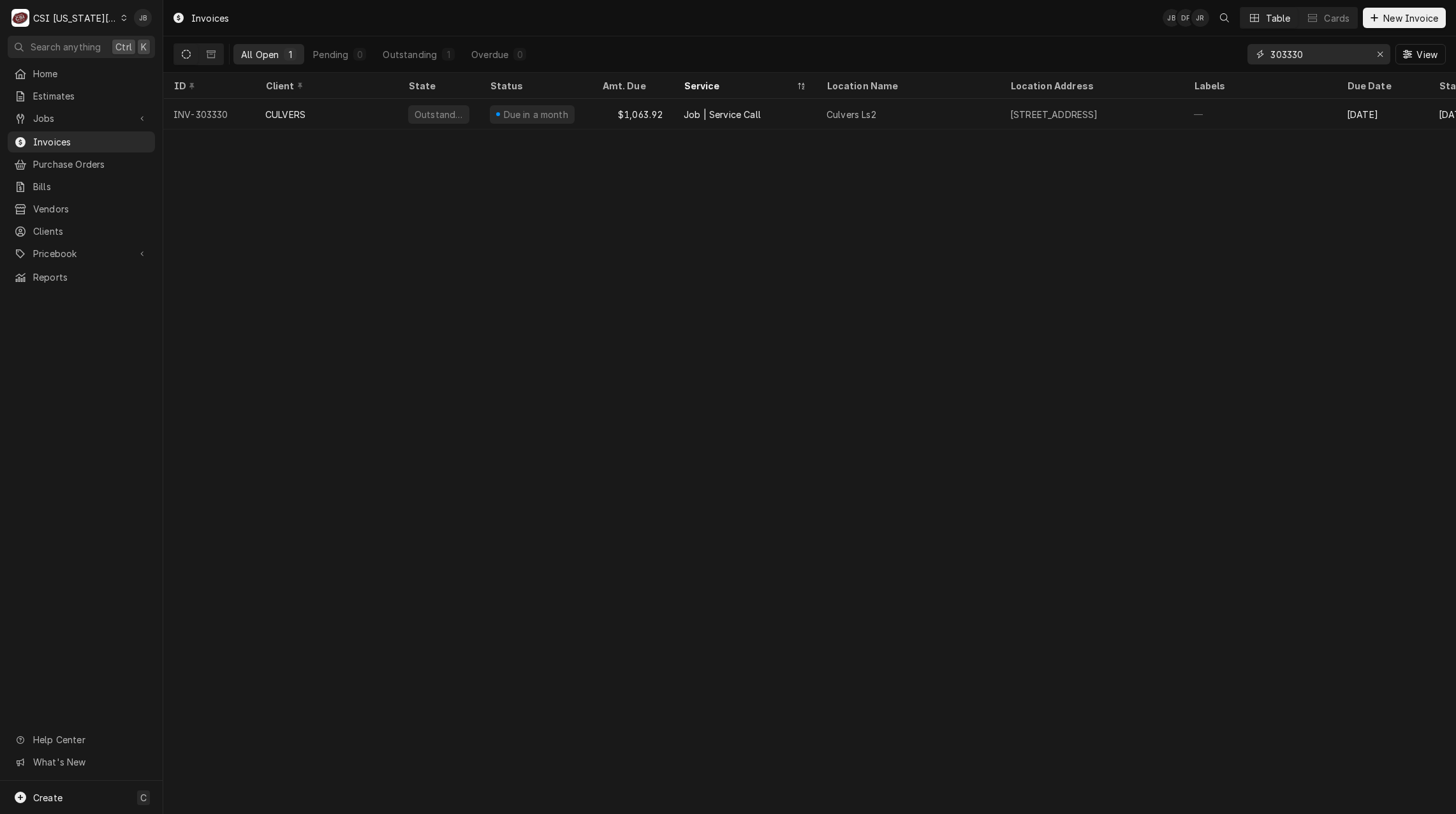
click at [1330, 50] on input "303330" at bounding box center [1318, 54] width 96 height 20
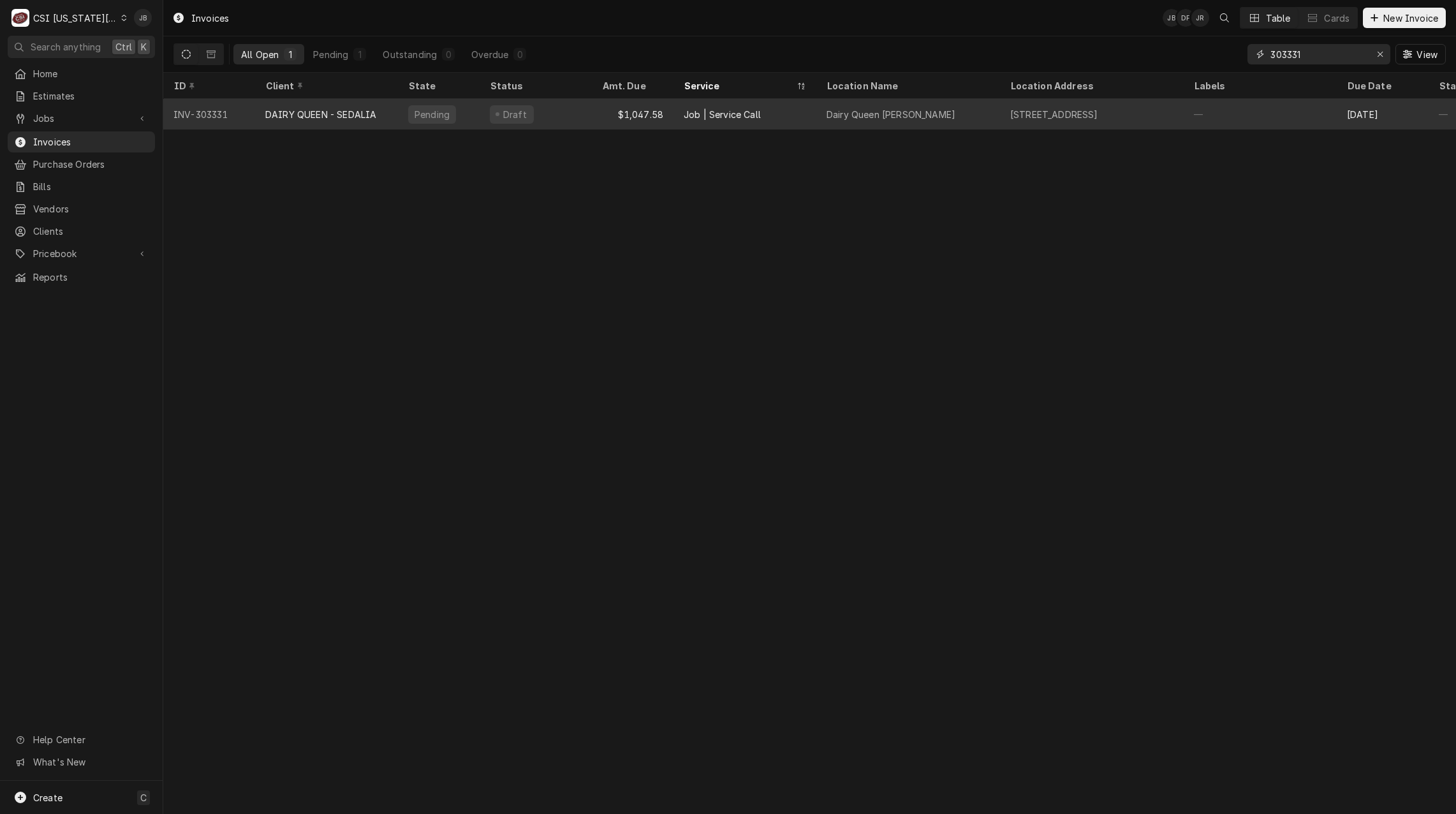
type input "303331"
click at [428, 114] on div "Pending" at bounding box center [432, 115] width 37 height 14
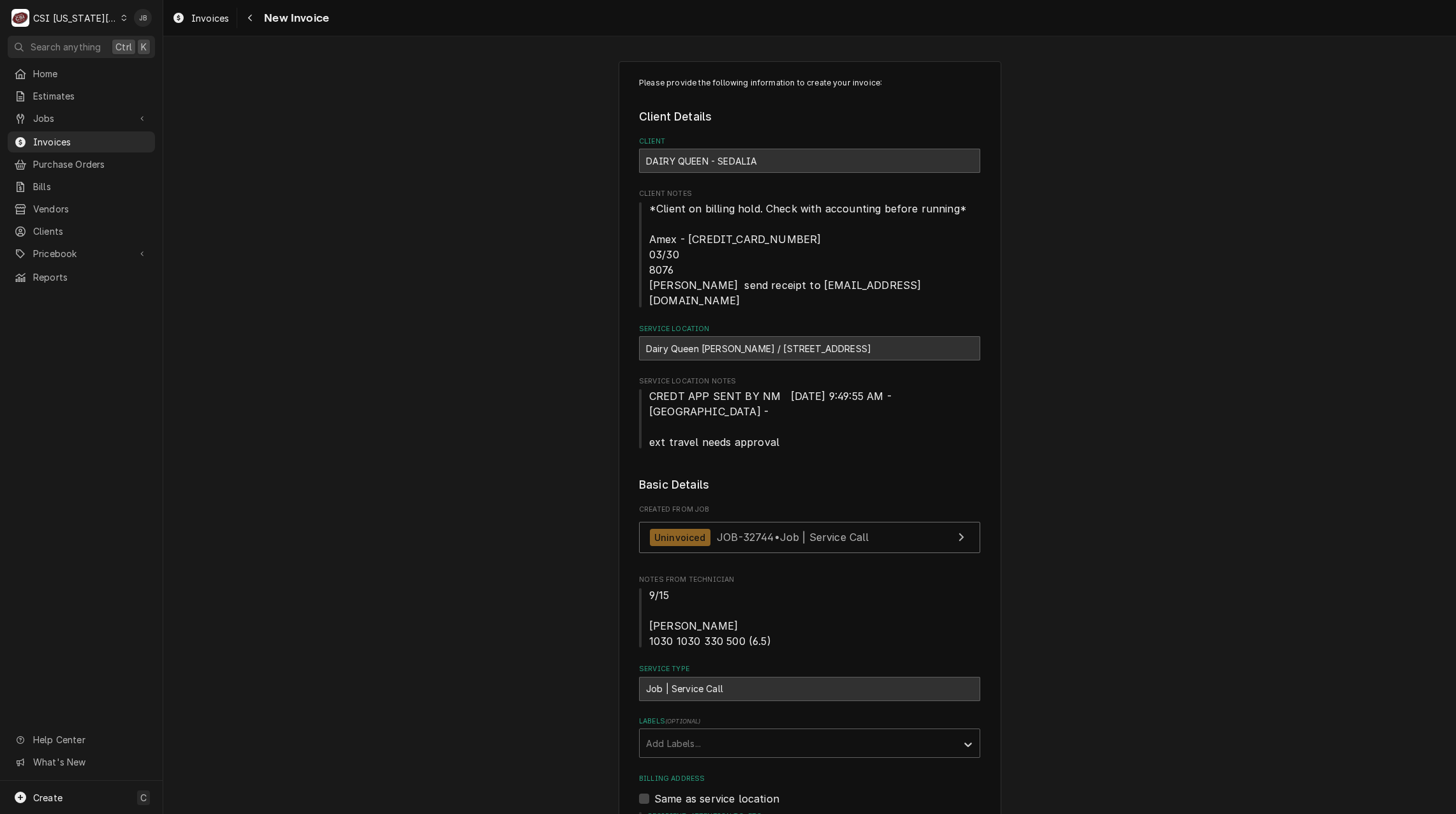
click at [103, 157] on span "Purchase Orders" at bounding box center [91, 164] width 116 height 14
type textarea "x"
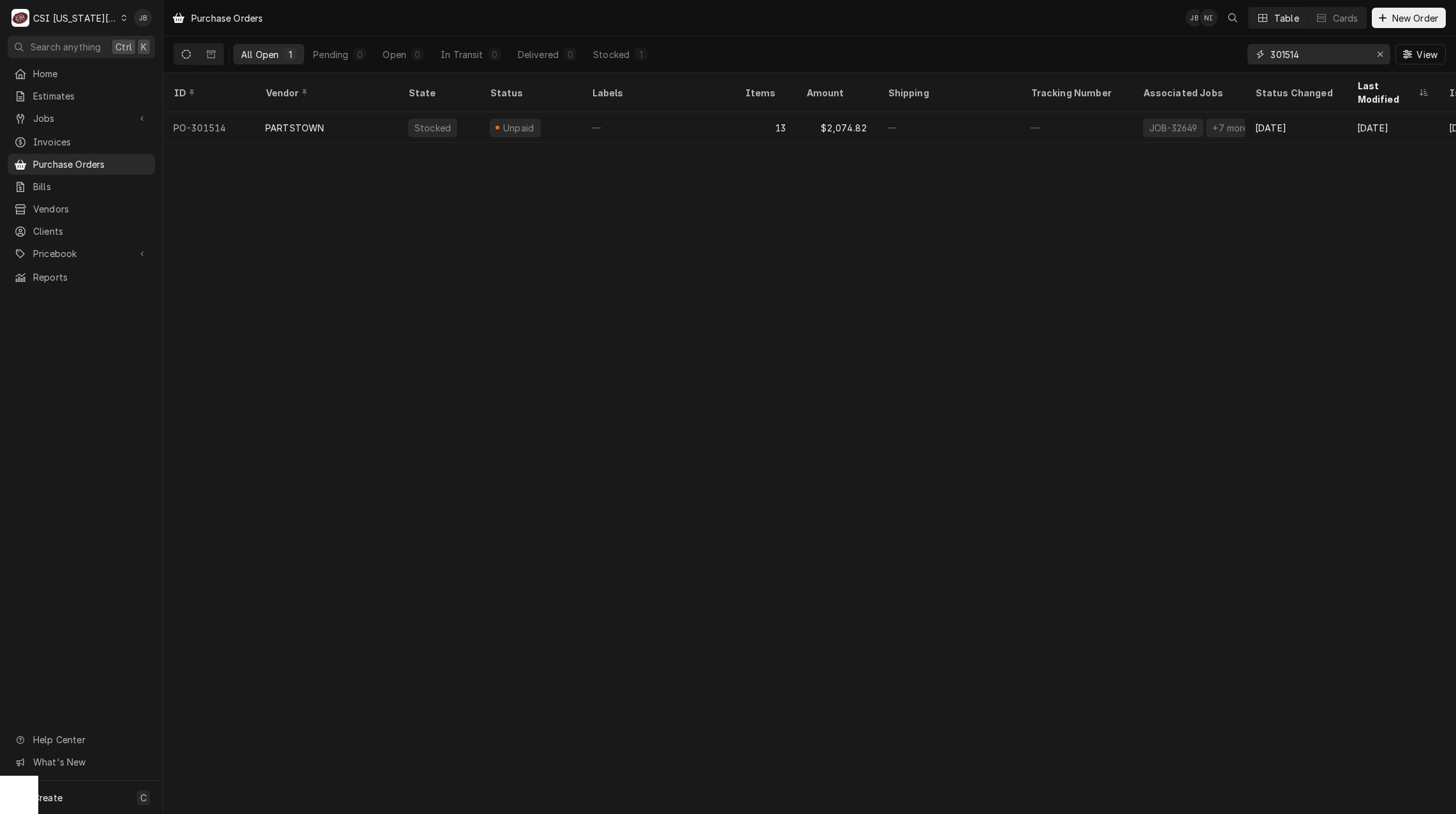
drag, startPoint x: 1325, startPoint y: 54, endPoint x: 1137, endPoint y: 40, distance: 188.5
click at [1137, 40] on div "All Open 1 Pending 0 Open 0 In Transit 0 Delivered 0 Stocked 1 301514 View" at bounding box center [809, 54] width 1272 height 36
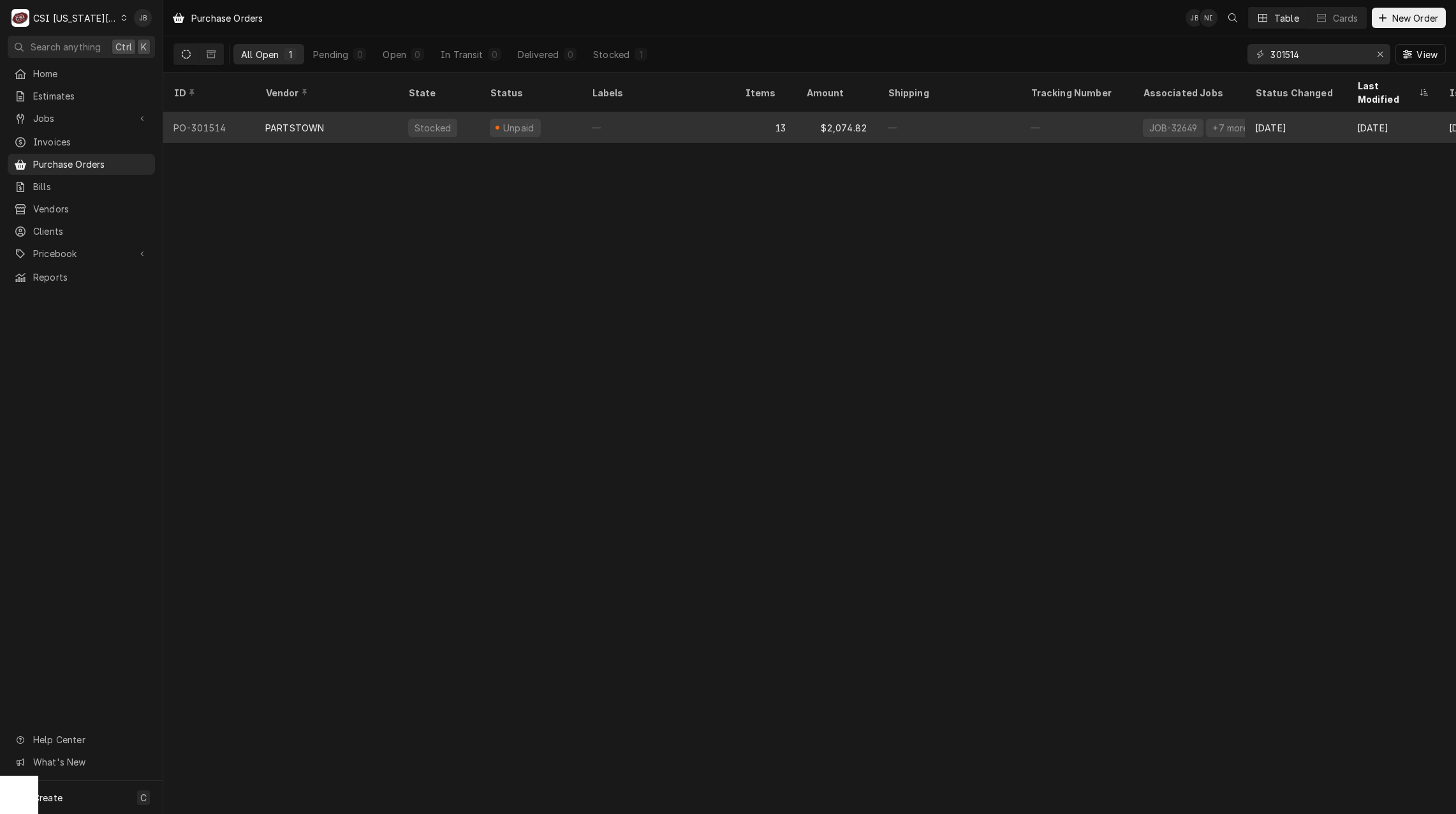
click at [837, 114] on div "$2,074.82" at bounding box center [837, 127] width 82 height 31
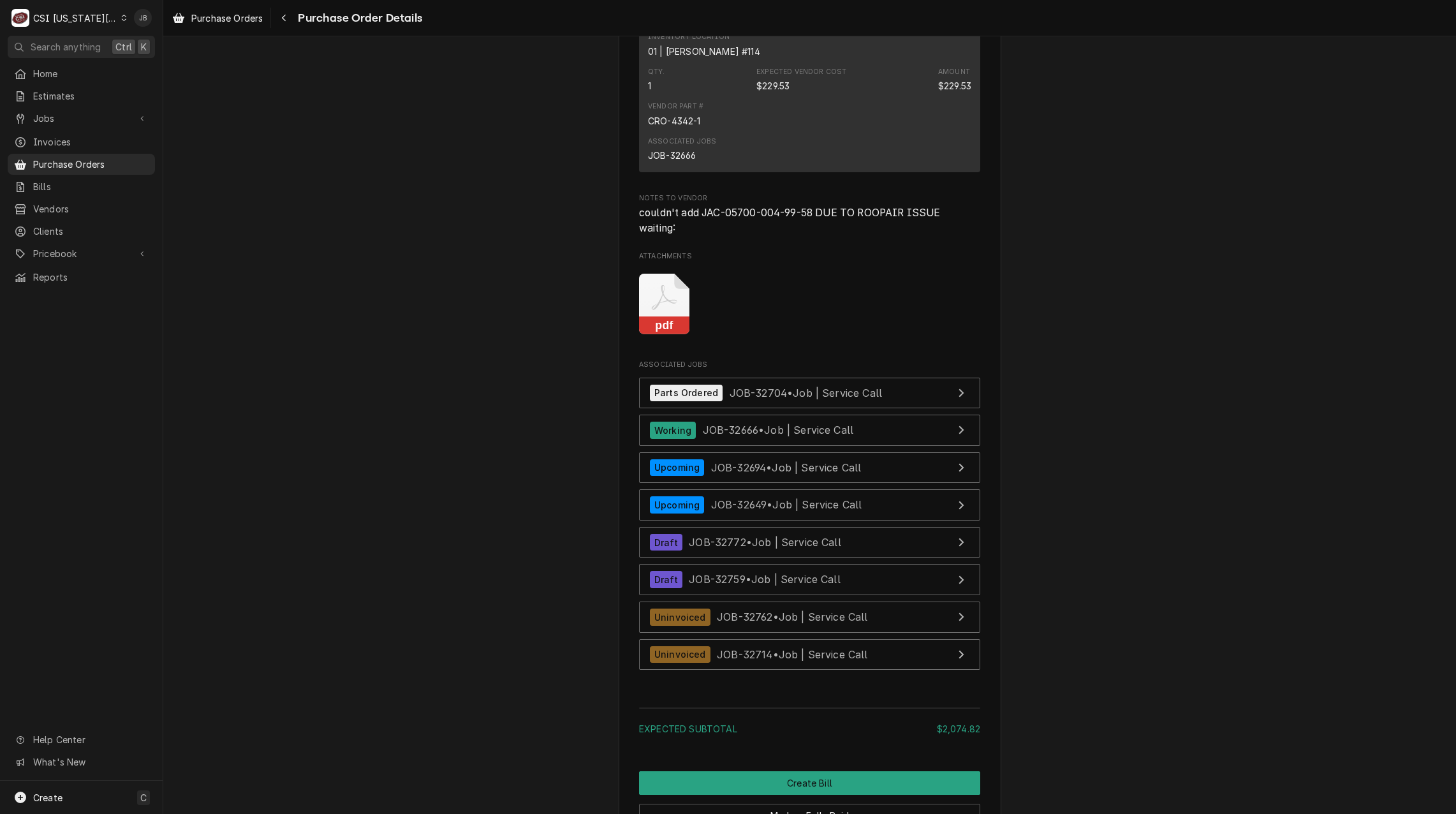
scroll to position [4018, 0]
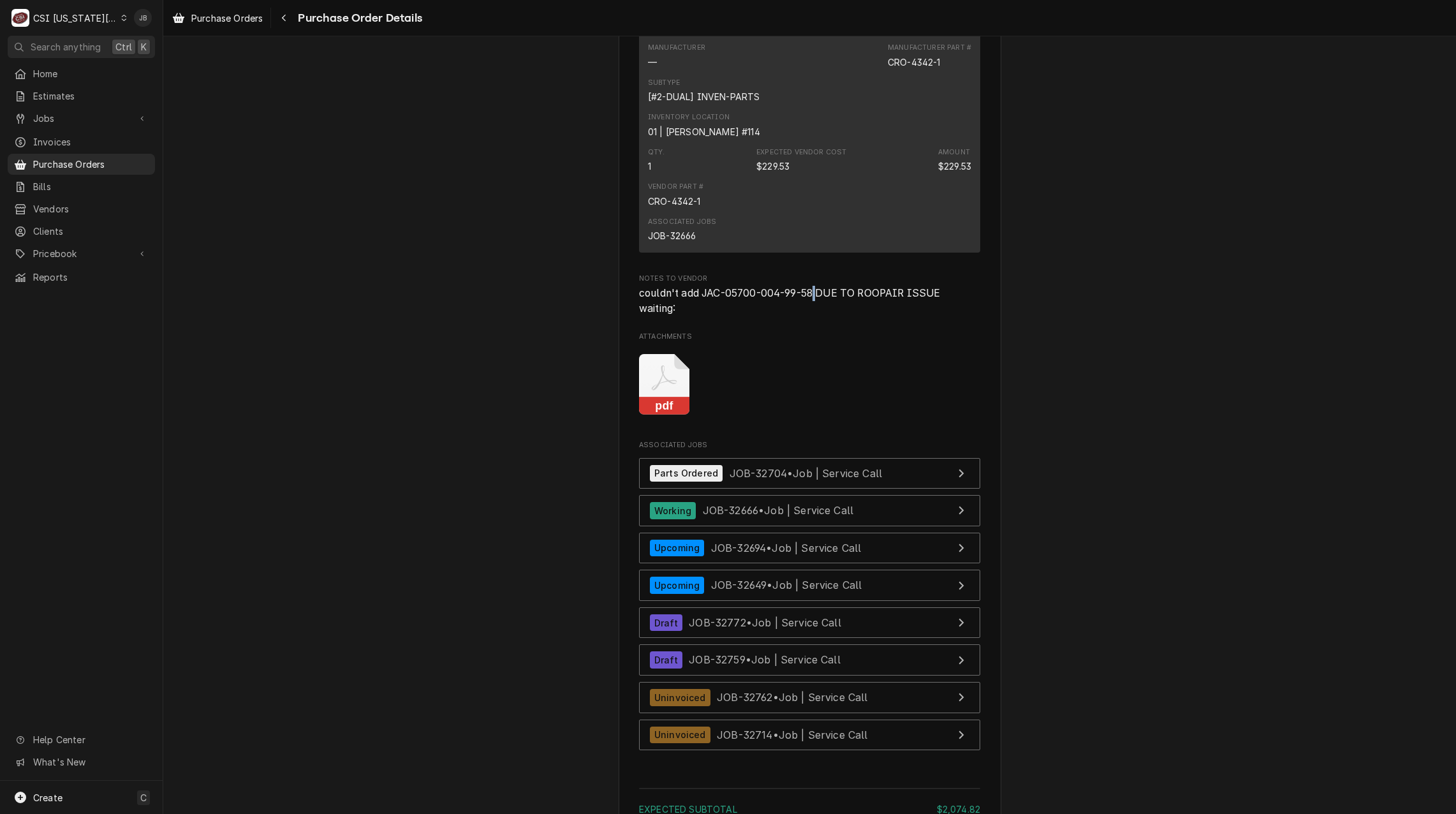
click at [812, 314] on span "couldn't add JAC-05700-004-99-58 DUE TO ROOPAIR ISSUE waiting:" at bounding box center [789, 301] width 301 height 27
click at [809, 314] on span "couldn't add JAC-05700-004-99-58 DUE TO ROOPAIR ISSUE waiting:" at bounding box center [789, 301] width 301 height 27
drag, startPoint x: 811, startPoint y: 331, endPoint x: 699, endPoint y: 338, distance: 112.2
click at [699, 314] on span "couldn't add JAC-05700-004-99-58 DUE TO ROOPAIR ISSUE waiting:" at bounding box center [789, 301] width 301 height 27
copy span "JAC-05700-004-99-58"
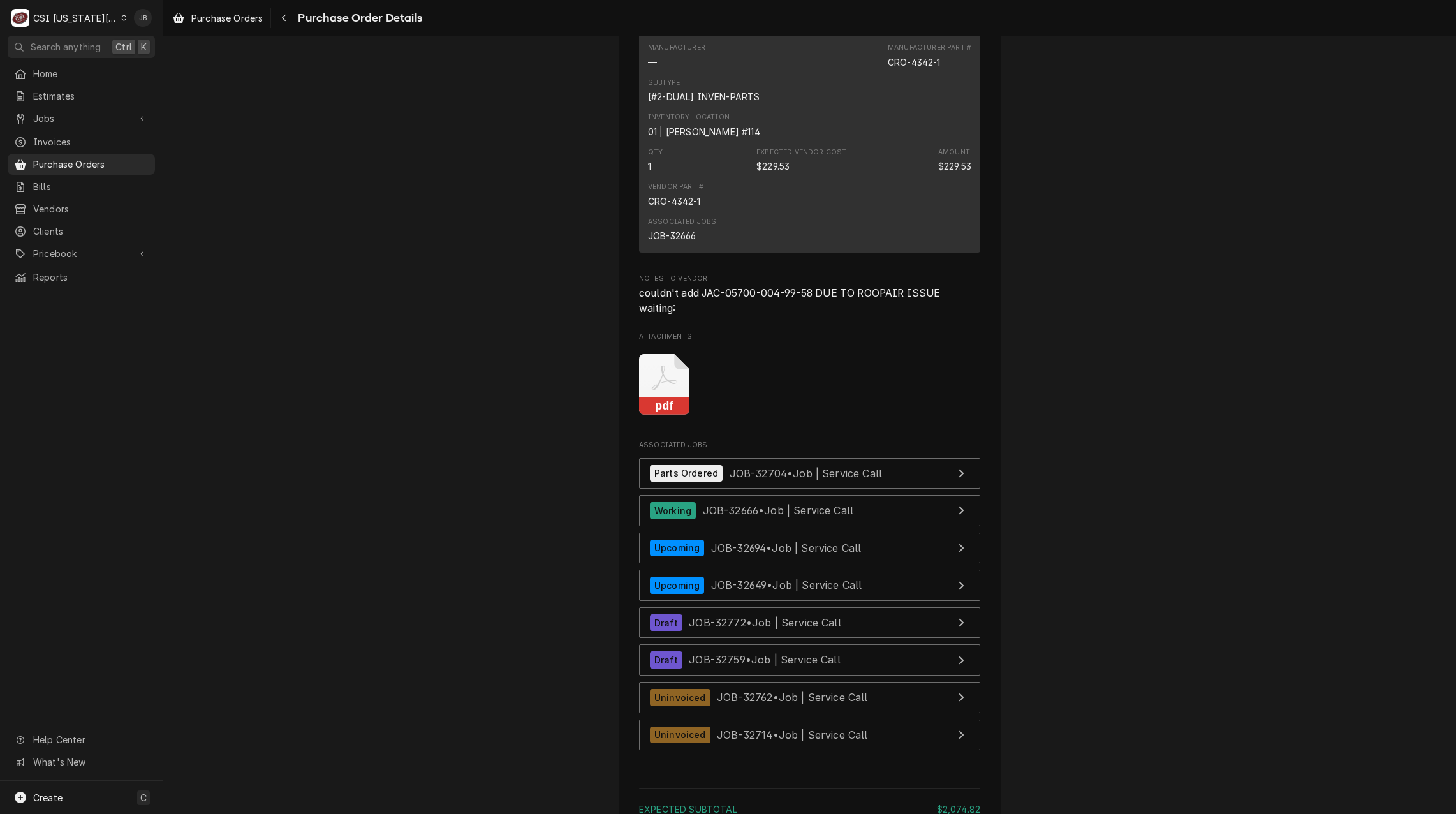
click at [966, 405] on div "pdf" at bounding box center [810, 384] width 341 height 81
click at [99, 157] on span "Purchase Orders" at bounding box center [91, 164] width 116 height 14
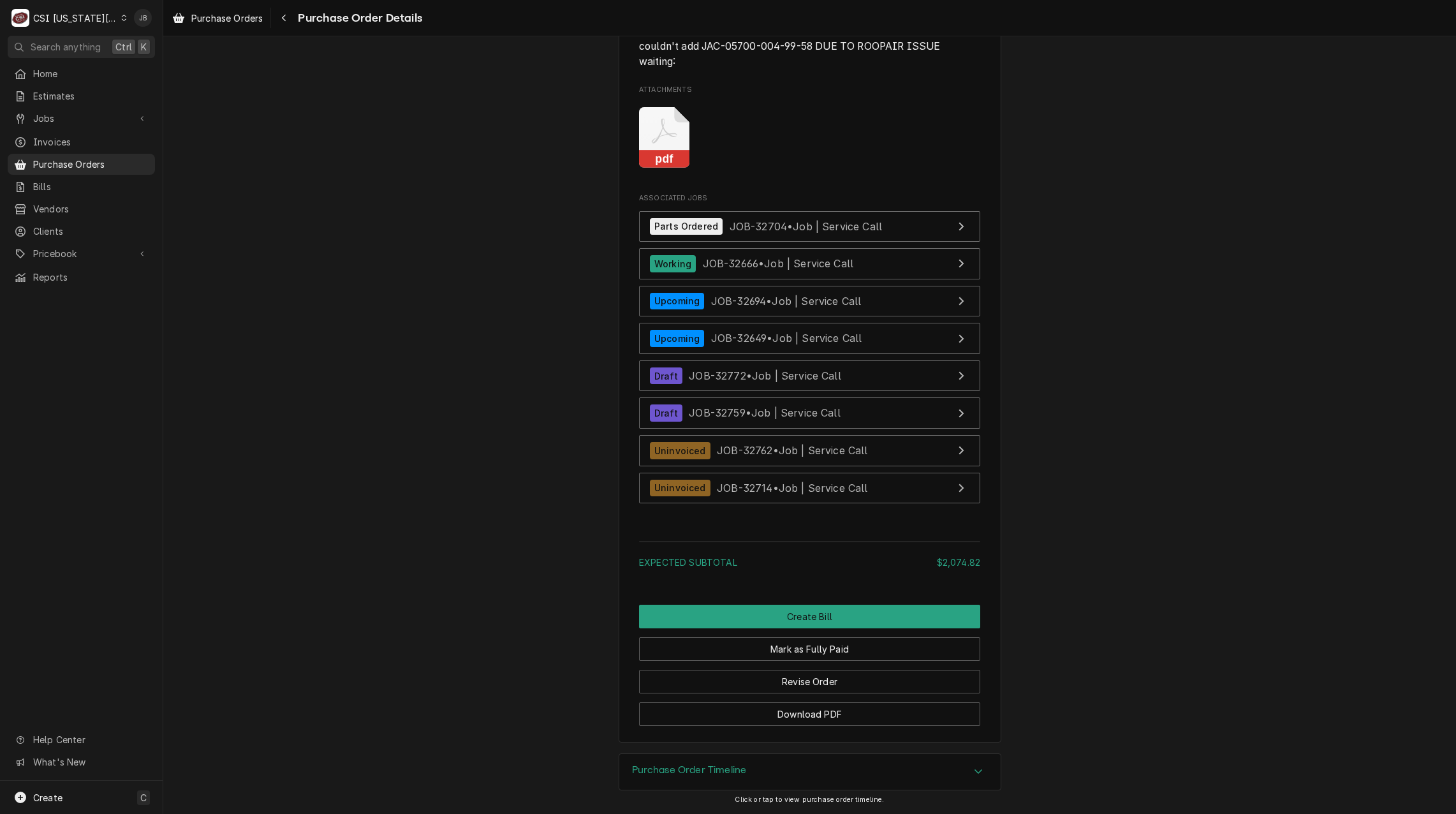
scroll to position [4146, 0]
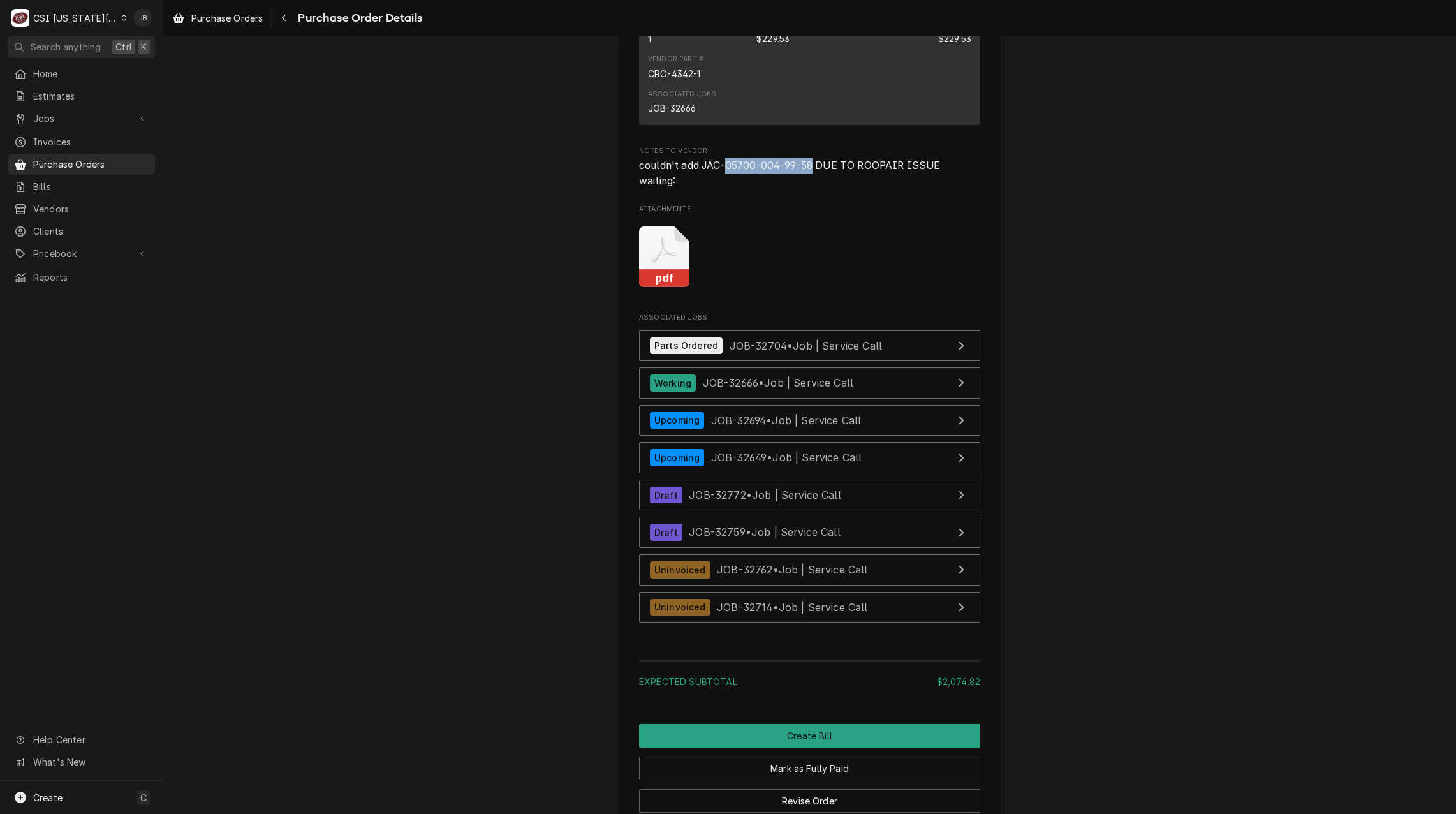
drag, startPoint x: 810, startPoint y: 207, endPoint x: 725, endPoint y: 200, distance: 85.3
click at [725, 187] on span "couldn't add JAC-05700-004-99-58 DUE TO ROOPAIR ISSUE waiting:" at bounding box center [789, 173] width 301 height 27
copy span "05700-004-99-58"
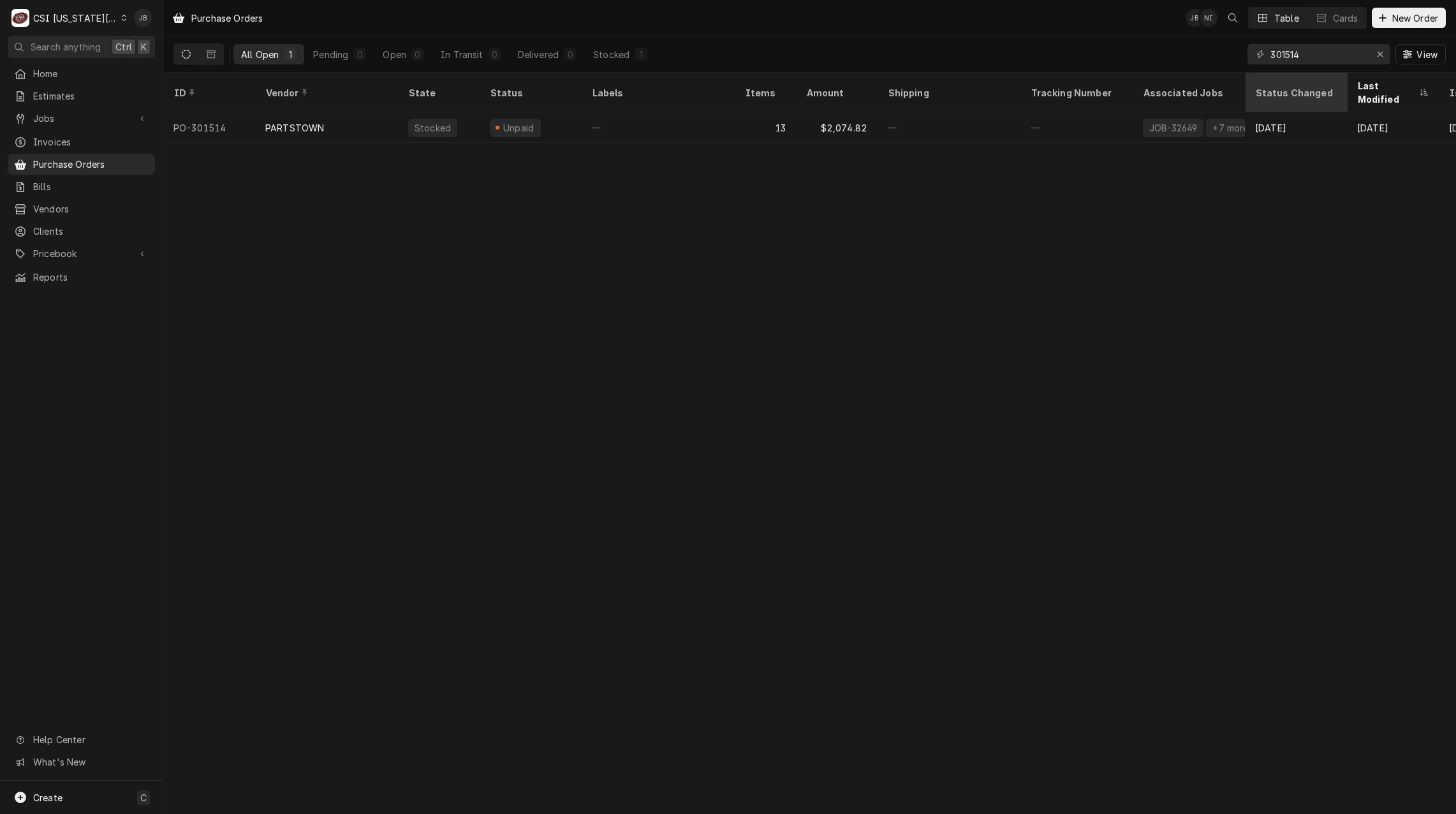
drag, startPoint x: 1418, startPoint y: 12, endPoint x: 1314, endPoint y: 75, distance: 121.6
click at [1419, 11] on button "New Order" at bounding box center [1408, 18] width 74 height 20
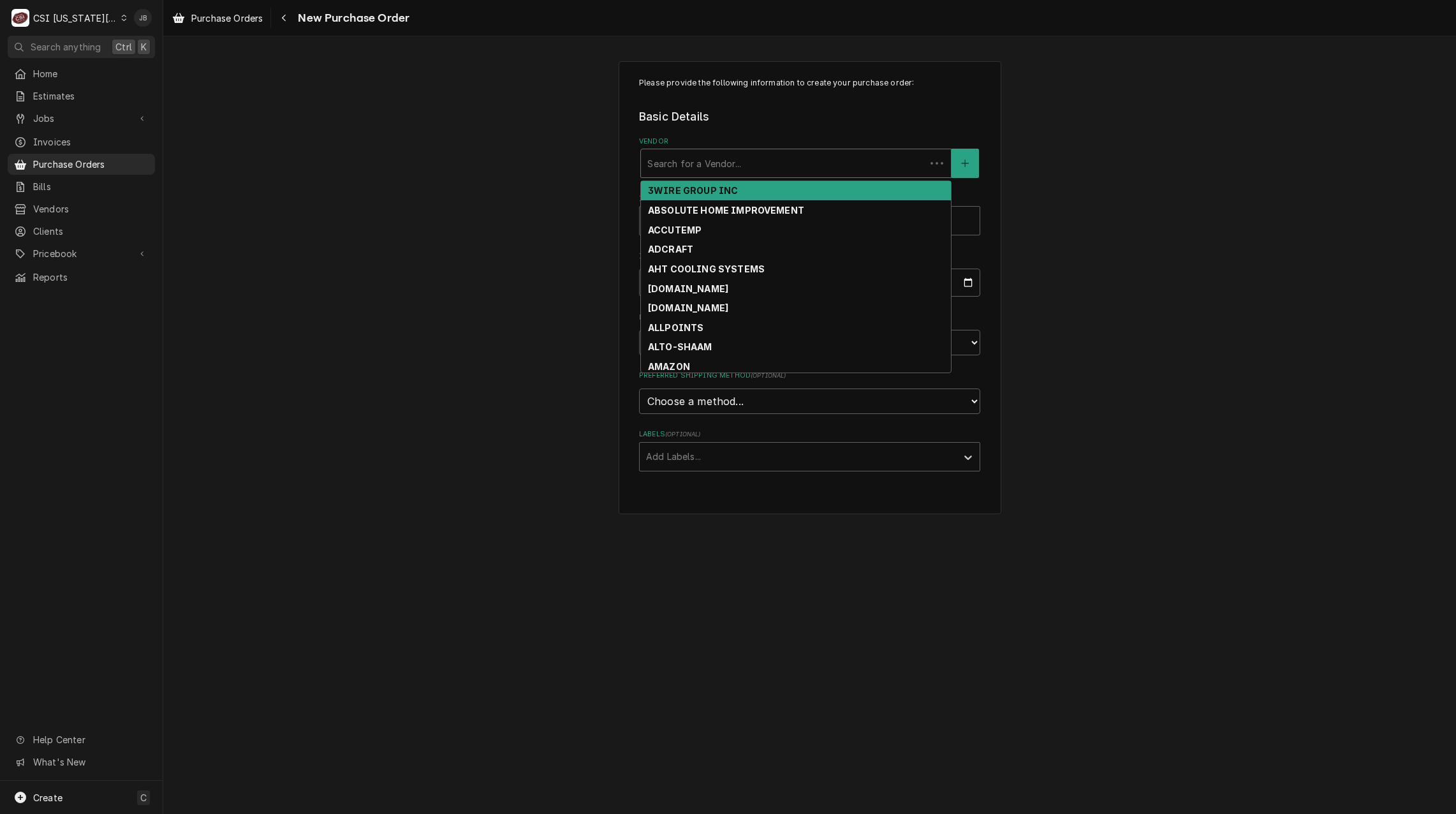
click at [690, 165] on div "Vendor" at bounding box center [783, 163] width 272 height 23
paste input "JAC-05700-004-99-58"
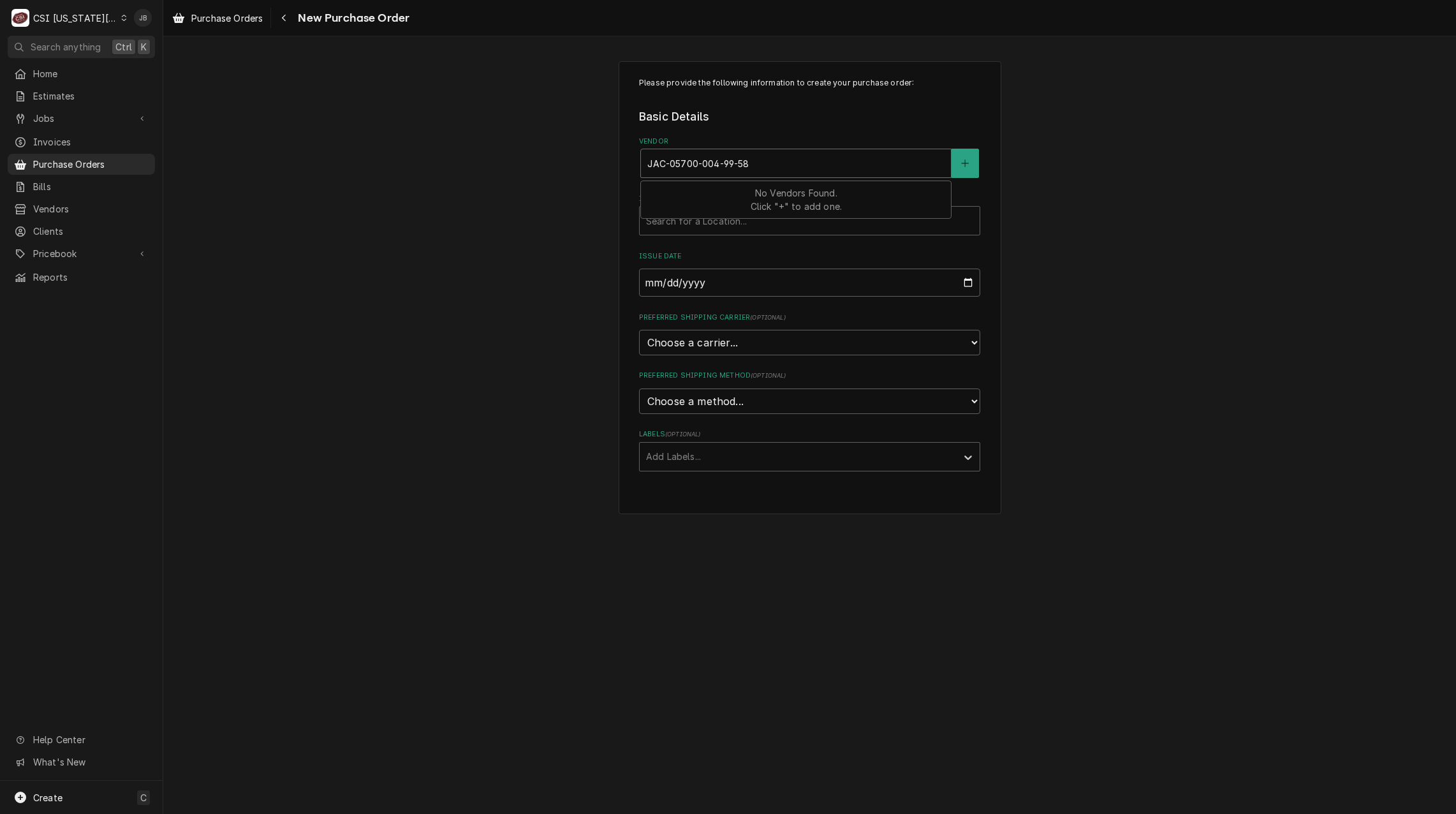
type input "JAC-05700-004-99-58"
click at [595, 150] on div "Please provide the following information to create your purchase order: Basic D…" at bounding box center [809, 288] width 1292 height 476
click at [788, 162] on div "Vendor" at bounding box center [796, 163] width 297 height 23
type input "[GEOGRAPHIC_DATA]"
click at [671, 190] on strong "PARTSTOWN" at bounding box center [679, 190] width 62 height 11
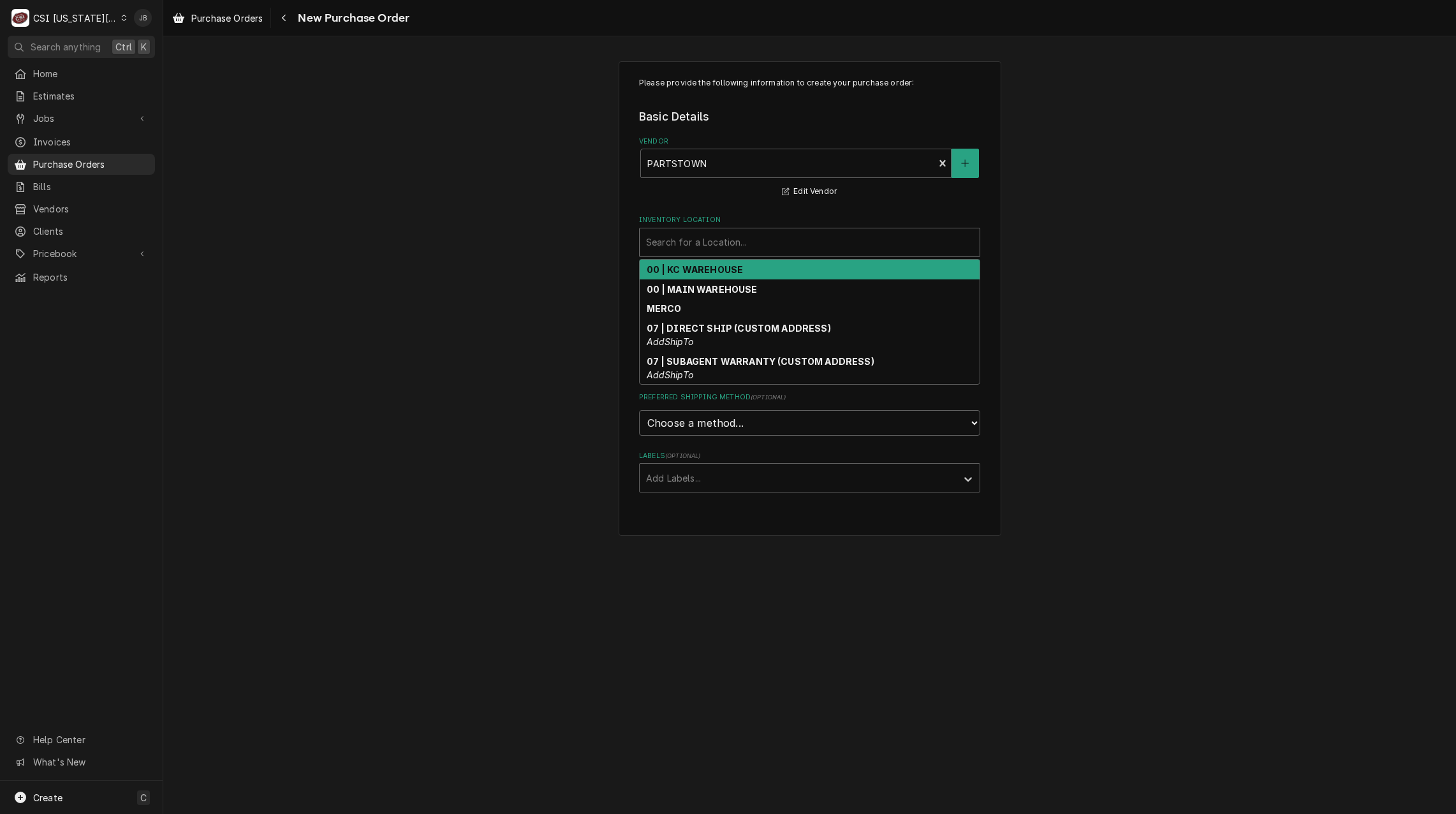
click at [705, 239] on div "Inventory Location" at bounding box center [809, 242] width 327 height 23
click at [714, 272] on strong "00 | KC WAREHOUSE" at bounding box center [695, 269] width 97 height 11
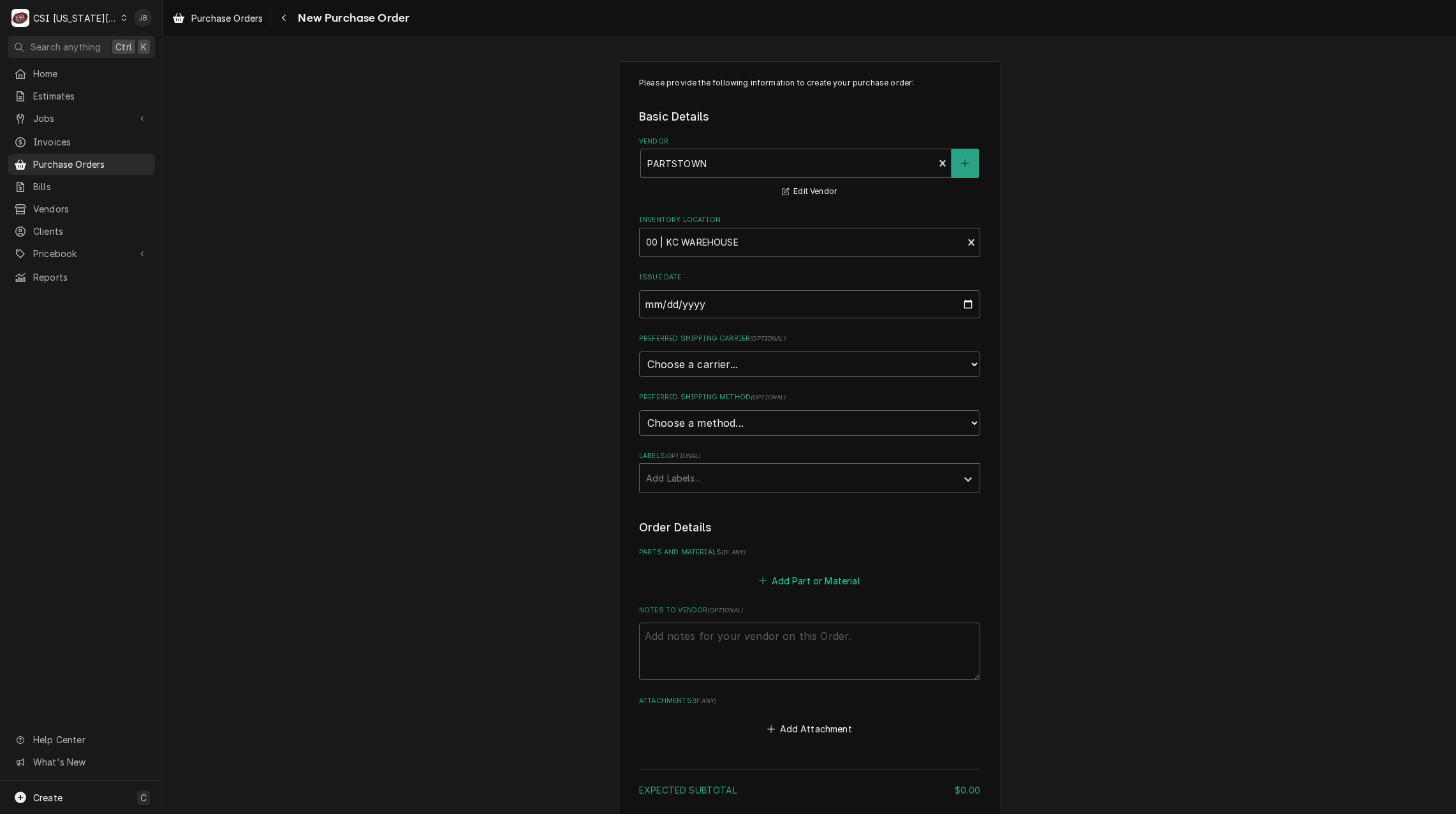
click at [814, 584] on button "Add Part or Material" at bounding box center [810, 580] width 105 height 18
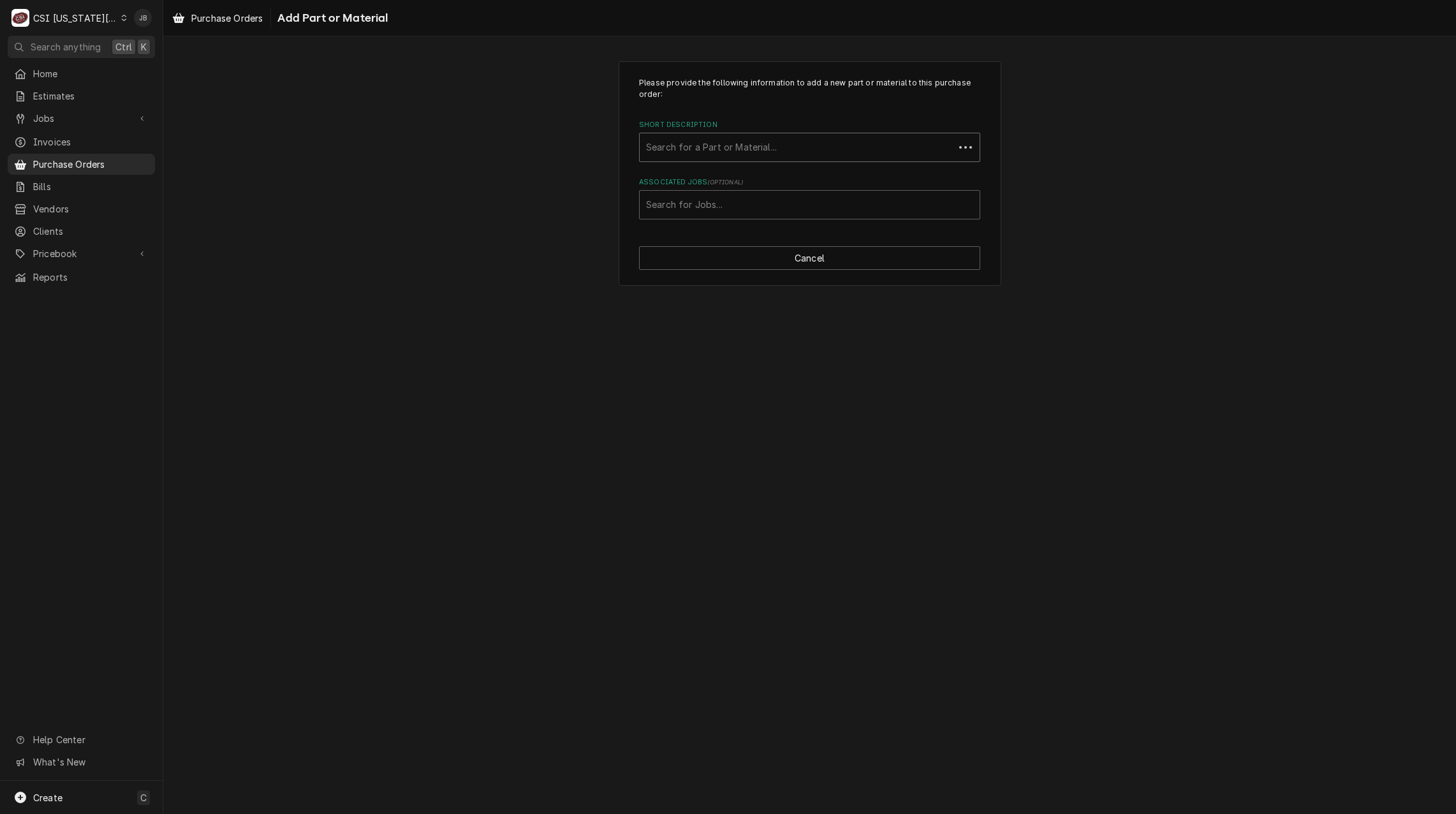
click at [679, 147] on div "Short Description" at bounding box center [796, 147] width 302 height 23
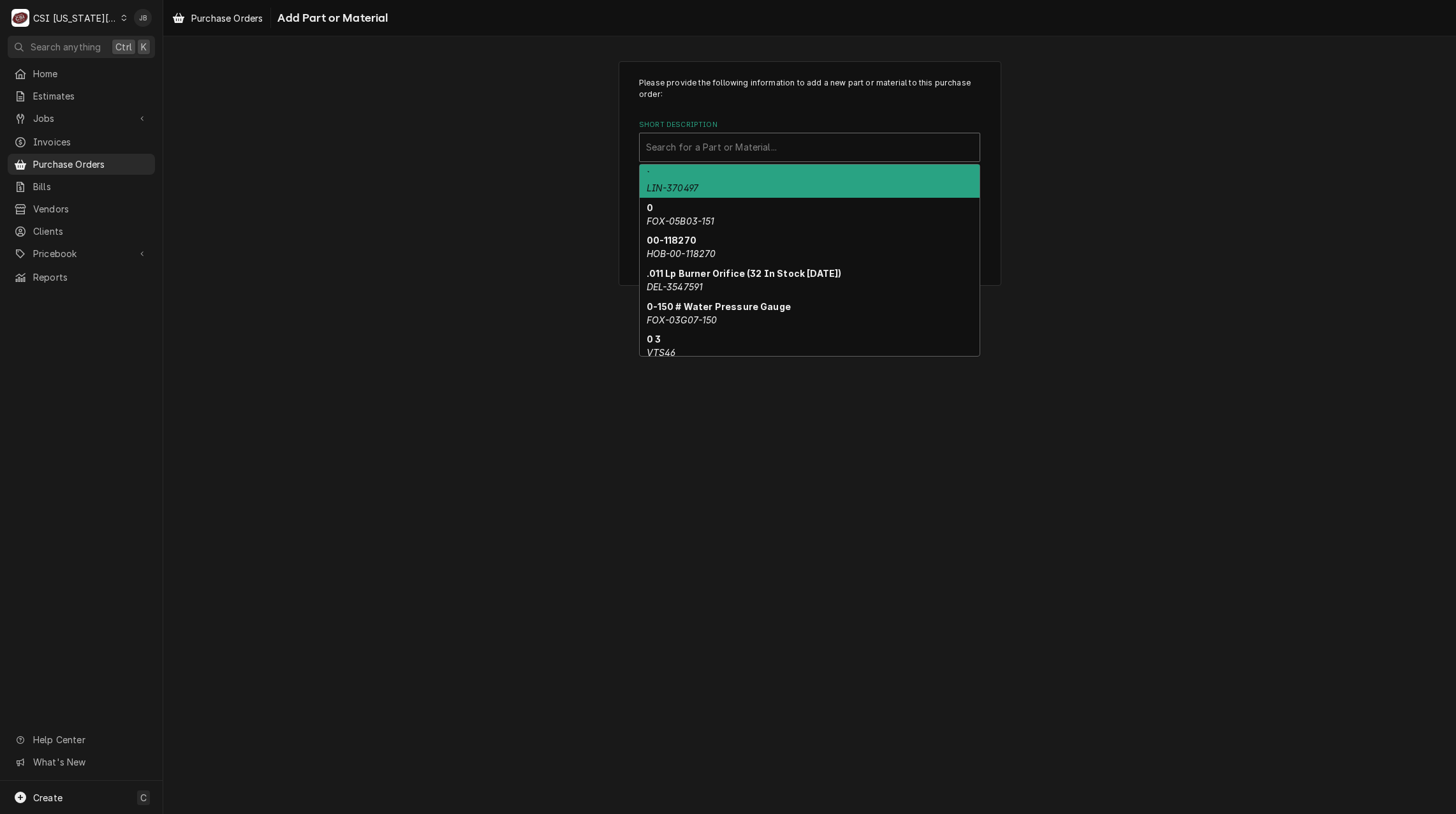
paste input "JAC-05700-004-99-58"
type input "JAC-05700-004-99-58"
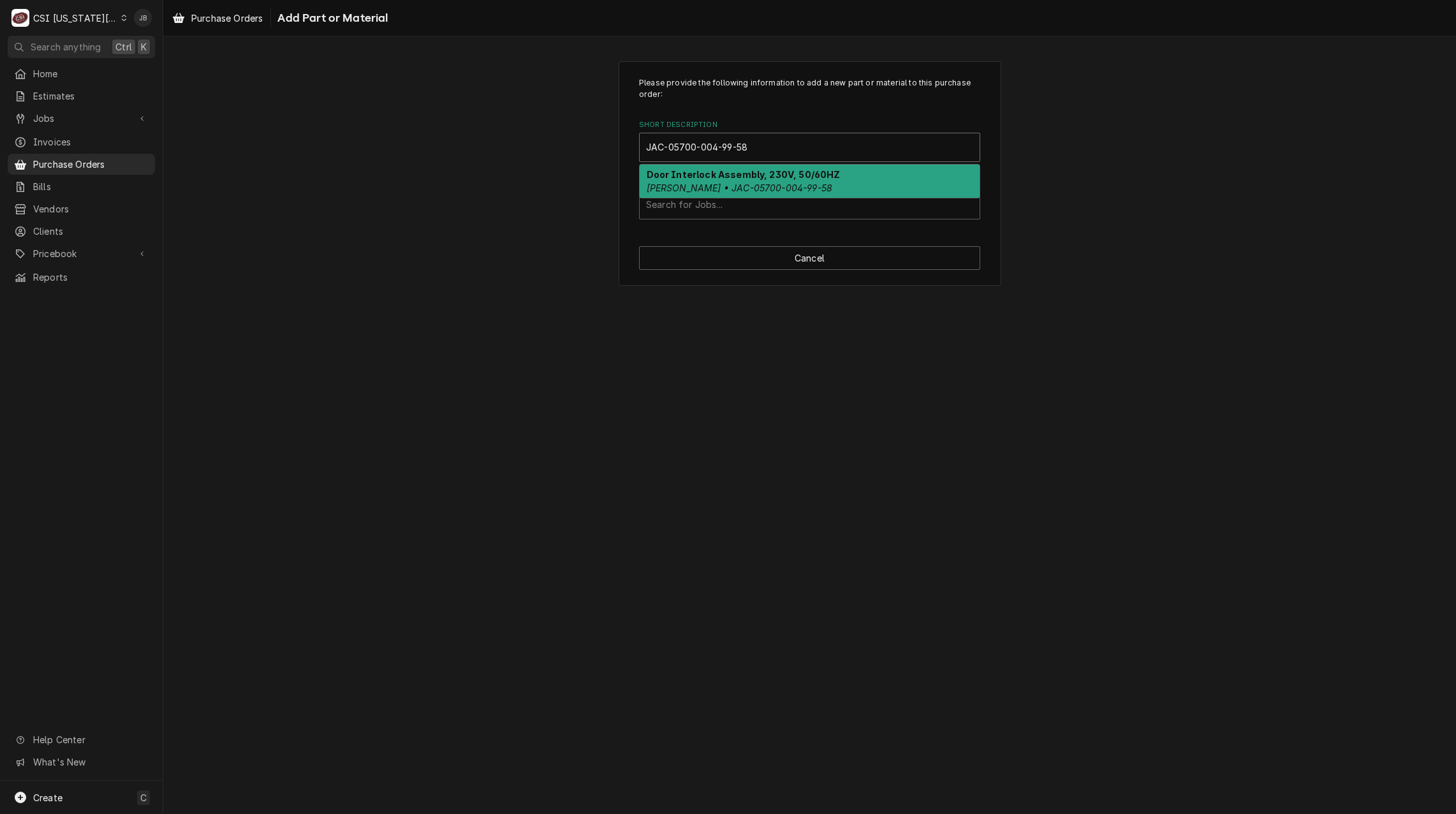
click at [697, 177] on strong "Door Interlock Assembly, 230V, 50/60HZ" at bounding box center [743, 174] width 194 height 11
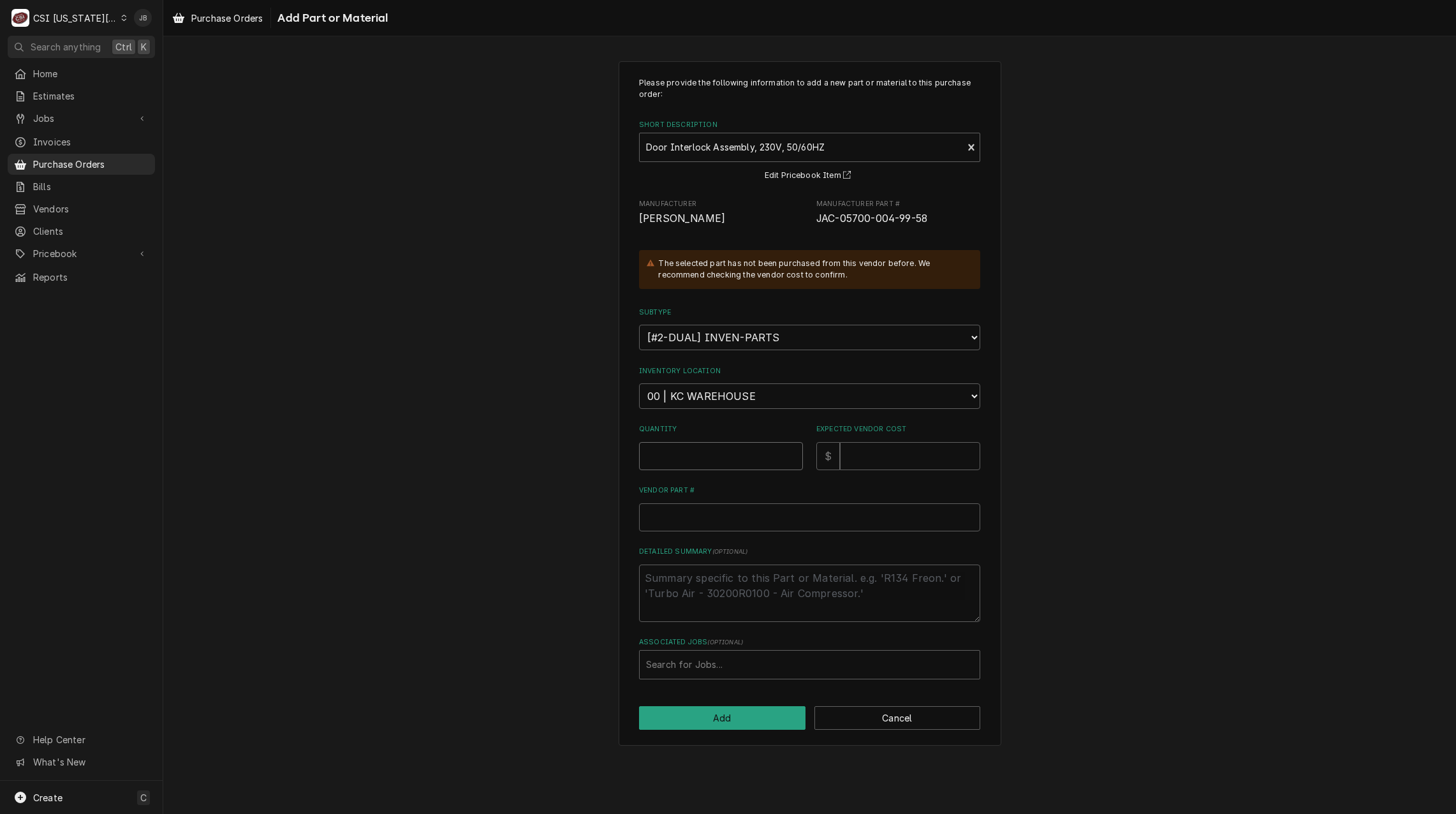
click at [669, 454] on input "Quantity" at bounding box center [720, 455] width 164 height 28
type textarea "x"
type input "1"
click at [850, 455] on input "Expected Vendor Cost" at bounding box center [910, 455] width 140 height 28
type textarea "x"
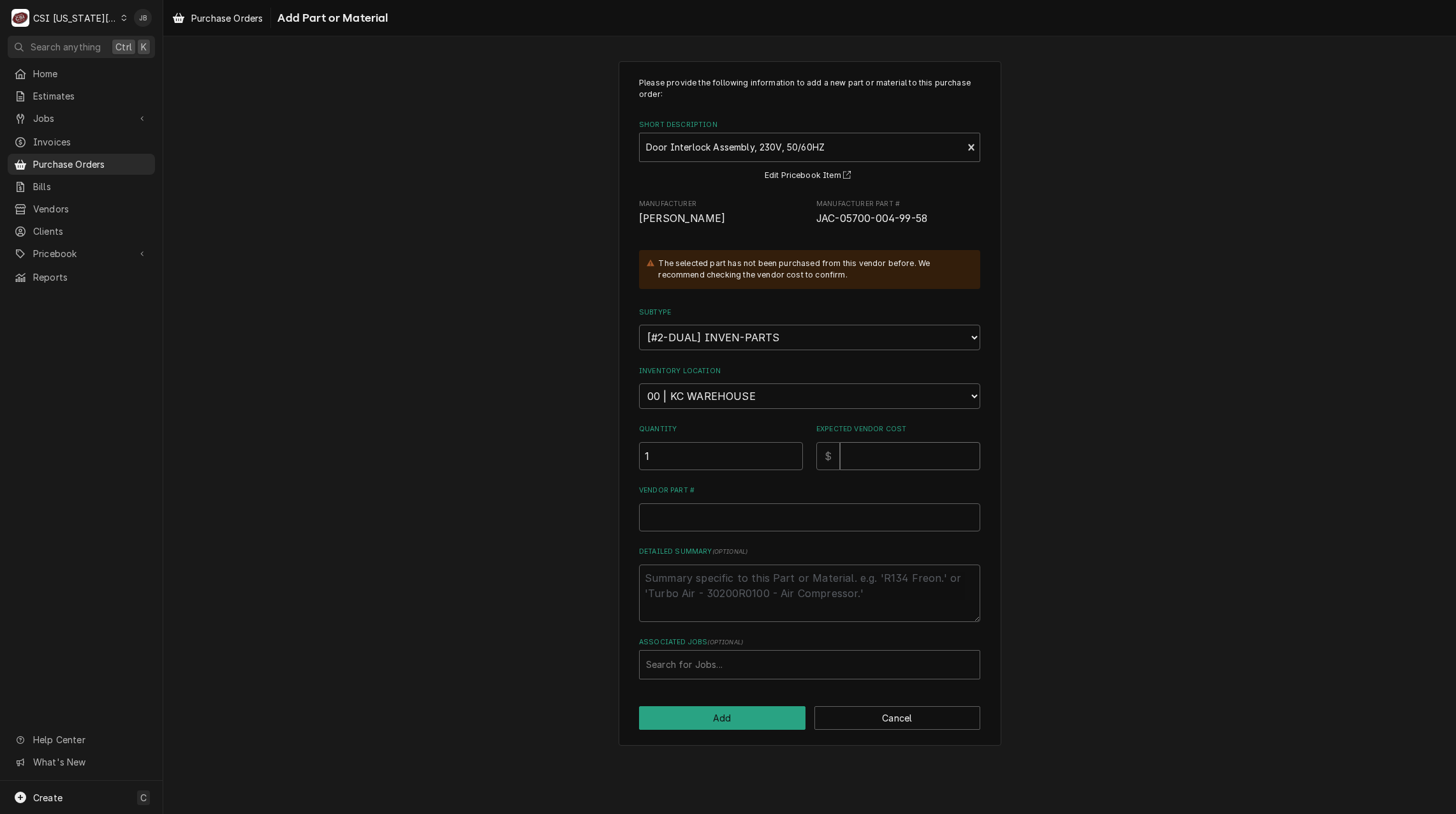
type input "1"
type textarea "x"
type input "15"
type textarea "x"
type input "150"
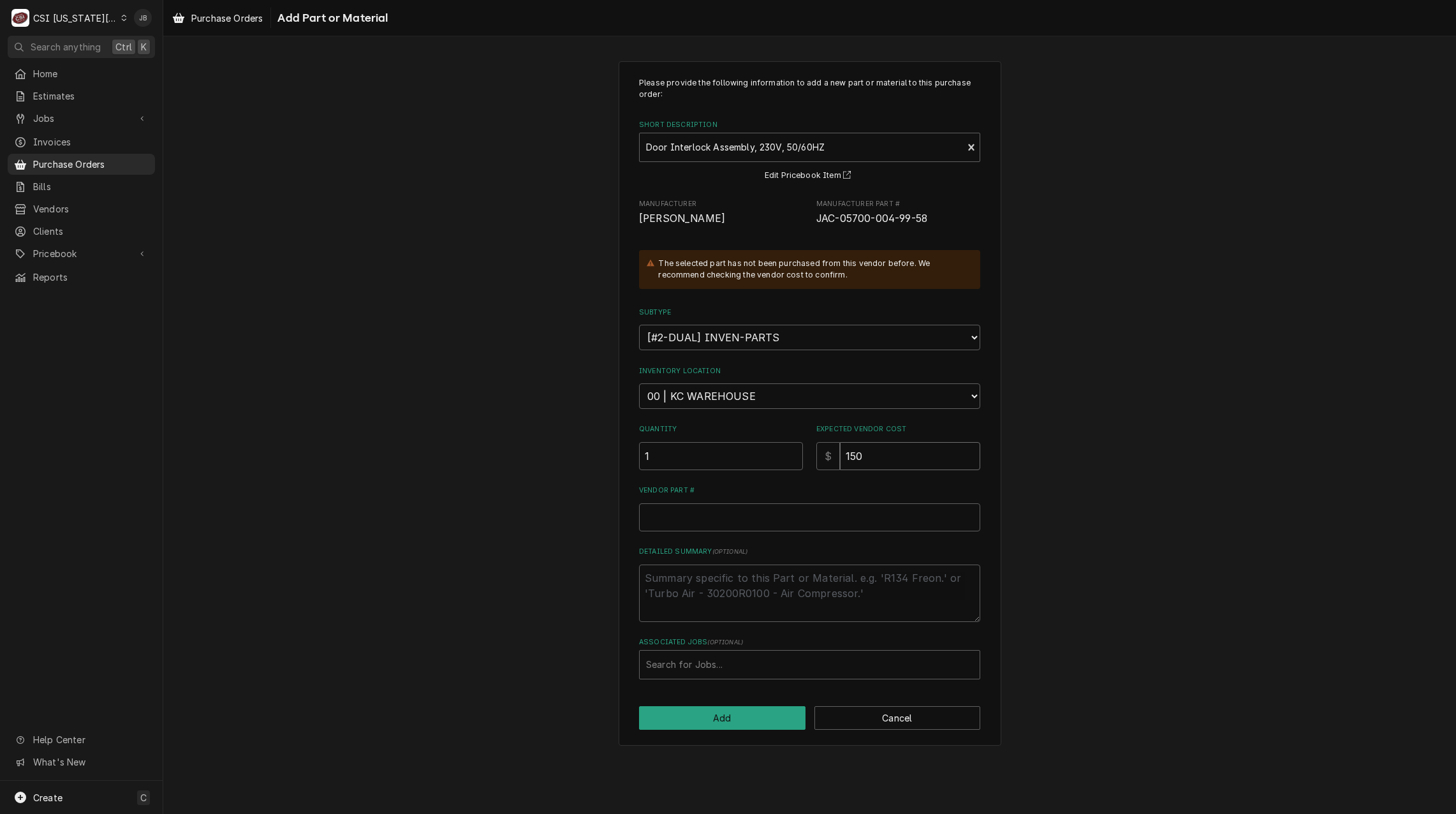
type textarea "x"
type input "1500"
click at [757, 519] on input "Vendor Part #" at bounding box center [810, 517] width 341 height 28
paste input "JAC-05700-004-99-58"
type textarea "x"
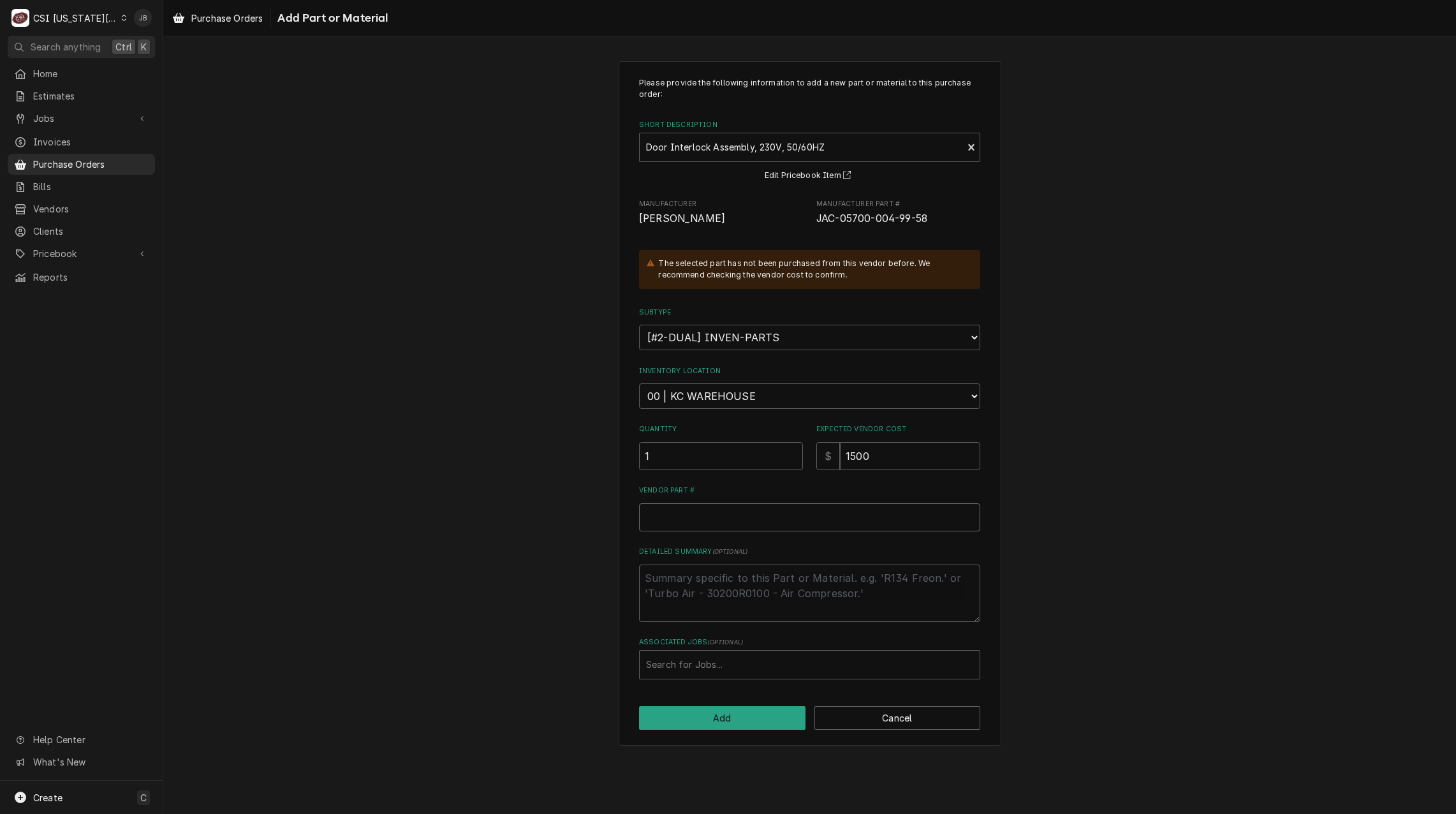
type input "JAC-05700-004-99-58"
drag, startPoint x: 669, startPoint y: 517, endPoint x: 409, endPoint y: 517, distance: 260.0
click at [488, 517] on div "Please provide the following information to add a new part or material to this …" at bounding box center [809, 404] width 1292 height 707
type textarea "x"
type input "05700-004-99-58"
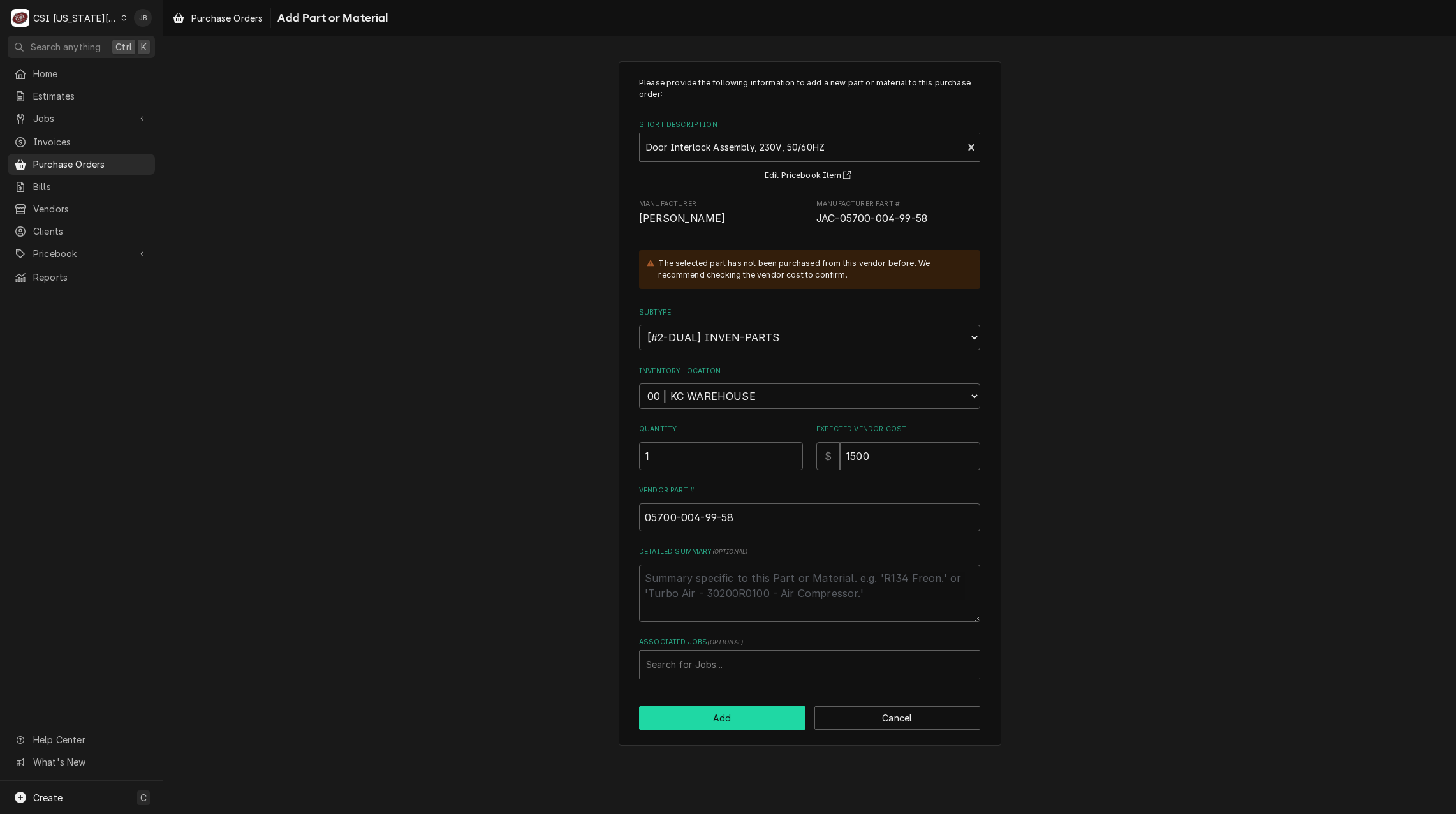
click at [708, 722] on button "Add" at bounding box center [722, 718] width 166 height 24
type textarea "x"
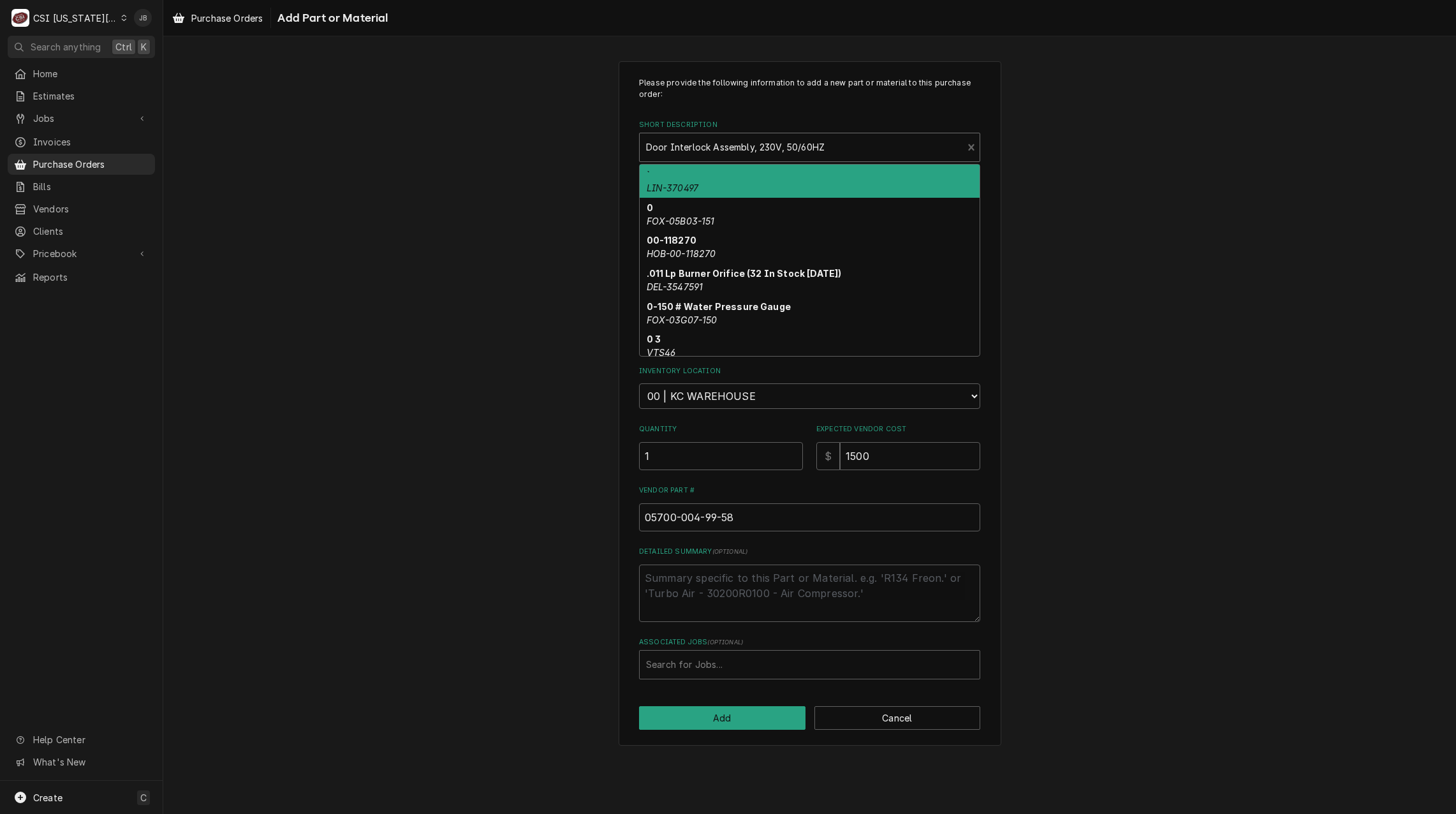
click at [714, 144] on div "Short Description" at bounding box center [800, 147] width 310 height 23
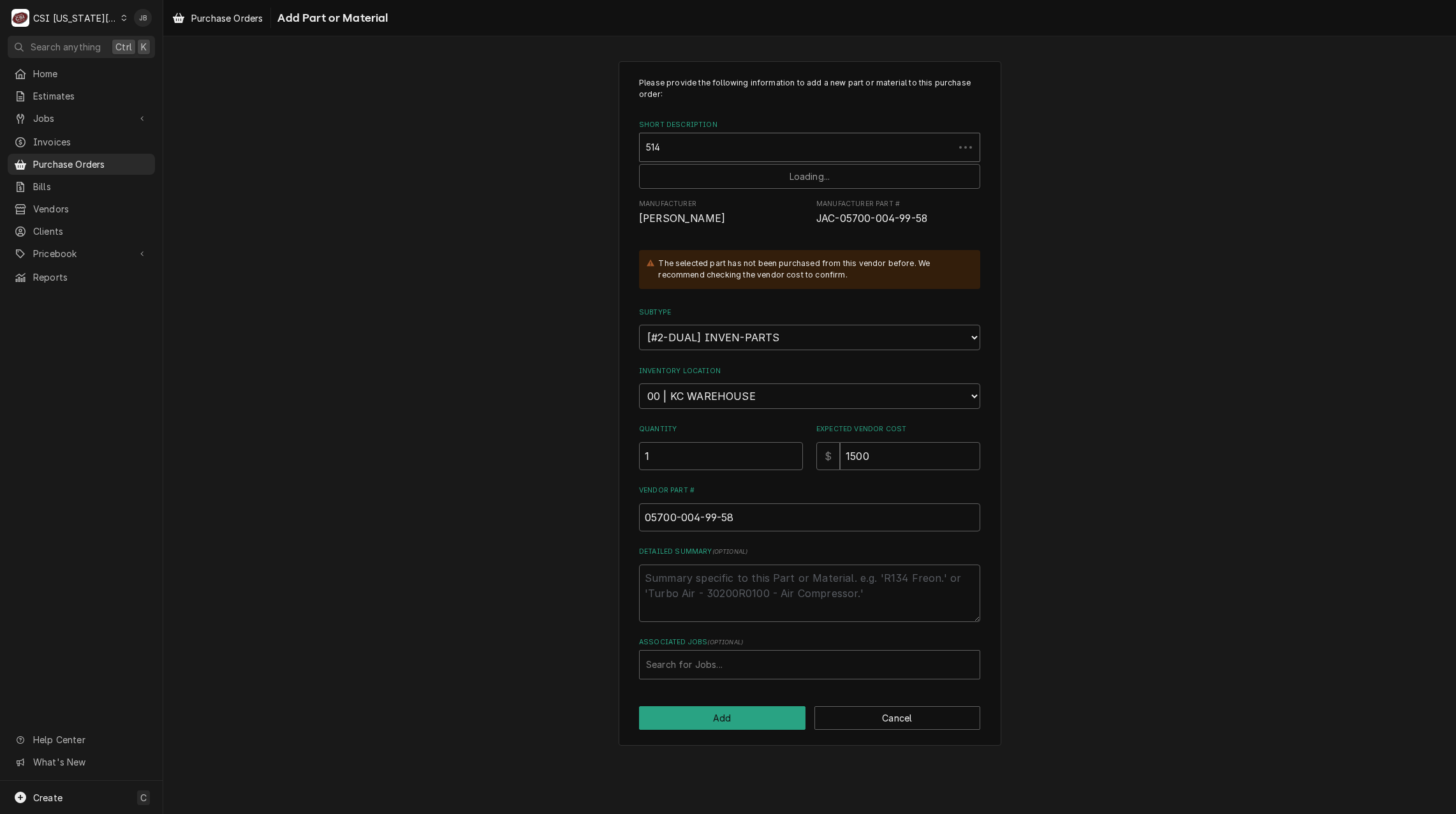
type input "5144"
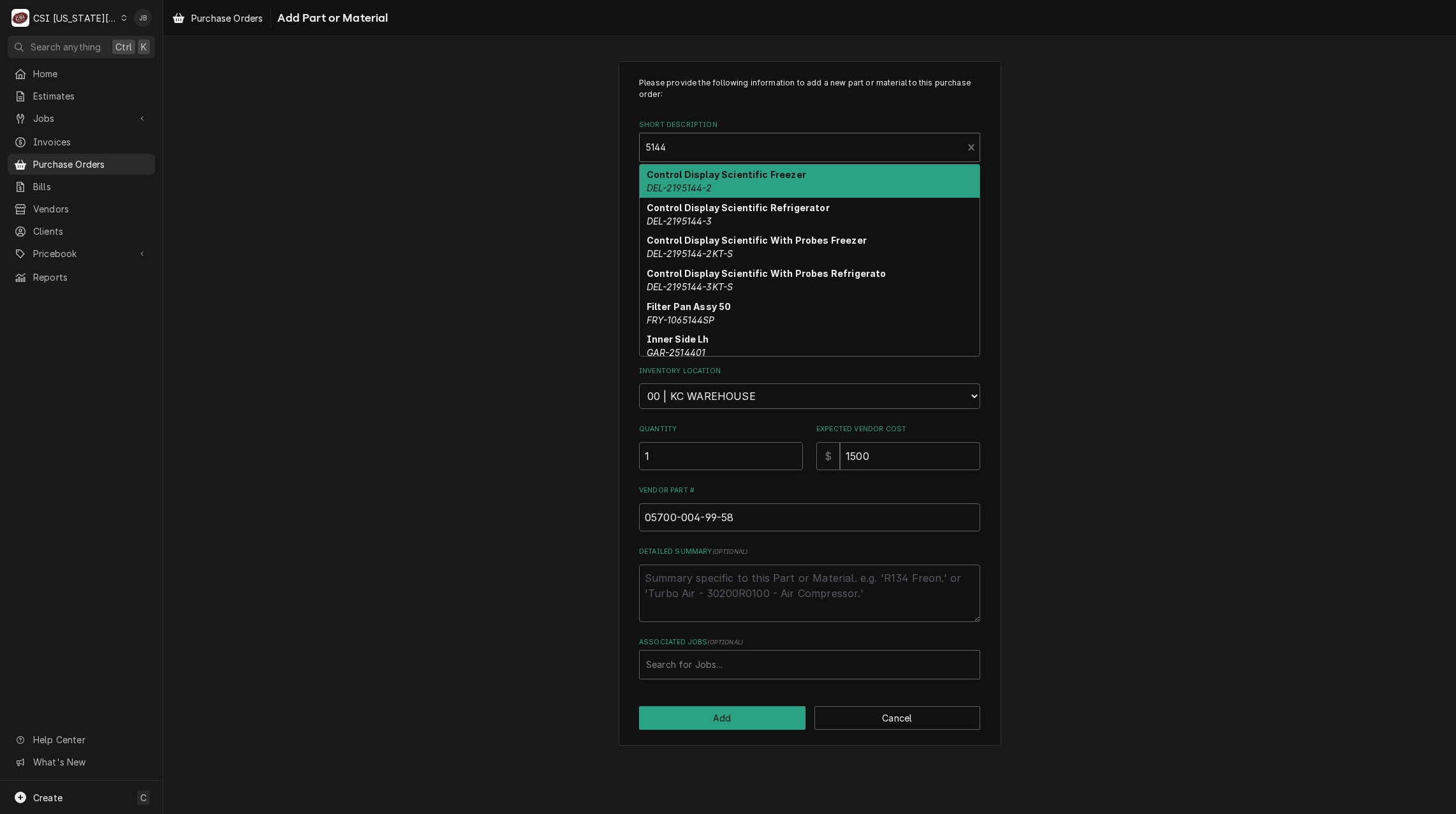
click at [728, 187] on div "Control Display Scientific Freezer DEL-2195144-2" at bounding box center [810, 181] width 340 height 33
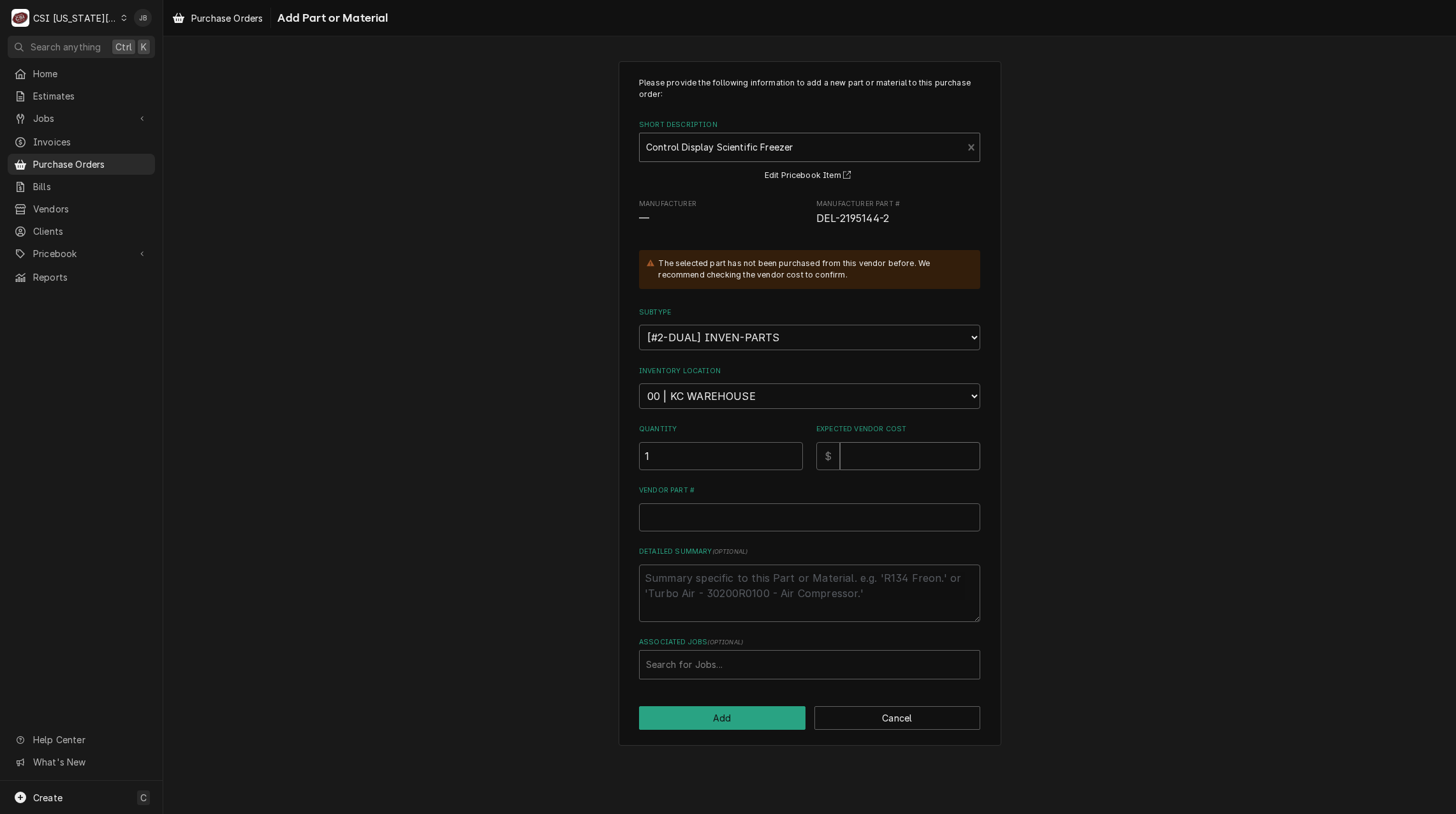
drag, startPoint x: 940, startPoint y: 466, endPoint x: 932, endPoint y: 457, distance: 12.0
click at [939, 466] on input "Expected Vendor Cost" at bounding box center [910, 455] width 140 height 28
type textarea "x"
type input "1"
type textarea "x"
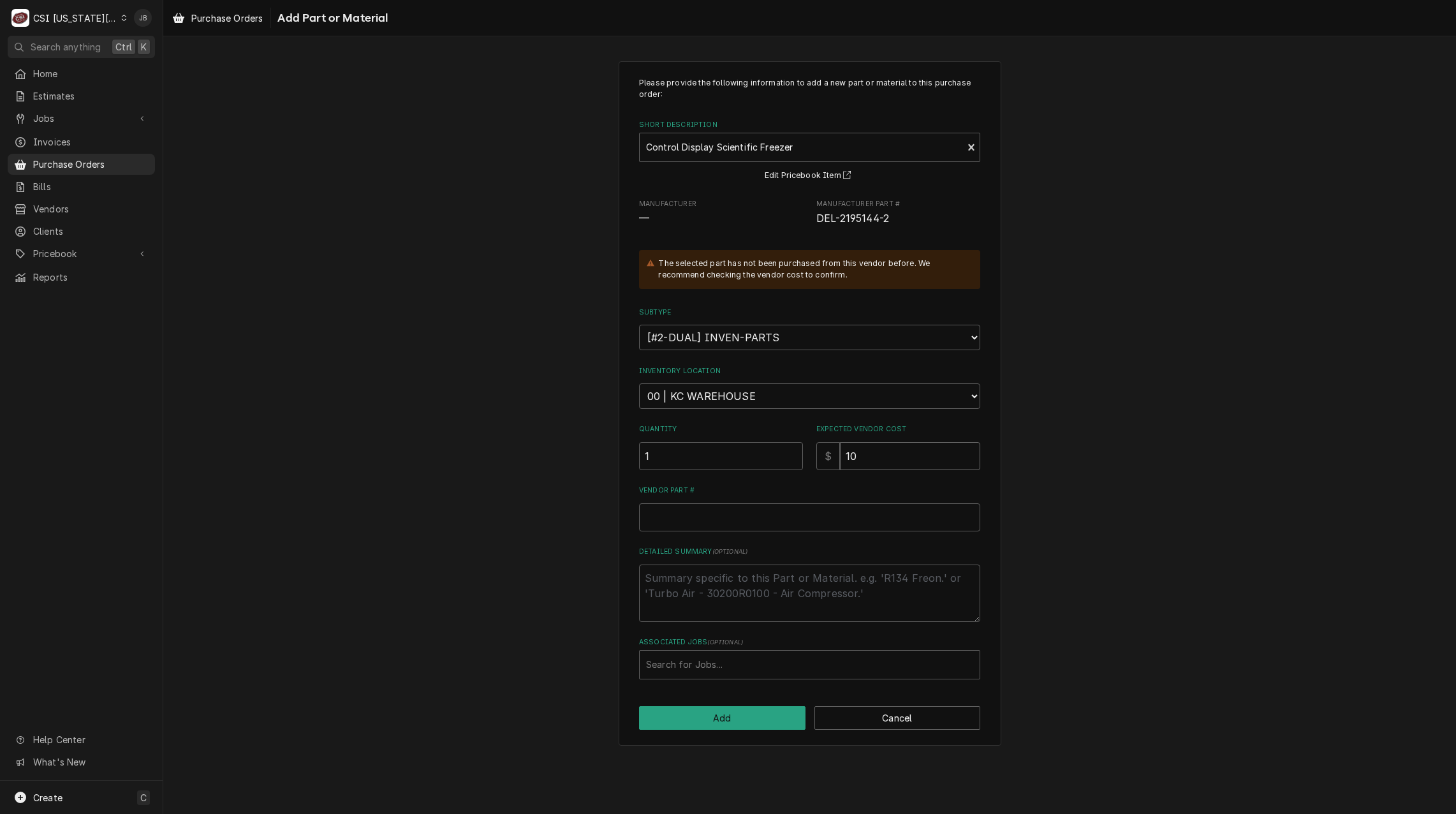
type input "10"
click at [815, 515] on input "Vendor Part #" at bounding box center [810, 517] width 341 height 28
type textarea "x"
type input "2"
type textarea "x"
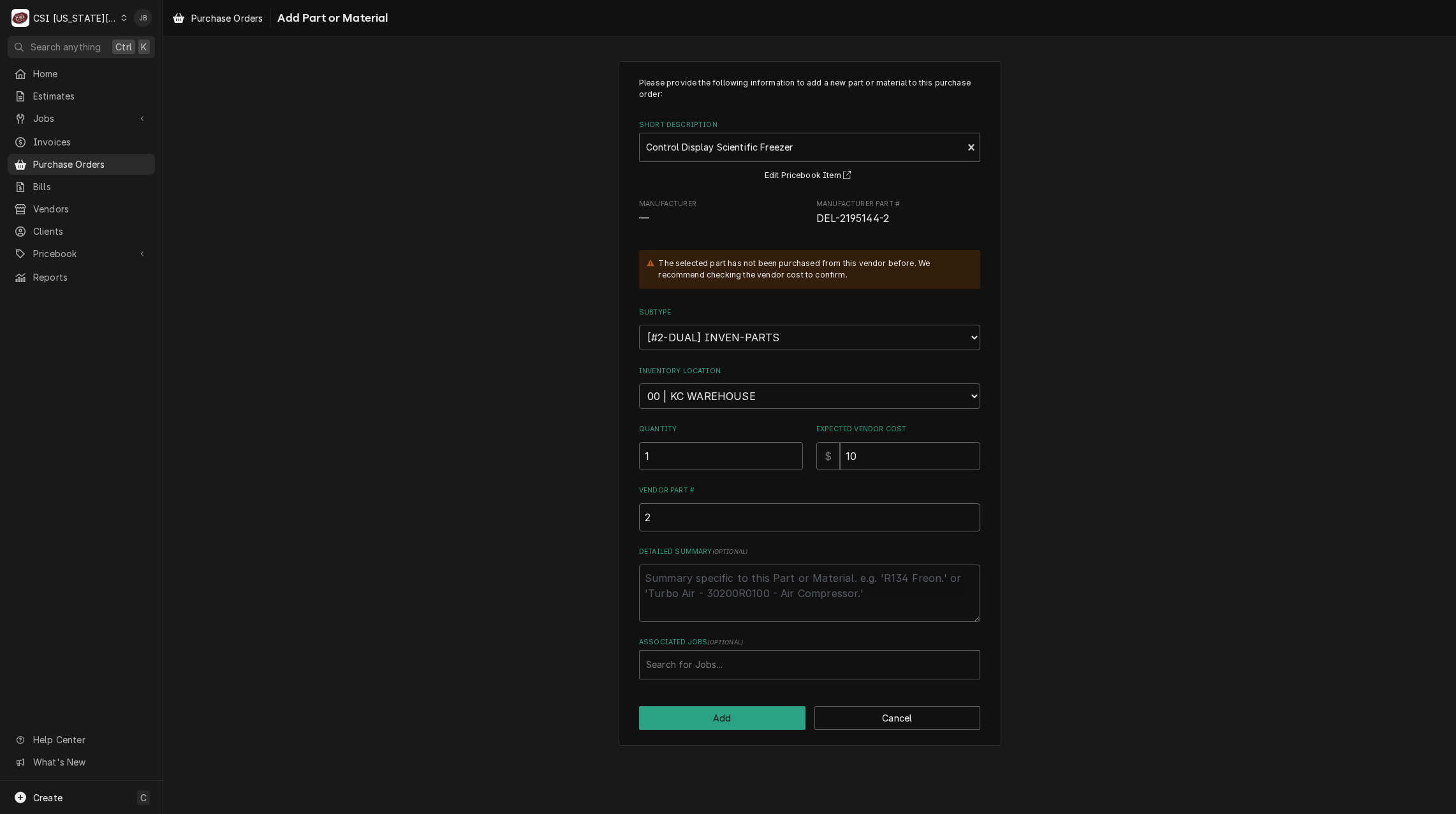
type input "21"
type textarea "x"
type input "219"
type textarea "x"
type input "2195"
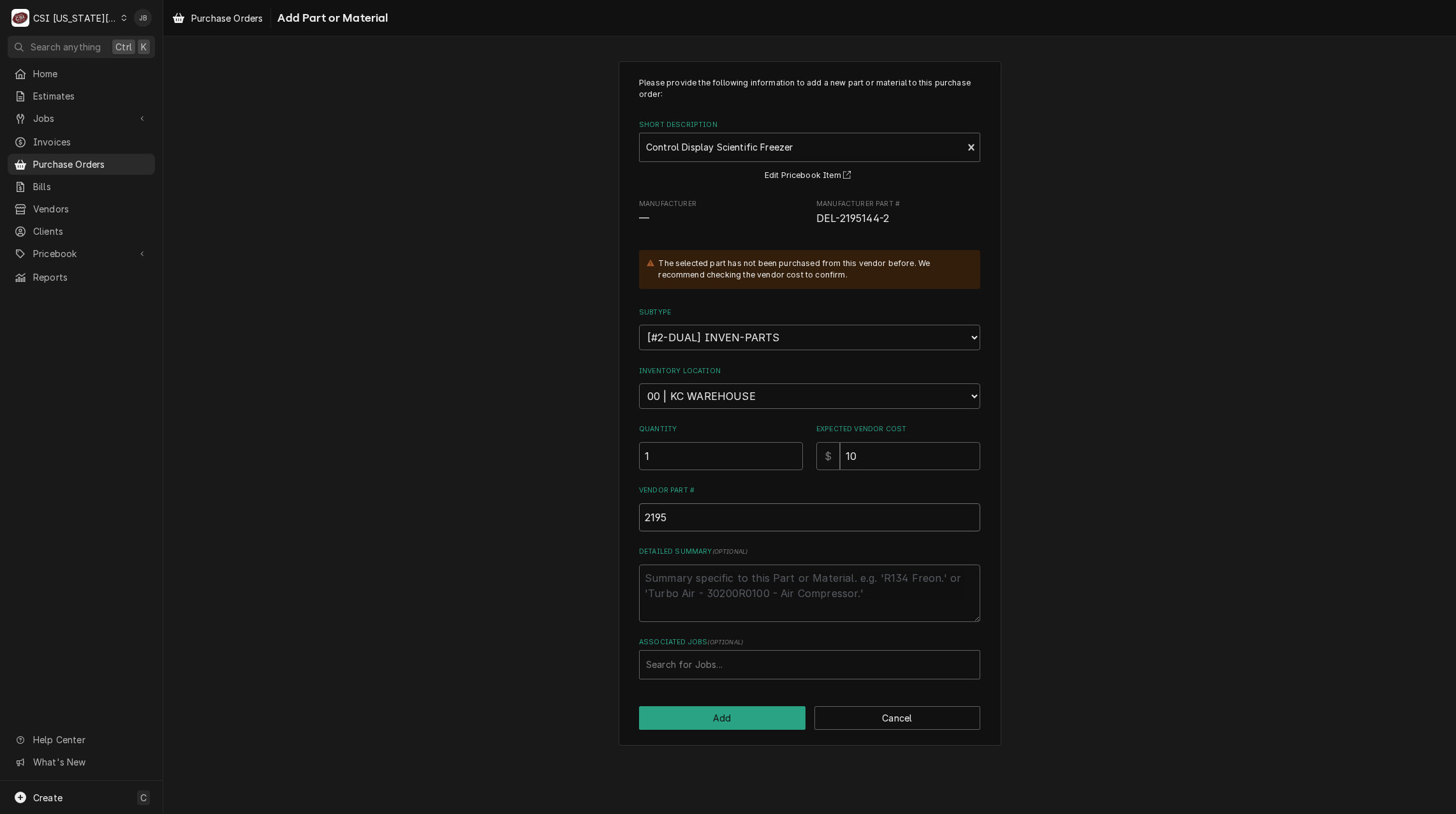
type textarea "x"
type input "21951"
type textarea "x"
type input "219514"
type textarea "x"
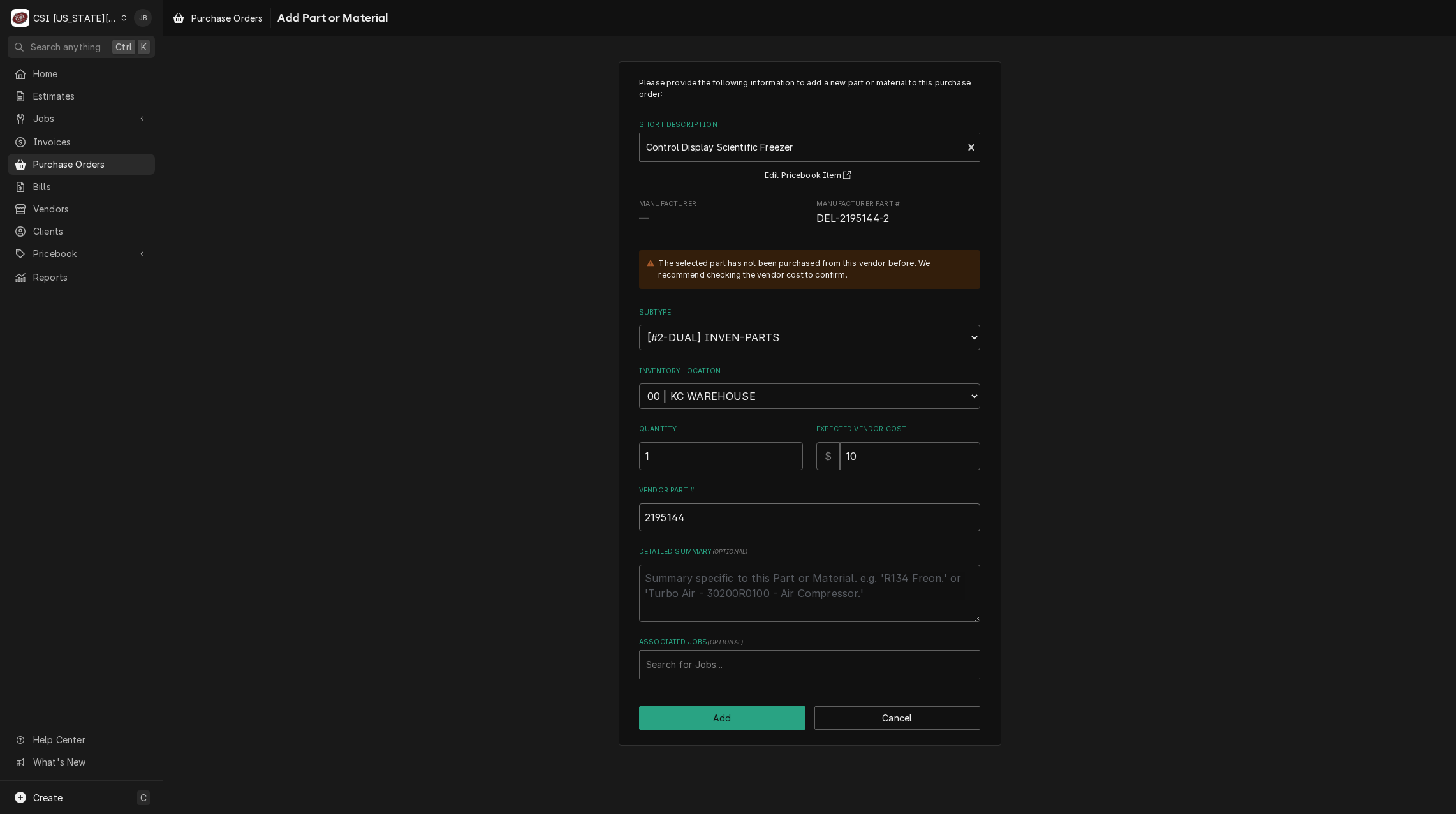
type input "2195144-"
type textarea "x"
type input "2195144-2"
click at [706, 715] on button "Add" at bounding box center [722, 718] width 166 height 24
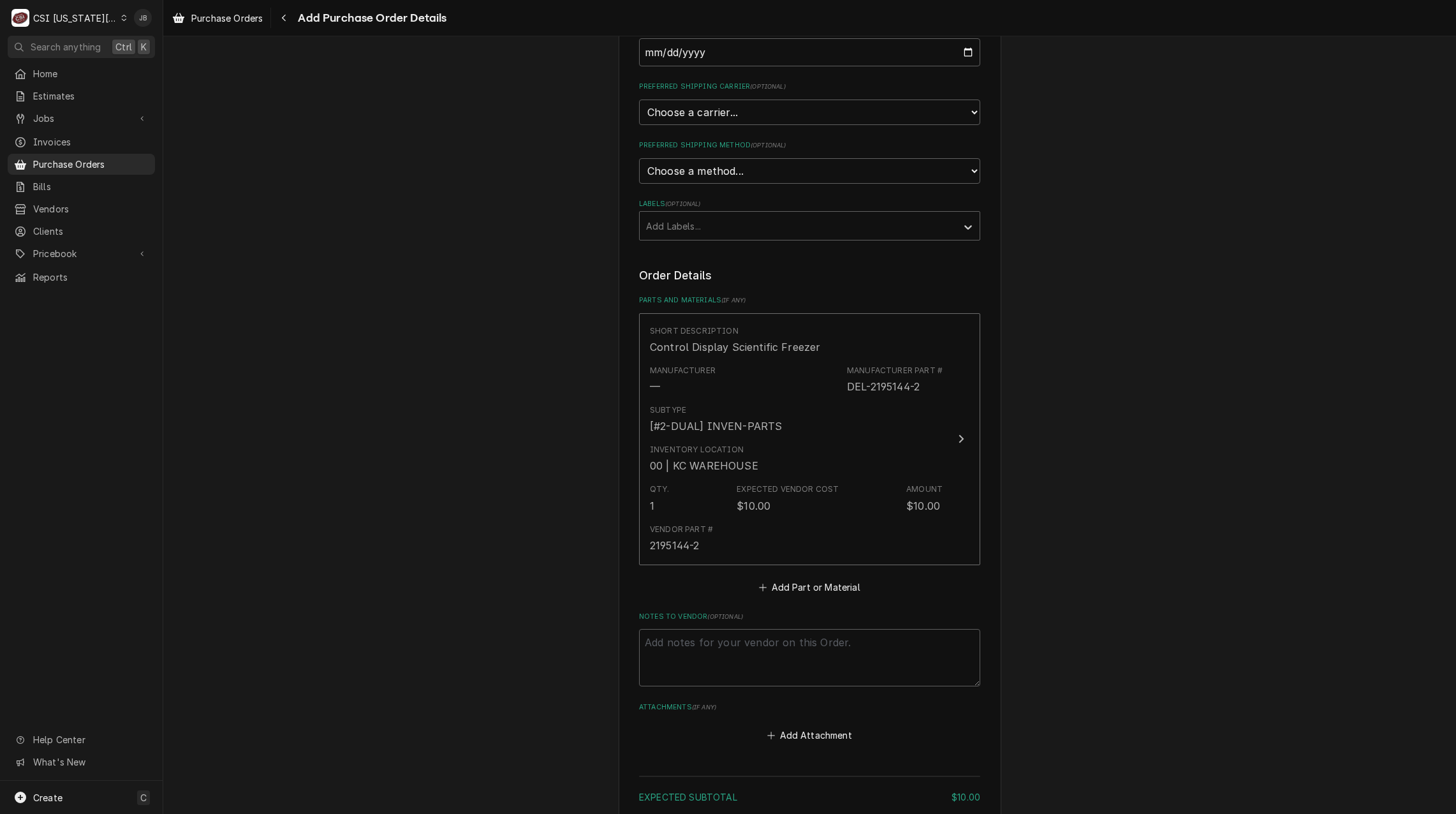
scroll to position [255, 0]
drag, startPoint x: 78, startPoint y: 240, endPoint x: 79, endPoint y: 246, distance: 6.1
click at [78, 246] on span "Pricebook" at bounding box center [81, 253] width 96 height 14
click at [78, 291] on span "Parts & Materials" at bounding box center [91, 298] width 116 height 14
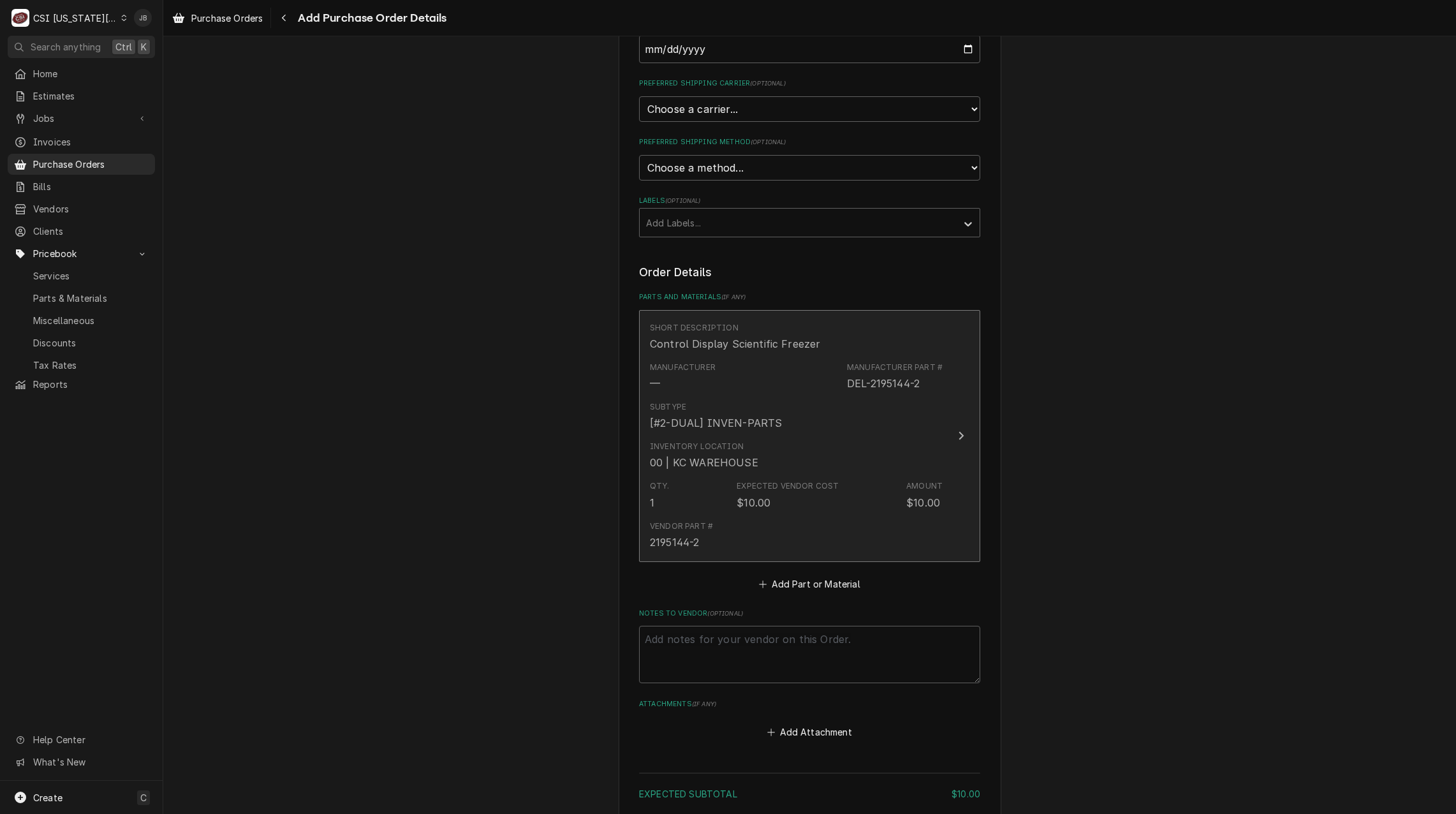
click at [791, 495] on div "Expected Vendor Cost $10.00" at bounding box center [787, 495] width 102 height 30
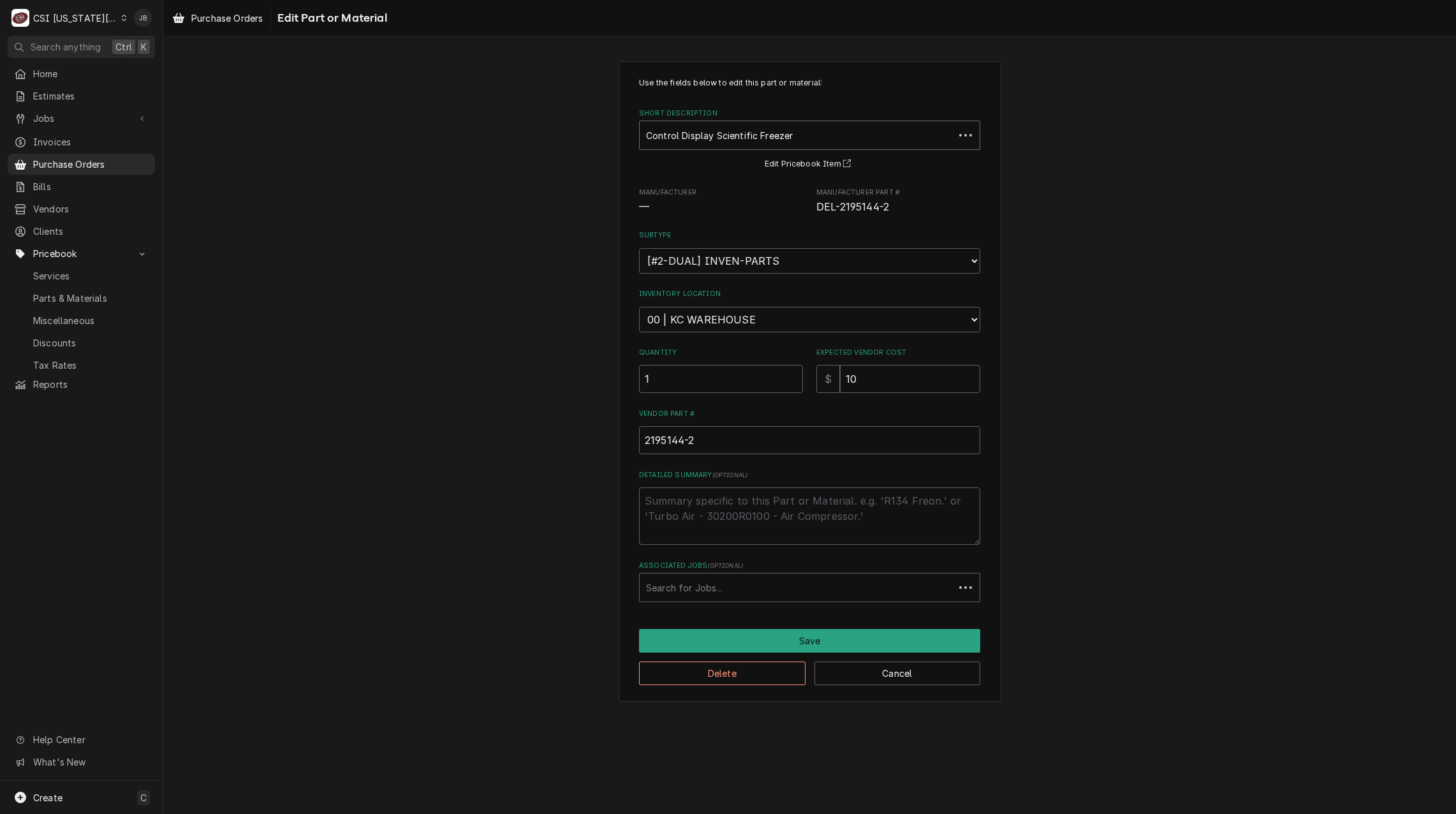
type textarea "x"
click at [731, 122] on div "Control Display Scientific Freezer DEL-2195144-2" at bounding box center [797, 135] width 314 height 28
click at [732, 137] on div "Short Description" at bounding box center [800, 135] width 310 height 23
click at [732, 138] on div "Short Description" at bounding box center [800, 135] width 310 height 23
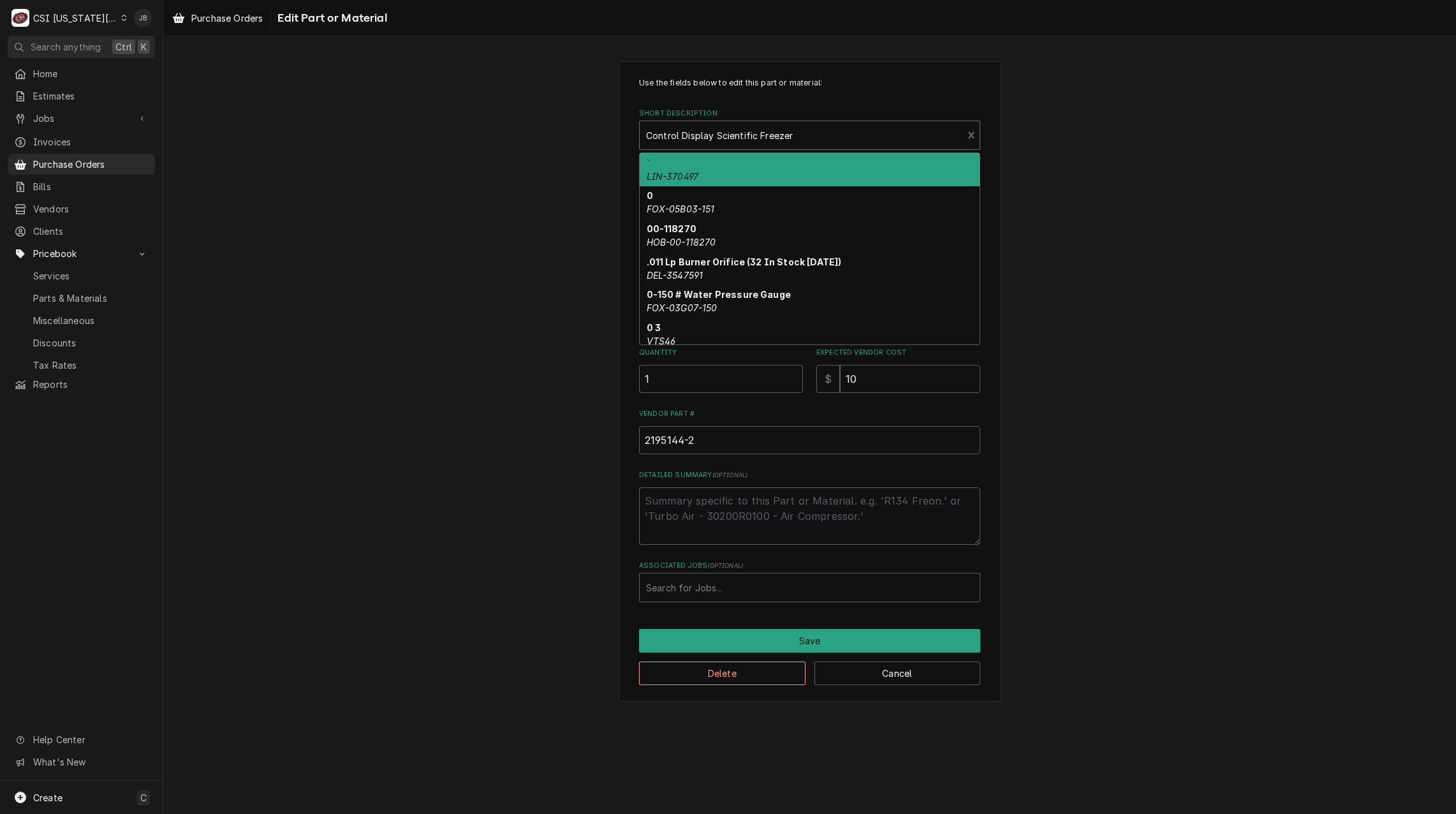
paste input "JAC-05700-004-99-58"
type input "JAC-05700-004-99-58"
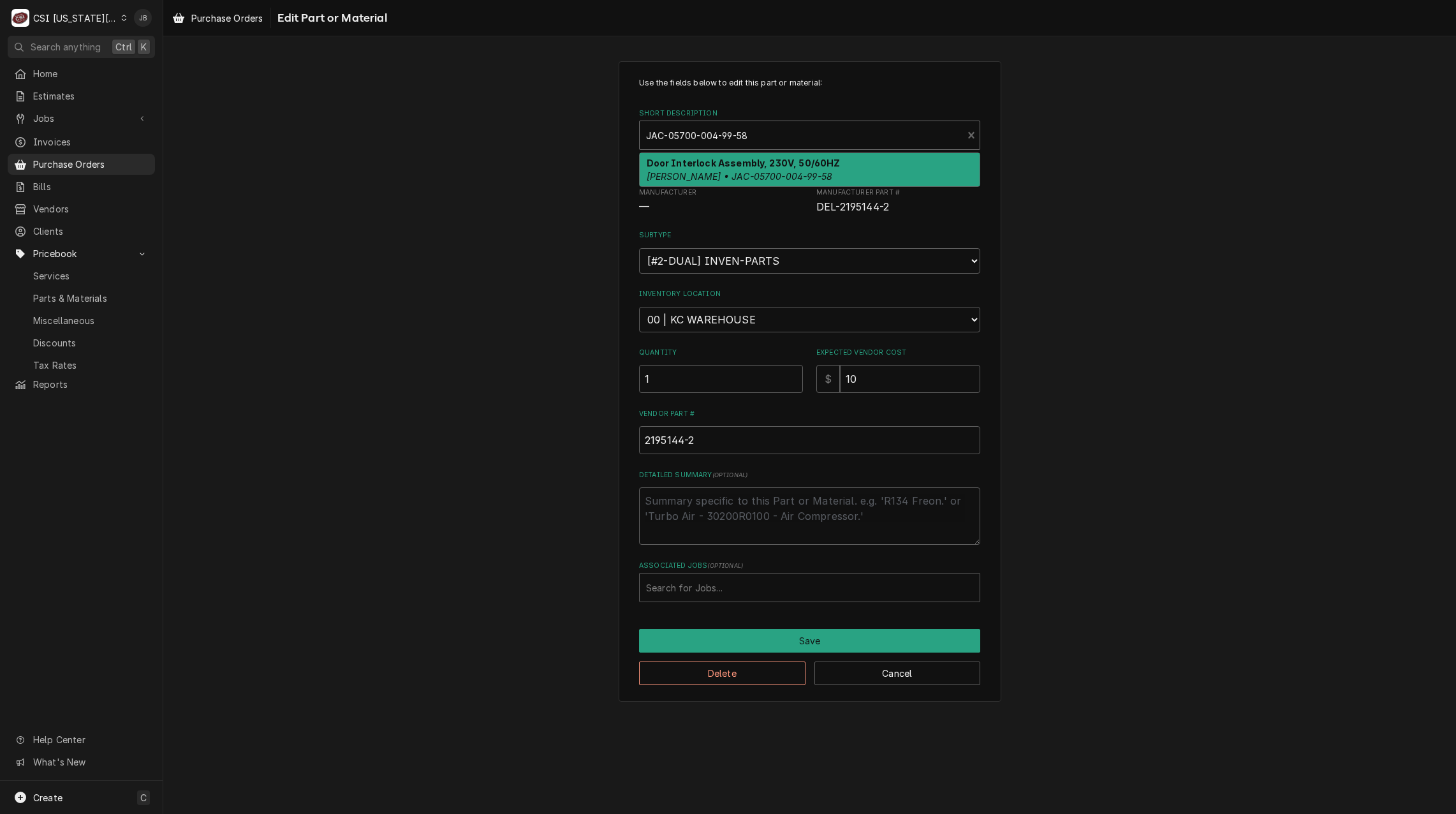
click at [740, 164] on strong "Door Interlock Assembly, 230V, 50/60HZ" at bounding box center [743, 162] width 194 height 11
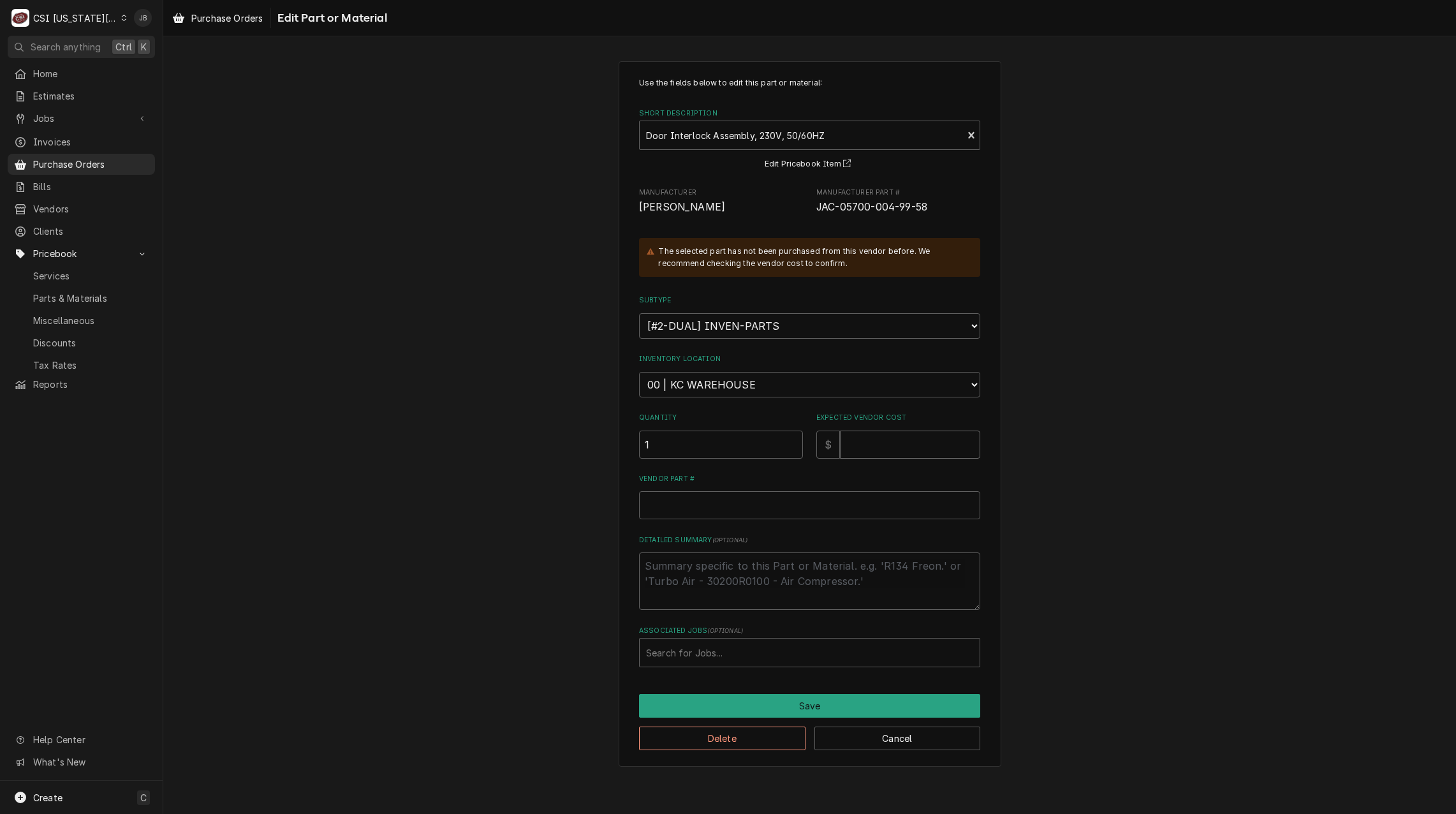
click at [862, 441] on input "Expected Vendor Cost" at bounding box center [910, 444] width 140 height 28
type textarea "x"
type input "1"
type textarea "x"
type input "12"
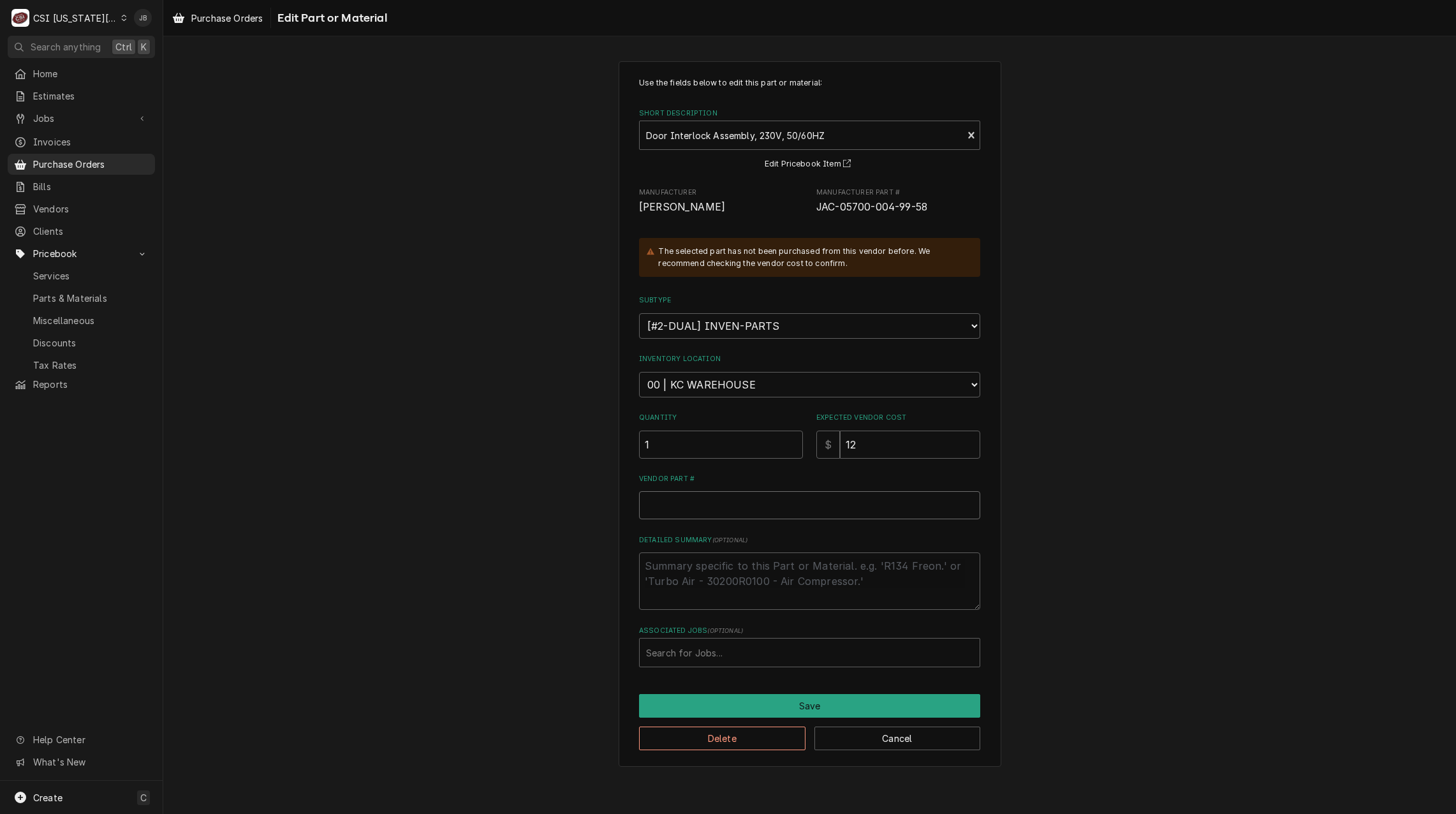
click at [726, 503] on input "Vendor Part #" at bounding box center [810, 505] width 341 height 28
paste input "JAC-05700-004-99-58"
type textarea "x"
type input "JAC-05700-004-99-58"
drag, startPoint x: 671, startPoint y: 506, endPoint x: 528, endPoint y: 505, distance: 143.0
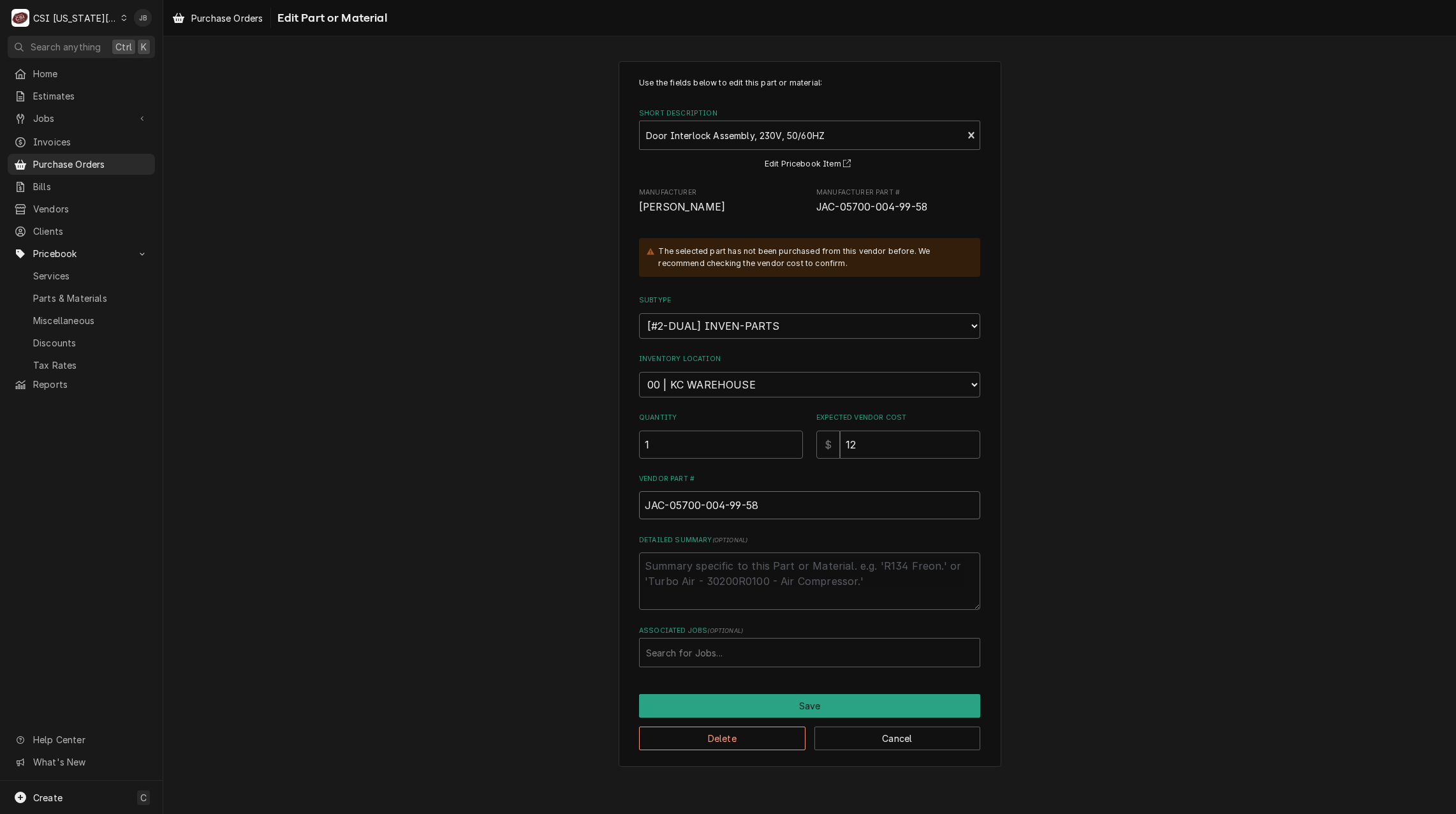
click at [538, 506] on div "Use the fields below to edit this part or material: Short Description Door Inte…" at bounding box center [809, 414] width 1292 height 727
type textarea "x"
type input "05700-004-99-58"
click at [776, 709] on button "Save" at bounding box center [810, 706] width 341 height 24
click at [735, 704] on button "Save" at bounding box center [810, 706] width 341 height 24
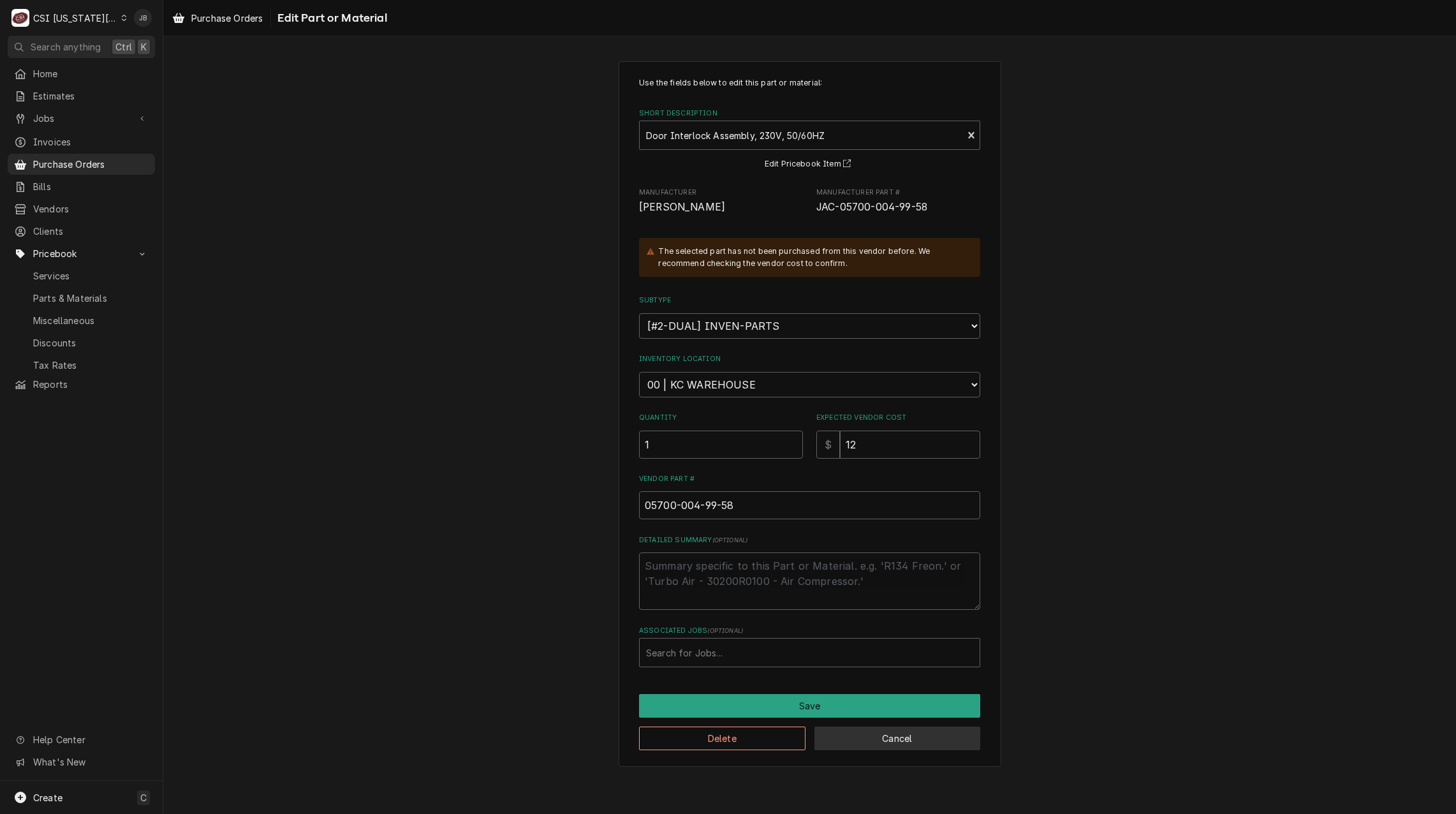
click at [873, 739] on button "Cancel" at bounding box center [897, 738] width 166 height 24
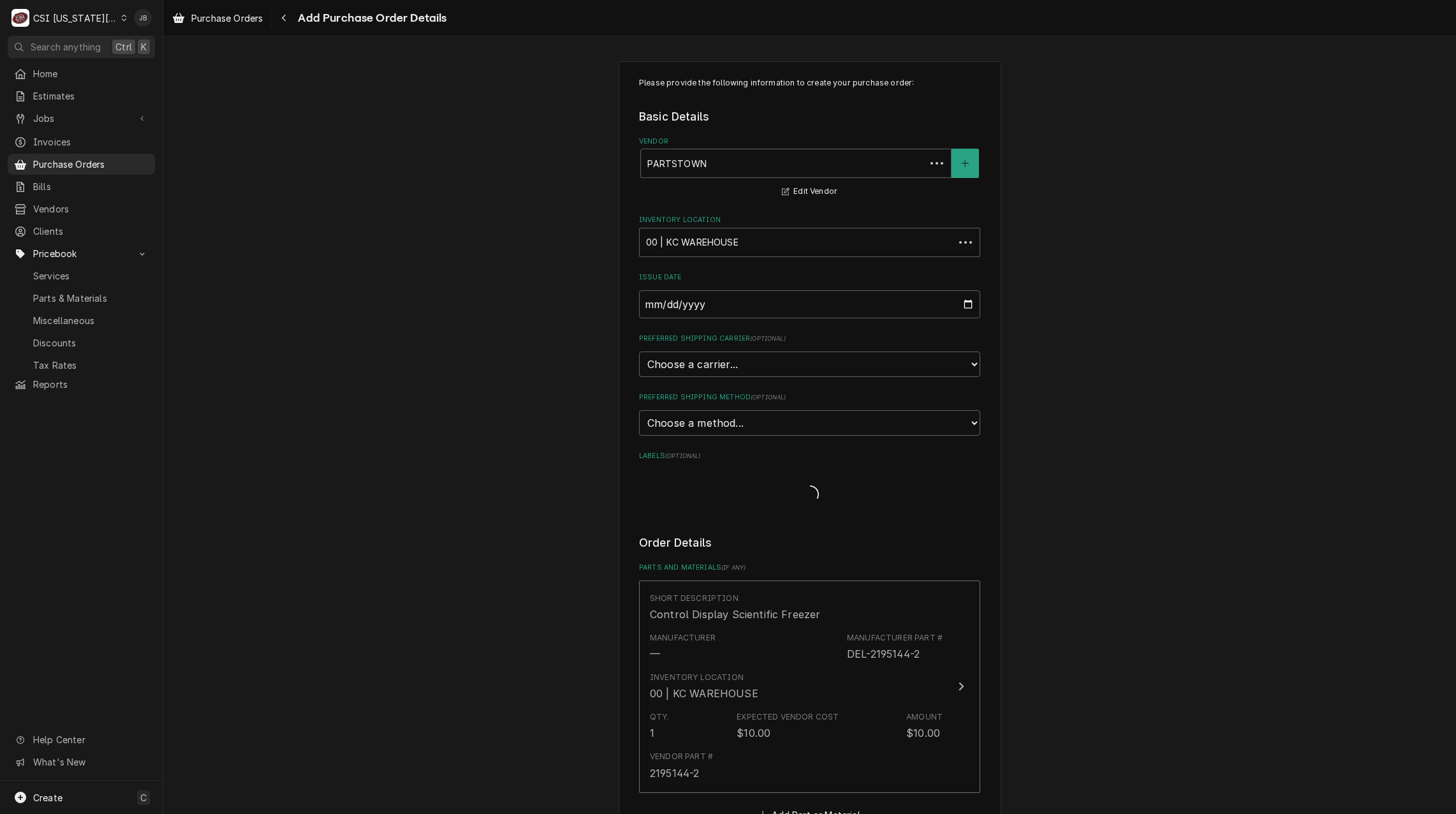
scroll to position [255, 0]
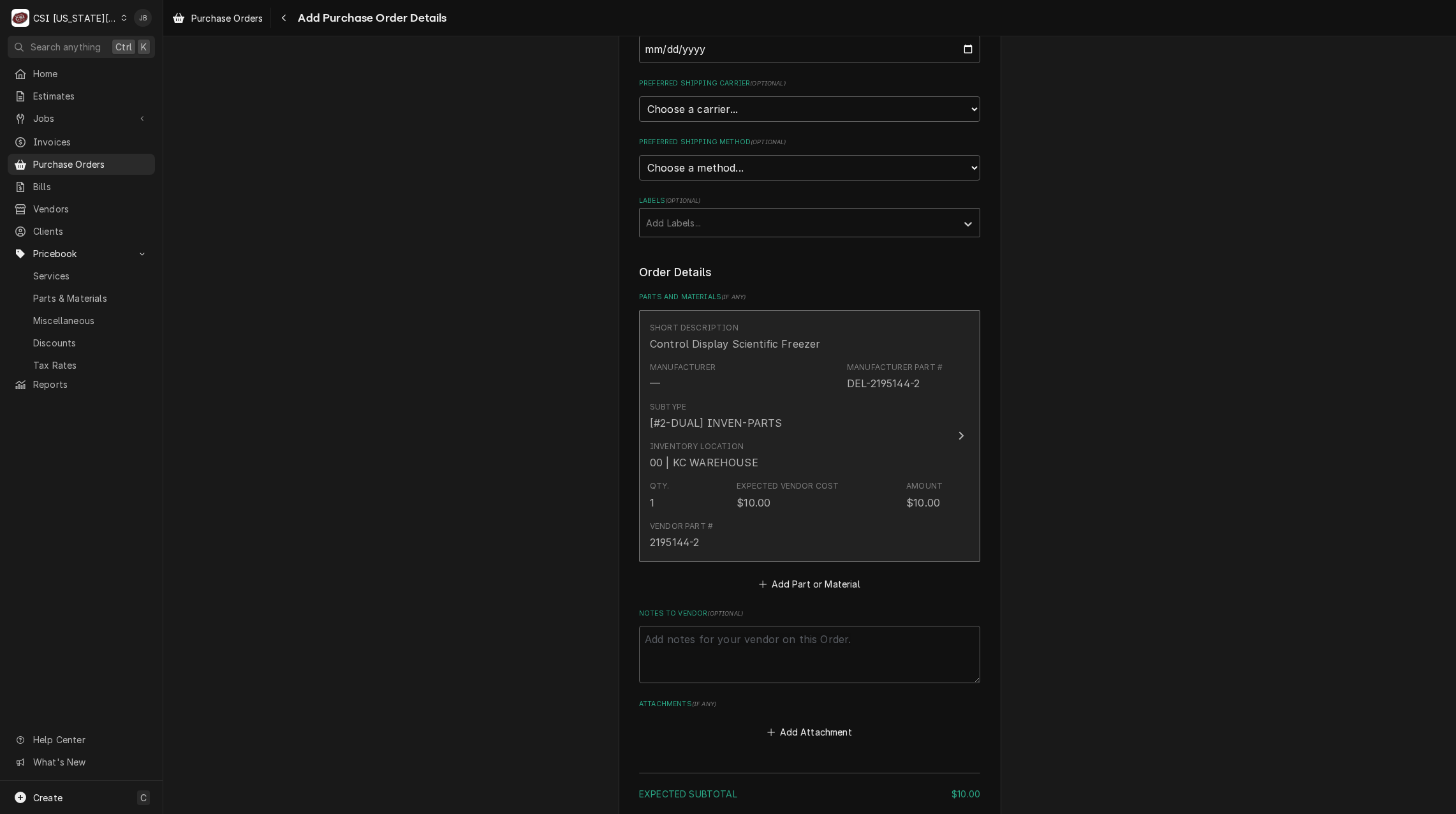
click at [748, 432] on div "Subtype [#2-DUAL] INVEN-PARTS" at bounding box center [796, 415] width 293 height 40
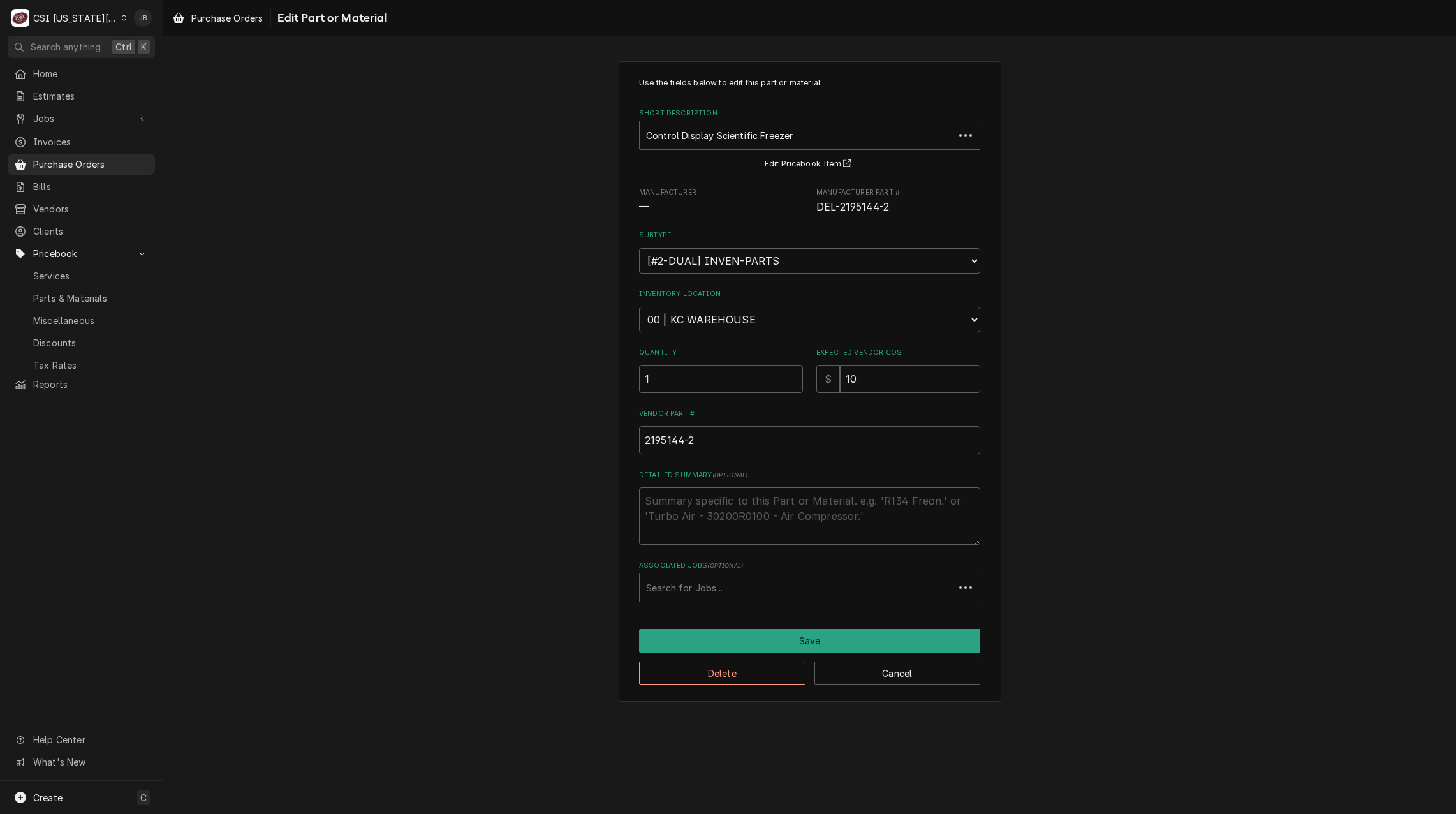
type textarea "x"
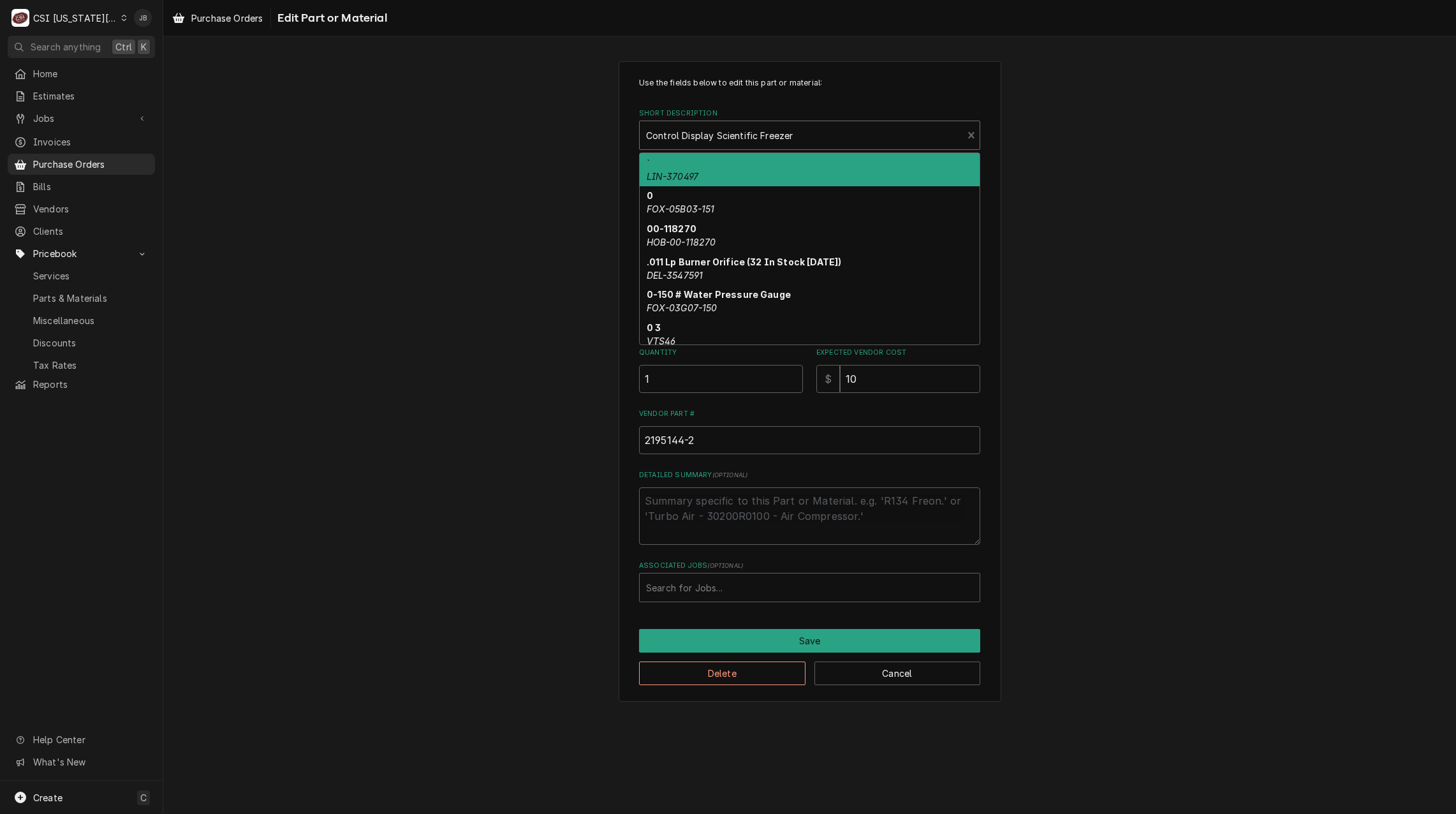
click at [714, 142] on div "Short Description" at bounding box center [800, 135] width 310 height 23
paste input "31973"
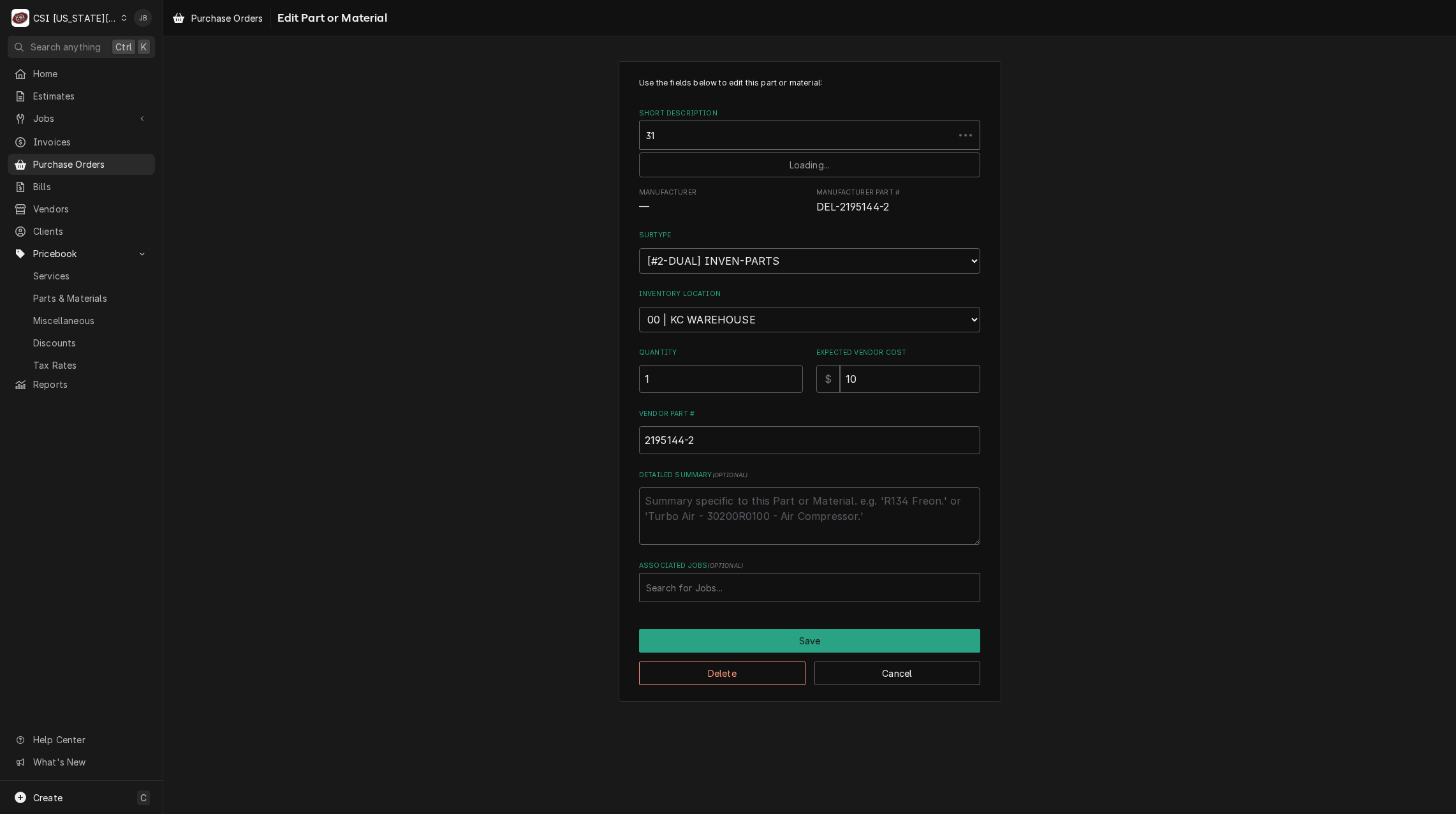
type input "3"
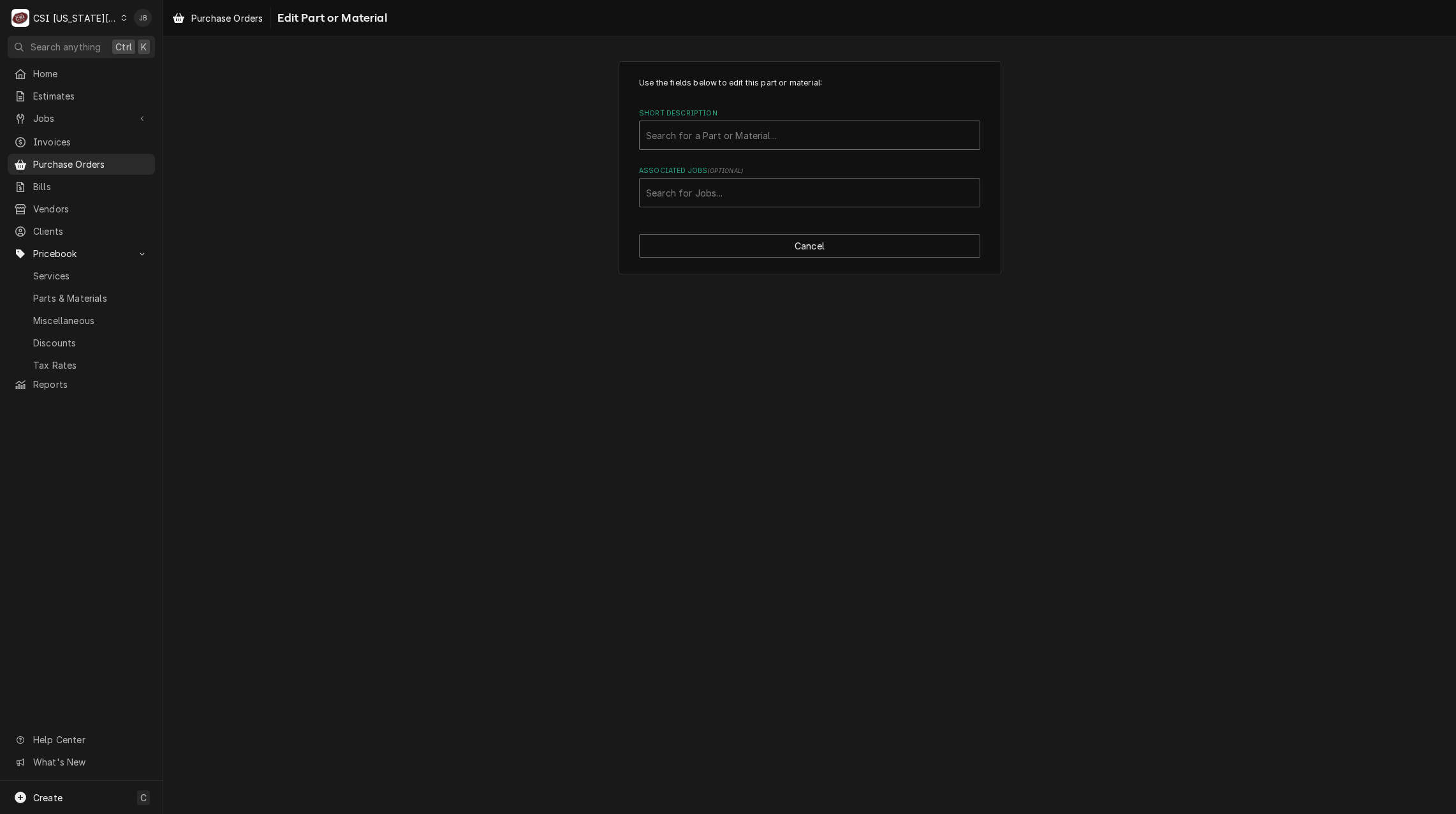
click at [703, 150] on div "Search for a Part or Material..." at bounding box center [810, 135] width 341 height 30
click at [702, 136] on div "Short Description" at bounding box center [809, 135] width 327 height 23
paste input "JAC-05700-004-99-58"
type input "JAC-05700-004-99-58"
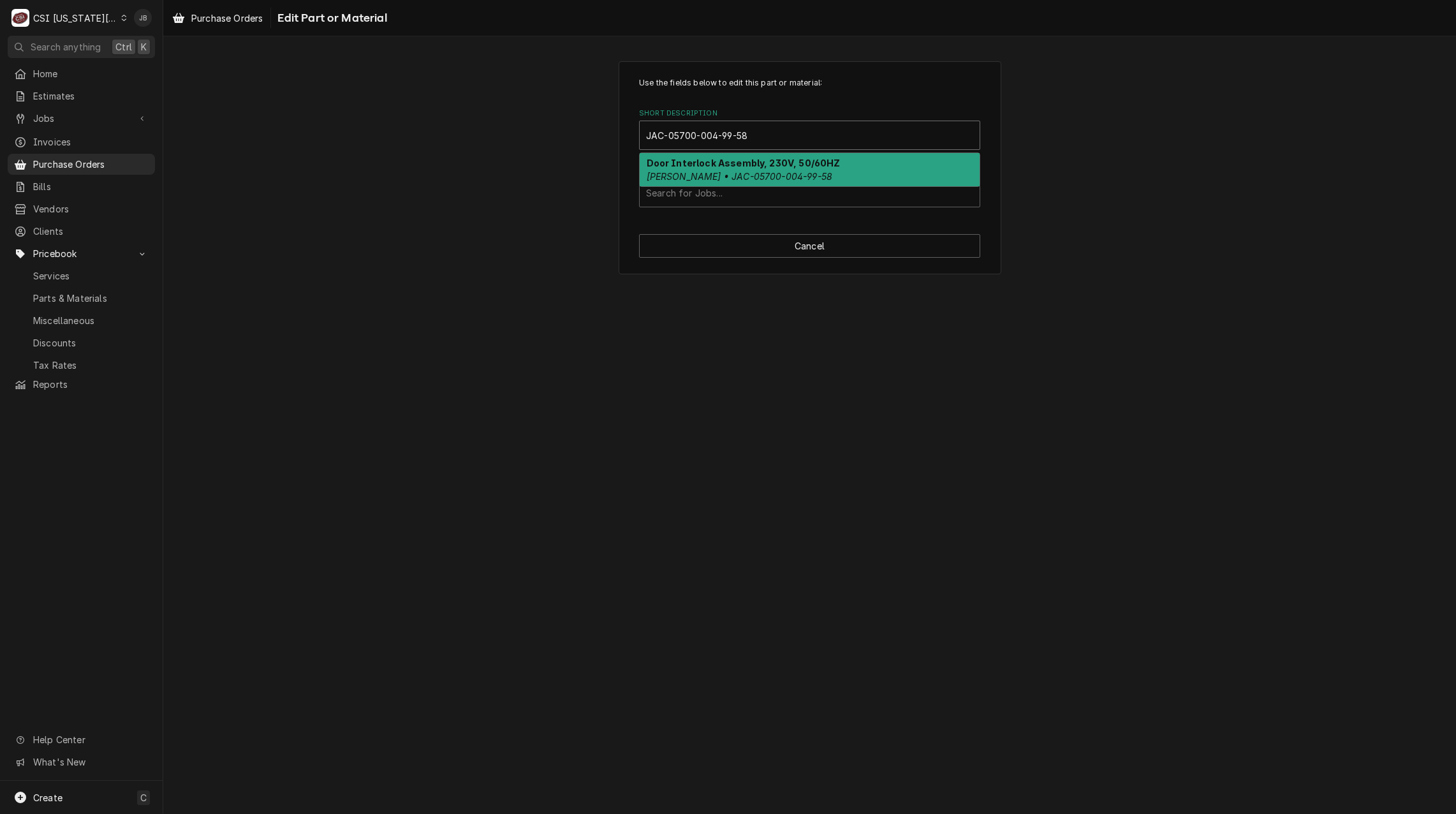
click at [713, 171] on em "Jackson • JAC-05700-004-99-58" at bounding box center [739, 176] width 186 height 11
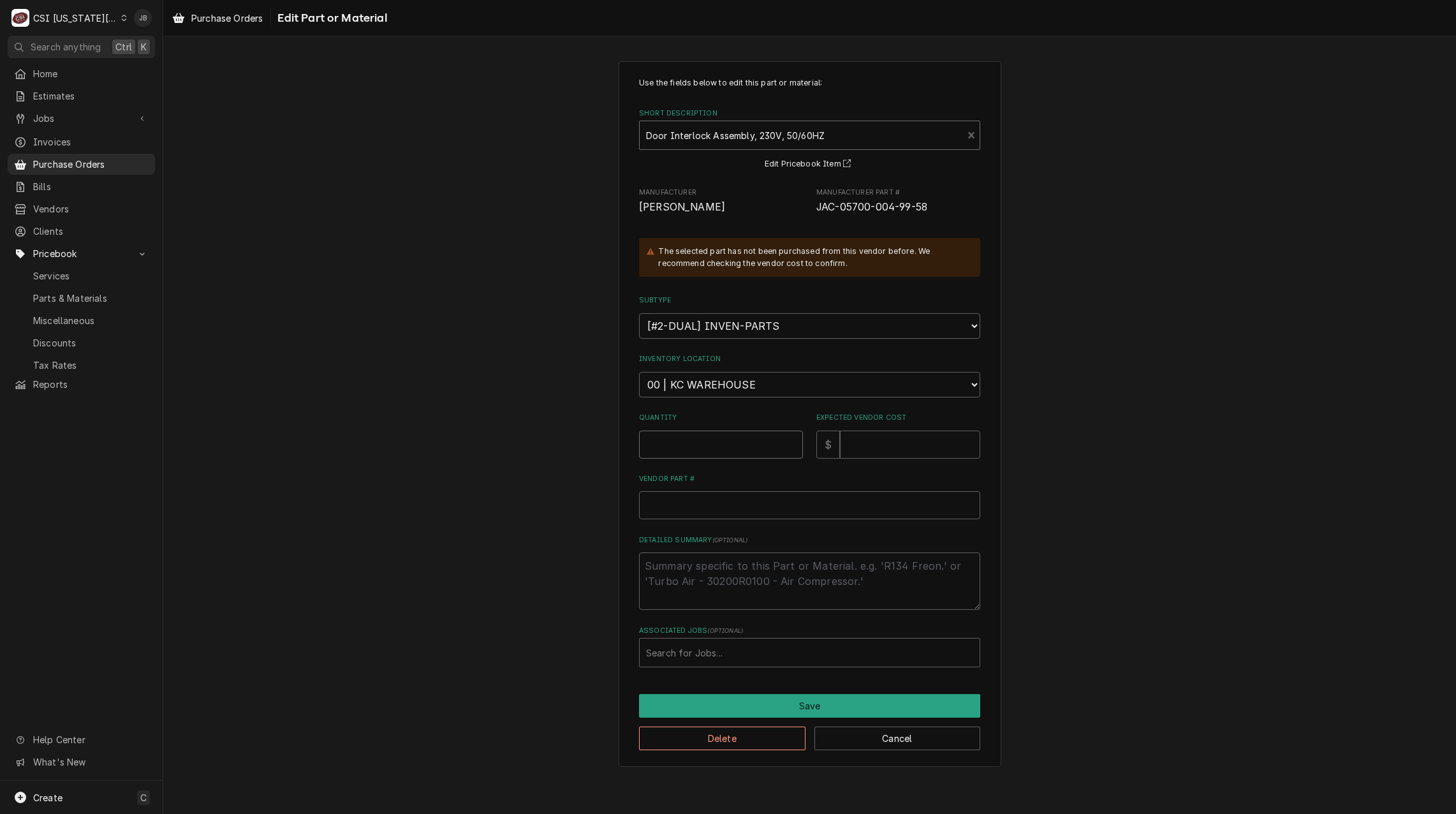
drag, startPoint x: 686, startPoint y: 432, endPoint x: 704, endPoint y: 445, distance: 22.2
click at [686, 433] on input "Quantity" at bounding box center [720, 444] width 164 height 28
type textarea "x"
type input "1"
click at [866, 444] on input "Expected Vendor Cost" at bounding box center [910, 444] width 140 height 28
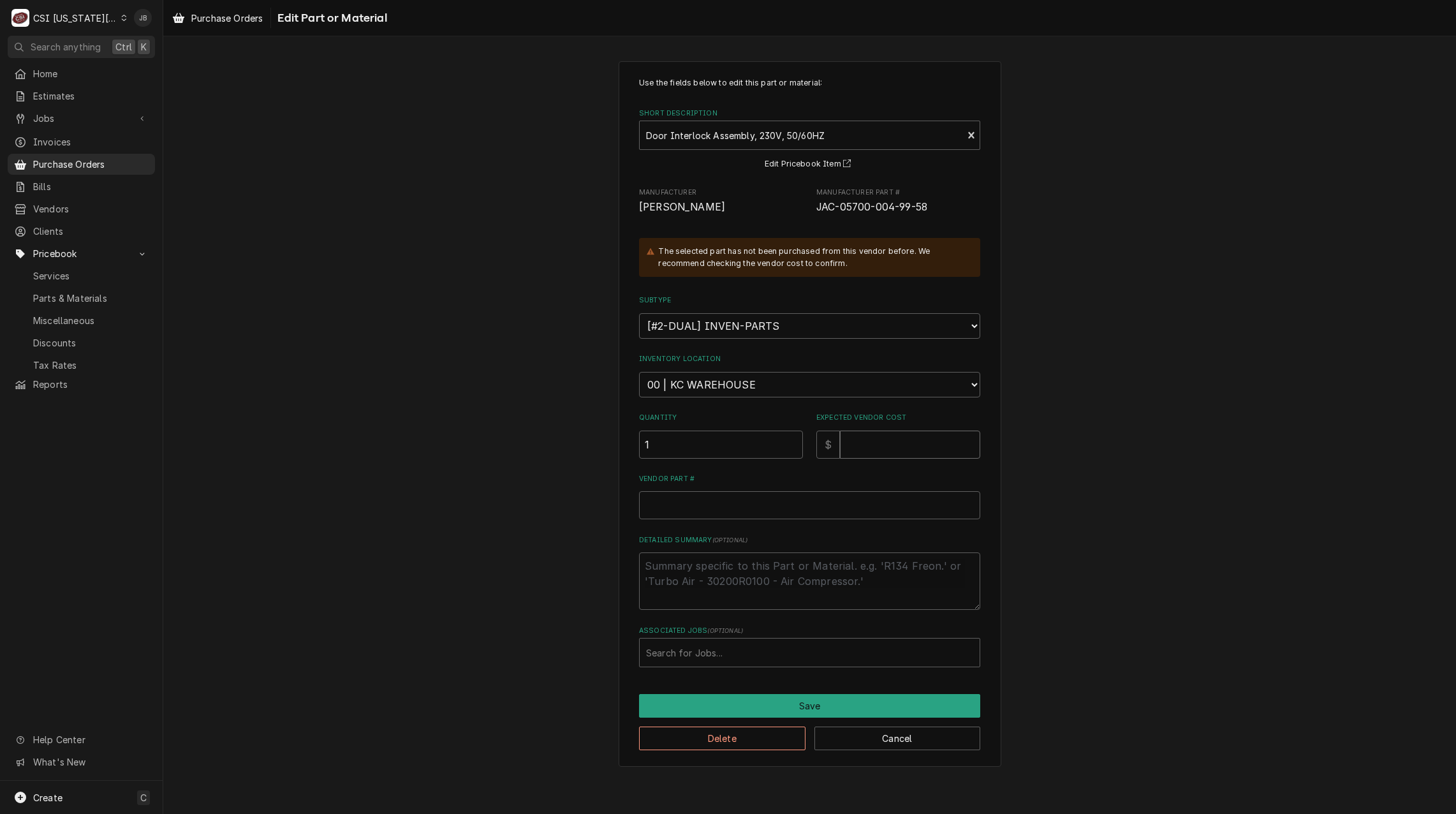
type textarea "x"
type input "1"
type textarea "x"
type input "12"
click at [694, 510] on input "Vendor Part #" at bounding box center [810, 505] width 341 height 28
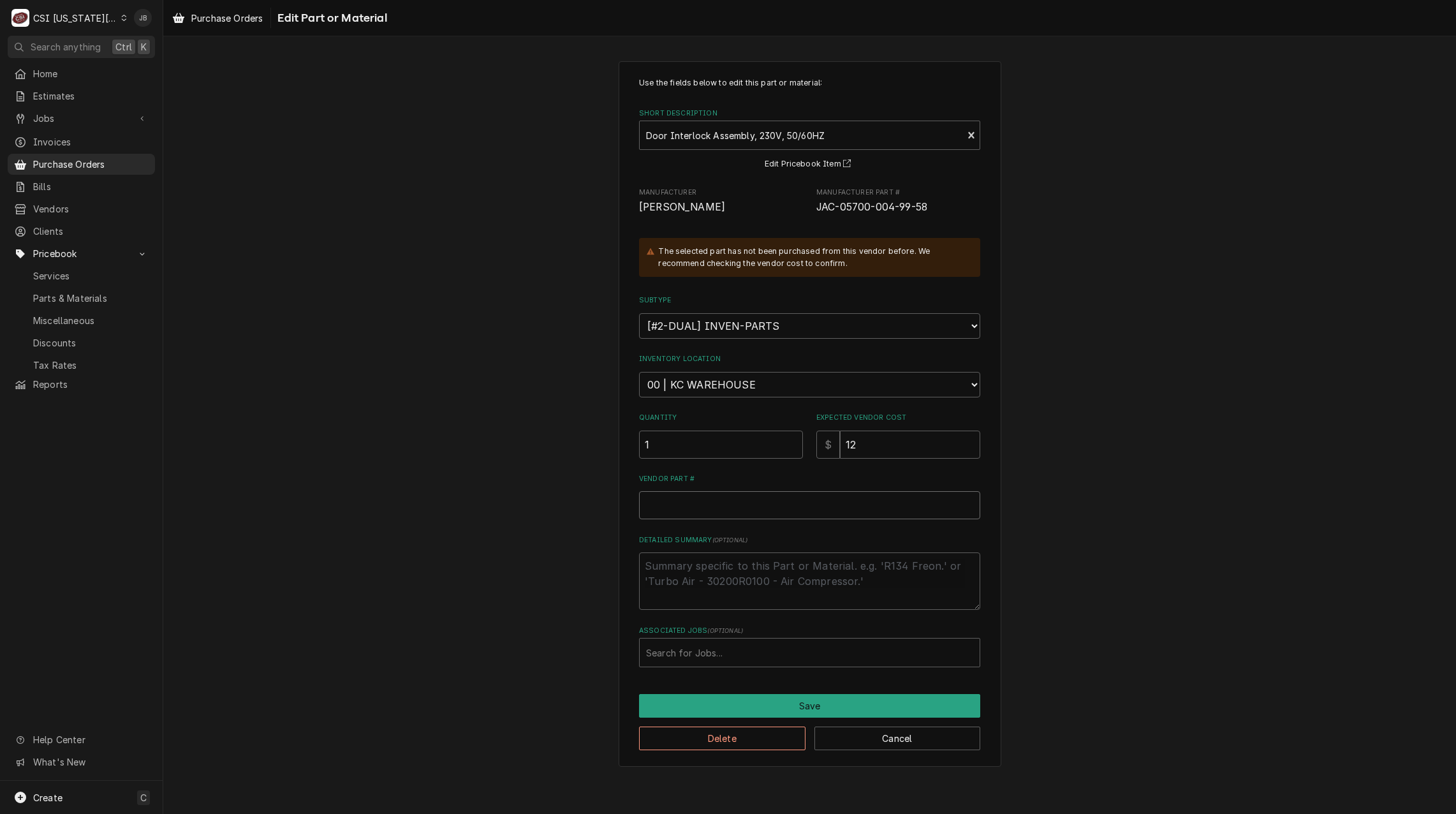
paste input "JAC-05700-004-99-58"
type textarea "x"
type input "JAC-05700-004-99-58"
click at [735, 702] on button "Save" at bounding box center [810, 706] width 341 height 24
type textarea "x"
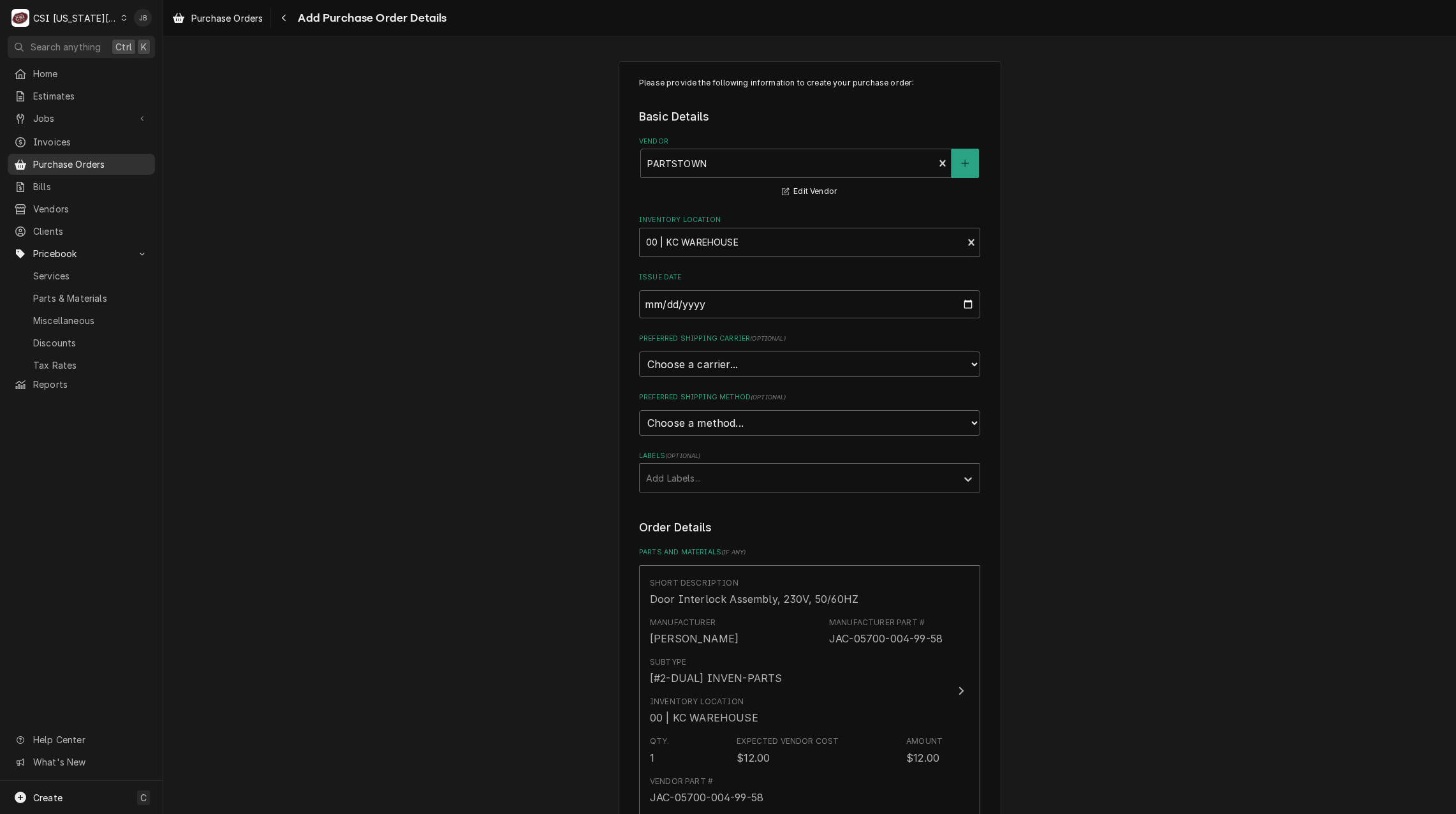
click at [103, 157] on span "Purchase Orders" at bounding box center [91, 164] width 116 height 14
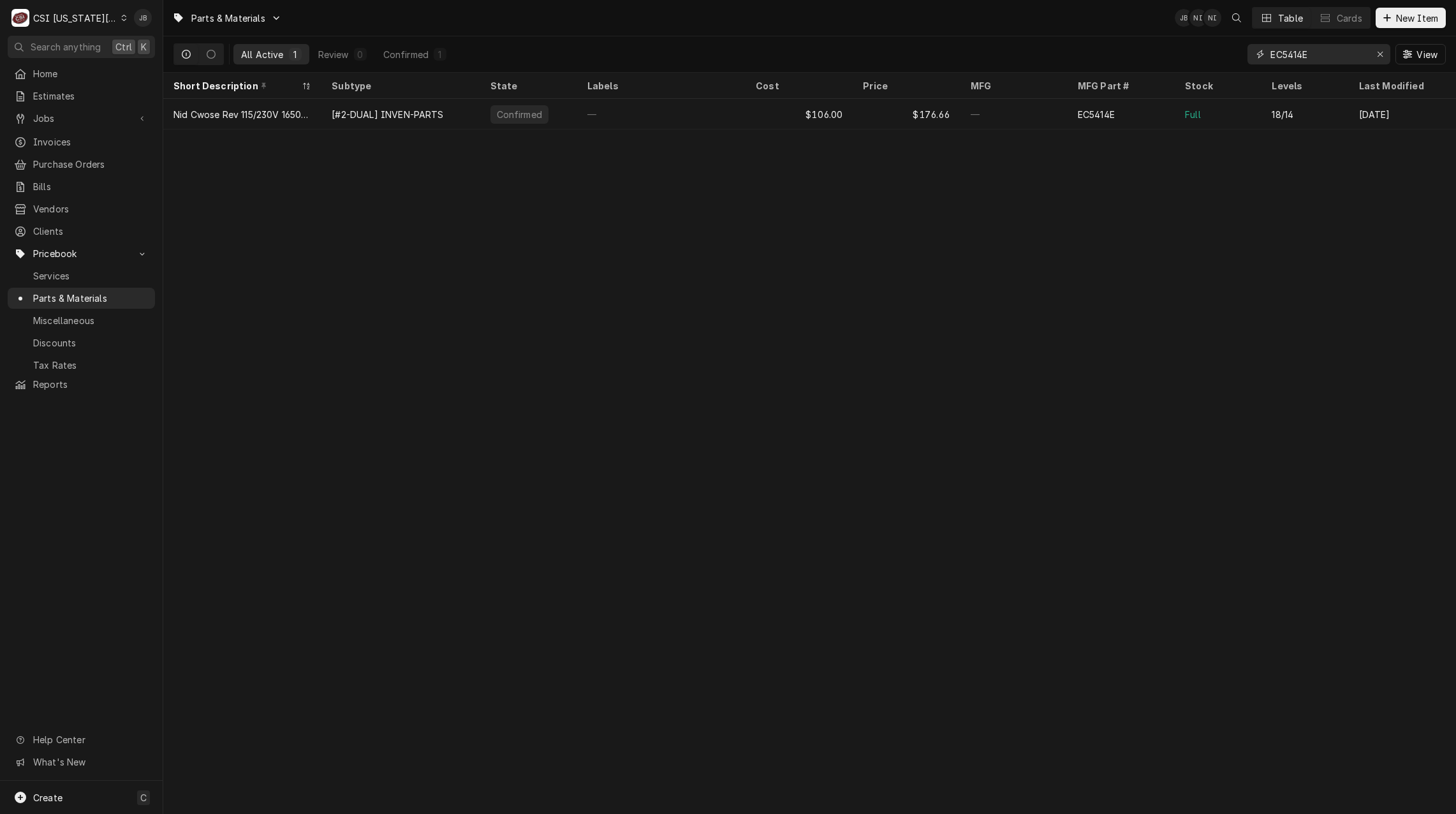
drag, startPoint x: 1338, startPoint y: 53, endPoint x: 1011, endPoint y: 63, distance: 327.2
click at [1016, 53] on div "All Active 1 Review 0 Confirmed 1 EC5414E View" at bounding box center [809, 54] width 1272 height 36
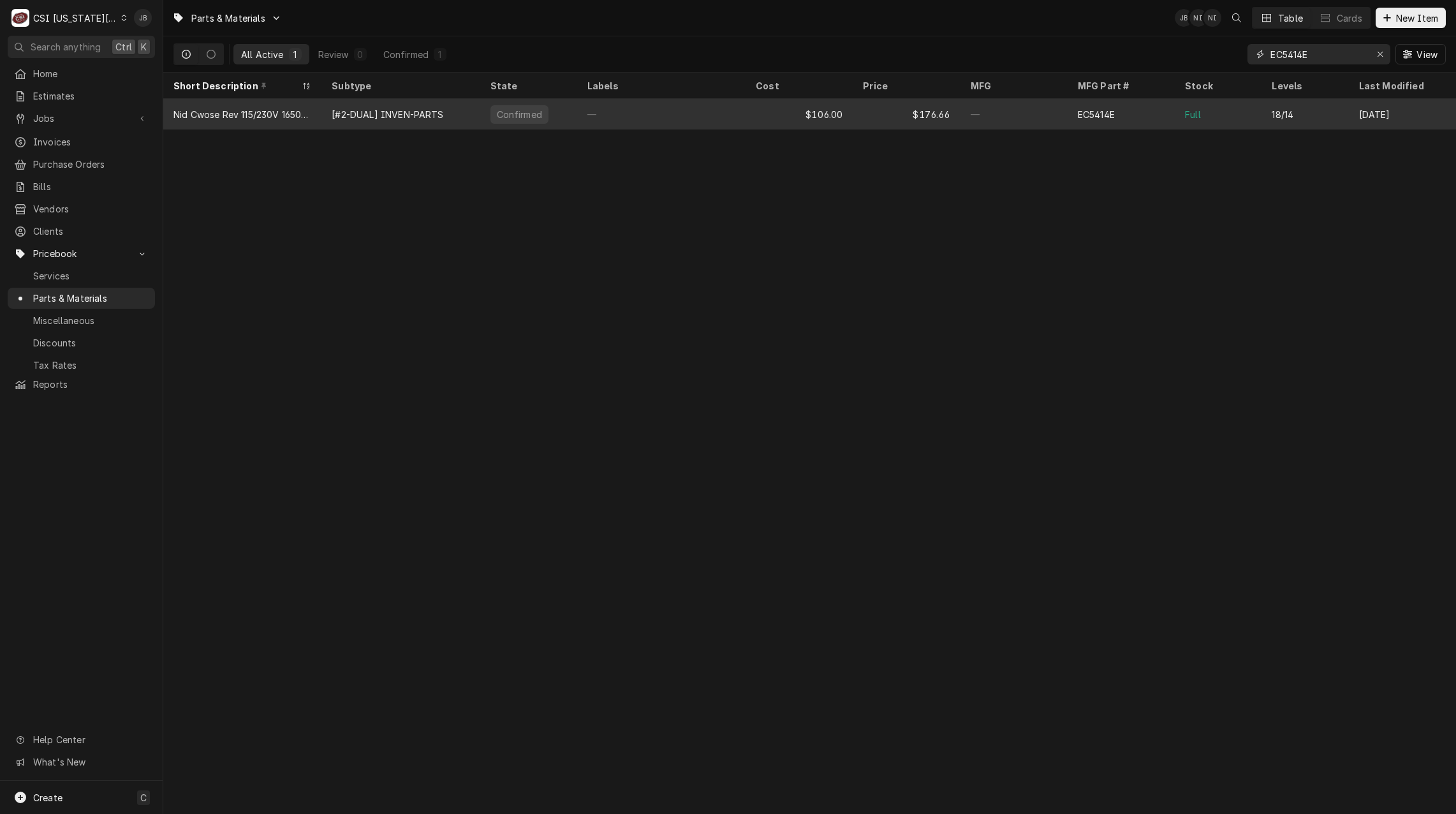
paste input "JAC-05700-004-99-58"
type input "JAC-05700-004-99-58"
click at [743, 117] on div "—" at bounding box center [661, 114] width 168 height 31
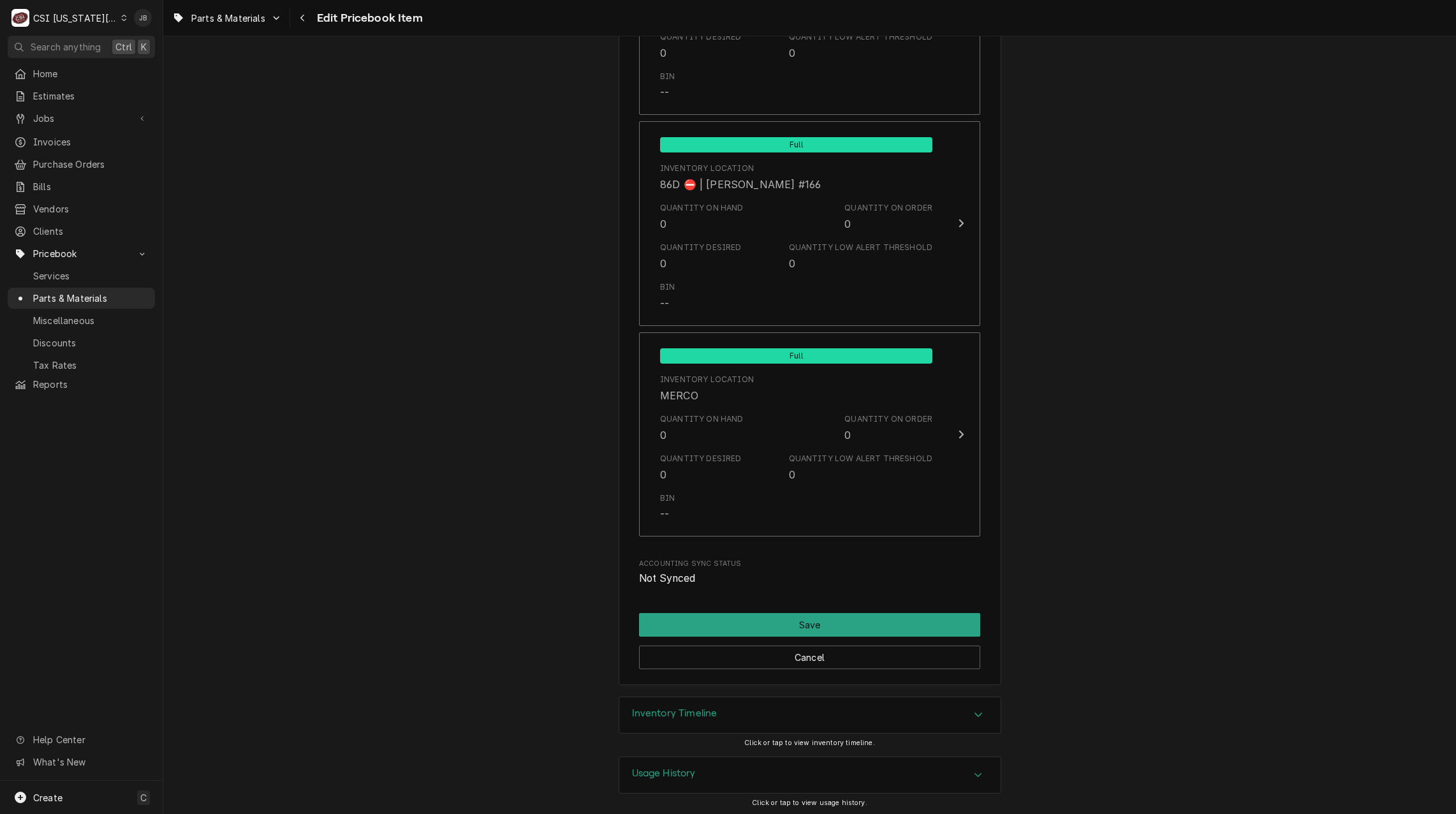
scroll to position [12129, 0]
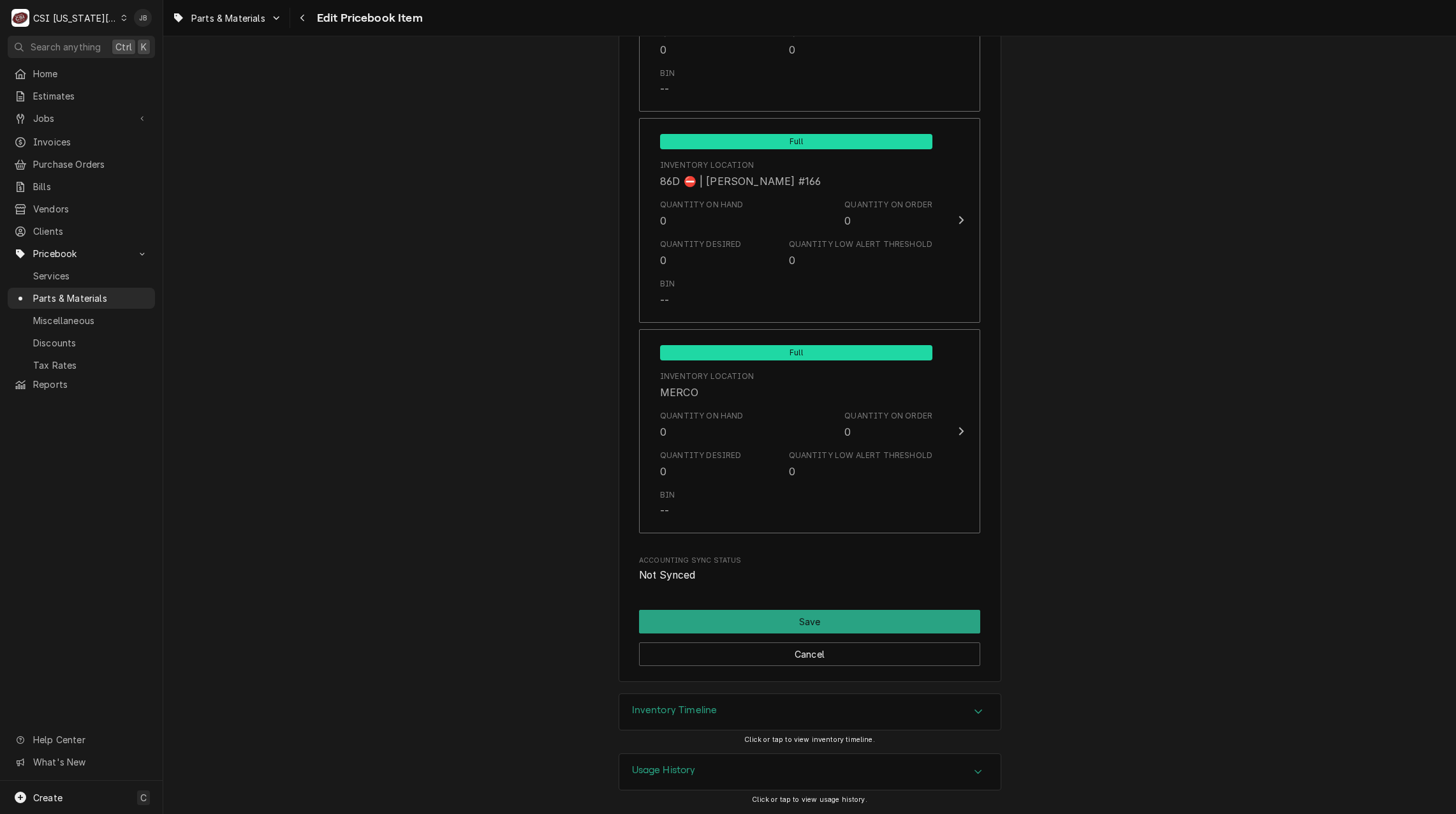
click at [685, 768] on h3 "Usage History" at bounding box center [663, 770] width 64 height 12
click at [717, 714] on div "Inventory Timeline" at bounding box center [810, 712] width 381 height 36
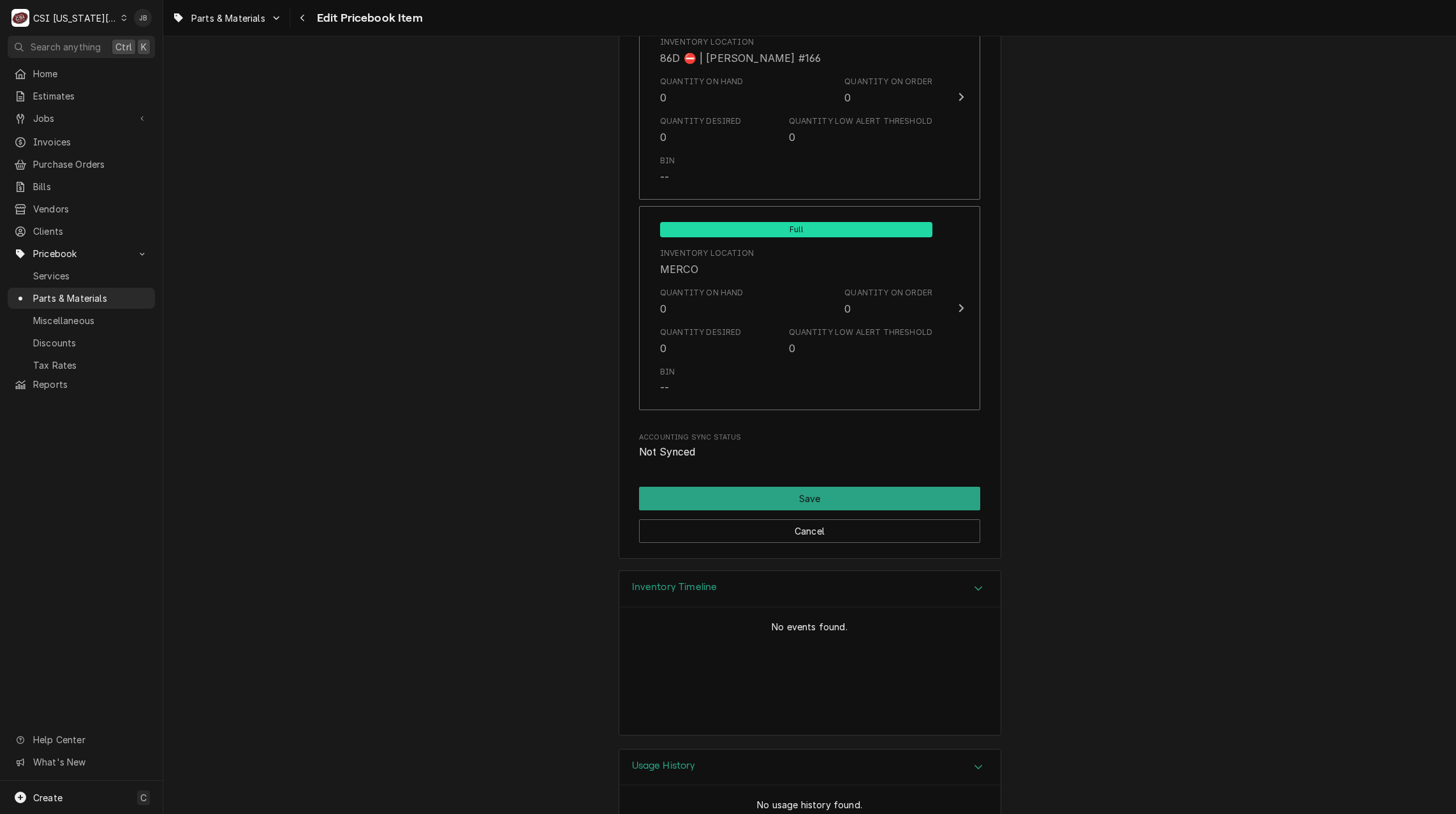
scroll to position [12365, 0]
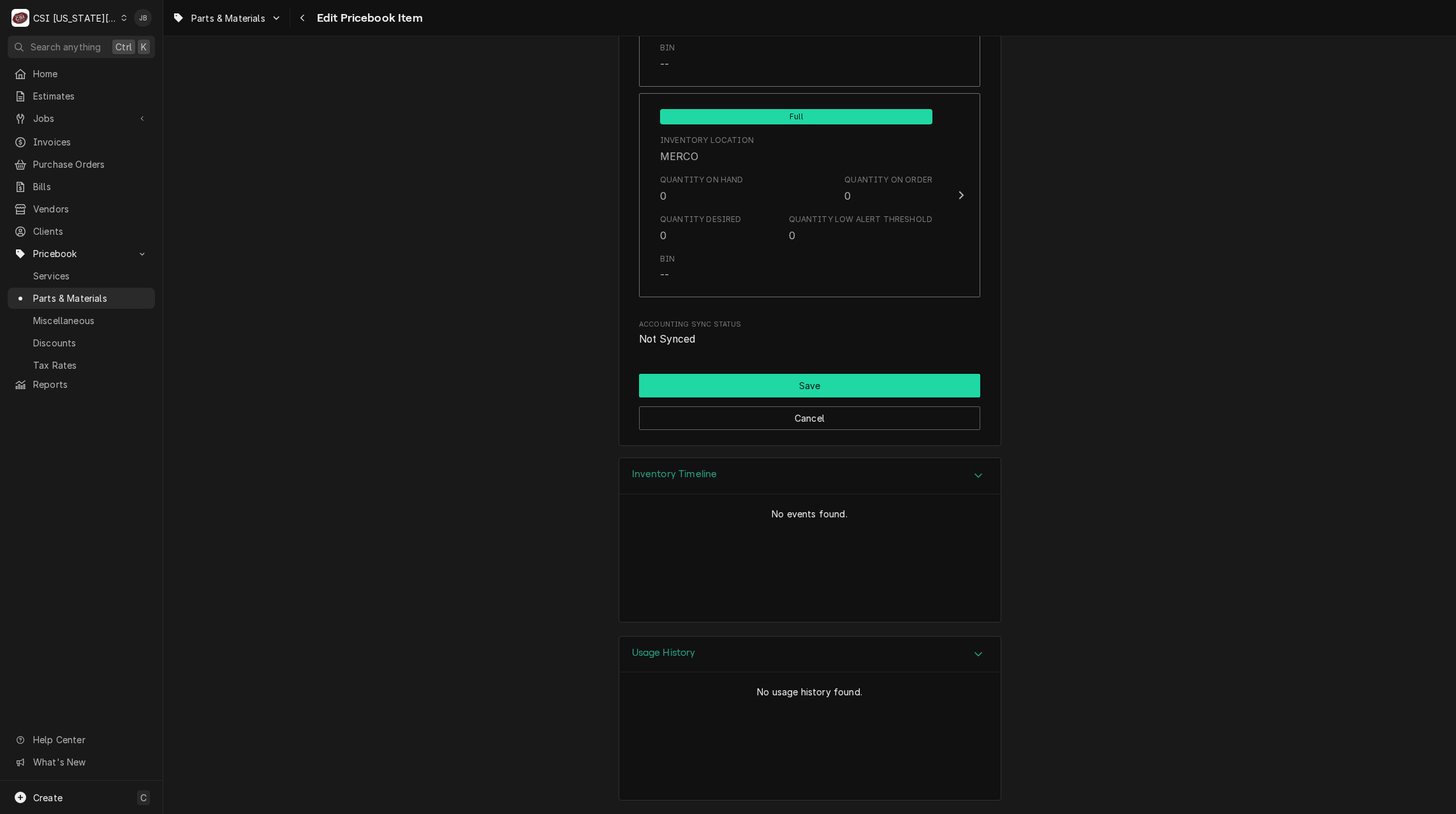
click at [731, 383] on button "Save" at bounding box center [810, 386] width 341 height 24
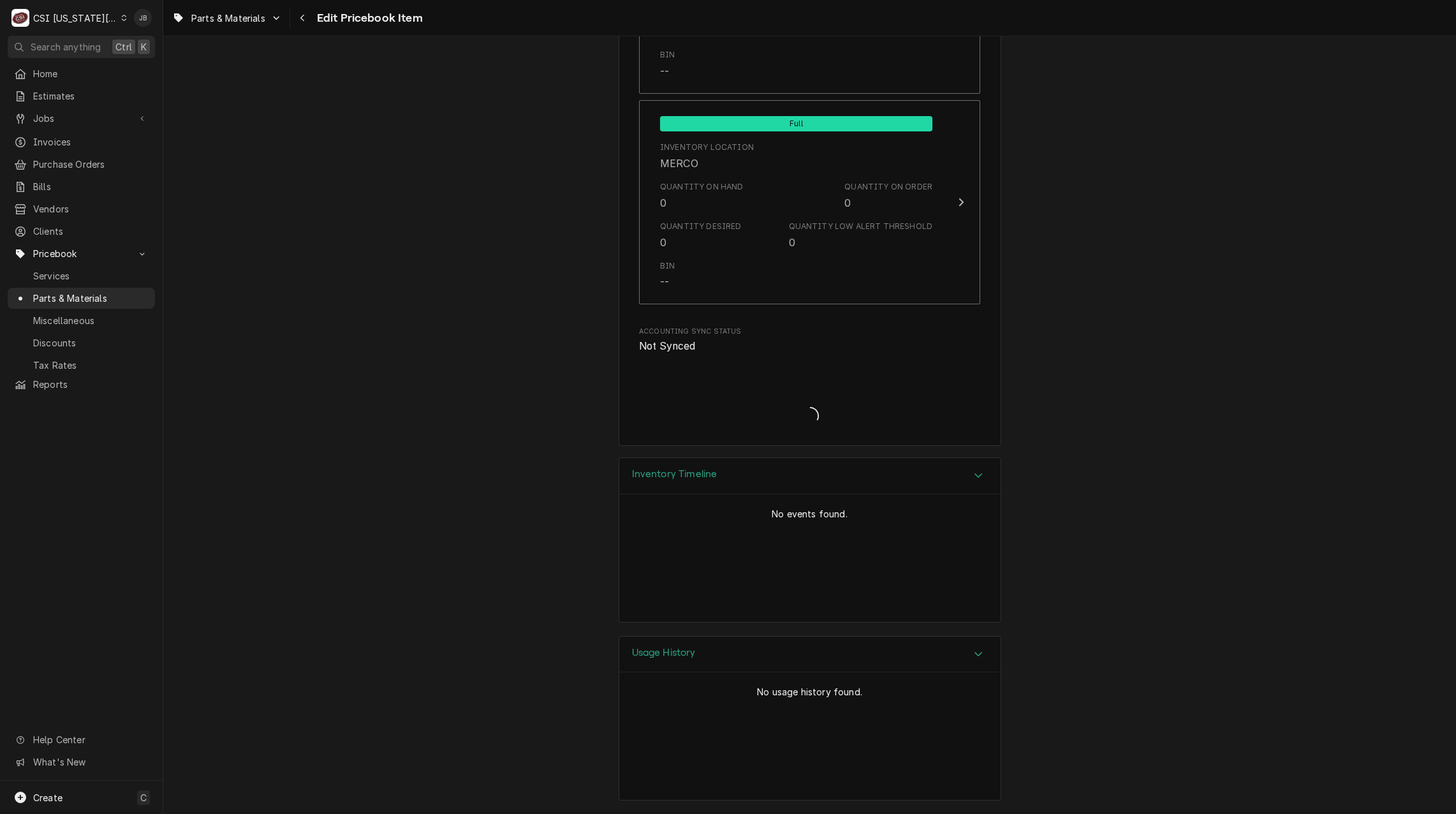
type textarea "x"
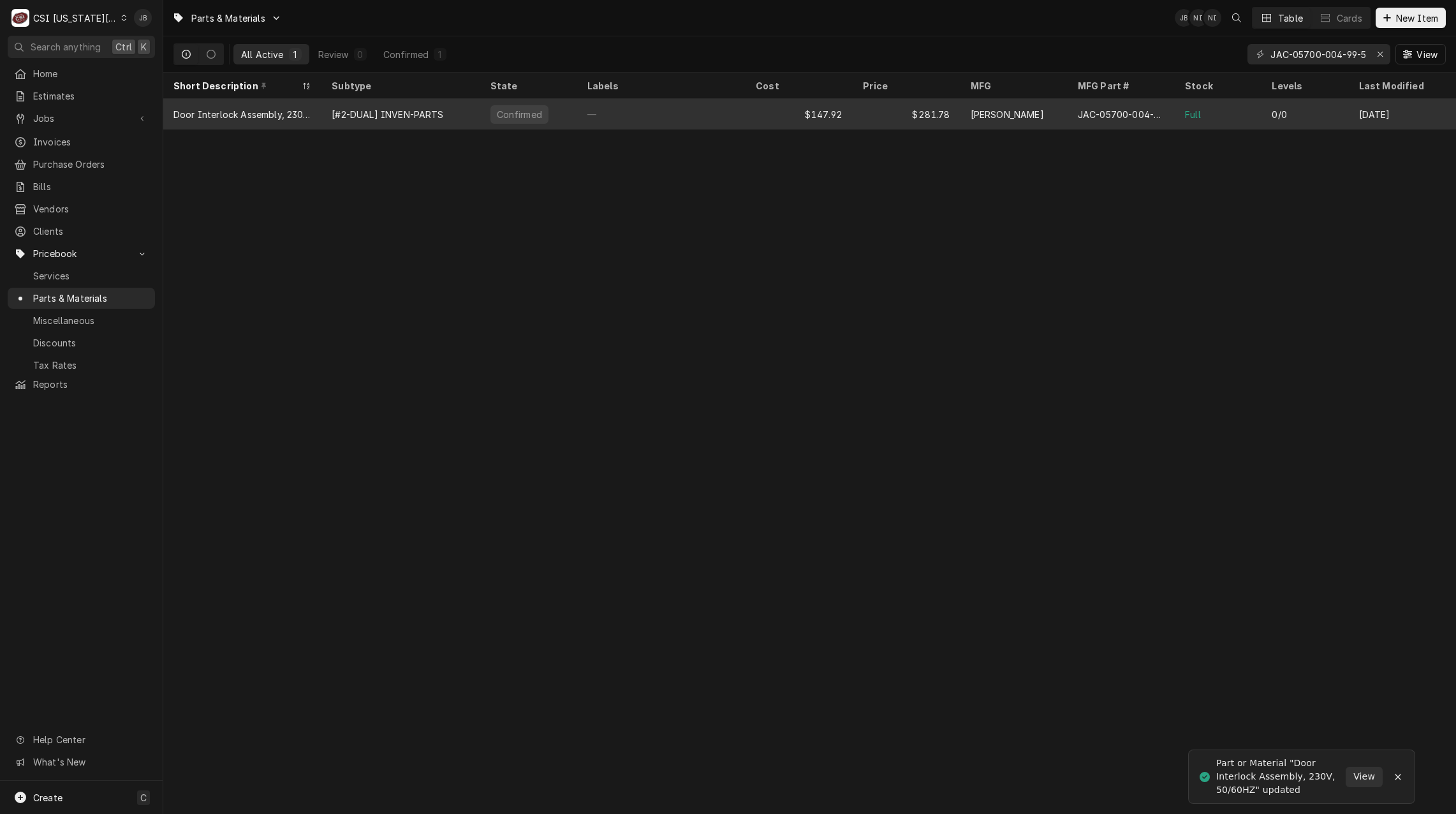
click at [398, 113] on div "[#2-DUAL] INVEN-PARTS" at bounding box center [387, 115] width 111 height 14
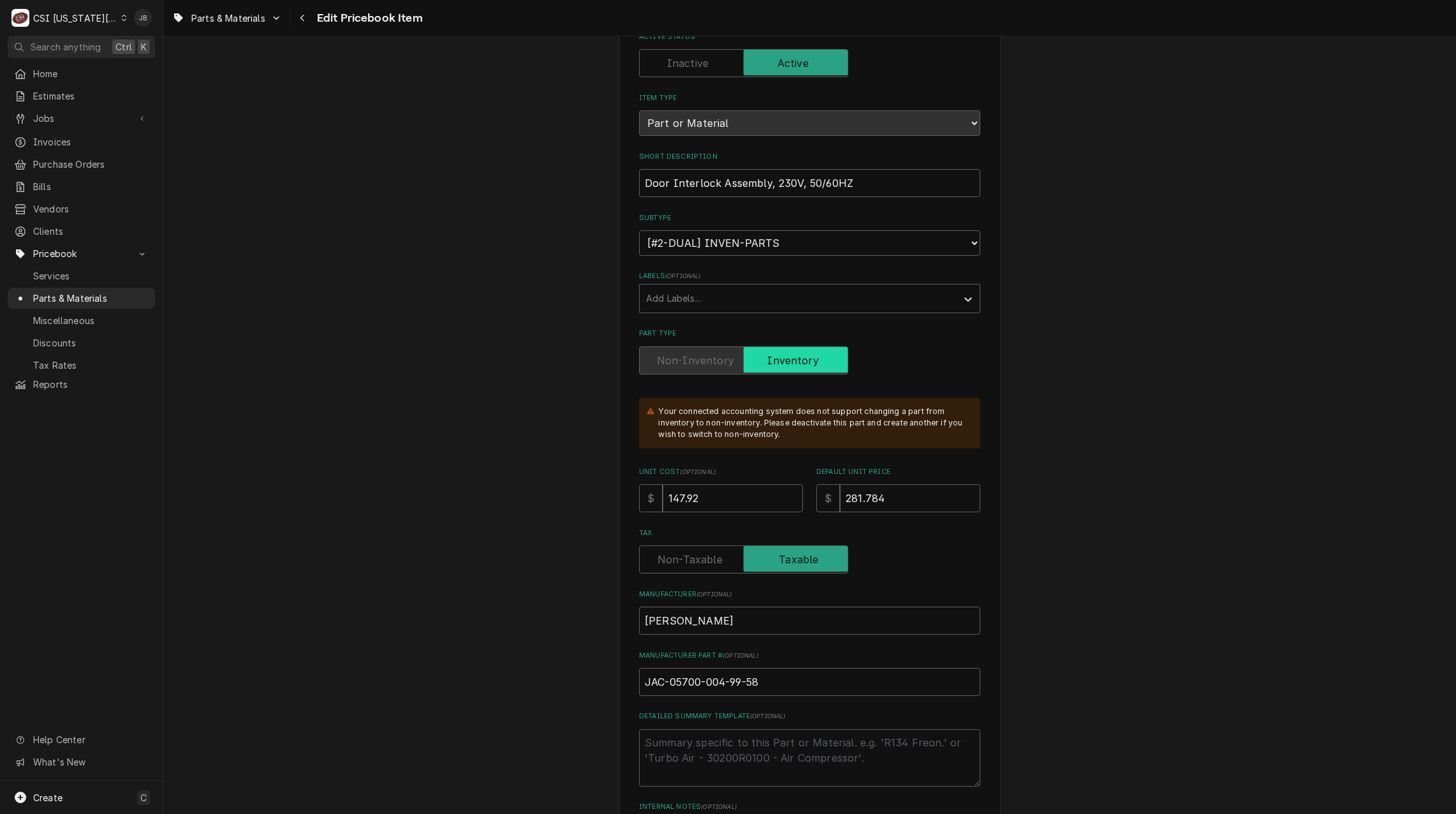
scroll to position [319, 0]
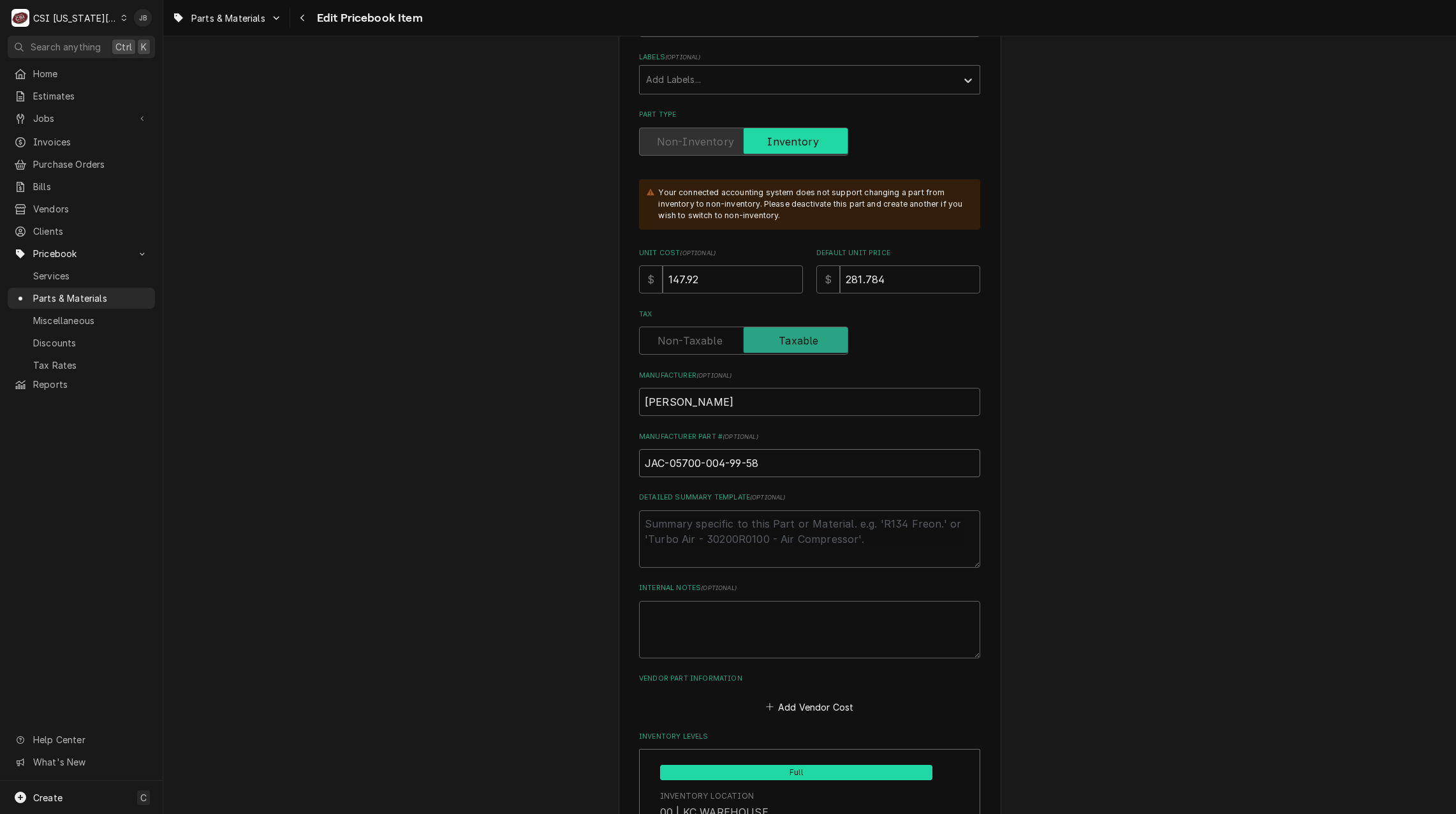
click at [770, 461] on input "JAC-05700-004-99-58" at bounding box center [810, 462] width 341 height 28
click at [904, 268] on input "281.784" at bounding box center [910, 279] width 140 height 28
type textarea "x"
type input "281.78"
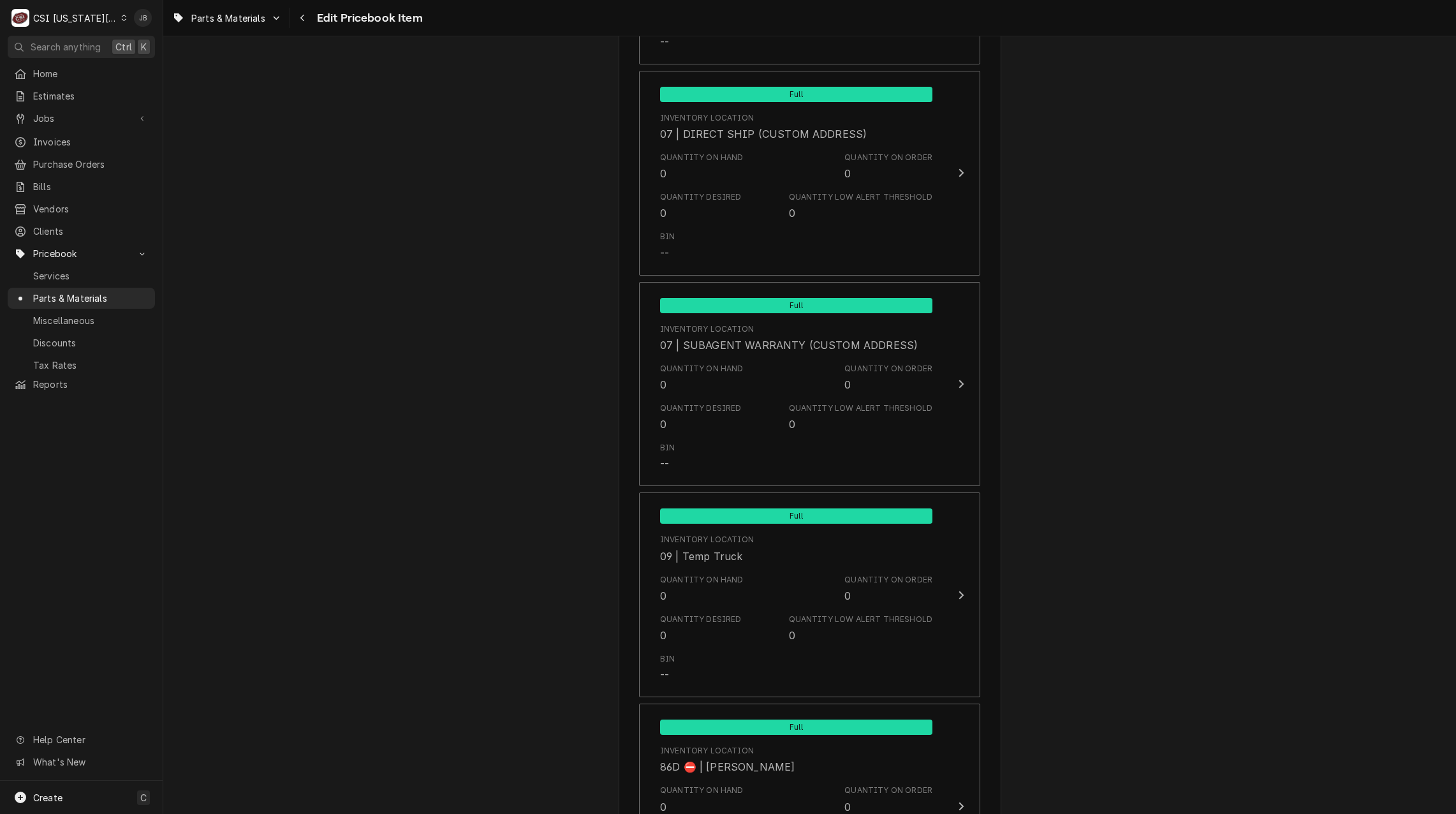
scroll to position [12129, 0]
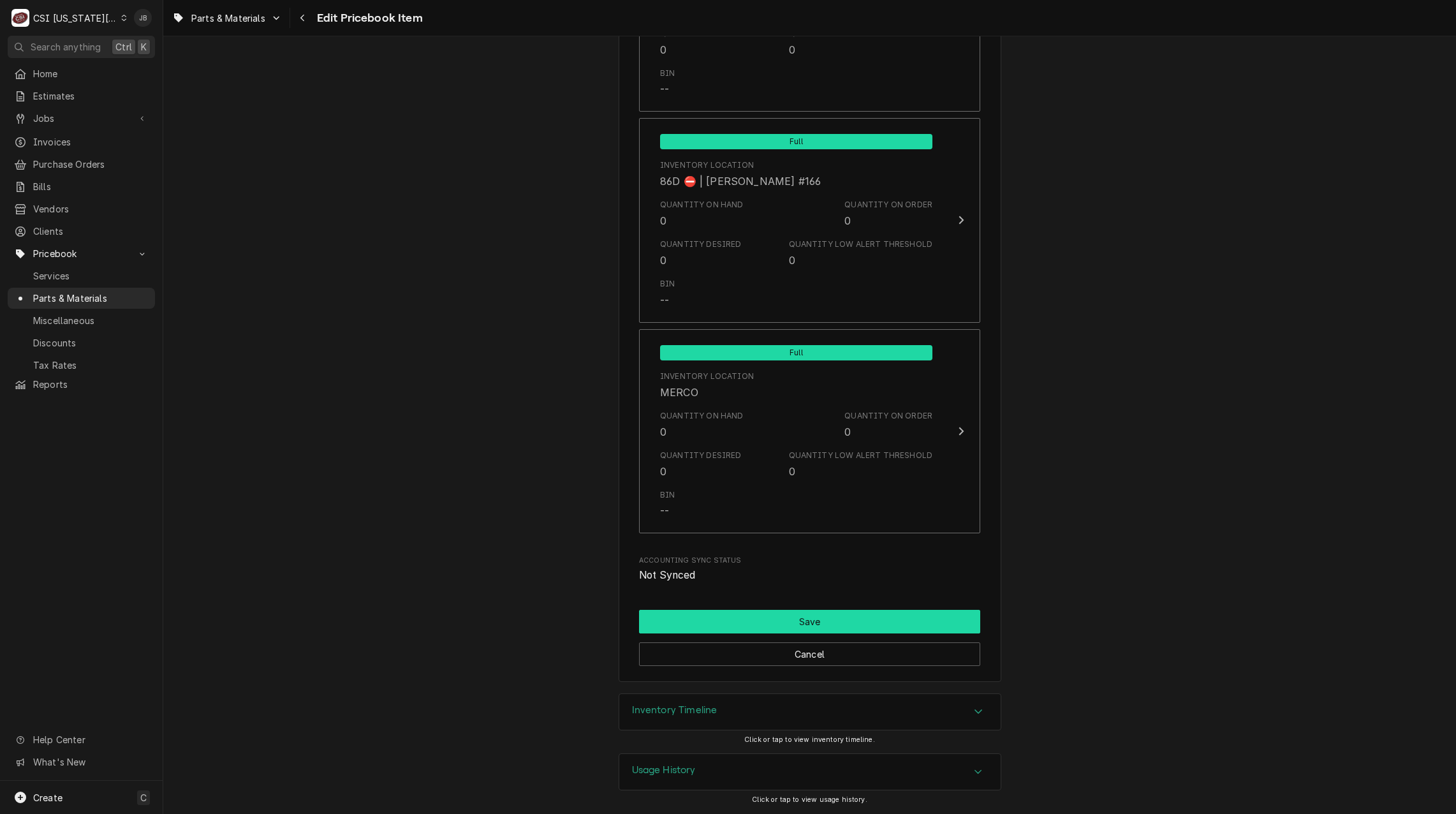
click at [807, 622] on button "Save" at bounding box center [810, 622] width 341 height 24
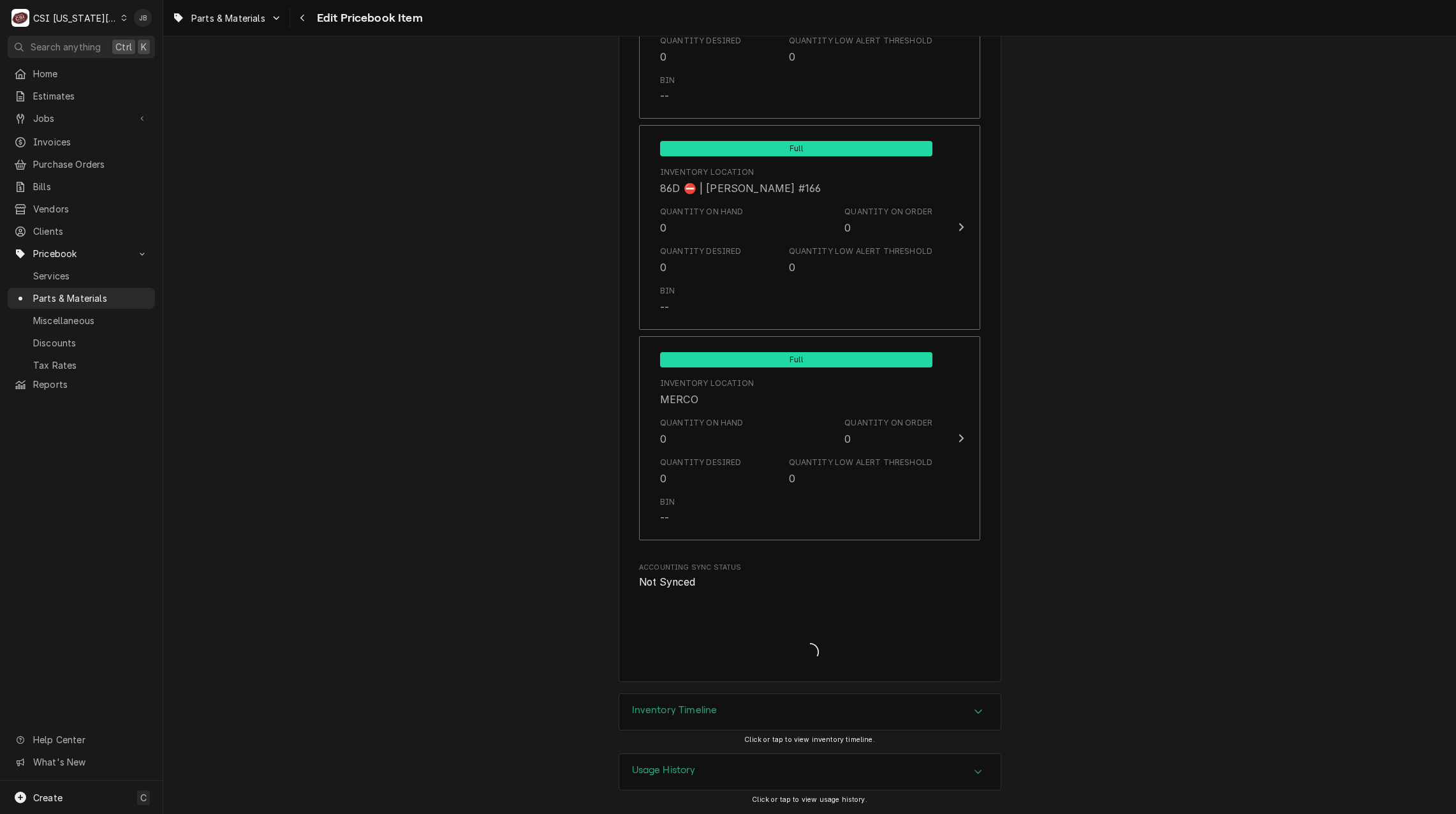
scroll to position [12122, 0]
type textarea "x"
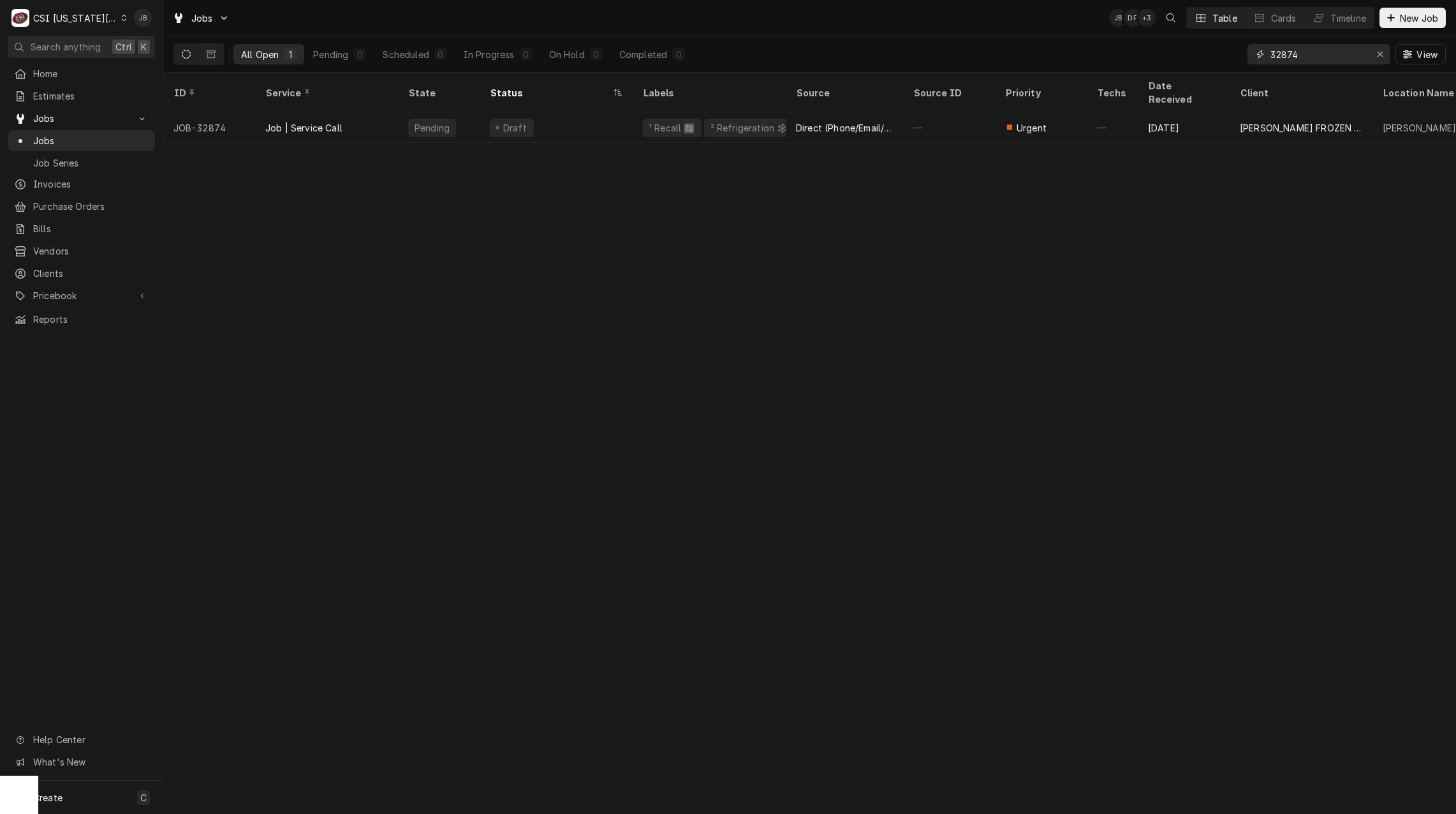
drag, startPoint x: 1318, startPoint y: 60, endPoint x: 1181, endPoint y: 58, distance: 137.0
click at [1197, 59] on div "All Open 1 Pending 0 Scheduled 0 In Progress 0 On Hold 0 Completed 0 32874 View" at bounding box center [809, 54] width 1272 height 36
paste input "1973"
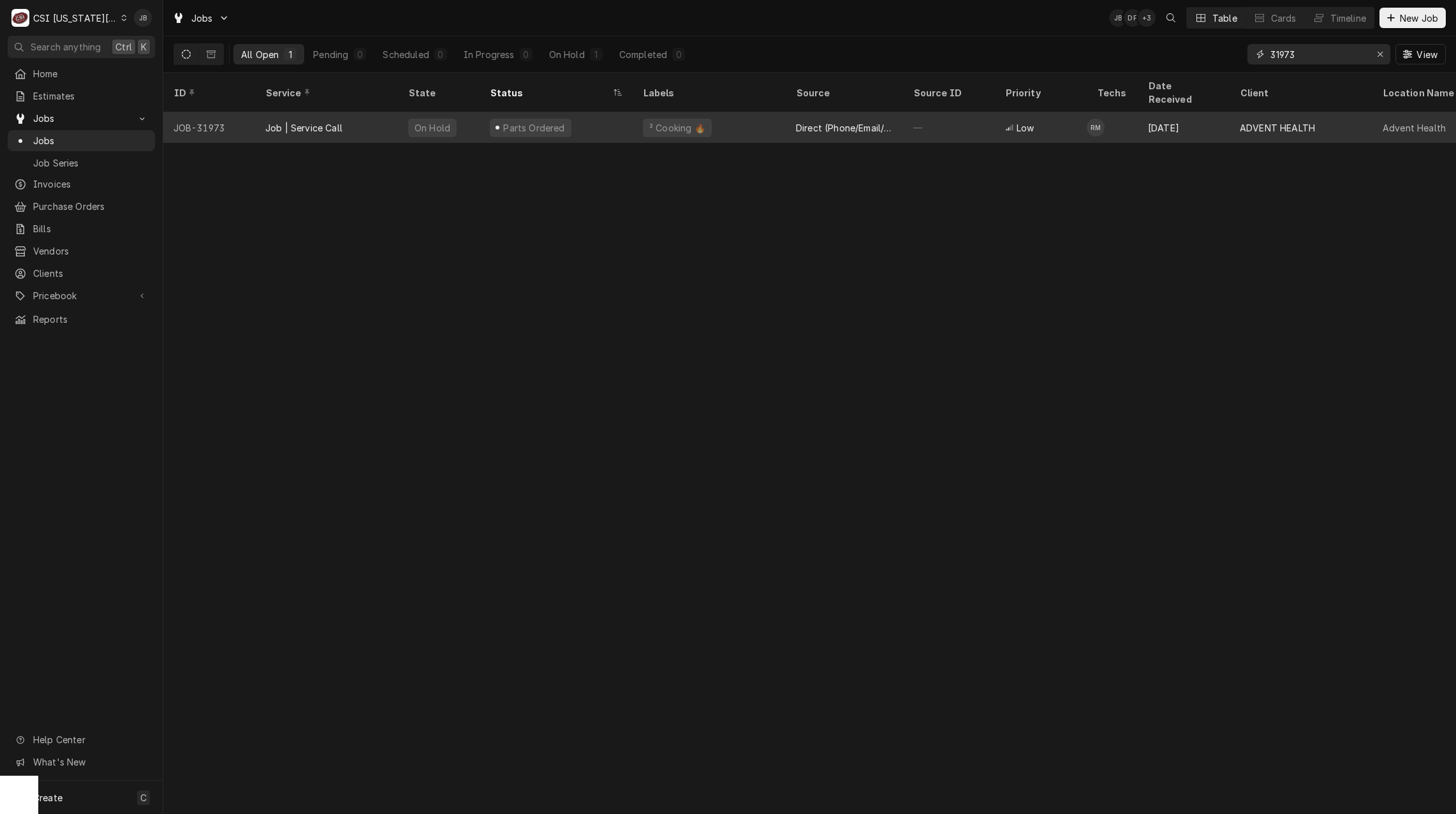
type input "31973"
click at [642, 123] on div "² Cooking 🔥" at bounding box center [709, 127] width 153 height 31
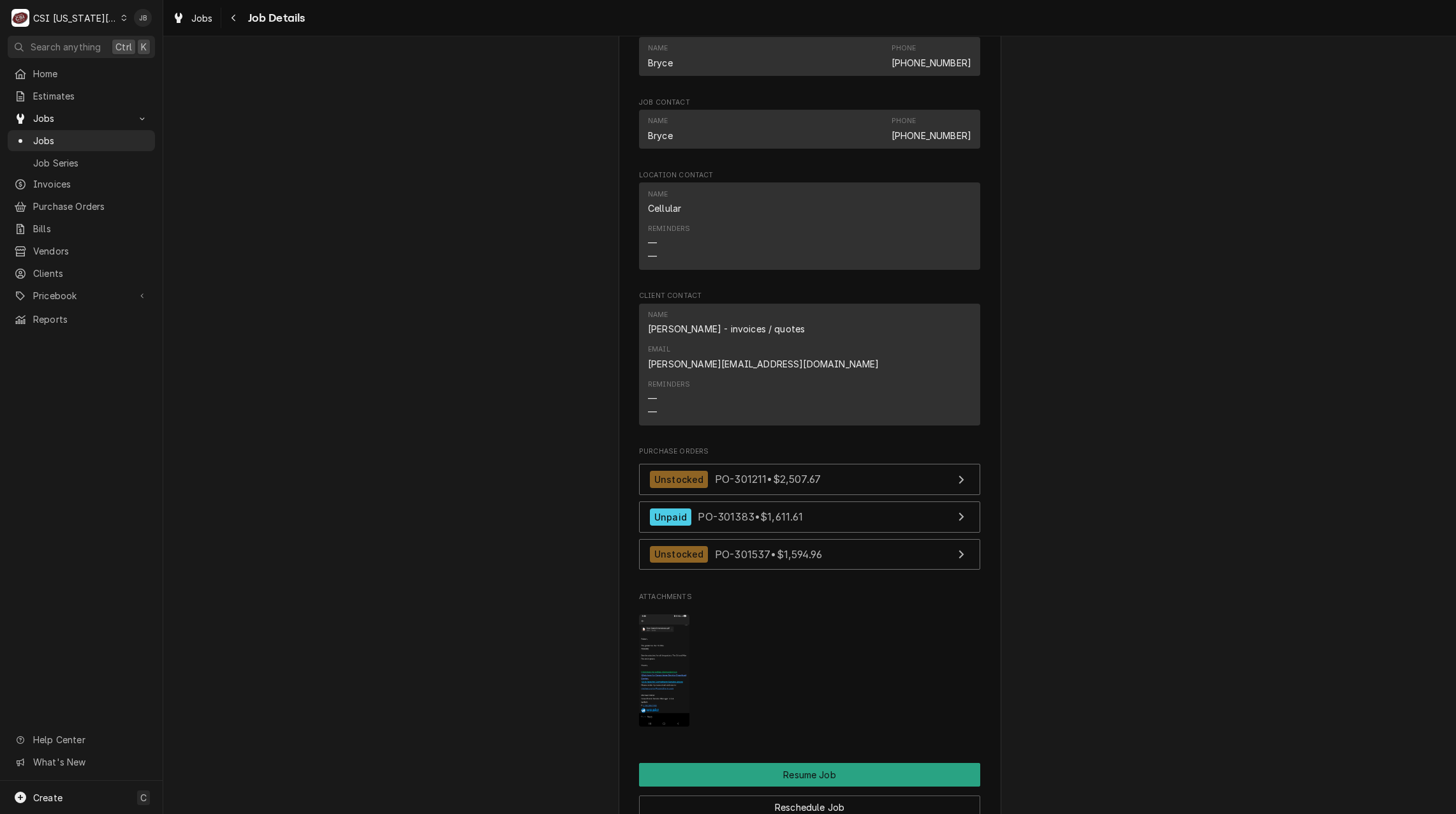
scroll to position [1786, 0]
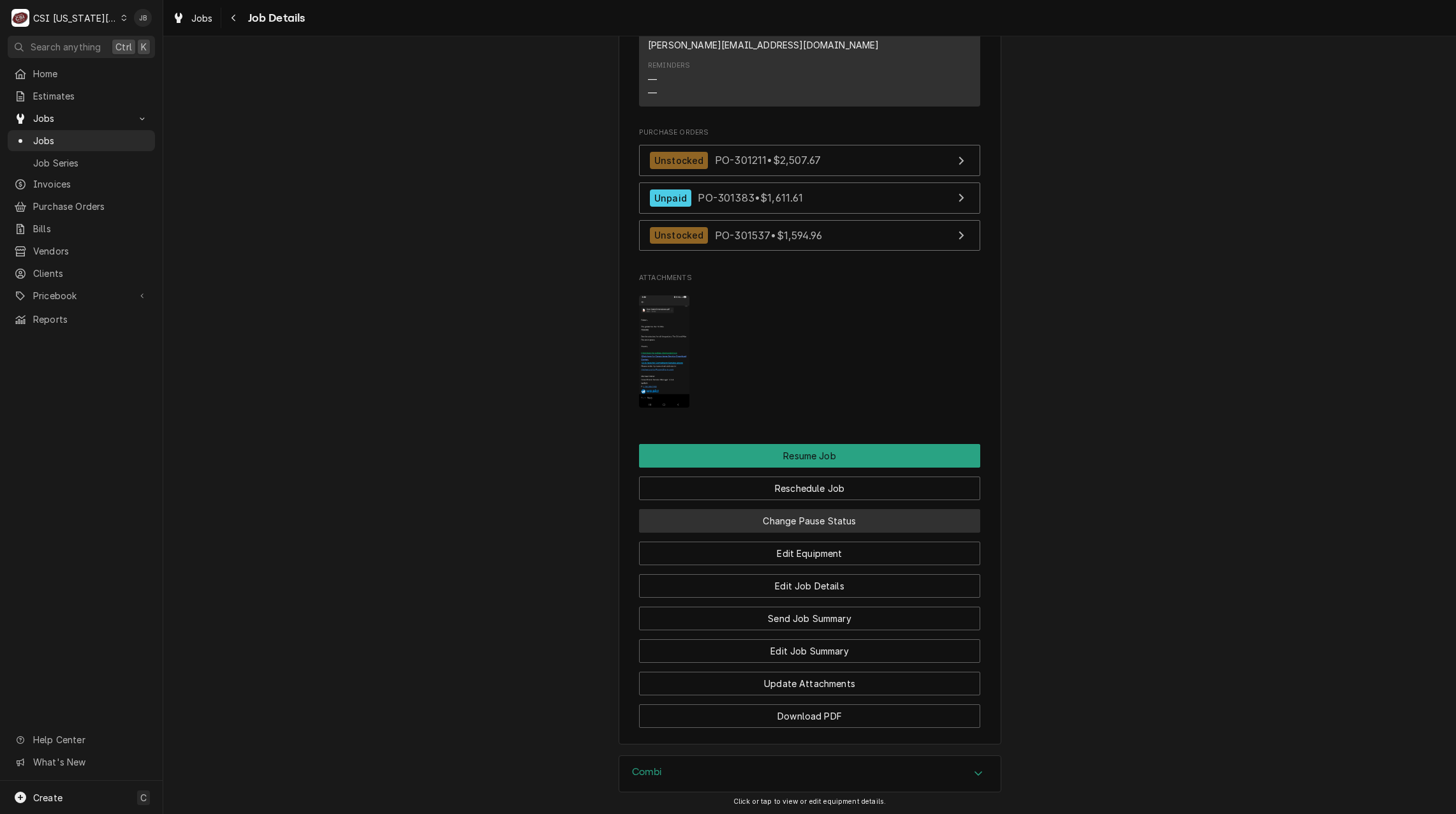
click at [804, 509] on button "Change Pause Status" at bounding box center [810, 521] width 341 height 24
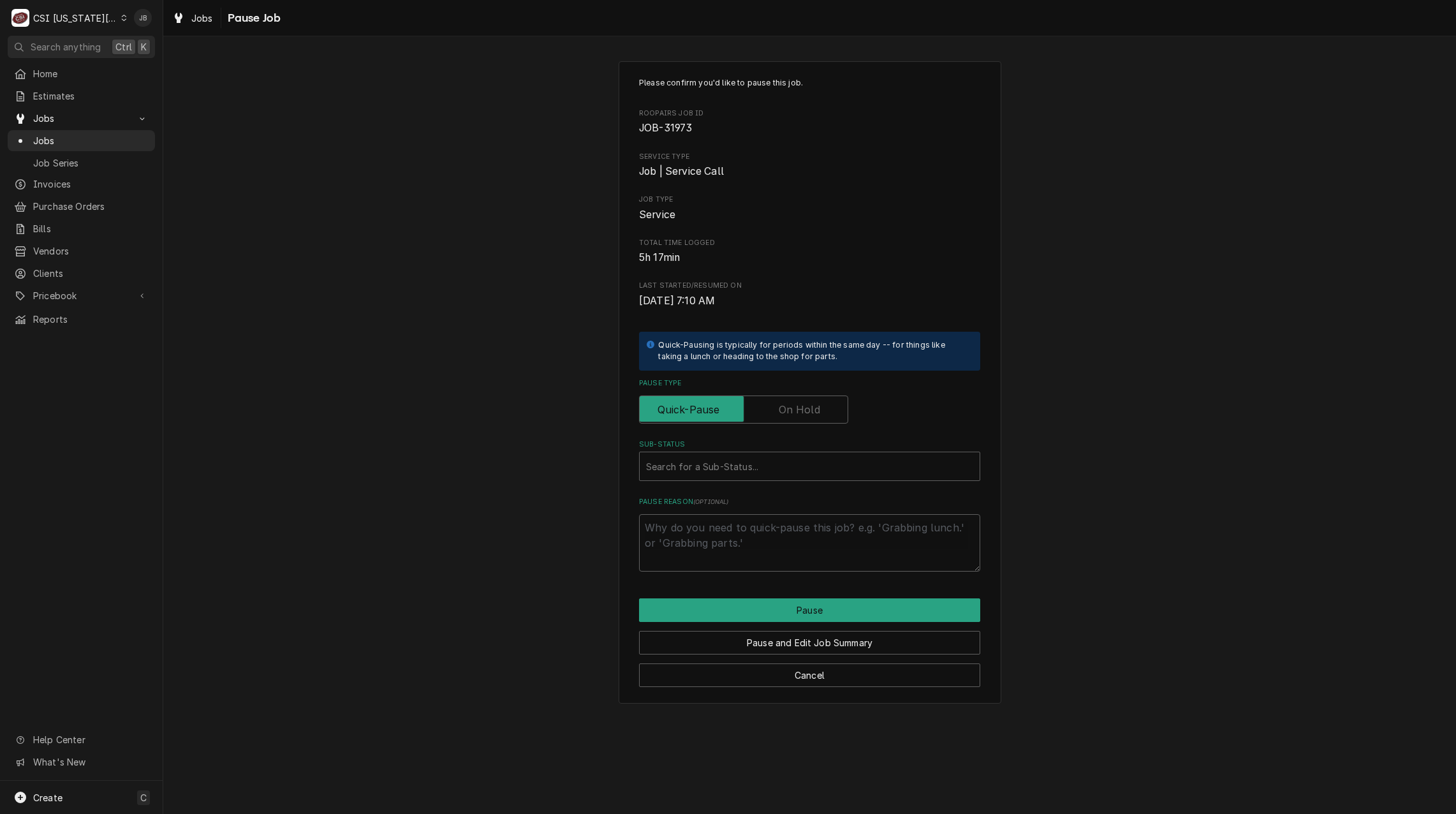
click at [790, 403] on label "Pause Type" at bounding box center [743, 409] width 209 height 28
click at [790, 403] on input "Pause Type" at bounding box center [743, 409] width 198 height 28
checkbox input "true"
click at [688, 482] on div "Please confirm you'd like to pause this job. Roopairs Job ID JOB-31973 Service …" at bounding box center [810, 325] width 341 height 495
click at [689, 470] on div "Sub-Status" at bounding box center [809, 466] width 327 height 23
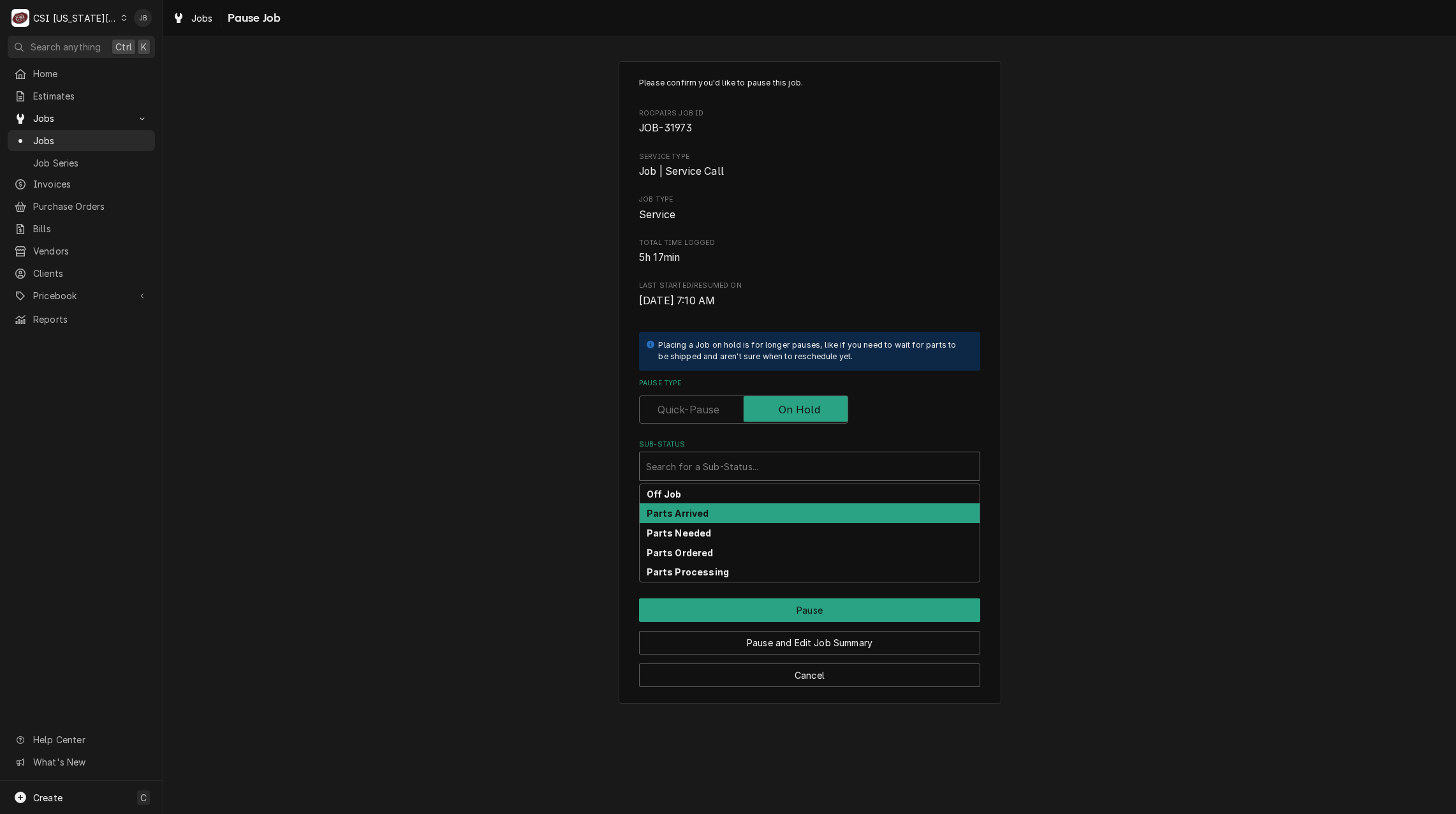
click at [711, 517] on div "Parts Arrived" at bounding box center [810, 512] width 340 height 20
click at [696, 533] on textarea "Who received part(s) & to where?" at bounding box center [810, 543] width 341 height 58
type textarea "x"
type textarea "P"
type textarea "x"
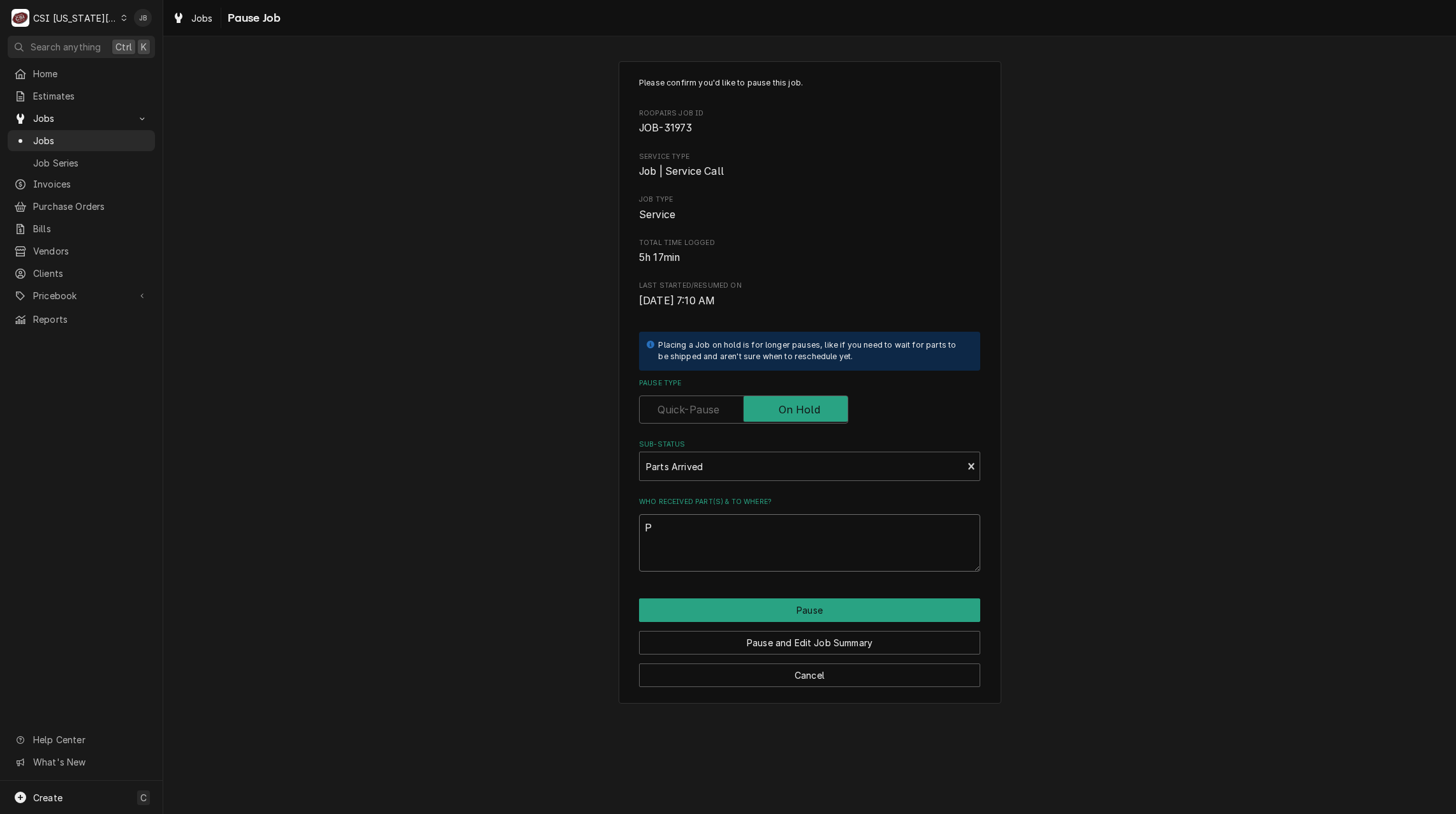
type textarea "Pa"
type textarea "x"
type textarea "Par"
type textarea "x"
type textarea "Part"
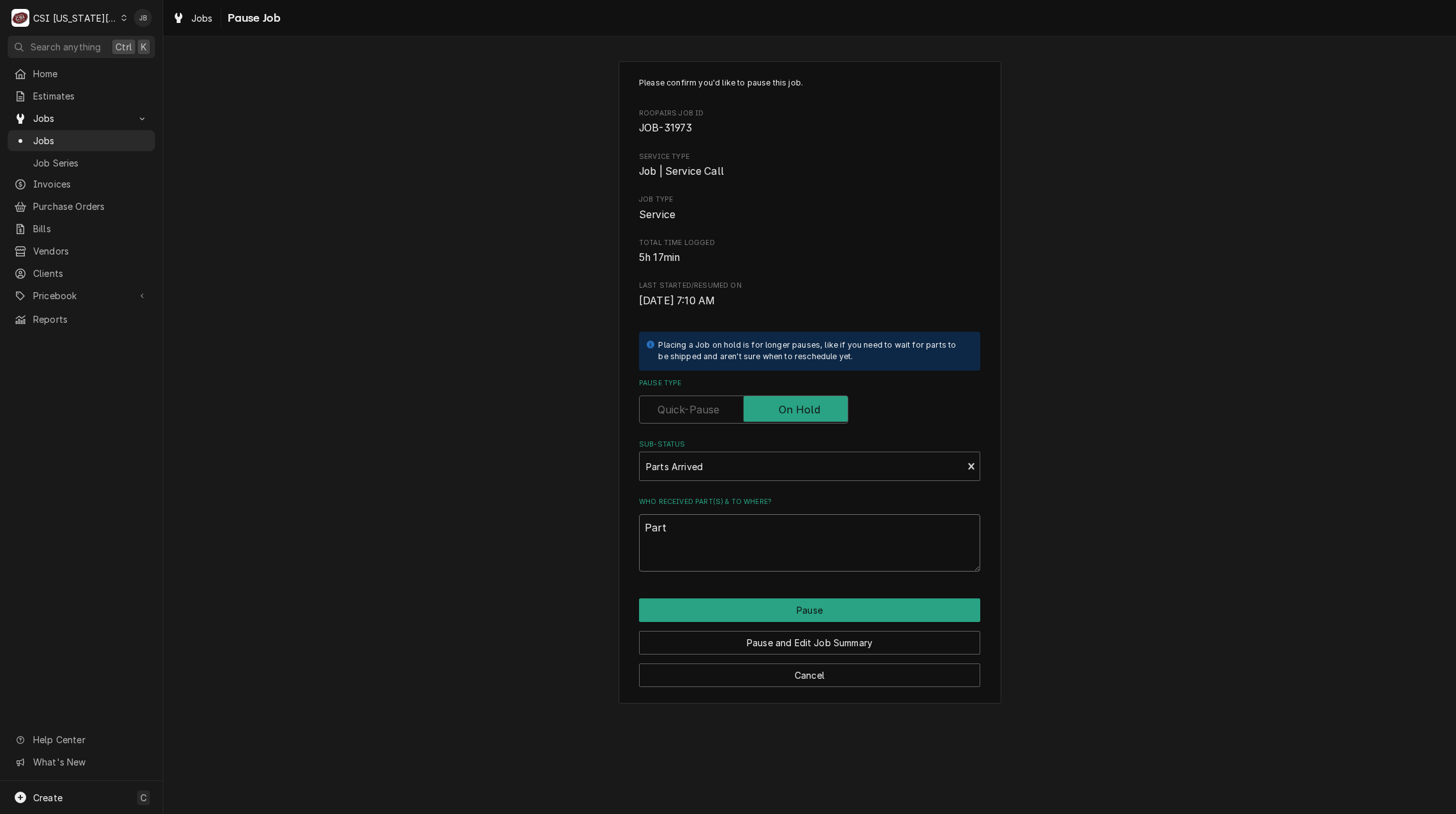
type textarea "x"
type textarea "Parts"
type textarea "x"
type textarea "Parts"
type textarea "x"
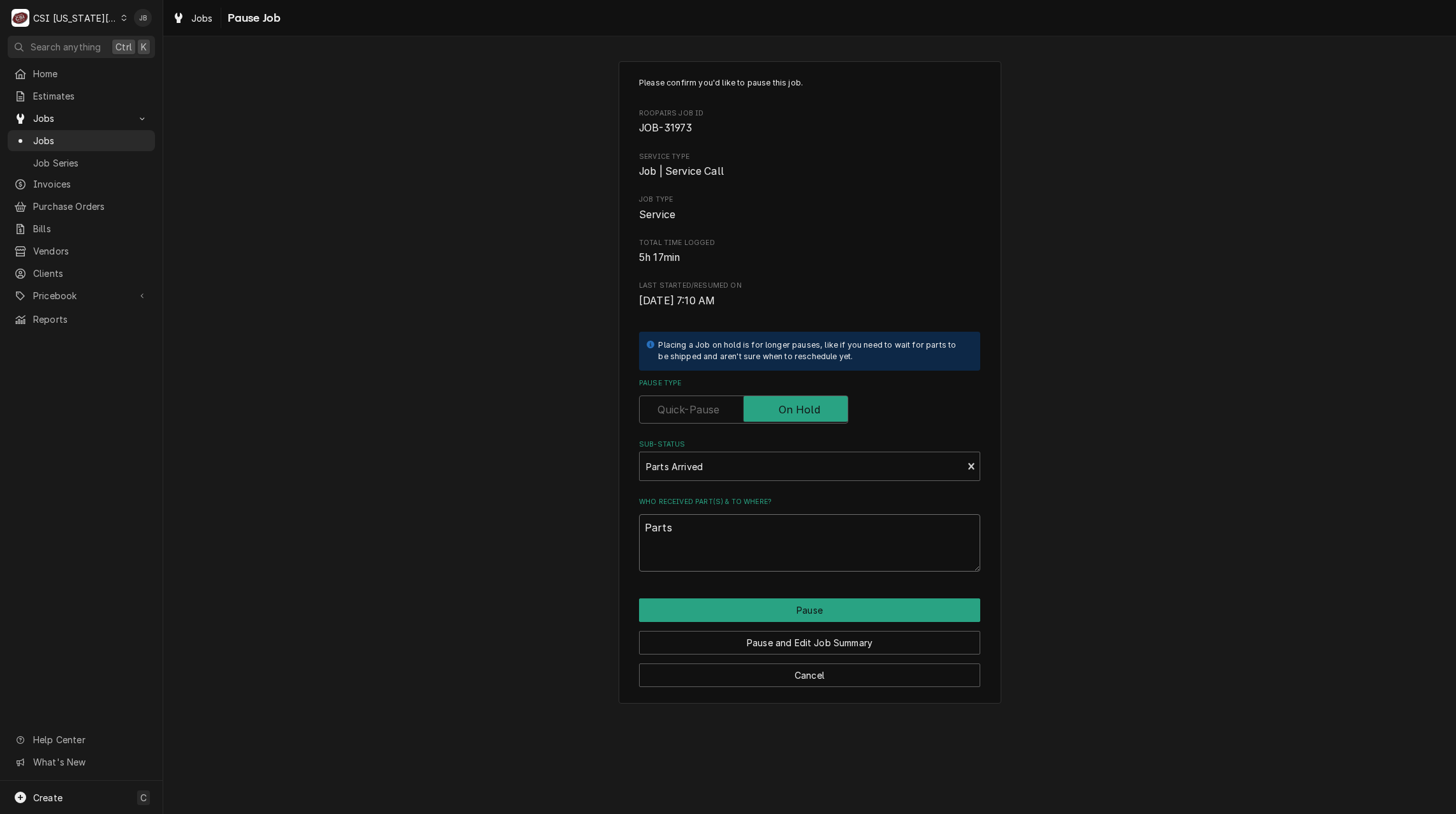
type textarea "Parts o"
type textarea "x"
type textarea "Parts on"
type textarea "x"
type textarea "Parts on"
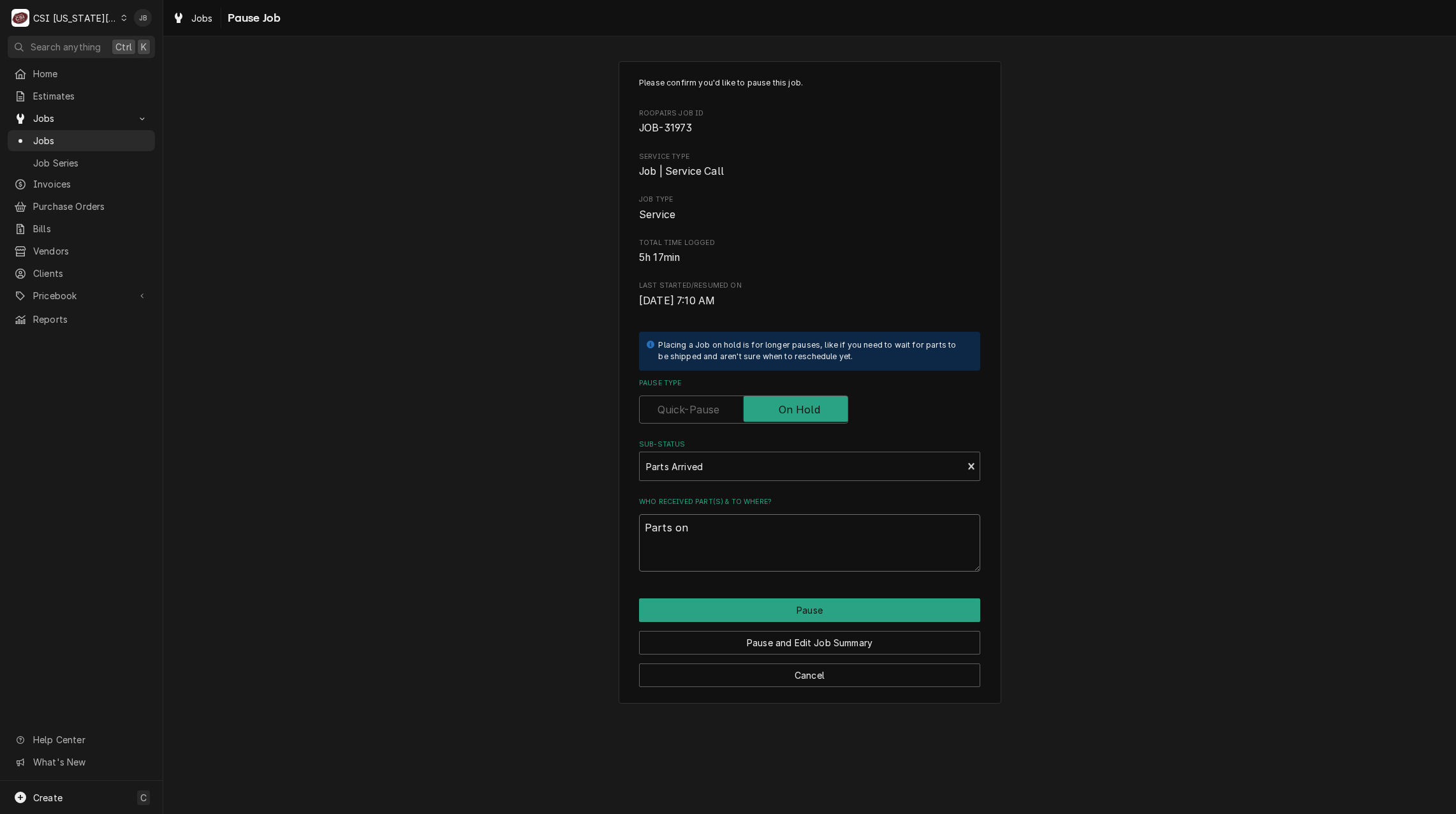
type textarea "x"
type textarea "Parts on s"
type textarea "x"
type textarea "Parts on sh"
type textarea "x"
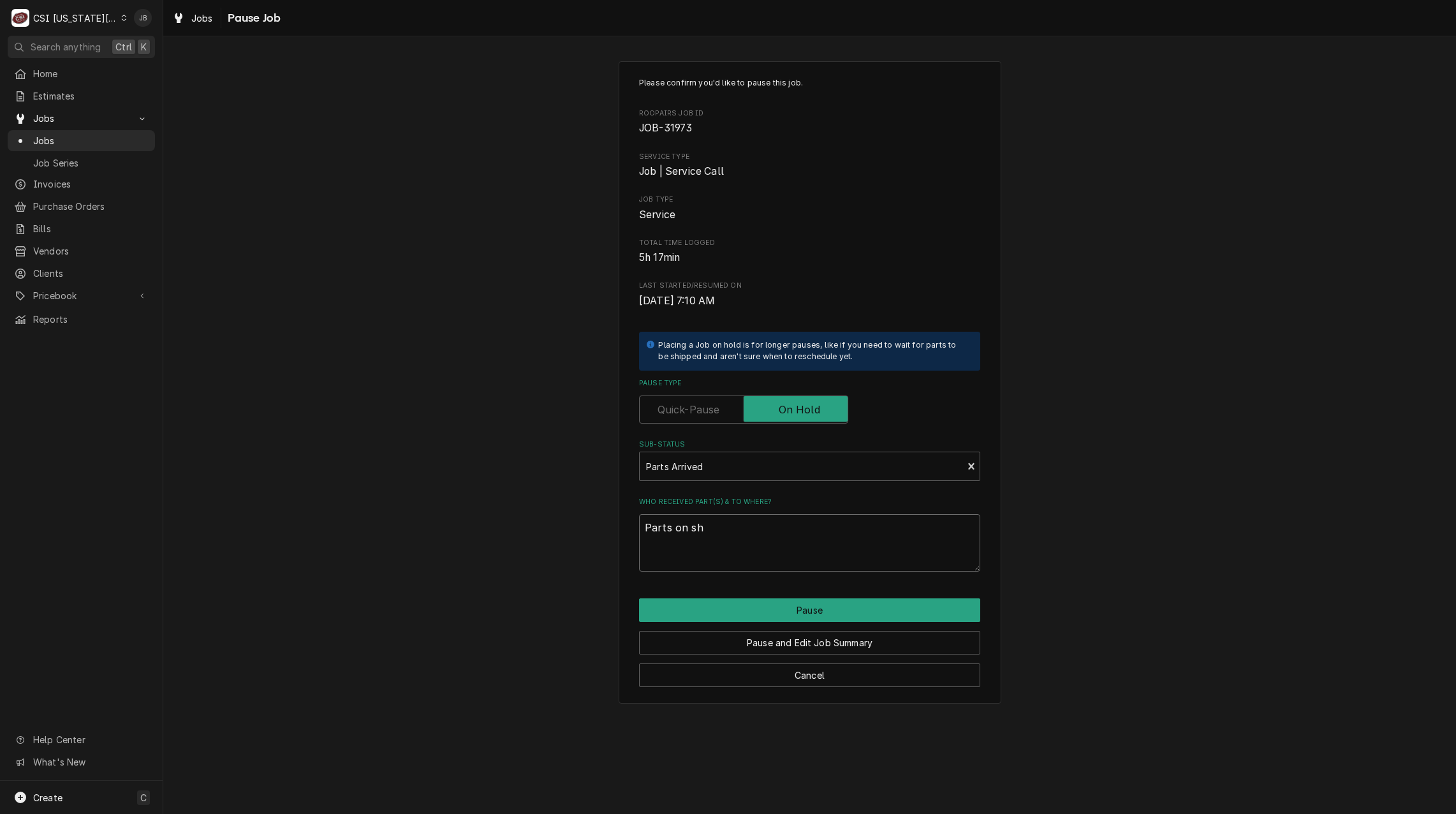
type textarea "Parts on she"
type textarea "x"
type textarea "Parts on shel"
type textarea "x"
type textarea "Parts on shelf"
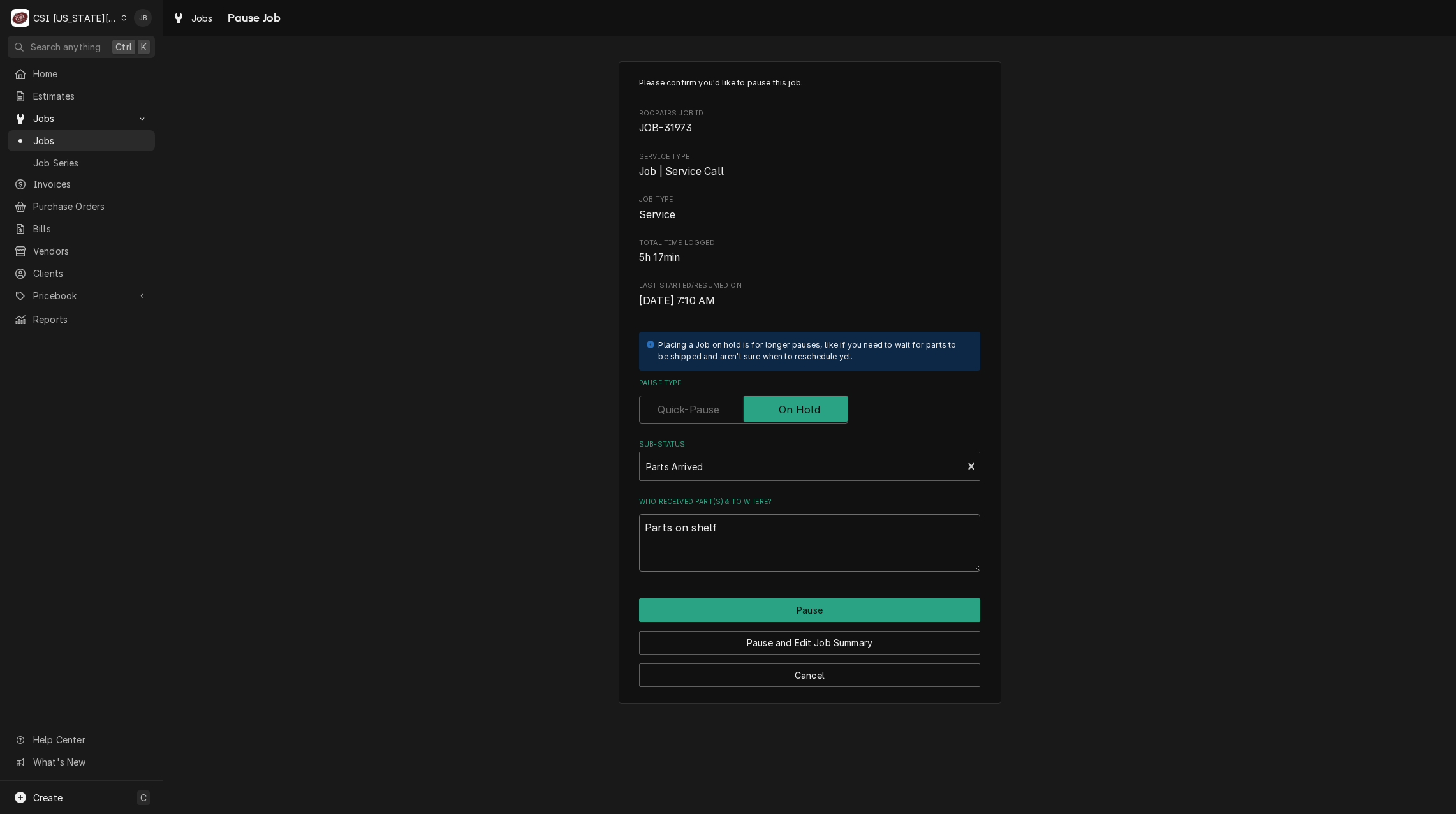
type textarea "x"
type textarea "Parts on shelf"
click at [778, 613] on button "Pause" at bounding box center [810, 610] width 341 height 24
type textarea "x"
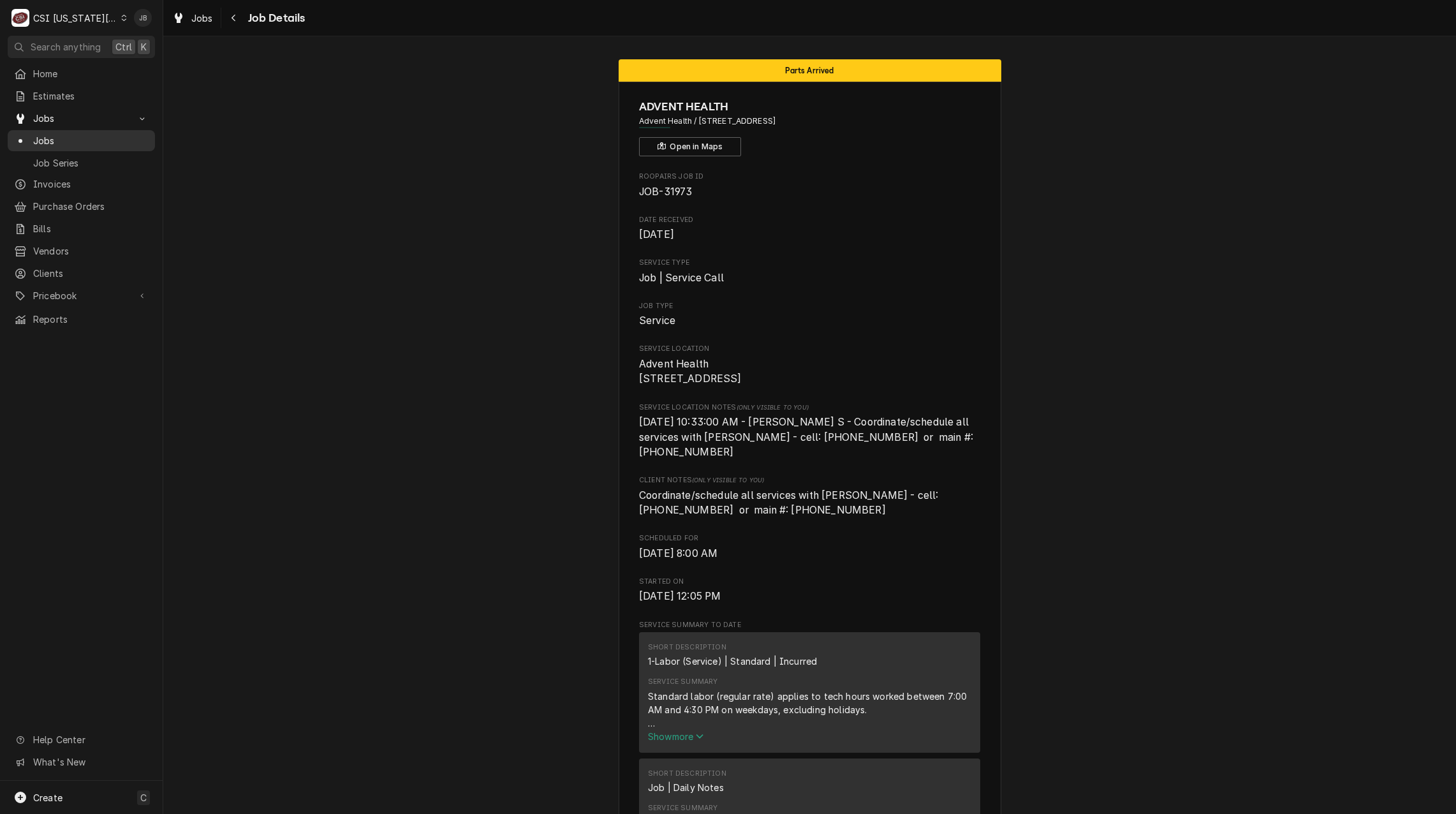
click at [55, 137] on span "Jobs" at bounding box center [91, 141] width 116 height 14
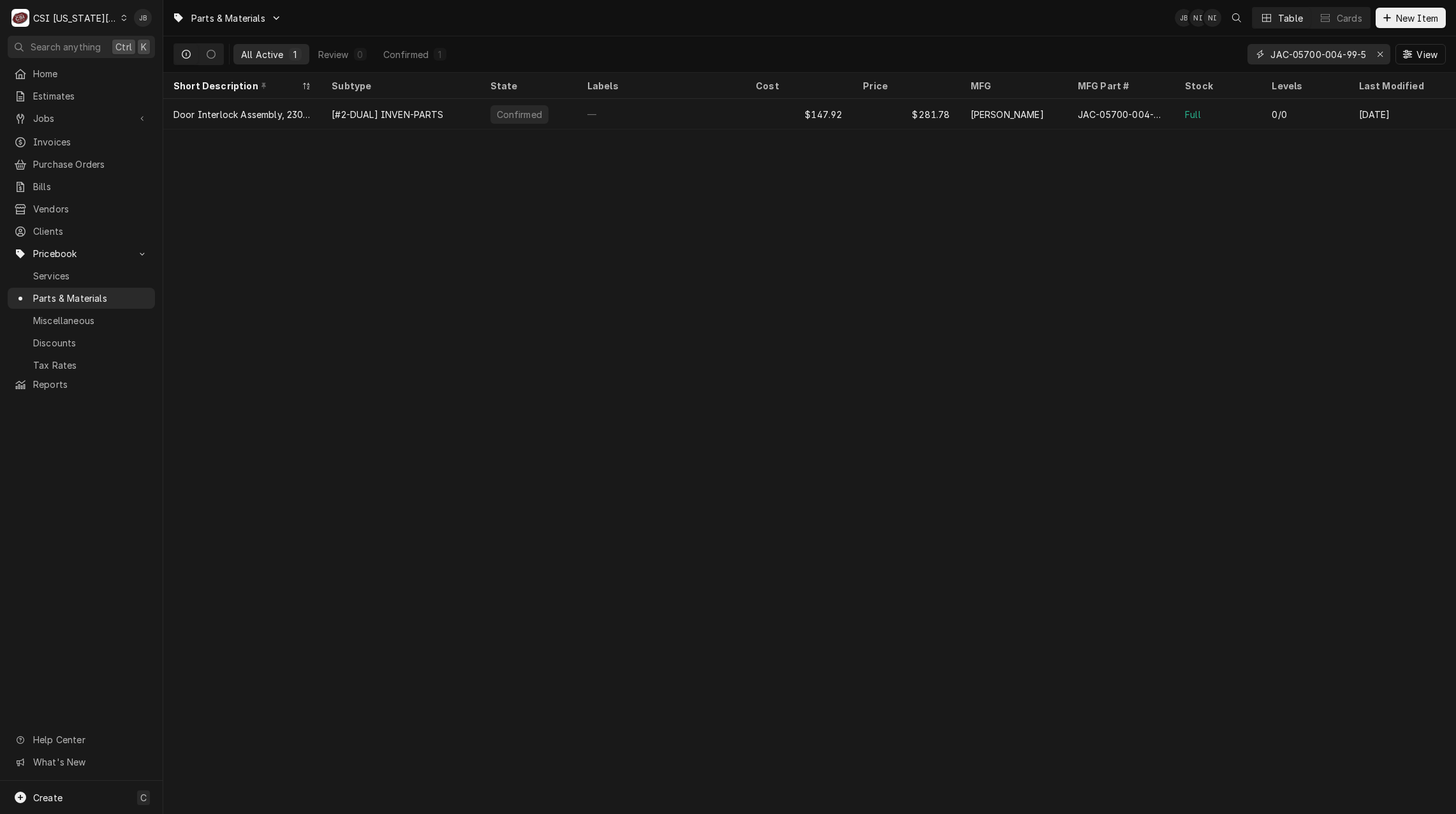
scroll to position [0, 7]
drag, startPoint x: 1272, startPoint y: 53, endPoint x: 1565, endPoint y: 88, distance: 295.1
click at [1455, 88] on html "C CSI Kansas City JB Search anything Ctrl K Home Estimates Jobs Jobs Job Series…" at bounding box center [728, 407] width 1456 height 814
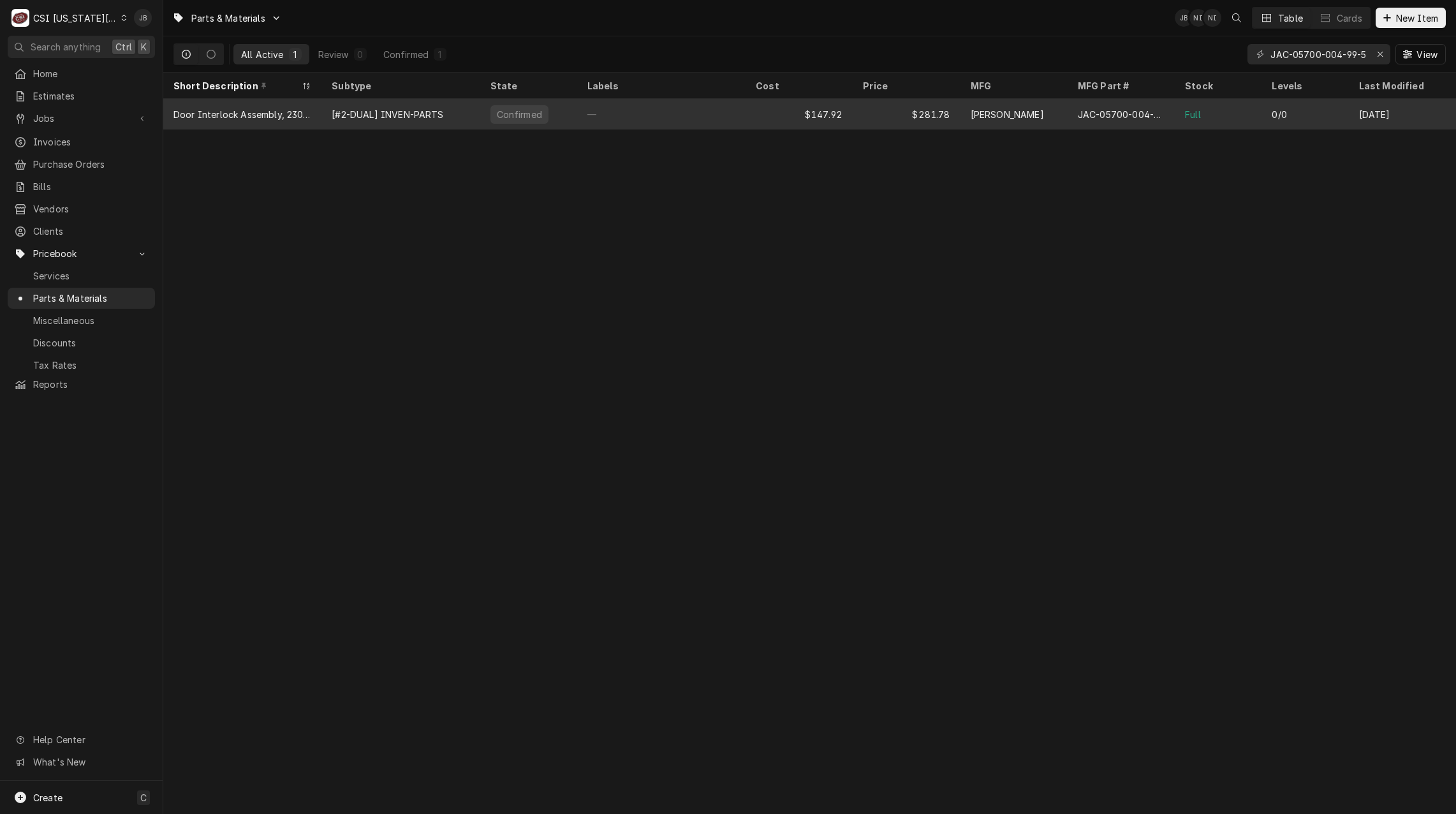
click at [787, 104] on div "$147.92" at bounding box center [799, 114] width 107 height 31
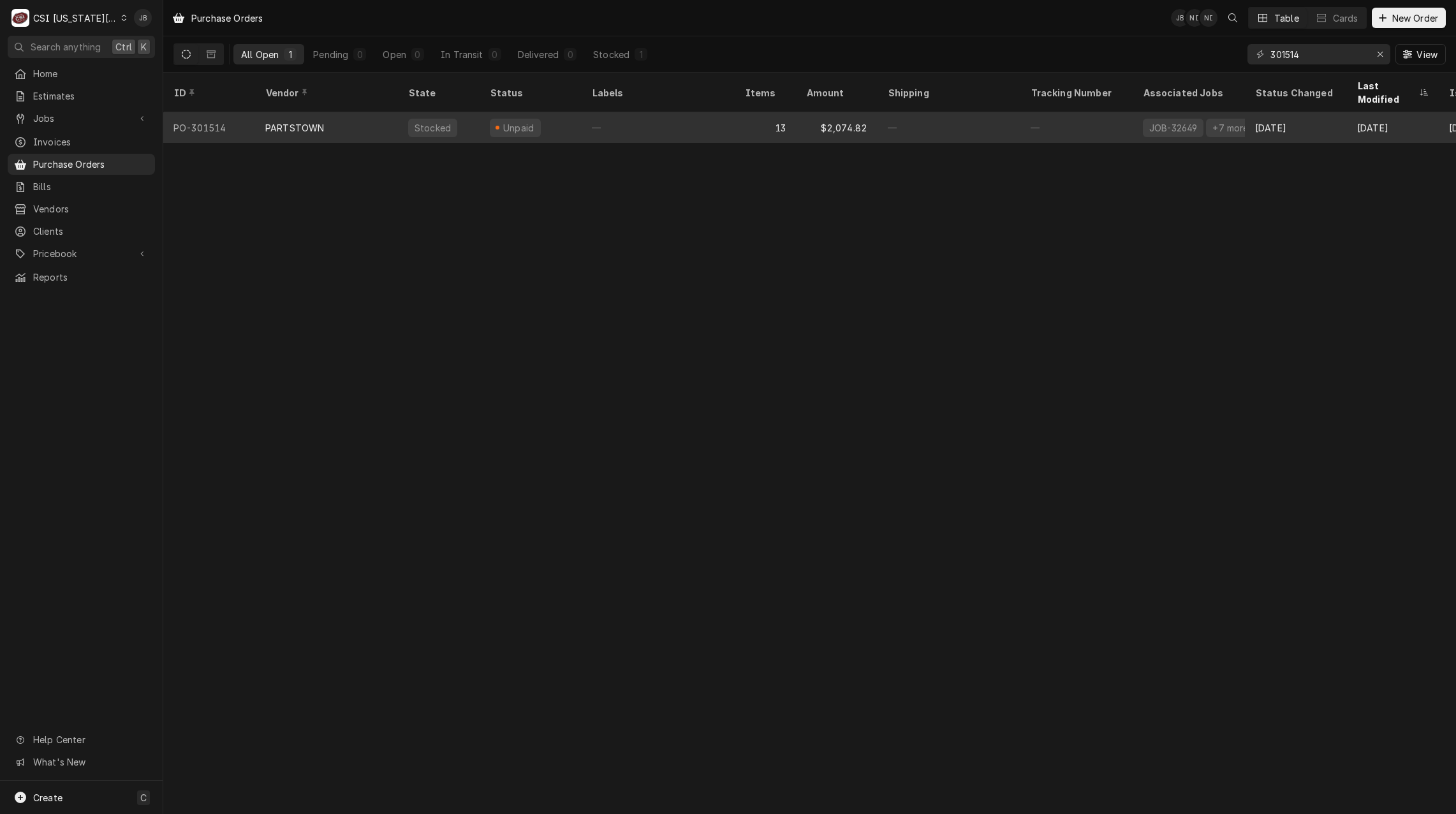
click at [313, 120] on div "PARTSTOWN" at bounding box center [326, 127] width 143 height 31
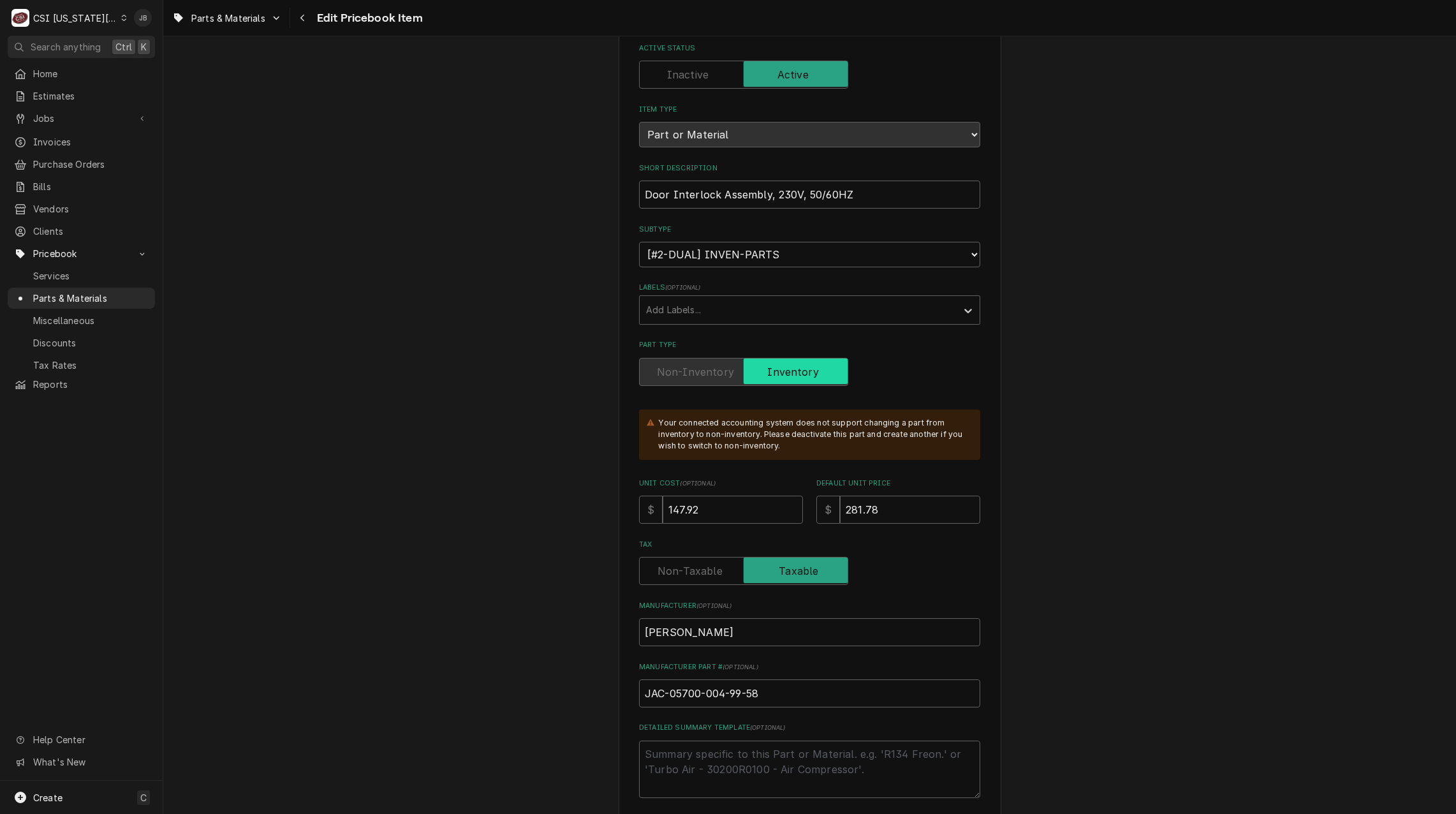
scroll to position [255, 0]
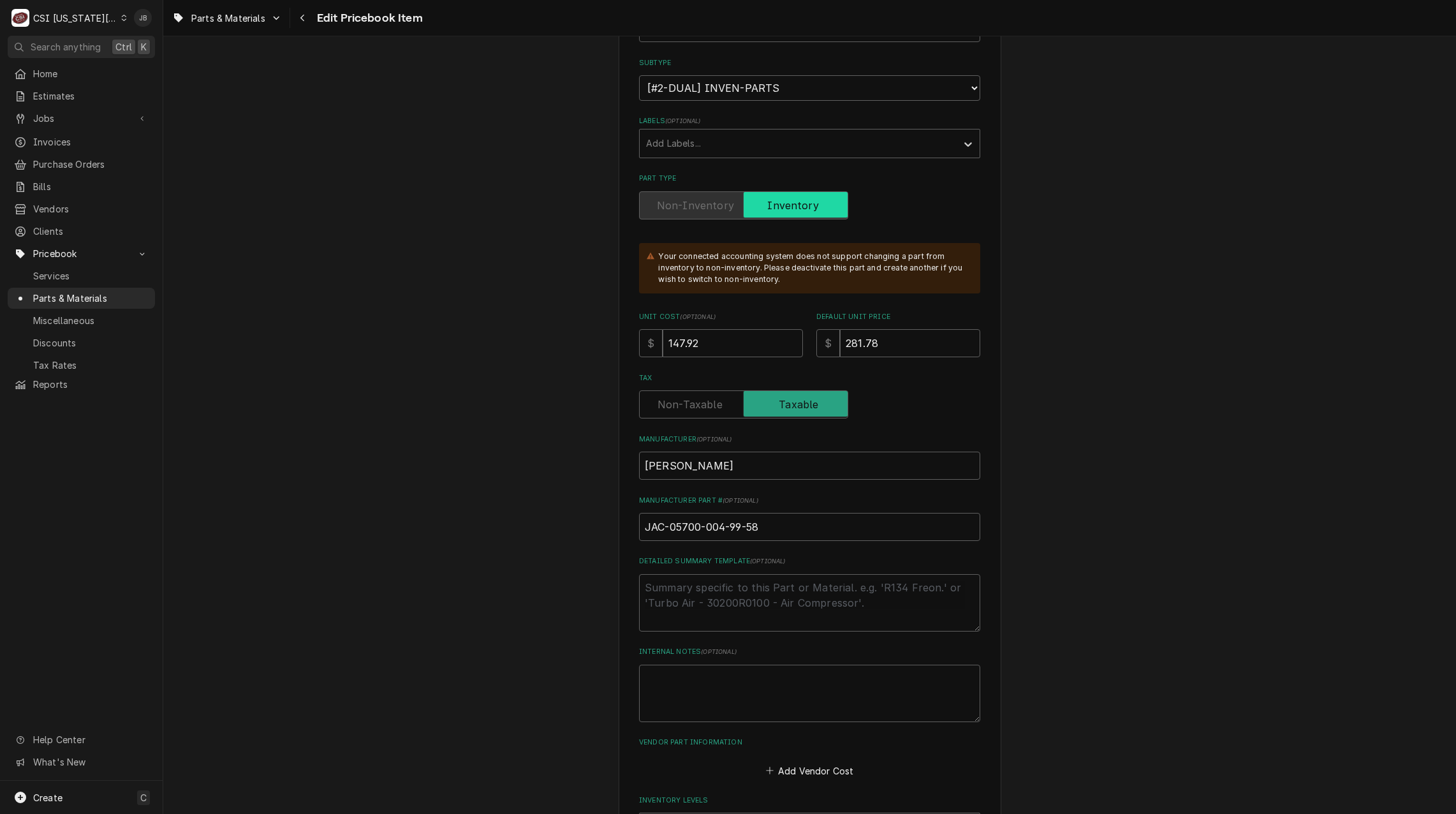
drag, startPoint x: 691, startPoint y: 313, endPoint x: 696, endPoint y: 341, distance: 28.4
click at [691, 314] on span "( optional )" at bounding box center [697, 317] width 36 height 7
click at [691, 329] on input "147.92" at bounding box center [732, 342] width 140 height 28
click at [704, 345] on input "147.92" at bounding box center [732, 342] width 140 height 28
type textarea "x"
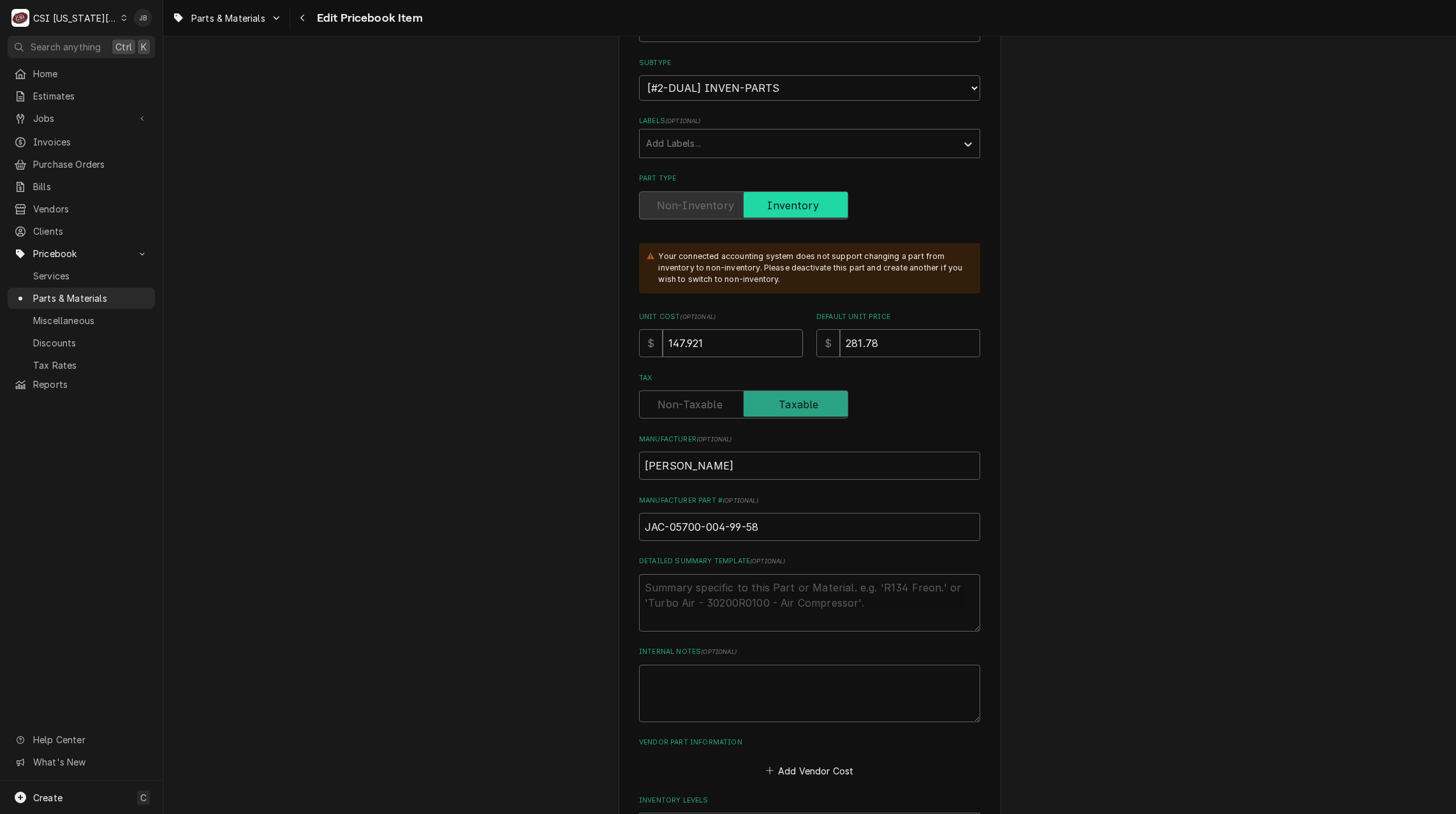
type input "147.921"
click at [897, 345] on input "281.78" at bounding box center [910, 342] width 140 height 28
type textarea "x"
type input "281.781"
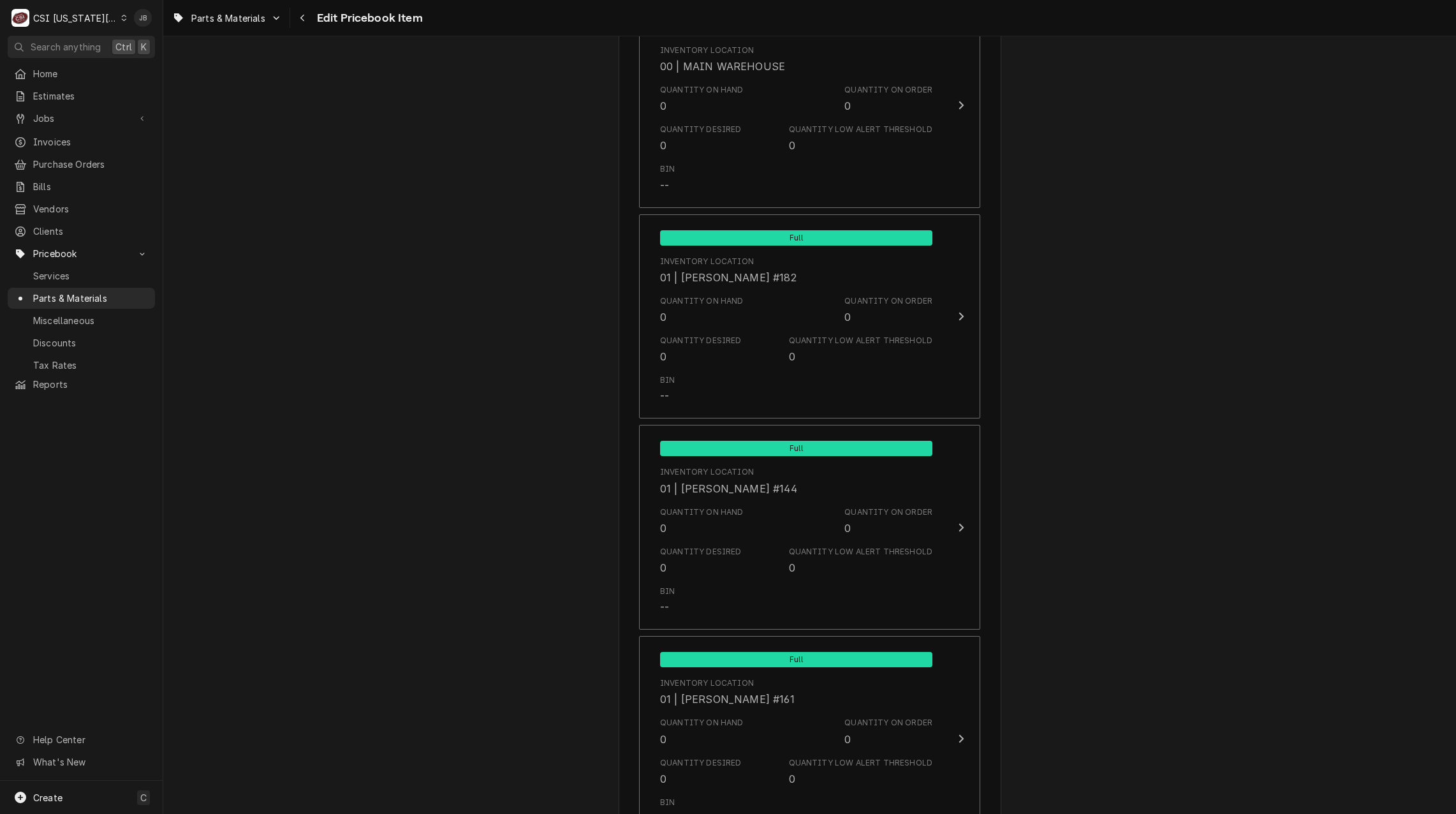
scroll to position [12129, 0]
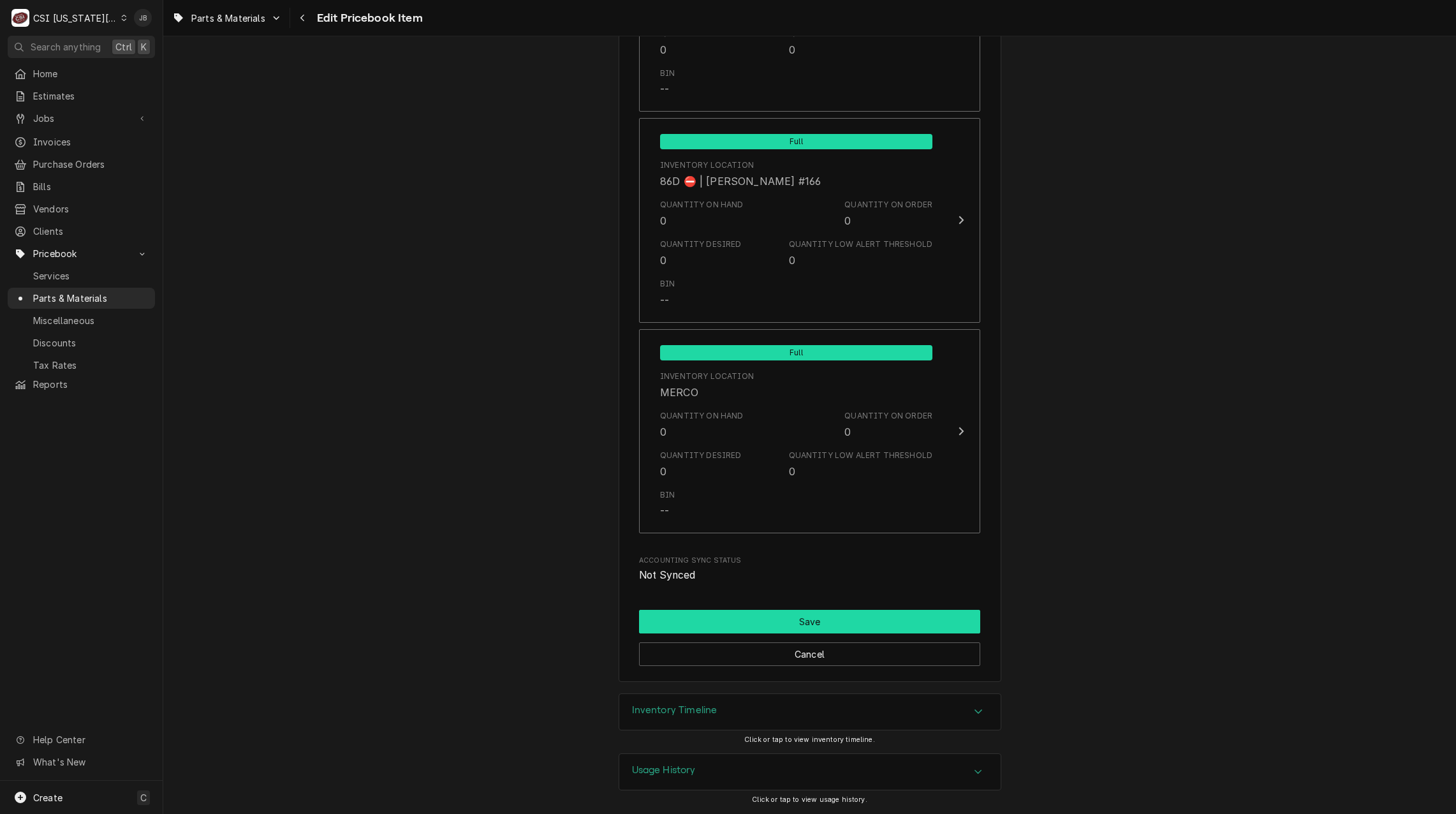
click at [850, 625] on button "Save" at bounding box center [810, 622] width 341 height 24
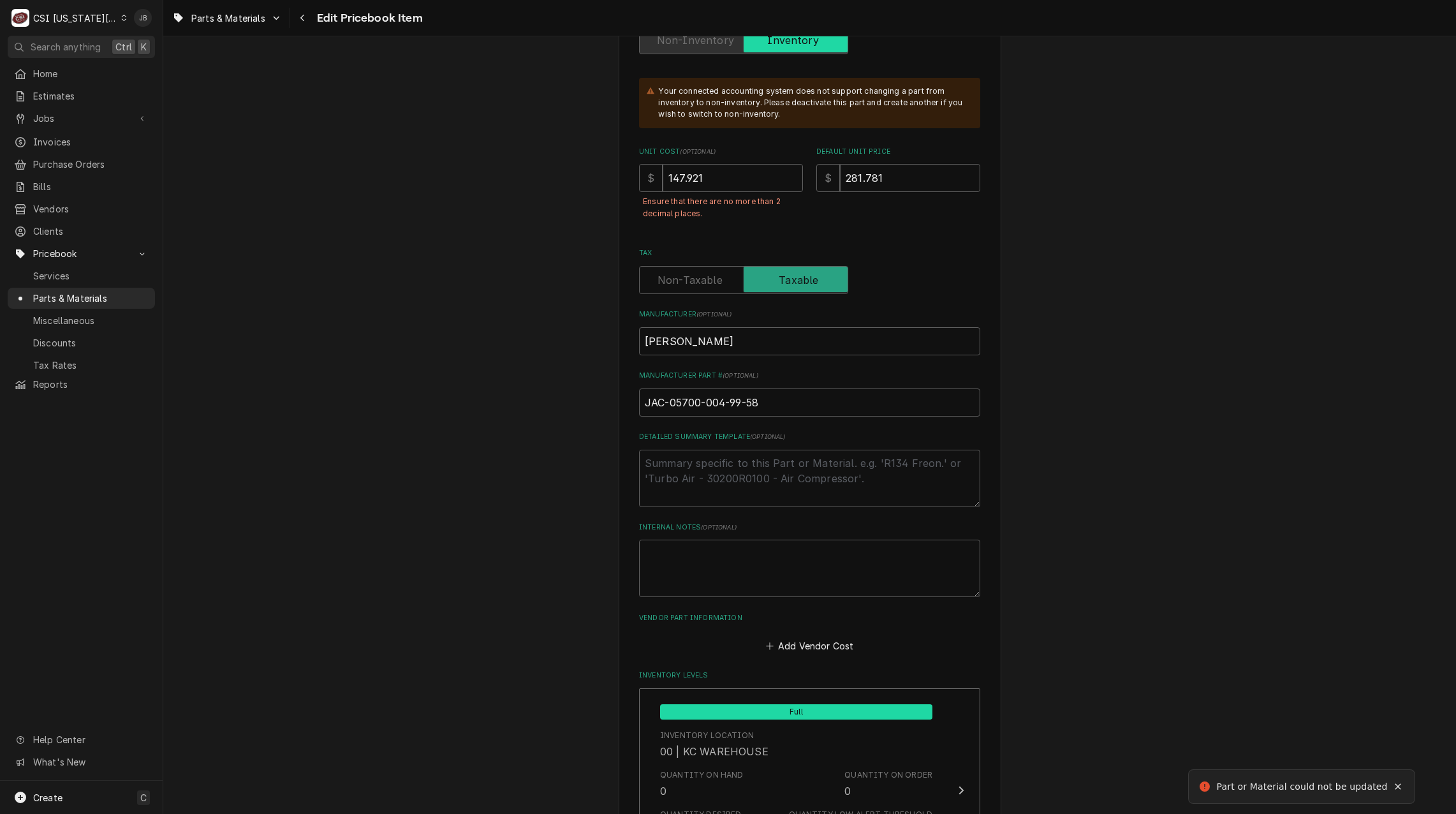
scroll to position [403, 0]
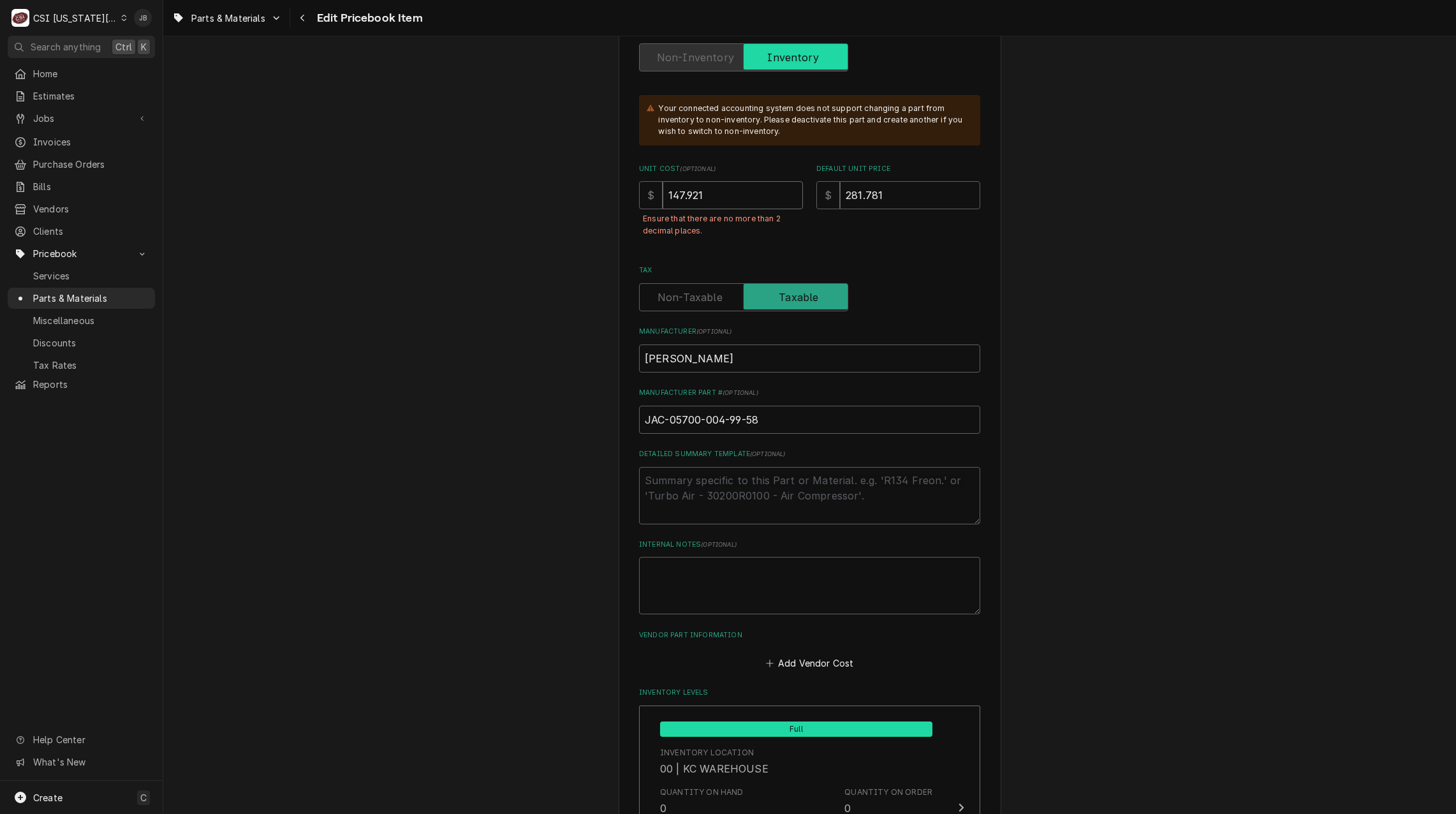
click at [704, 194] on input "147.921" at bounding box center [732, 195] width 140 height 28
type textarea "x"
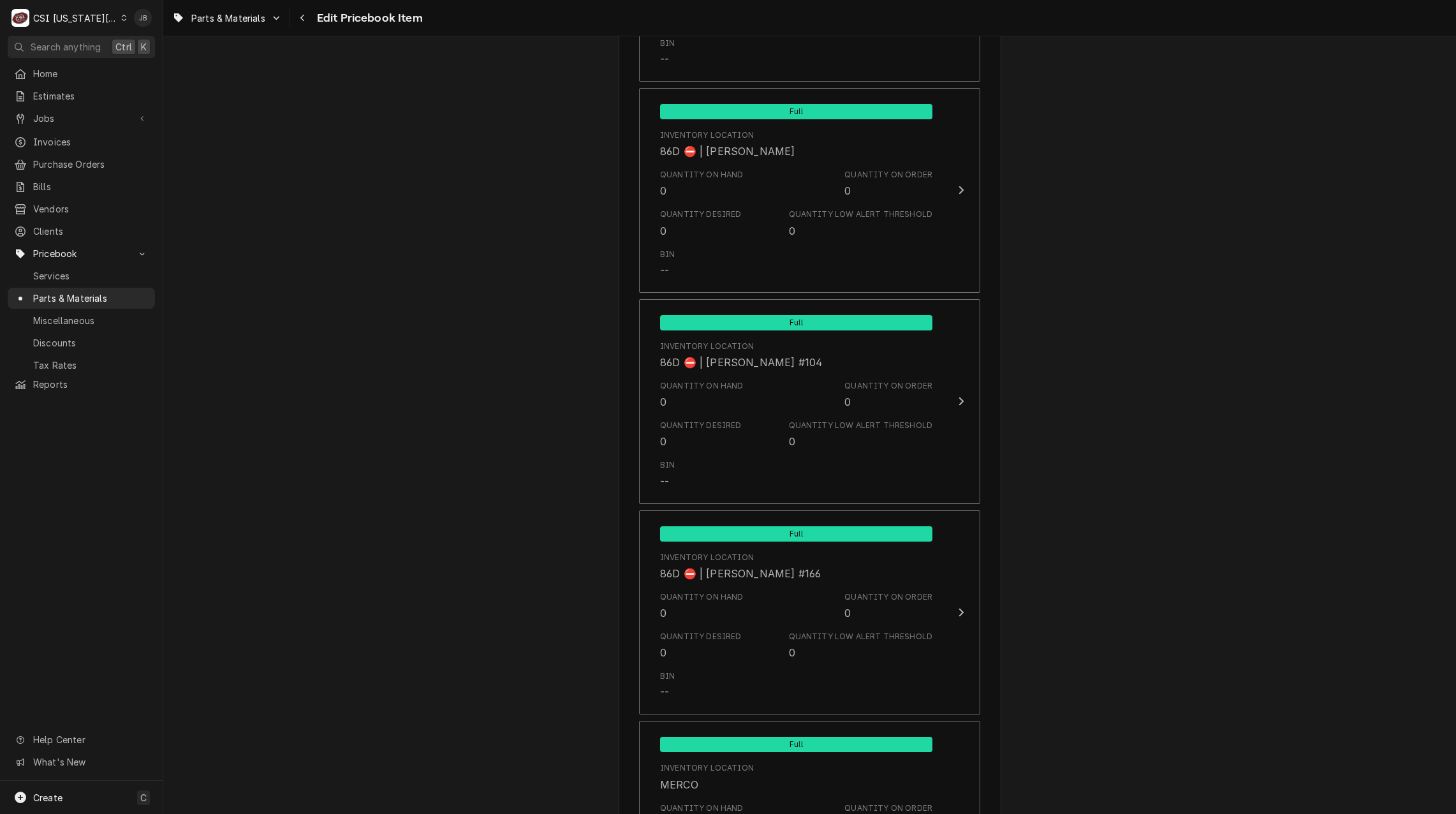
scroll to position [12170, 0]
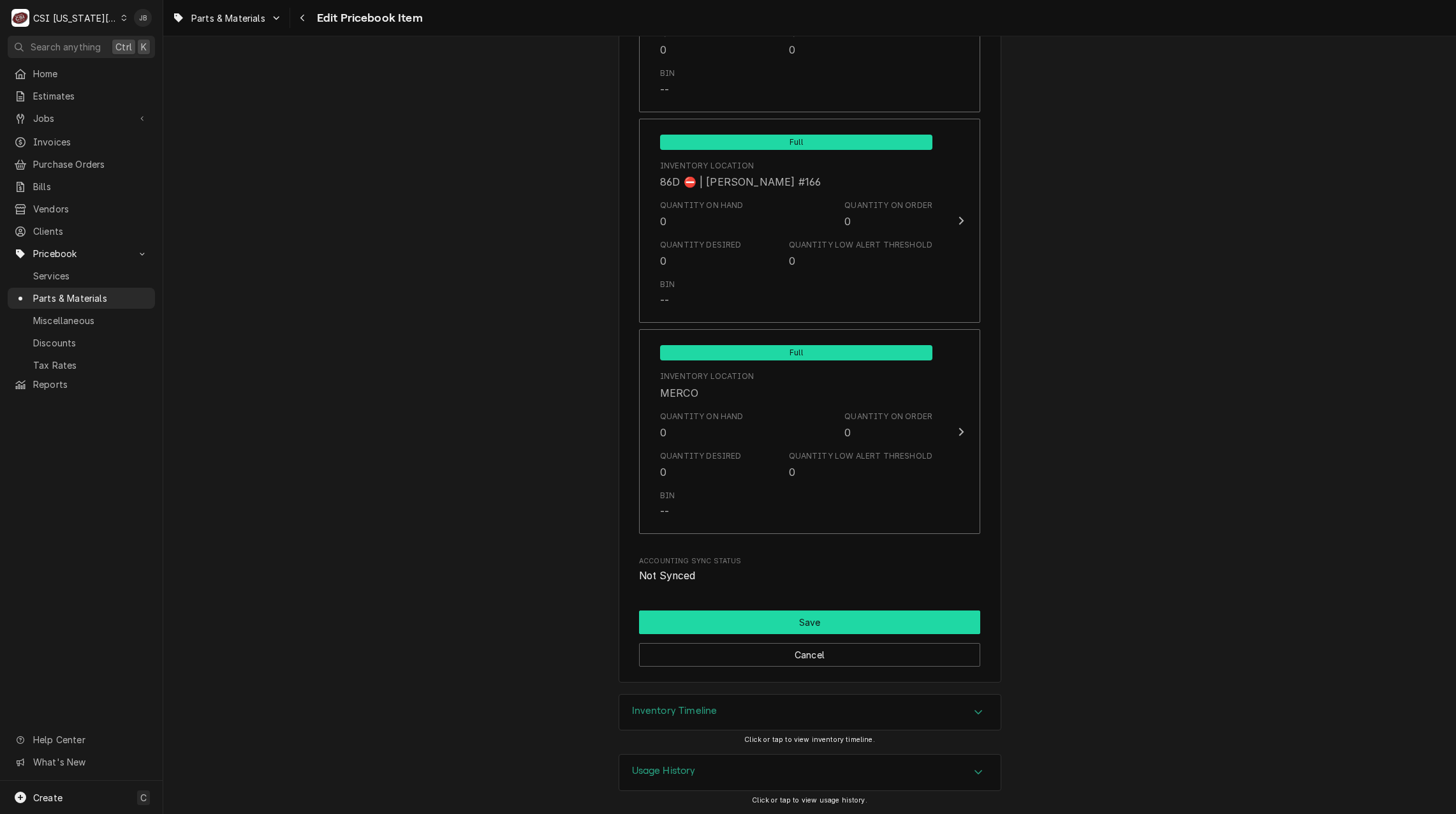
type input "147.92"
click at [821, 626] on button "Save" at bounding box center [810, 622] width 341 height 24
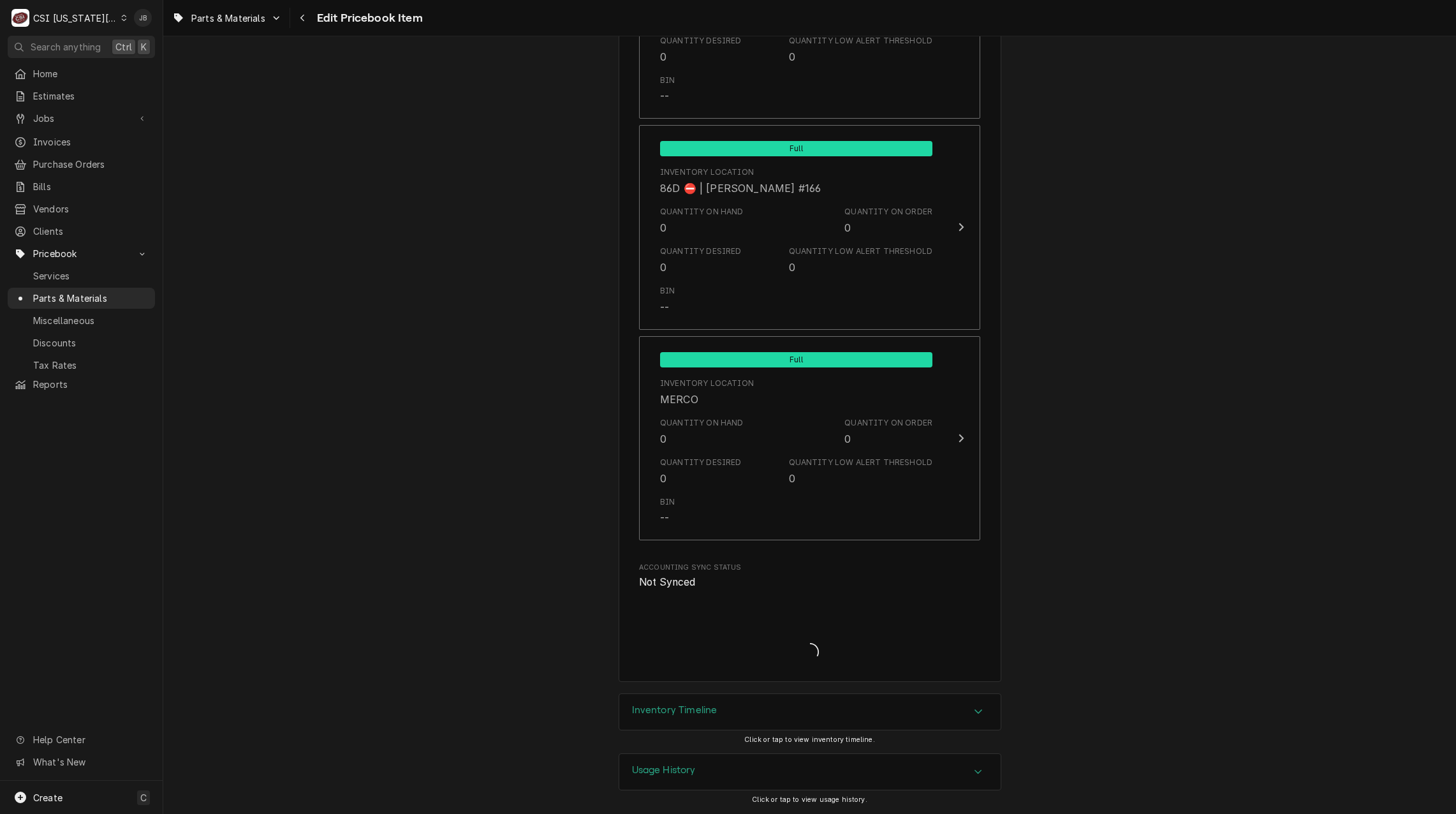
scroll to position [12122, 0]
type textarea "x"
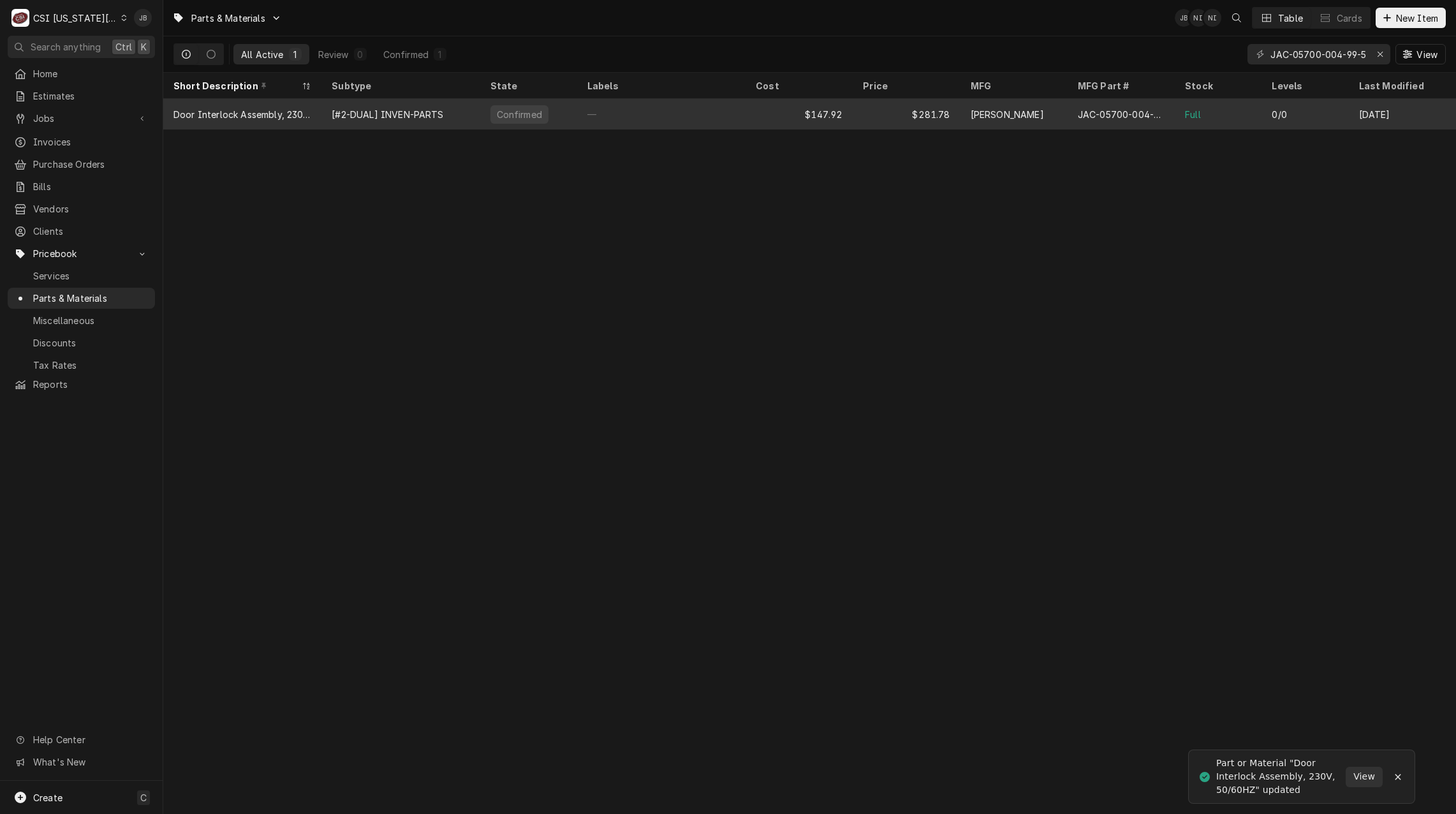
click at [924, 111] on div "$281.78" at bounding box center [906, 114] width 107 height 31
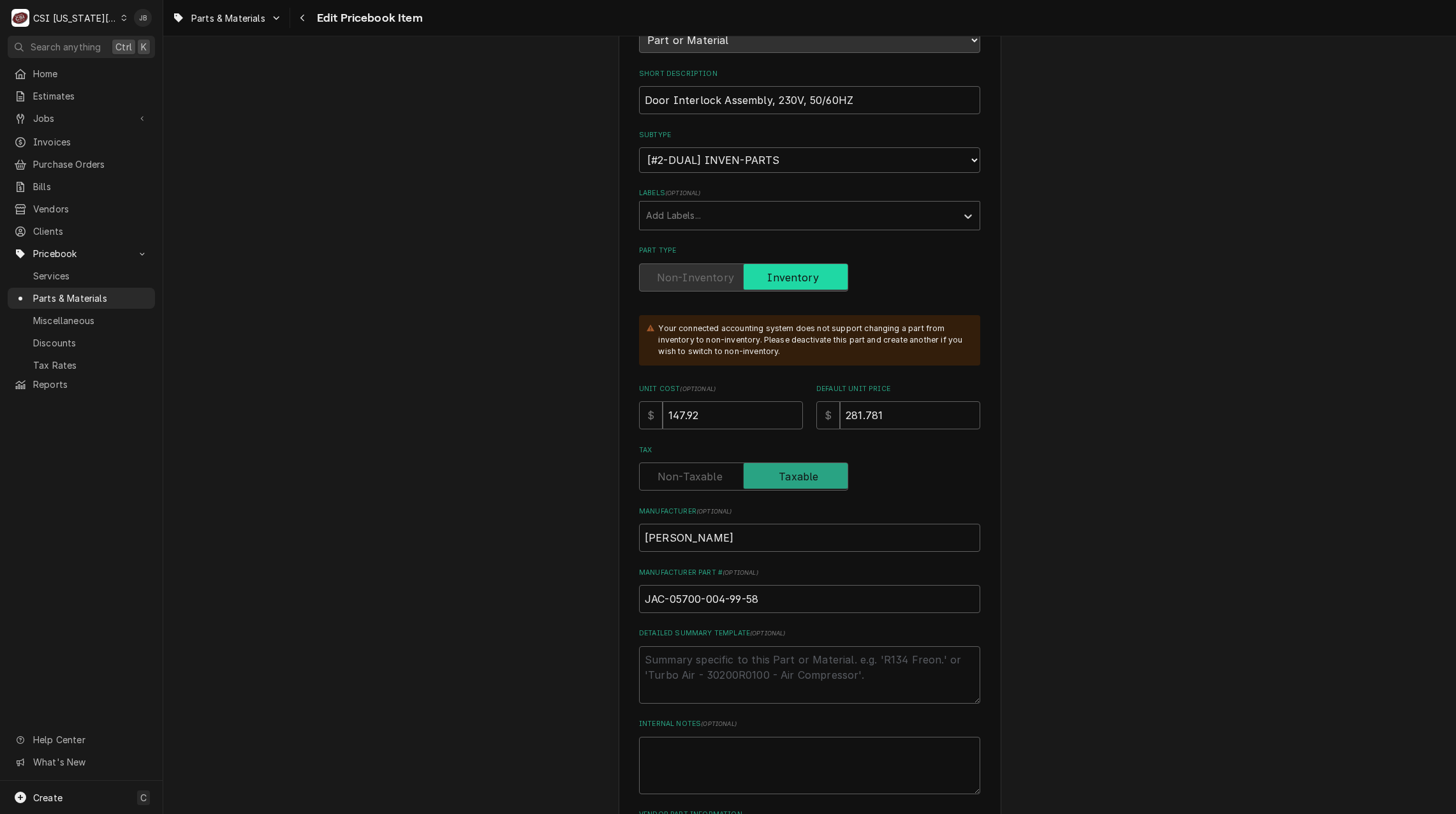
scroll to position [191, 0]
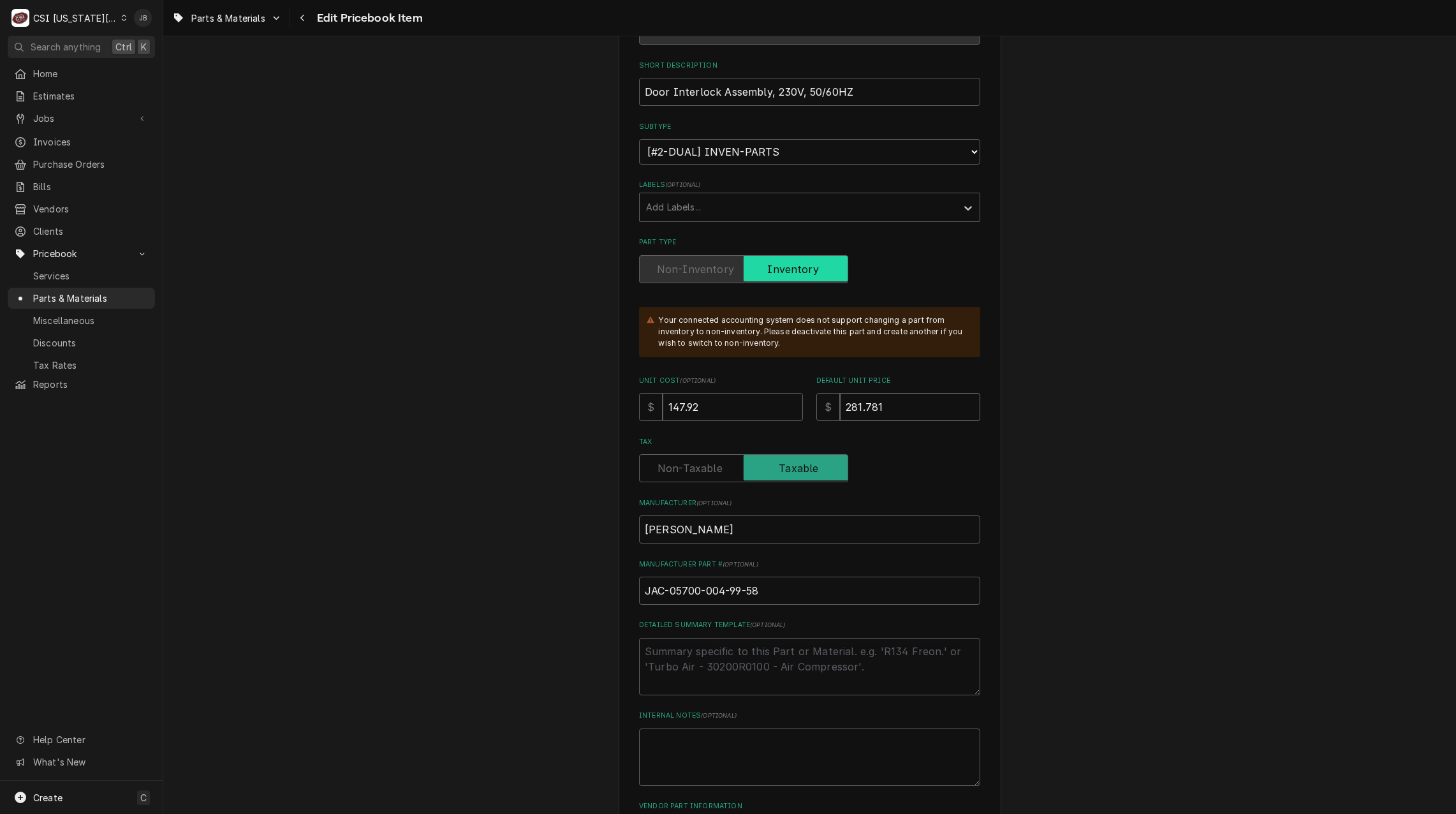
click at [894, 406] on input "281.781" at bounding box center [910, 406] width 140 height 28
click at [722, 413] on input "147.92" at bounding box center [732, 406] width 140 height 28
type textarea "x"
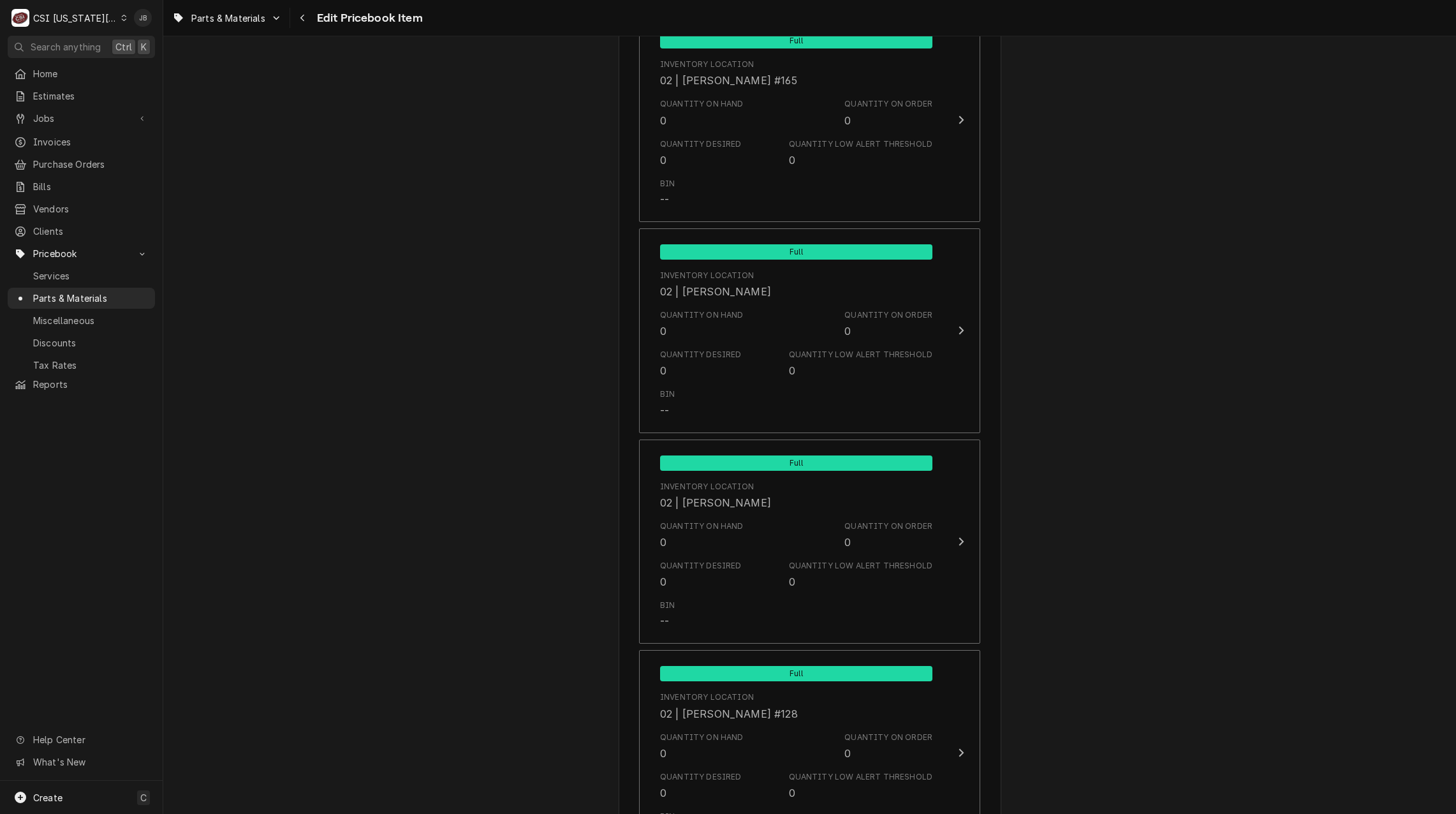
scroll to position [12129, 0]
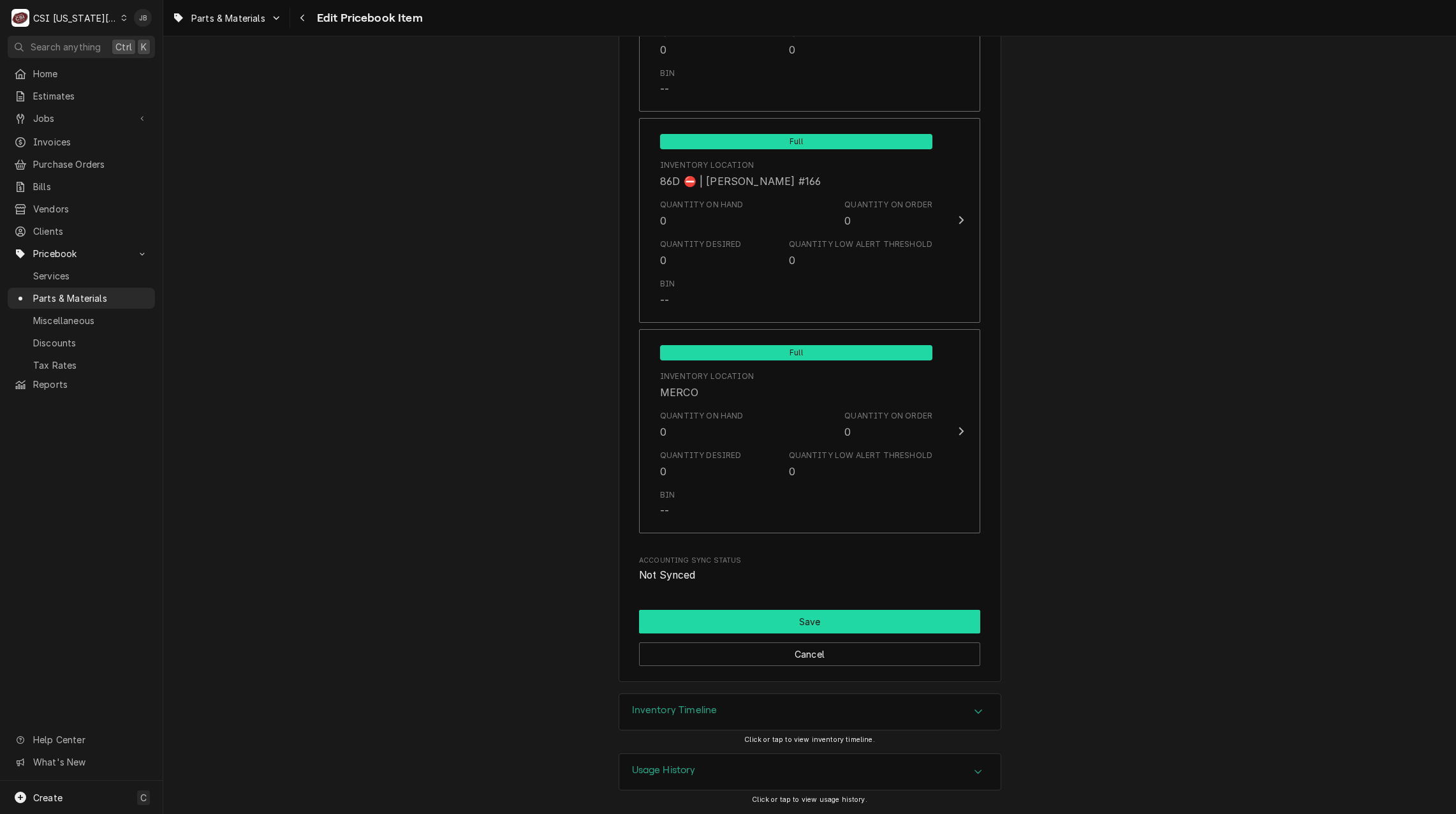
type input "147.921"
click at [799, 619] on button "Save" at bounding box center [810, 622] width 341 height 24
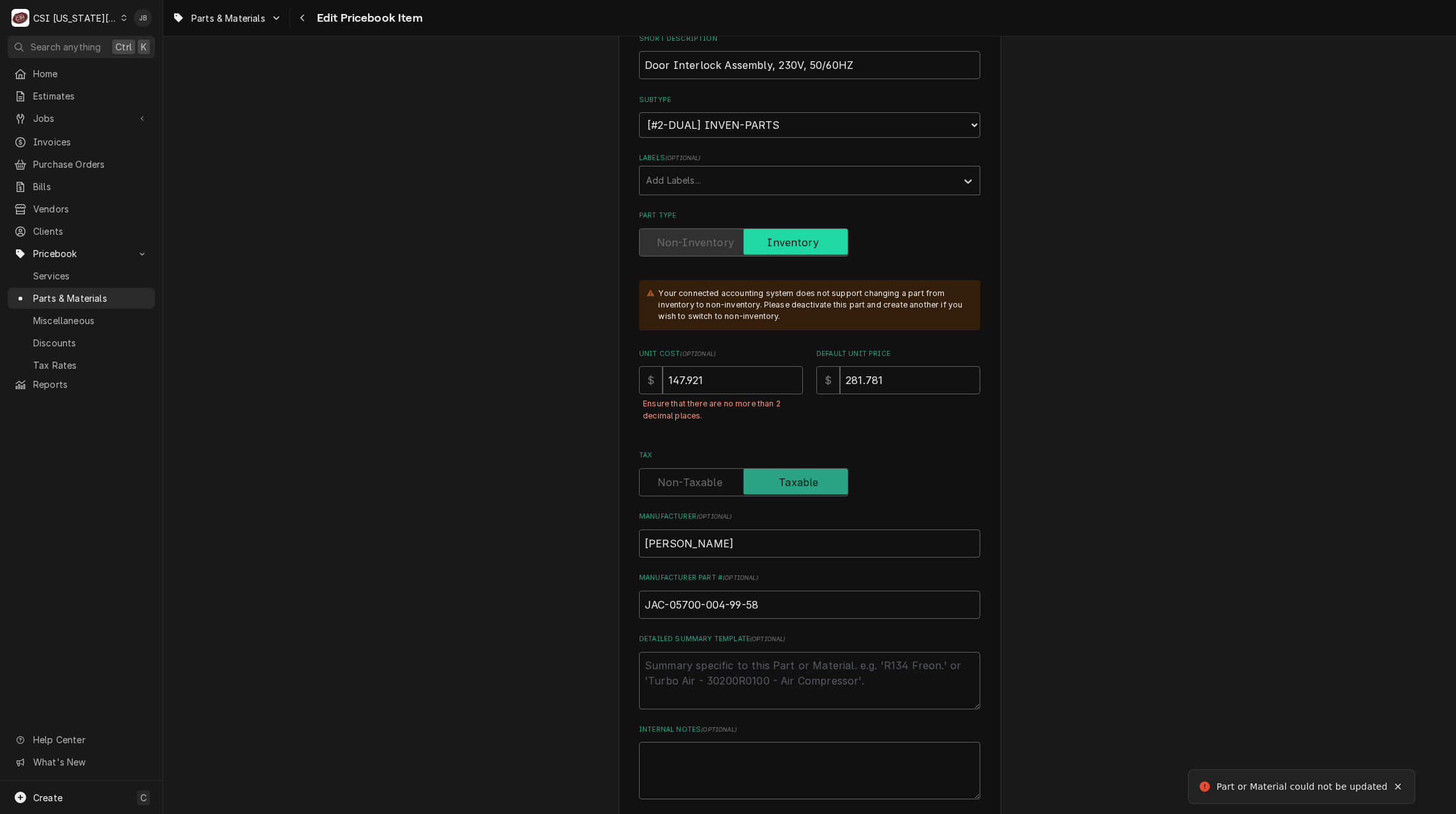
scroll to position [212, 0]
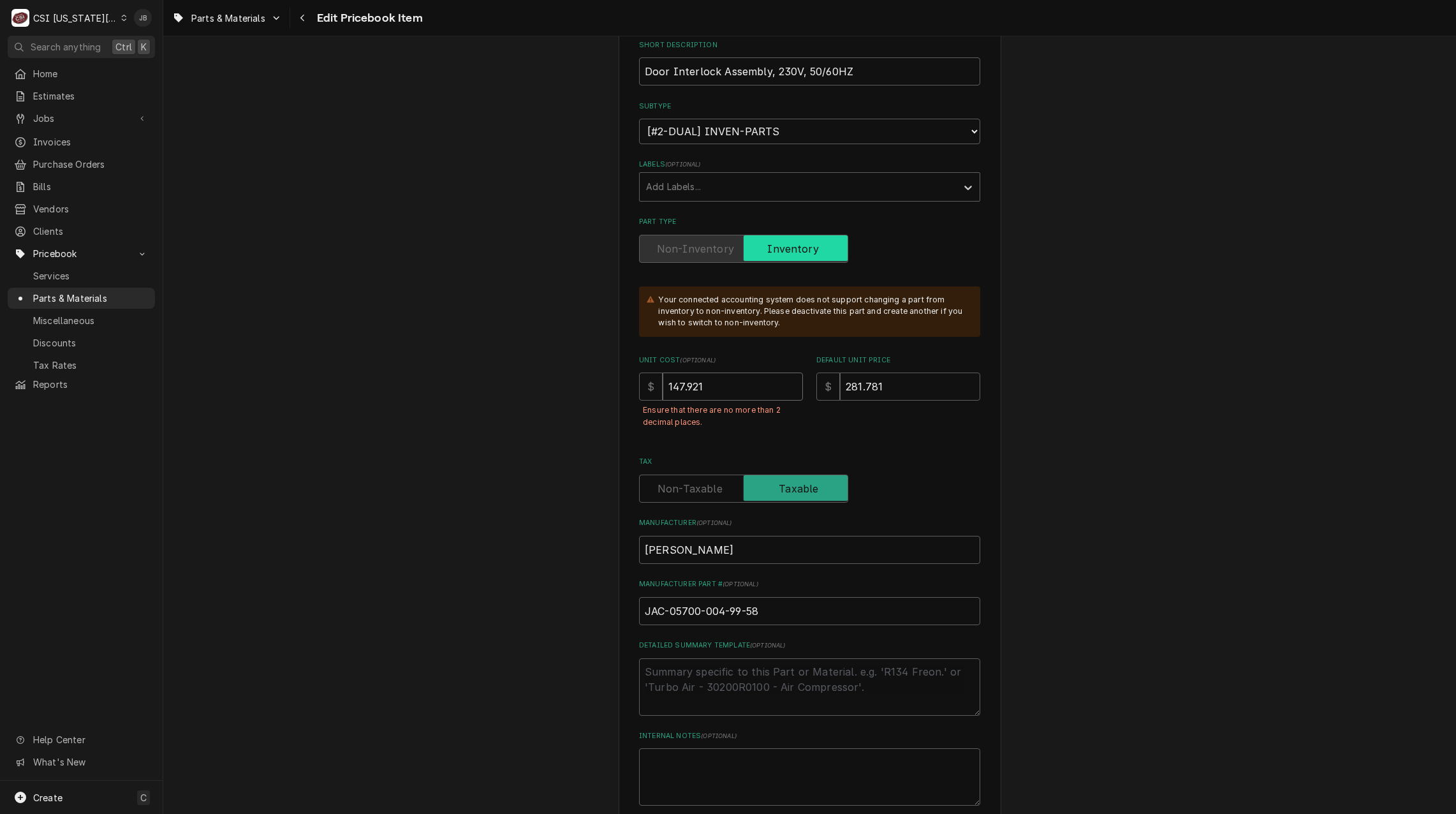
click at [705, 387] on input "147.921" at bounding box center [732, 386] width 140 height 28
type textarea "x"
type input "147.92"
click at [899, 377] on input "281.781" at bounding box center [910, 386] width 140 height 28
type textarea "x"
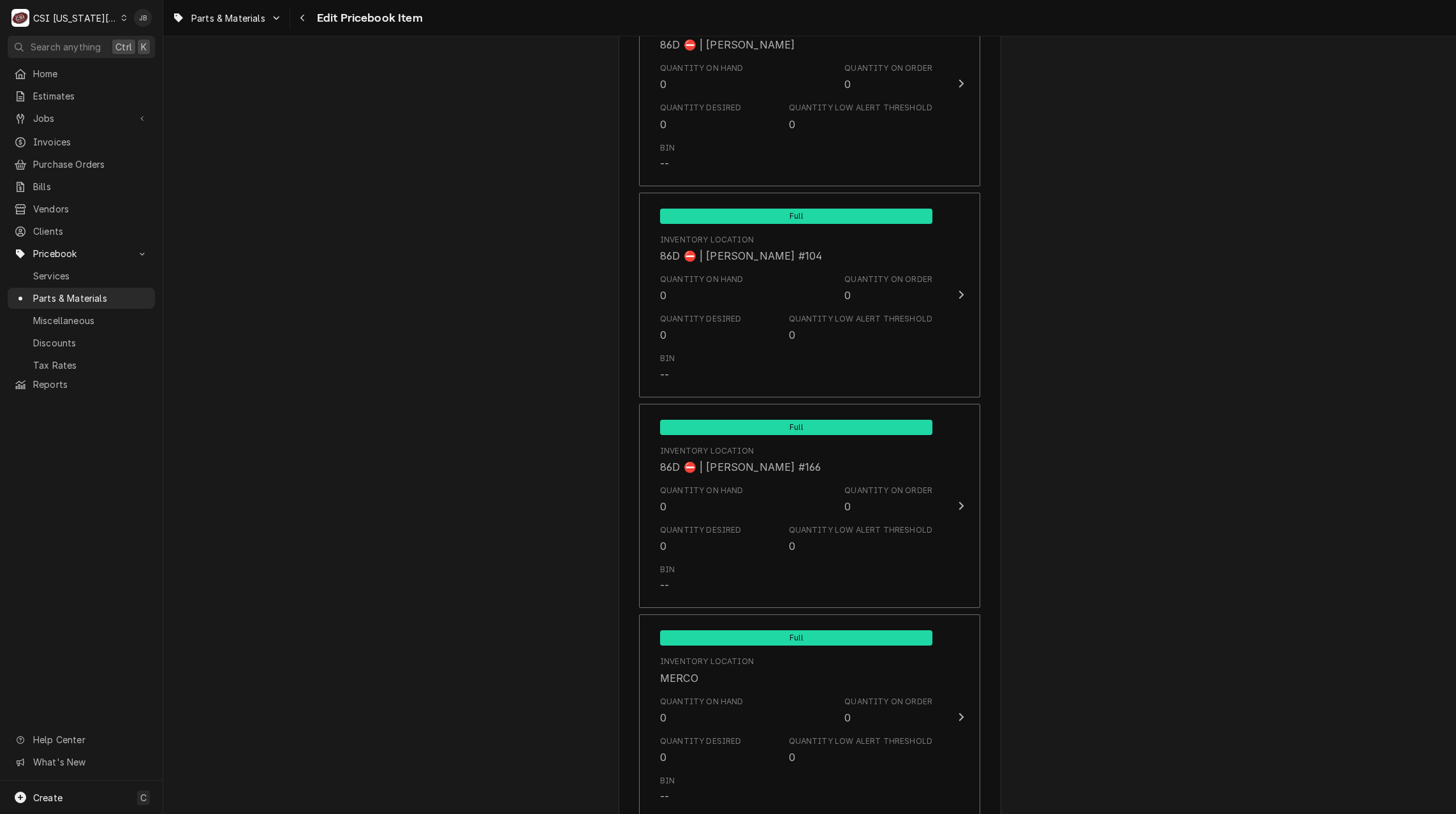
scroll to position [12170, 0]
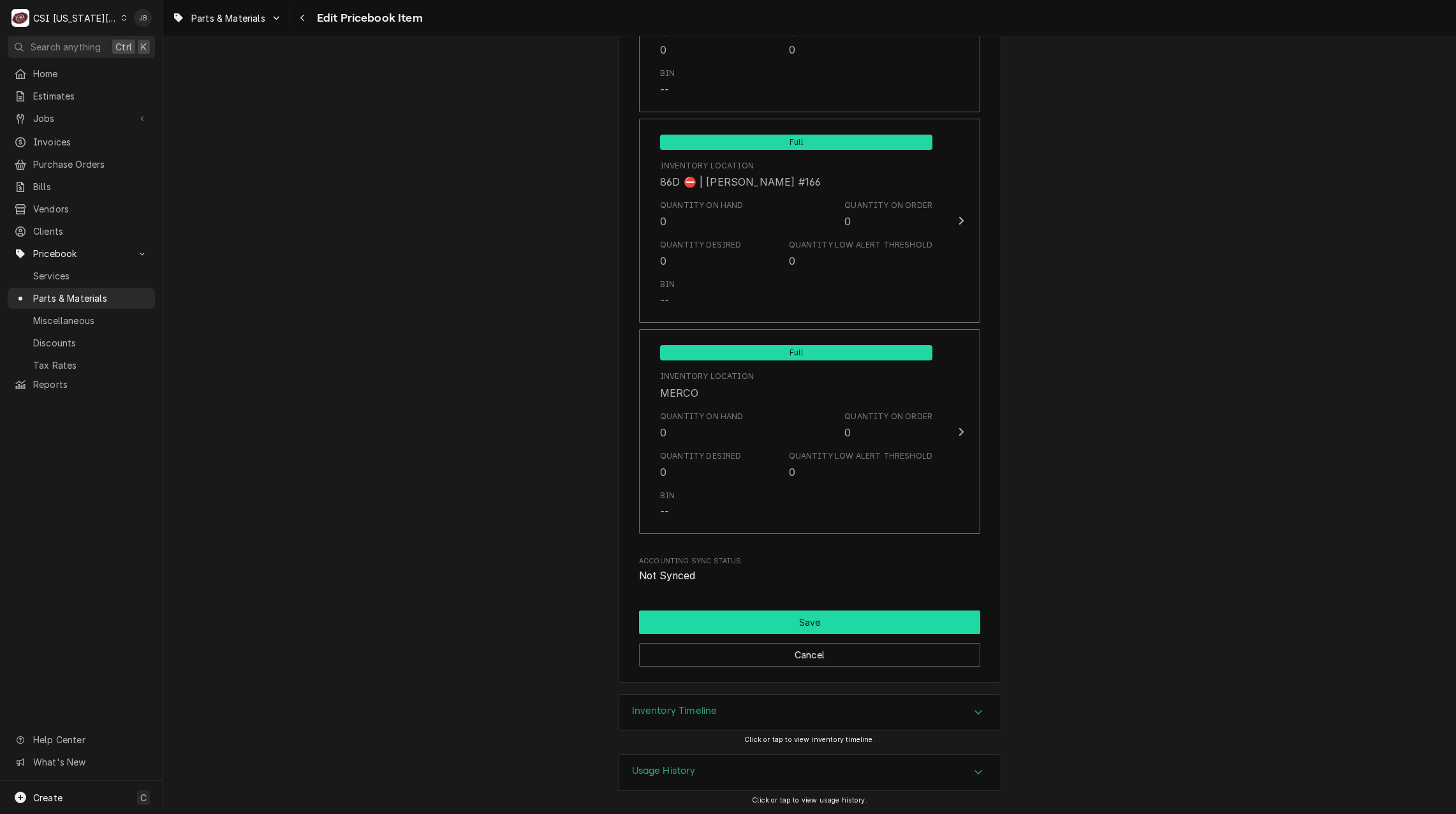
type input "281.78"
click at [779, 626] on button "Save" at bounding box center [810, 622] width 341 height 24
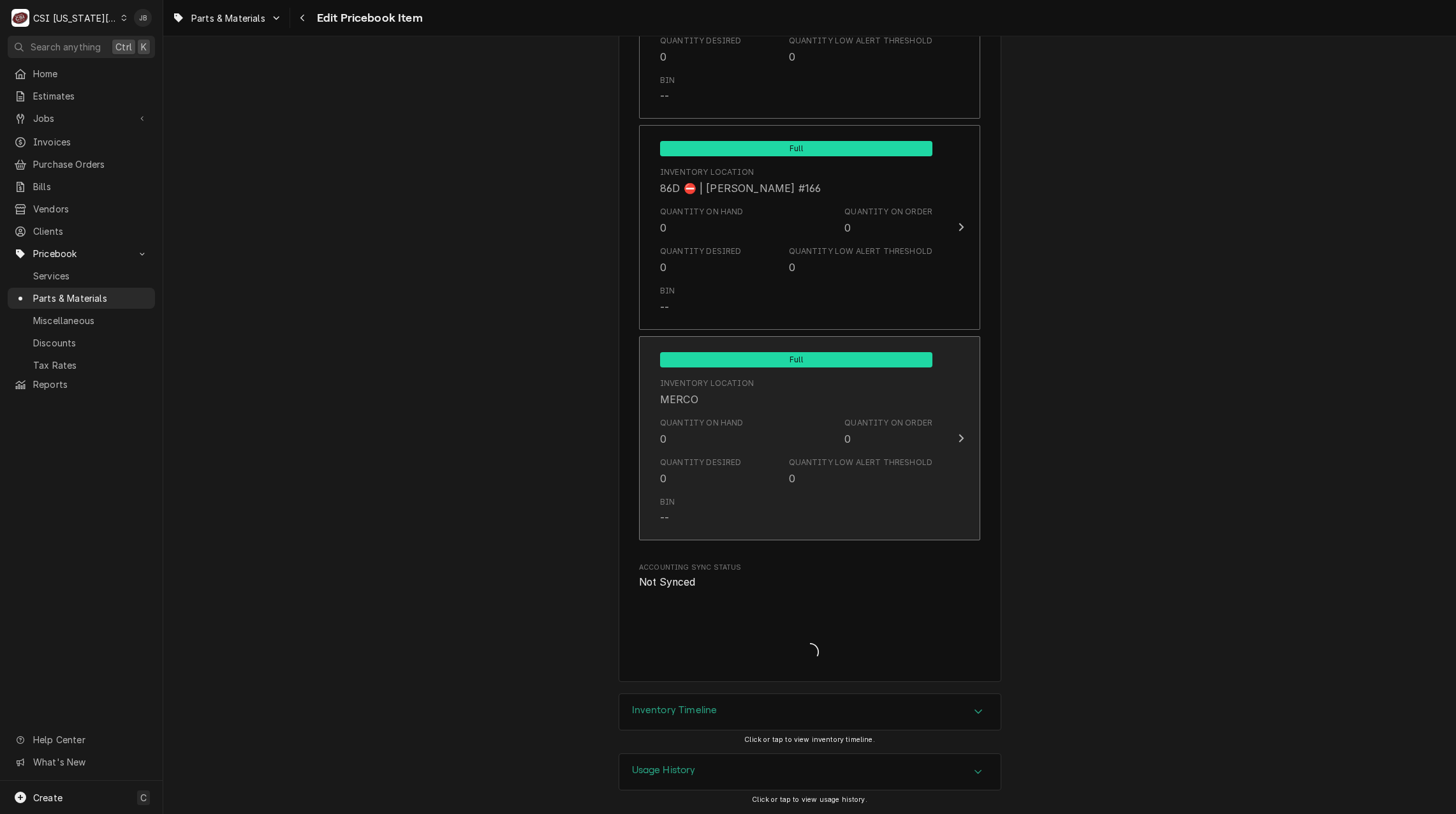
type textarea "x"
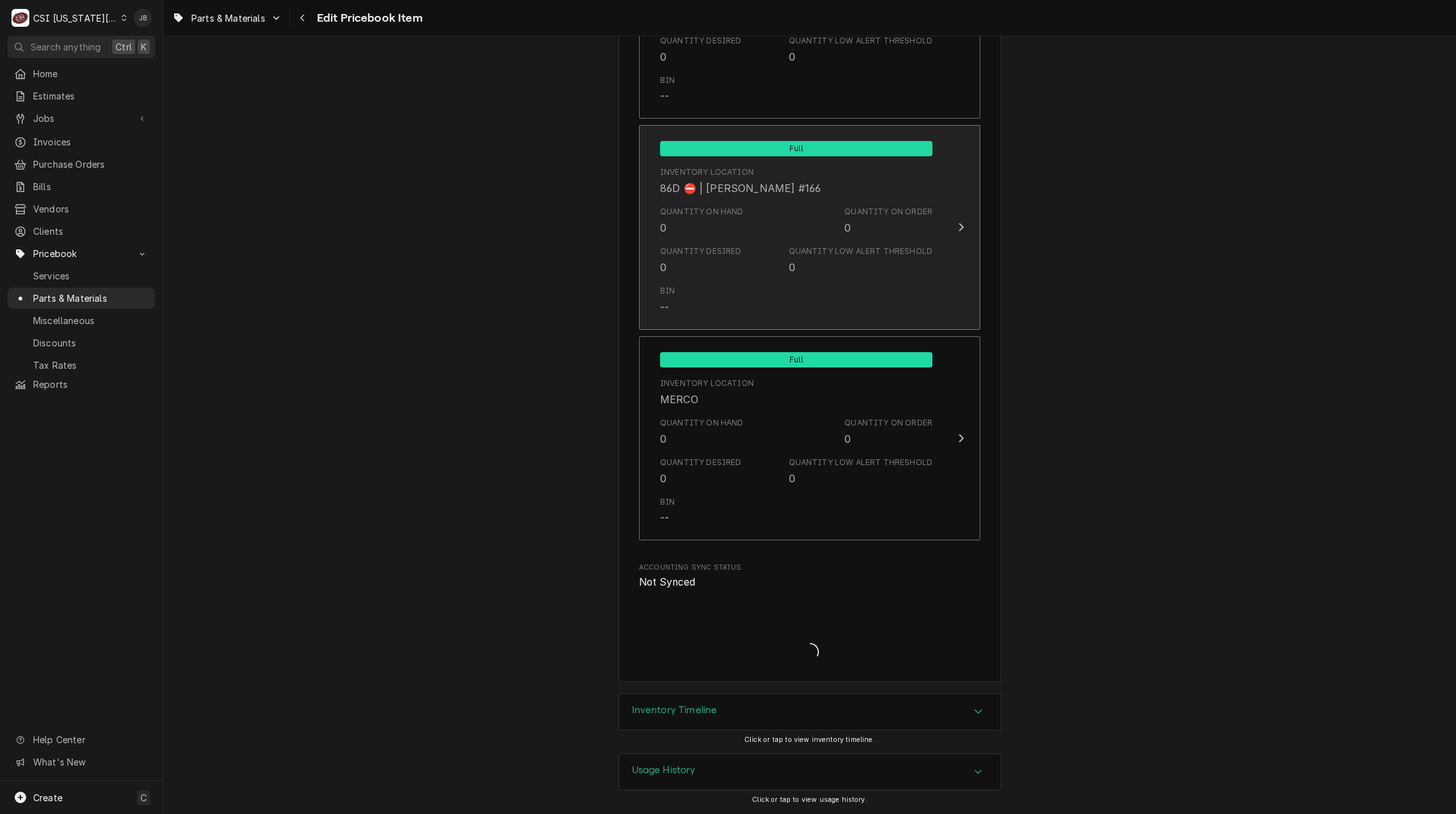
scroll to position [11930, 0]
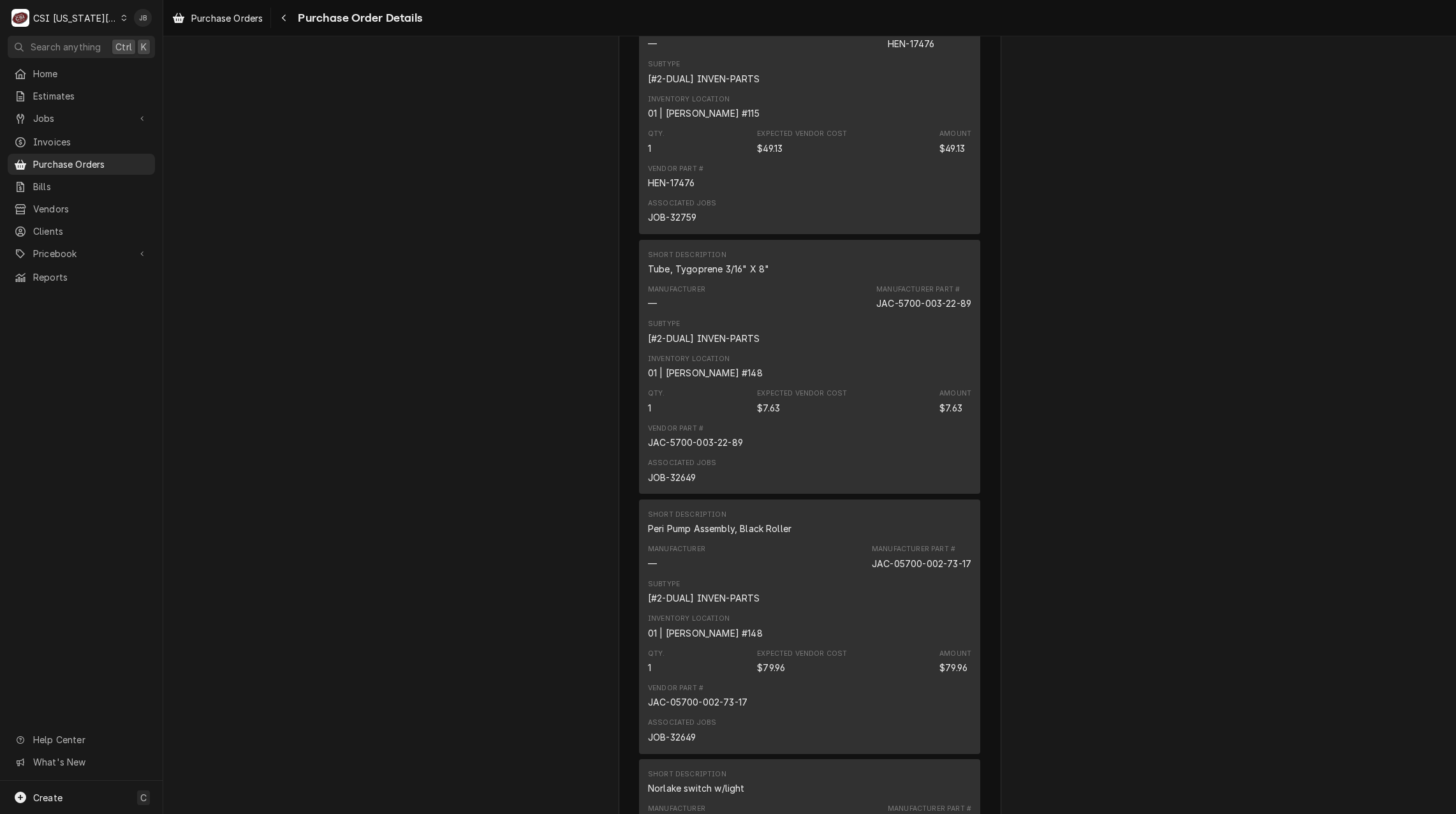
scroll to position [2028, 0]
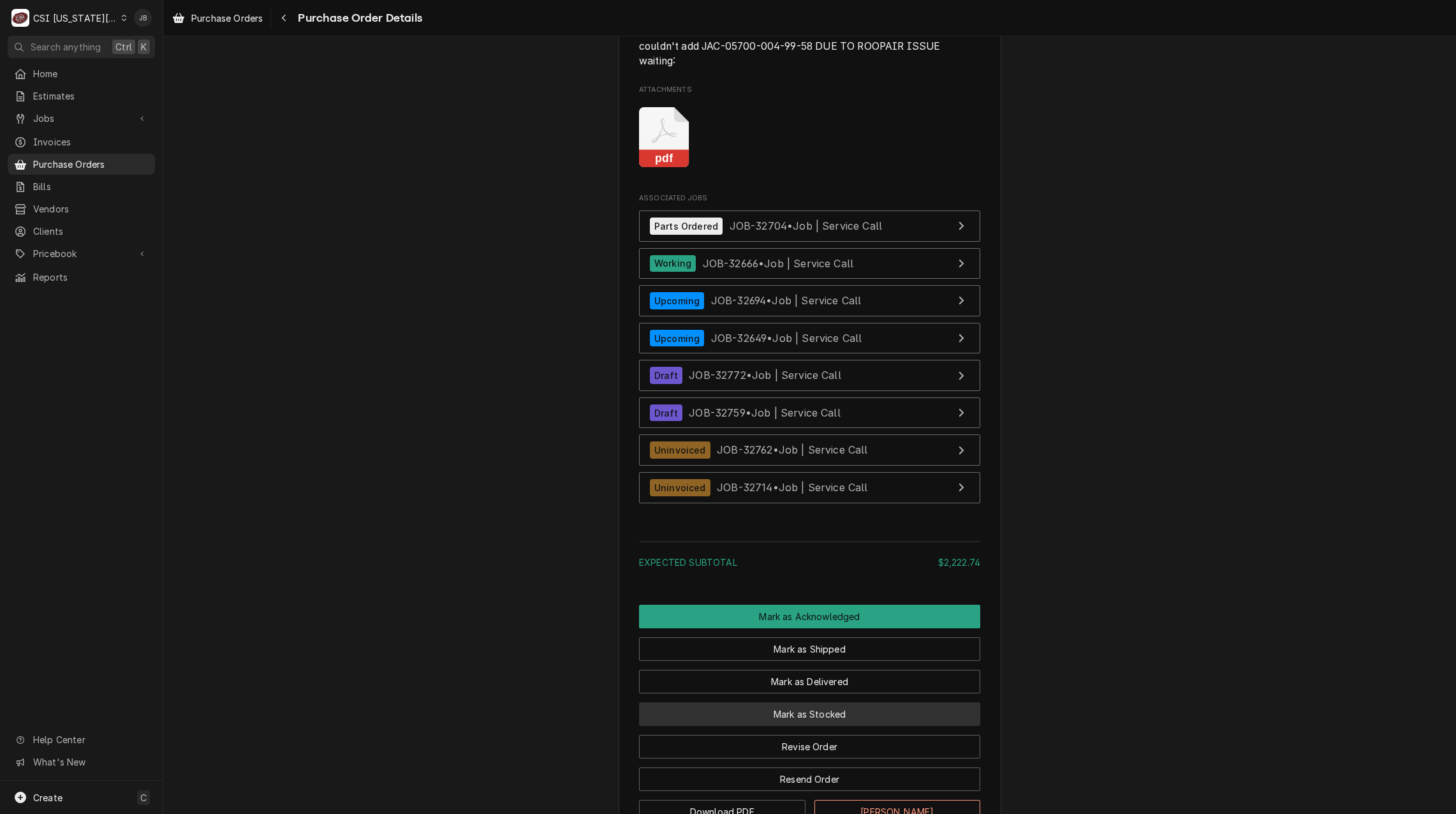
scroll to position [4466, 0]
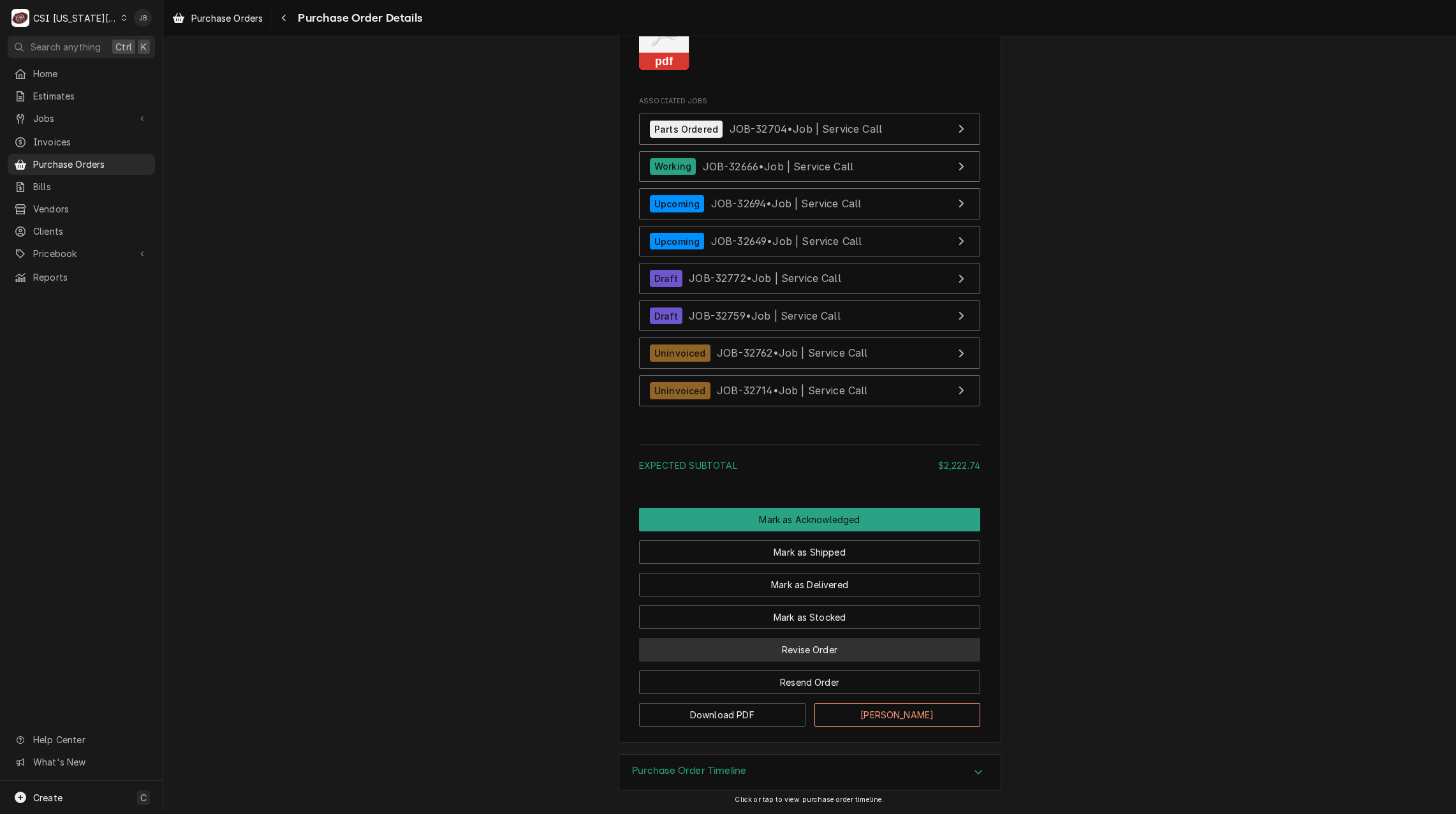
click at [809, 648] on button "Revise Order" at bounding box center [810, 650] width 341 height 24
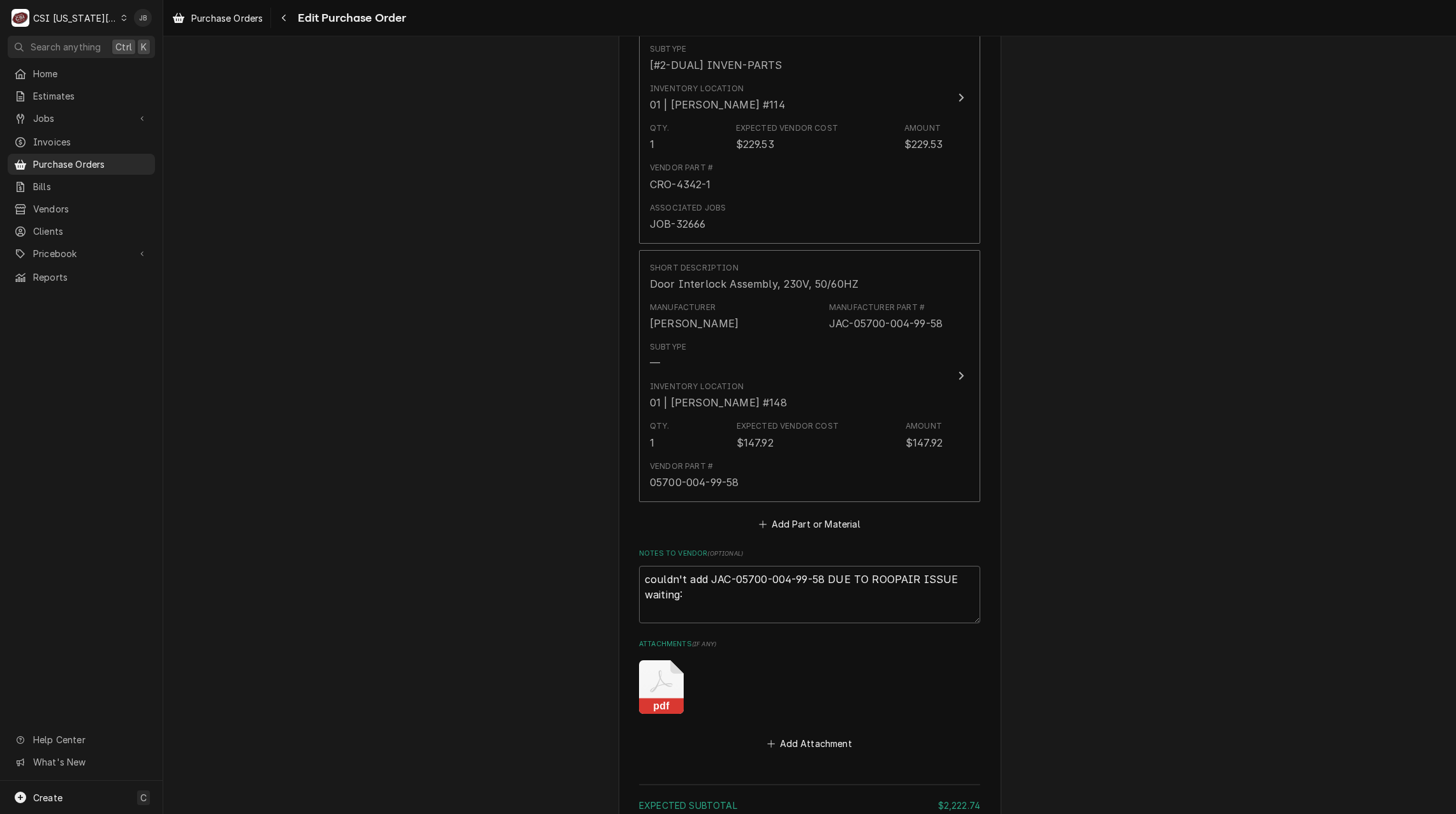
scroll to position [4322, 0]
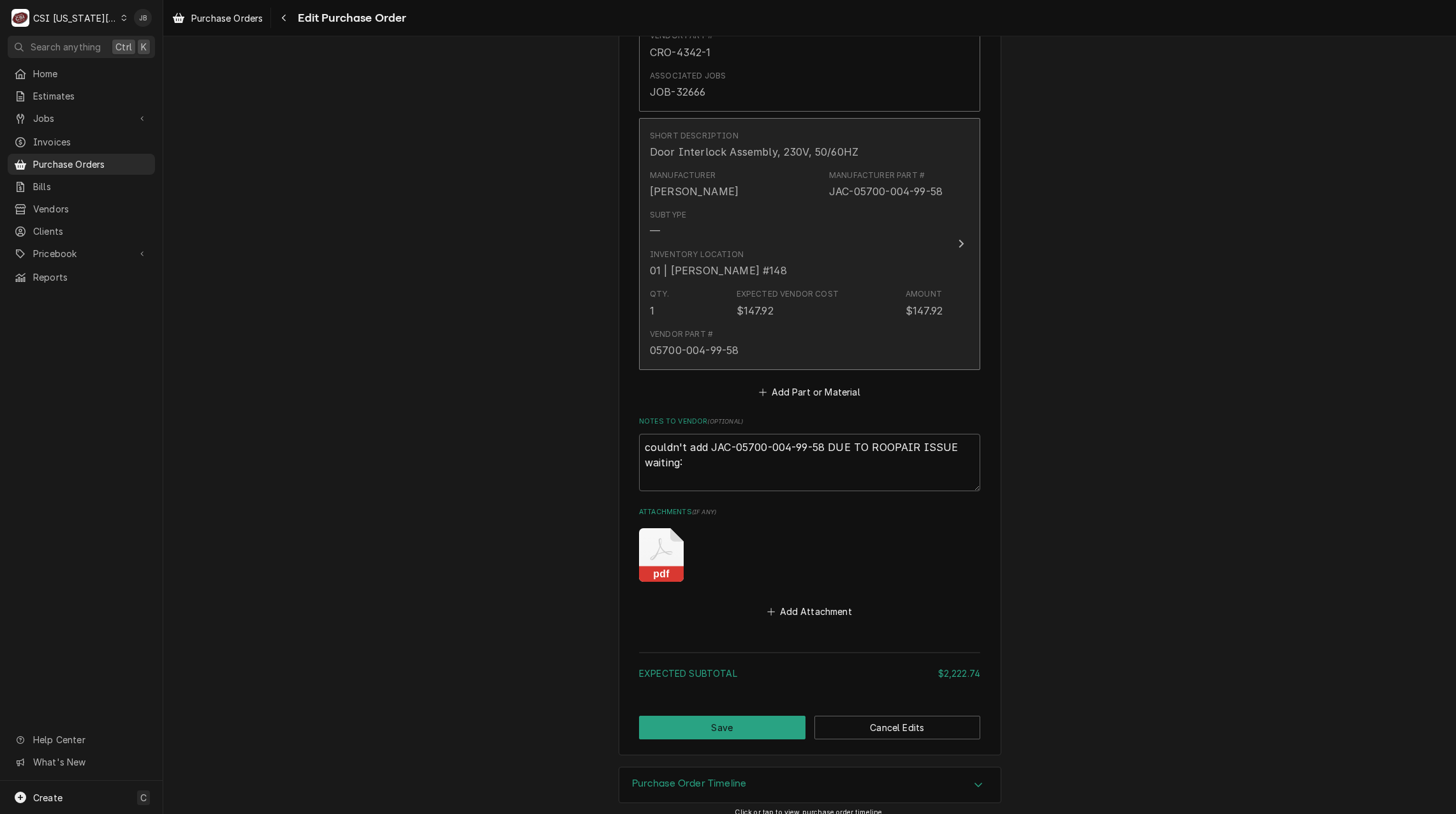
click at [858, 281] on div "Inventory Location 01 | [PERSON_NAME] #148" at bounding box center [796, 263] width 293 height 40
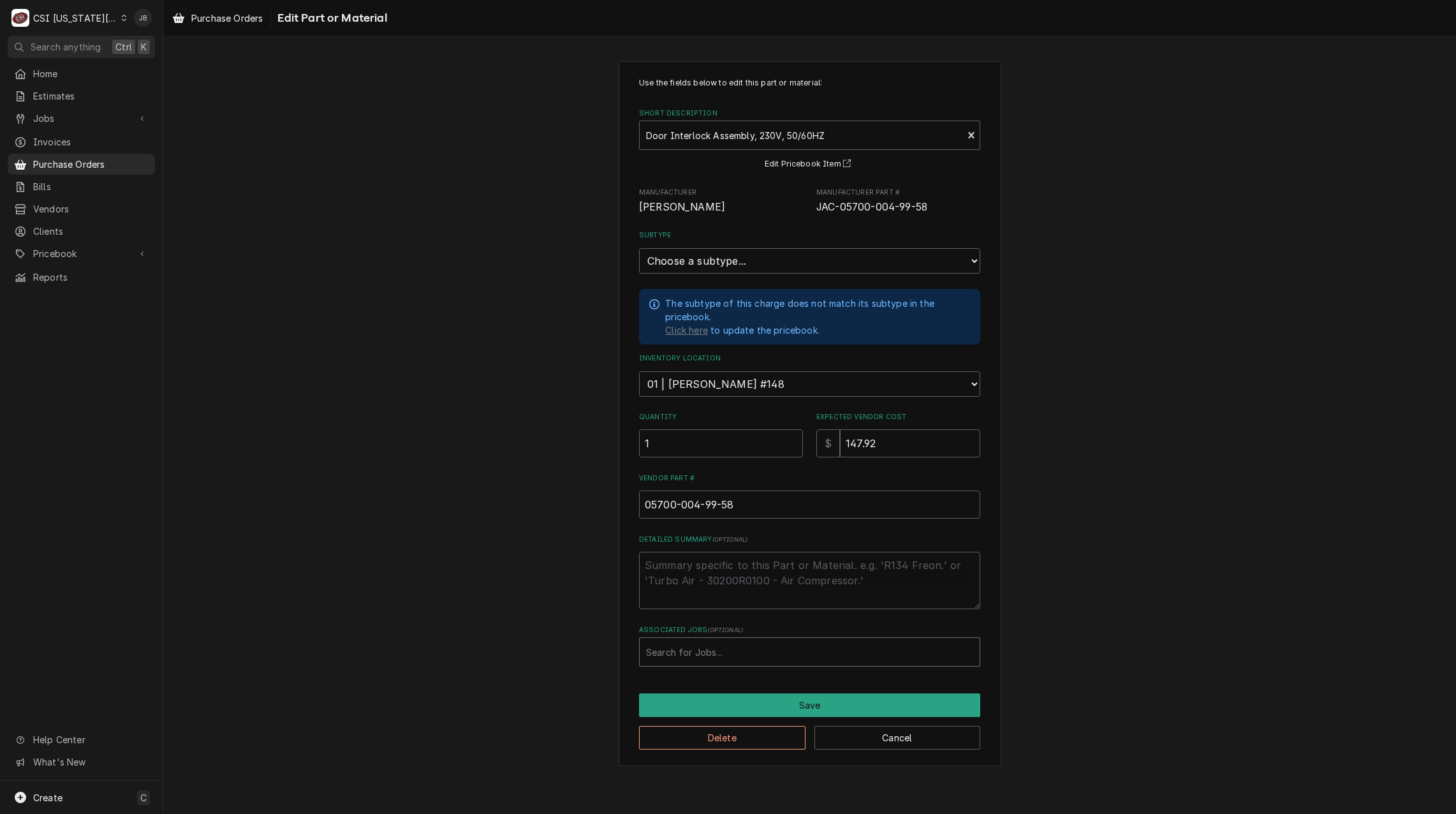
type textarea "x"
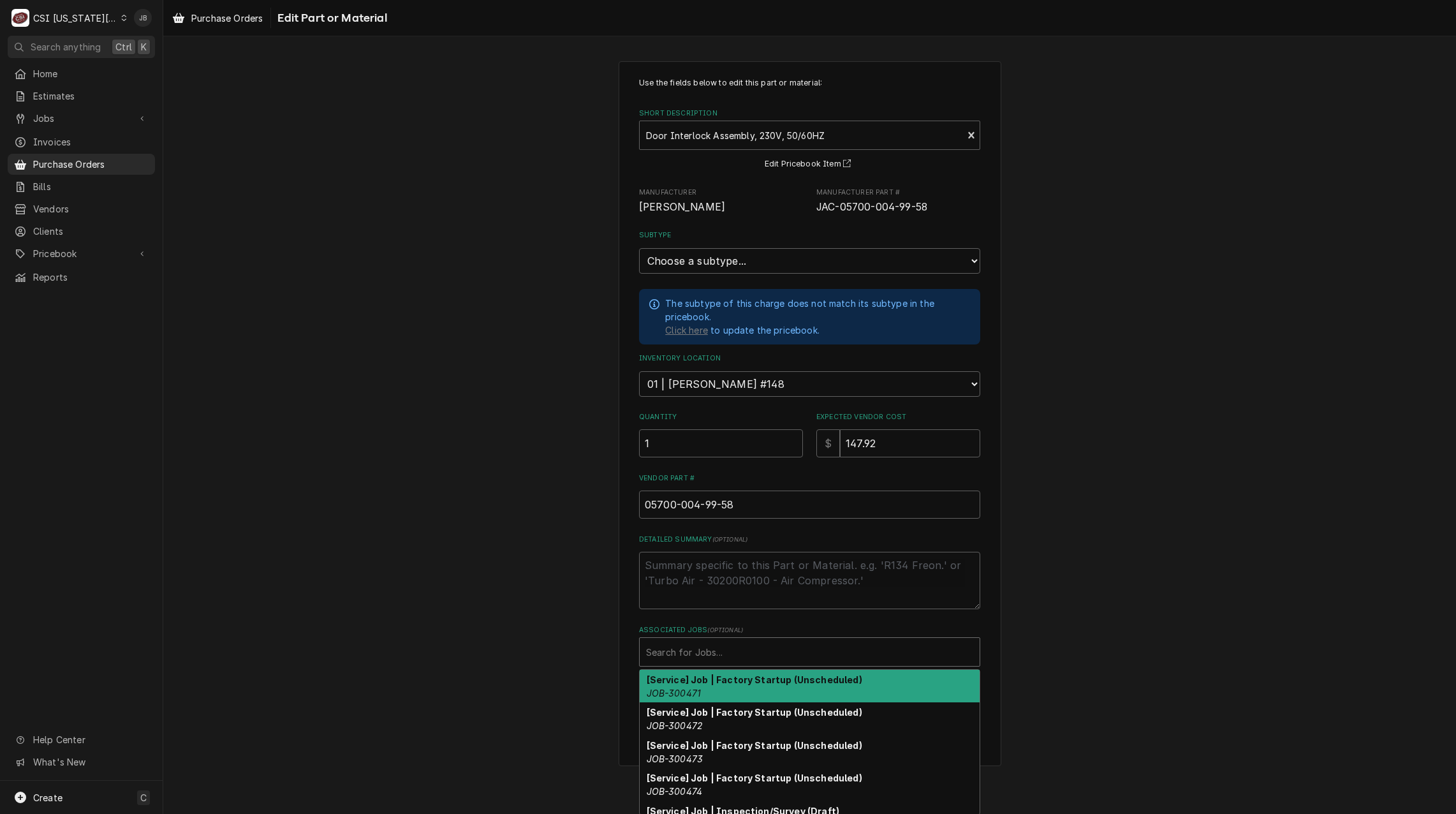
click at [673, 664] on div "Search for Jobs..." at bounding box center [810, 652] width 340 height 28
click at [673, 648] on div "Associated Jobs" at bounding box center [809, 652] width 327 height 23
type input "32649"
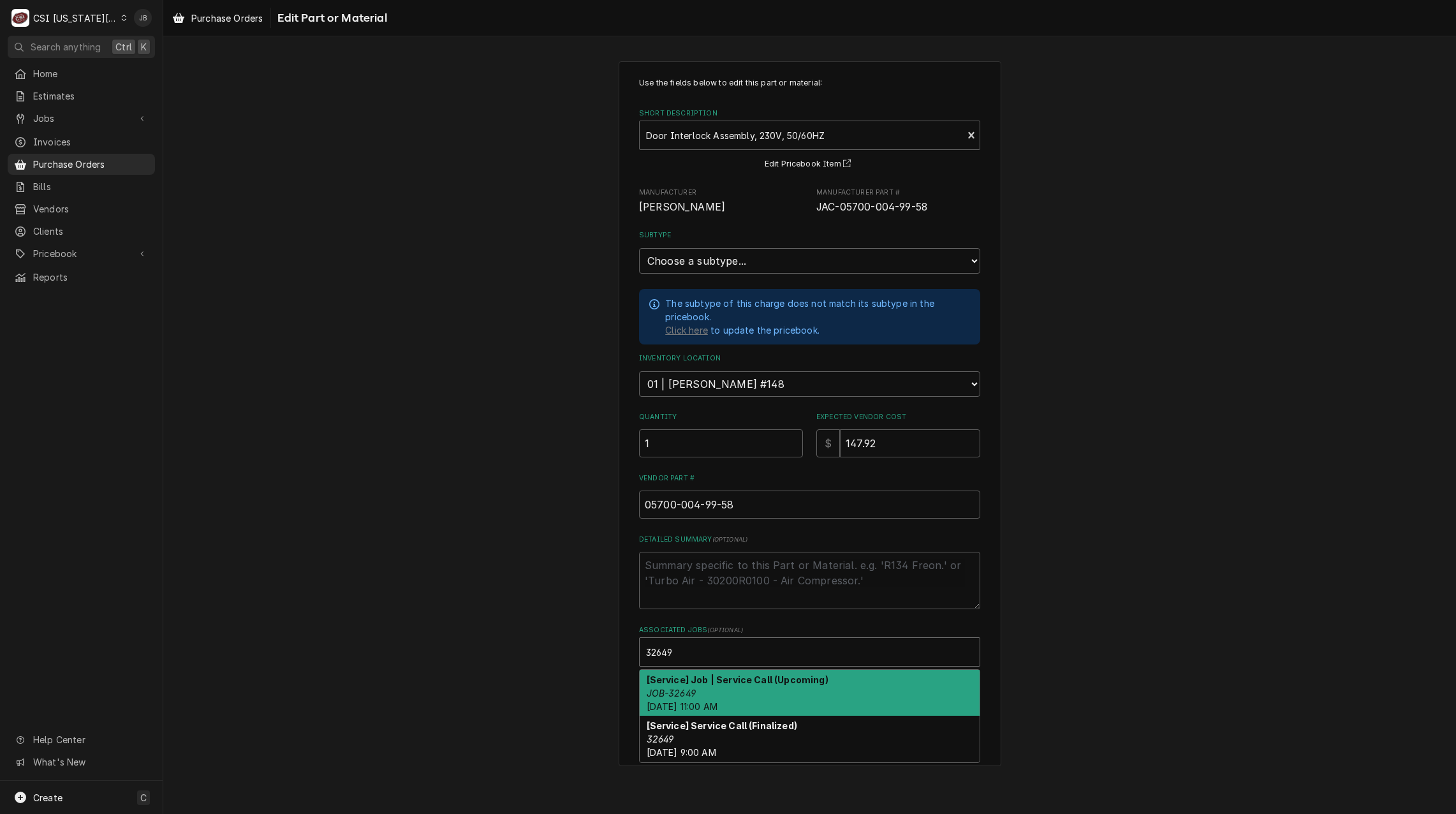
click at [702, 684] on div "[Service] Job | Service Call (Upcoming) JOB-32649 [DATE] 11:00 AM" at bounding box center [810, 692] width 340 height 47
type textarea "x"
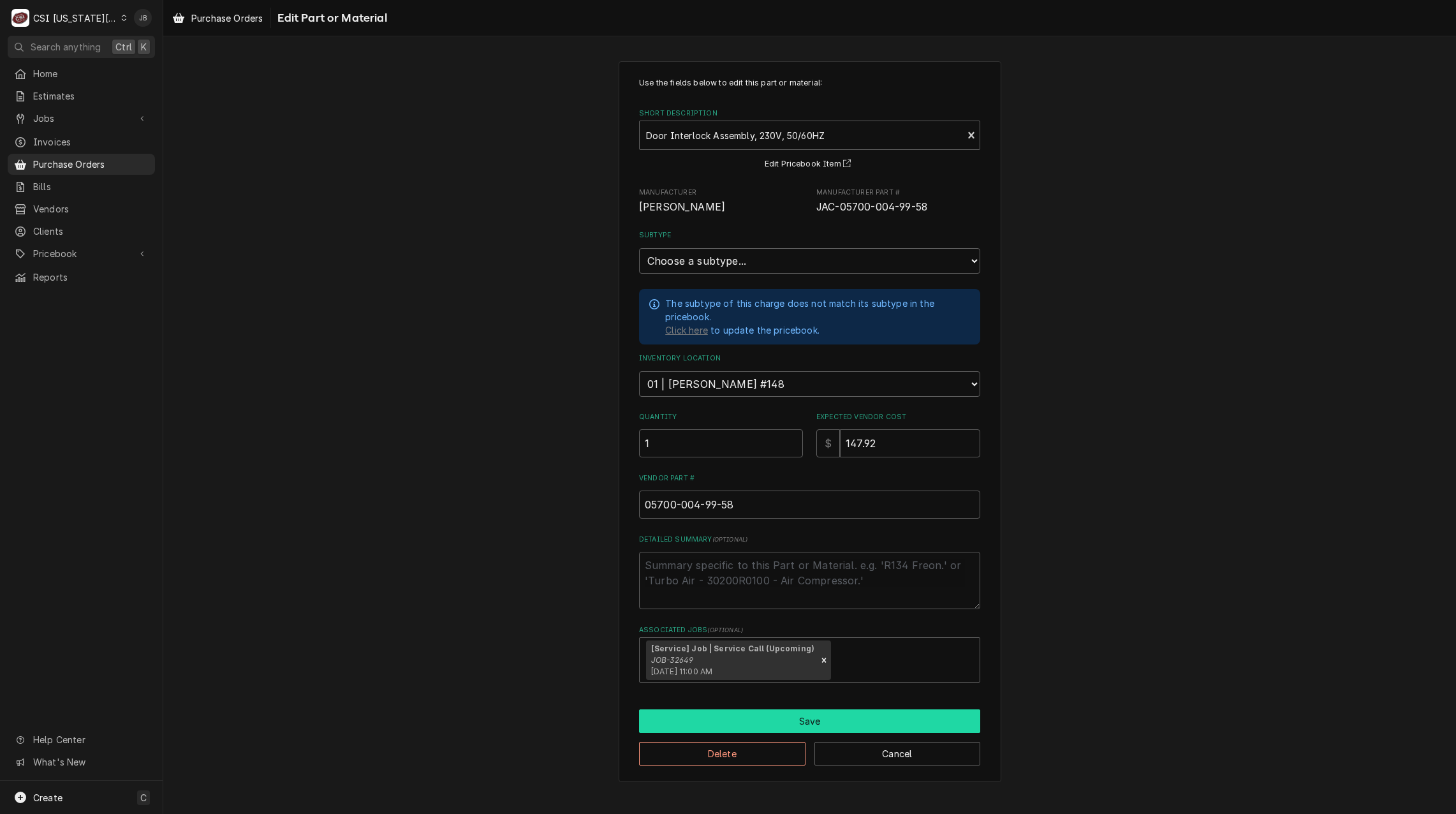
click at [713, 719] on button "Save" at bounding box center [810, 721] width 341 height 24
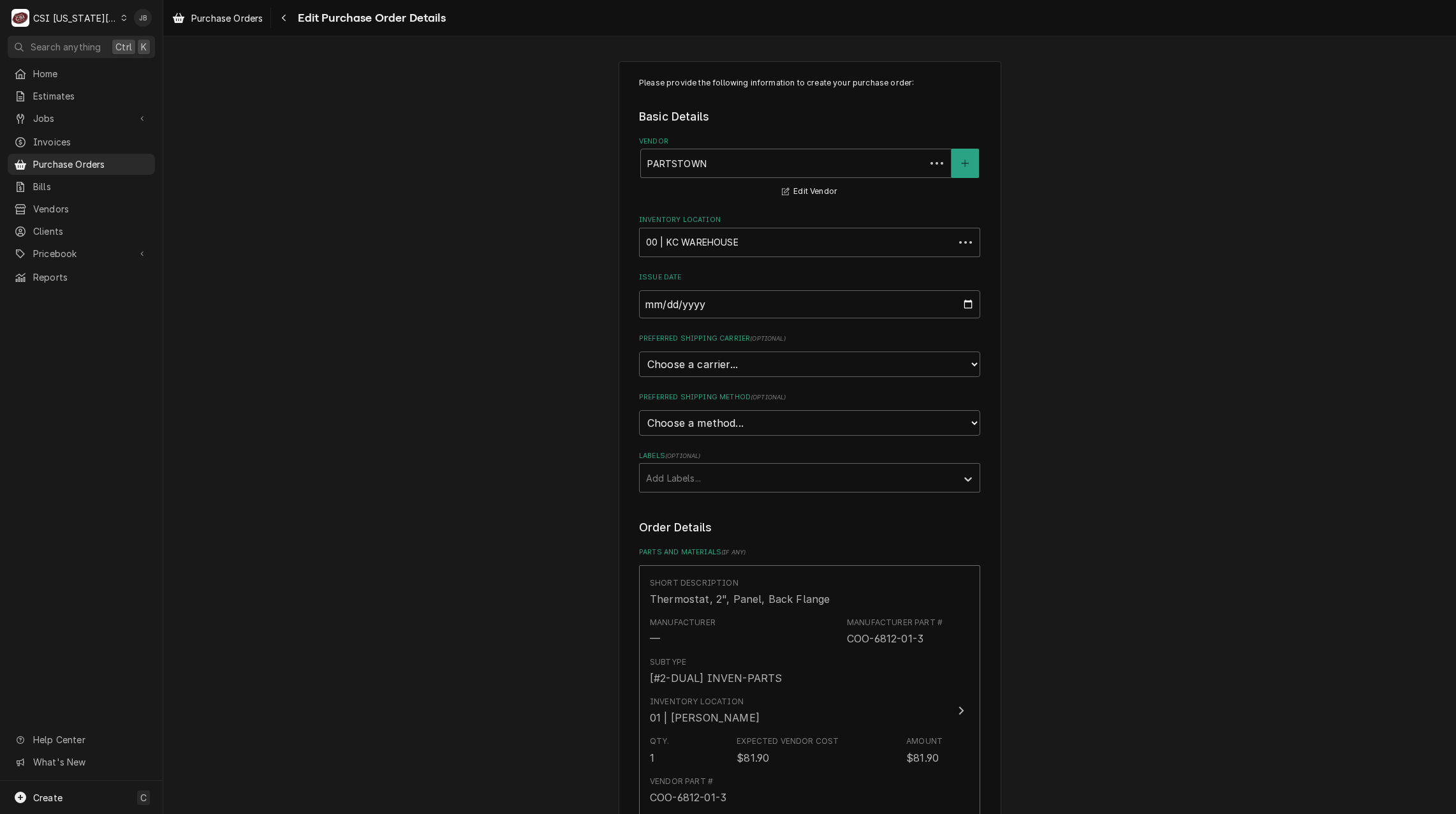
scroll to position [4332, 0]
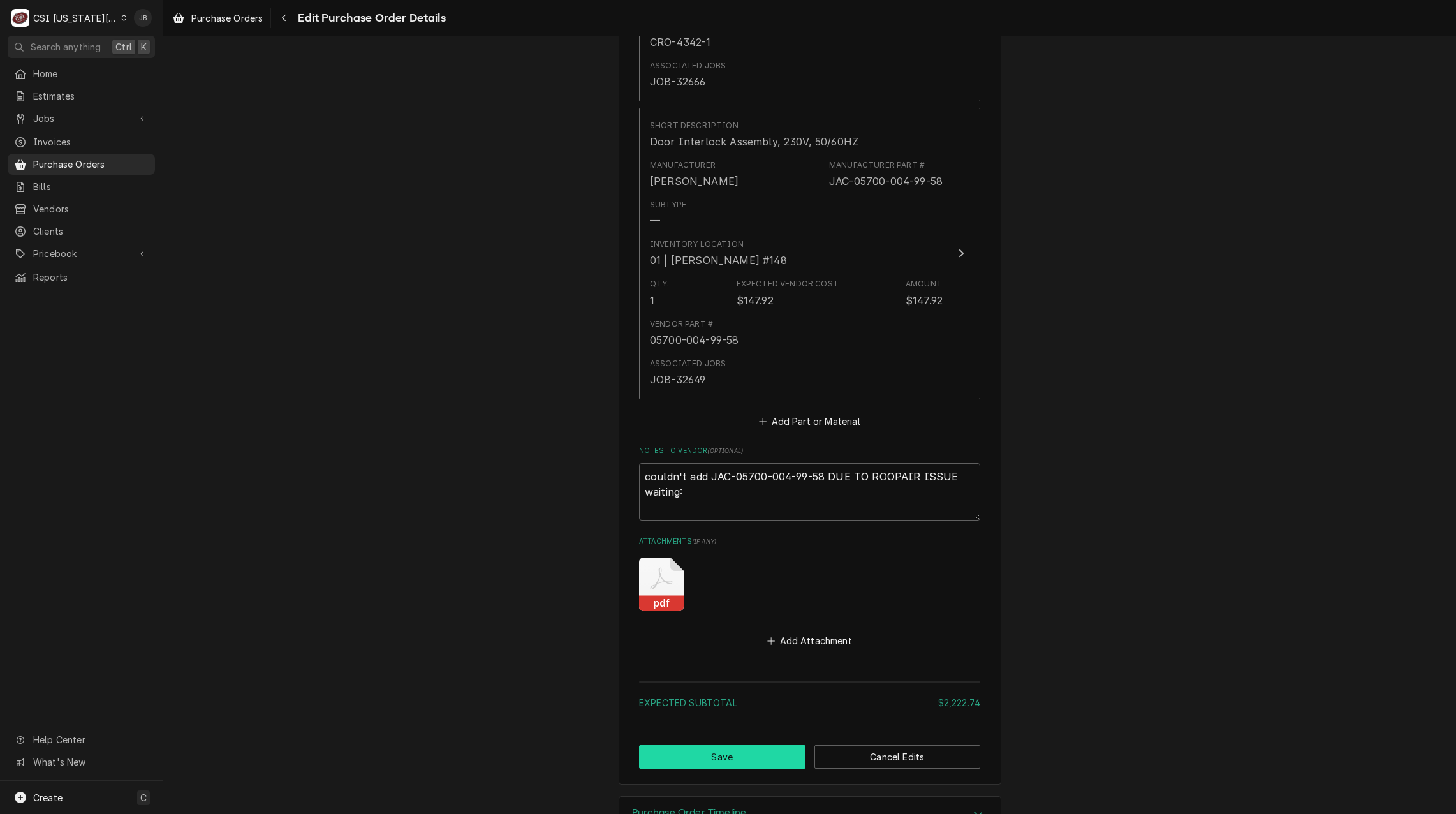
click at [730, 763] on button "Save" at bounding box center [722, 757] width 166 height 24
type textarea "x"
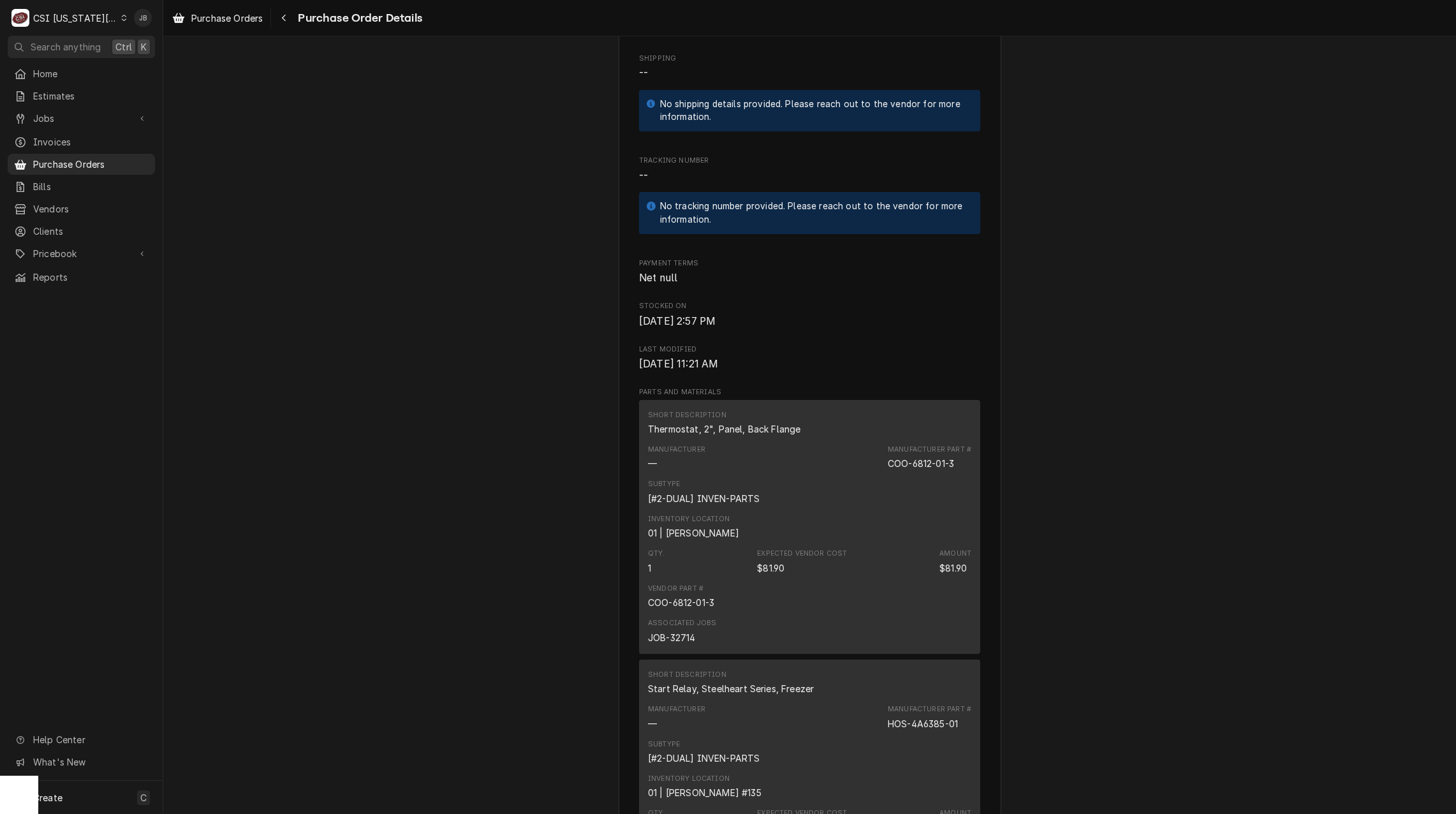
scroll to position [829, 0]
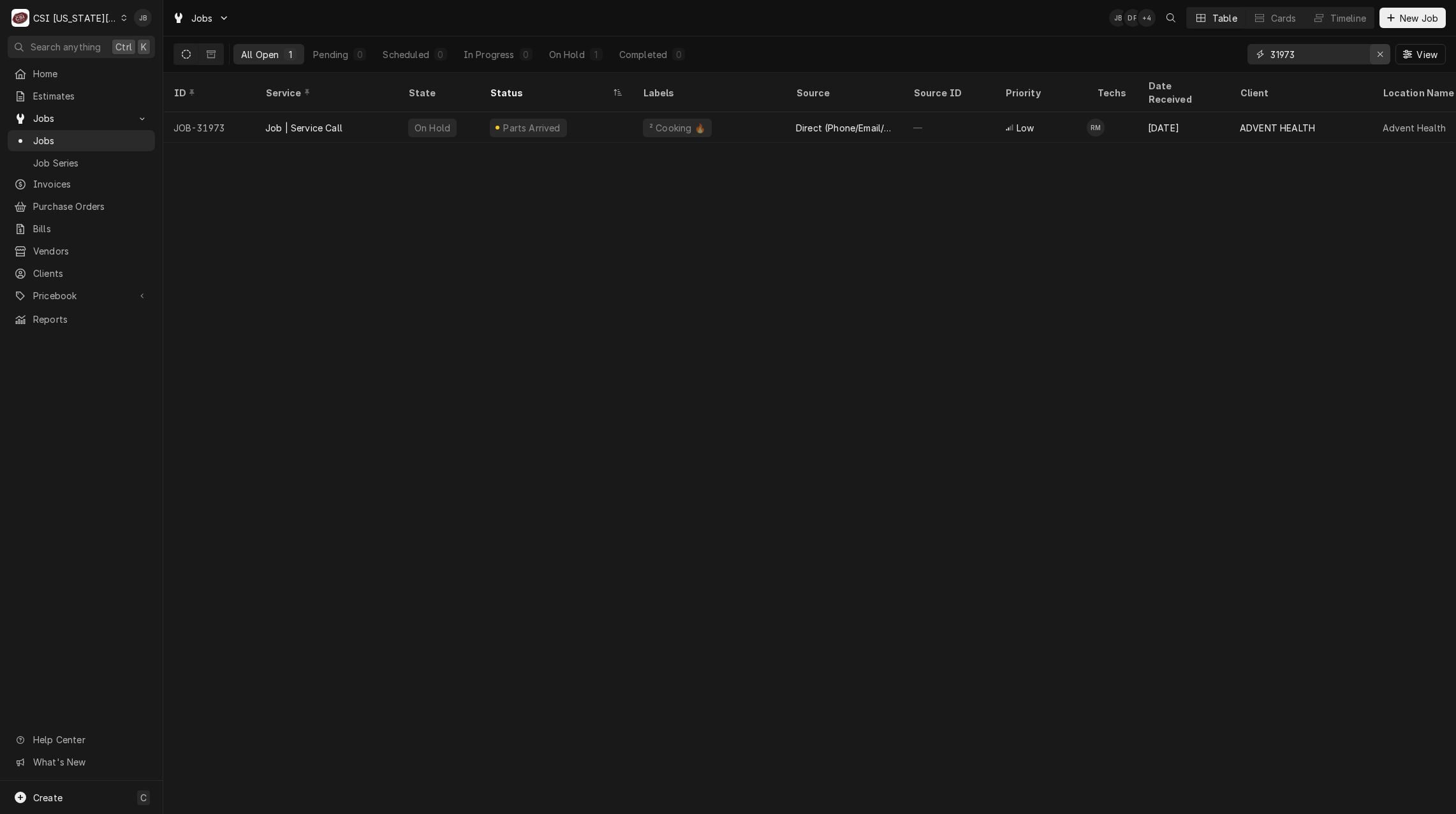
click at [1384, 55] on div "Erase input" at bounding box center [1380, 54] width 13 height 13
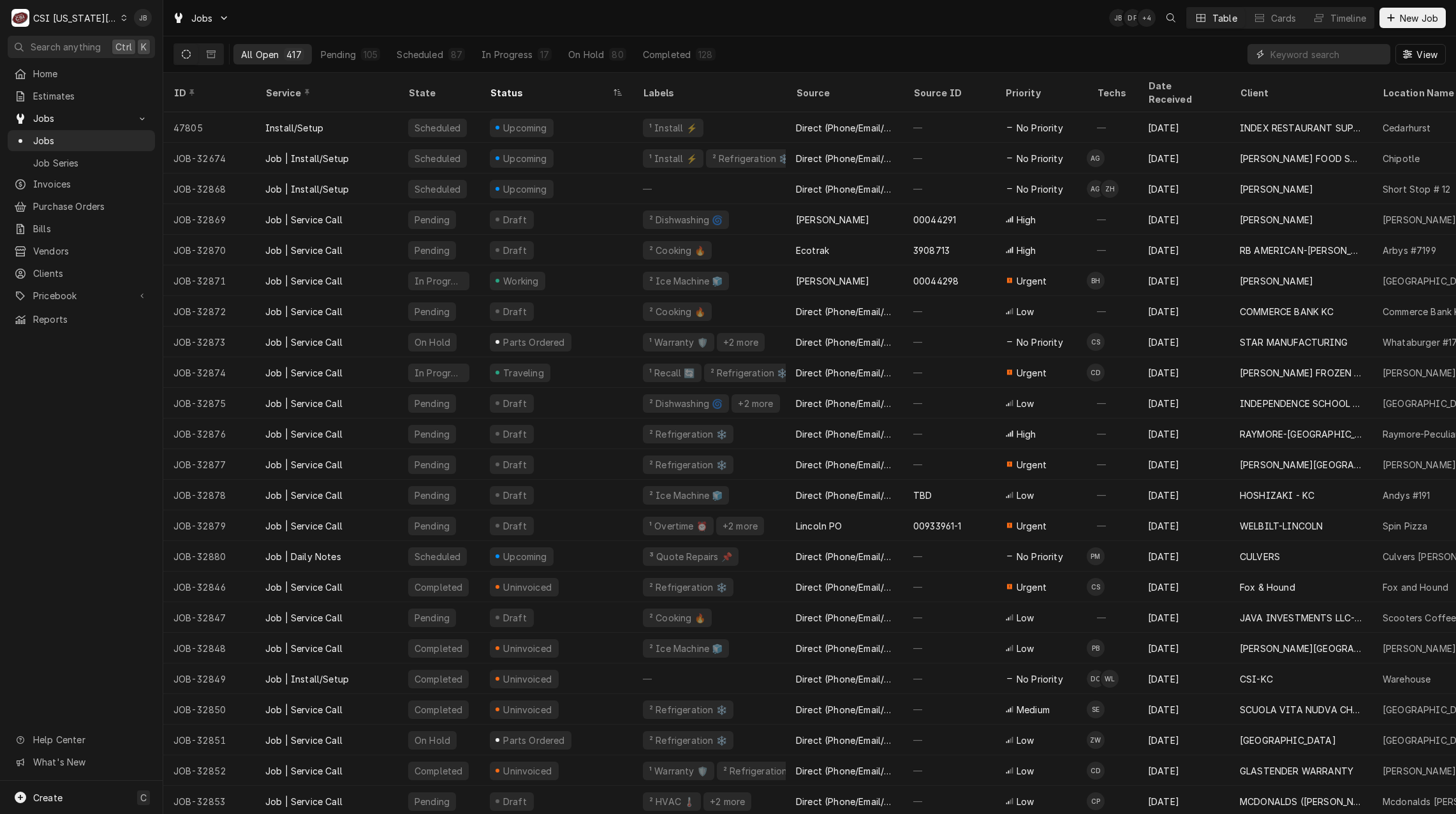
click at [1351, 57] on input "Dynamic Content Wrapper" at bounding box center [1327, 54] width 114 height 20
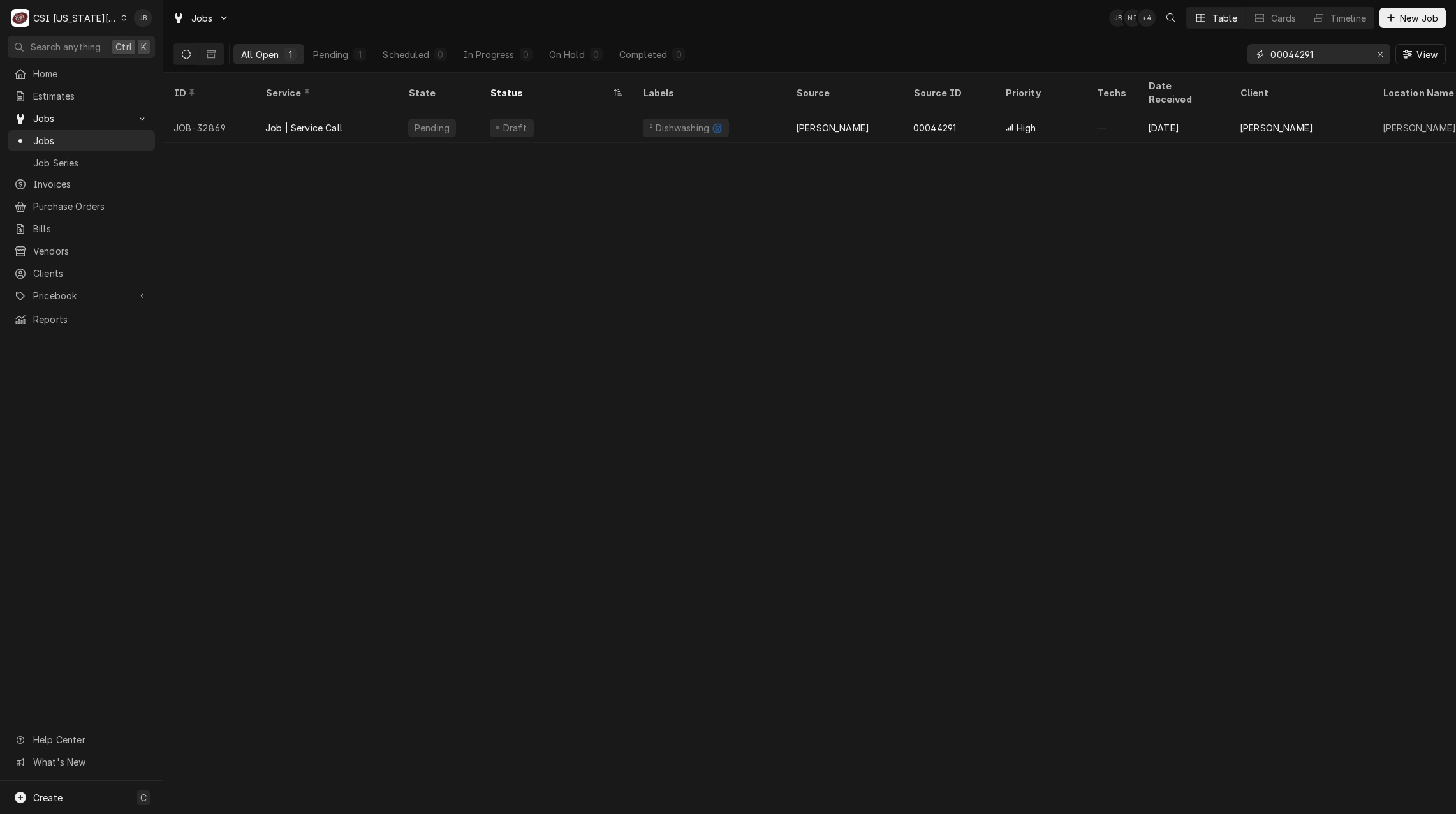
drag, startPoint x: 1338, startPoint y: 55, endPoint x: 1026, endPoint y: 37, distance: 312.5
click at [1060, 42] on div "All Open 1 Pending 1 Scheduled 0 In Progress 0 On Hold 0 Completed 0 00044291 V…" at bounding box center [809, 54] width 1272 height 36
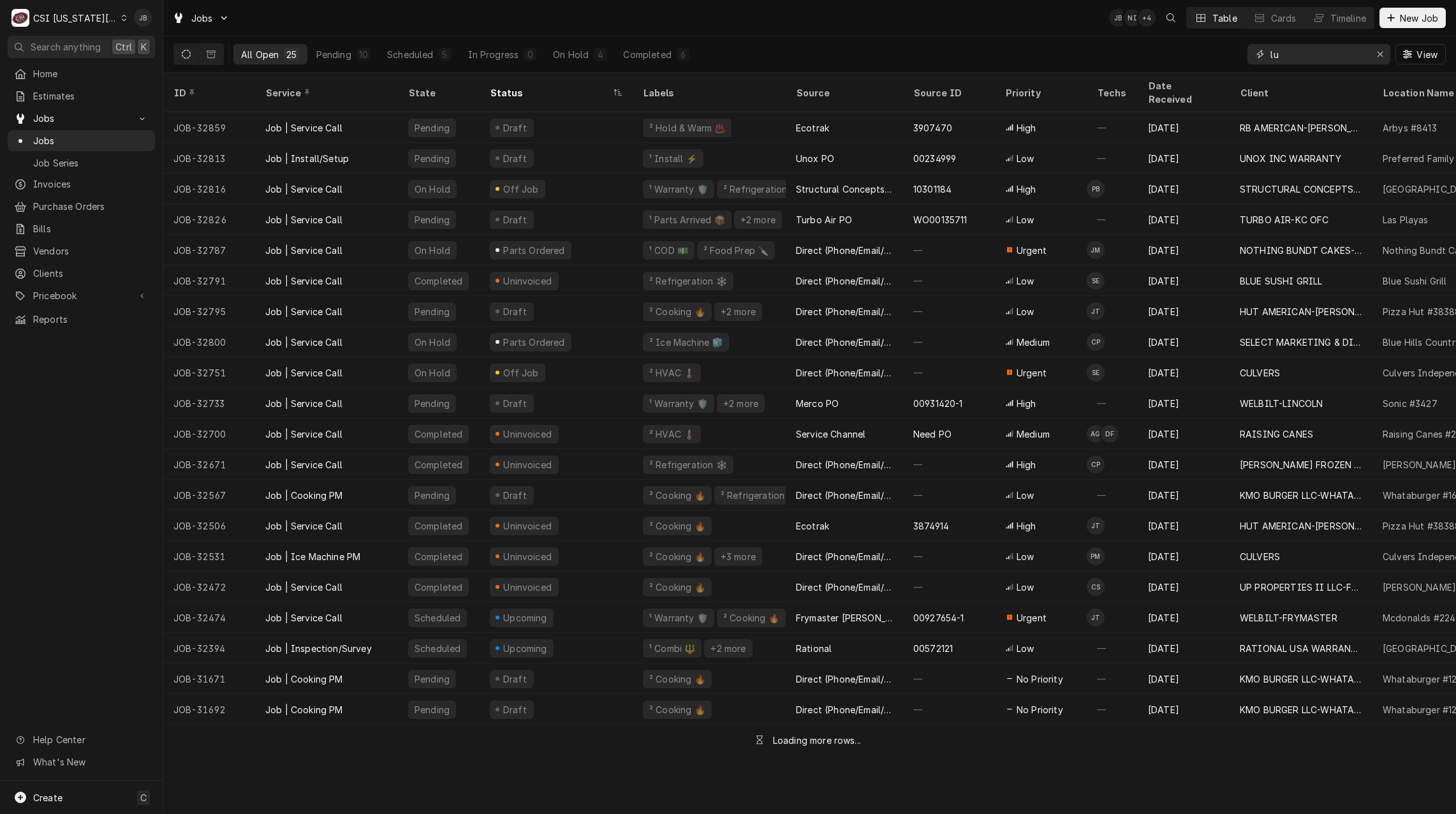
type input "l"
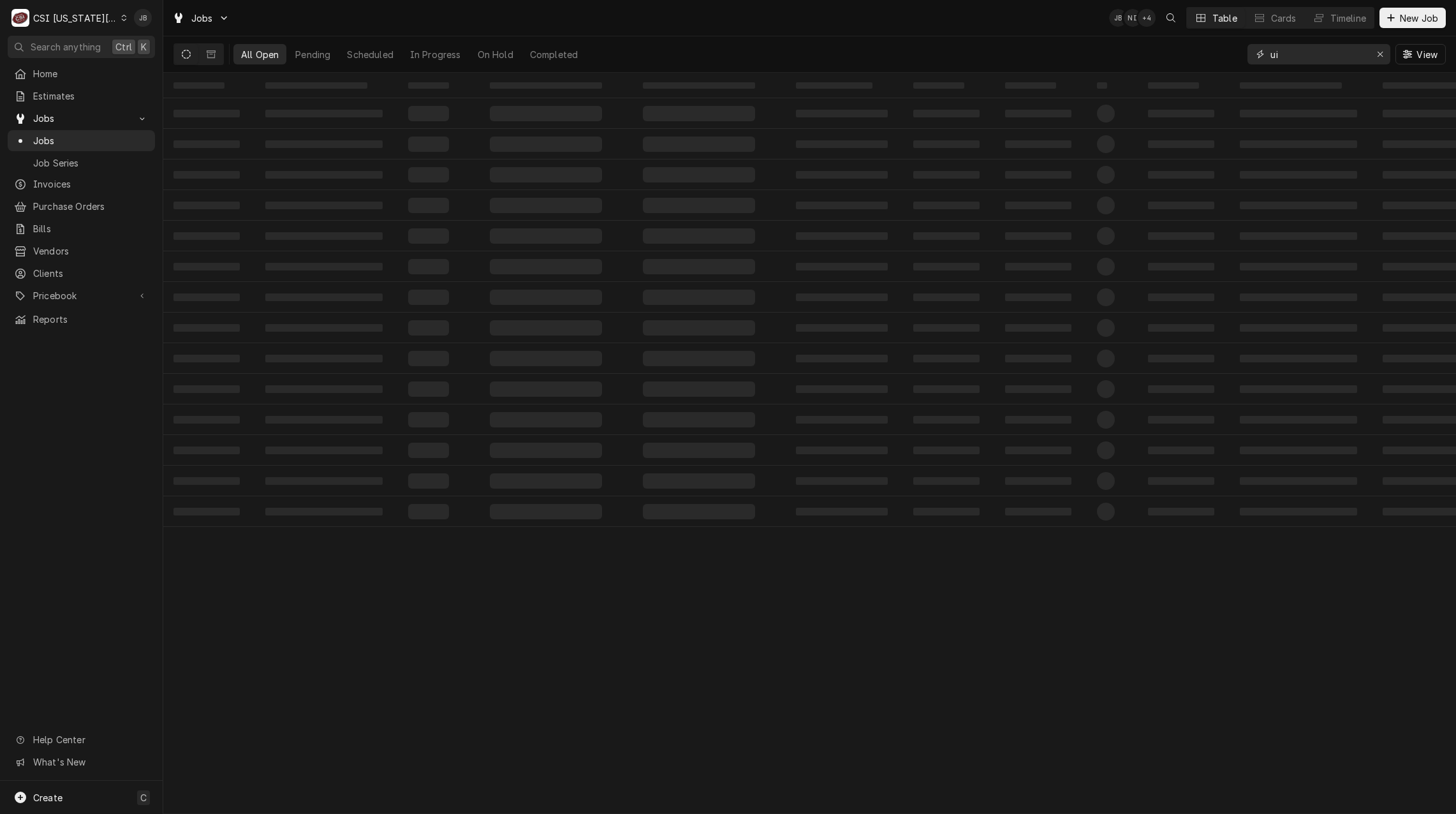
type input "u"
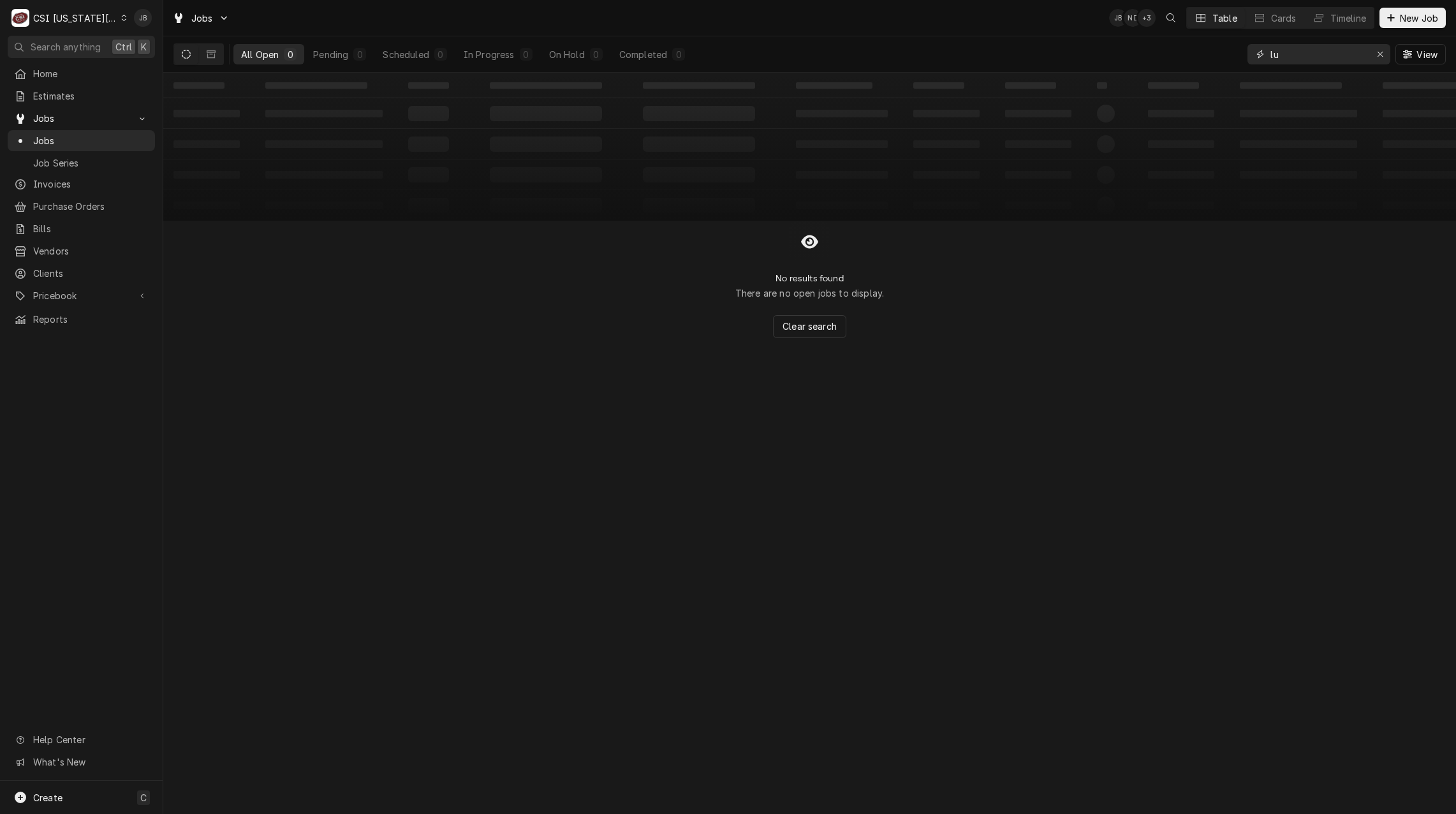
type input "l"
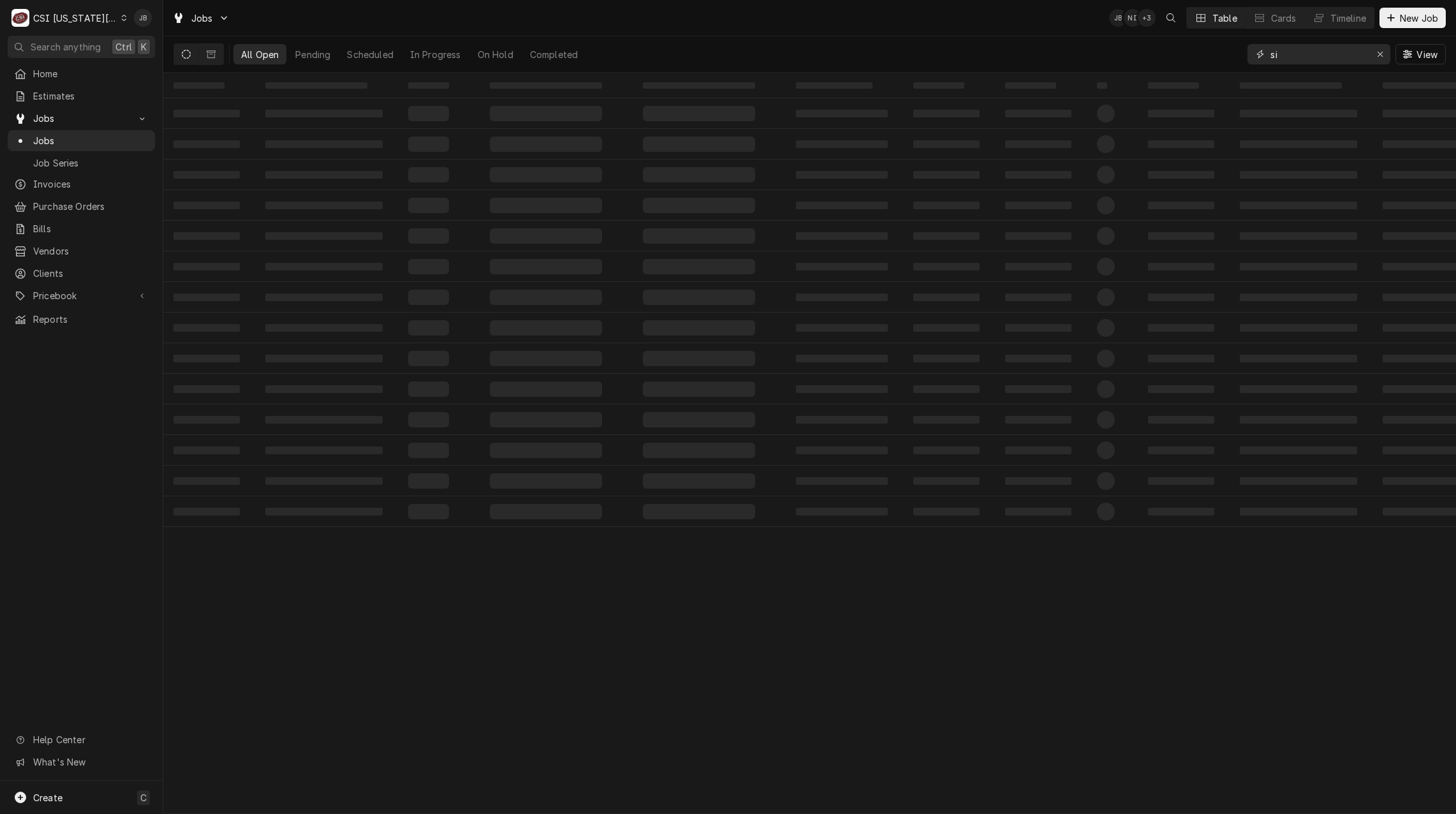
type input "s"
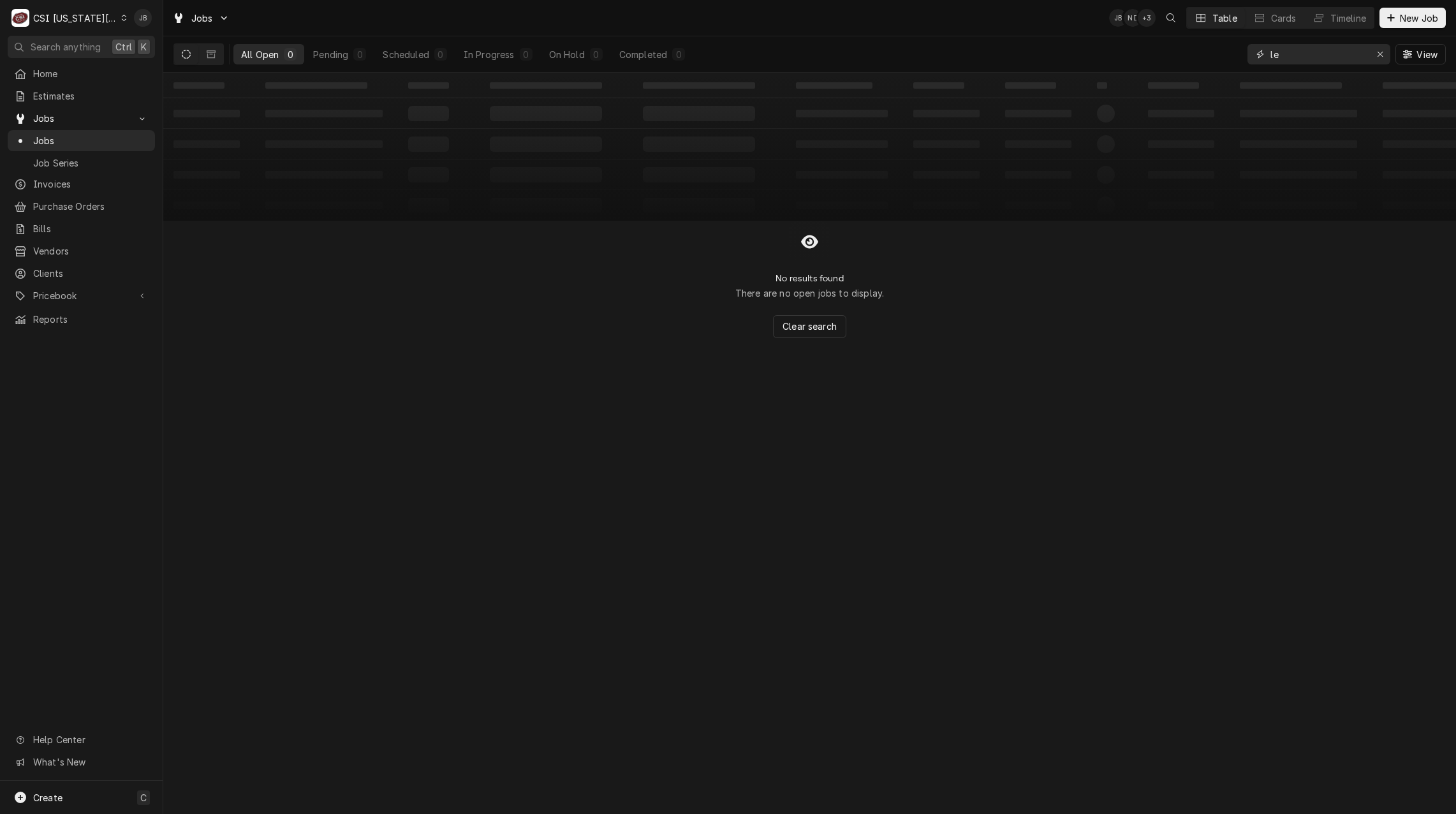
type input "l"
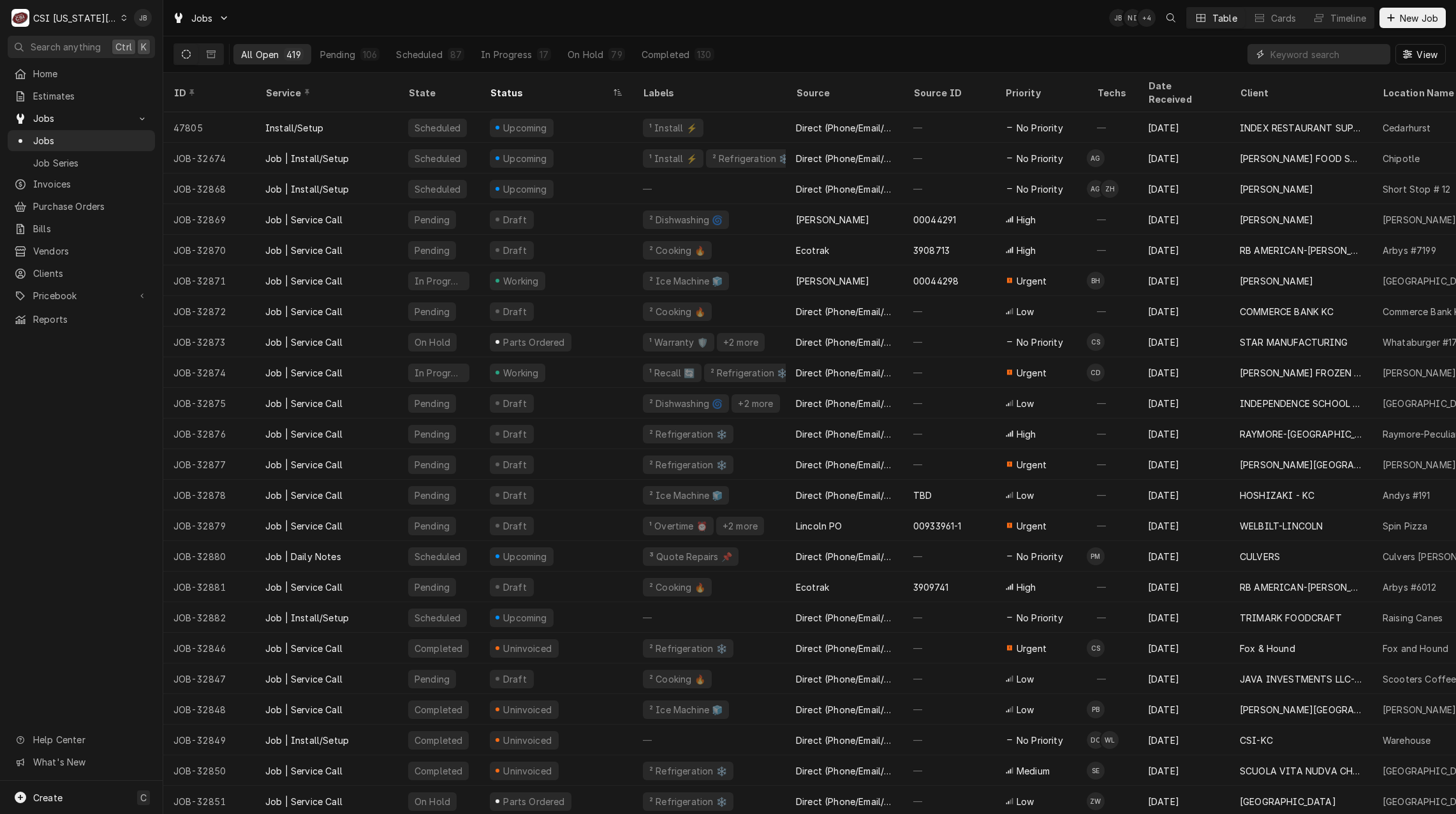
click at [1299, 52] on input "Dynamic Content Wrapper" at bounding box center [1327, 54] width 114 height 20
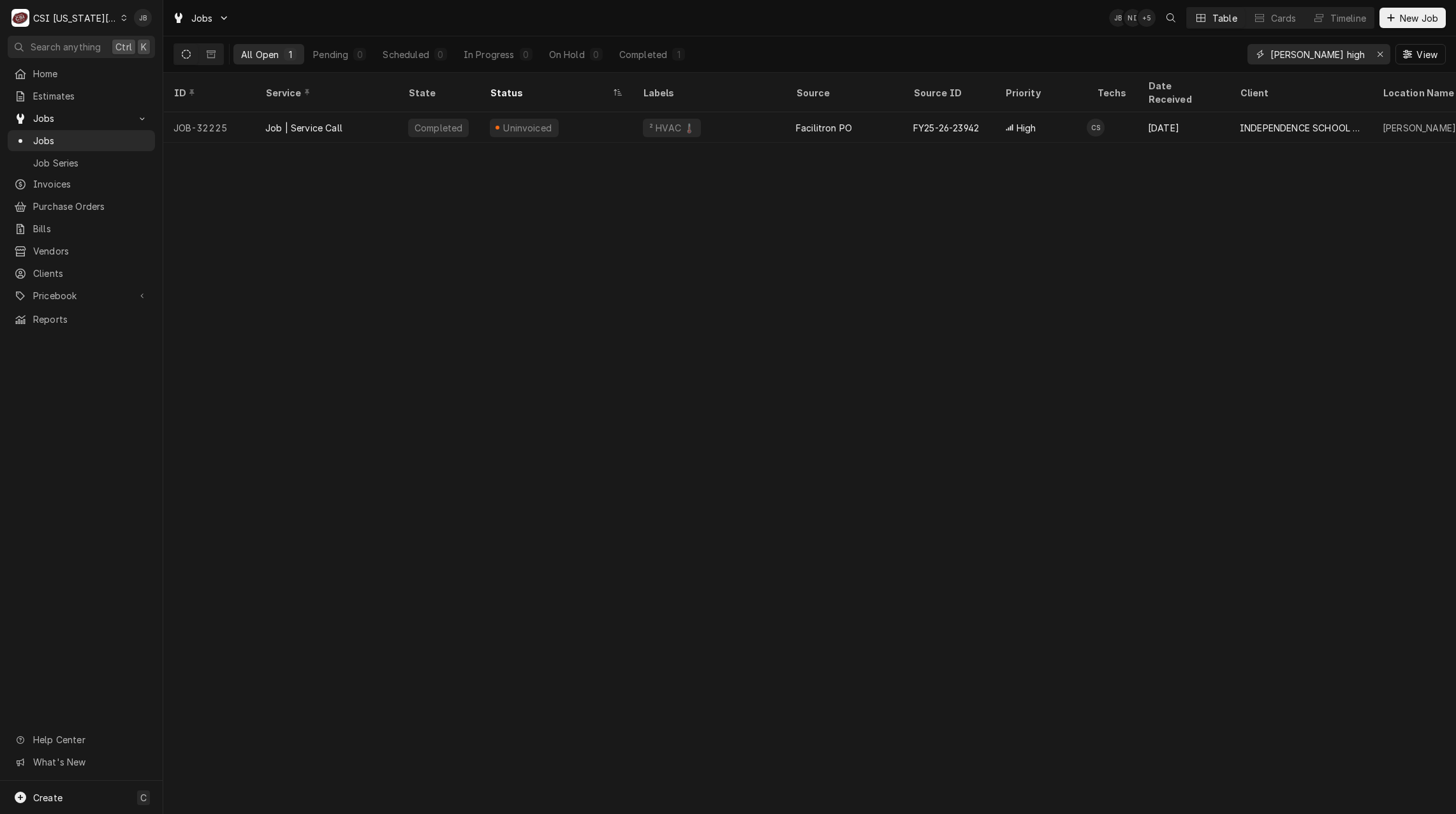
drag, startPoint x: 1328, startPoint y: 59, endPoint x: 752, endPoint y: 44, distance: 576.2
click at [796, 53] on div "All Open 1 Pending 0 Scheduled 0 In Progress 0 On Hold 0 Completed 1 Truman hig…" at bounding box center [809, 54] width 1272 height 36
type input "3"
type input "2877"
